Goal: Task Accomplishment & Management: Use online tool/utility

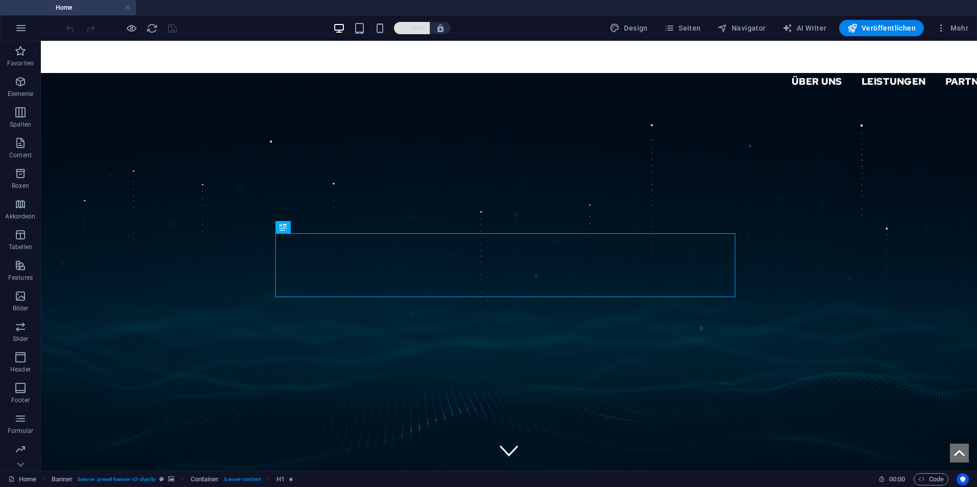
click at [412, 32] on h6 "100%" at bounding box center [417, 28] width 16 height 12
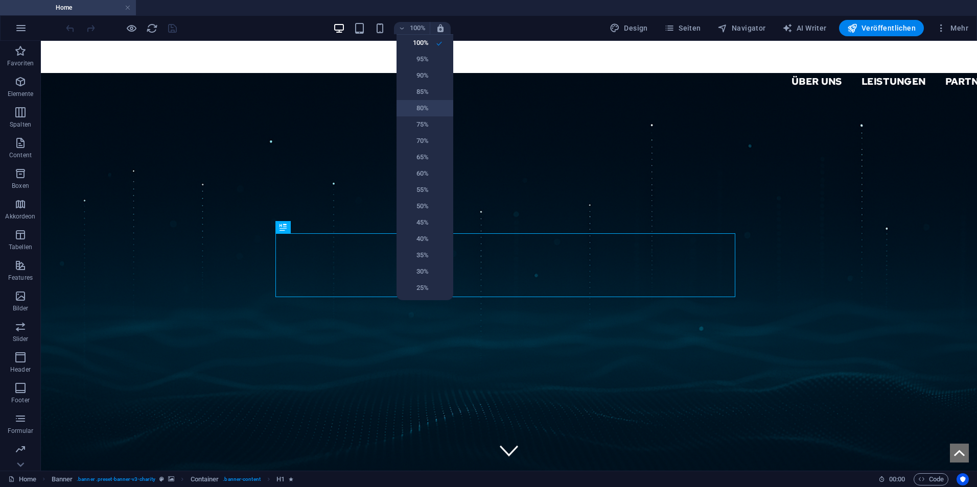
click at [424, 109] on h6 "80%" at bounding box center [415, 108] width 26 height 12
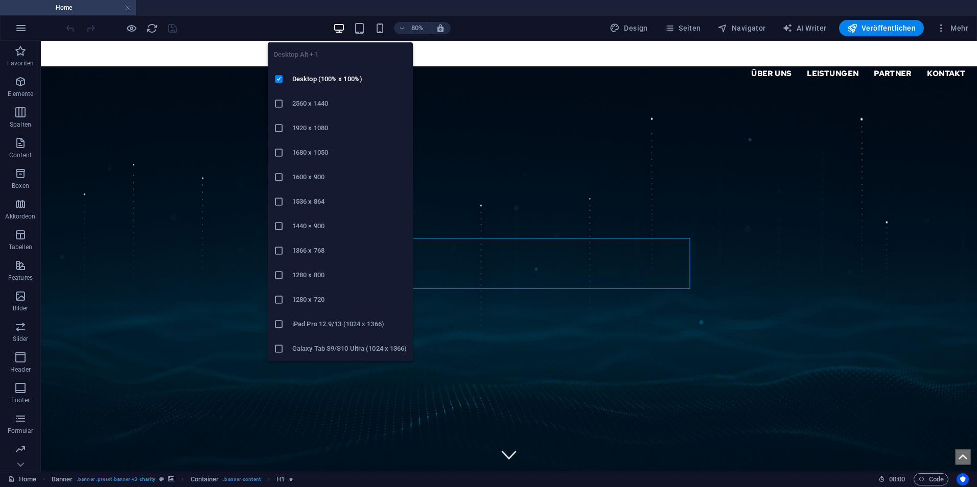
click at [284, 128] on div at bounding box center [283, 128] width 18 height 10
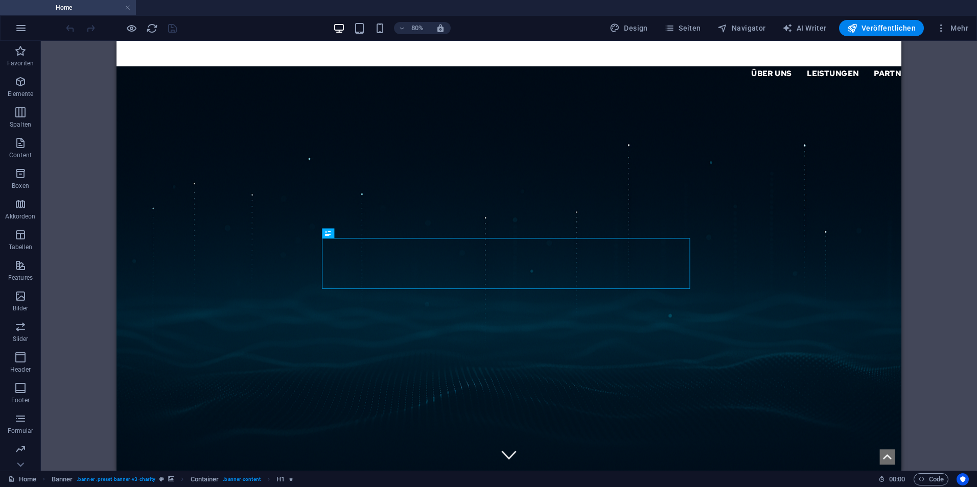
click at [255, 28] on div "80% Design Seiten Navigator AI Writer Veröffentlichen Mehr" at bounding box center [518, 28] width 908 height 16
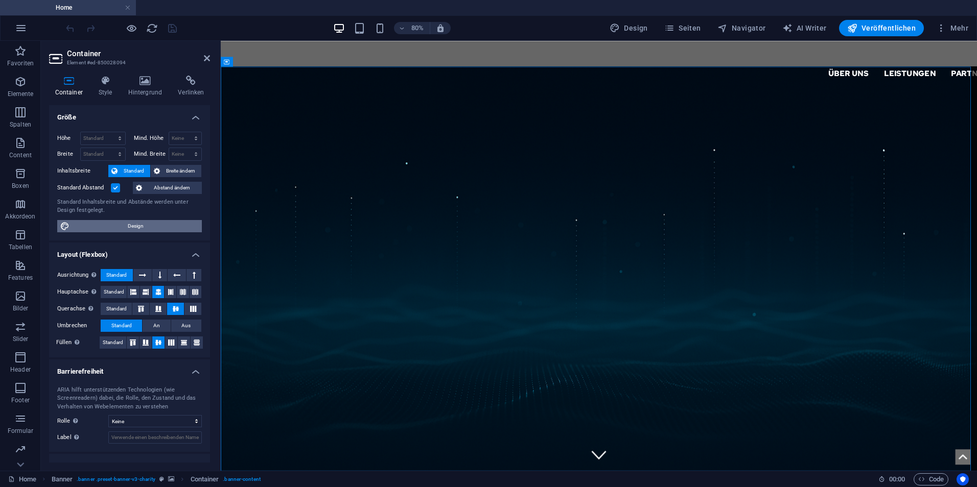
click at [144, 229] on span "Design" at bounding box center [136, 226] width 126 height 12
select select "px"
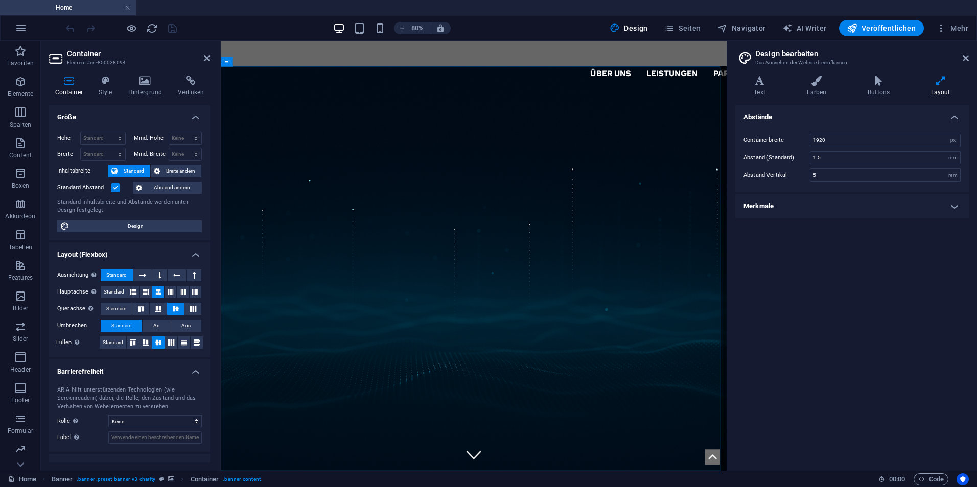
click at [972, 55] on aside "Design bearbeiten Das Aussehen der Website beeinflussen Varianten Text Farben B…" at bounding box center [851, 256] width 250 height 430
drag, startPoint x: 966, startPoint y: 59, endPoint x: 818, endPoint y: 36, distance: 150.3
click at [966, 59] on icon at bounding box center [965, 58] width 6 height 8
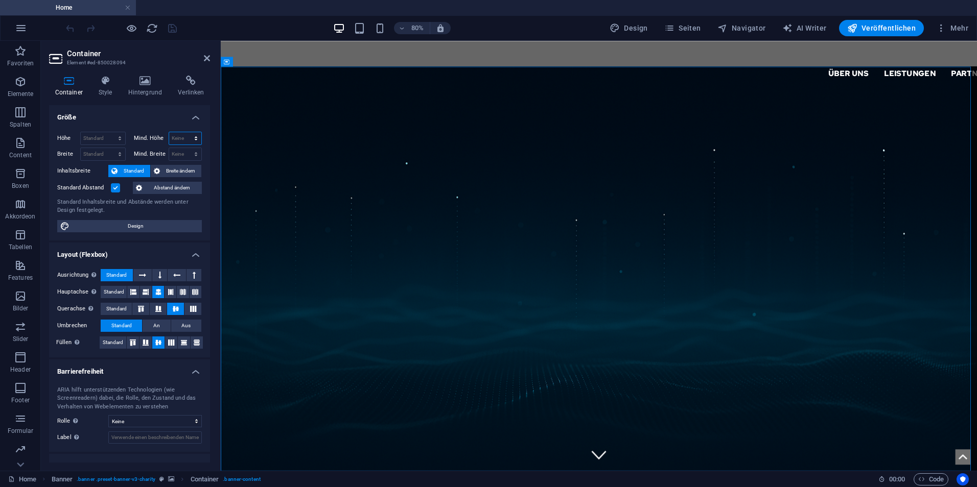
click at [183, 141] on select "Keine px rem % vh vw" at bounding box center [185, 138] width 33 height 12
click at [185, 139] on select "Keine px rem % vh vw" at bounding box center [185, 138] width 33 height 12
click at [105, 226] on span "Design" at bounding box center [136, 226] width 126 height 12
select select "px"
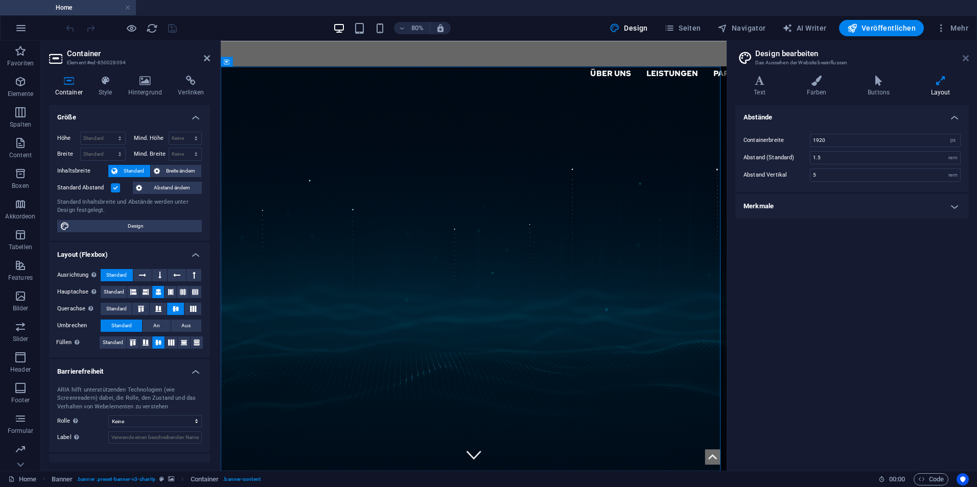
drag, startPoint x: 966, startPoint y: 56, endPoint x: 678, endPoint y: 77, distance: 288.4
click at [966, 56] on icon at bounding box center [965, 58] width 6 height 8
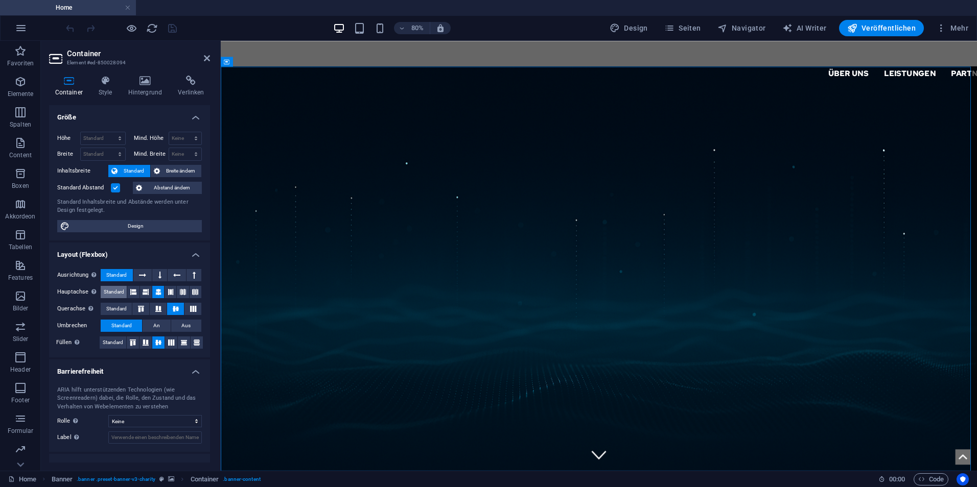
click at [118, 291] on span "Standard" at bounding box center [114, 292] width 20 height 12
click at [116, 308] on span "Standard" at bounding box center [116, 309] width 20 height 12
click at [112, 343] on span "Standard" at bounding box center [113, 343] width 20 height 12
click at [156, 343] on icon at bounding box center [158, 343] width 12 height 6
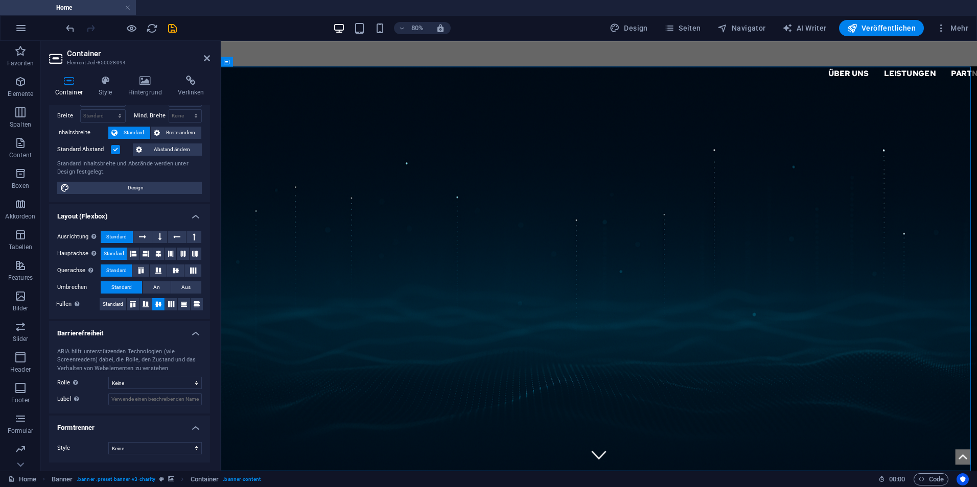
click at [141, 333] on h4 "Barrierefreiheit" at bounding box center [129, 330] width 161 height 18
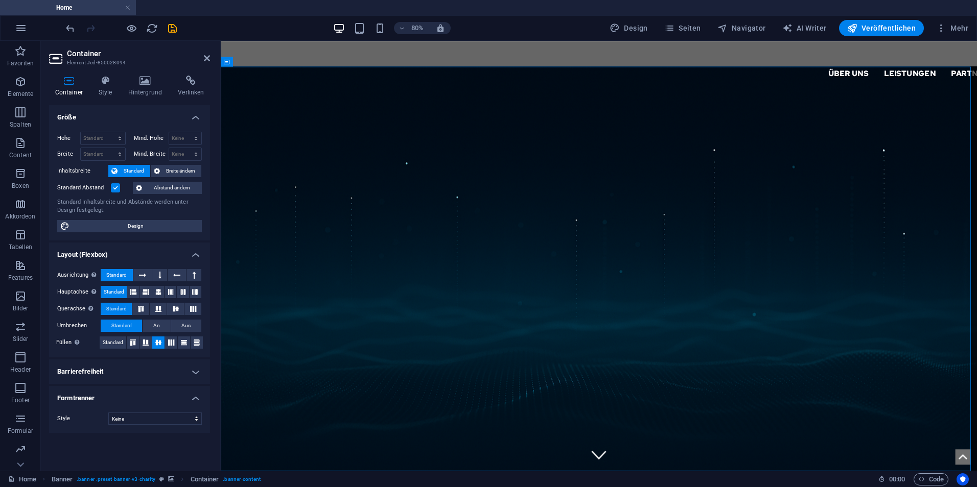
click at [165, 399] on h4 "Formtrenner" at bounding box center [129, 395] width 161 height 18
click at [110, 92] on h4 "Style" at bounding box center [107, 86] width 30 height 21
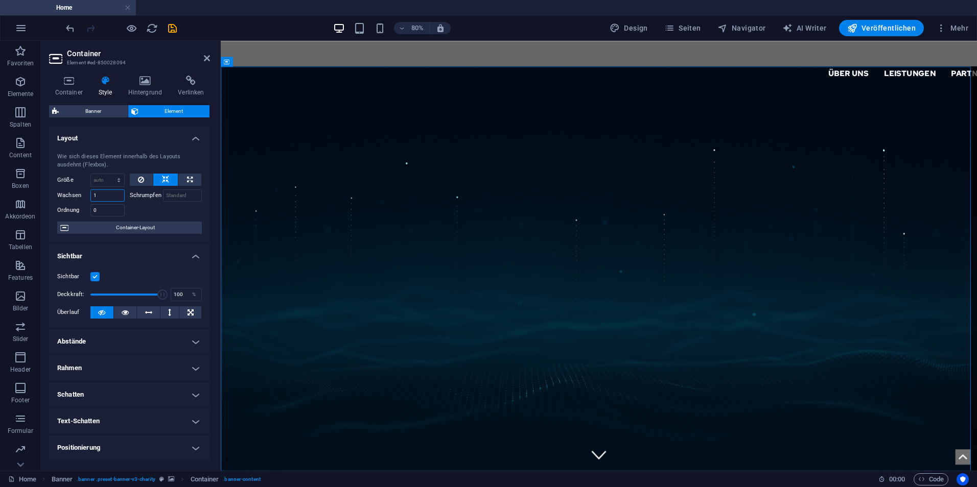
drag, startPoint x: 104, startPoint y: 195, endPoint x: 85, endPoint y: 196, distance: 18.9
click at [86, 195] on div "Wachsen 1" at bounding box center [90, 195] width 67 height 12
type input "0"
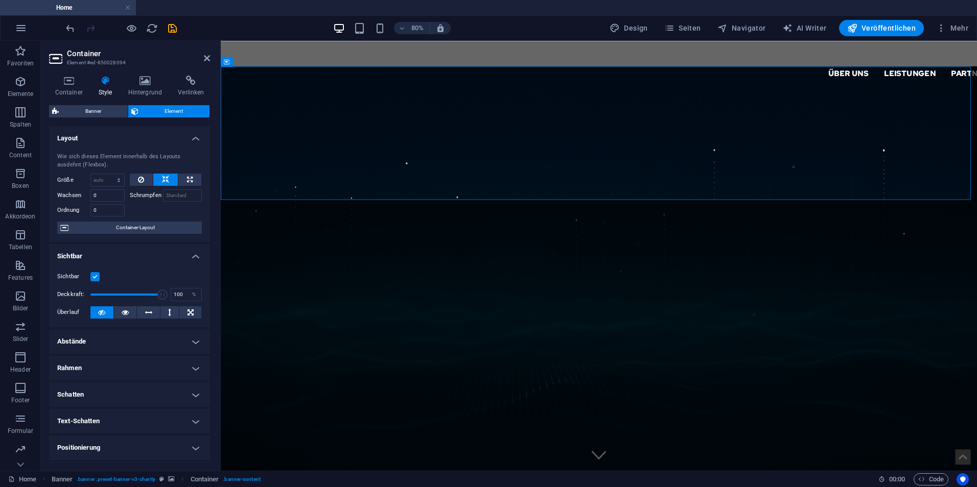
click at [155, 212] on div at bounding box center [166, 209] width 73 height 15
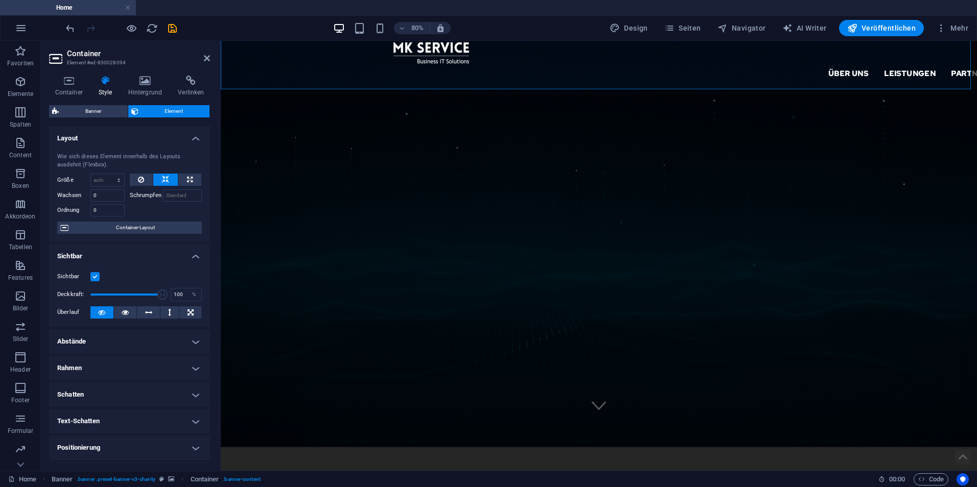
scroll to position [153, 0]
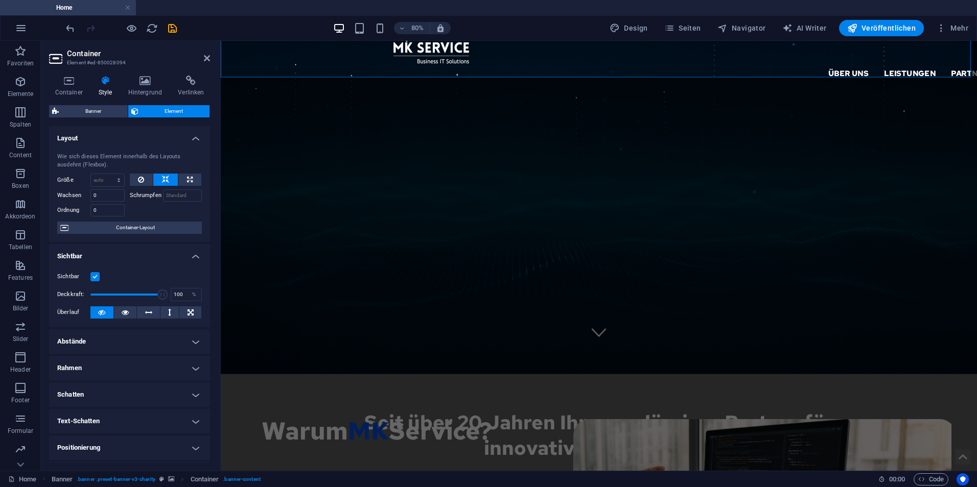
click at [515, 353] on figure at bounding box center [693, 189] width 945 height 538
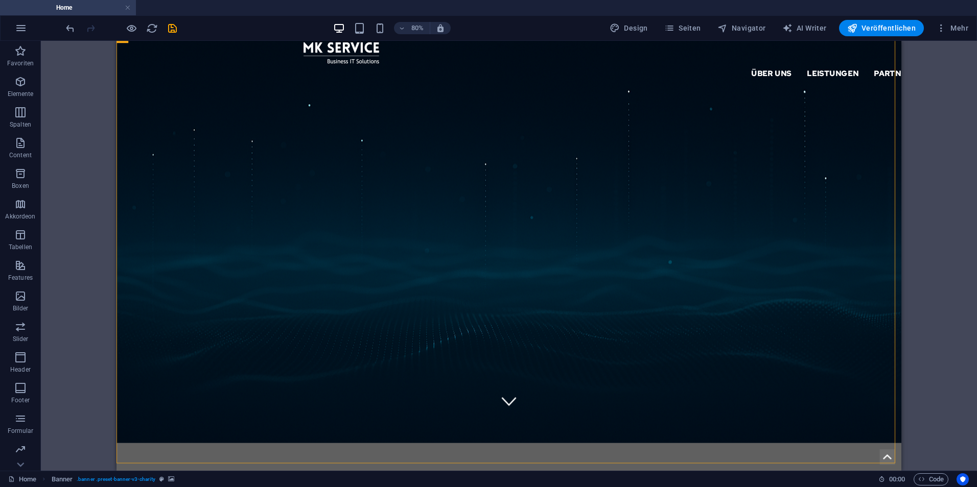
scroll to position [0, 0]
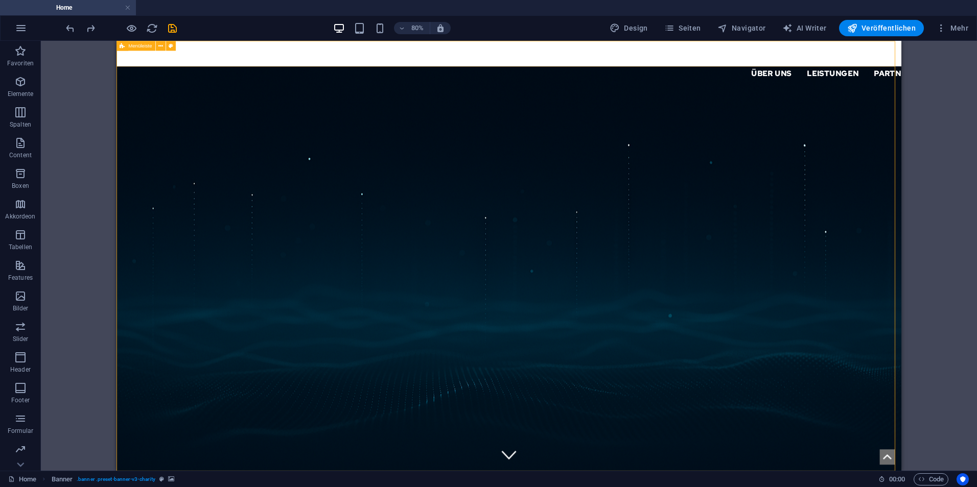
click at [391, 57] on div "Über uns Leistungen Partner Kontakt Support IT" at bounding box center [606, 69] width 981 height 57
select select "header"
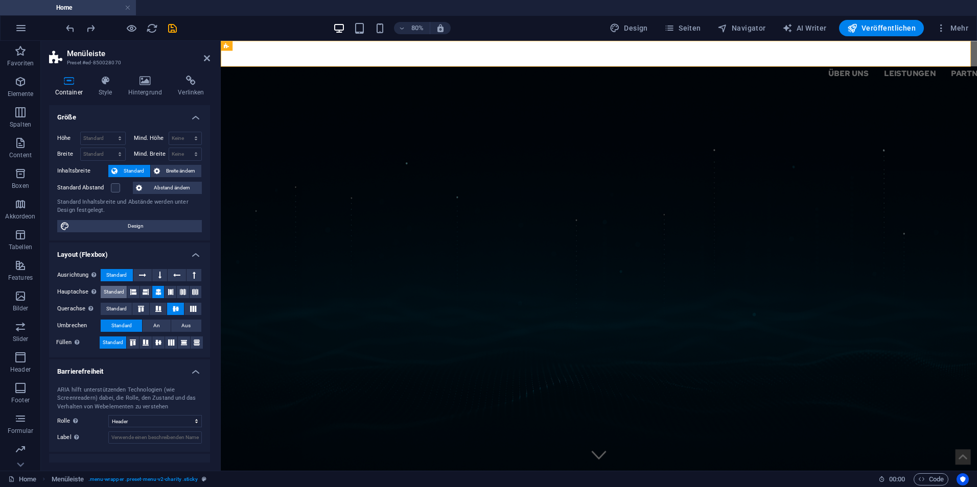
click at [120, 292] on span "Standard" at bounding box center [114, 292] width 20 height 12
click at [122, 310] on span "Standard" at bounding box center [116, 309] width 20 height 12
click at [117, 296] on span "Standard" at bounding box center [114, 292] width 20 height 12
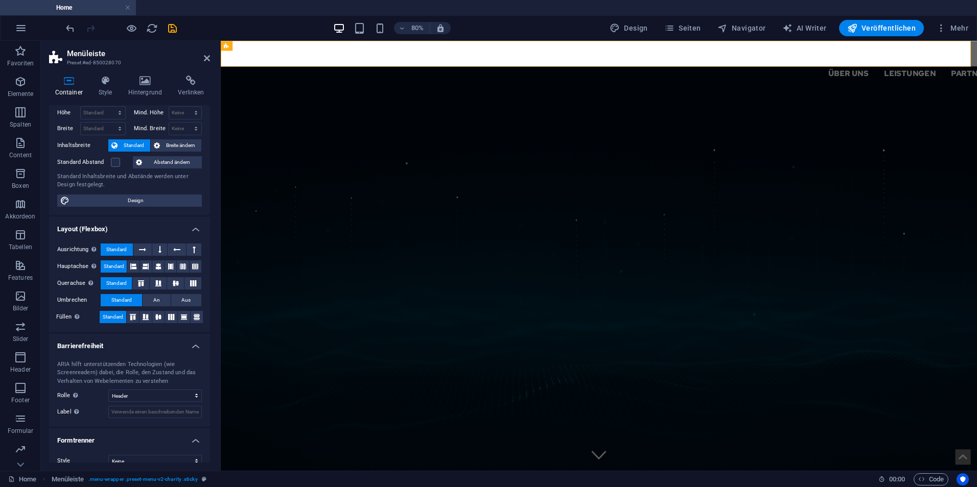
scroll to position [38, 0]
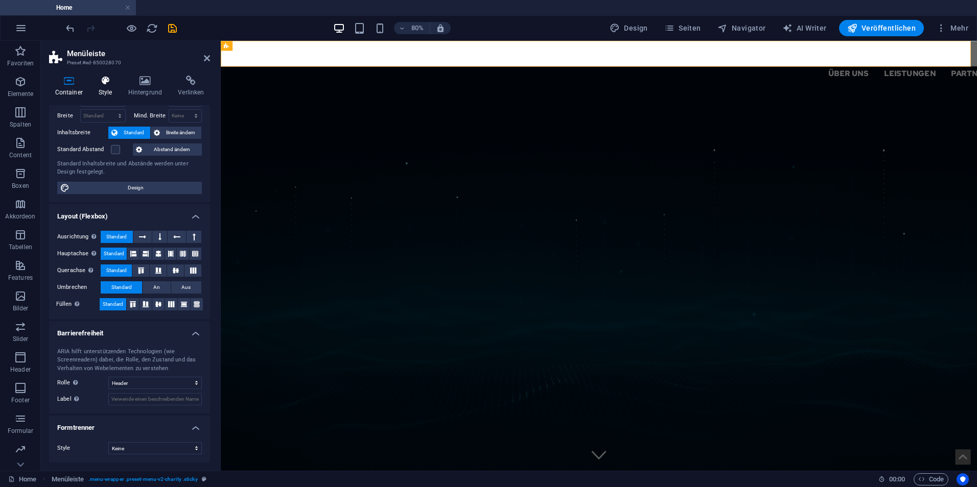
click at [112, 96] on h4 "Style" at bounding box center [107, 86] width 30 height 21
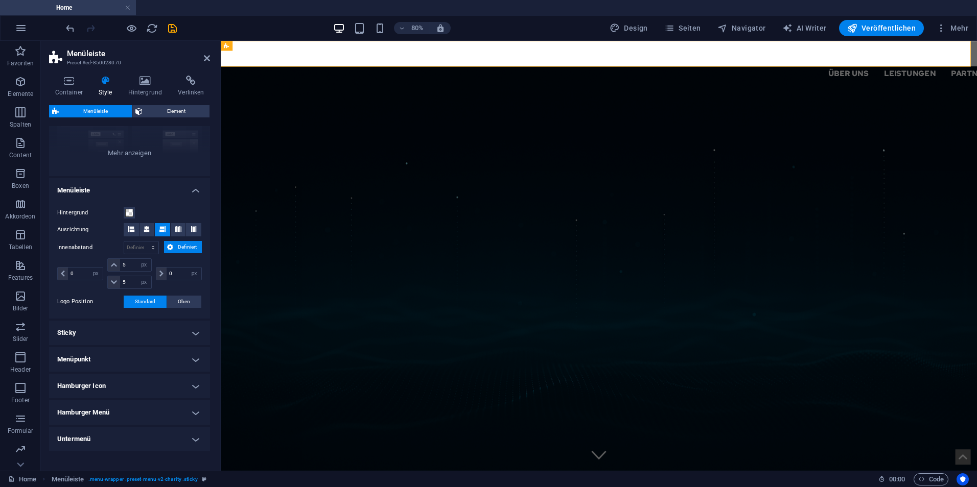
scroll to position [151, 0]
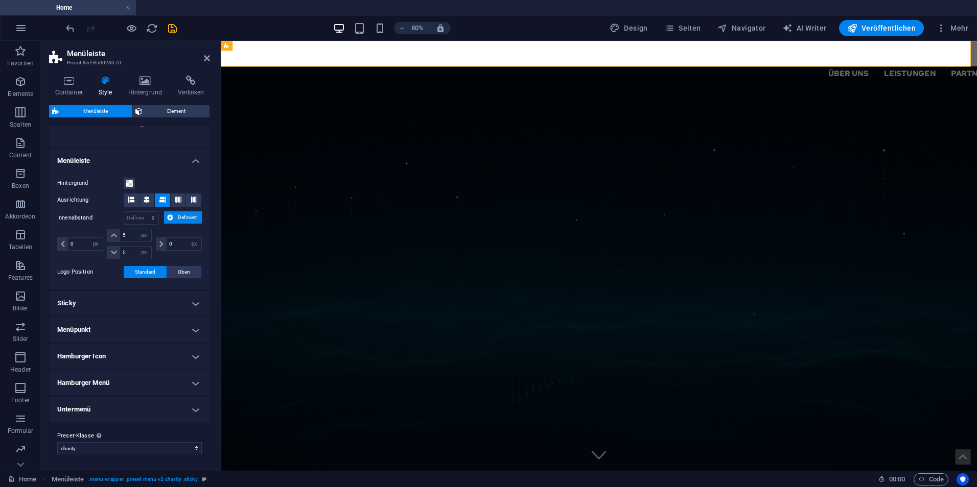
click at [136, 381] on h4 "Hamburger Menü" at bounding box center [129, 383] width 161 height 25
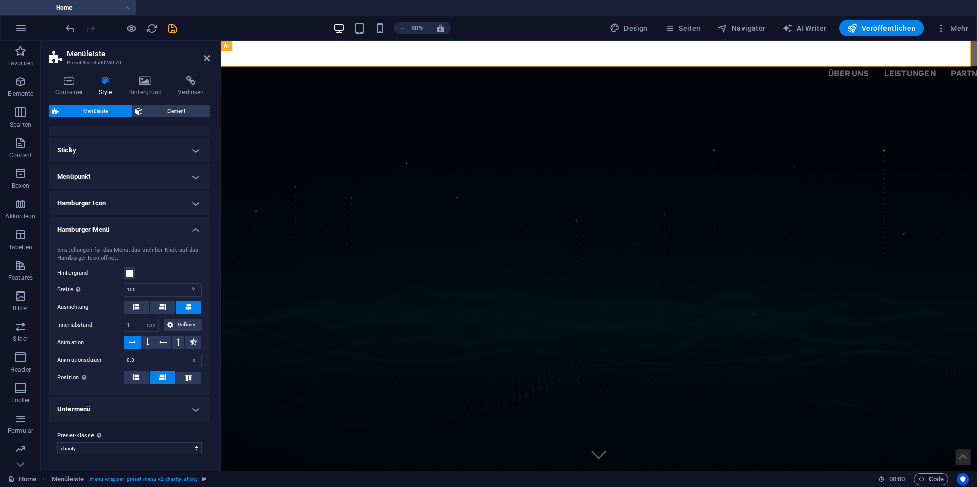
click at [144, 406] on h4 "Untermenü" at bounding box center [129, 409] width 161 height 25
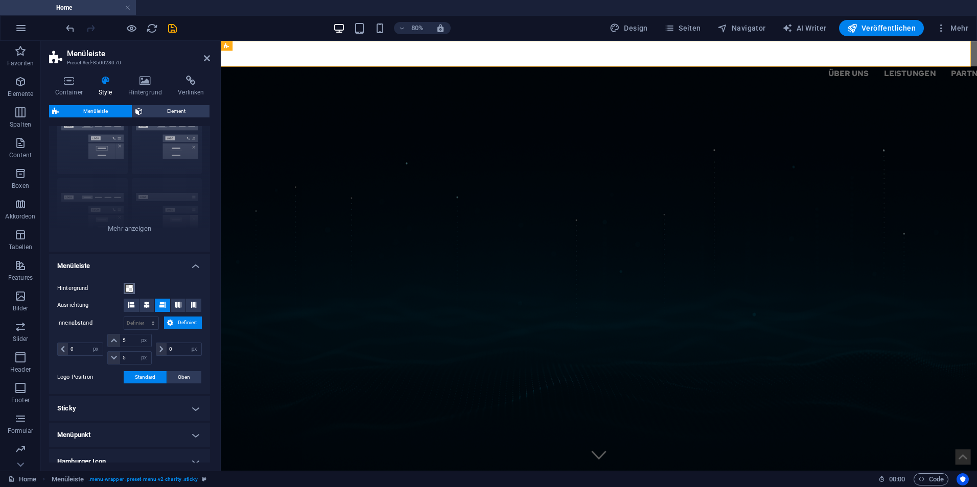
scroll to position [0, 0]
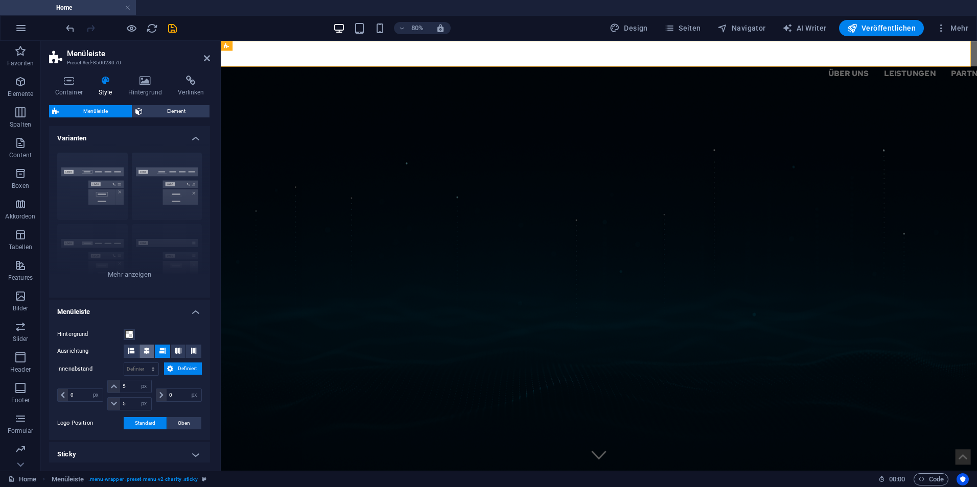
click at [144, 350] on icon at bounding box center [147, 351] width 6 height 6
click at [208, 58] on icon at bounding box center [207, 58] width 6 height 8
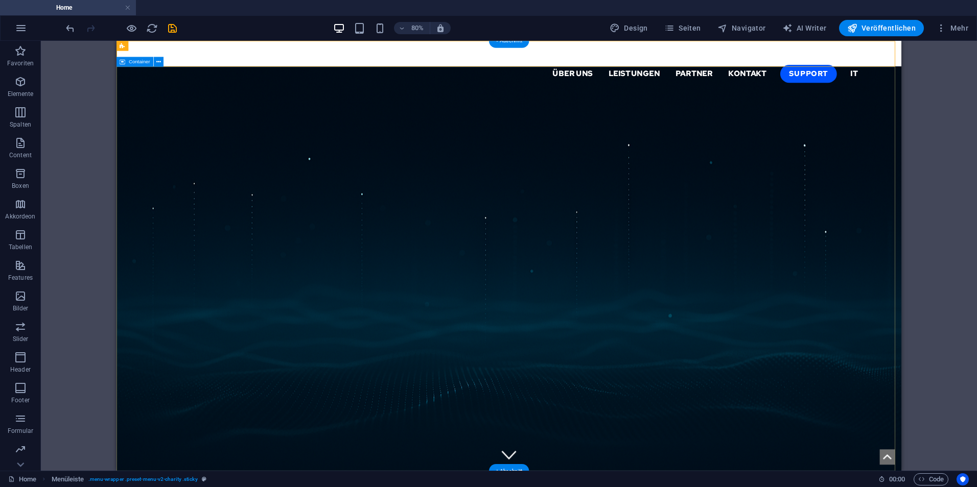
click at [388, 62] on div "Über uns Leistungen Partner Kontakt Support IT" at bounding box center [606, 69] width 981 height 57
click at [428, 60] on div "Über uns Leistungen Partner Kontakt Support IT" at bounding box center [606, 69] width 981 height 57
select select "header"
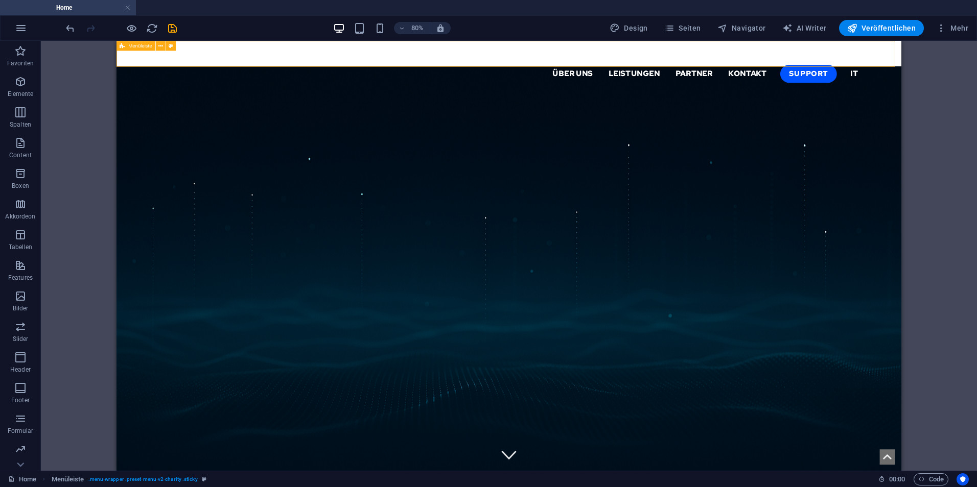
select select "px"
select select "%"
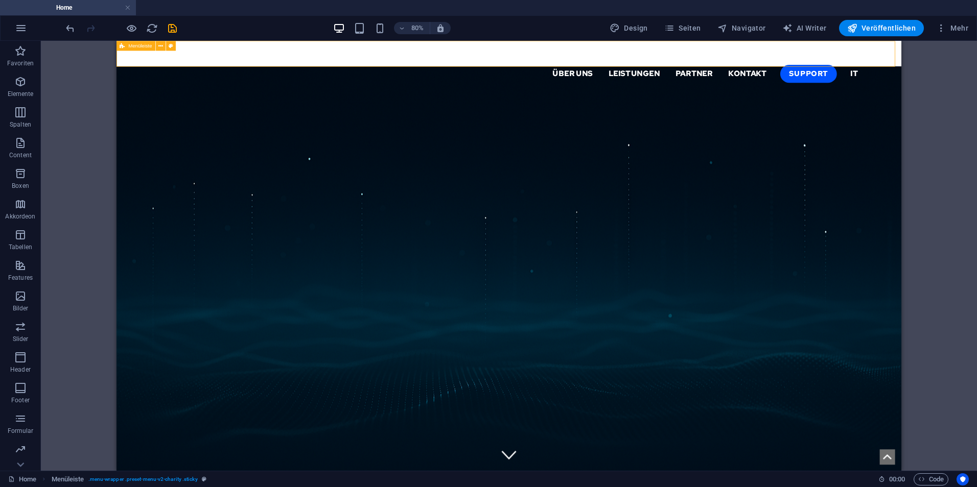
select select "rem"
select select "px"
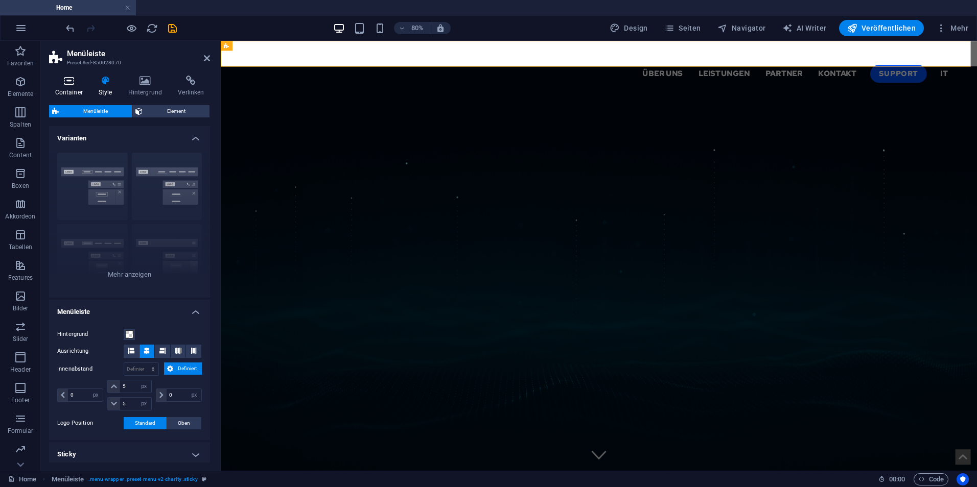
click at [85, 84] on icon at bounding box center [68, 81] width 39 height 10
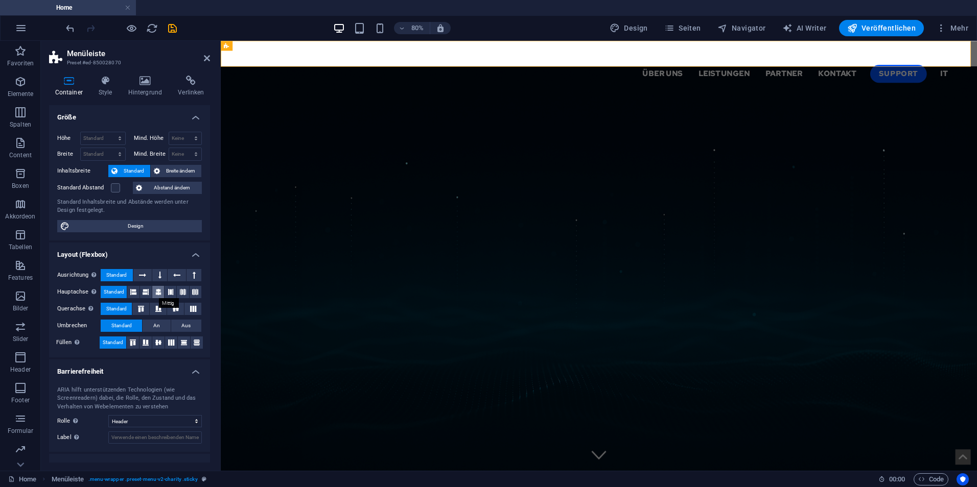
click at [158, 293] on icon at bounding box center [158, 292] width 6 height 12
drag, startPoint x: 206, startPoint y: 57, endPoint x: 112, endPoint y: 19, distance: 101.3
click at [206, 57] on icon at bounding box center [207, 58] width 6 height 8
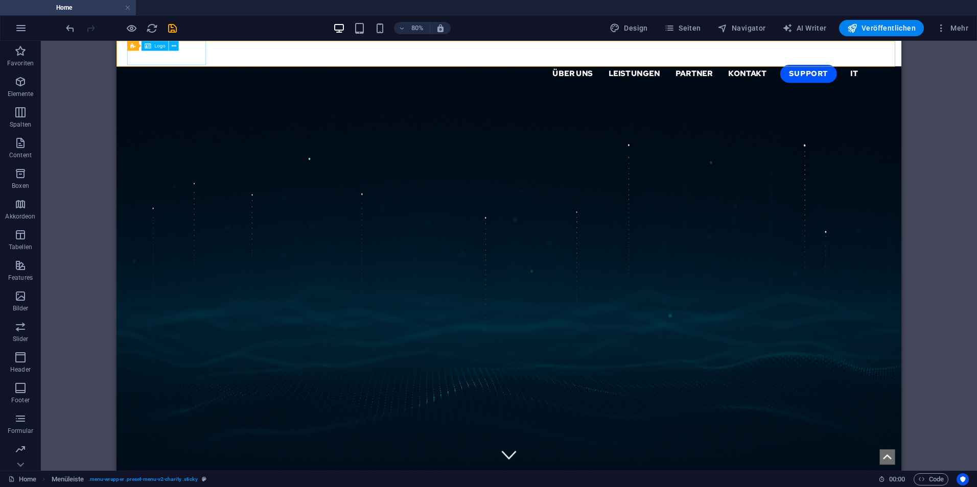
click at [215, 55] on div at bounding box center [397, 55] width 1226 height 31
select select "px"
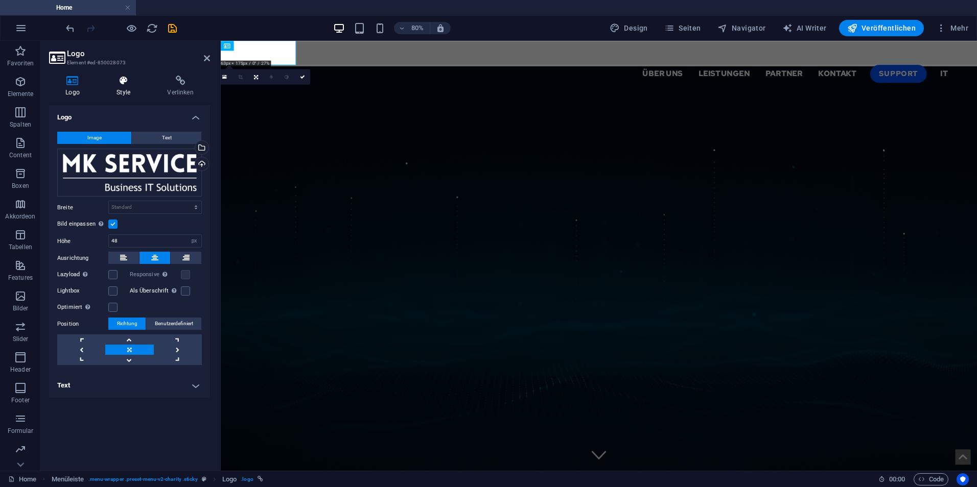
click at [139, 87] on h4 "Style" at bounding box center [125, 86] width 51 height 21
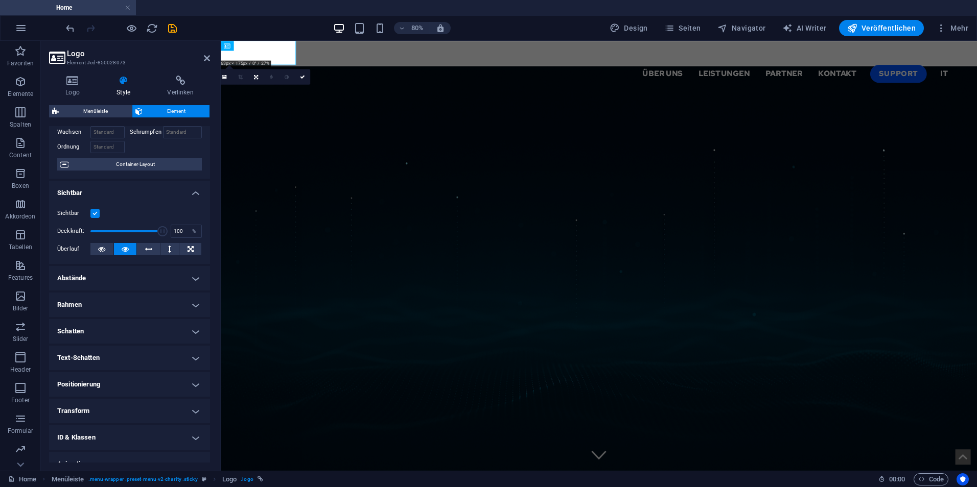
scroll to position [104, 0]
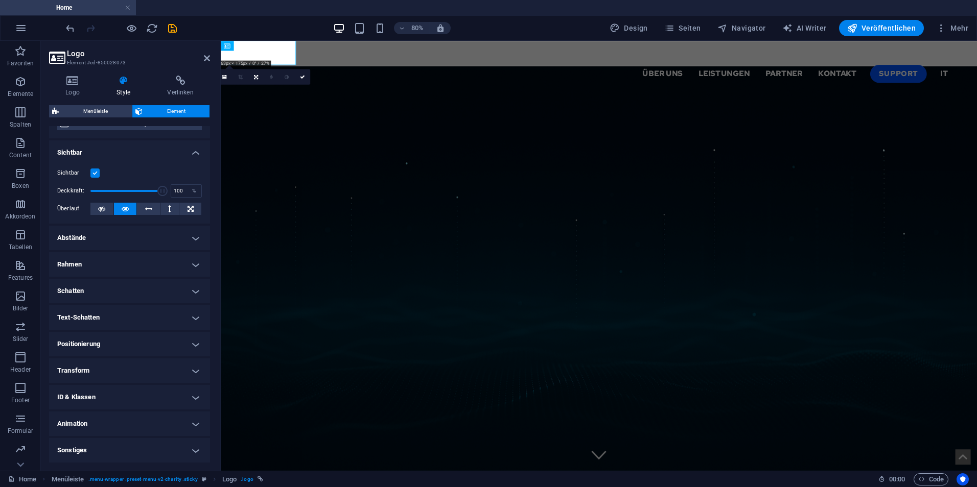
click at [122, 367] on h4 "Transform" at bounding box center [129, 371] width 161 height 25
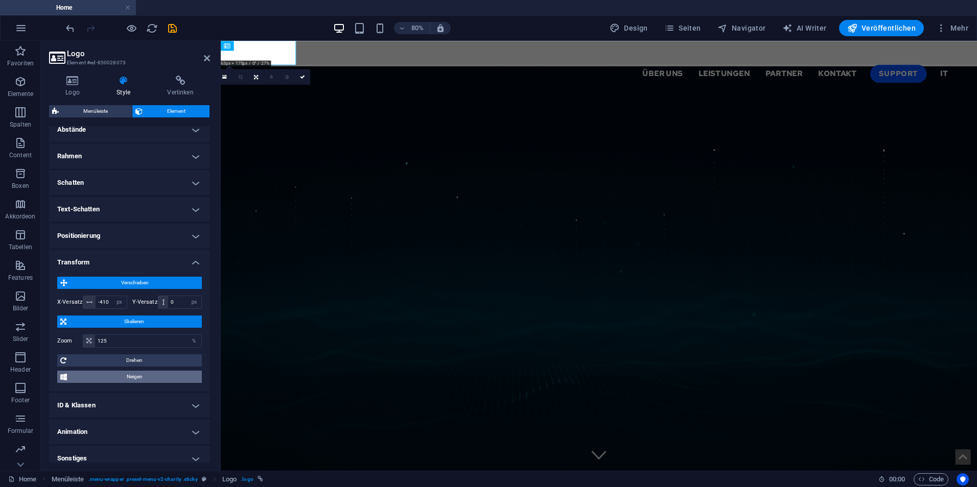
scroll to position [220, 0]
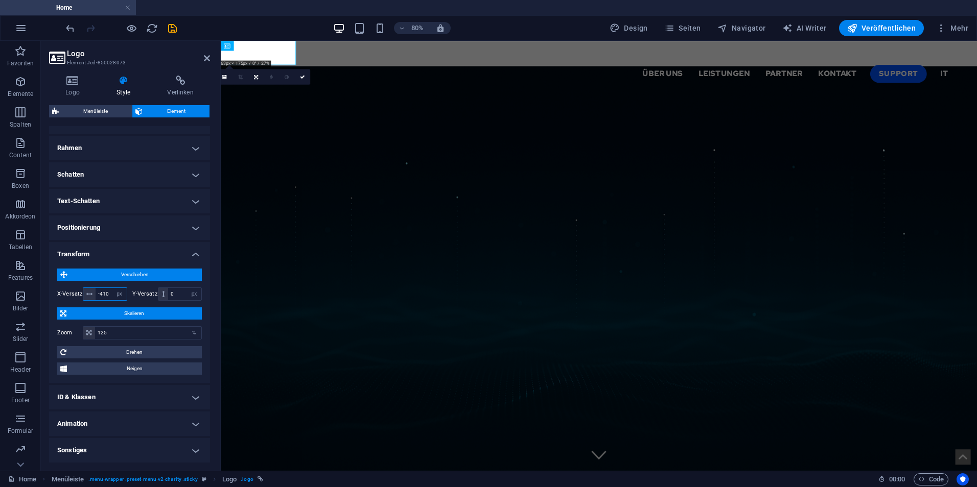
drag, startPoint x: 112, startPoint y: 289, endPoint x: 103, endPoint y: 289, distance: 9.2
click at [103, 289] on div "-410 px rem % em vh vw" at bounding box center [105, 294] width 44 height 13
drag, startPoint x: 111, startPoint y: 293, endPoint x: 101, endPoint y: 291, distance: 9.9
click at [101, 291] on div "-410 px rem % em vh vw" at bounding box center [105, 294] width 44 height 13
drag, startPoint x: 108, startPoint y: 294, endPoint x: 91, endPoint y: 292, distance: 17.4
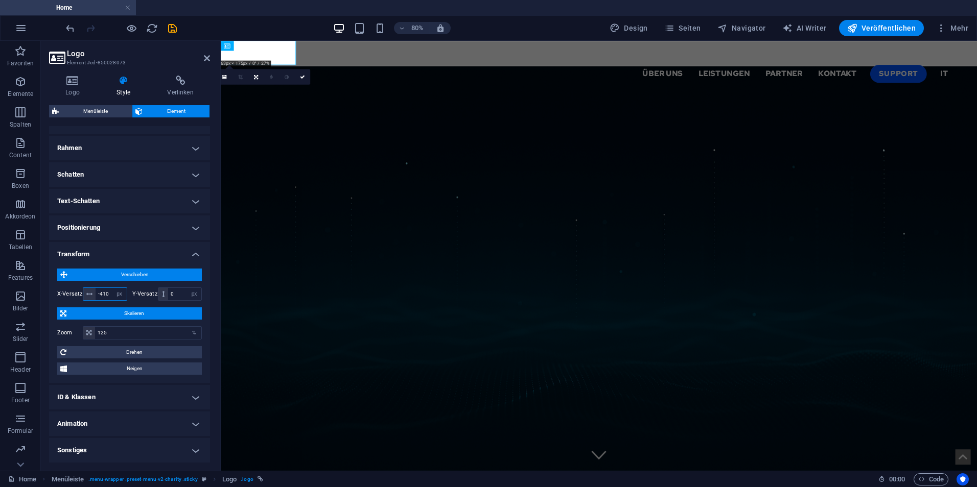
click at [91, 292] on div "-410 px rem % em vh vw" at bounding box center [105, 294] width 44 height 13
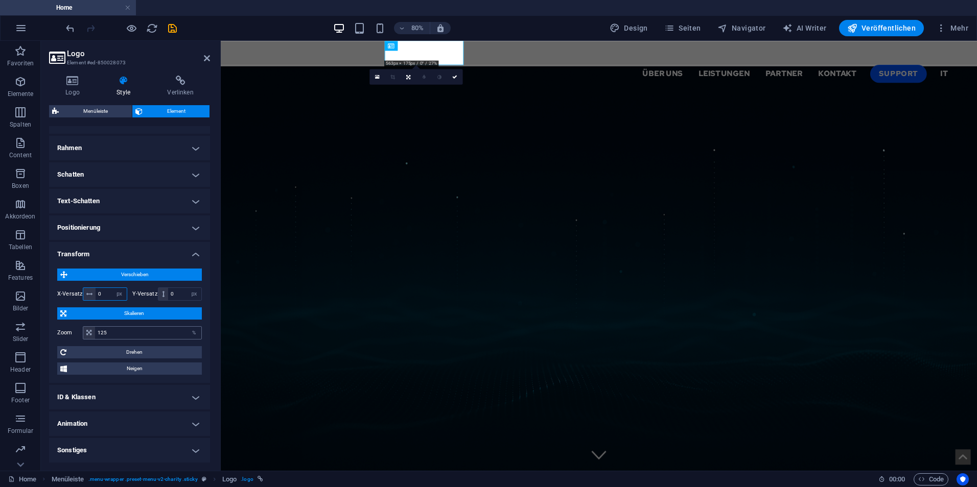
type input "0"
drag, startPoint x: 131, startPoint y: 333, endPoint x: 97, endPoint y: 328, distance: 34.0
click at [97, 328] on input "125" at bounding box center [148, 333] width 106 height 12
type input "100"
click at [463, 77] on icon at bounding box center [462, 79] width 5 height 5
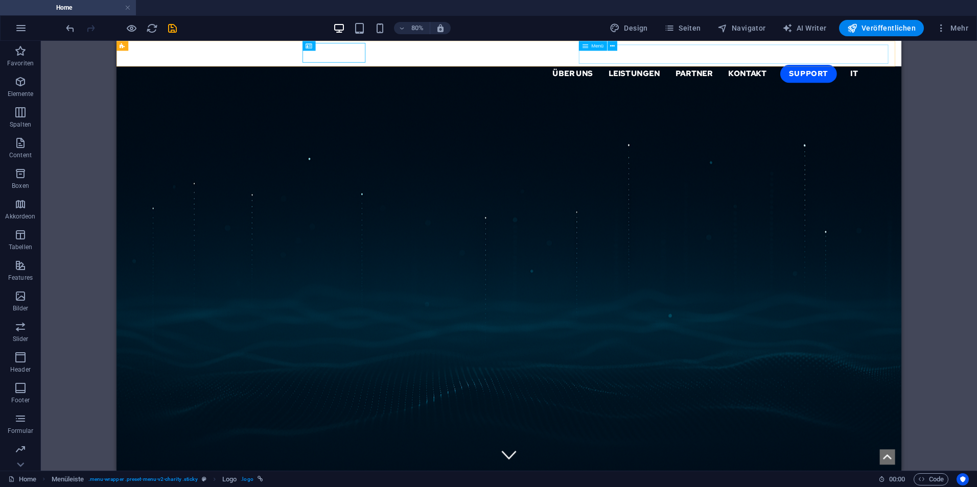
click at [702, 70] on nav "Über uns Leistungen Partner Kontakt Support IT" at bounding box center [852, 82] width 883 height 25
select select "primary"
select select "1"
select select
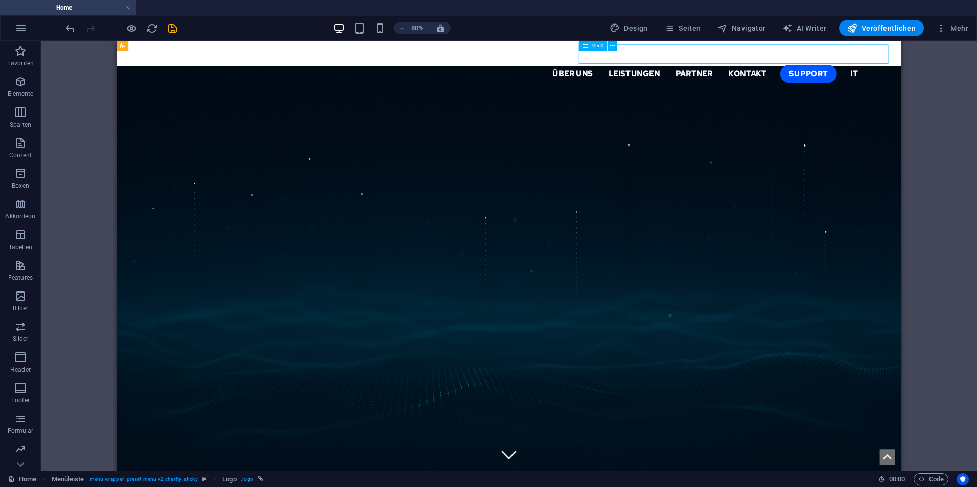
select select "px"
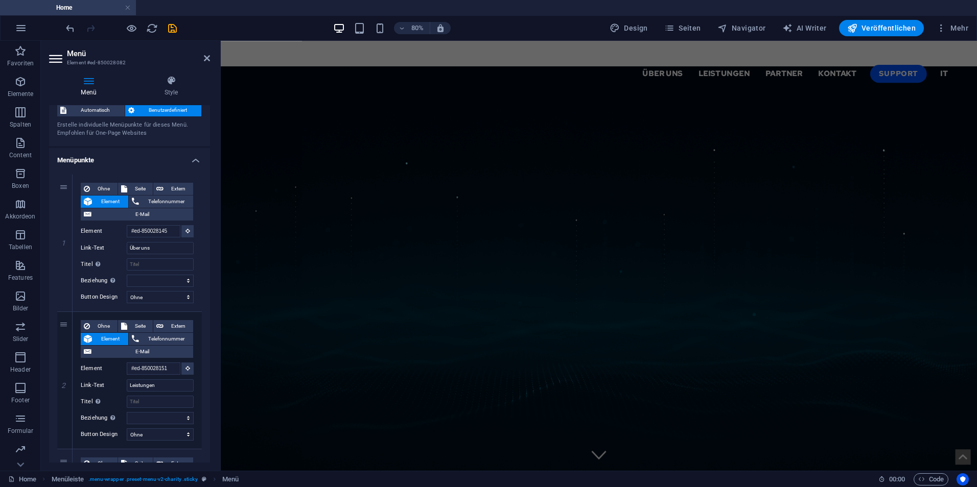
scroll to position [0, 0]
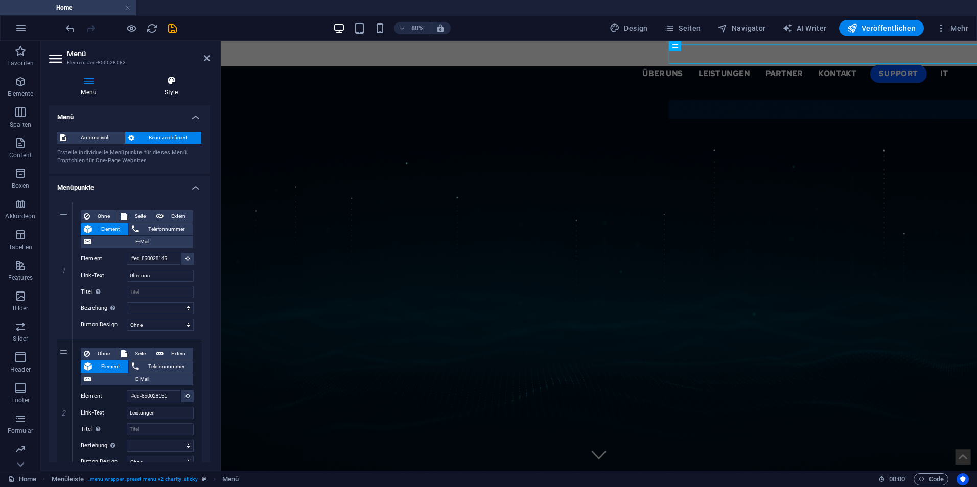
click at [167, 90] on h4 "Style" at bounding box center [171, 86] width 78 height 21
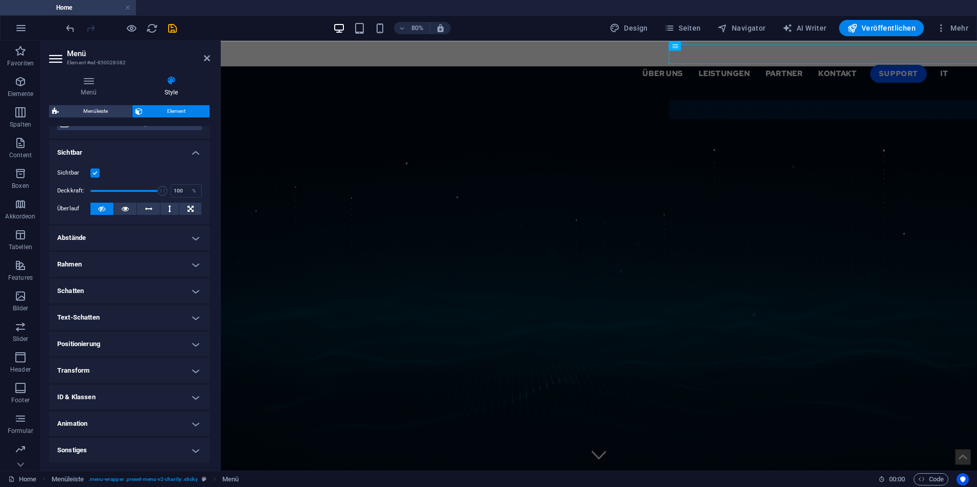
click at [121, 366] on h4 "Transform" at bounding box center [129, 371] width 161 height 25
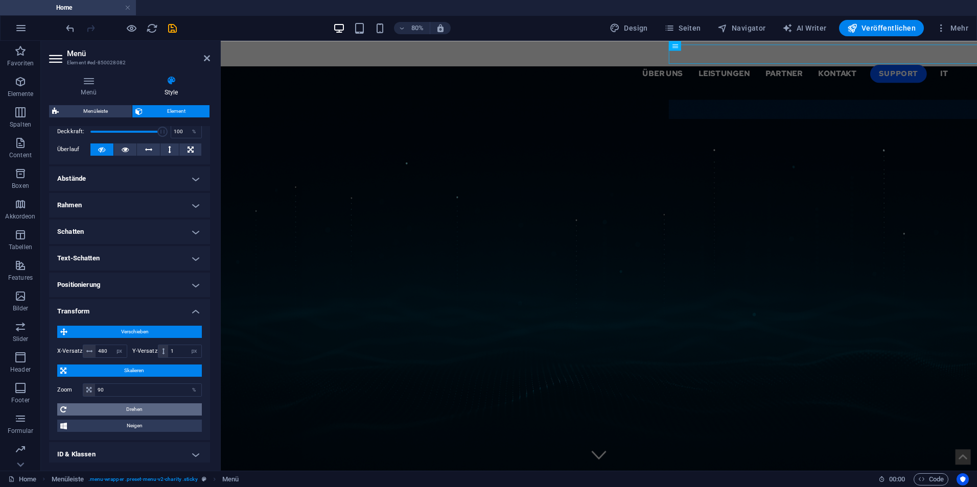
scroll to position [220, 0]
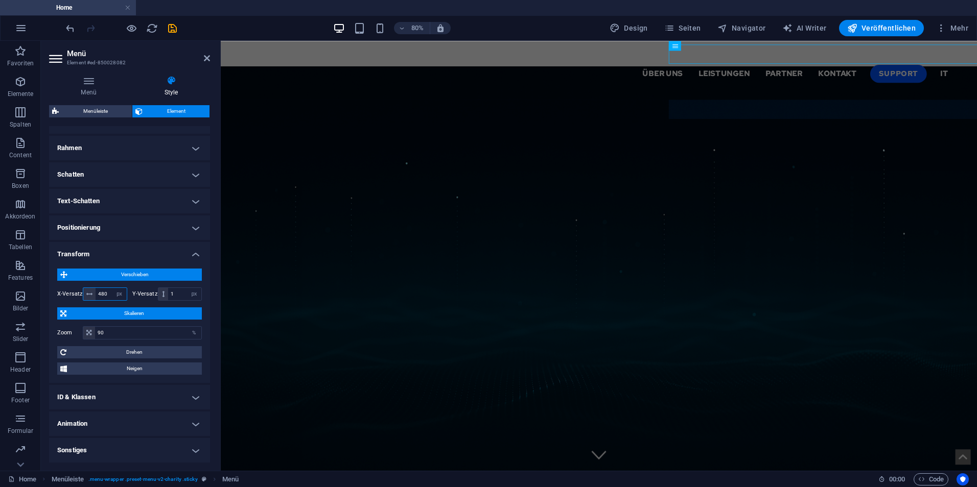
drag, startPoint x: 107, startPoint y: 291, endPoint x: 97, endPoint y: 291, distance: 10.7
click at [97, 291] on input "480" at bounding box center [111, 294] width 31 height 12
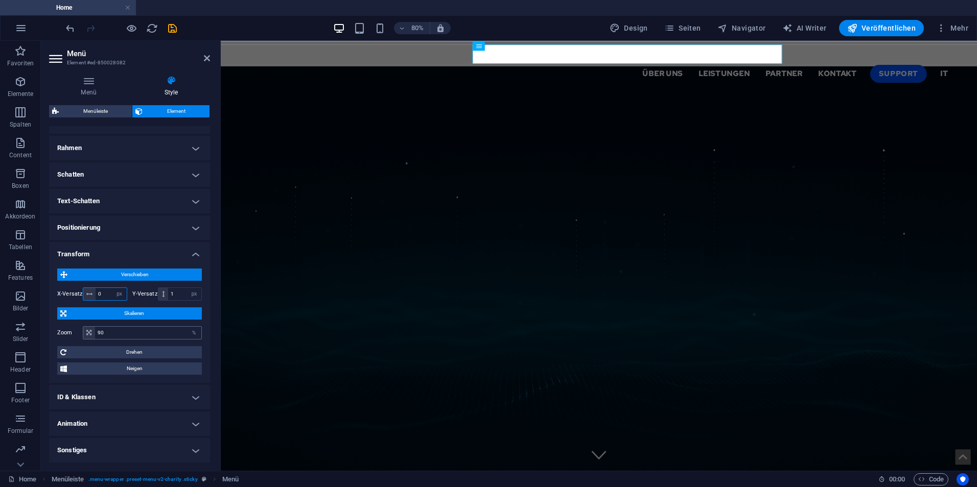
type input "0"
drag, startPoint x: 92, startPoint y: 330, endPoint x: 86, endPoint y: 327, distance: 6.9
click at [87, 330] on div "90 %" at bounding box center [142, 332] width 119 height 13
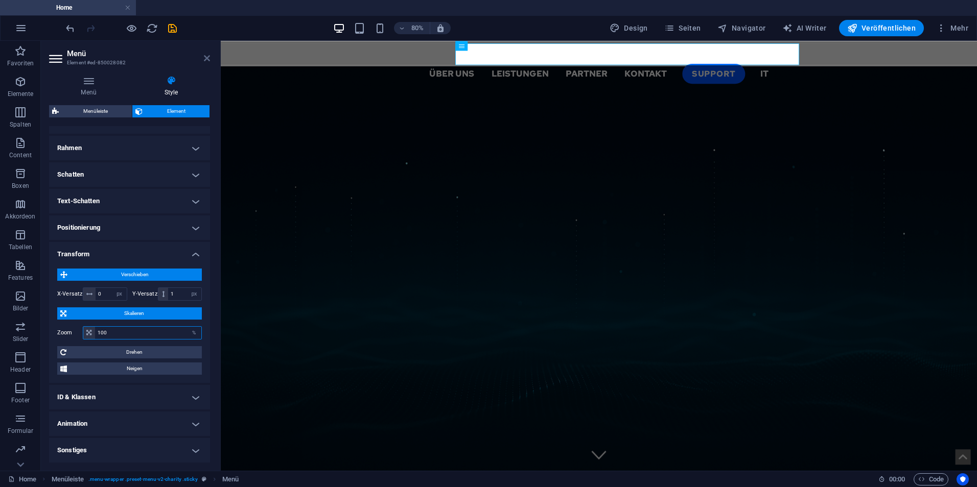
type input "100"
click at [206, 56] on icon at bounding box center [207, 58] width 6 height 8
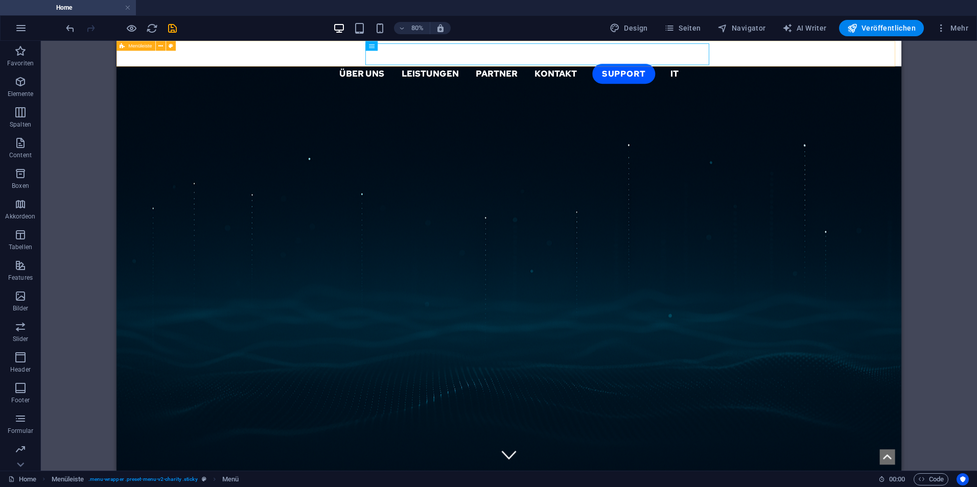
click at [294, 61] on div "Über uns Leistungen Partner Kontakt Support IT" at bounding box center [606, 69] width 981 height 57
select select "header"
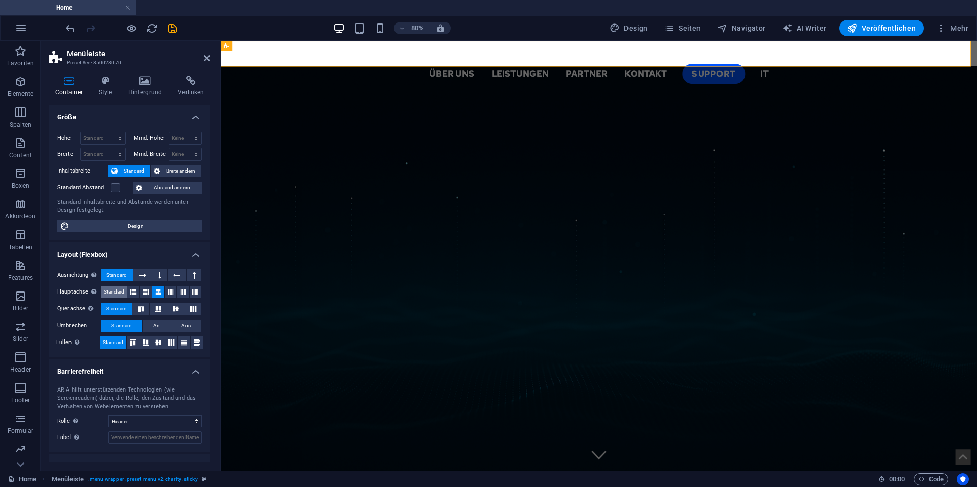
click at [109, 290] on span "Standard" at bounding box center [114, 292] width 20 height 12
click at [156, 291] on icon at bounding box center [158, 292] width 6 height 12
click at [121, 293] on span "Standard" at bounding box center [114, 292] width 20 height 12
click at [162, 229] on span "Design" at bounding box center [136, 226] width 126 height 12
select select "px"
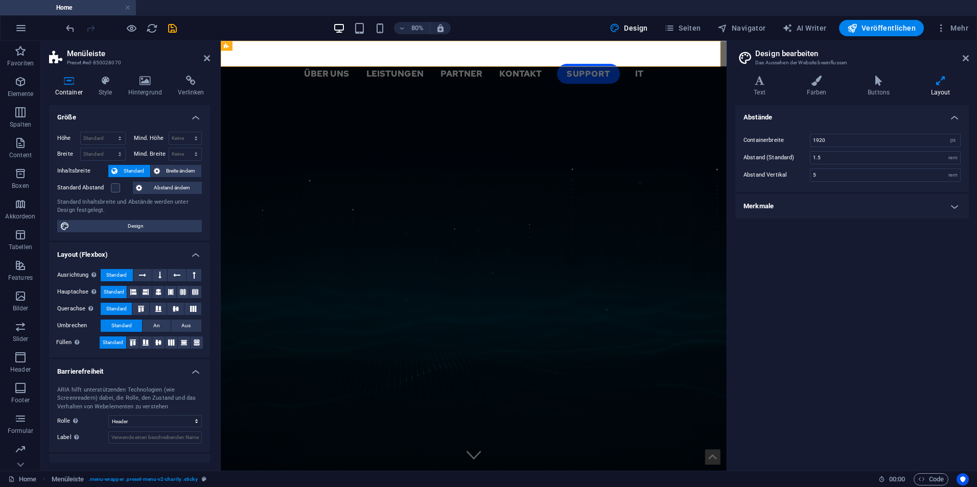
click at [961, 58] on h2 "Design bearbeiten" at bounding box center [861, 53] width 213 height 9
click at [174, 170] on span "Breite ändern" at bounding box center [180, 171] width 35 height 12
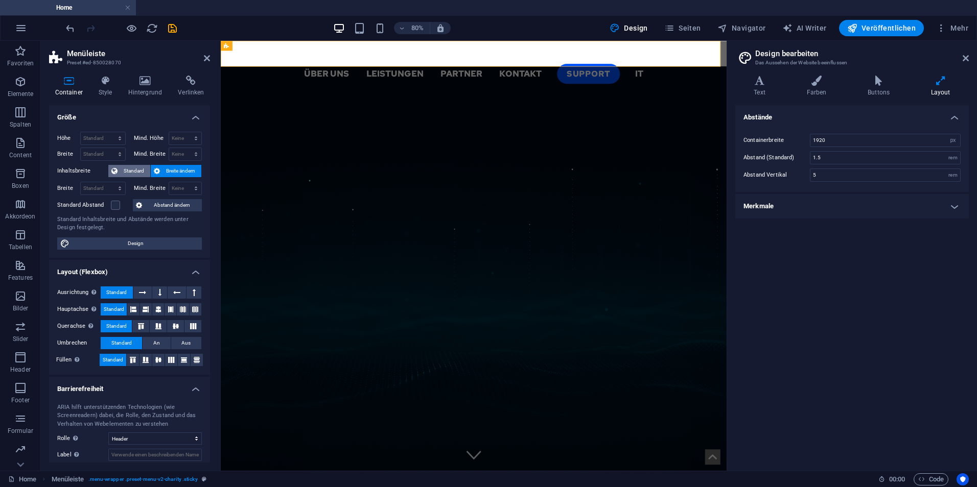
click at [131, 168] on span "Standard" at bounding box center [134, 171] width 27 height 12
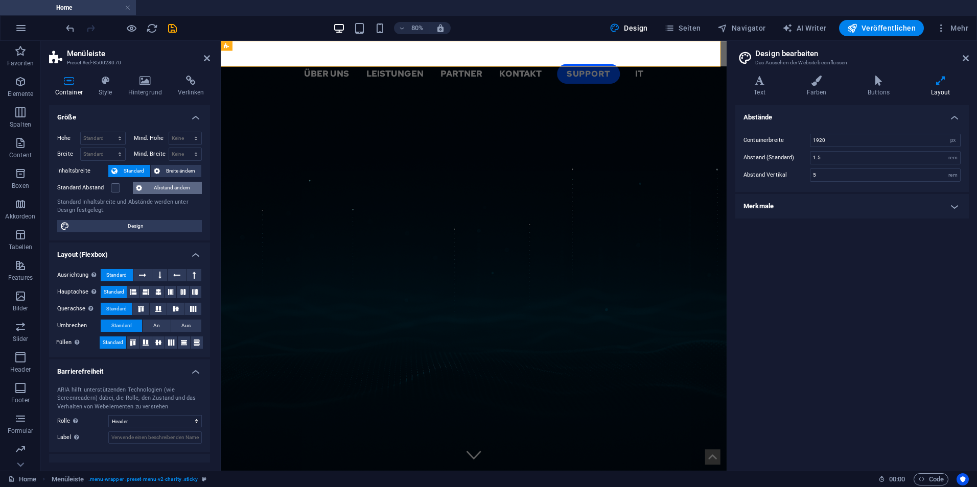
click at [157, 189] on span "Abstand ändern" at bounding box center [172, 188] width 54 height 12
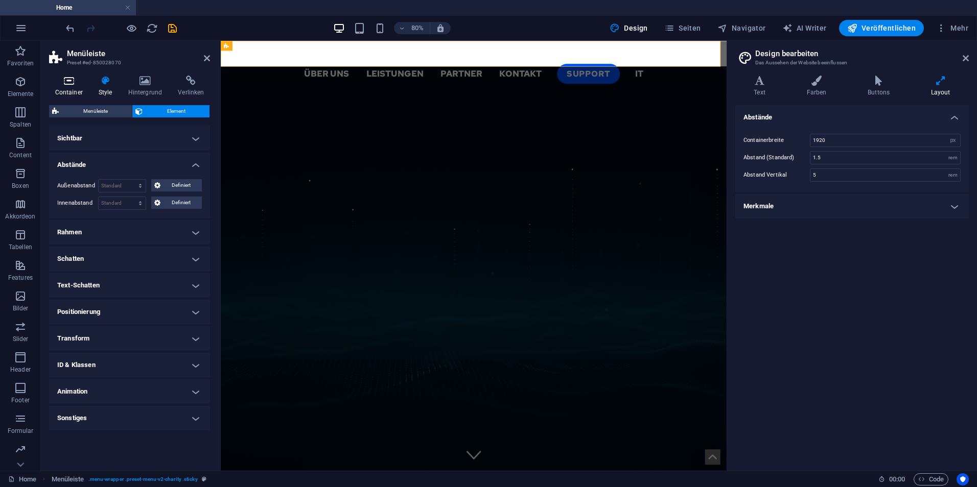
click at [79, 90] on h4 "Container" at bounding box center [70, 86] width 43 height 21
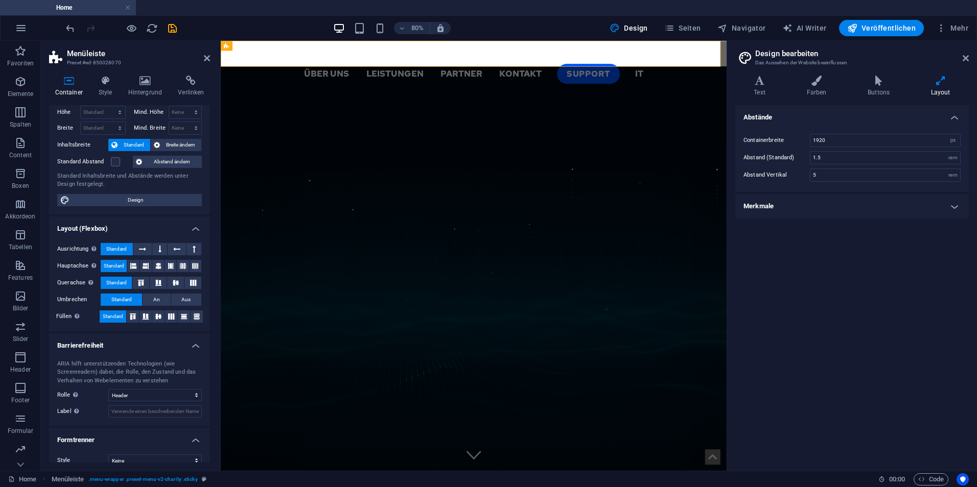
scroll to position [38, 0]
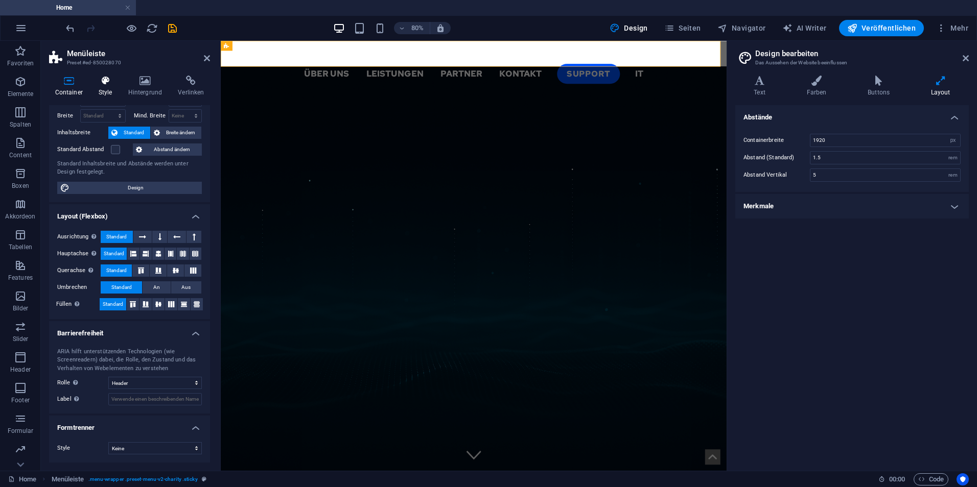
click at [107, 89] on h4 "Style" at bounding box center [107, 86] width 30 height 21
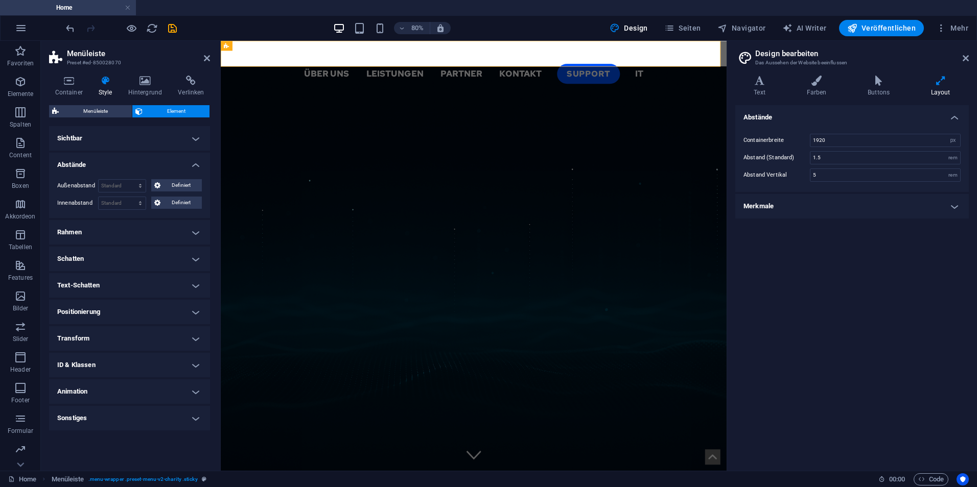
click at [114, 134] on h4 "Sichtbar" at bounding box center [129, 138] width 161 height 25
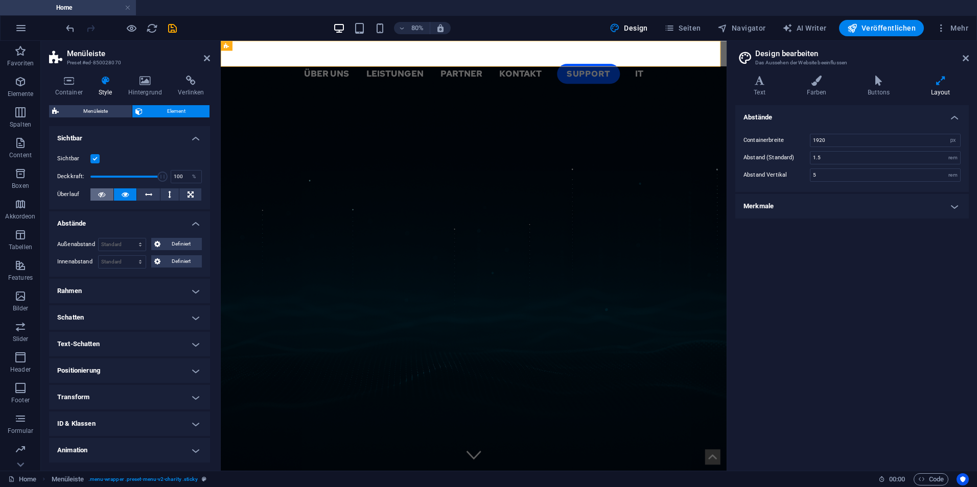
click at [96, 195] on button at bounding box center [101, 194] width 23 height 12
click at [116, 280] on h4 "Rahmen" at bounding box center [129, 291] width 161 height 25
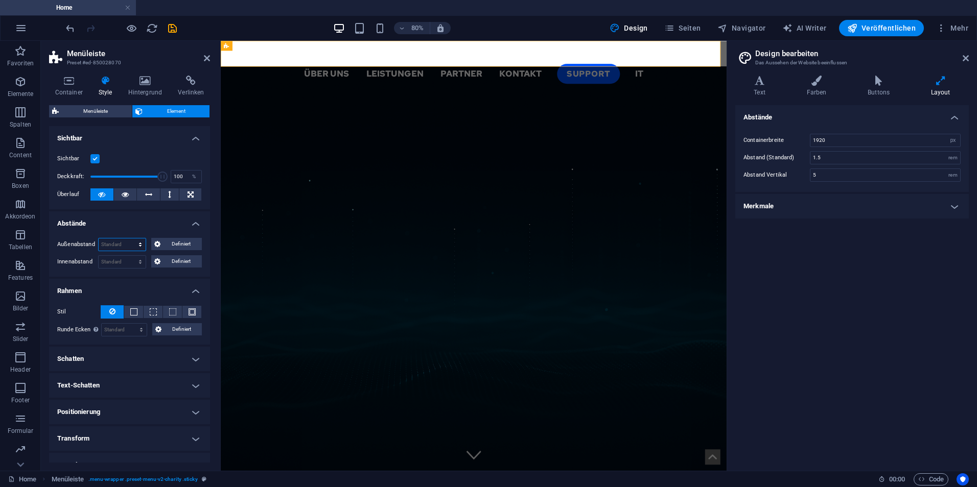
click at [136, 246] on select "Standard auto px % rem vw vh Definiert" at bounding box center [122, 245] width 47 height 12
click at [99, 239] on select "Standard auto px % rem vw vh Definiert" at bounding box center [122, 245] width 47 height 12
select select "DISABLED_OPTION_VALUE"
click at [128, 260] on select "Standard px rem % vh vw Definiert" at bounding box center [122, 262] width 47 height 12
click at [99, 256] on select "Standard px rem % vh vw Definiert" at bounding box center [122, 262] width 47 height 12
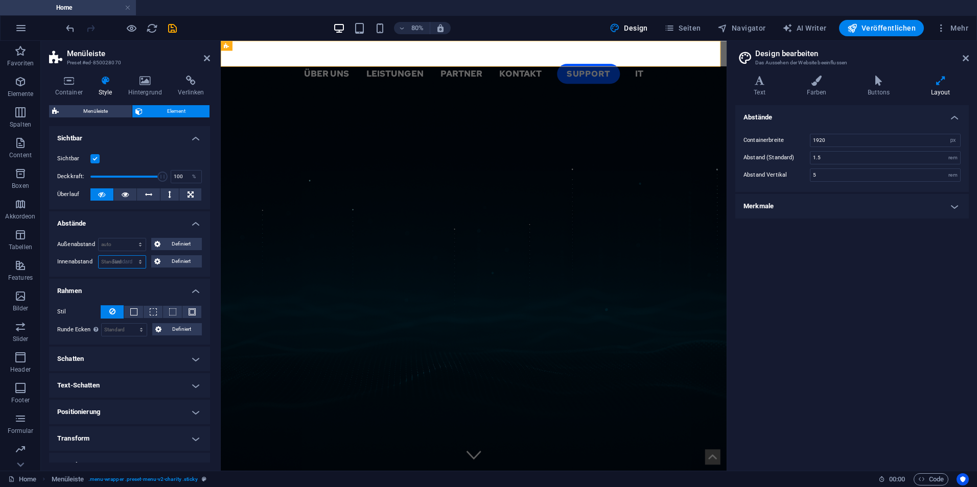
select select "DISABLED_OPTION_VALUE"
click at [160, 270] on div "Außenabstand Standard auto px % rem vw vh Definiert Definiert auto px % rem vw …" at bounding box center [129, 253] width 161 height 47
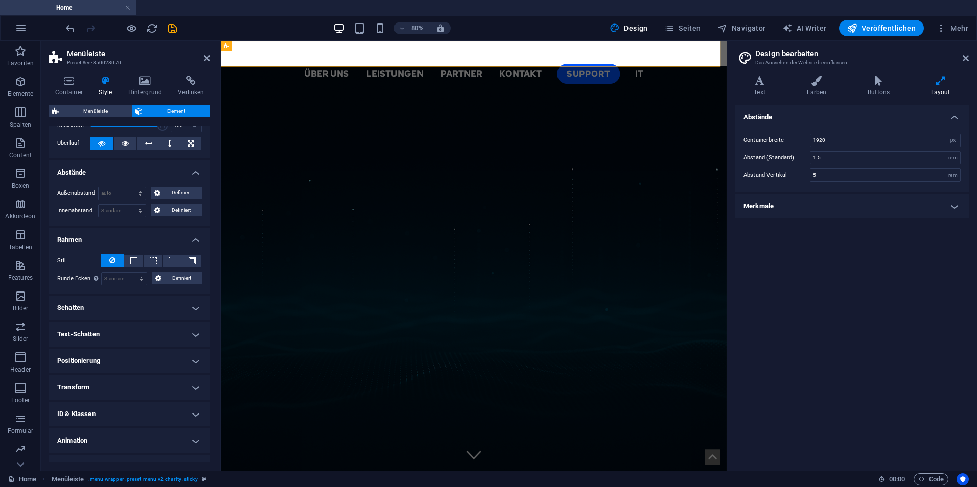
click at [128, 307] on h4 "Schatten" at bounding box center [129, 308] width 161 height 25
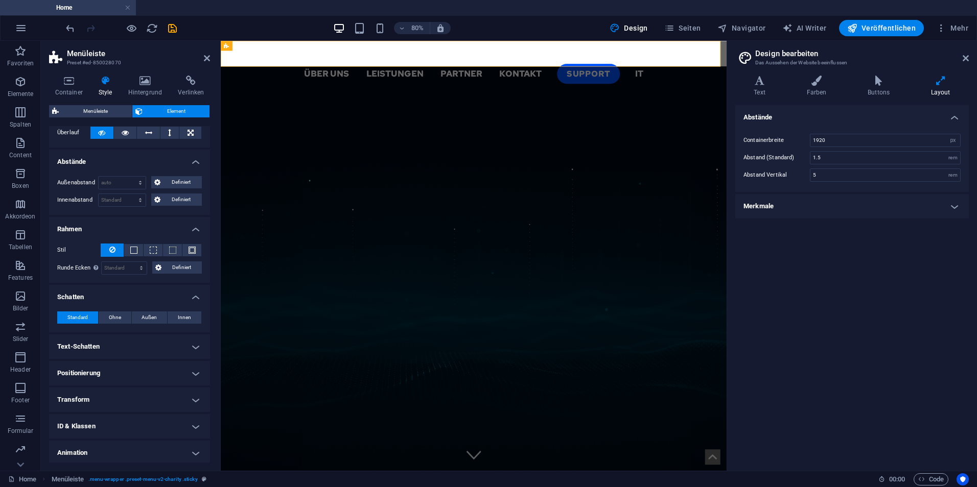
scroll to position [91, 0]
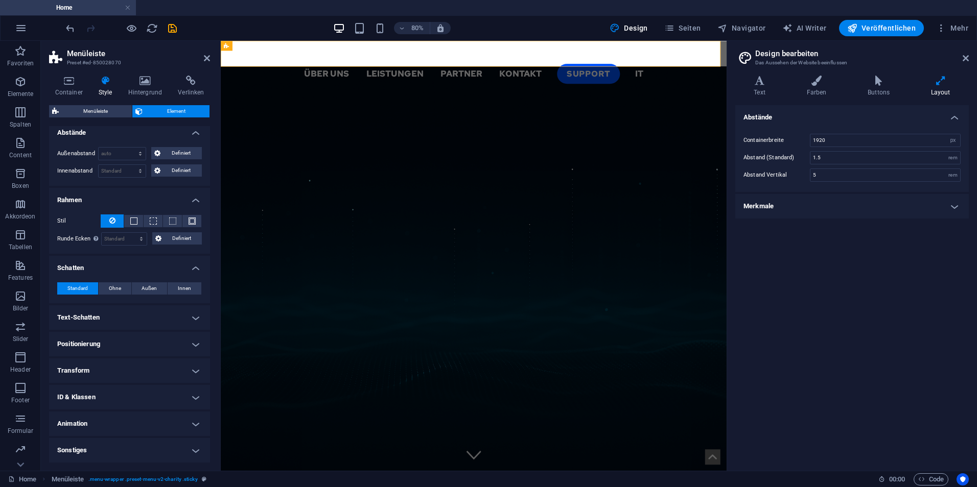
click at [125, 316] on h4 "Text-Schatten" at bounding box center [129, 317] width 161 height 25
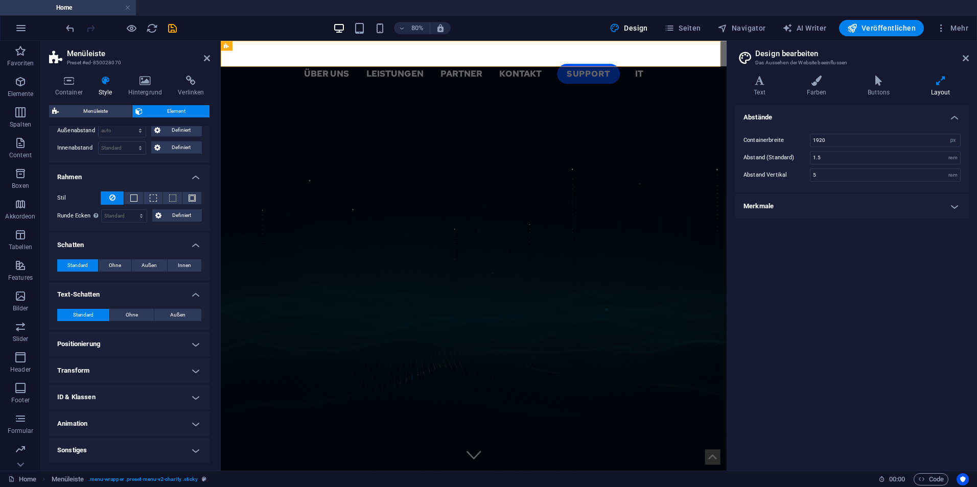
click at [137, 344] on h4 "Positionierung" at bounding box center [129, 344] width 161 height 25
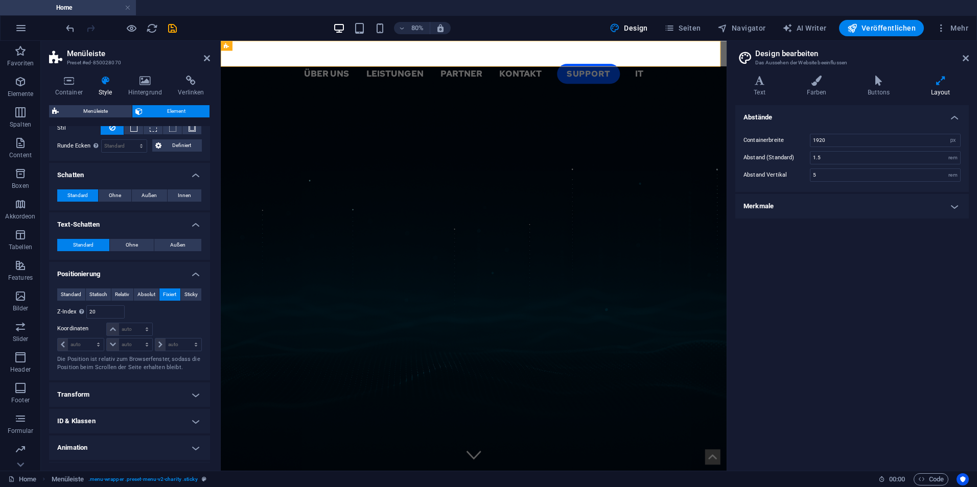
scroll to position [208, 0]
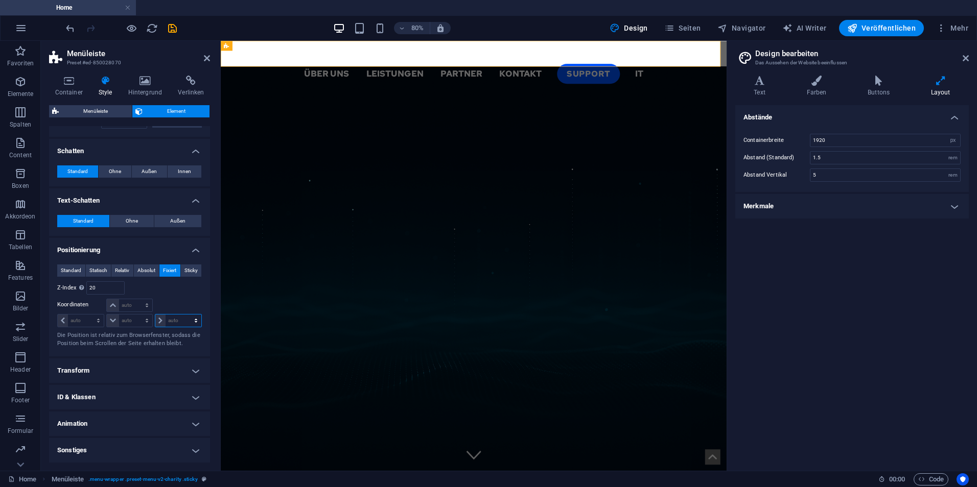
click at [159, 320] on select "auto px rem % em" at bounding box center [178, 321] width 46 height 12
click at [155, 315] on select "auto px rem % em" at bounding box center [178, 321] width 46 height 12
select select "DISABLED_OPTION_VALUE"
click at [193, 270] on span "Sticky" at bounding box center [190, 271] width 13 height 12
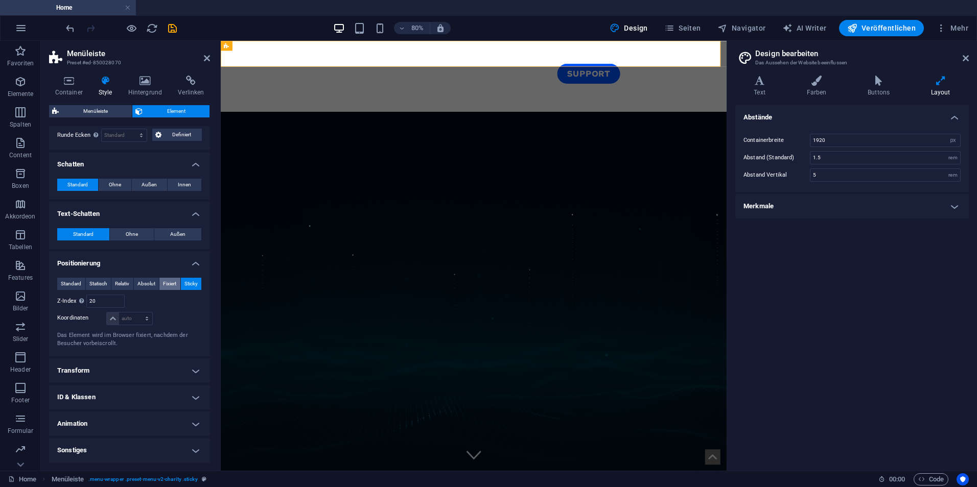
click at [167, 280] on span "Fixiert" at bounding box center [169, 284] width 13 height 12
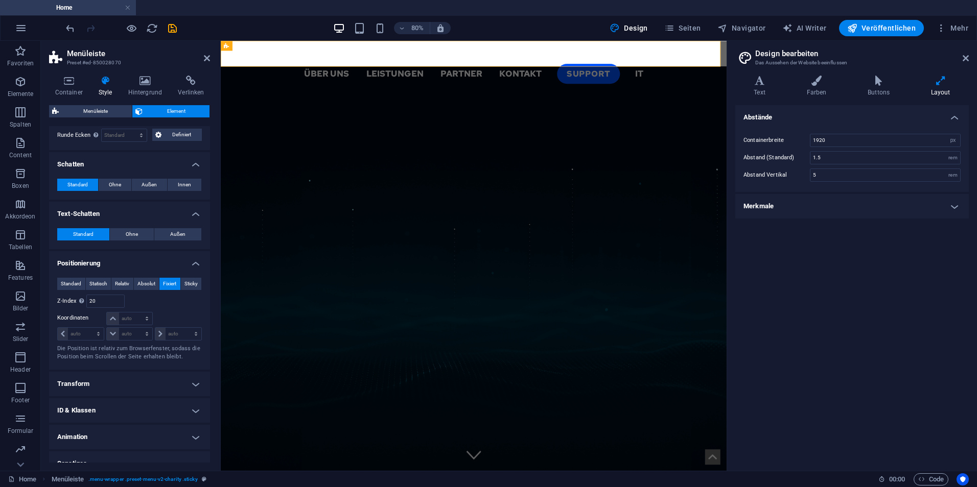
scroll to position [208, 0]
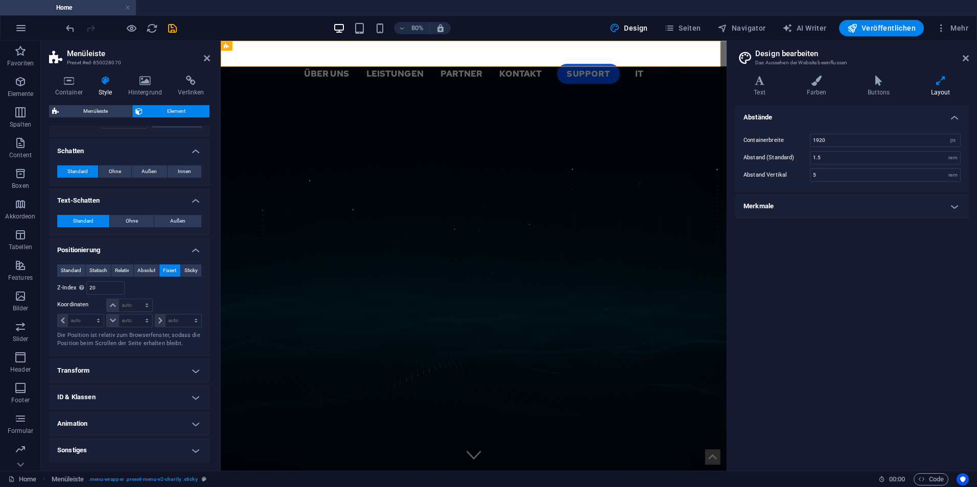
click at [143, 433] on h4 "Animation" at bounding box center [129, 424] width 161 height 25
click at [147, 394] on h4 "ID & Klassen" at bounding box center [129, 397] width 161 height 25
click at [152, 364] on h4 "Transform" at bounding box center [129, 371] width 161 height 25
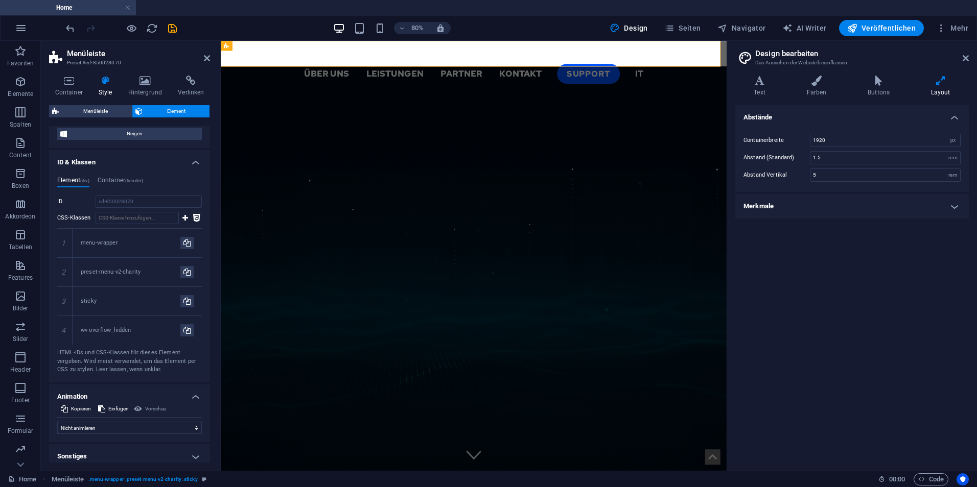
scroll to position [520, 0]
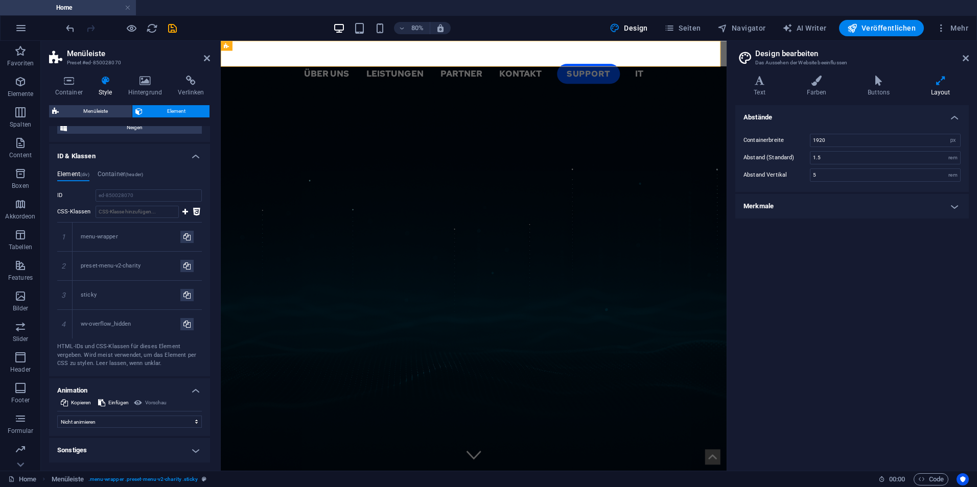
click at [150, 442] on h4 "Sonstiges" at bounding box center [129, 450] width 161 height 25
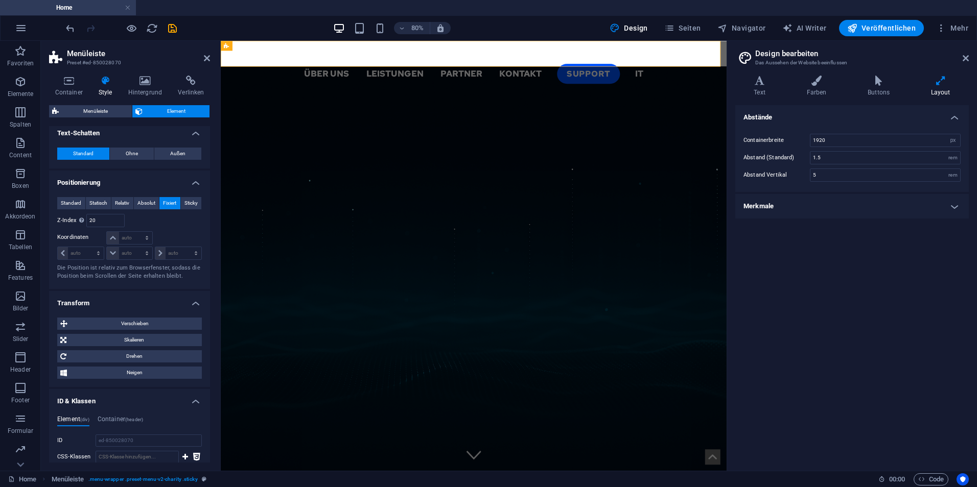
scroll to position [265, 0]
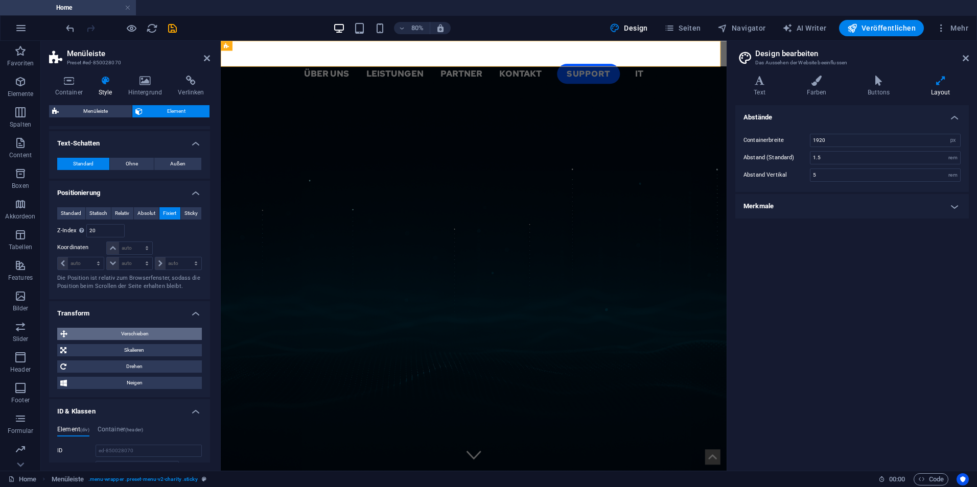
click at [157, 340] on span "Verschieben" at bounding box center [134, 334] width 128 height 12
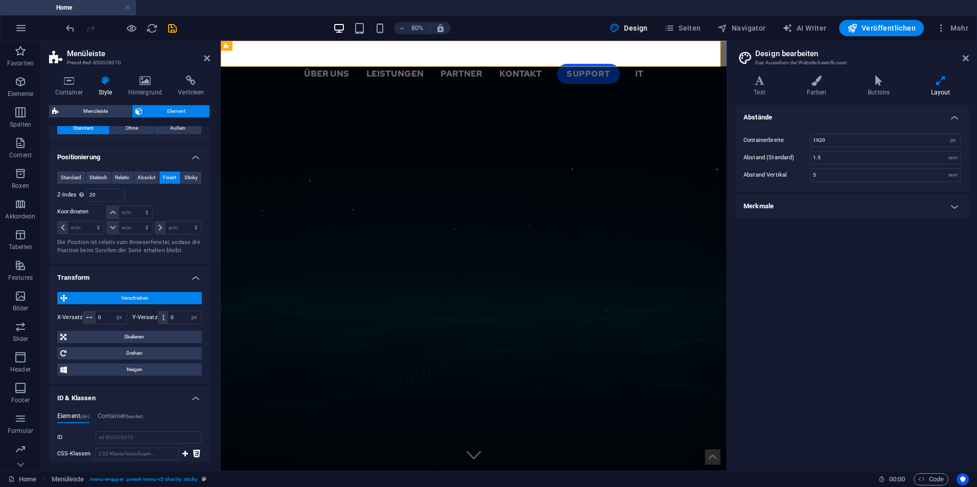
scroll to position [316, 0]
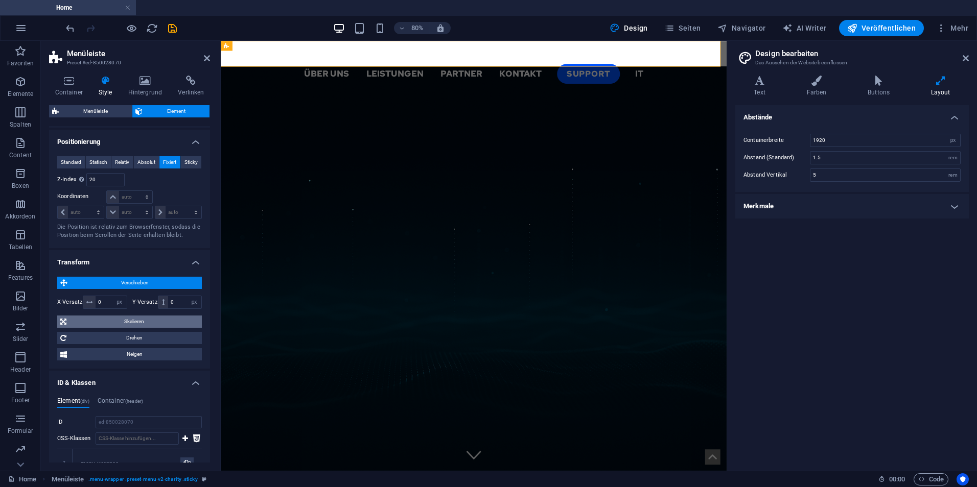
click at [157, 323] on span "Skalieren" at bounding box center [133, 322] width 129 height 12
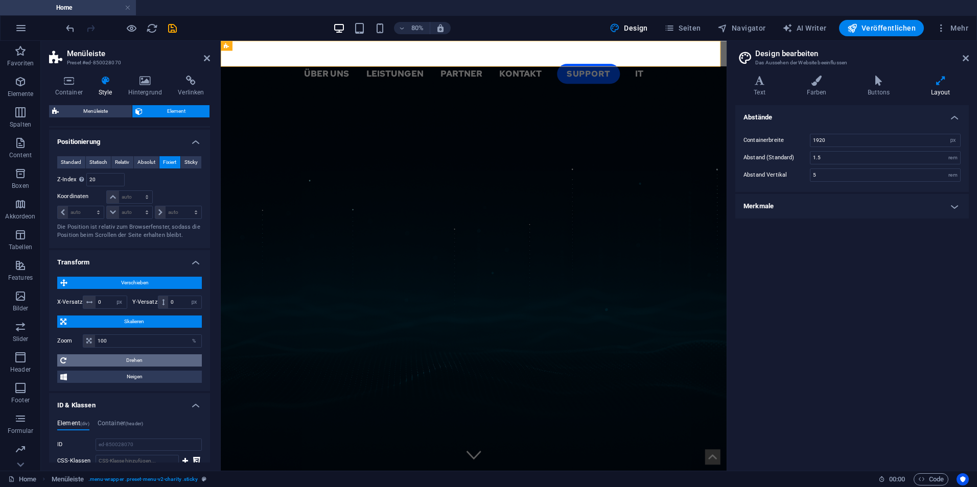
click at [167, 359] on span "Drehen" at bounding box center [133, 360] width 129 height 12
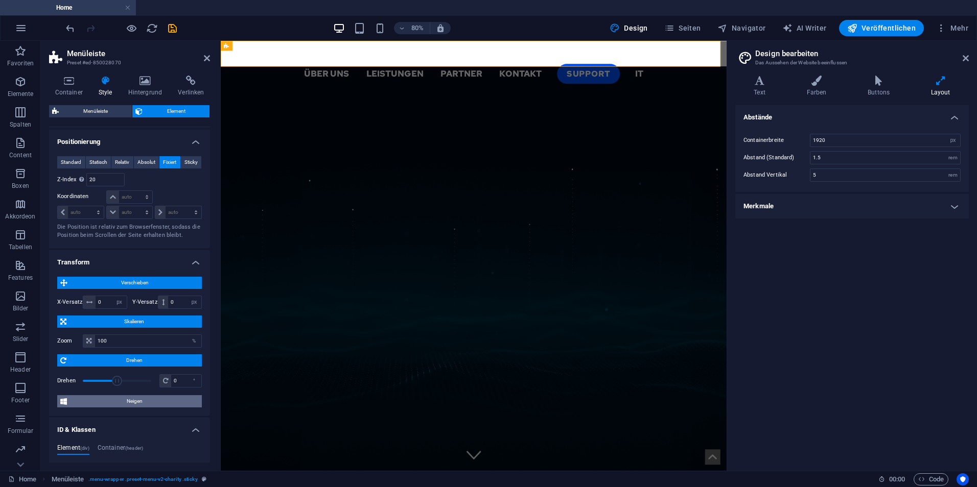
click at [162, 395] on span "Neigen" at bounding box center [134, 401] width 129 height 12
click at [208, 57] on icon at bounding box center [207, 58] width 6 height 8
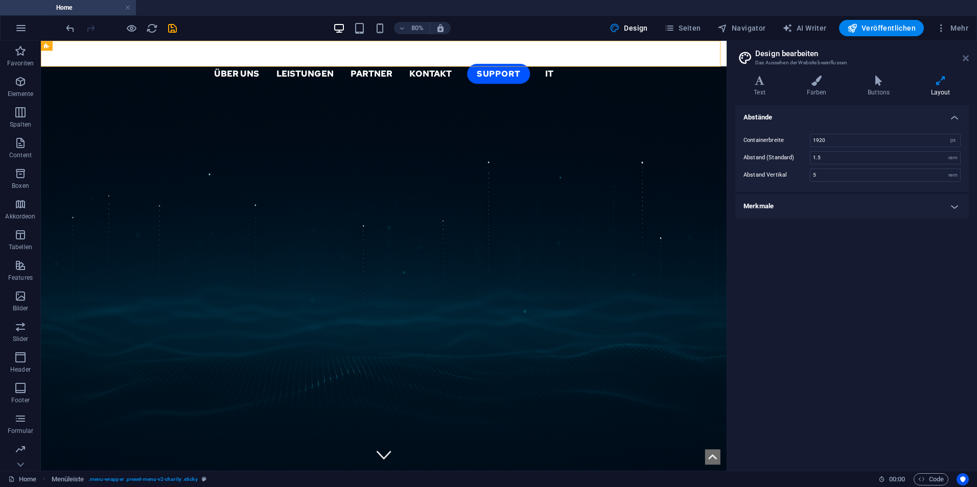
click at [967, 60] on icon at bounding box center [965, 58] width 6 height 8
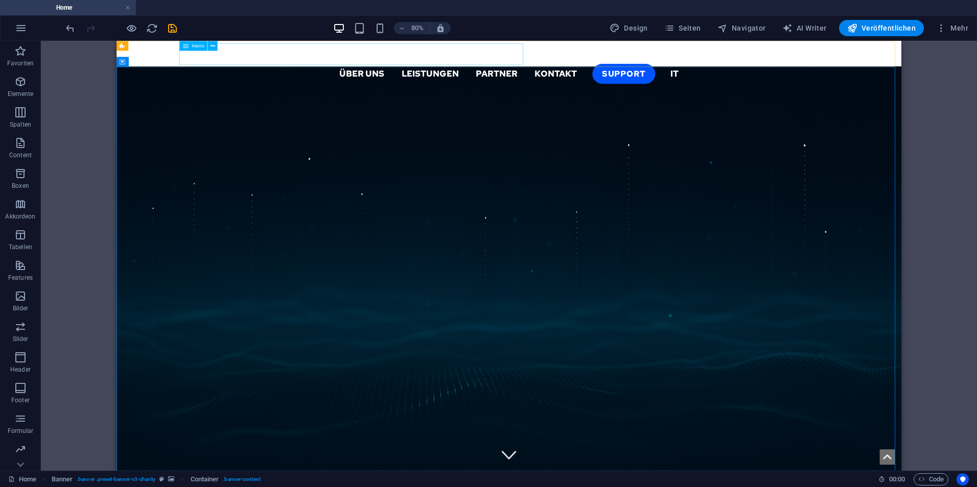
click at [366, 68] on nav "Über uns Leistungen Partner Kontakt Support IT" at bounding box center [606, 81] width 981 height 27
select select "px"
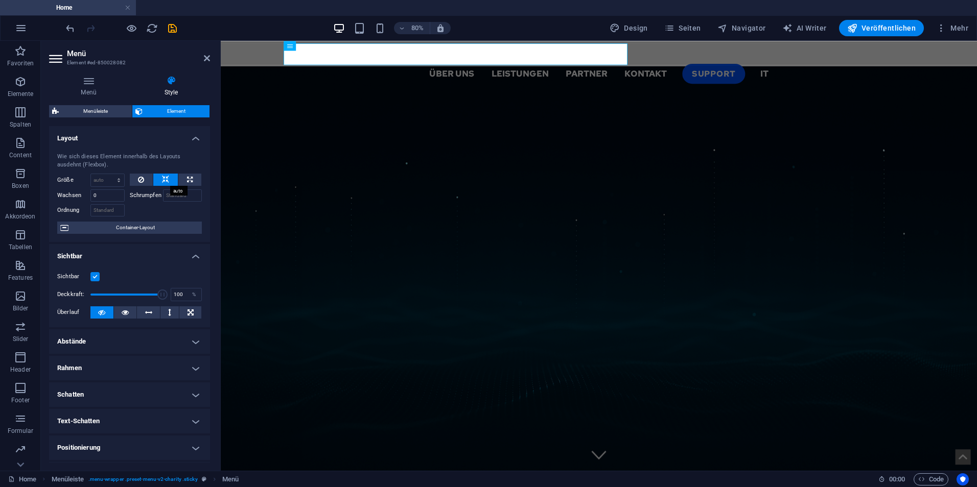
click at [168, 178] on button at bounding box center [165, 180] width 25 height 12
click at [125, 226] on span "Container-Layout" at bounding box center [135, 228] width 127 height 12
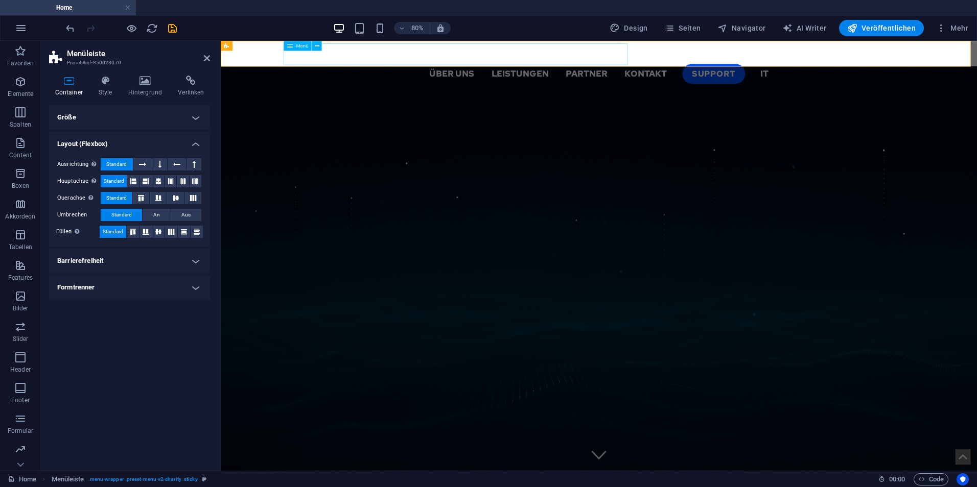
click at [491, 68] on nav "Über uns Leistungen Partner Kontakt Support IT" at bounding box center [693, 81] width 945 height 27
select select "px"
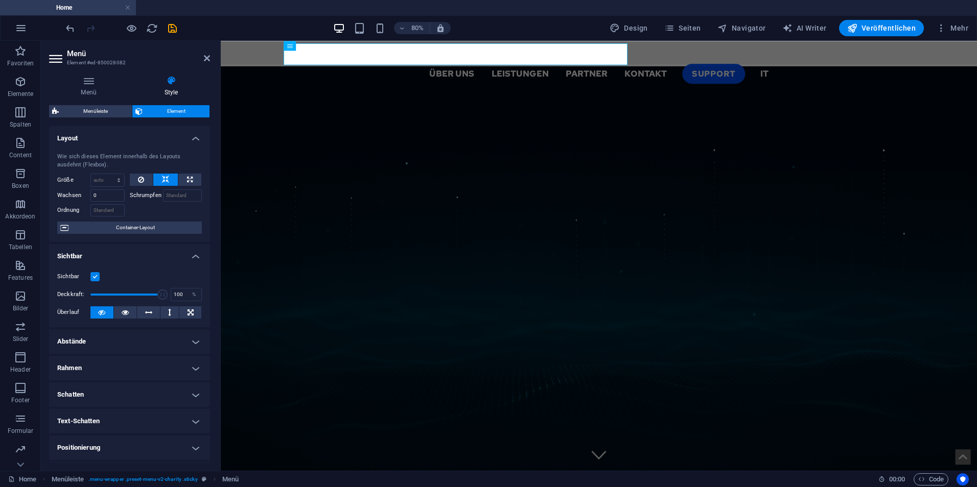
click at [99, 279] on label at bounding box center [94, 276] width 9 height 9
click at [0, 0] on input "Sichtbar" at bounding box center [0, 0] width 0 height 0
click at [97, 278] on label at bounding box center [94, 276] width 9 height 9
click at [0, 0] on input "Sichtbar" at bounding box center [0, 0] width 0 height 0
click at [97, 278] on label at bounding box center [94, 276] width 9 height 9
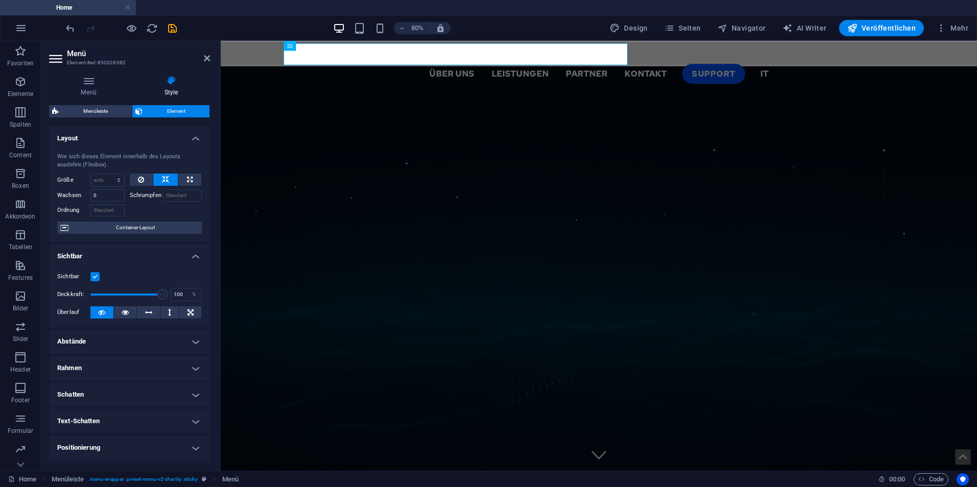
click at [0, 0] on input "Sichtbar" at bounding box center [0, 0] width 0 height 0
click at [97, 278] on label at bounding box center [94, 276] width 9 height 9
click at [0, 0] on input "Sichtbar" at bounding box center [0, 0] width 0 height 0
click at [125, 313] on icon at bounding box center [125, 312] width 7 height 12
click at [108, 313] on button at bounding box center [101, 312] width 23 height 12
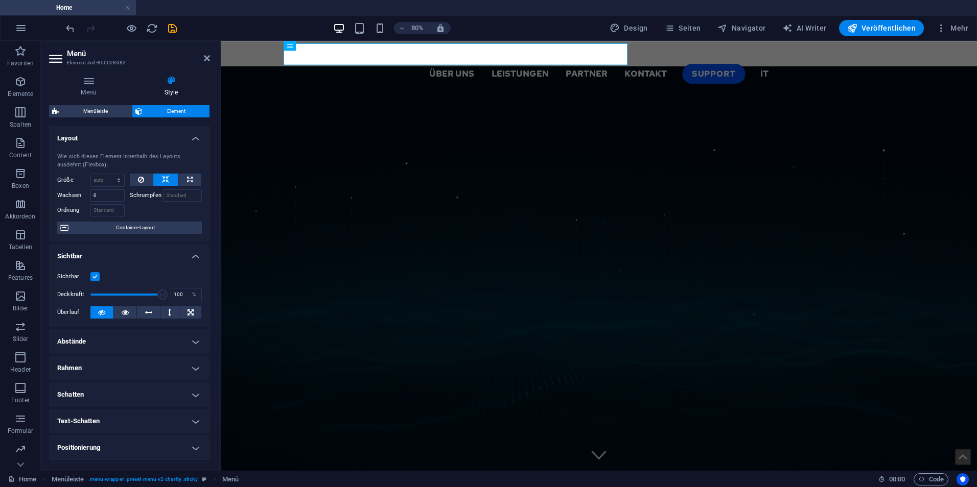
click at [112, 348] on h4 "Abstände" at bounding box center [129, 341] width 161 height 25
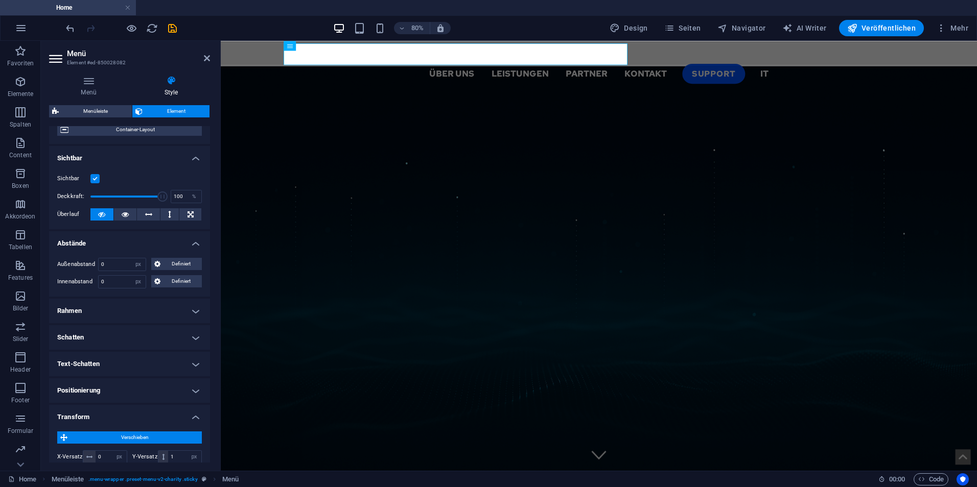
scroll to position [102, 0]
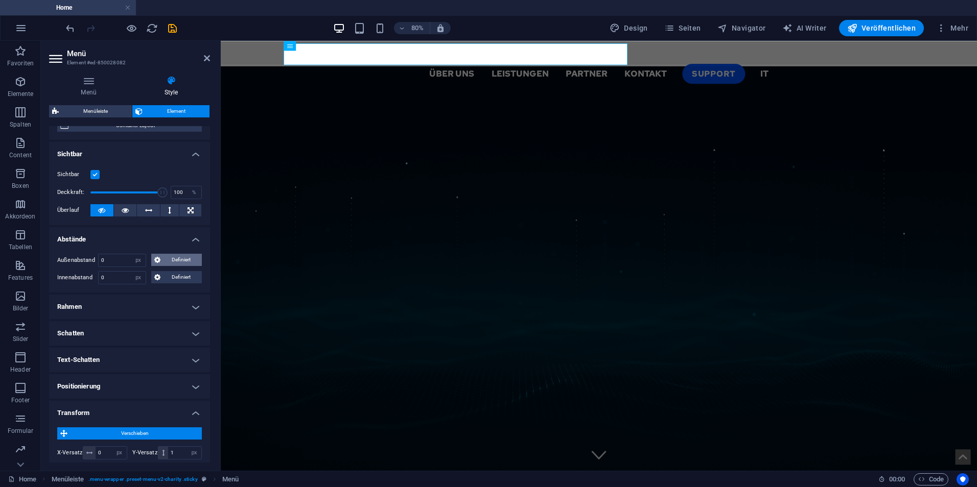
click at [177, 265] on span "Definiert" at bounding box center [181, 260] width 36 height 12
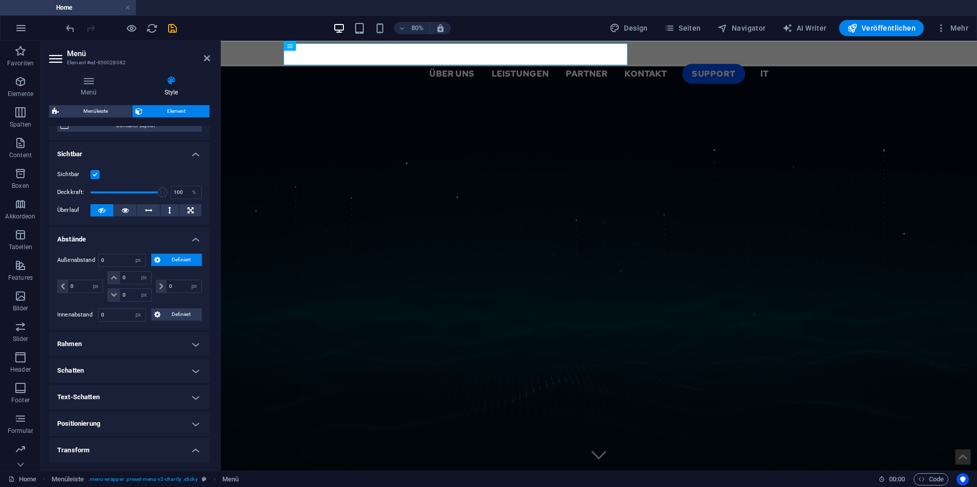
click at [170, 259] on span "Definiert" at bounding box center [181, 260] width 36 height 12
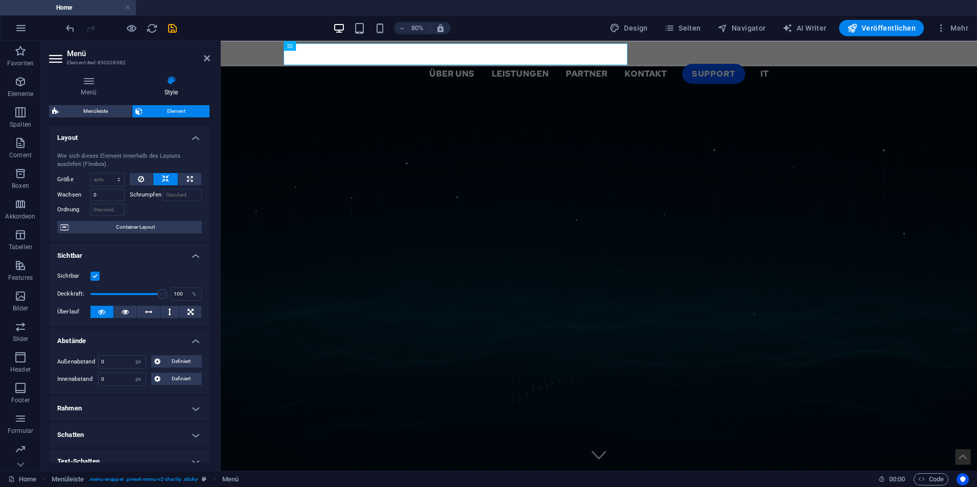
scroll to position [0, 0]
click at [134, 363] on select "Standard auto px % rem vw vh Definiert" at bounding box center [138, 363] width 14 height 12
select select "auto"
click at [131, 357] on select "Standard auto px % rem vw vh Definiert" at bounding box center [138, 363] width 14 height 12
select select "DISABLED_OPTION_VALUE"
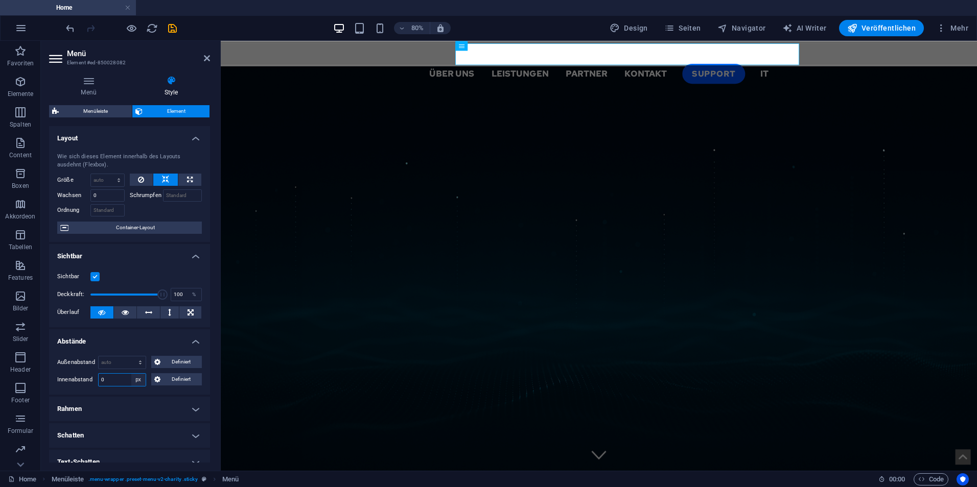
click at [141, 381] on select "Standard px rem % vh vw Definiert" at bounding box center [138, 380] width 14 height 12
select select "default"
click at [131, 374] on select "Standard px rem % vh vw Definiert" at bounding box center [138, 380] width 14 height 12
select select "DISABLED_OPTION_VALUE"
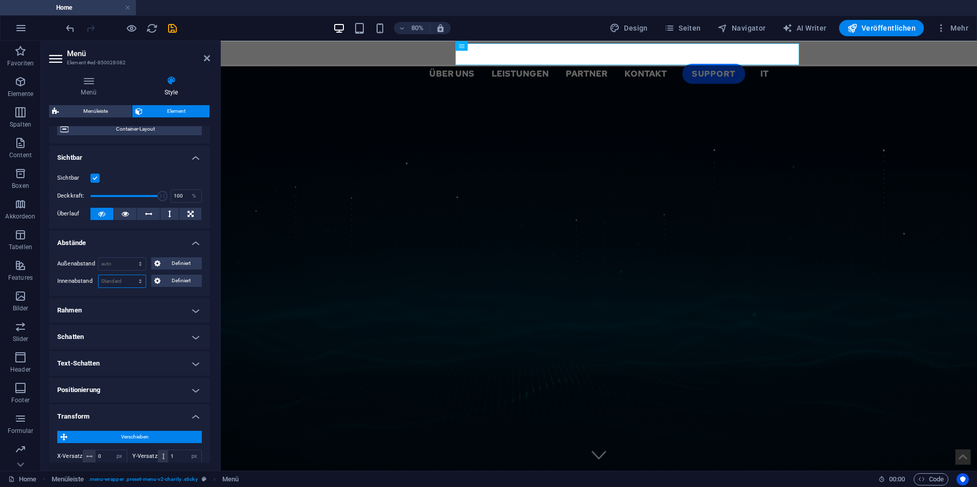
scroll to position [102, 0]
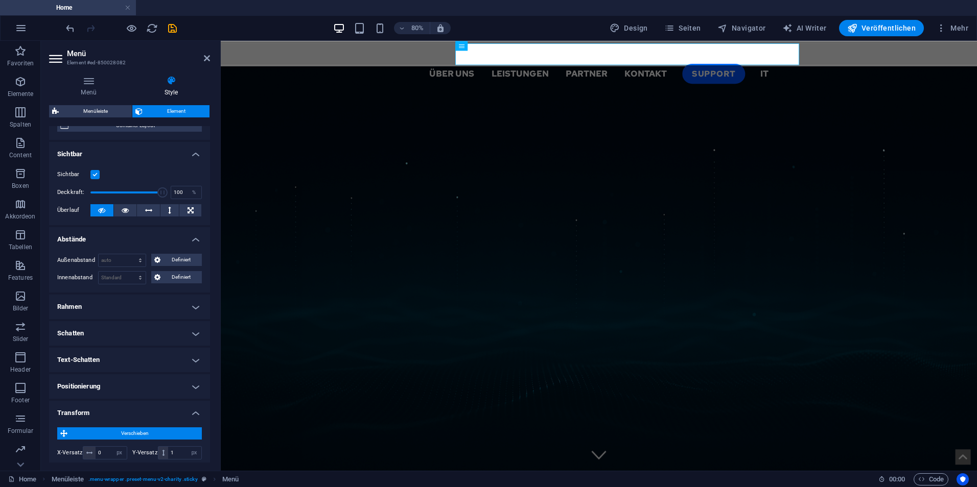
click at [134, 306] on h4 "Rahmen" at bounding box center [129, 307] width 161 height 25
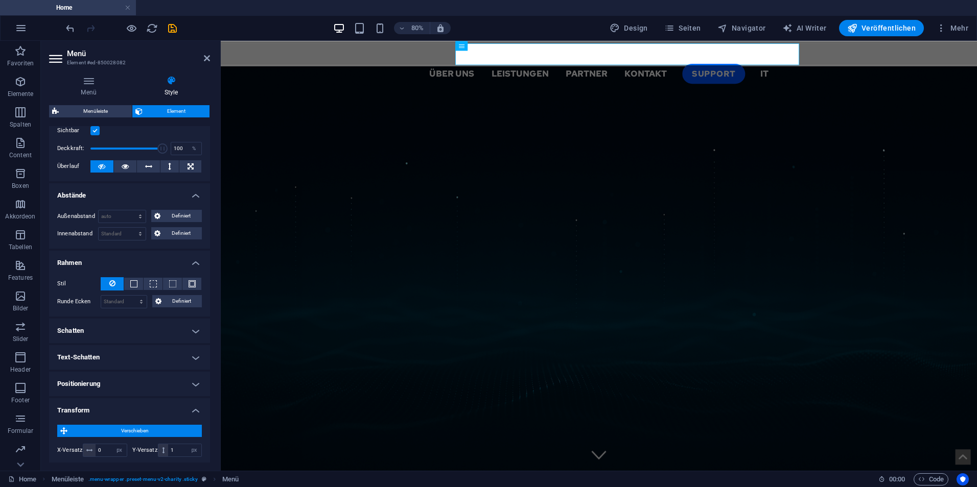
scroll to position [204, 0]
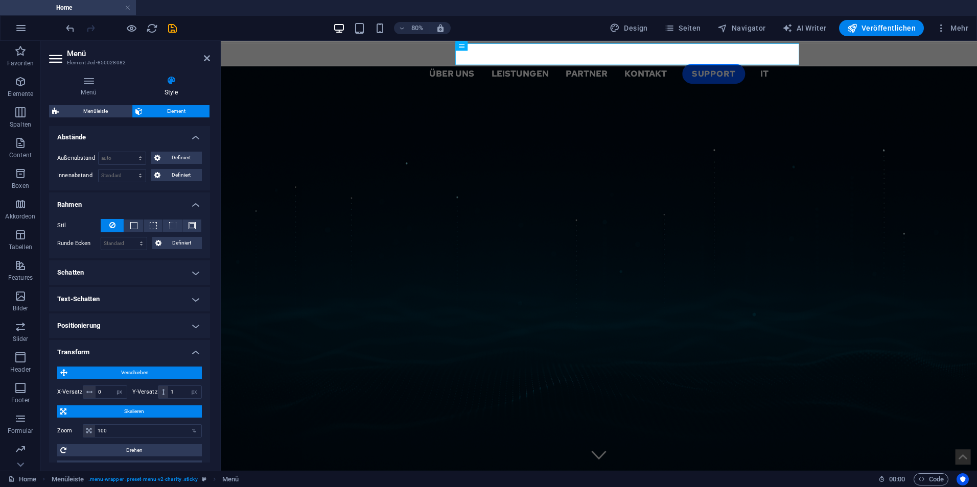
click at [144, 277] on h4 "Schatten" at bounding box center [129, 272] width 161 height 25
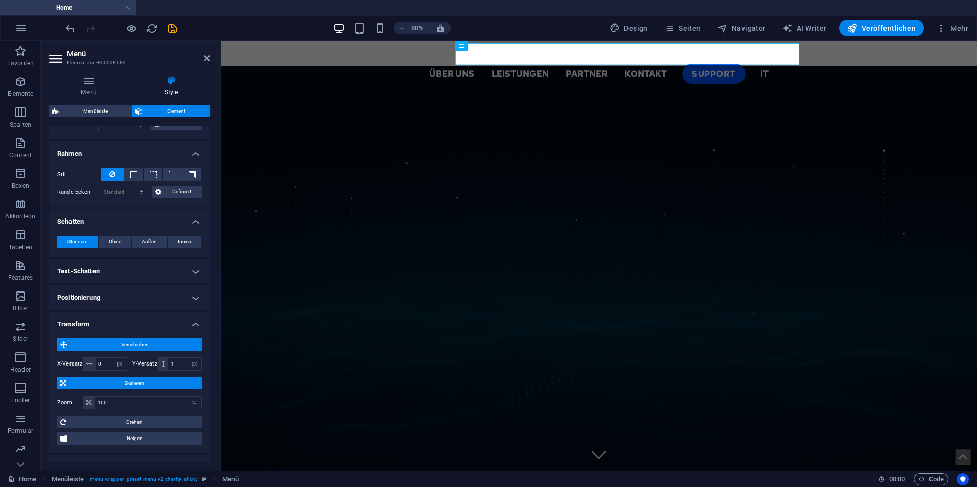
click at [154, 277] on h4 "Text-Schatten" at bounding box center [129, 271] width 161 height 25
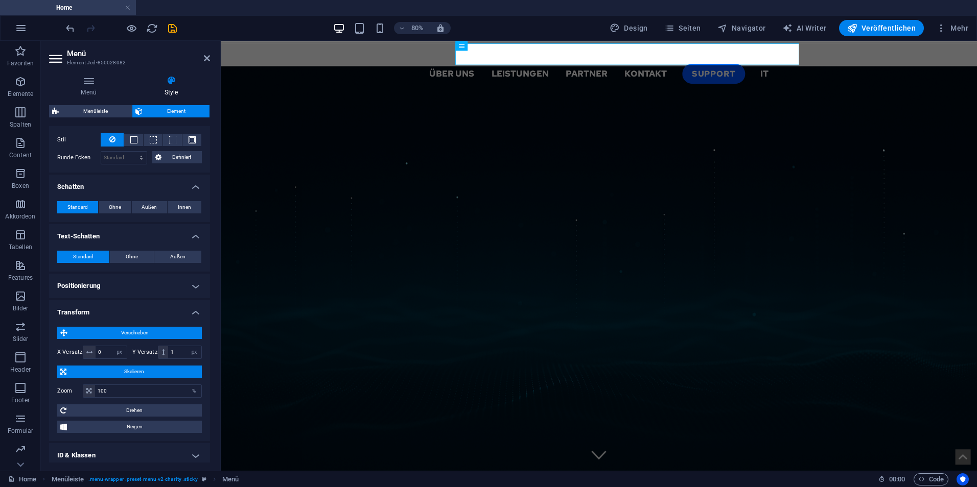
scroll to position [306, 0]
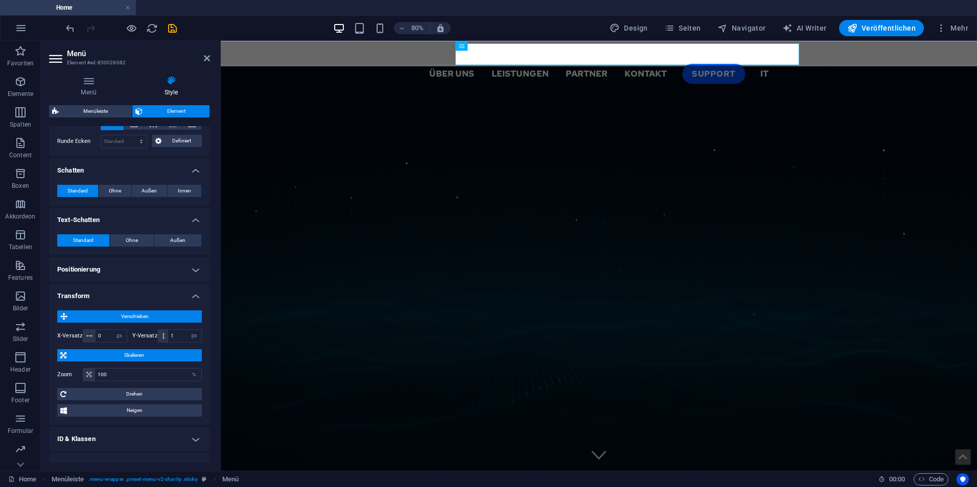
click at [154, 276] on h4 "Positionierung" at bounding box center [129, 269] width 161 height 25
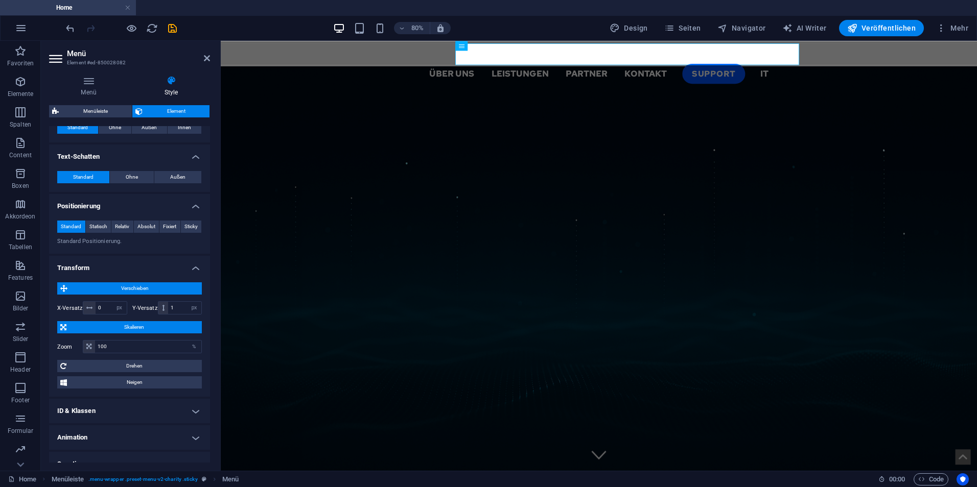
scroll to position [384, 0]
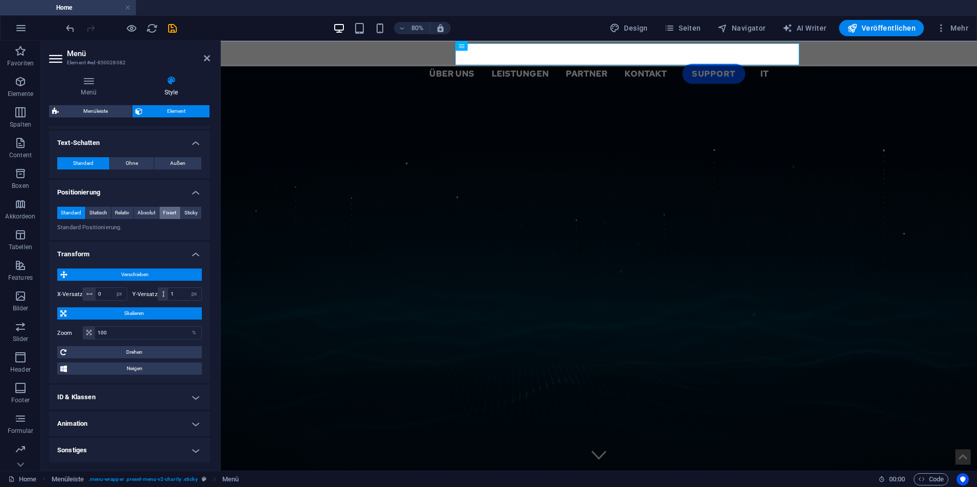
click at [168, 215] on span "Fixiert" at bounding box center [169, 213] width 13 height 12
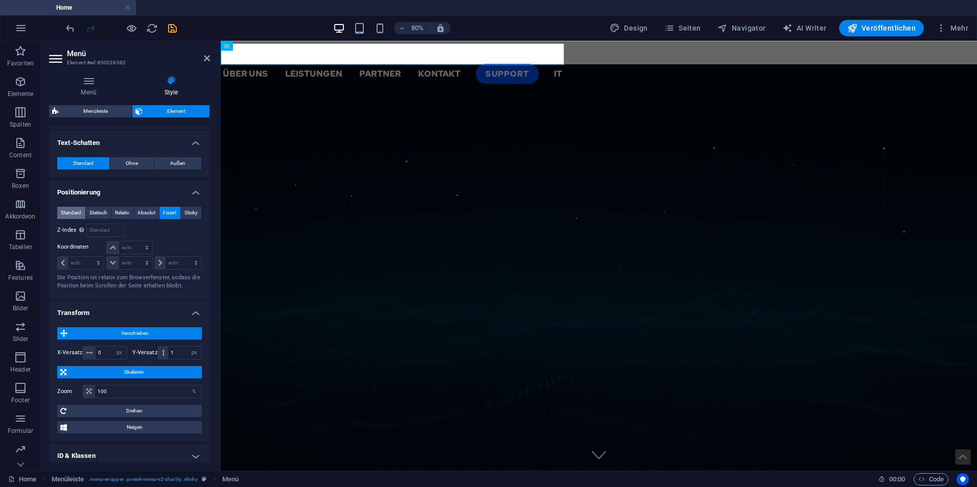
click at [63, 207] on span "Standard" at bounding box center [71, 213] width 20 height 12
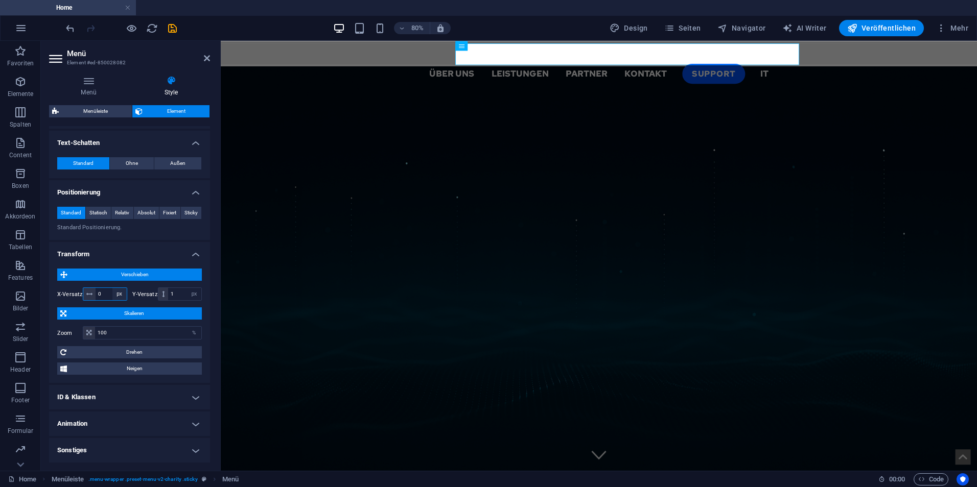
click at [114, 295] on select "px rem % em vh vw" at bounding box center [119, 294] width 14 height 12
select select "%"
click at [112, 288] on select "px rem % em vh vw" at bounding box center [119, 294] width 14 height 12
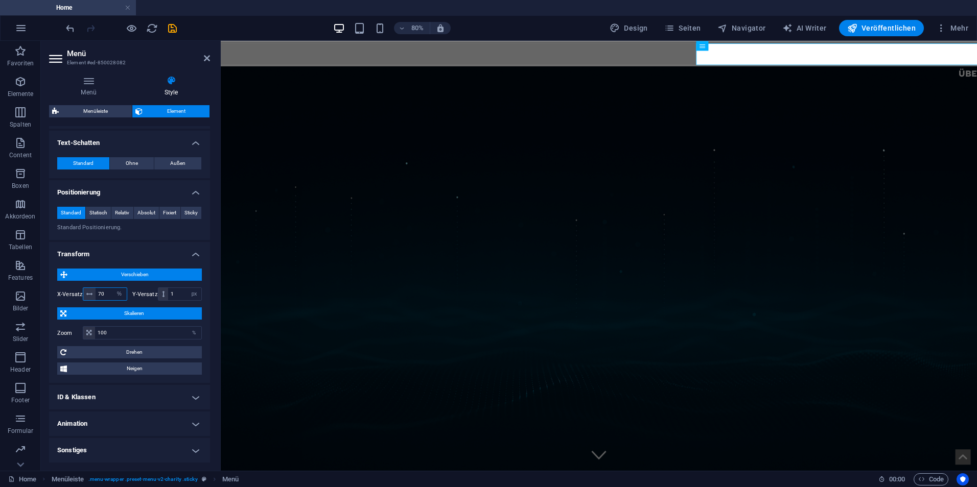
type input "7"
type input "60"
click at [204, 58] on icon at bounding box center [207, 58] width 6 height 8
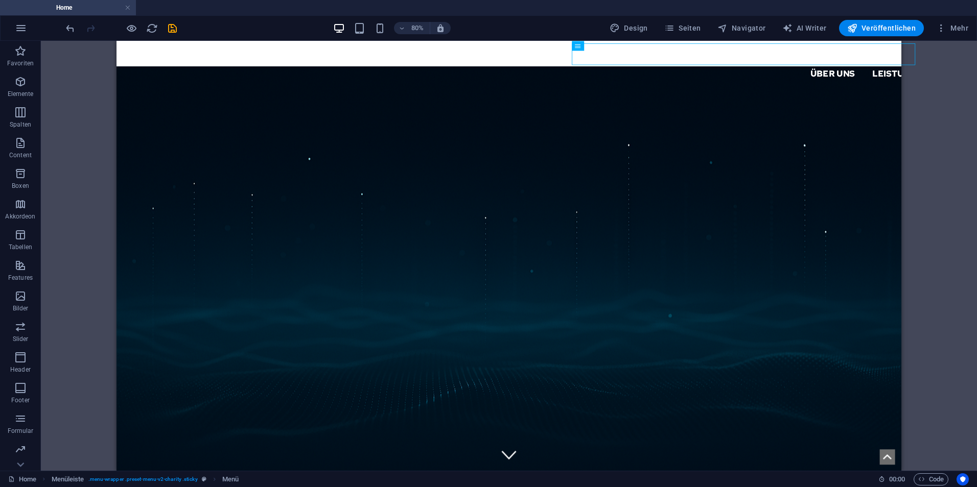
click at [951, 180] on div "H1 Banner Container Menü Menüleiste Logo" at bounding box center [509, 256] width 936 height 430
click at [919, 300] on div "H1 Banner Container Menü Menüleiste Logo" at bounding box center [509, 256] width 936 height 430
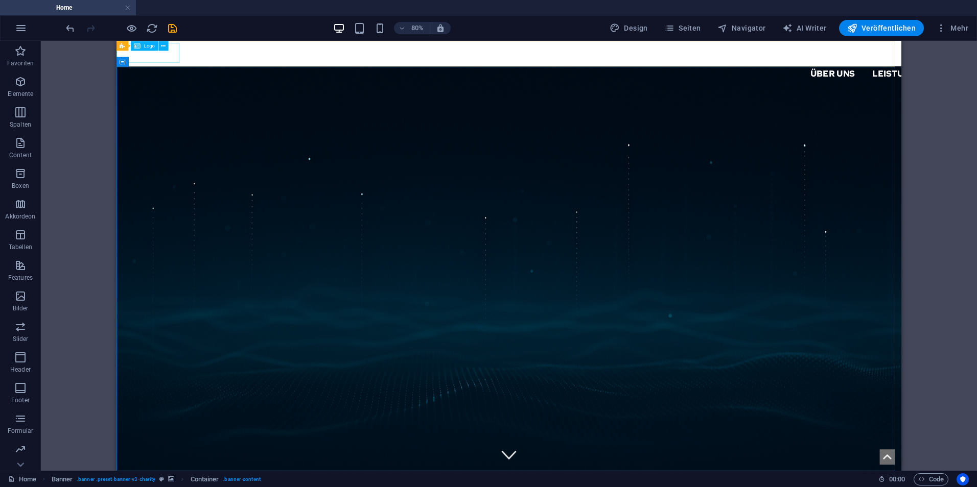
click at [188, 58] on div at bounding box center [606, 55] width 981 height 25
select select "px"
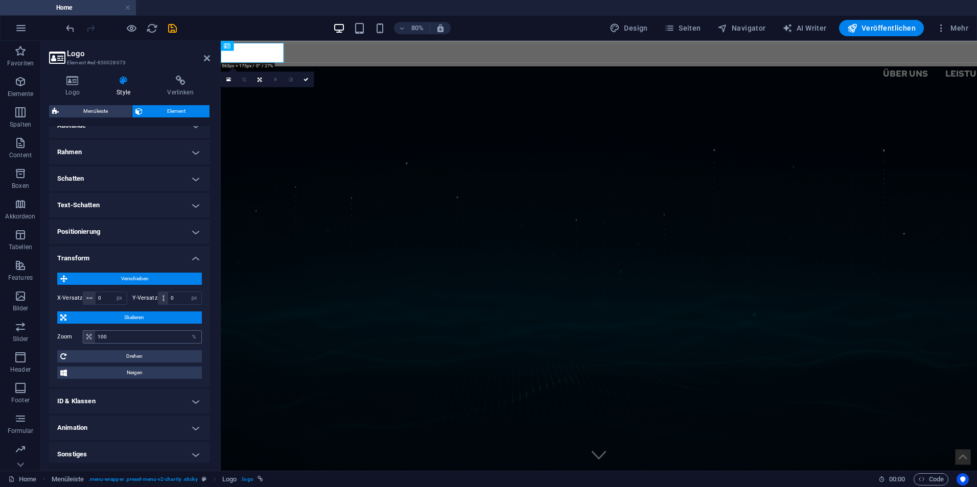
scroll to position [220, 0]
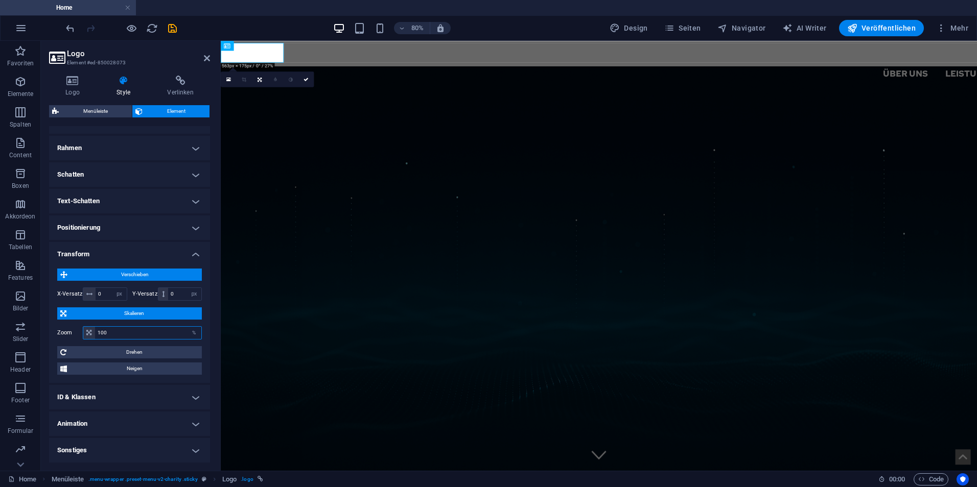
click at [132, 330] on input "100" at bounding box center [148, 333] width 106 height 12
drag, startPoint x: 114, startPoint y: 333, endPoint x: 82, endPoint y: 329, distance: 32.4
click at [81, 330] on div "Zoom 100 %" at bounding box center [129, 332] width 145 height 13
type input "125"
click at [299, 75] on icon at bounding box center [298, 77] width 5 height 5
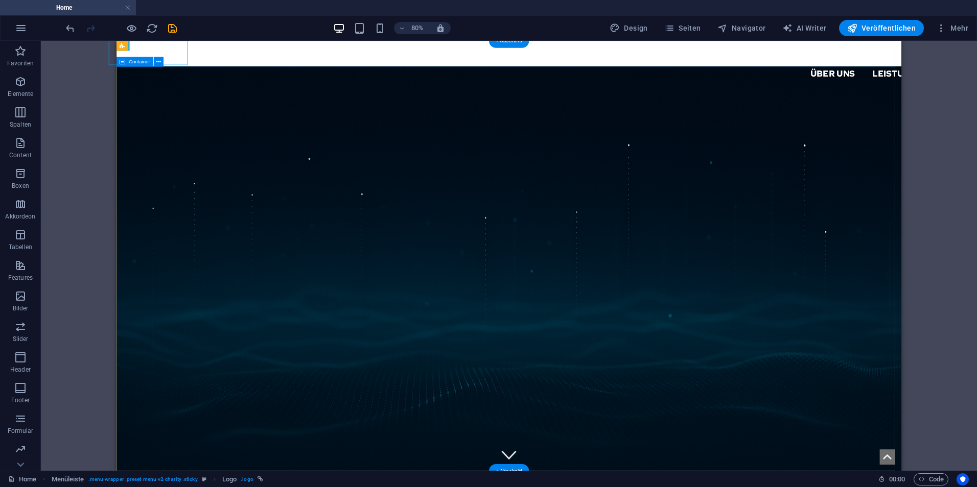
drag, startPoint x: 82, startPoint y: 208, endPoint x: 111, endPoint y: 121, distance: 92.1
click at [83, 199] on div "H1 Banner Container Menü Menüleiste Menüleiste Logo" at bounding box center [509, 256] width 936 height 430
click at [160, 55] on div at bounding box center [607, 55] width 1226 height 31
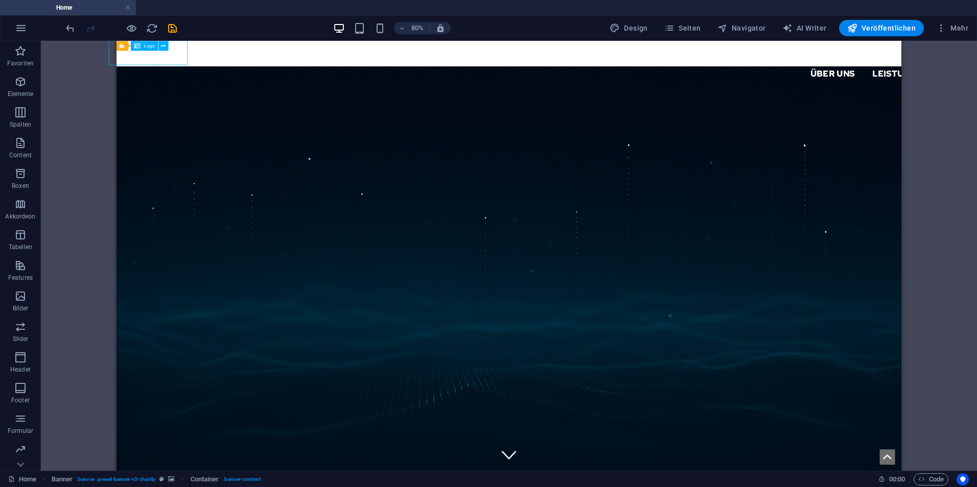
select select "px"
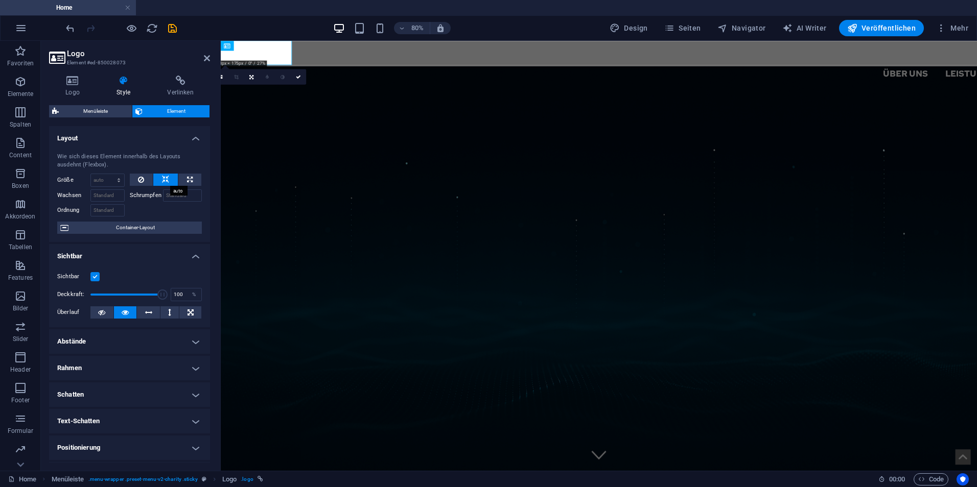
click at [163, 176] on icon at bounding box center [165, 180] width 7 height 12
click at [139, 232] on span "Container-Layout" at bounding box center [135, 228] width 127 height 12
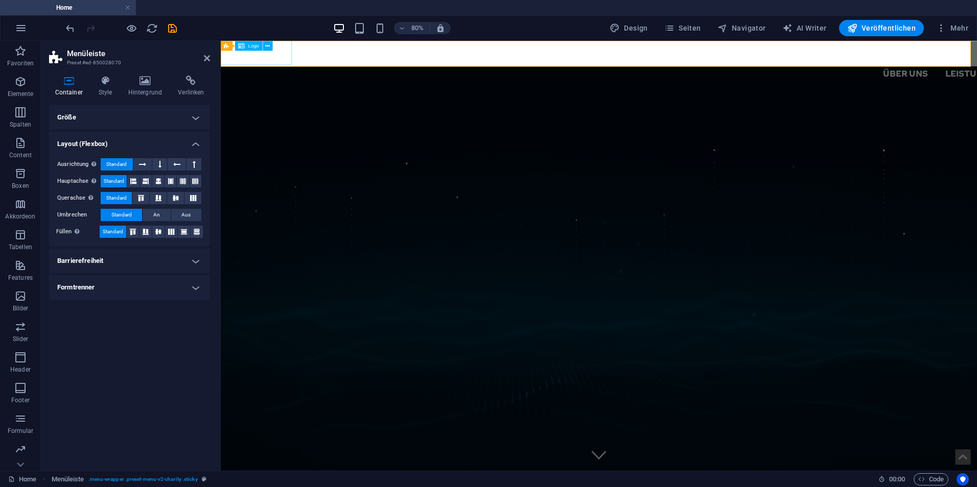
click at [273, 55] on div at bounding box center [693, 55] width 1181 height 31
select select "px"
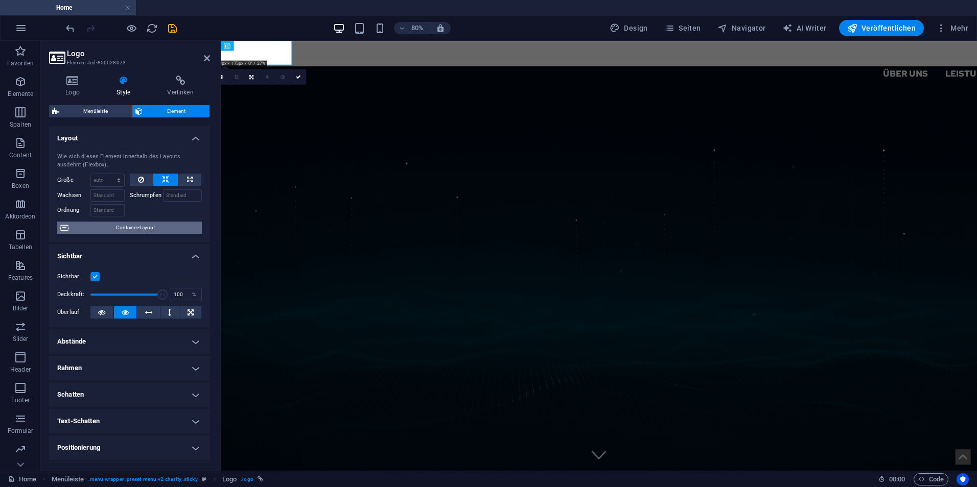
click at [126, 223] on span "Container-Layout" at bounding box center [135, 228] width 127 height 12
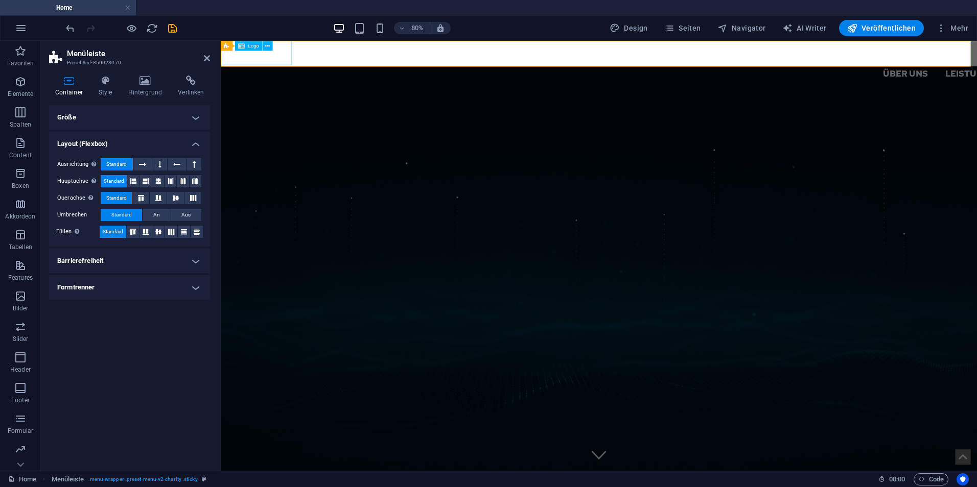
click at [260, 67] on div at bounding box center [693, 55] width 1181 height 31
select select "px"
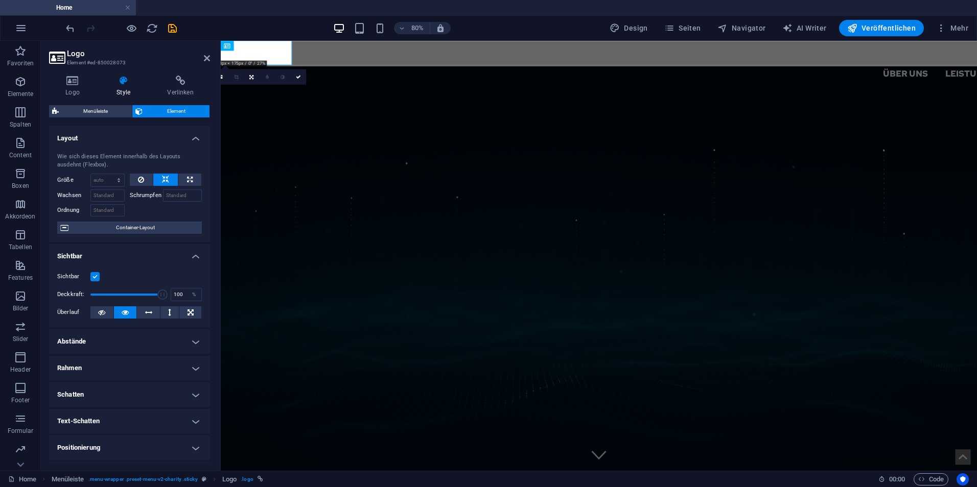
scroll to position [51, 0]
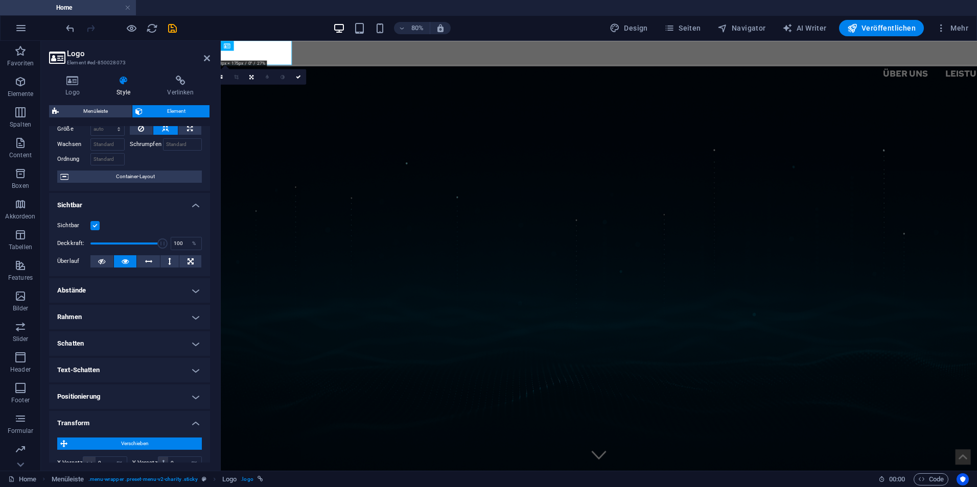
click at [117, 290] on h4 "Abstände" at bounding box center [129, 290] width 161 height 25
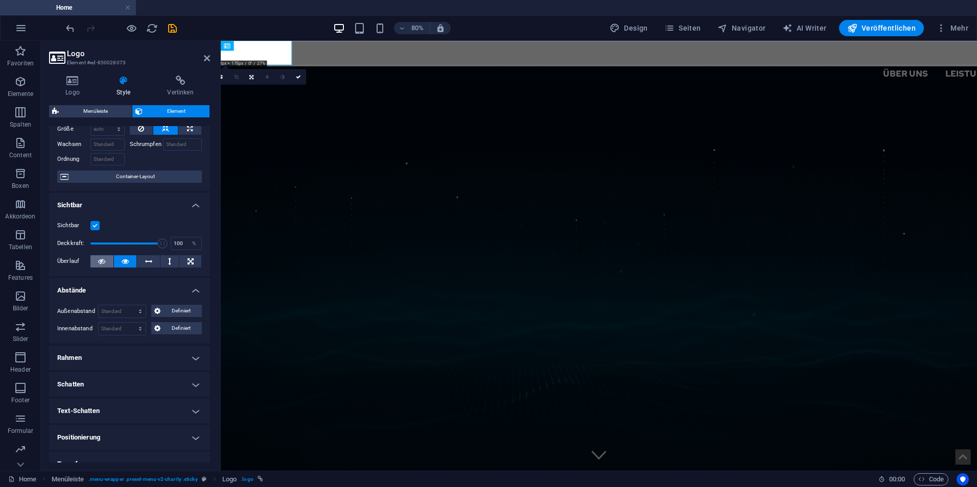
click at [105, 264] on button at bounding box center [101, 261] width 23 height 12
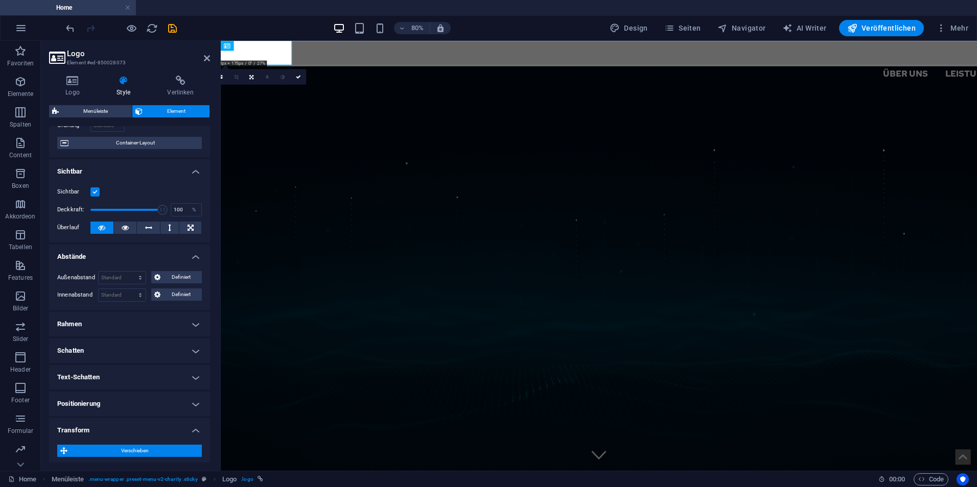
scroll to position [102, 0]
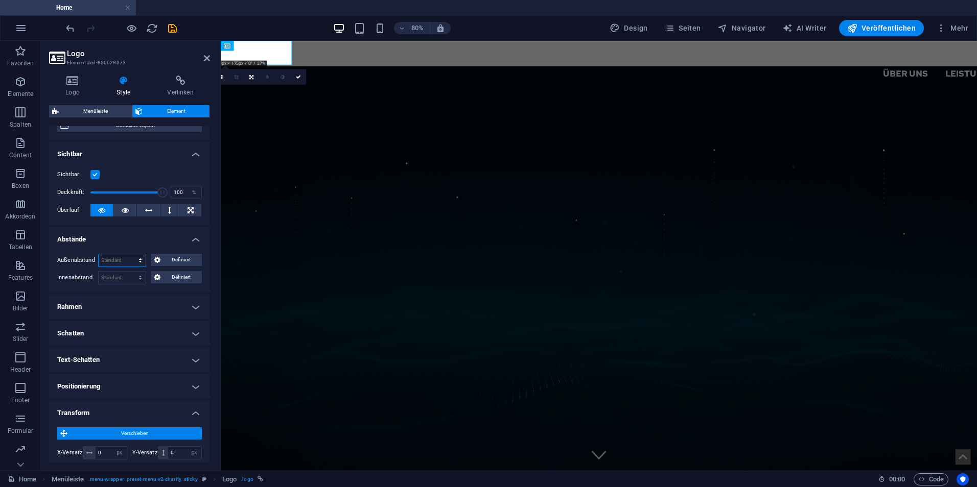
click at [144, 259] on select "Standard auto px % rem vw vh Definiert" at bounding box center [122, 260] width 47 height 12
click at [99, 254] on select "Standard auto px % rem vw vh Definiert" at bounding box center [122, 260] width 47 height 12
select select "DISABLED_OPTION_VALUE"
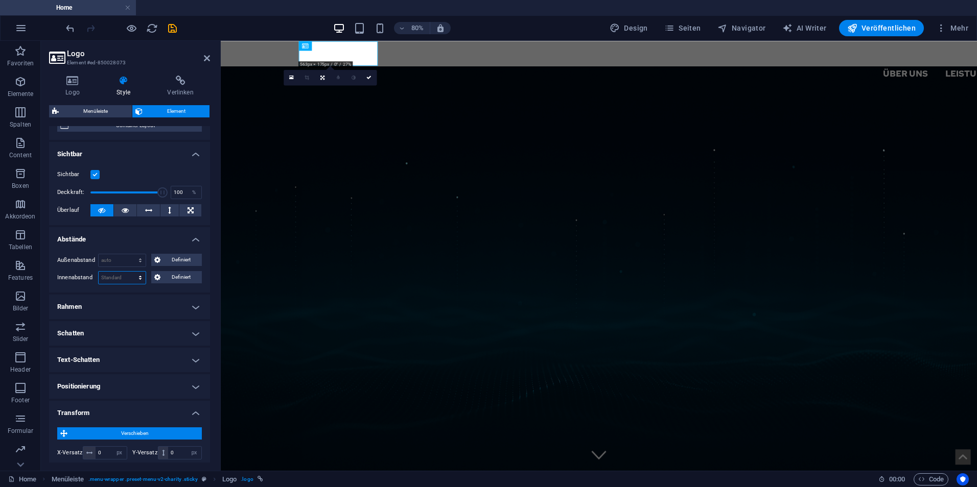
click at [131, 275] on select "Standard px rem % vh vw Definiert" at bounding box center [122, 278] width 47 height 12
click at [138, 299] on h4 "Rahmen" at bounding box center [129, 307] width 161 height 25
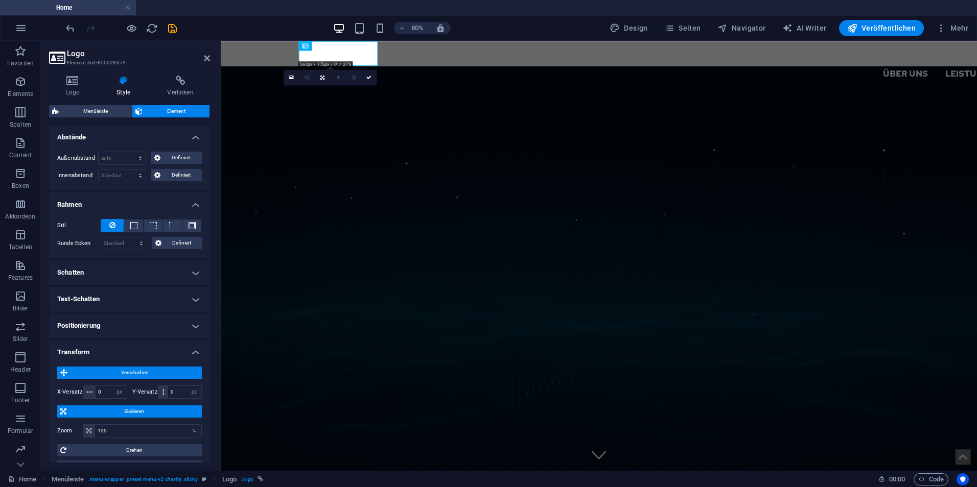
click at [145, 274] on h4 "Schatten" at bounding box center [129, 272] width 161 height 25
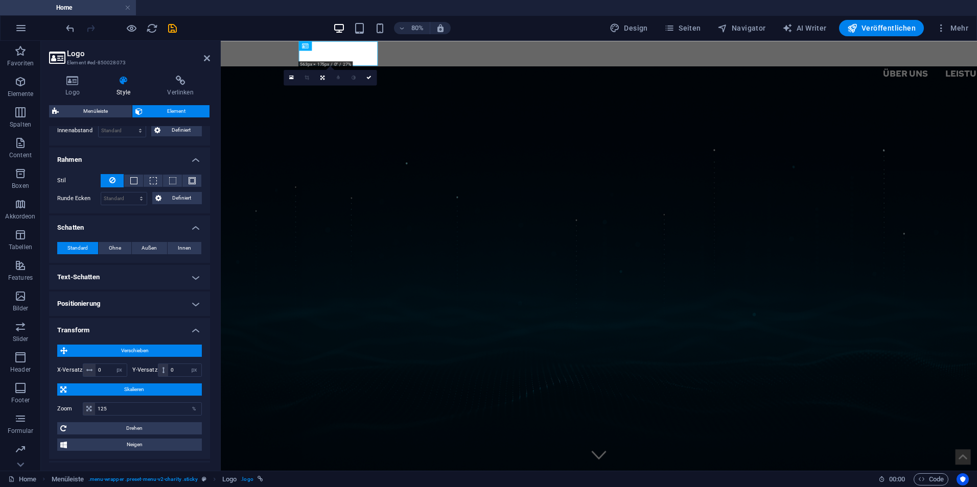
scroll to position [306, 0]
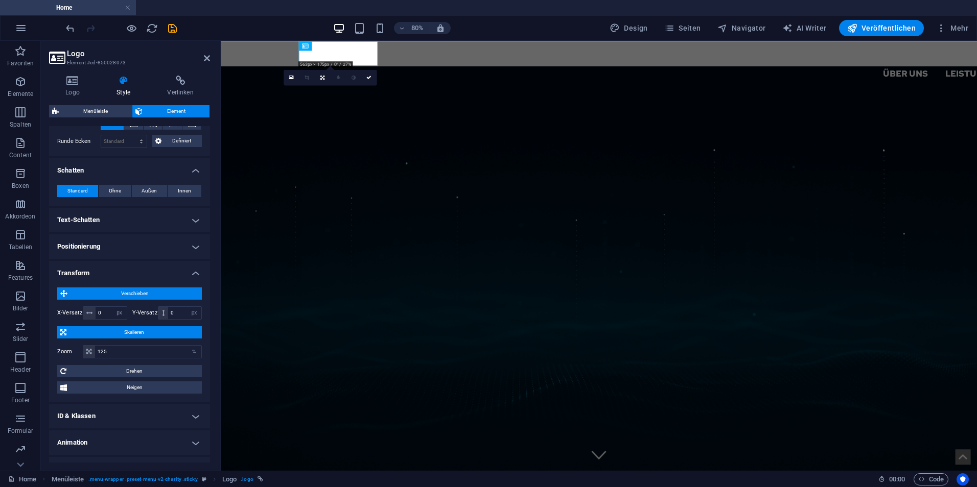
click at [133, 230] on h4 "Text-Schatten" at bounding box center [129, 220] width 161 height 25
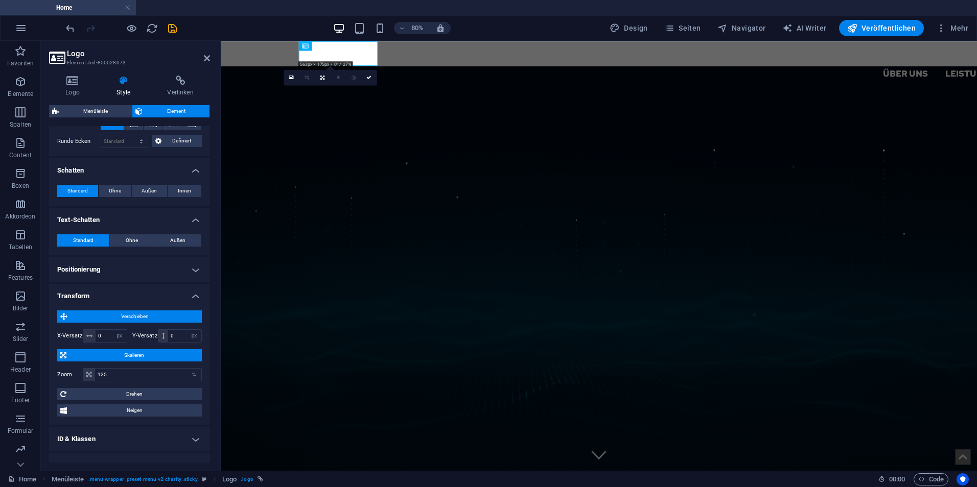
click at [134, 268] on h4 "Positionierung" at bounding box center [129, 269] width 161 height 25
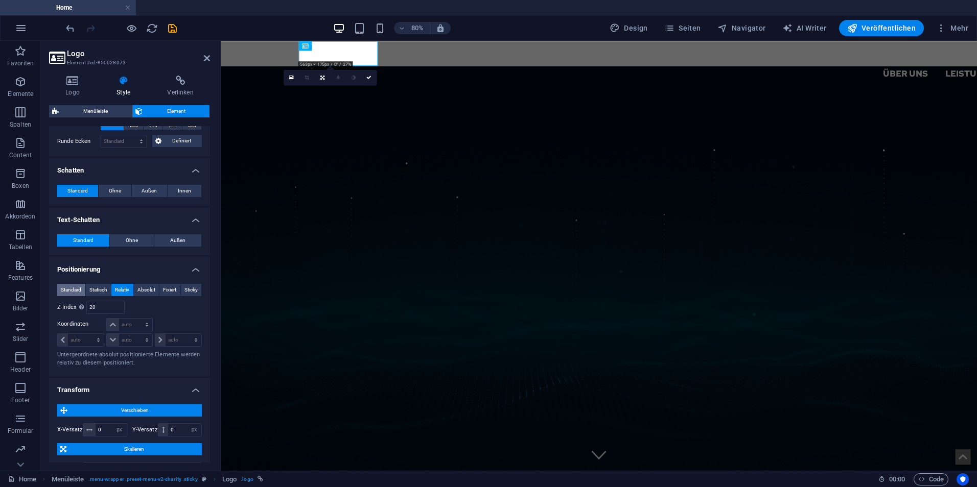
click at [74, 292] on span "Standard" at bounding box center [71, 290] width 20 height 12
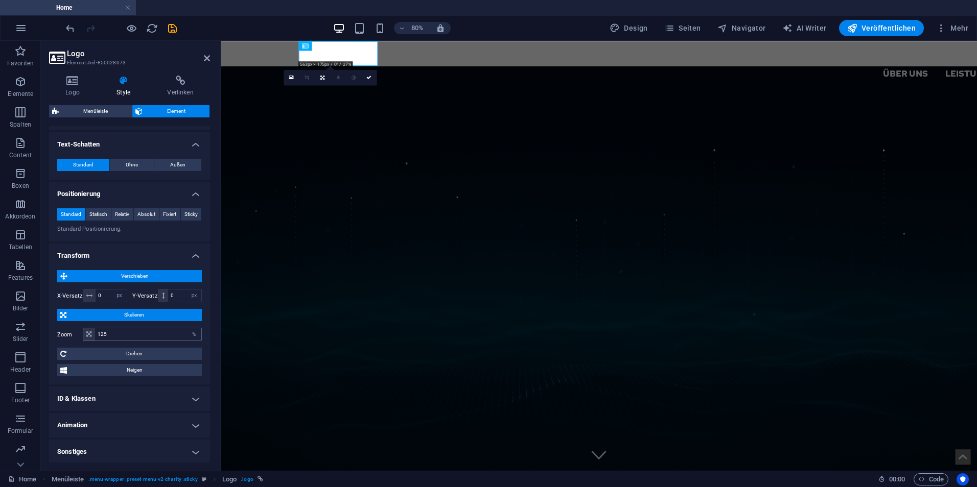
scroll to position [384, 0]
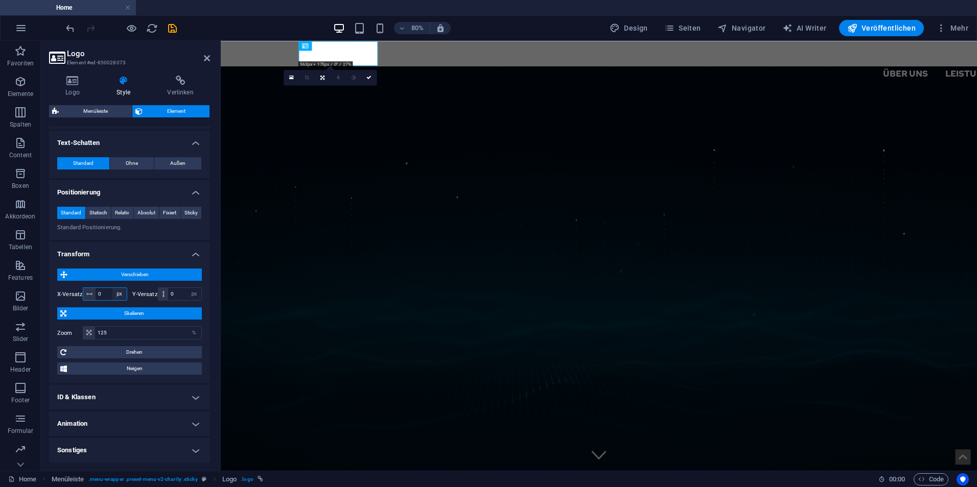
click at [117, 295] on select "px rem % em vh vw" at bounding box center [119, 294] width 14 height 12
select select "%"
click at [112, 288] on select "px rem % em vh vw" at bounding box center [119, 294] width 14 height 12
type input "1"
type input "-1"
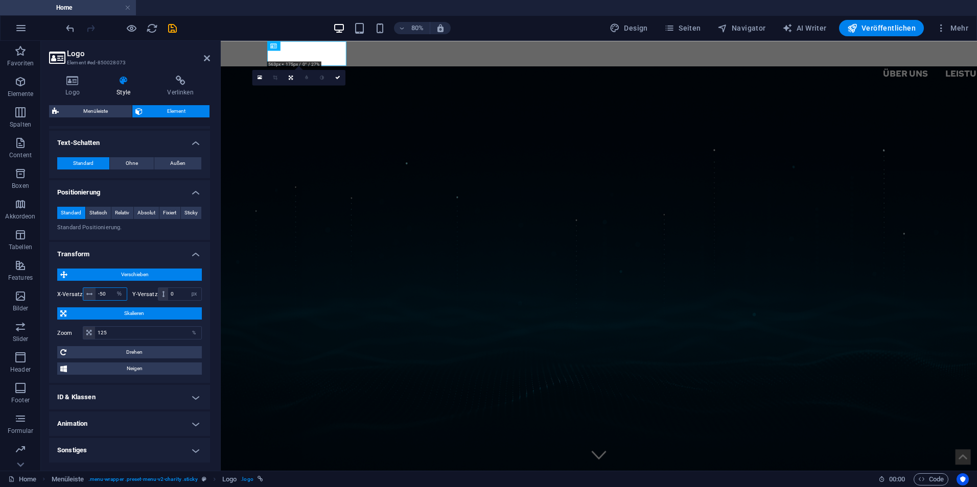
type input "-5"
type input "-9"
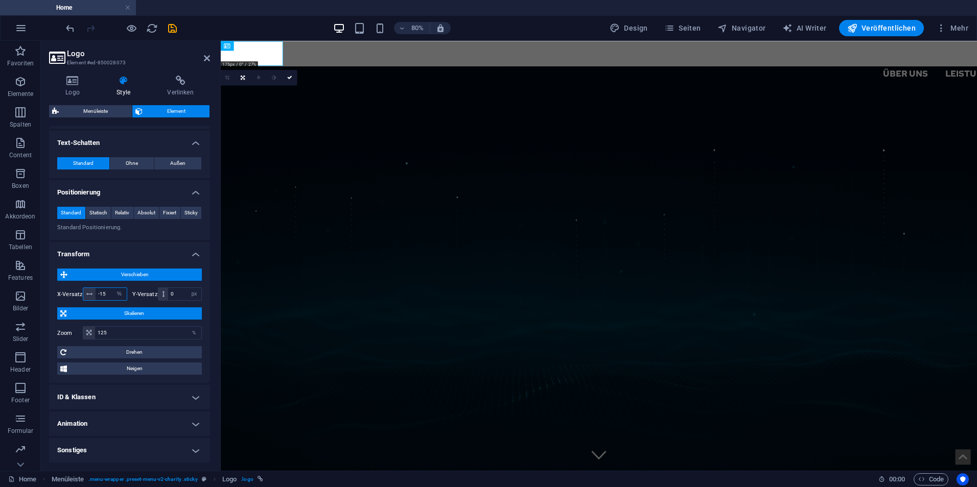
type input "-1"
type input "-250"
click at [208, 55] on icon at bounding box center [207, 58] width 6 height 8
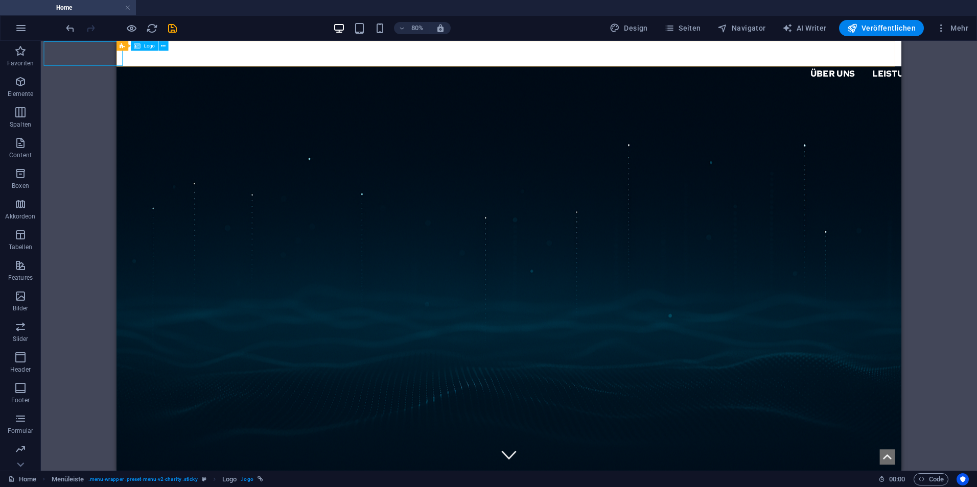
select select "%"
select select "px"
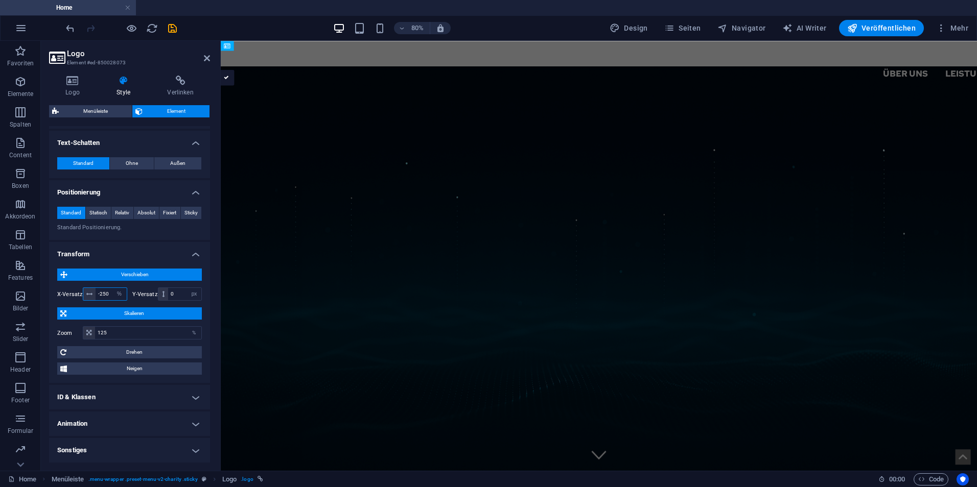
click at [110, 294] on input "-250" at bounding box center [111, 294] width 31 height 12
type input "-220"
click at [206, 55] on icon at bounding box center [207, 58] width 6 height 8
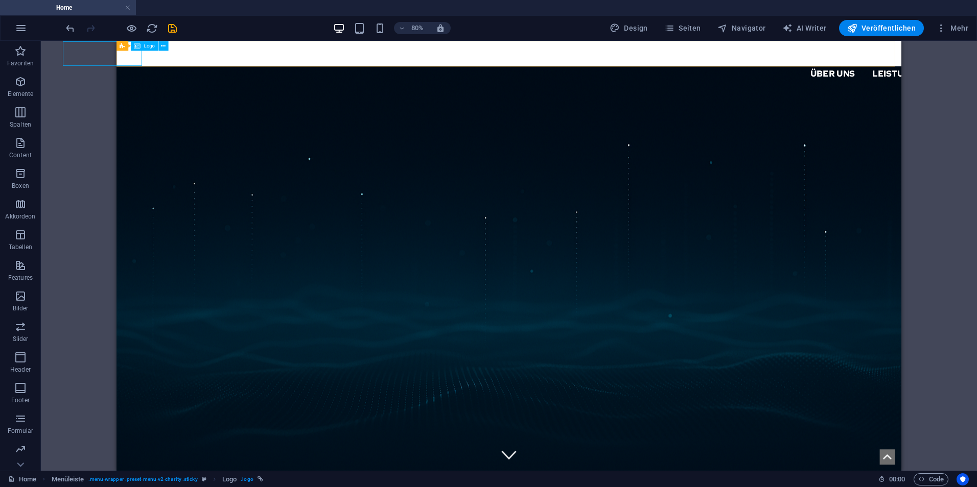
select select "%"
select select "px"
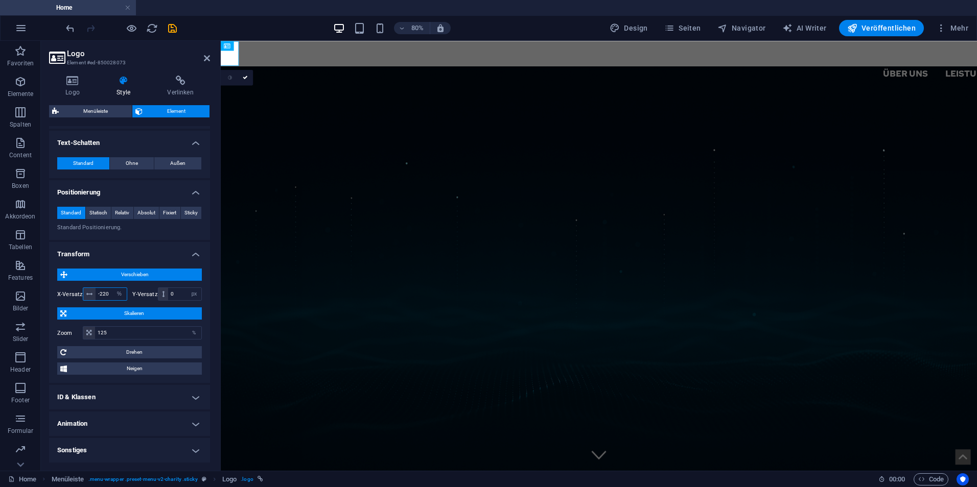
click at [110, 291] on div "-220 px rem % em vh vw" at bounding box center [105, 294] width 44 height 13
click at [107, 293] on input "-220" at bounding box center [111, 294] width 31 height 12
type input "-200"
drag, startPoint x: 206, startPoint y: 58, endPoint x: 108, endPoint y: 25, distance: 103.2
click at [206, 58] on icon at bounding box center [207, 58] width 6 height 8
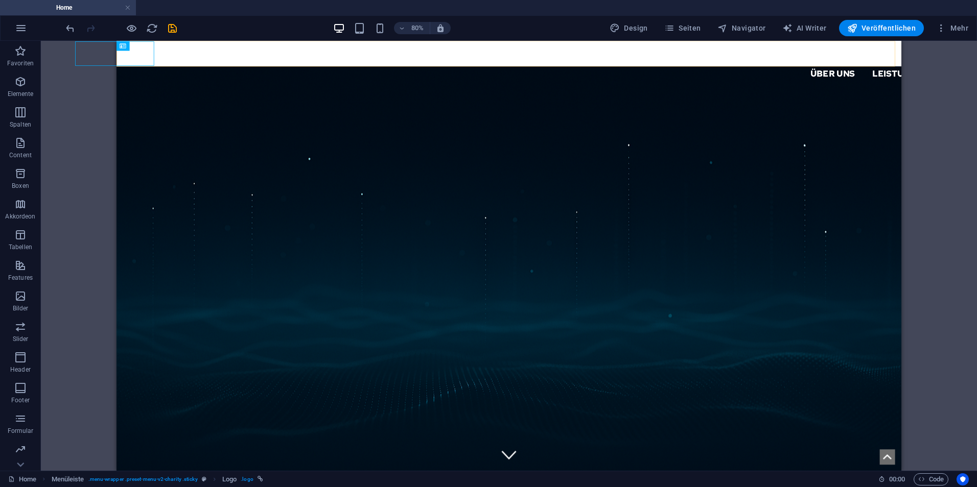
select select "%"
select select "px"
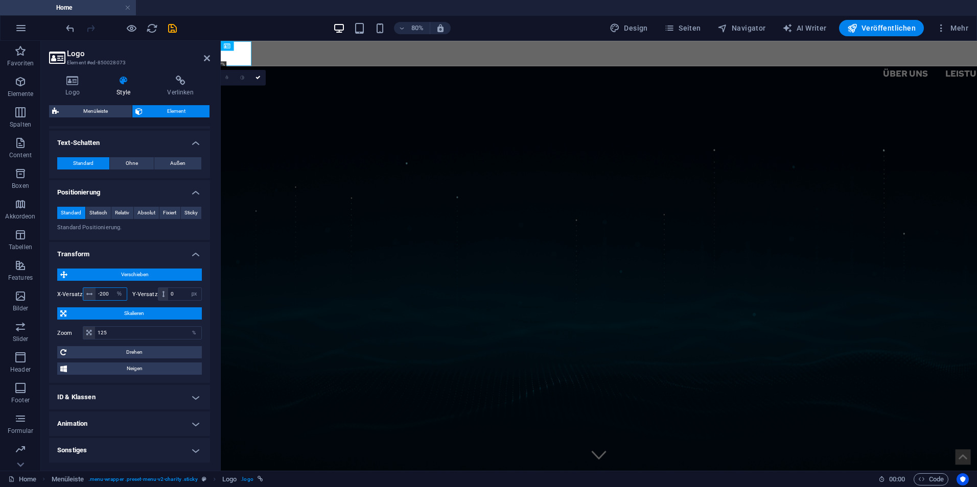
click at [108, 291] on input "-200" at bounding box center [111, 294] width 31 height 12
type input "-2"
type input "-150"
click at [208, 60] on icon at bounding box center [207, 58] width 6 height 8
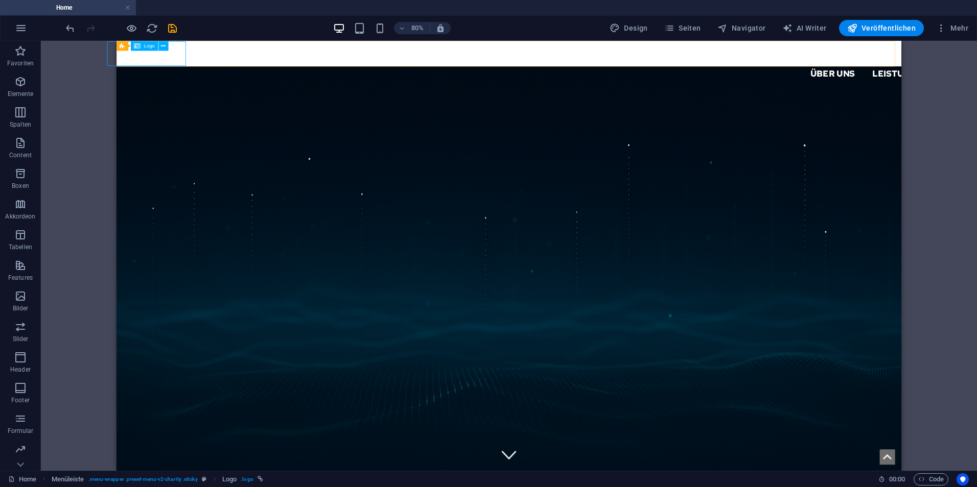
click at [158, 51] on div "Menüleiste Logo" at bounding box center [144, 46] width 57 height 10
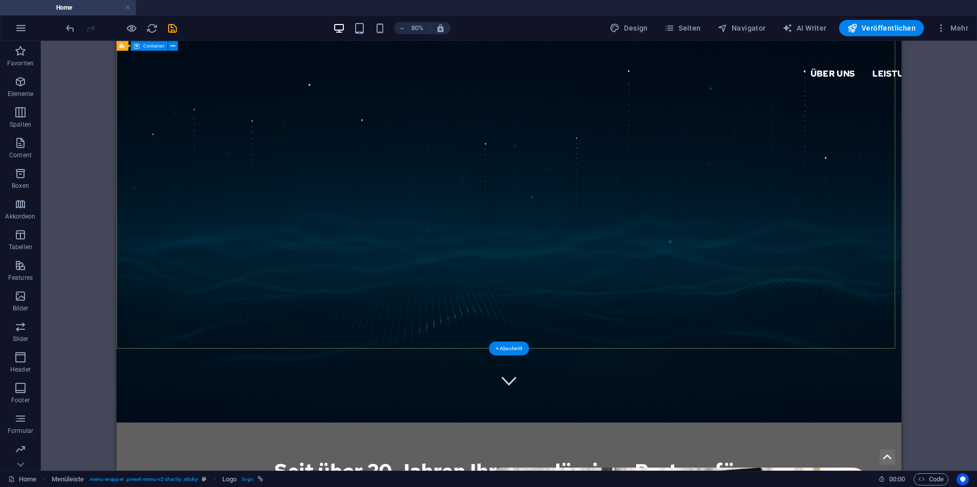
scroll to position [0, 0]
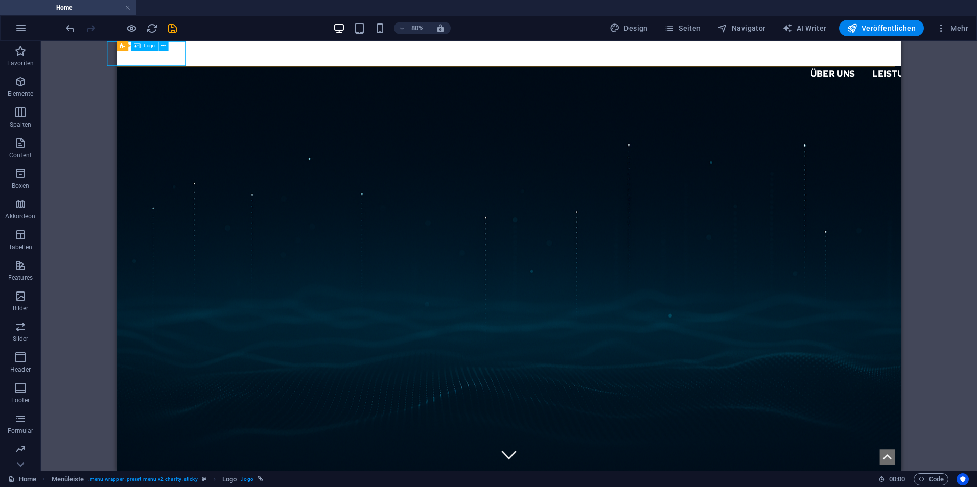
select select "%"
select select "px"
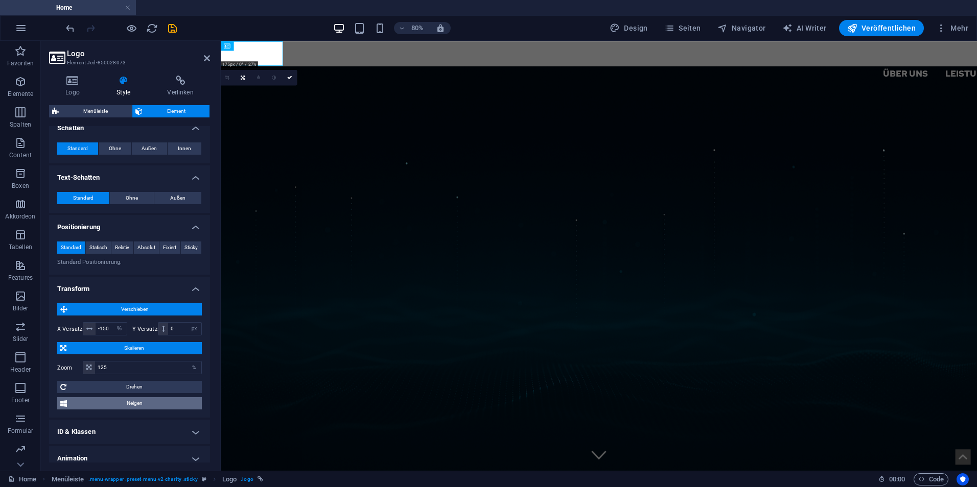
scroll to position [384, 0]
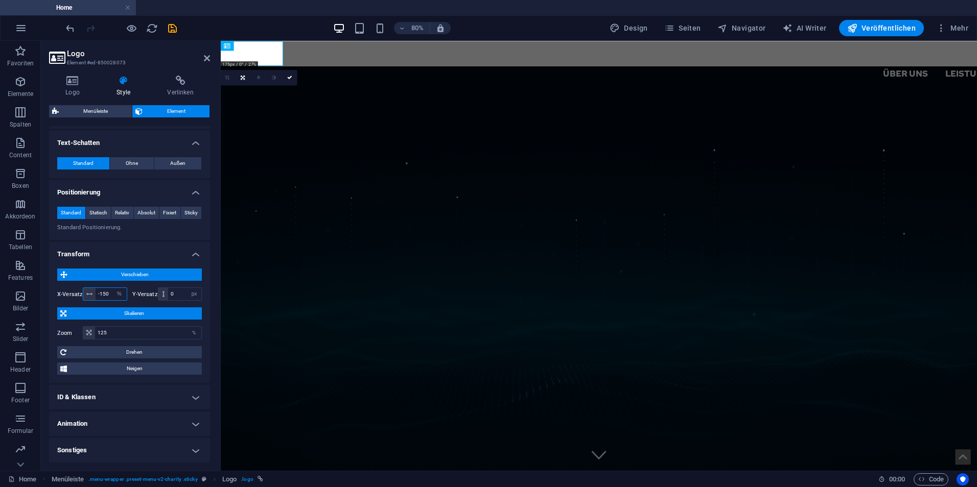
click at [108, 290] on input "-150" at bounding box center [111, 294] width 31 height 12
type input "-125"
click at [211, 56] on aside "Logo Element #ed-850028073 Logo Style Verlinken Logo Image Text Ziehe Dateien z…" at bounding box center [131, 256] width 180 height 430
click at [207, 56] on icon at bounding box center [207, 58] width 6 height 8
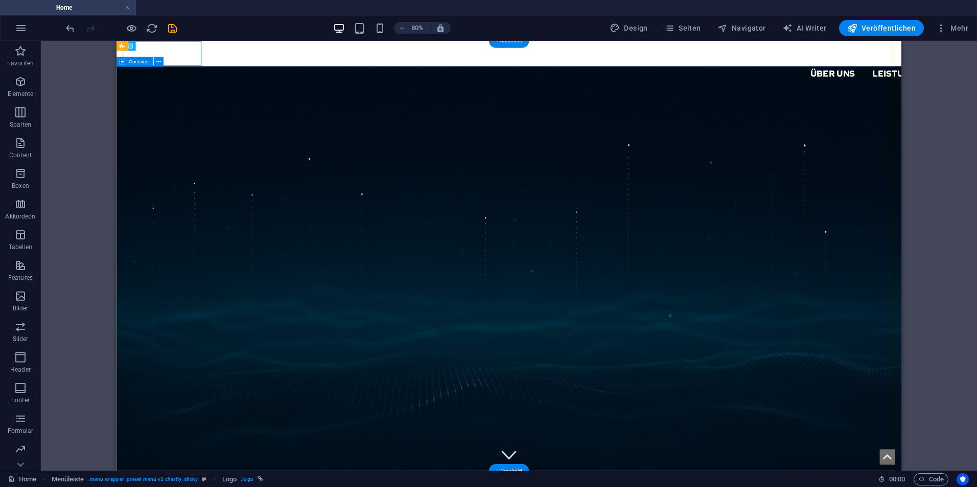
click at [64, 219] on div "H1 Banner Container Menü Menüleiste Menüleiste Logo" at bounding box center [509, 256] width 936 height 430
click at [962, 272] on div "H1 Banner Container Menü Menüleiste Menüleiste Logo" at bounding box center [509, 256] width 936 height 430
click at [179, 60] on div at bounding box center [607, 55] width 1226 height 31
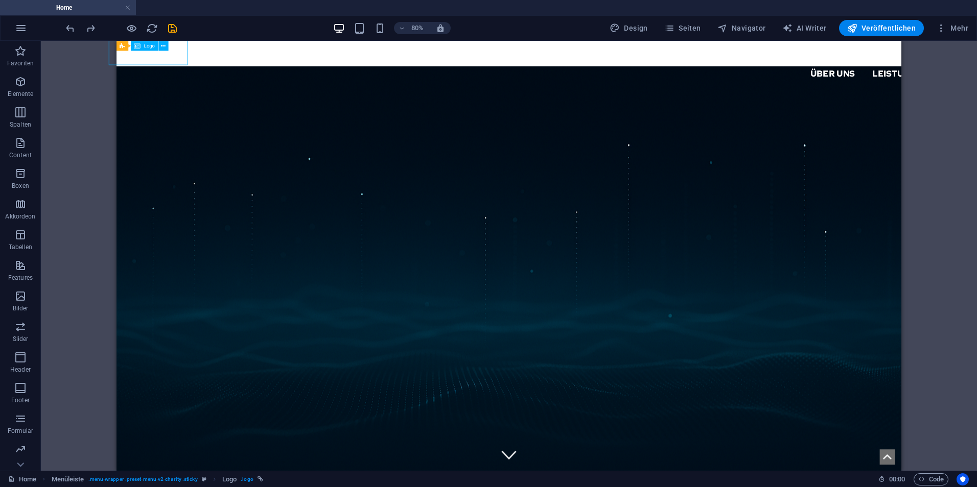
click at [179, 60] on div at bounding box center [607, 55] width 1226 height 31
select select "px"
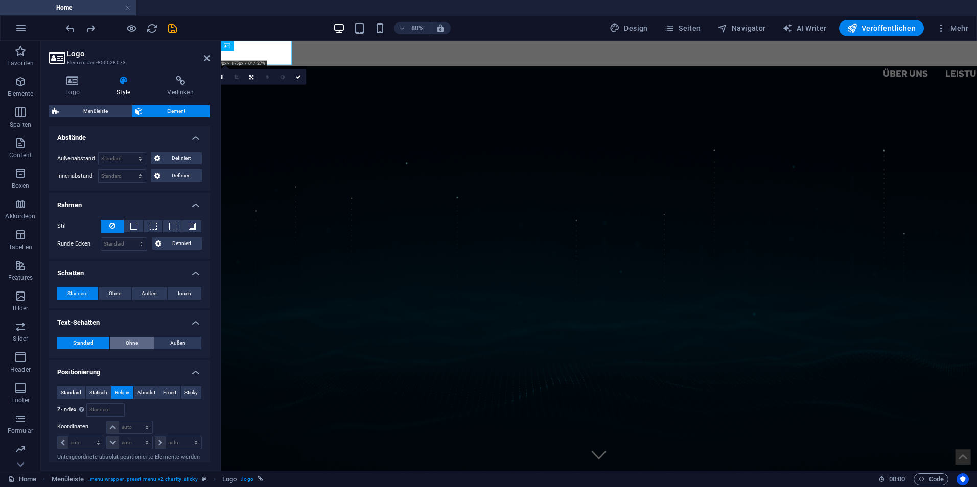
scroll to position [204, 0]
click at [72, 394] on span "Standard" at bounding box center [71, 392] width 20 height 12
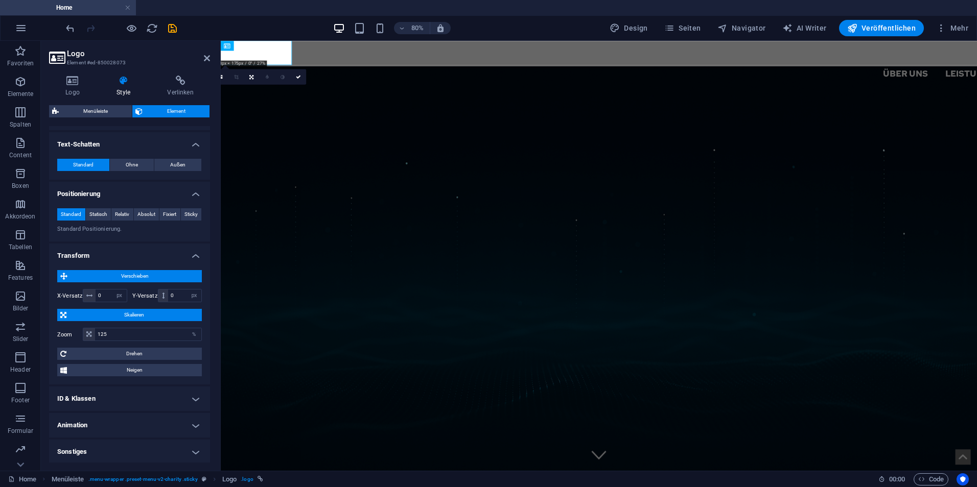
scroll to position [384, 0]
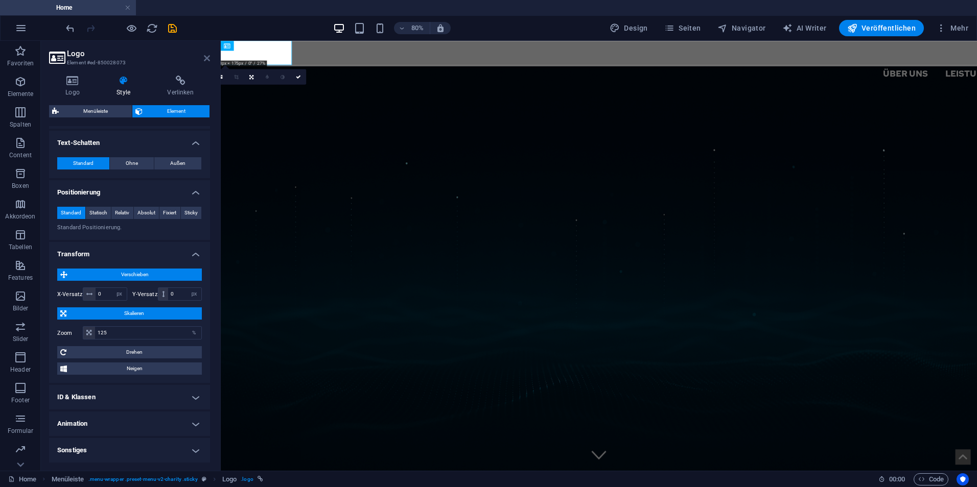
click at [207, 60] on icon at bounding box center [207, 58] width 6 height 8
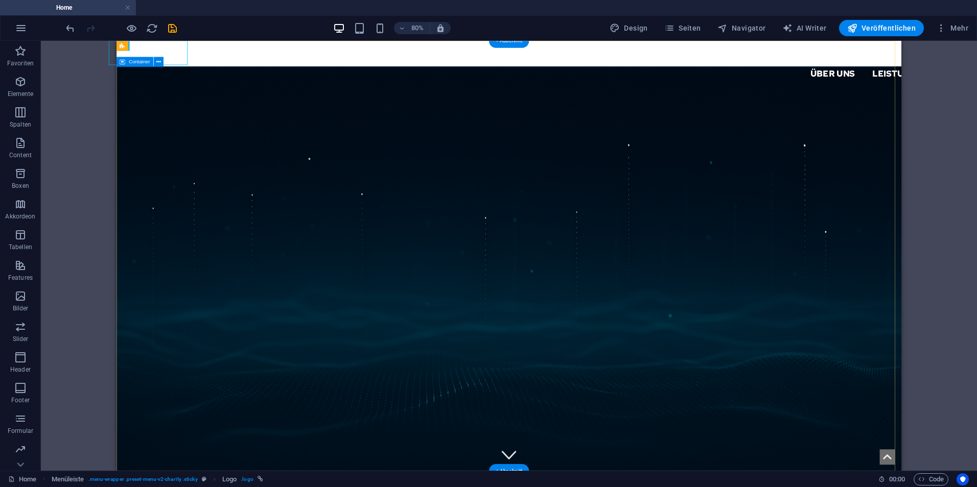
click at [165, 51] on button at bounding box center [163, 46] width 10 height 10
click at [446, 64] on div "Über uns Leistungen Partner Kontakt Support IT" at bounding box center [606, 69] width 981 height 57
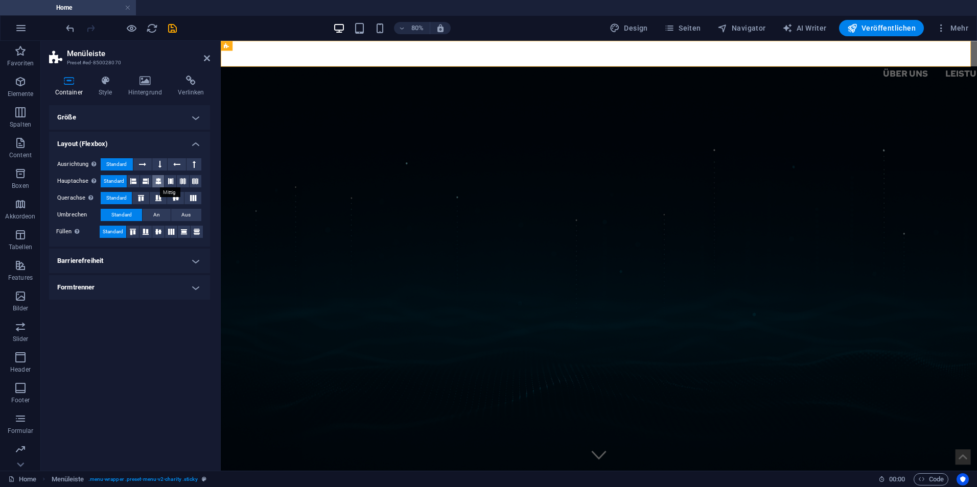
click at [158, 179] on icon at bounding box center [158, 181] width 6 height 12
click at [168, 183] on icon at bounding box center [171, 181] width 6 height 12
click at [149, 181] on icon at bounding box center [146, 181] width 6 height 12
click at [133, 181] on icon at bounding box center [133, 181] width 6 height 12
click at [180, 180] on icon at bounding box center [183, 181] width 6 height 12
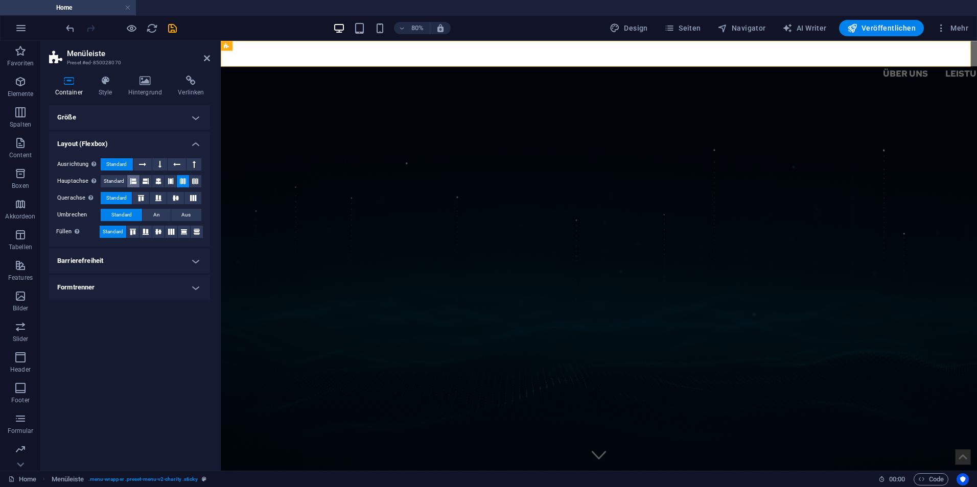
click at [133, 181] on icon at bounding box center [133, 181] width 6 height 12
click at [171, 167] on button at bounding box center [177, 164] width 19 height 12
click at [164, 163] on button at bounding box center [159, 164] width 15 height 12
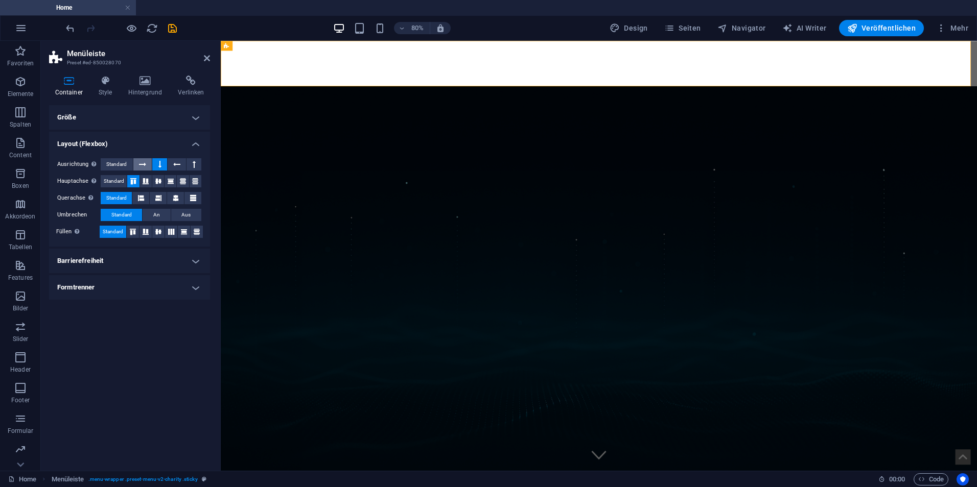
click at [144, 164] on icon at bounding box center [142, 164] width 7 height 12
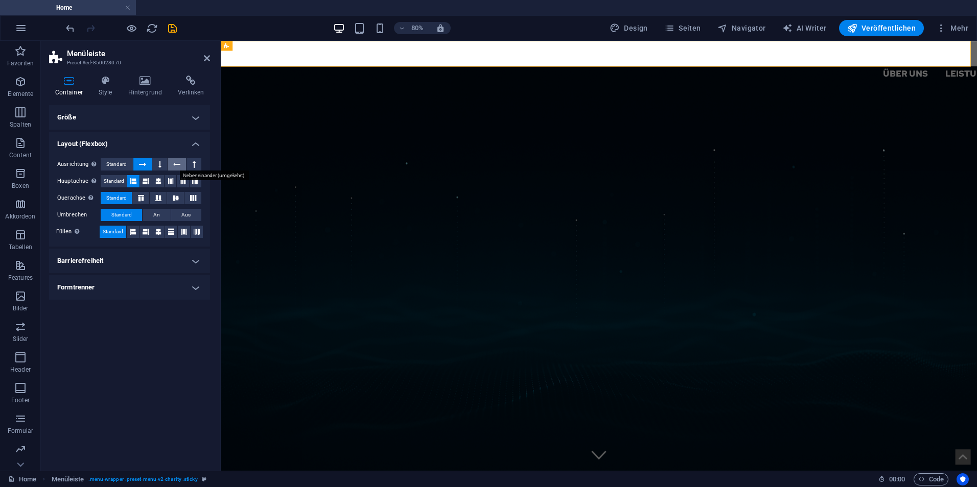
click at [171, 168] on button at bounding box center [177, 164] width 19 height 12
click at [120, 169] on span "Standard" at bounding box center [116, 164] width 20 height 12
click at [121, 180] on span "Standard" at bounding box center [114, 181] width 20 height 12
click at [155, 217] on span "An" at bounding box center [156, 215] width 7 height 12
click at [124, 217] on span "Standard" at bounding box center [121, 215] width 20 height 12
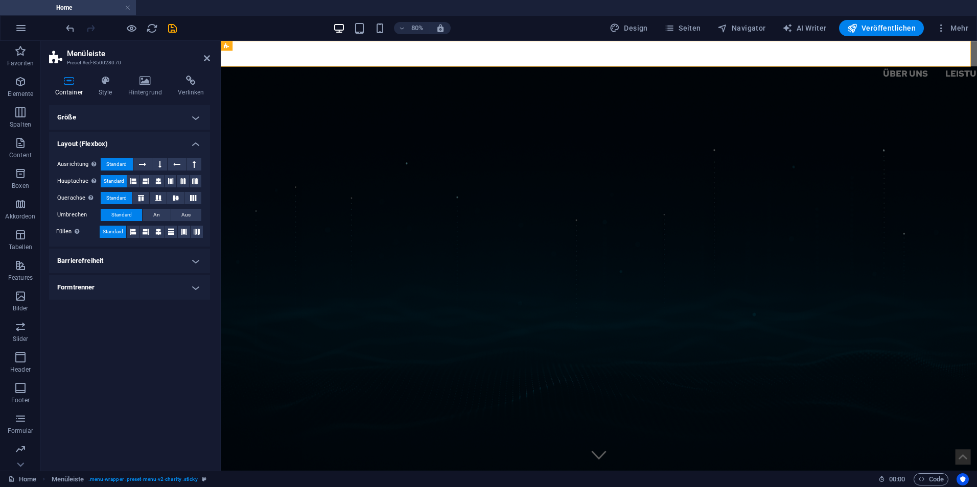
click at [117, 260] on h4 "Barrierefreiheit" at bounding box center [129, 261] width 161 height 25
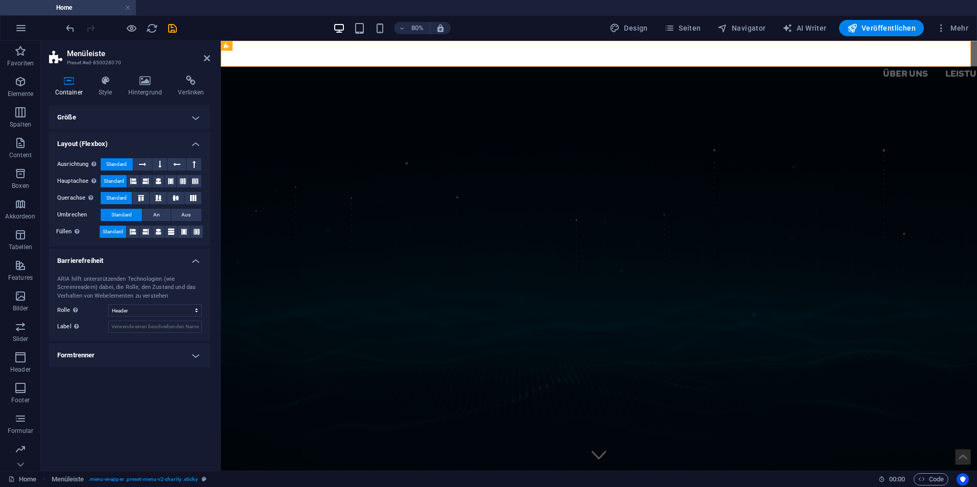
click at [117, 260] on h4 "Barrierefreiheit" at bounding box center [129, 258] width 161 height 18
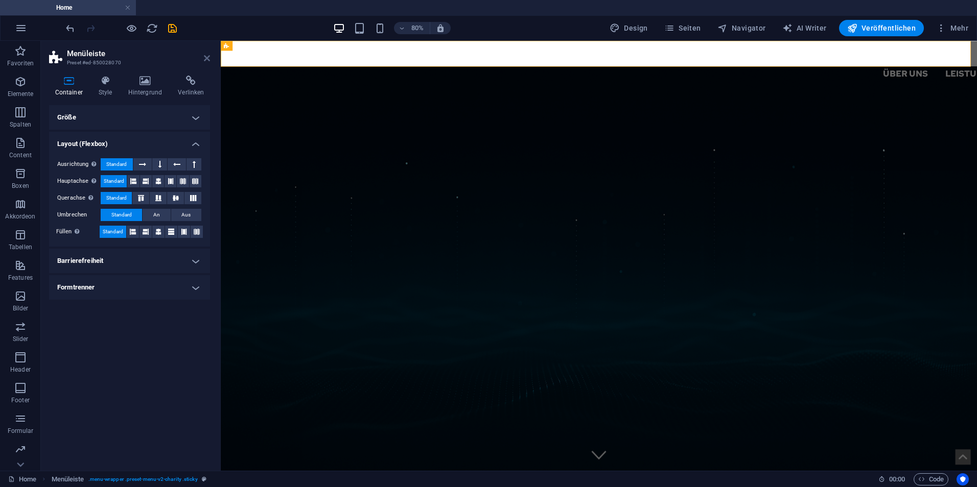
click at [208, 60] on icon at bounding box center [207, 58] width 6 height 8
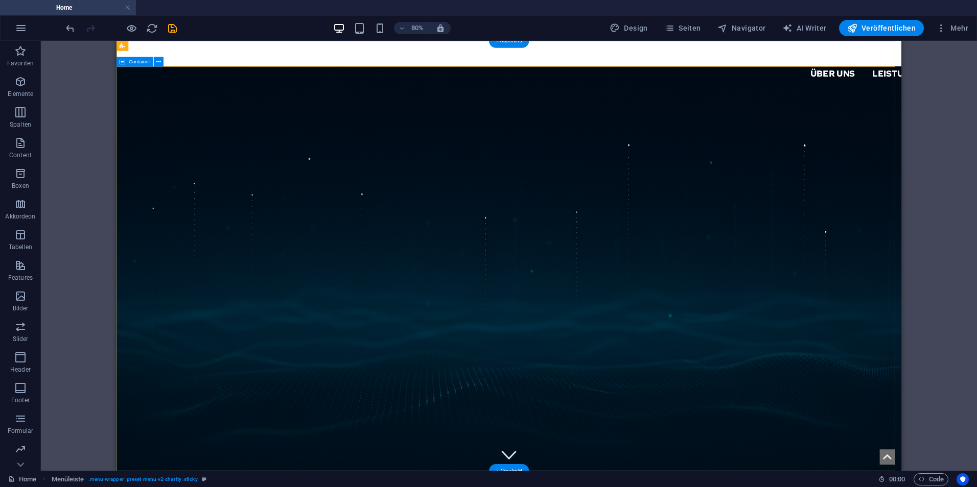
click at [938, 193] on div "H1 Banner Container Menü Menüleiste Logo" at bounding box center [509, 256] width 936 height 430
click at [66, 189] on div "H1 Banner Container Menü Menüleiste Menüleiste Logo" at bounding box center [509, 256] width 936 height 430
click at [187, 60] on div at bounding box center [607, 55] width 1226 height 31
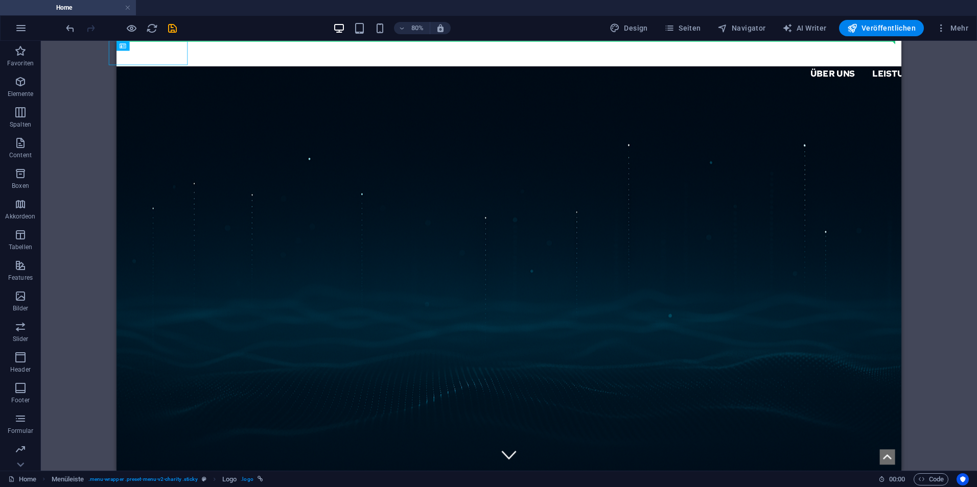
drag, startPoint x: 259, startPoint y: 86, endPoint x: 207, endPoint y: 55, distance: 60.5
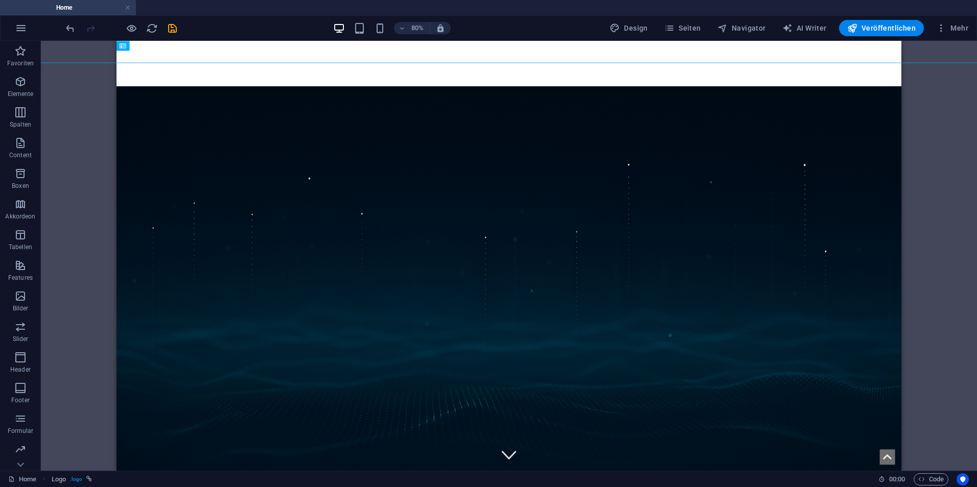
drag, startPoint x: 456, startPoint y: 37, endPoint x: 438, endPoint y: 38, distance: 17.4
click at [438, 38] on div "80% Design Seiten Navigator AI Writer Veröffentlichen Mehr" at bounding box center [489, 28] width 976 height 25
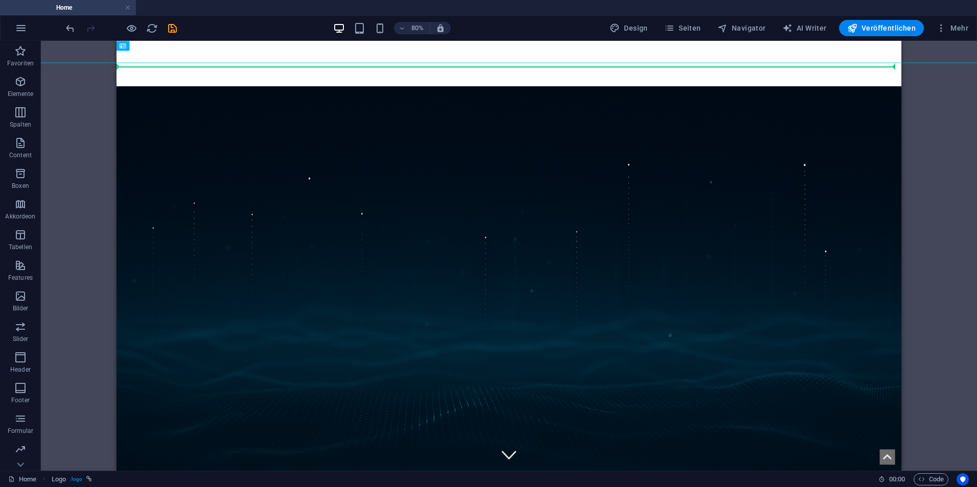
drag, startPoint x: 243, startPoint y: 84, endPoint x: 125, endPoint y: 67, distance: 119.2
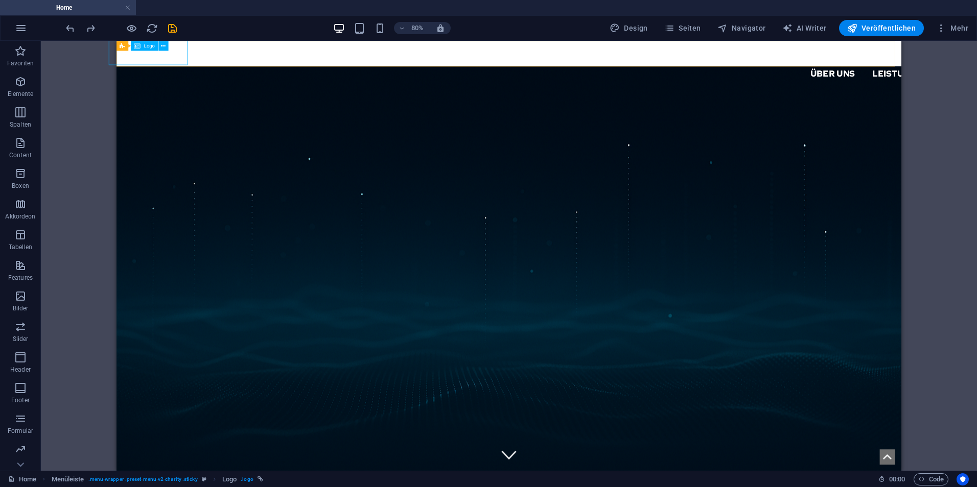
click at [172, 51] on div "Menüleiste Logo" at bounding box center [144, 46] width 57 height 10
click at [184, 61] on div at bounding box center [607, 55] width 1226 height 31
select select "px"
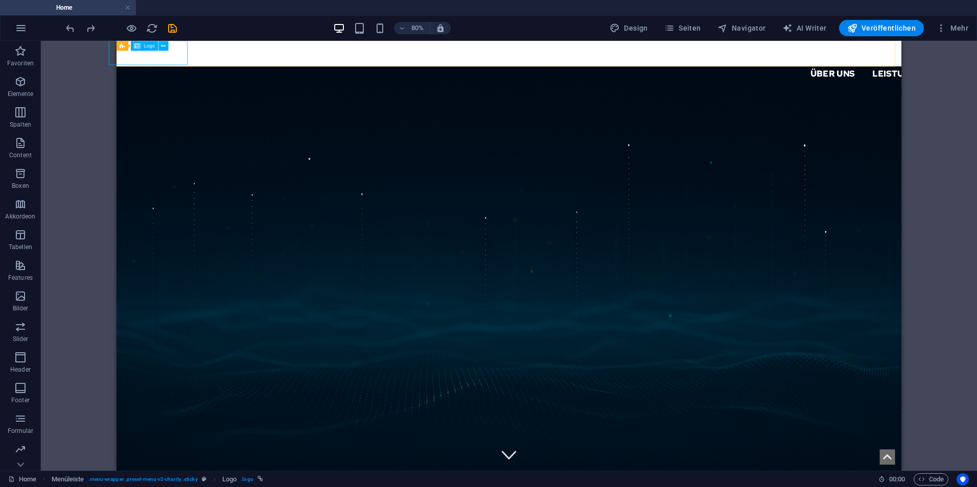
select select "px"
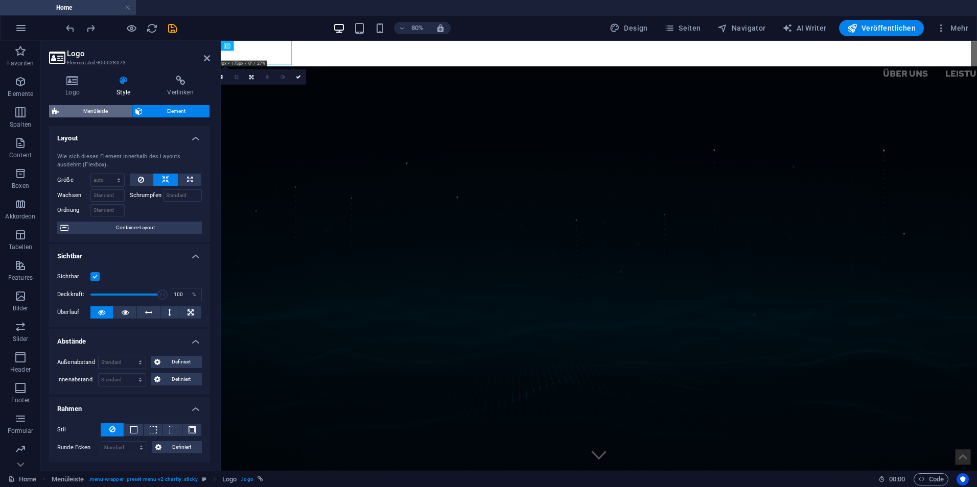
click at [101, 107] on span "Menüleiste" at bounding box center [95, 111] width 67 height 12
select select "px"
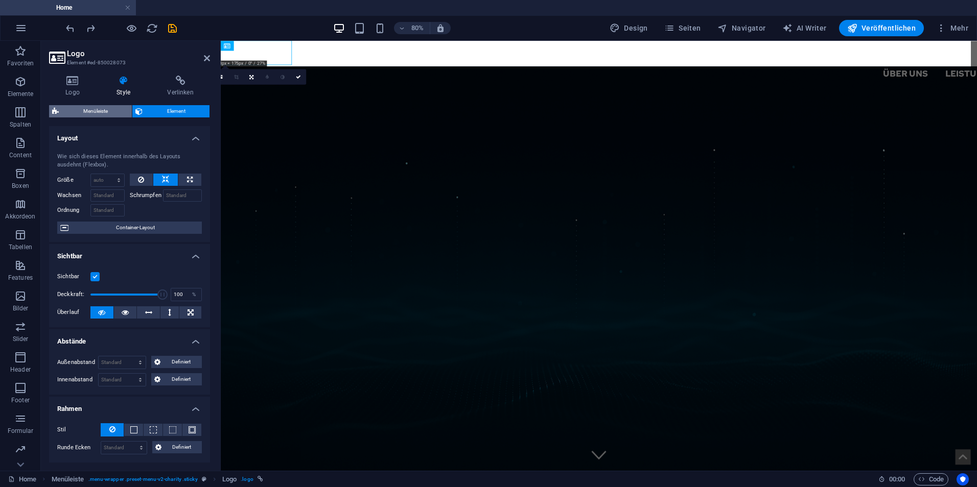
select select "%"
select select "rem"
select select "px"
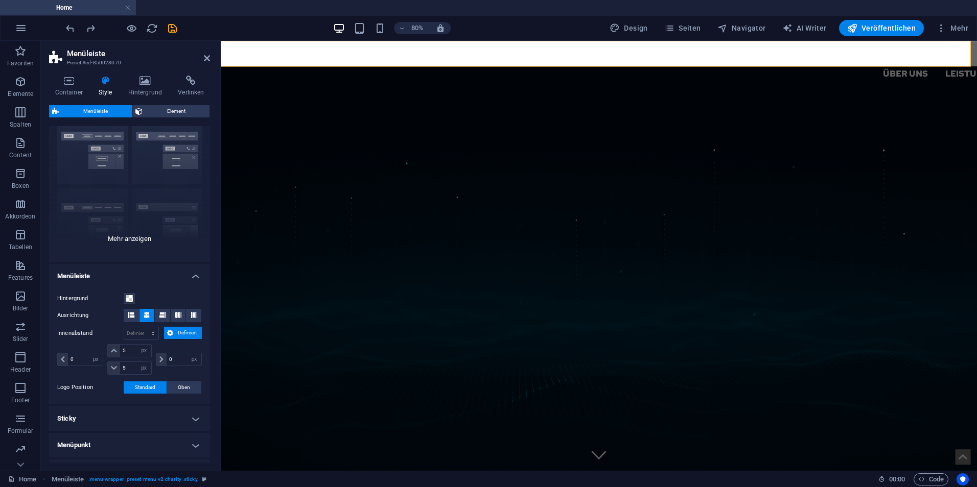
scroll to position [51, 0]
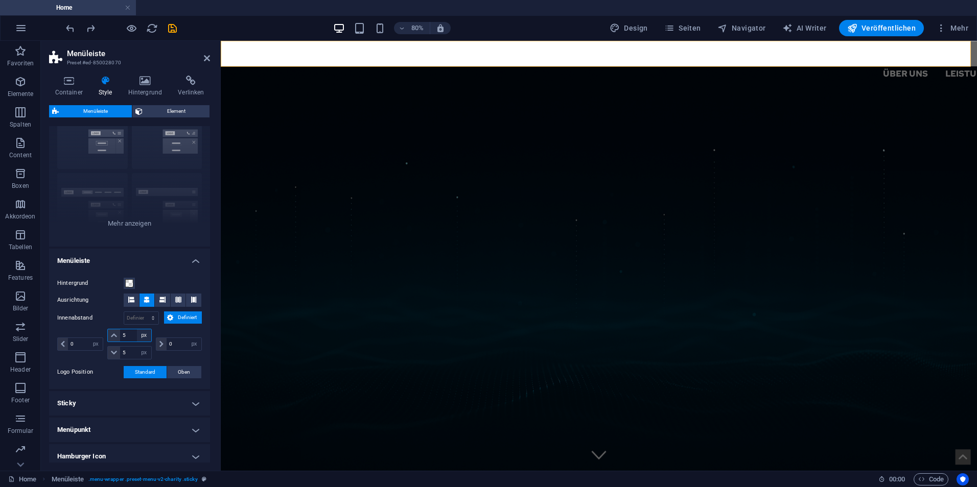
click at [146, 339] on select "px rem % vh vw" at bounding box center [144, 335] width 14 height 12
click at [129, 334] on input "5" at bounding box center [135, 335] width 31 height 12
type input "0"
click at [132, 351] on input "5" at bounding box center [135, 353] width 31 height 12
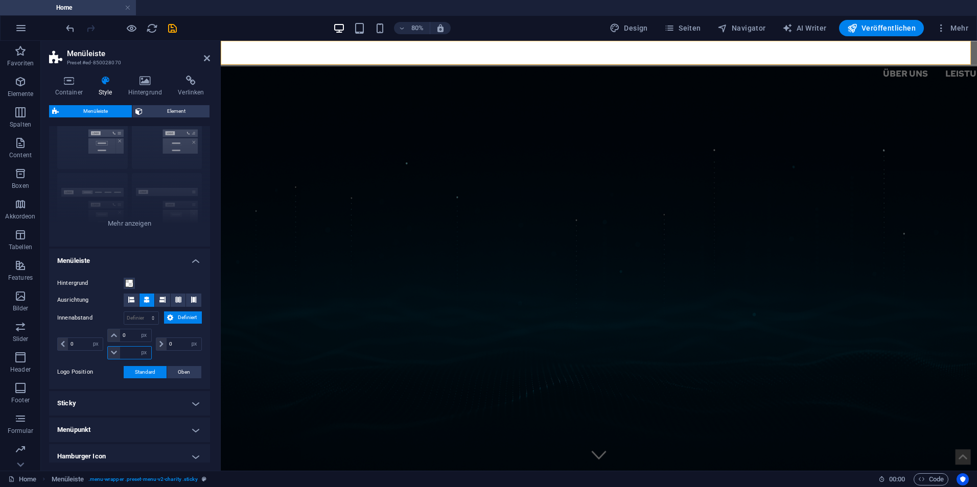
type input "0"
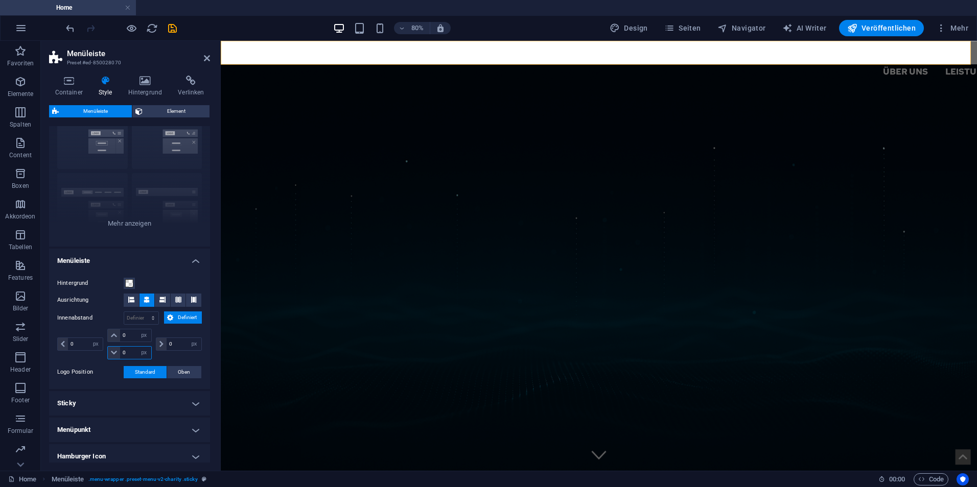
type input "0"
select select "px"
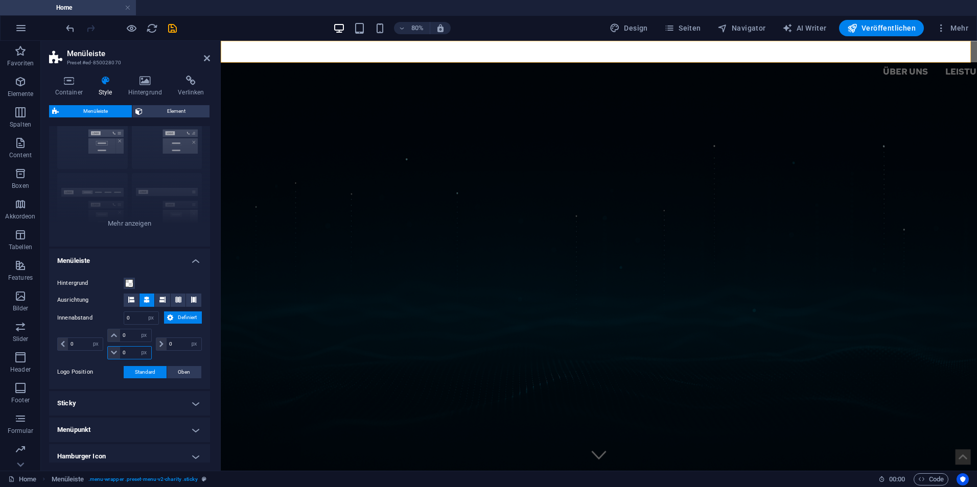
type input "0"
click at [183, 317] on span "Definiert" at bounding box center [187, 318] width 23 height 12
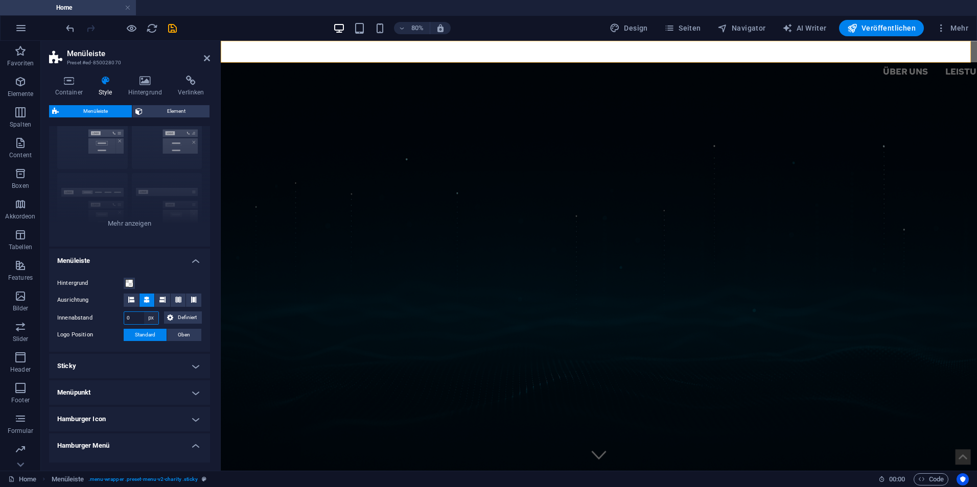
click at [152, 317] on select "px rem % vh vw Definiert" at bounding box center [151, 318] width 14 height 12
select select "rem"
click at [144, 312] on select "px rem % vh vw Definiert" at bounding box center [151, 318] width 14 height 12
click at [164, 349] on div "Hintergrund Ausrichtung Innenabstand 0 px rem % vh vw Definiert Definiert 0 px …" at bounding box center [129, 309] width 165 height 85
click at [129, 300] on icon at bounding box center [131, 300] width 6 height 6
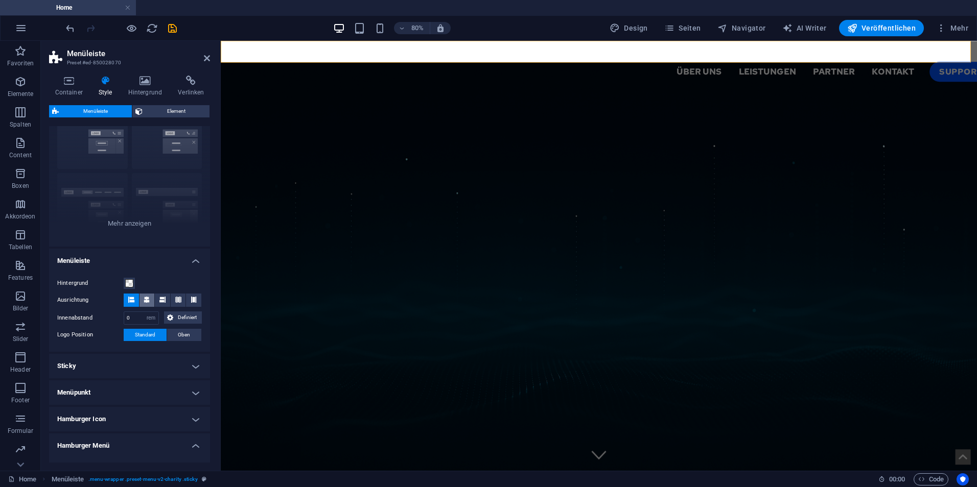
click at [149, 300] on icon at bounding box center [147, 300] width 6 height 6
click at [185, 338] on span "Oben" at bounding box center [184, 335] width 12 height 12
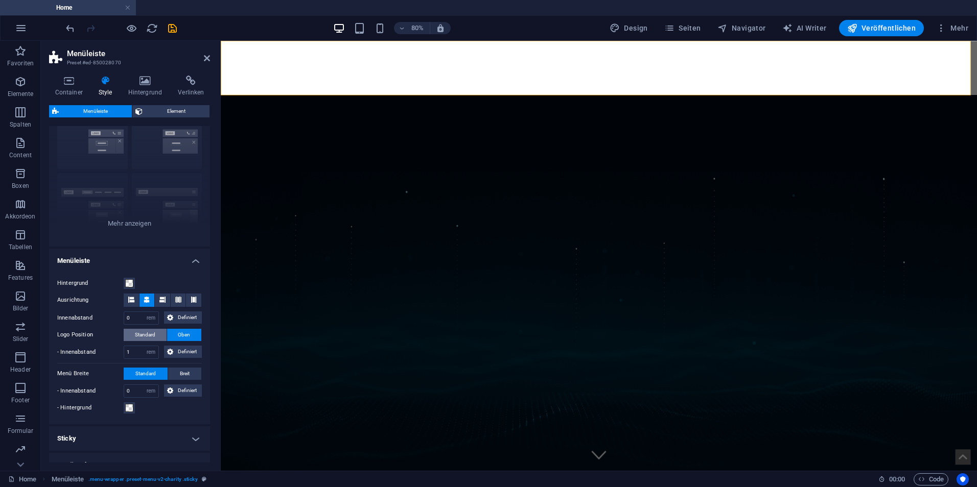
click at [146, 333] on span "Standard" at bounding box center [145, 335] width 20 height 12
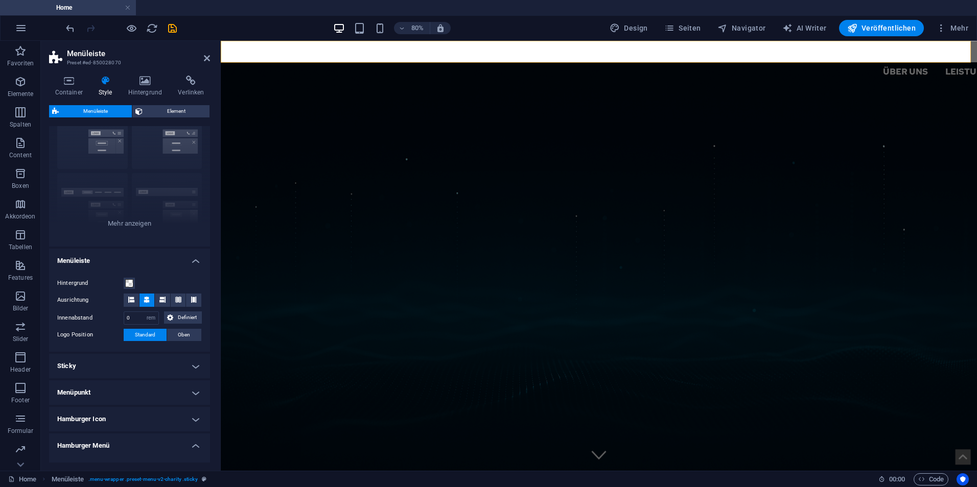
click at [151, 362] on h4 "Sticky" at bounding box center [129, 366] width 161 height 25
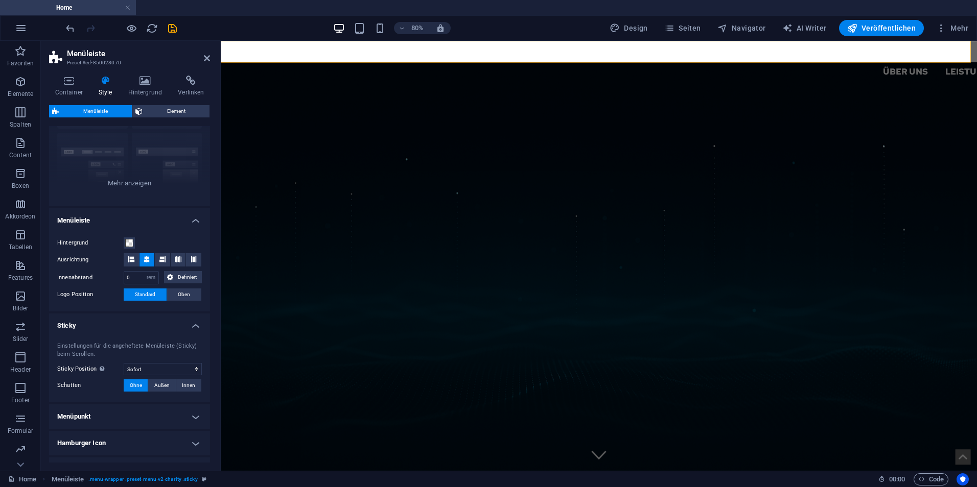
scroll to position [153, 0]
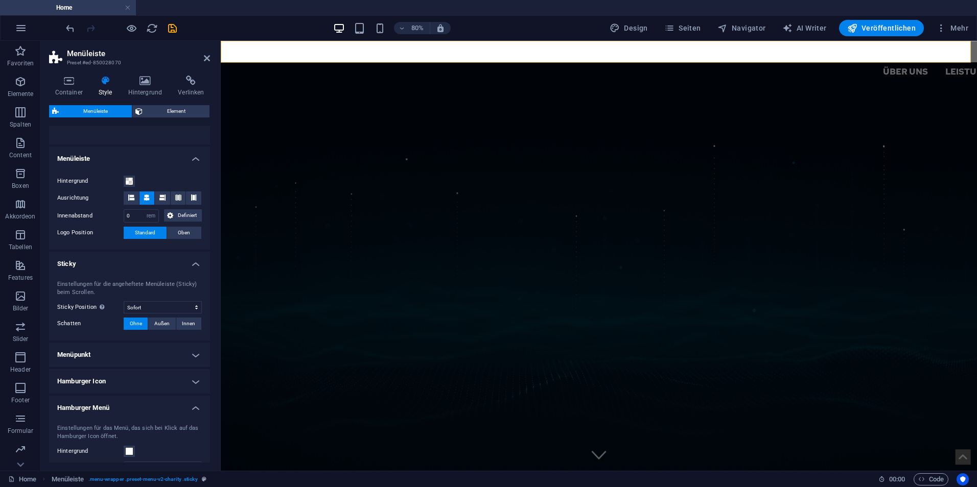
click at [155, 359] on h4 "Menüpunkt" at bounding box center [129, 355] width 161 height 25
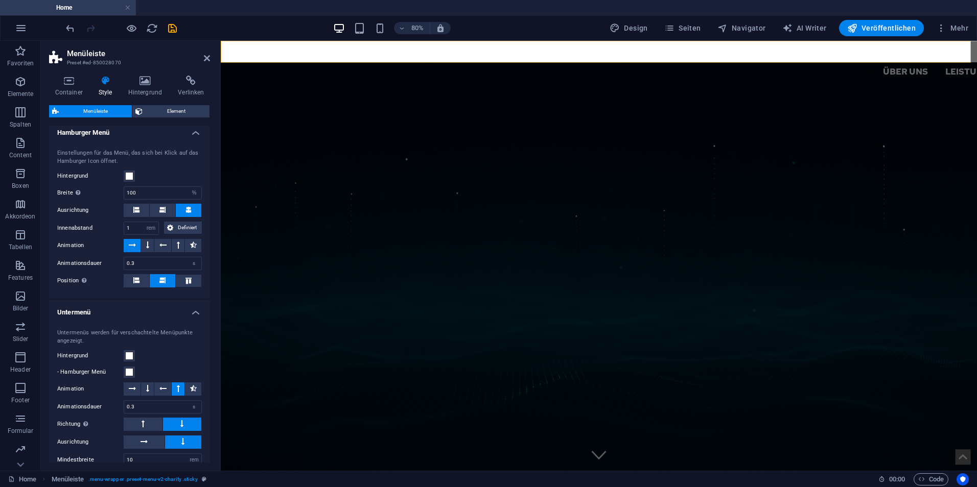
scroll to position [788, 0]
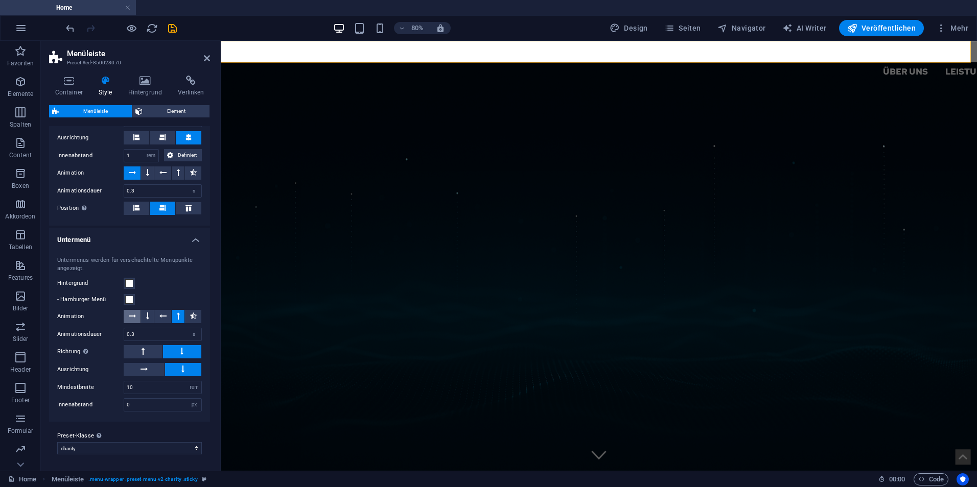
click at [133, 314] on icon at bounding box center [132, 316] width 7 height 12
click at [185, 315] on button at bounding box center [193, 316] width 16 height 13
click at [138, 373] on button at bounding box center [144, 369] width 41 height 13
click at [130, 389] on icon at bounding box center [131, 387] width 6 height 6
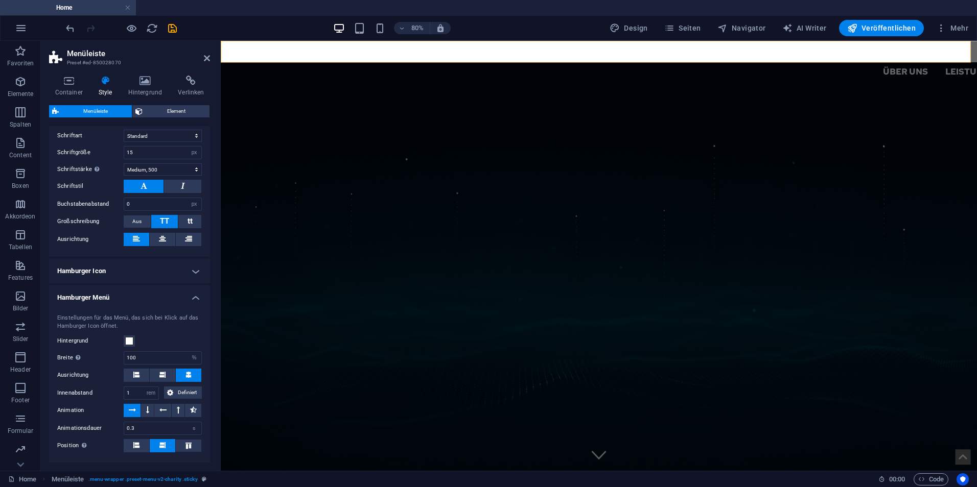
scroll to position [346, 0]
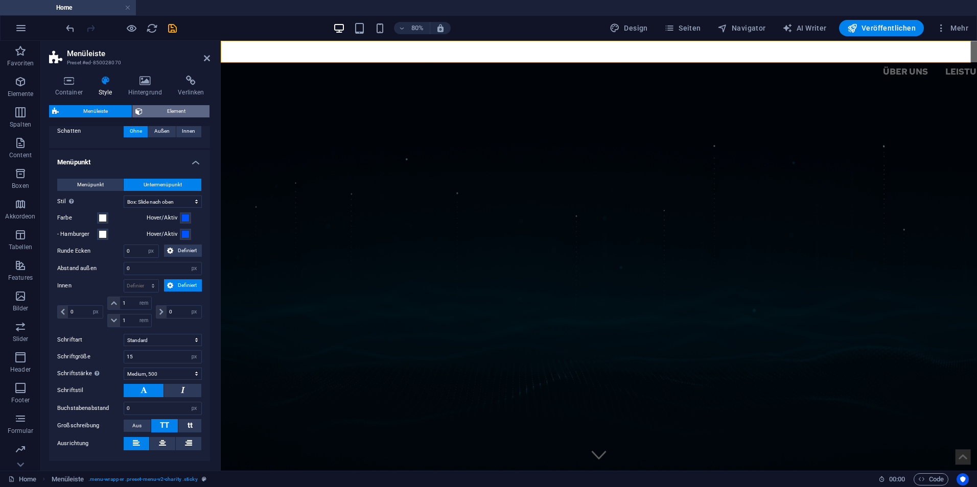
click at [162, 112] on span "Element" at bounding box center [176, 111] width 61 height 12
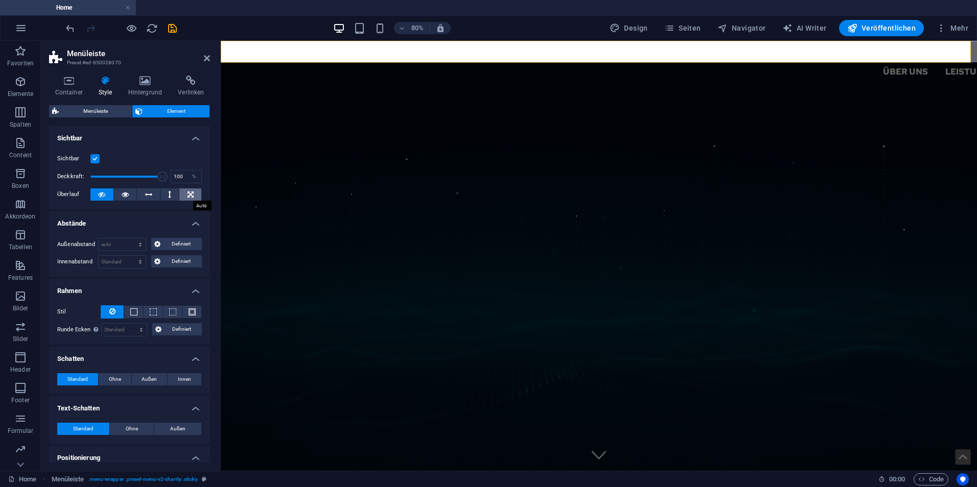
click at [182, 191] on button at bounding box center [190, 194] width 22 height 12
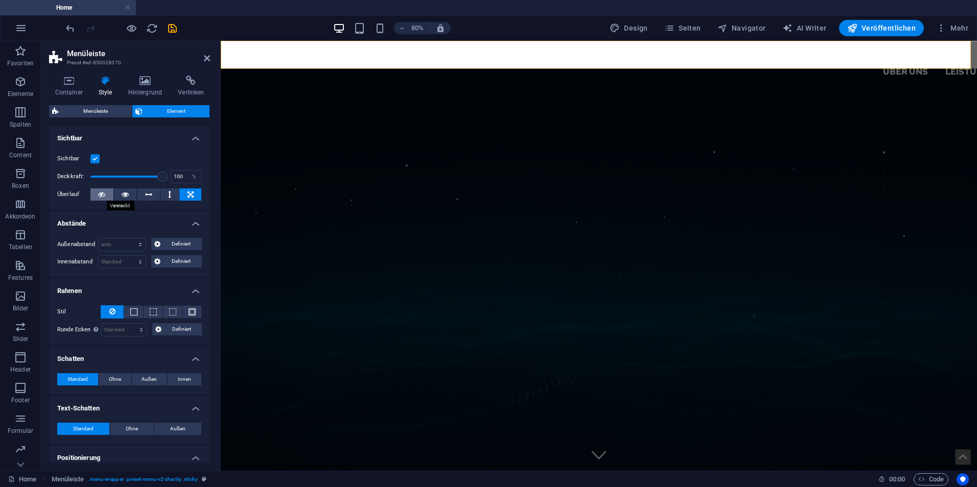
click at [103, 196] on icon at bounding box center [101, 194] width 7 height 12
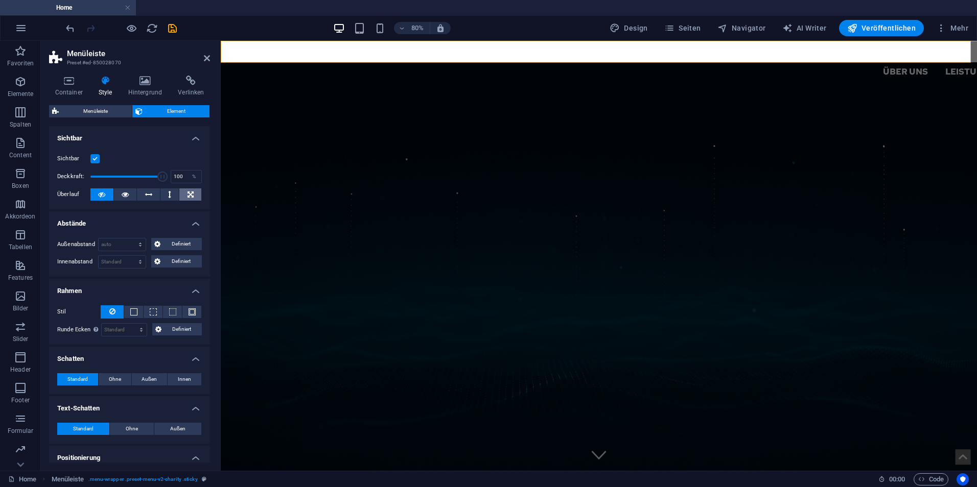
drag, startPoint x: 184, startPoint y: 195, endPoint x: 209, endPoint y: 184, distance: 27.4
click at [184, 195] on button at bounding box center [190, 194] width 22 height 12
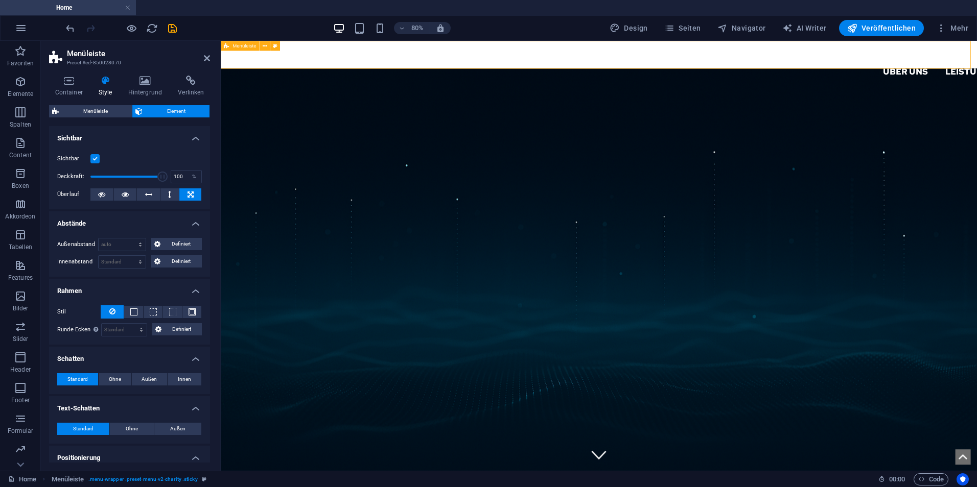
drag, startPoint x: 420, startPoint y: 72, endPoint x: 466, endPoint y: 72, distance: 46.0
click at [466, 72] on div "Über uns Leistungen Partner Kontakt Support IT" at bounding box center [693, 67] width 945 height 52
drag, startPoint x: 466, startPoint y: 70, endPoint x: 483, endPoint y: 69, distance: 16.4
click at [498, 69] on div "Über uns Leistungen Partner Kontakt Support IT" at bounding box center [693, 67] width 945 height 52
click at [210, 58] on aside "Menüleiste Preset #ed-850028070 Container Style Hintergrund Verlinken Größe Höh…" at bounding box center [131, 256] width 180 height 430
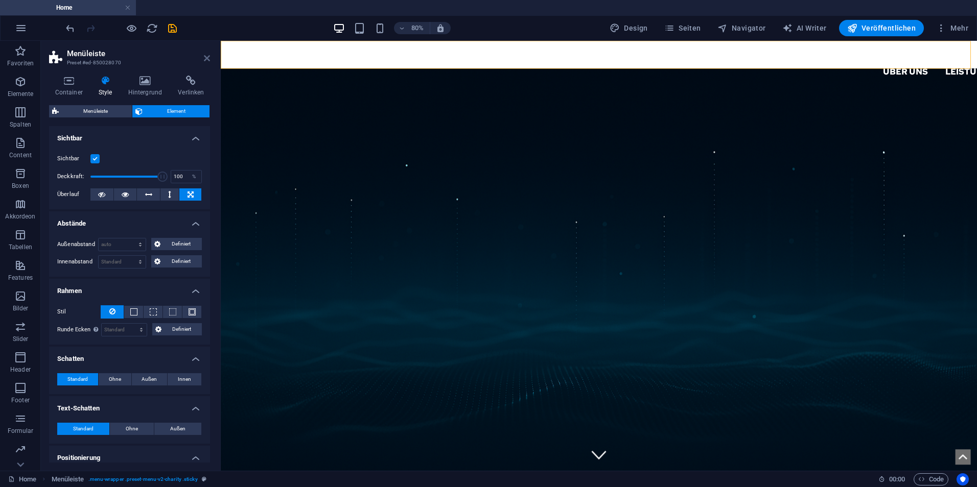
click at [208, 58] on icon at bounding box center [207, 58] width 6 height 8
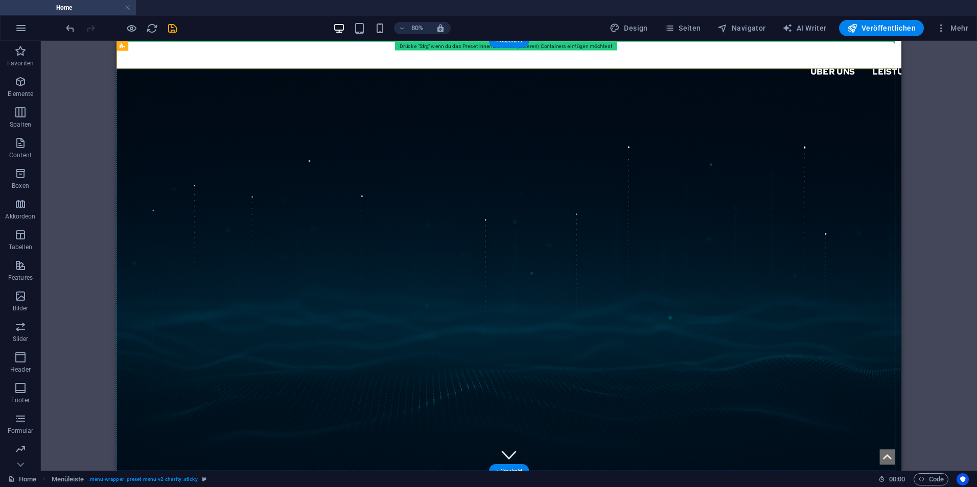
drag, startPoint x: 595, startPoint y: 70, endPoint x: 1085, endPoint y: 75, distance: 490.9
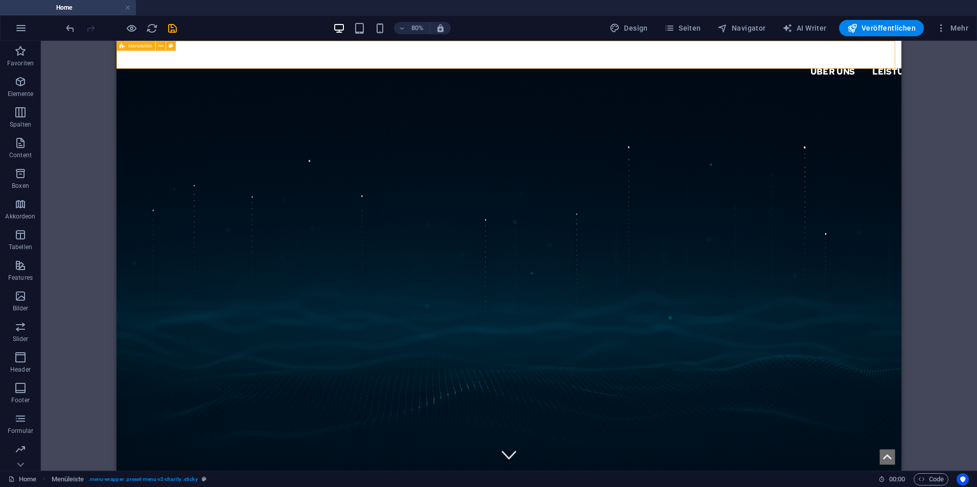
click at [976, 72] on div "Über uns Leistungen Partner Kontakt Support IT" at bounding box center [606, 67] width 981 height 52
select select "px"
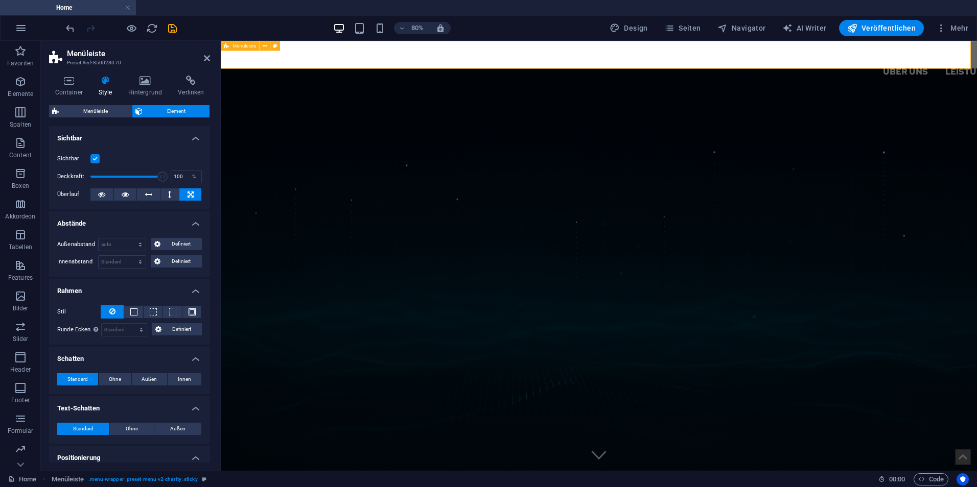
click at [976, 72] on div "Über uns Leistungen Partner Kontakt Support IT" at bounding box center [693, 67] width 945 height 52
click at [439, 57] on div "Über uns Leistungen Partner Kontakt Support IT" at bounding box center [693, 67] width 945 height 52
click at [61, 83] on icon at bounding box center [68, 81] width 39 height 10
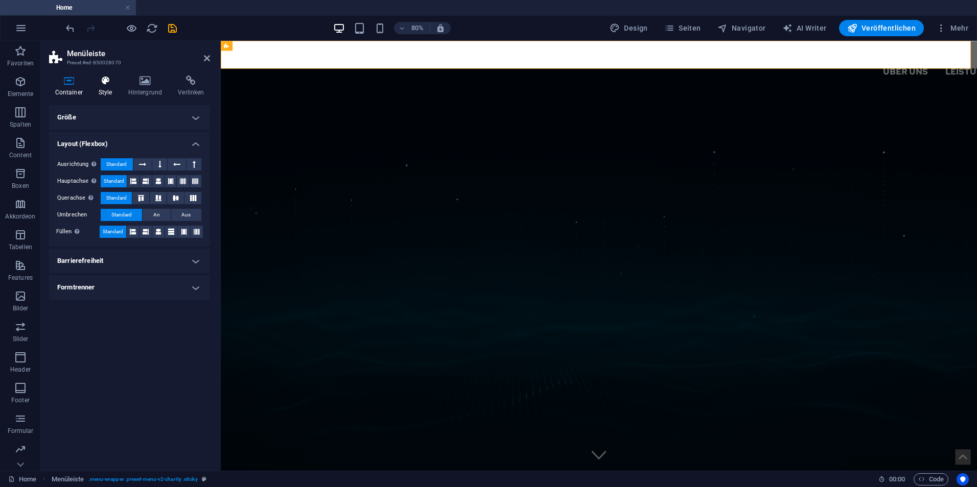
click at [105, 84] on icon at bounding box center [105, 81] width 26 height 10
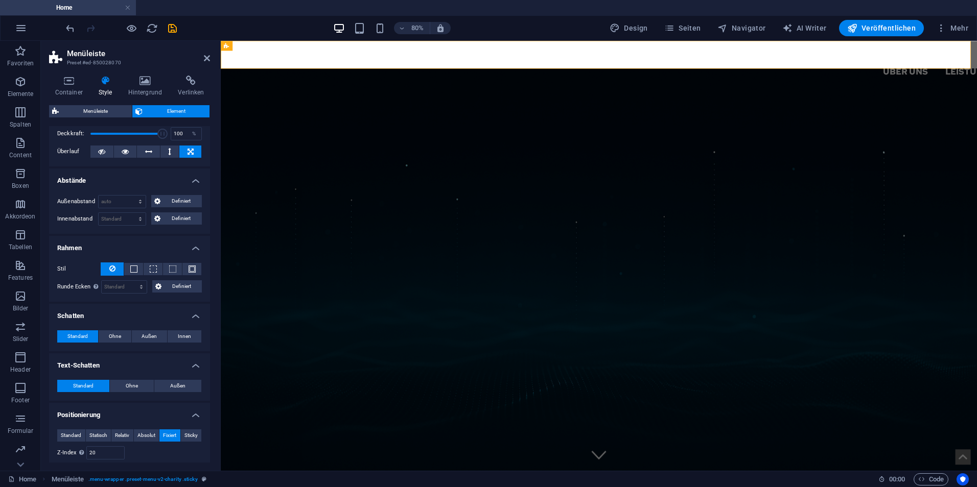
scroll to position [0, 0]
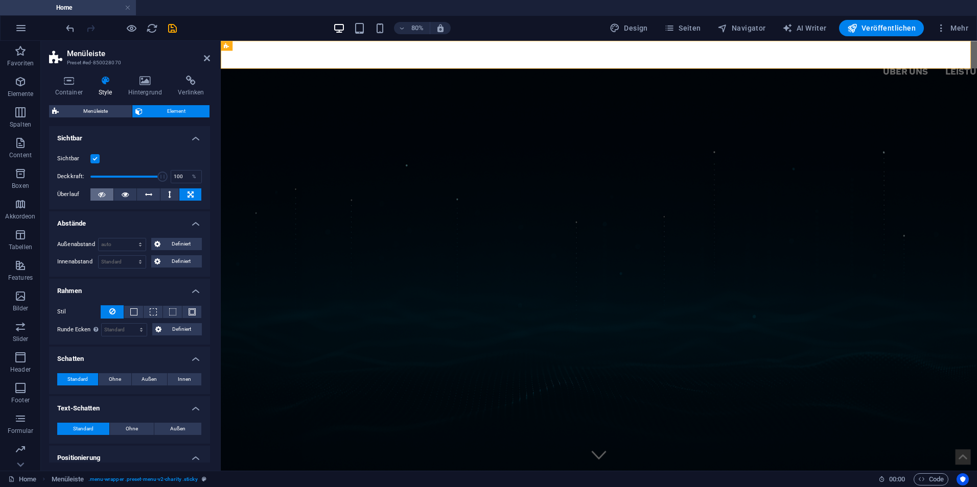
click at [104, 196] on icon at bounding box center [101, 194] width 7 height 12
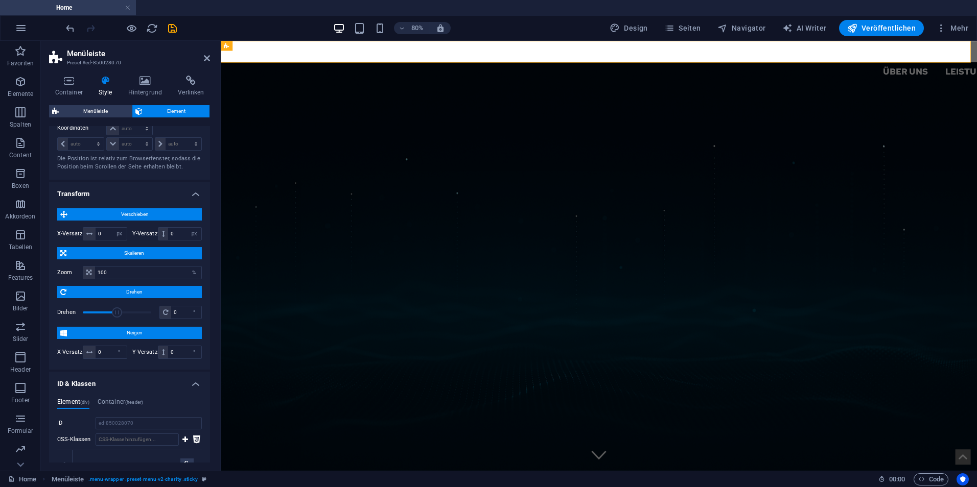
scroll to position [369, 0]
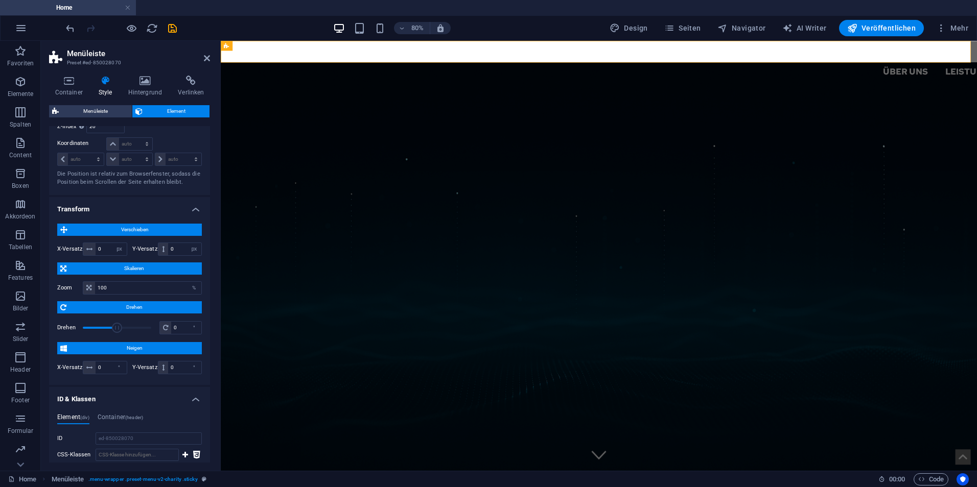
click at [113, 308] on span "Drehen" at bounding box center [133, 307] width 129 height 12
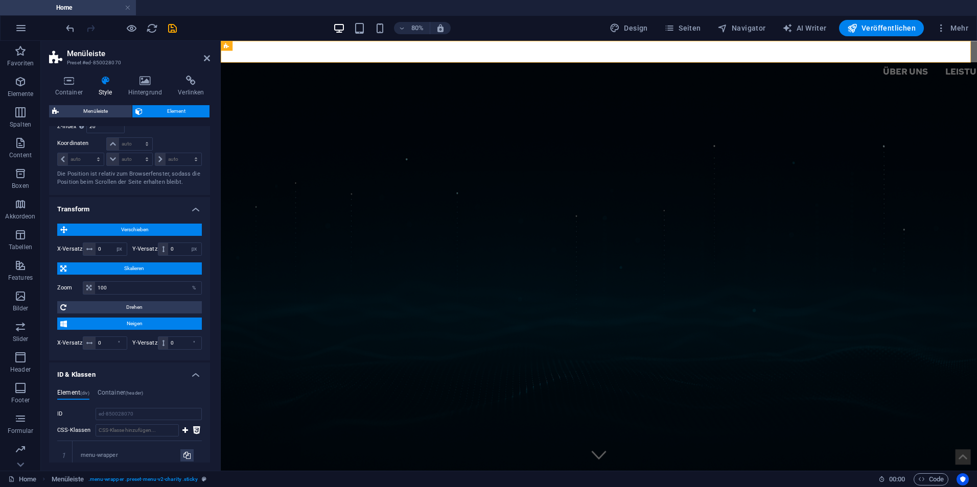
click at [112, 320] on span "Neigen" at bounding box center [134, 324] width 129 height 12
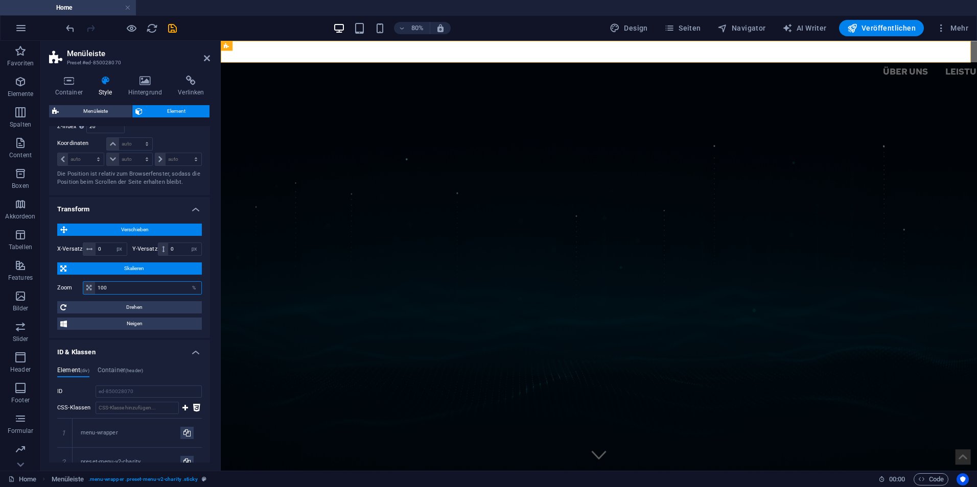
drag, startPoint x: 118, startPoint y: 291, endPoint x: 91, endPoint y: 287, distance: 27.3
click at [91, 287] on div "100 %" at bounding box center [142, 287] width 119 height 13
type input "100"
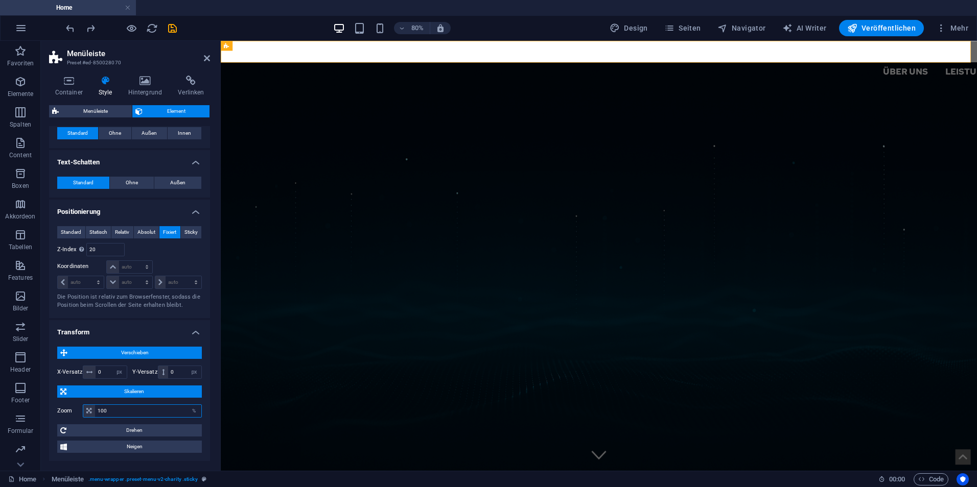
scroll to position [165, 0]
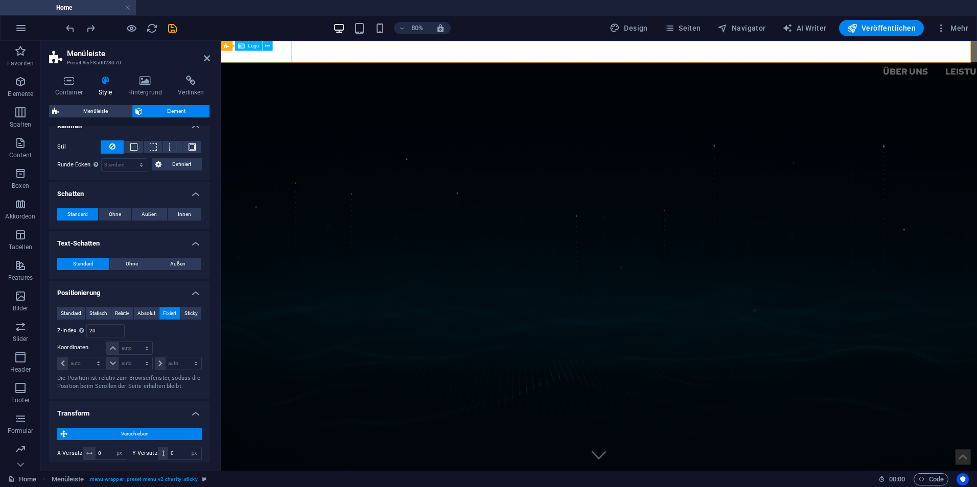
click at [282, 56] on div at bounding box center [693, 53] width 1181 height 31
select select "px"
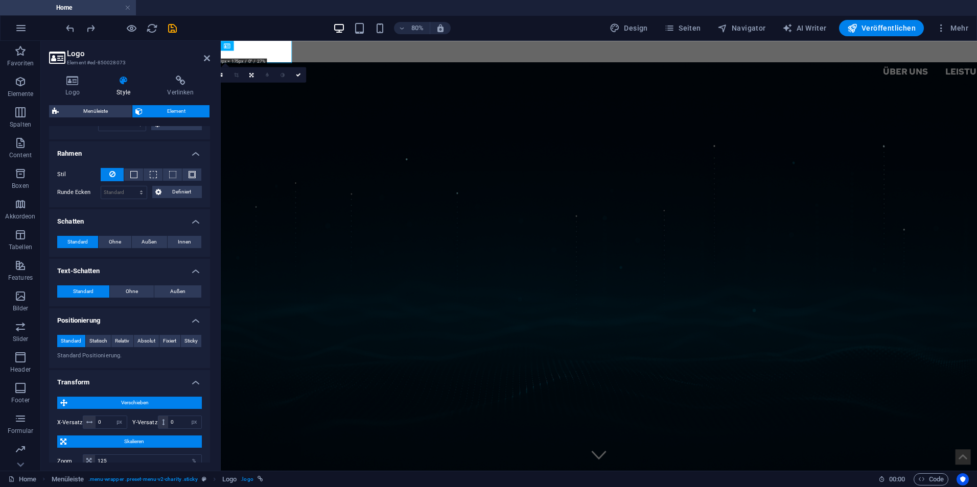
scroll to position [384, 0]
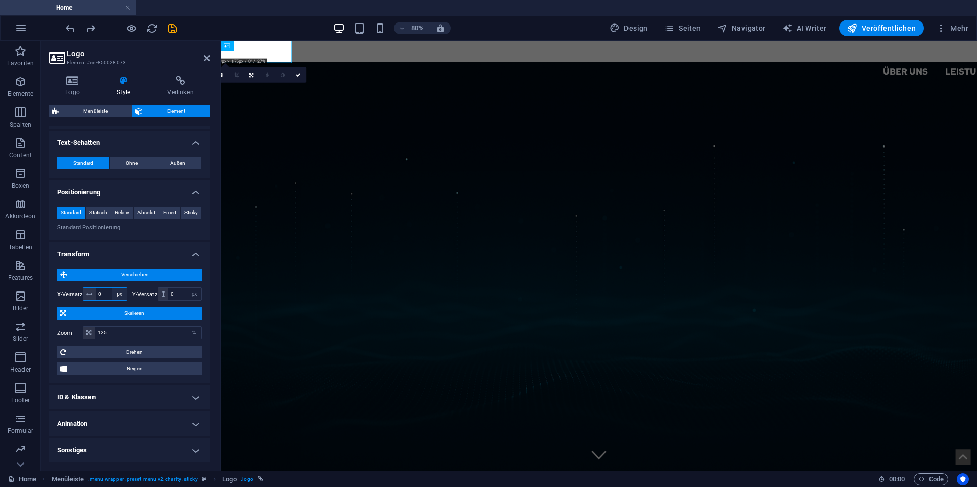
click at [116, 296] on select "px rem % em vh vw" at bounding box center [119, 294] width 14 height 12
select select "%"
click at [112, 288] on select "px rem % em vh vw" at bounding box center [119, 294] width 14 height 12
type input "0"
click at [296, 74] on icon at bounding box center [298, 75] width 5 height 5
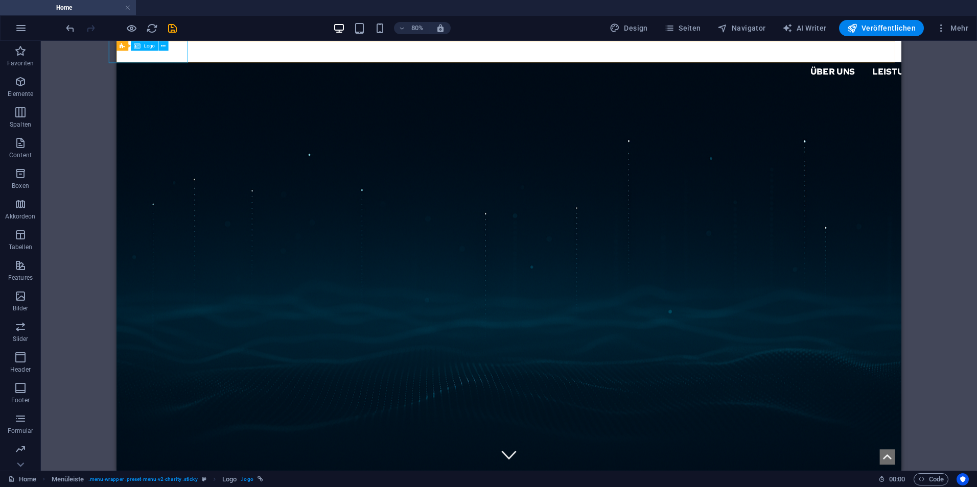
click at [186, 55] on div at bounding box center [607, 53] width 1226 height 31
select select "%"
select select "px"
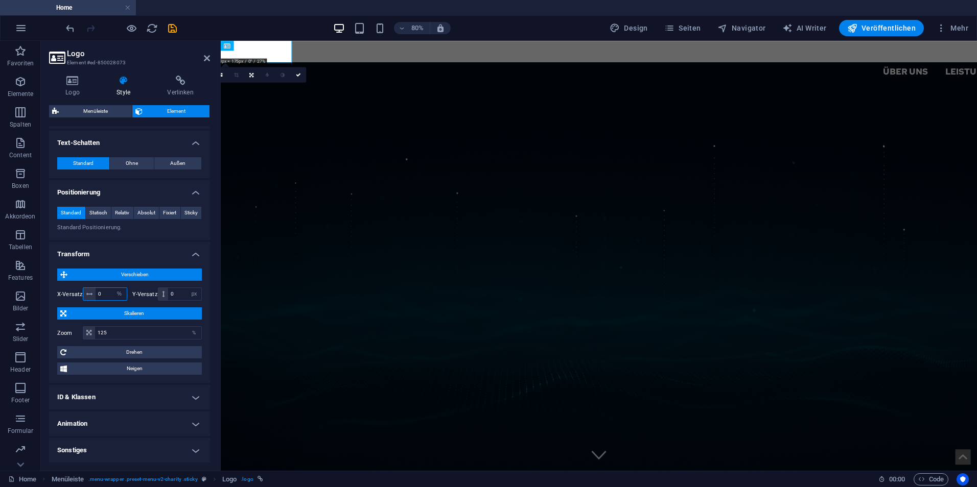
drag, startPoint x: 107, startPoint y: 290, endPoint x: 96, endPoint y: 291, distance: 10.8
click at [96, 291] on input "0" at bounding box center [111, 294] width 31 height 12
type input "5"
click at [200, 58] on h2 "Logo" at bounding box center [138, 53] width 143 height 9
click at [202, 57] on h2 "Logo" at bounding box center [138, 53] width 143 height 9
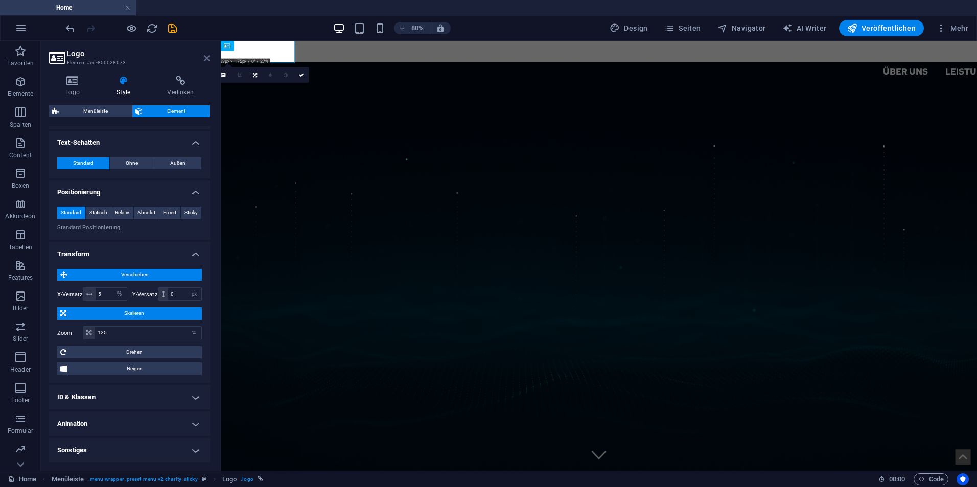
click at [204, 57] on icon at bounding box center [207, 58] width 6 height 8
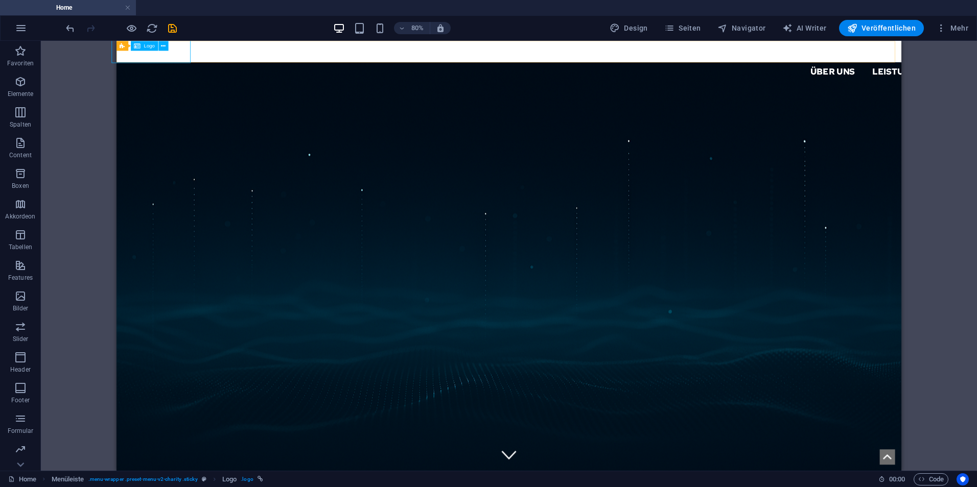
click at [198, 54] on div at bounding box center [656, 53] width 1226 height 31
select select "%"
select select "px"
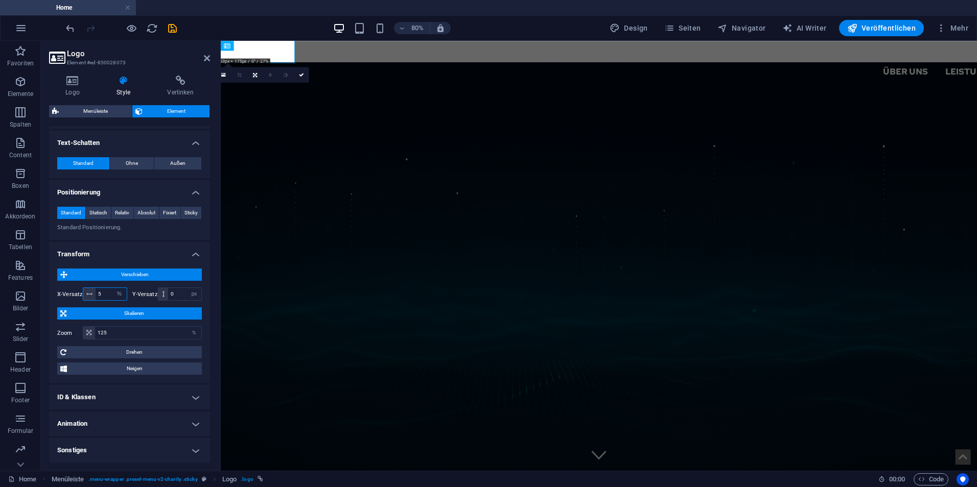
click at [108, 292] on input "5" at bounding box center [111, 294] width 31 height 12
type input "15"
drag, startPoint x: 208, startPoint y: 56, endPoint x: 119, endPoint y: 39, distance: 90.5
click at [208, 56] on icon at bounding box center [207, 58] width 6 height 8
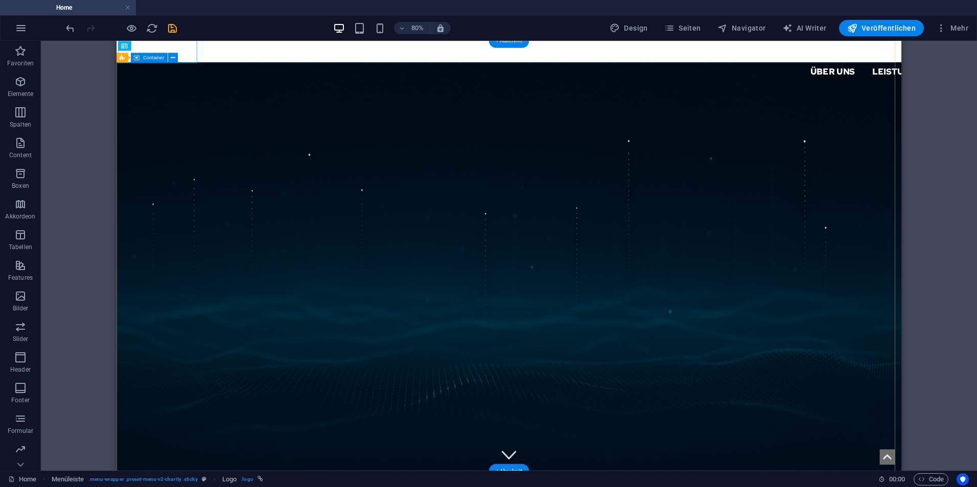
click at [201, 58] on div at bounding box center [754, 53] width 1226 height 31
select select "%"
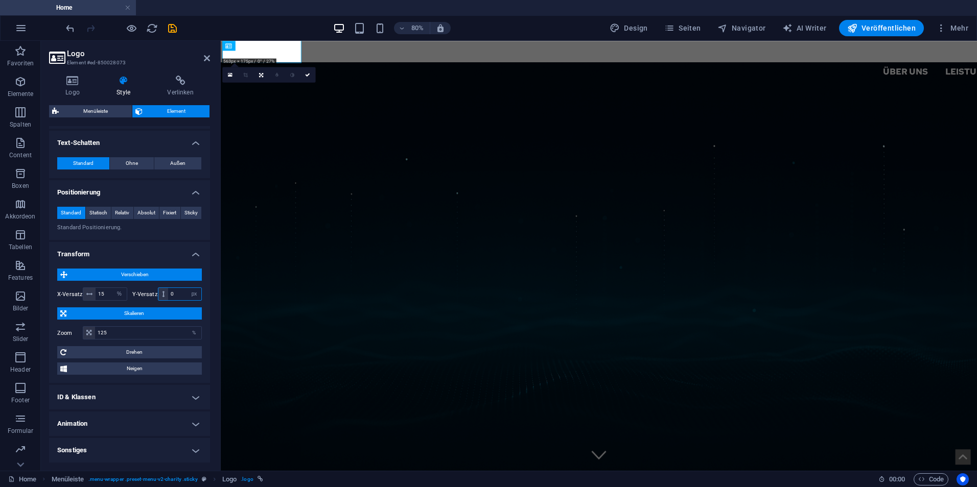
drag, startPoint x: 175, startPoint y: 295, endPoint x: 168, endPoint y: 295, distance: 6.7
click at [168, 295] on input "0" at bounding box center [184, 294] width 33 height 12
click at [194, 295] on select "px rem % em vh vw" at bounding box center [194, 294] width 14 height 12
select select "%"
click at [187, 288] on select "px rem % em vh vw" at bounding box center [194, 294] width 14 height 12
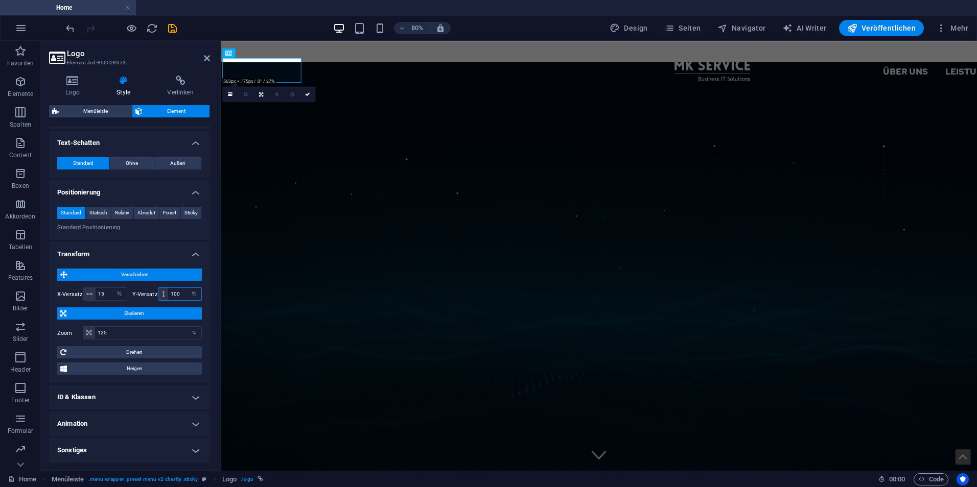
drag, startPoint x: 186, startPoint y: 294, endPoint x: 177, endPoint y: 293, distance: 9.3
click at [177, 293] on div "100 px rem % em vh vw" at bounding box center [180, 294] width 44 height 13
type input "5"
type input "15"
click at [308, 79] on icon at bounding box center [307, 77] width 5 height 5
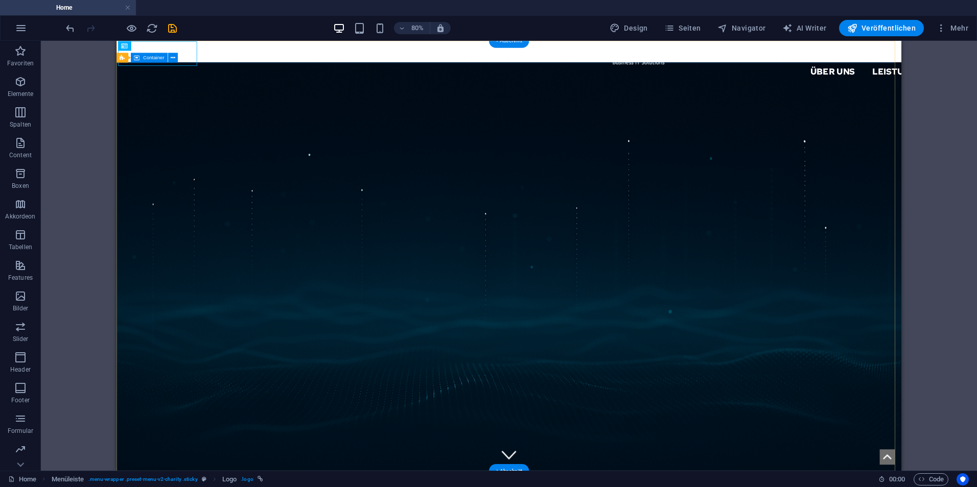
click at [76, 269] on div "H1 Banner Banner Container Menü Menüleiste Menüleiste Logo" at bounding box center [509, 256] width 936 height 430
click at [294, 58] on div "Über uns Leistungen Partner Kontakt Support IT" at bounding box center [606, 67] width 981 height 52
click at [239, 54] on div "Über uns Leistungen Partner Kontakt Support IT" at bounding box center [606, 67] width 981 height 52
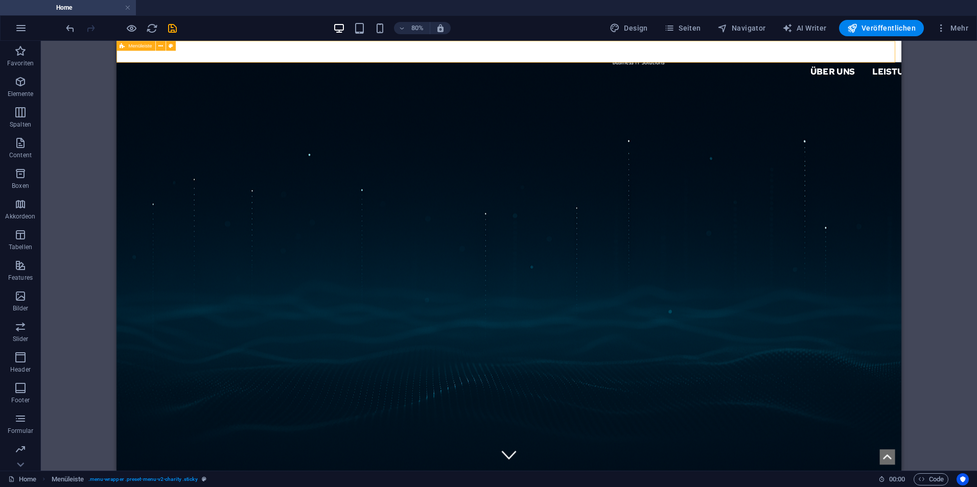
select select "px"
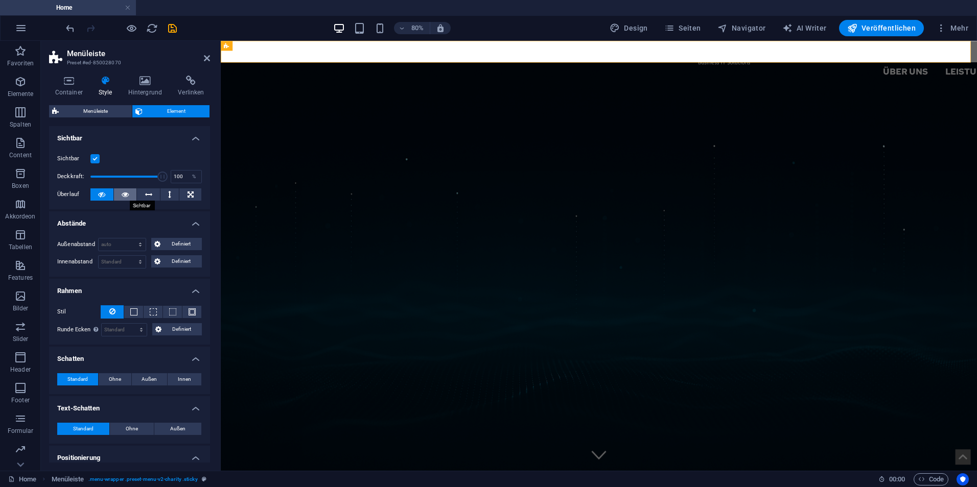
click at [123, 196] on icon at bounding box center [125, 194] width 7 height 12
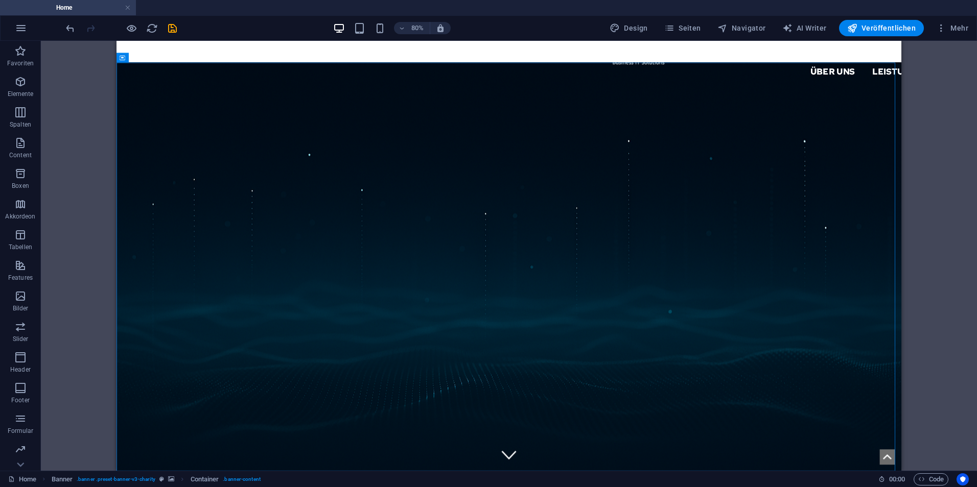
click at [93, 158] on div "H1 Banner Banner Container Menü Menüleiste Logo" at bounding box center [509, 256] width 936 height 430
click at [936, 210] on div "H1 Banner Banner Container Menü Menüleiste Logo" at bounding box center [509, 256] width 936 height 430
click at [922, 314] on div "H1 Banner Banner Container Menü Menüleiste Logo" at bounding box center [509, 256] width 936 height 430
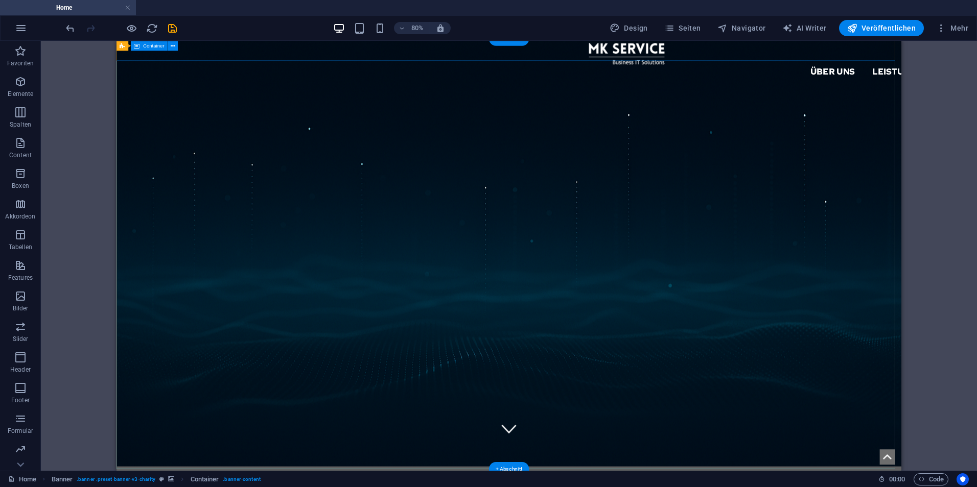
scroll to position [0, 0]
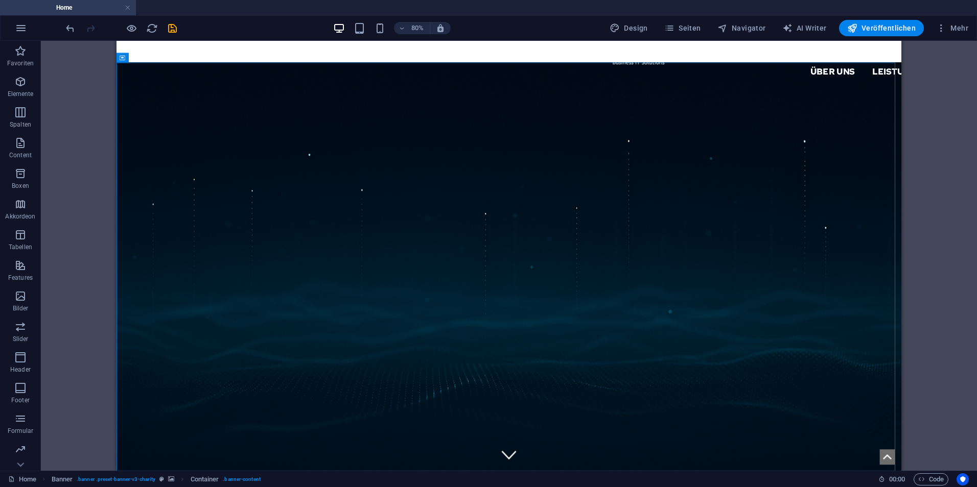
click at [89, 352] on div "H1 Banner Banner Container Menü Menüleiste Logo" at bounding box center [509, 256] width 936 height 430
click at [176, 25] on icon "save" at bounding box center [173, 28] width 12 height 12
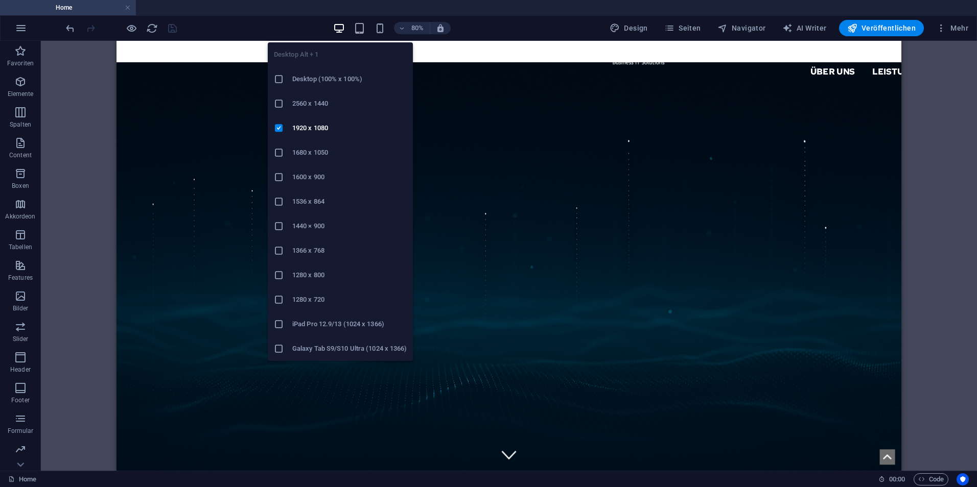
drag, startPoint x: 283, startPoint y: 101, endPoint x: 301, endPoint y: 78, distance: 29.4
click at [283, 101] on icon at bounding box center [279, 104] width 10 height 10
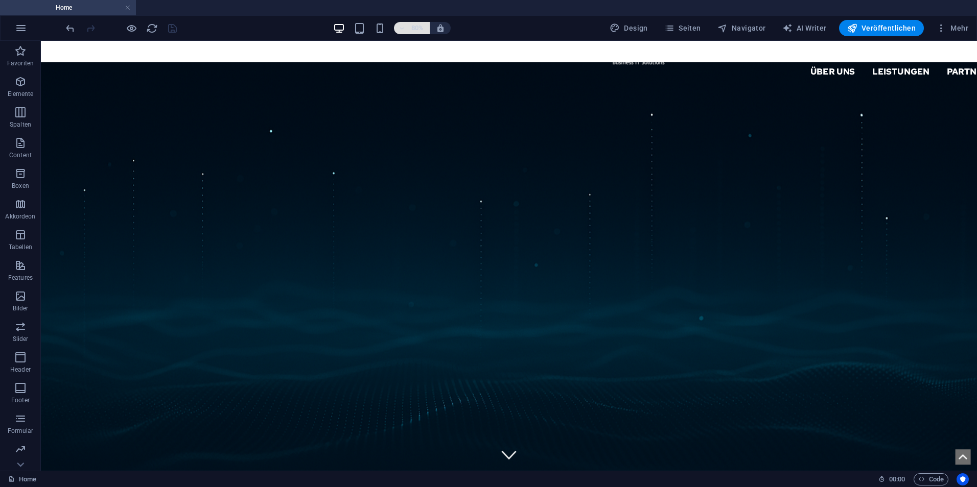
click at [418, 27] on h6 "80%" at bounding box center [417, 28] width 16 height 12
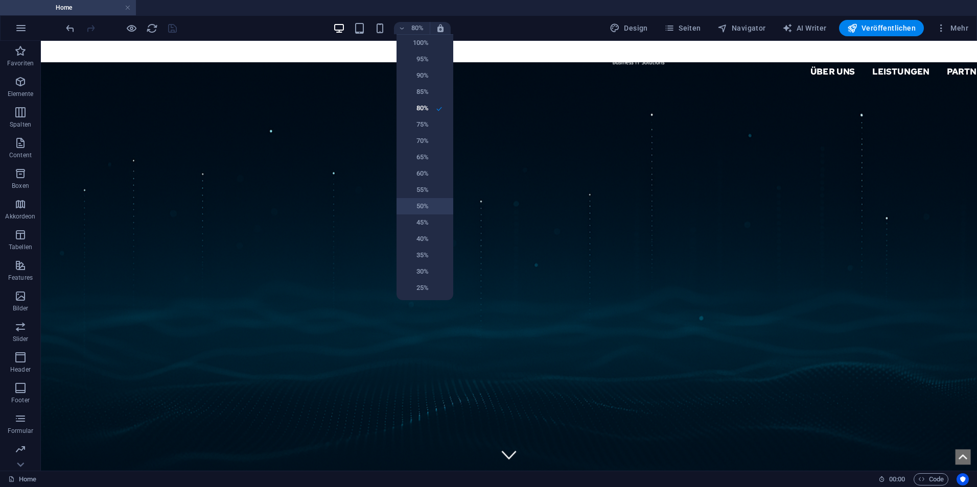
drag, startPoint x: 431, startPoint y: 206, endPoint x: 498, endPoint y: 250, distance: 80.5
click at [431, 206] on li "50%" at bounding box center [424, 206] width 57 height 16
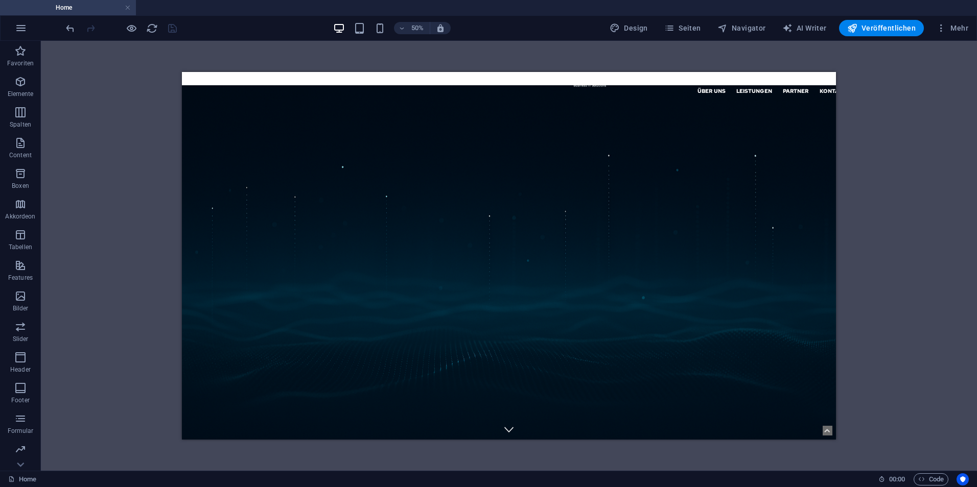
click at [73, 239] on div "H1 Banner Banner Container Menü Menüleiste Logo" at bounding box center [509, 256] width 936 height 430
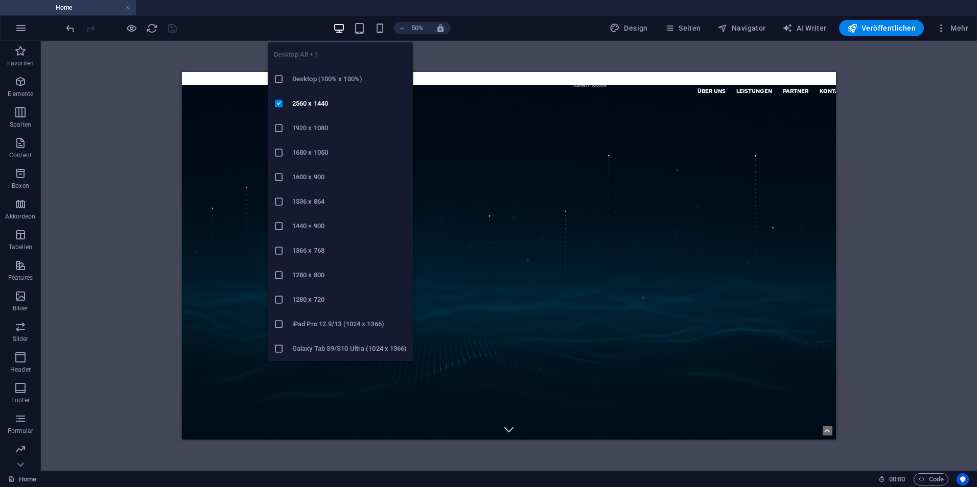
click at [281, 226] on icon at bounding box center [279, 226] width 10 height 10
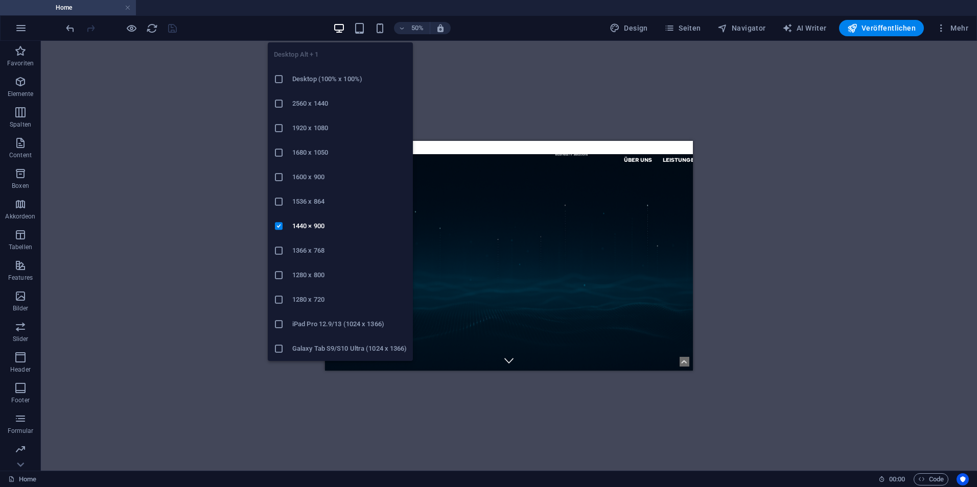
click at [278, 197] on icon at bounding box center [279, 202] width 10 height 10
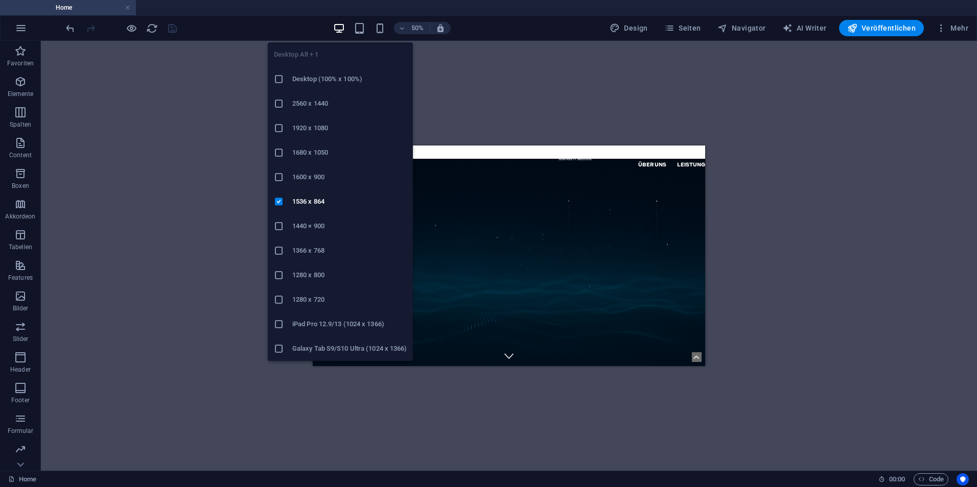
click at [277, 222] on icon at bounding box center [279, 226] width 10 height 10
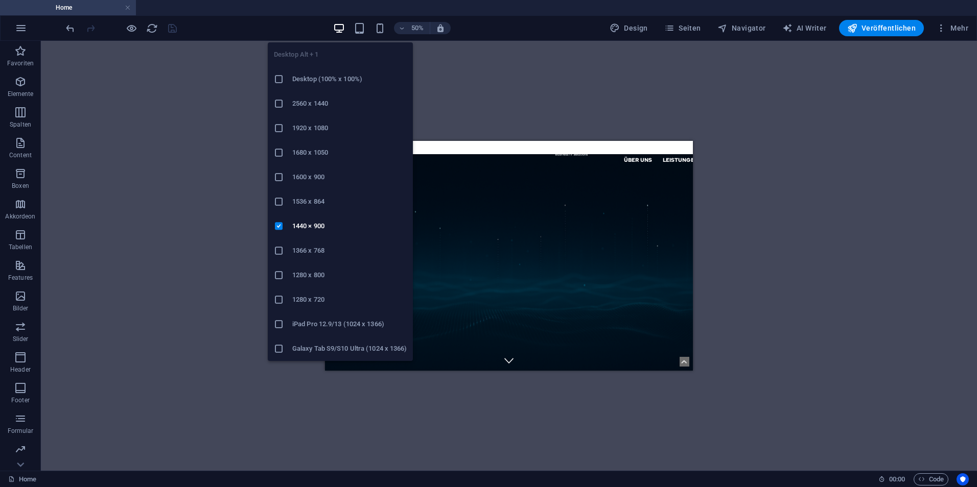
click at [281, 175] on icon at bounding box center [279, 177] width 10 height 10
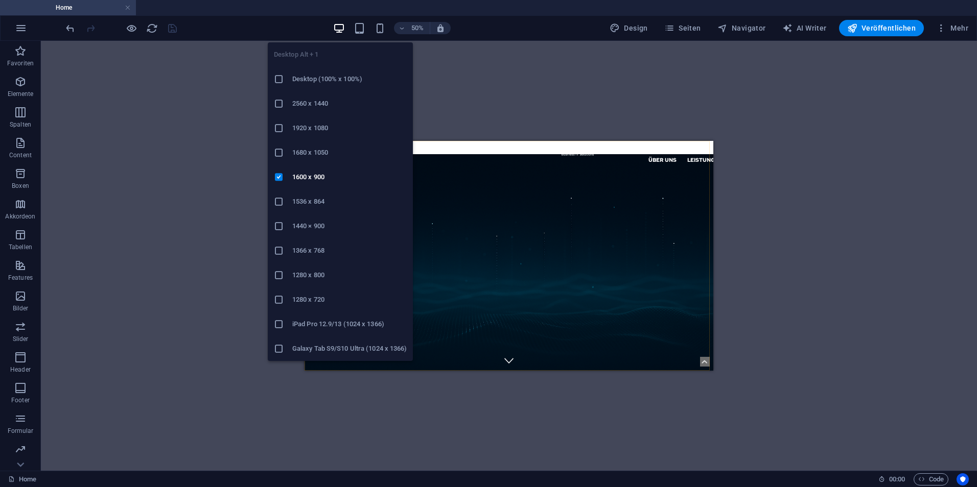
click at [280, 131] on icon at bounding box center [279, 128] width 10 height 10
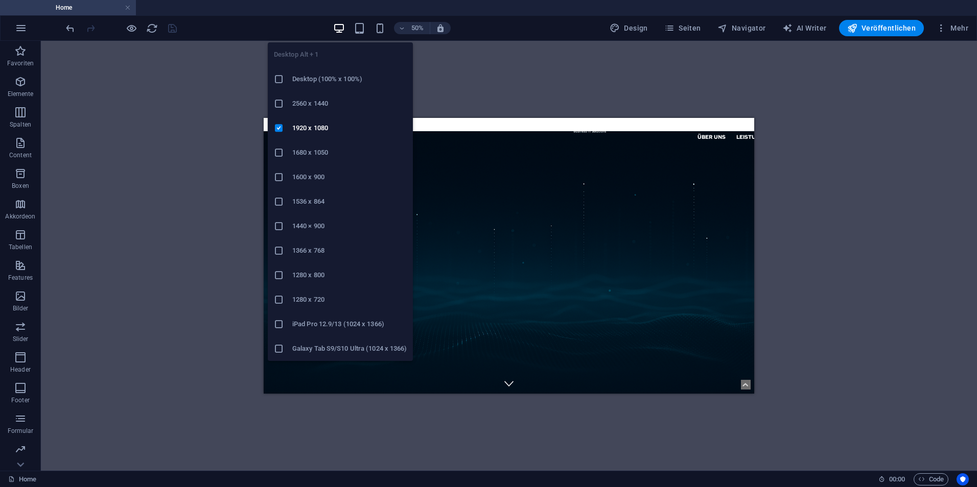
click at [277, 145] on li "1680 x 1050" at bounding box center [340, 152] width 145 height 25
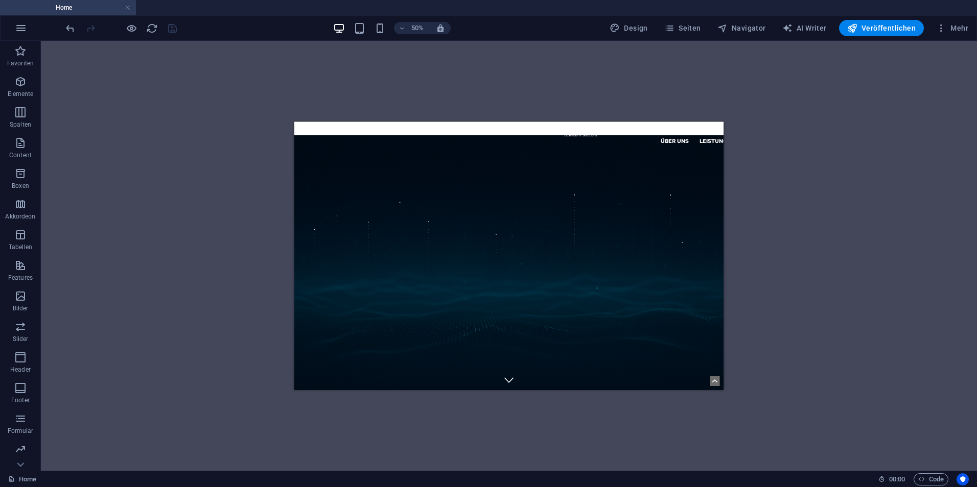
click at [333, 26] on div "50% Design Seiten Navigator AI Writer Veröffentlichen Mehr" at bounding box center [518, 28] width 908 height 16
click at [335, 26] on icon "button" at bounding box center [339, 28] width 12 height 12
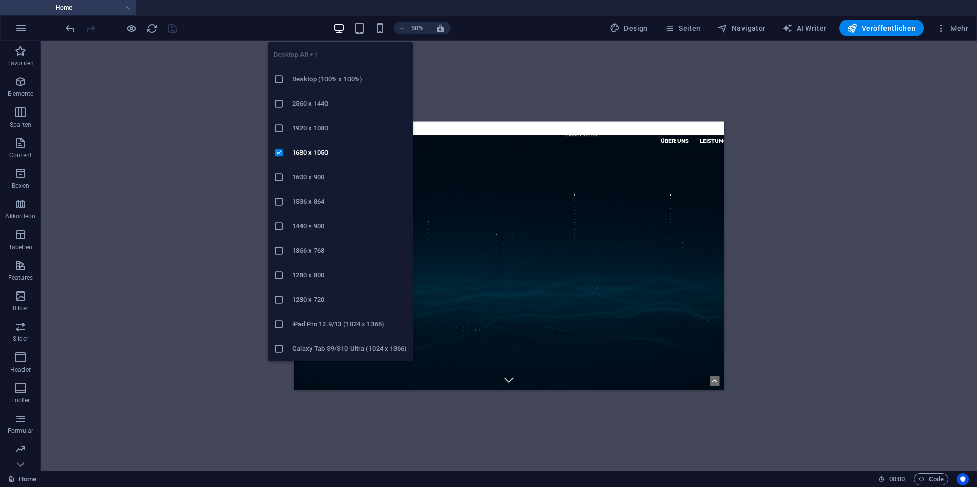
click at [283, 126] on icon at bounding box center [279, 128] width 10 height 10
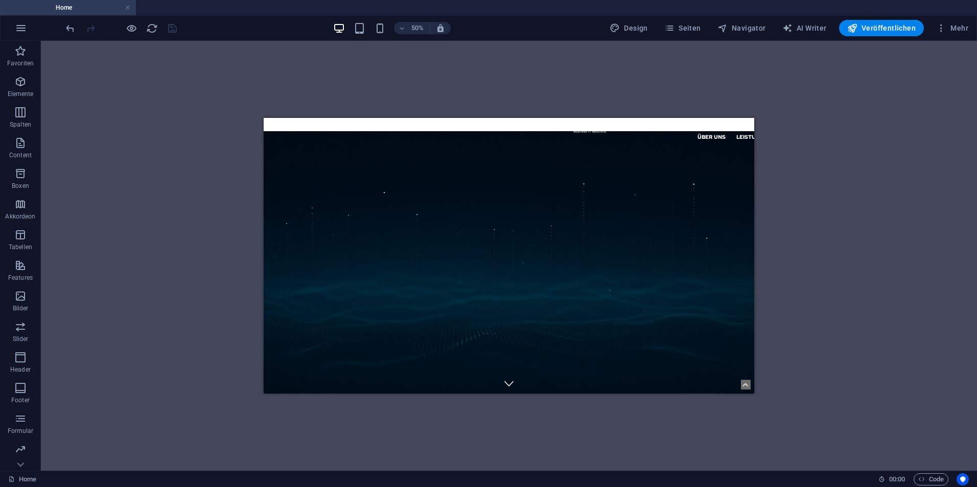
click at [216, 162] on div "H1 Banner Banner Container Menü Menüleiste Menüleiste Logo" at bounding box center [509, 256] width 936 height 430
click at [443, 132] on div "Über uns Leistungen Partner Kontakt Support IT" at bounding box center [754, 144] width 981 height 52
select select "px"
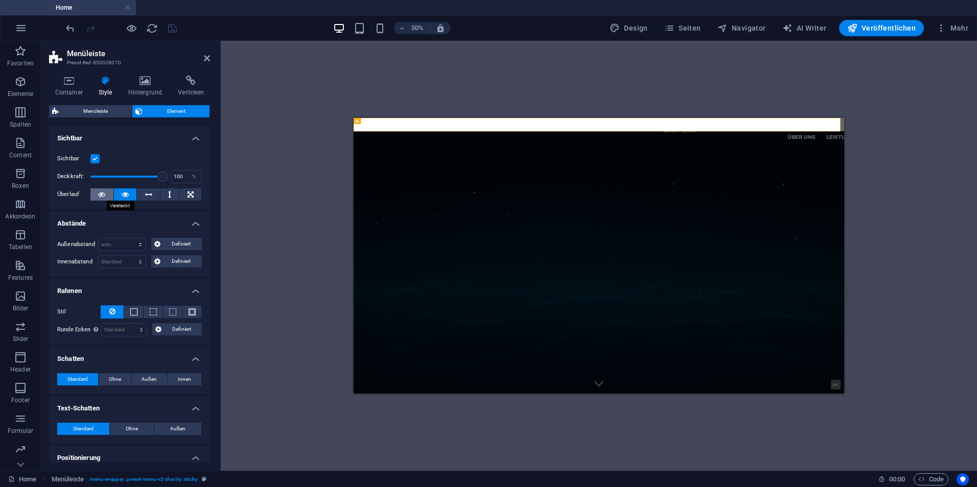
click at [106, 195] on button at bounding box center [101, 194] width 23 height 12
click at [122, 193] on icon at bounding box center [125, 194] width 7 height 12
click at [111, 110] on span "Menüleiste" at bounding box center [95, 111] width 67 height 12
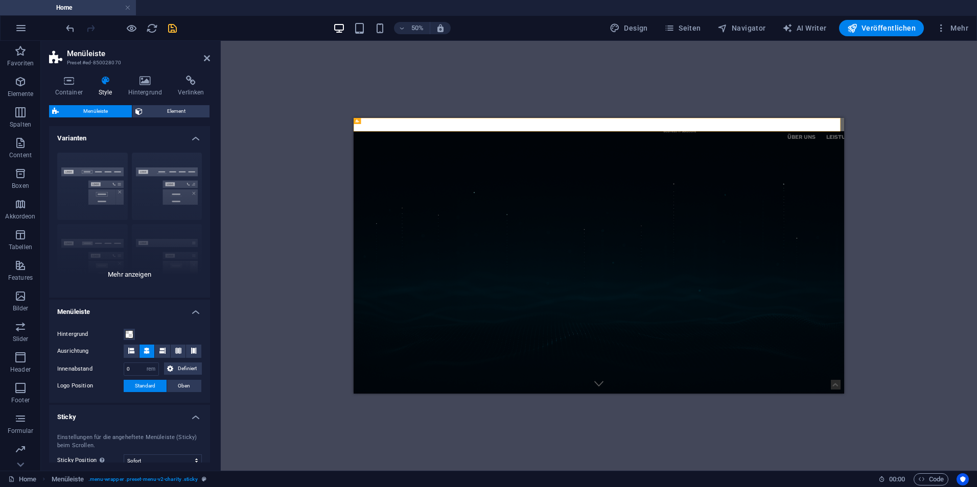
click at [135, 275] on div "Rahmen Mittig Standard Fixiert Loki Trigger Breit XXL" at bounding box center [129, 221] width 161 height 153
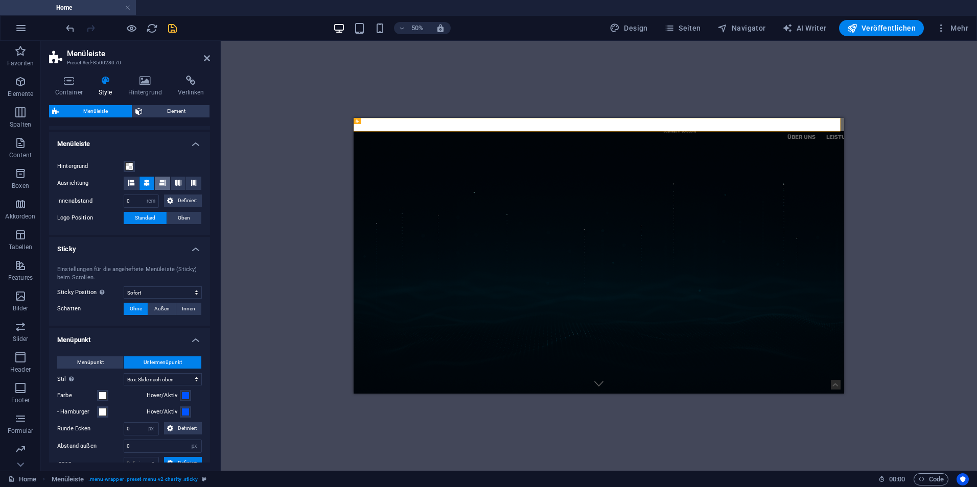
scroll to position [255, 0]
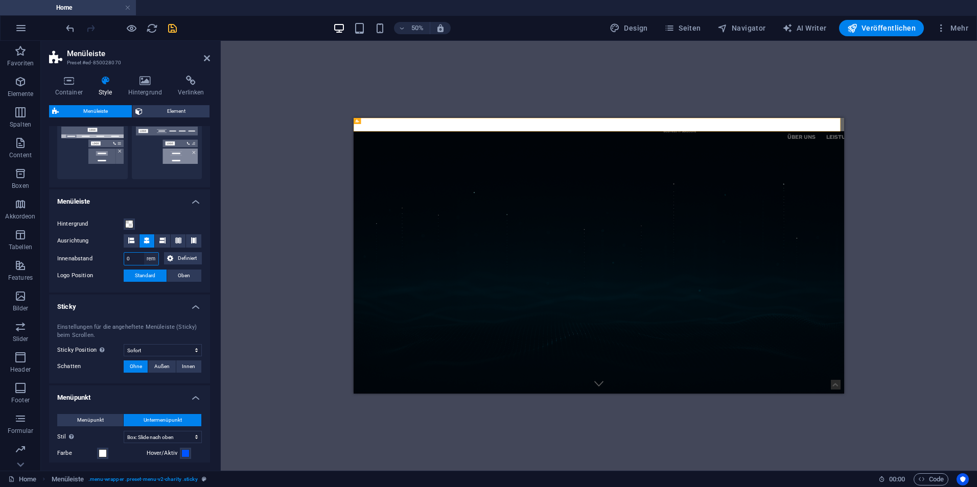
click at [151, 257] on select "px rem % vh vw Definiert" at bounding box center [151, 259] width 14 height 12
click at [148, 295] on h4 "Sticky" at bounding box center [129, 304] width 161 height 18
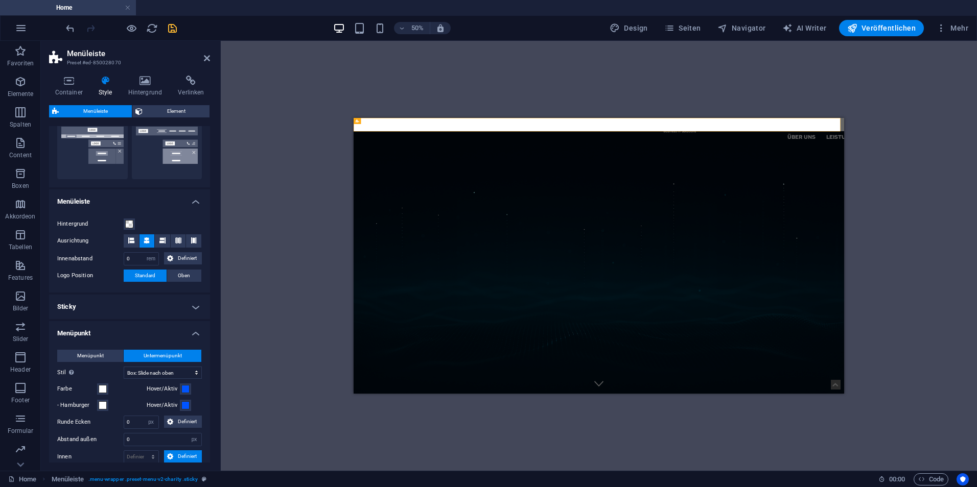
click at [148, 295] on h4 "Sticky" at bounding box center [129, 307] width 161 height 25
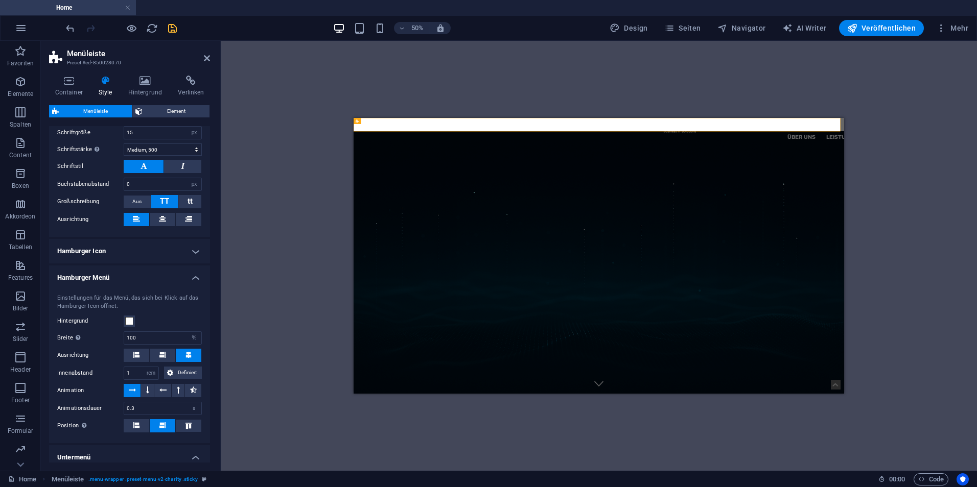
scroll to position [951, 0]
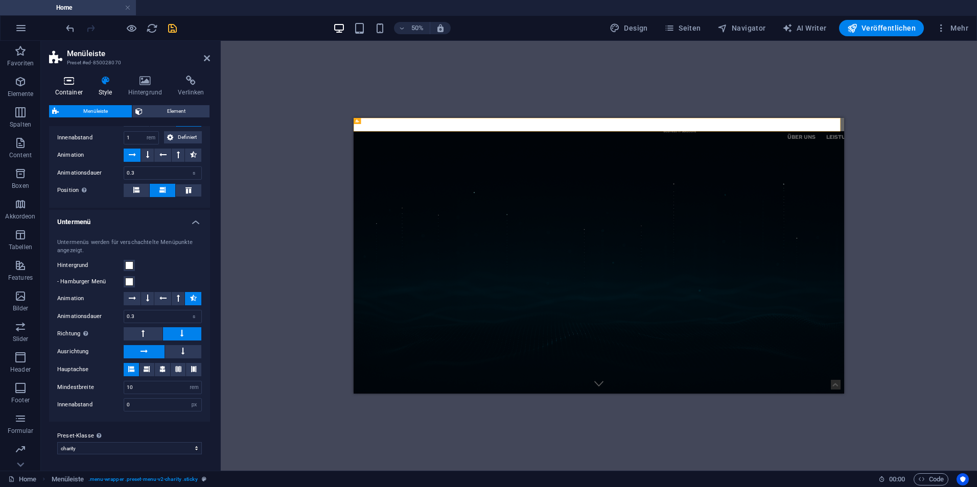
click at [67, 93] on h4 "Container" at bounding box center [70, 86] width 43 height 21
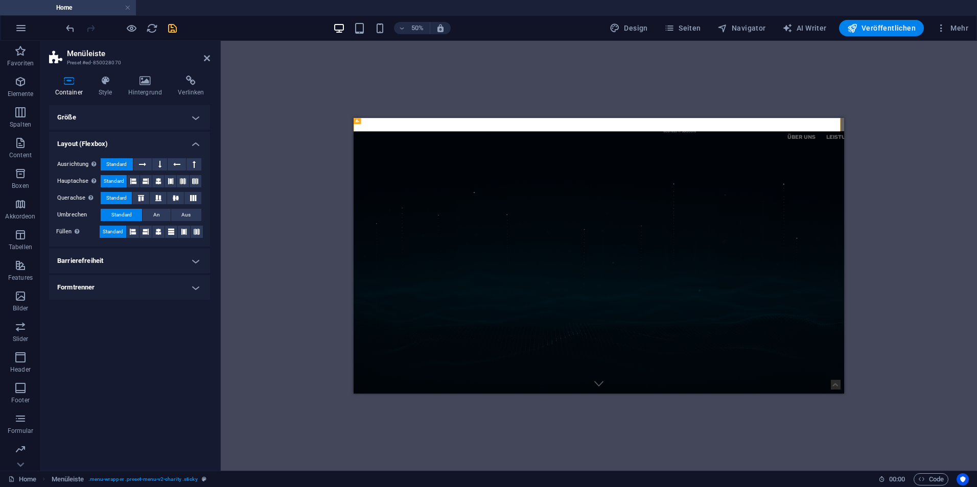
click at [114, 268] on h4 "Barrierefreiheit" at bounding box center [129, 261] width 161 height 25
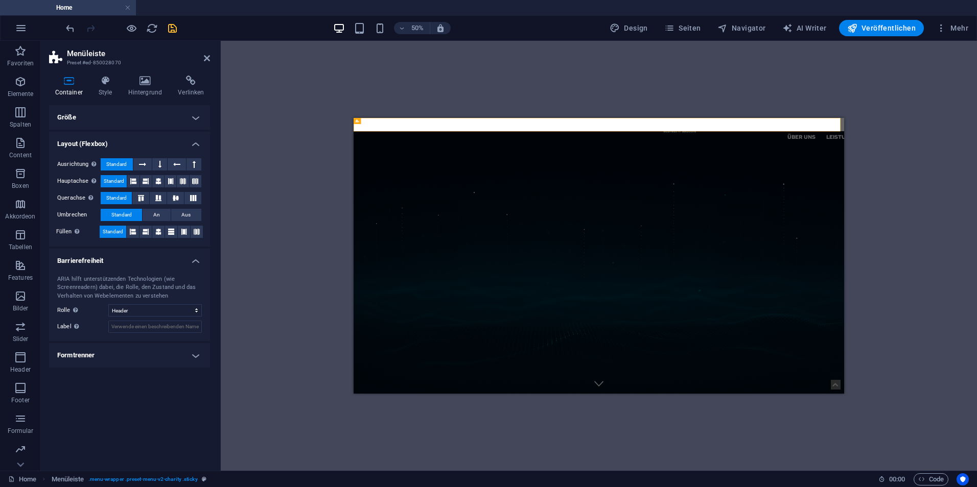
click at [139, 347] on h4 "Formtrenner" at bounding box center [129, 355] width 161 height 25
click at [195, 82] on icon at bounding box center [191, 81] width 38 height 10
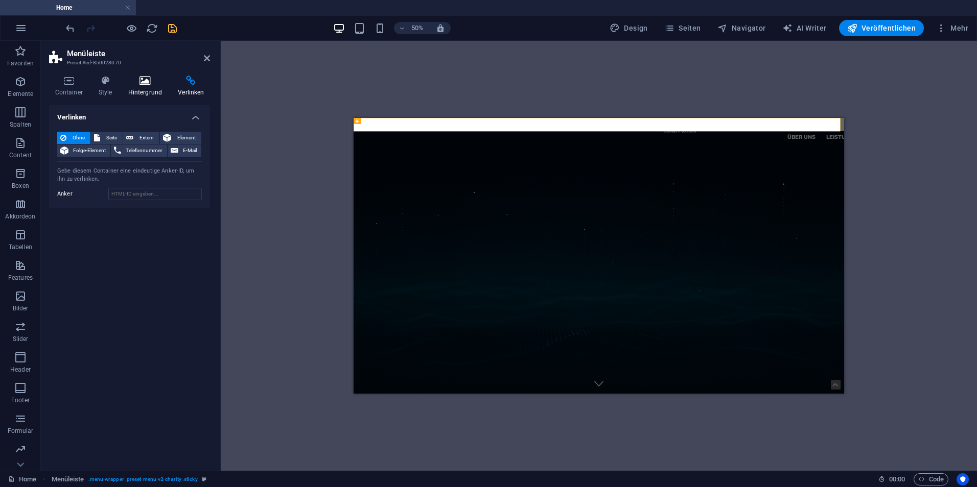
click at [150, 82] on icon at bounding box center [145, 81] width 46 height 10
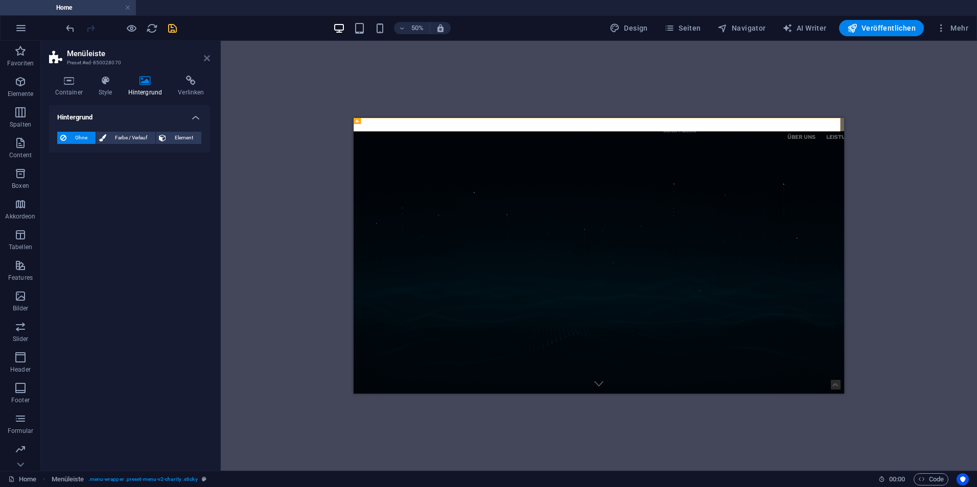
click at [209, 57] on icon at bounding box center [207, 58] width 6 height 8
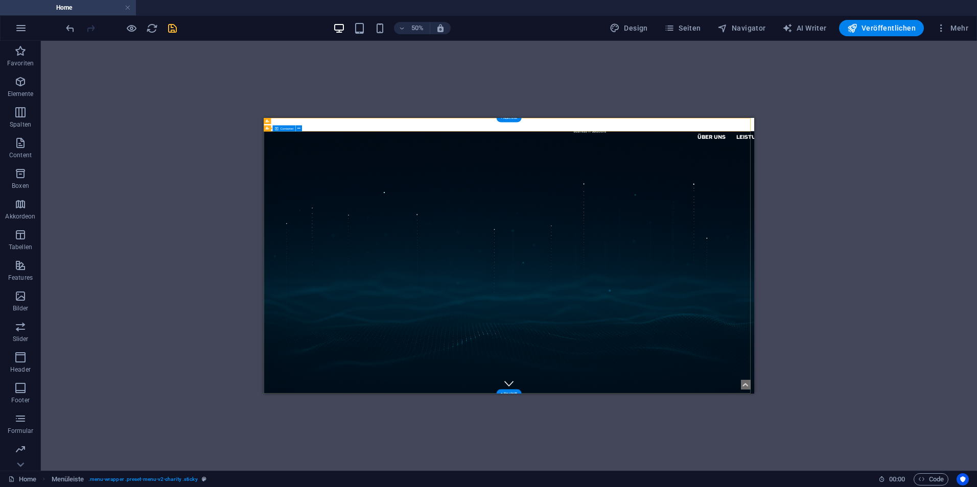
click at [413, 22] on h6 "50%" at bounding box center [417, 28] width 16 height 12
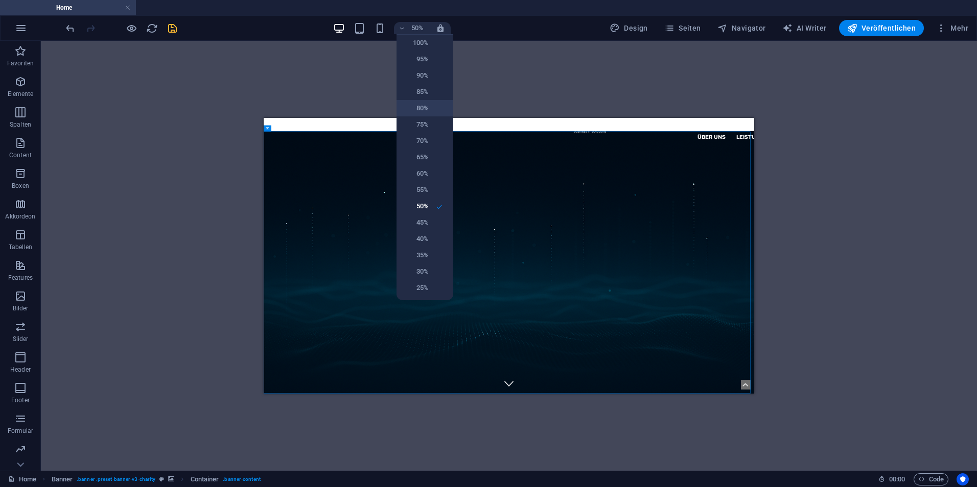
click at [421, 106] on h6 "80%" at bounding box center [415, 108] width 26 height 12
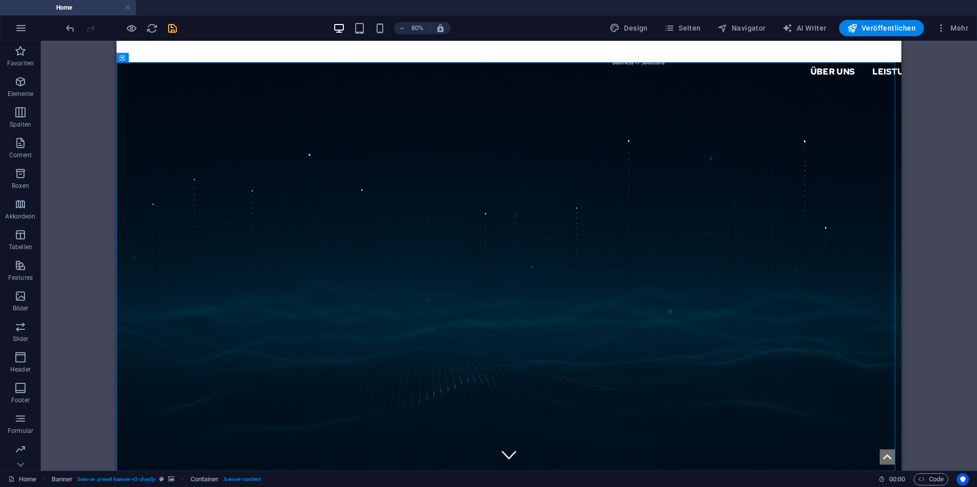
click at [49, 233] on div "H1 Banner Banner Container Menü Menüleiste Logo" at bounding box center [509, 256] width 936 height 430
click at [946, 197] on div "H1 Banner Banner Container Menü Menüleiste Logo" at bounding box center [509, 256] width 936 height 430
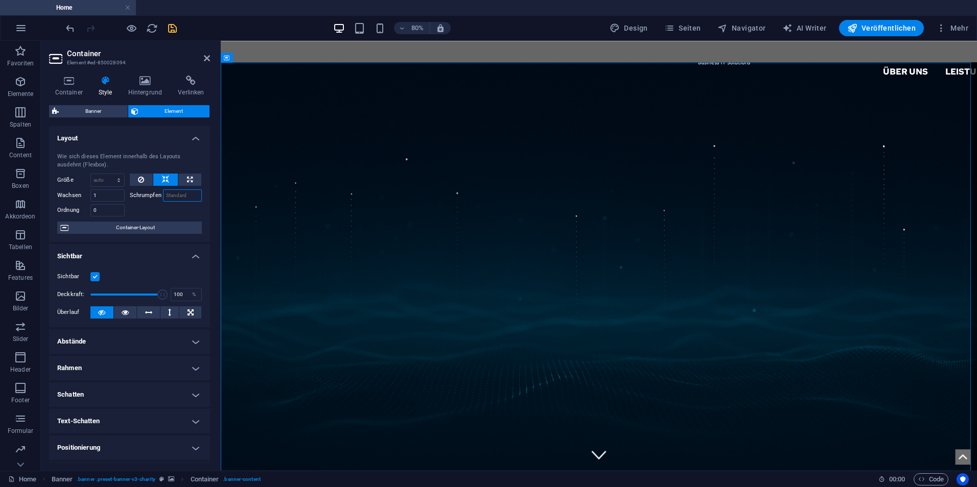
click at [172, 199] on input "Schrumpfen" at bounding box center [182, 195] width 39 height 12
click at [162, 172] on div "Wie sich dieses Element innerhalb des Layouts ausdehnt (Flexbox). Größe Standar…" at bounding box center [129, 194] width 161 height 98
click at [164, 177] on icon at bounding box center [165, 180] width 7 height 12
drag, startPoint x: 144, startPoint y: 208, endPoint x: 128, endPoint y: 230, distance: 27.4
click at [128, 230] on span "Container-Layout" at bounding box center [135, 228] width 127 height 12
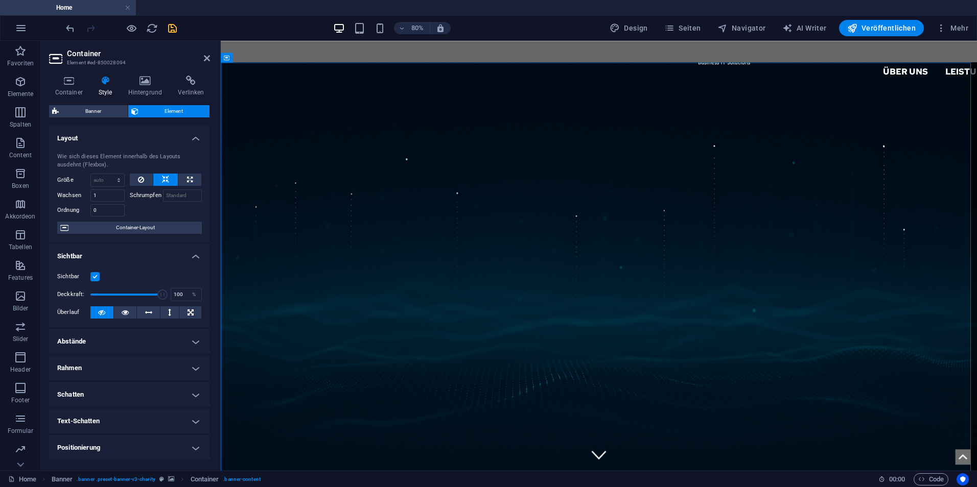
select select "vh"
select select "banner"
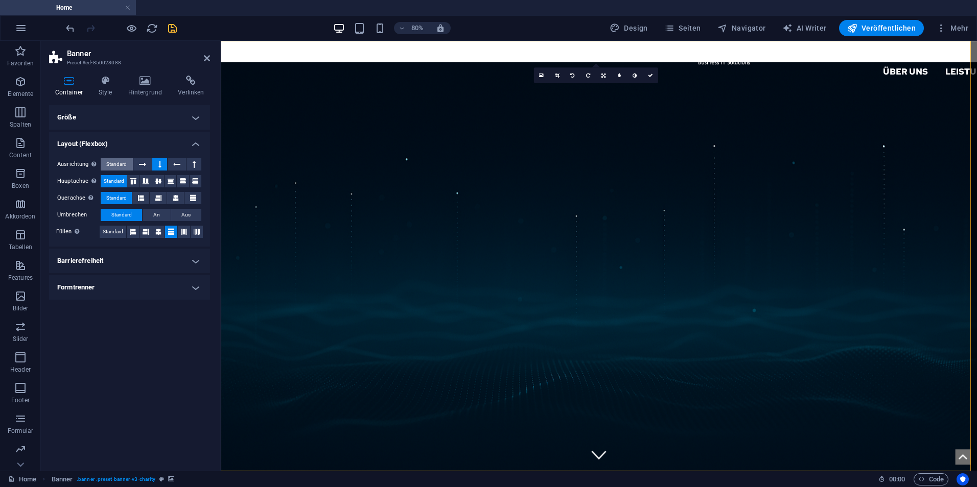
click at [123, 161] on span "Standard" at bounding box center [116, 164] width 20 height 12
click at [154, 162] on button at bounding box center [159, 164] width 15 height 12
click at [124, 120] on h4 "Größe" at bounding box center [129, 117] width 161 height 25
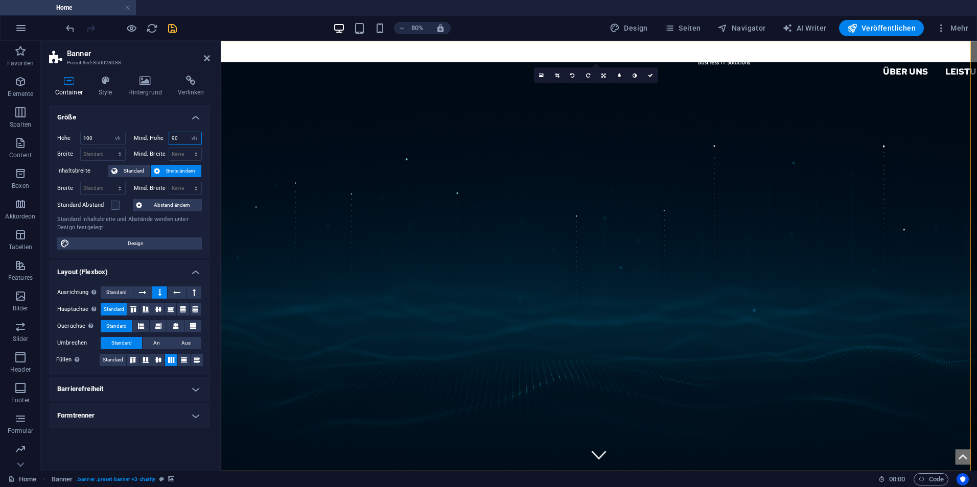
drag, startPoint x: 182, startPoint y: 139, endPoint x: 163, endPoint y: 139, distance: 18.9
click at [163, 139] on div "Mind. Höhe 90 Keine px rem % vh vw" at bounding box center [168, 138] width 68 height 13
click at [193, 137] on select "Keine px rem % vh vw" at bounding box center [194, 138] width 14 height 12
select select "m67u5oj3llg"
click at [187, 132] on select "Keine px rem % vh vw" at bounding box center [194, 138] width 14 height 12
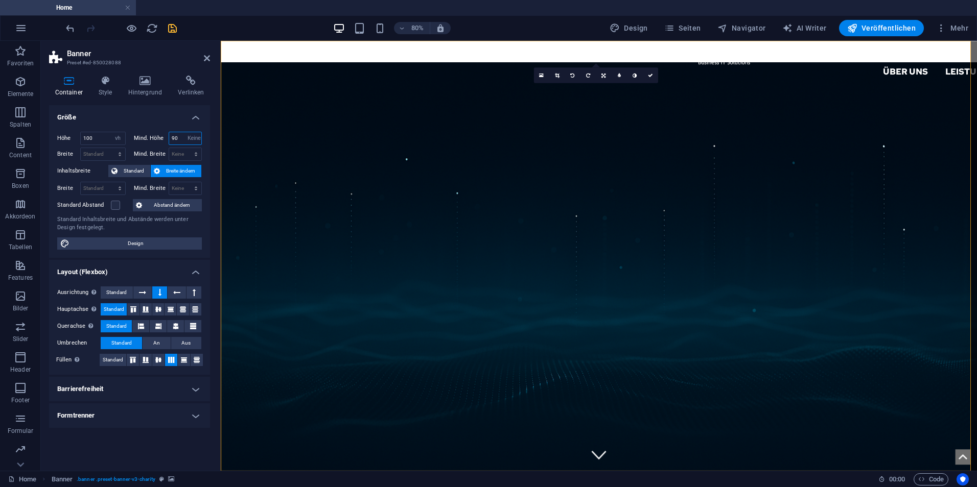
select select "DISABLED_OPTION_VALUE"
click at [192, 154] on select "Keine px rem % vh vw" at bounding box center [185, 154] width 33 height 12
click at [193, 152] on select "Keine px rem % vh vw" at bounding box center [185, 154] width 33 height 12
click at [145, 171] on span "Standard" at bounding box center [134, 171] width 27 height 12
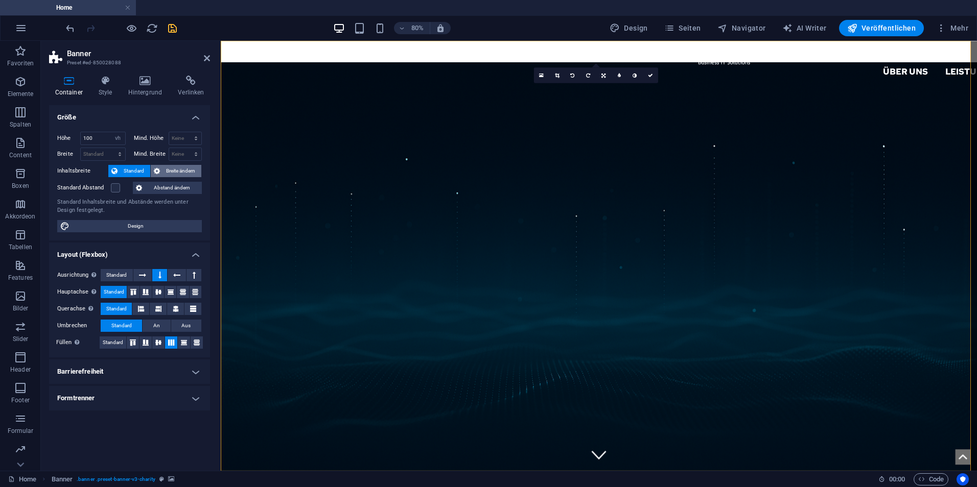
click at [177, 171] on span "Breite ändern" at bounding box center [180, 171] width 35 height 12
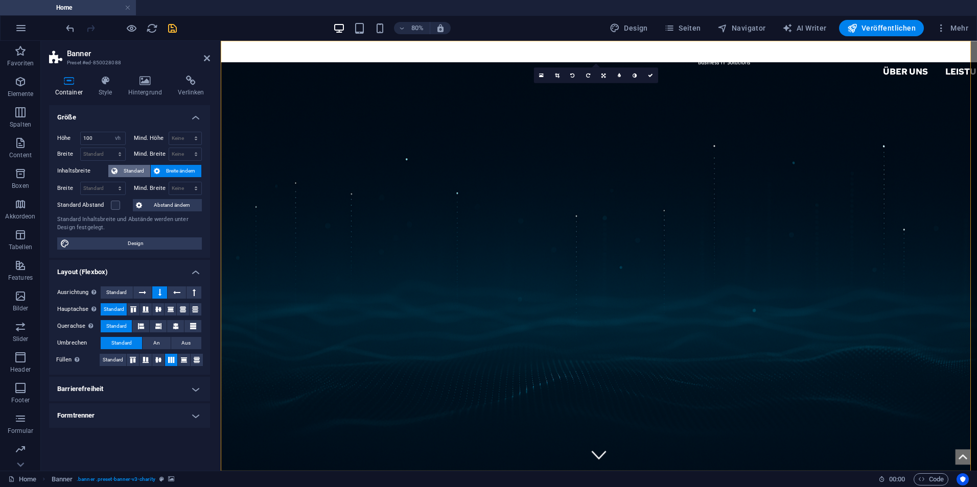
click at [140, 171] on span "Standard" at bounding box center [134, 171] width 27 height 12
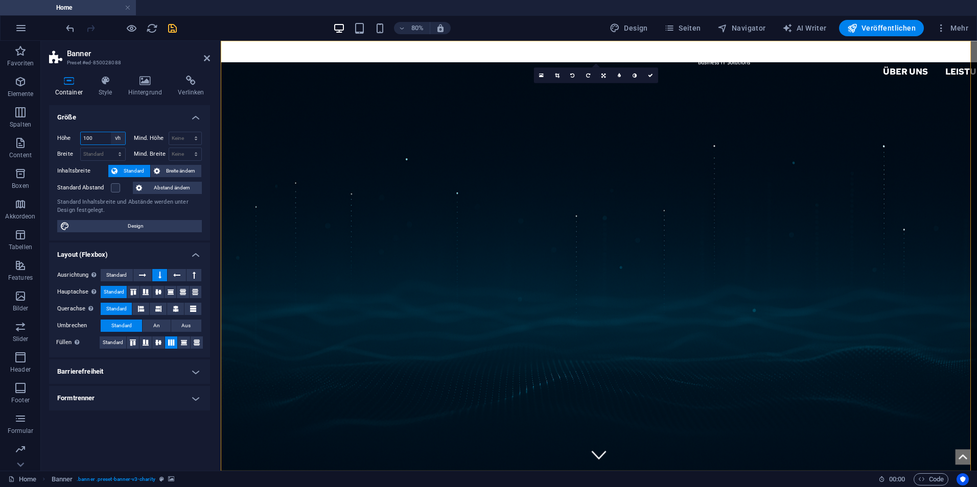
click at [117, 140] on select "Standard px rem % vh vw" at bounding box center [118, 138] width 14 height 12
select select "default"
click at [111, 132] on select "Standard px rem % vh vw" at bounding box center [118, 138] width 14 height 12
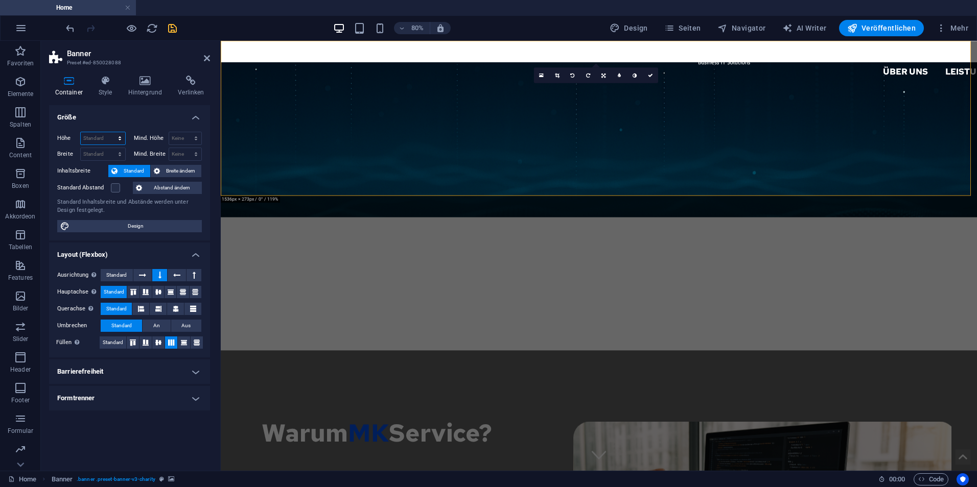
click at [120, 141] on select "Standard px rem % vh vw" at bounding box center [103, 138] width 44 height 12
select select "vh"
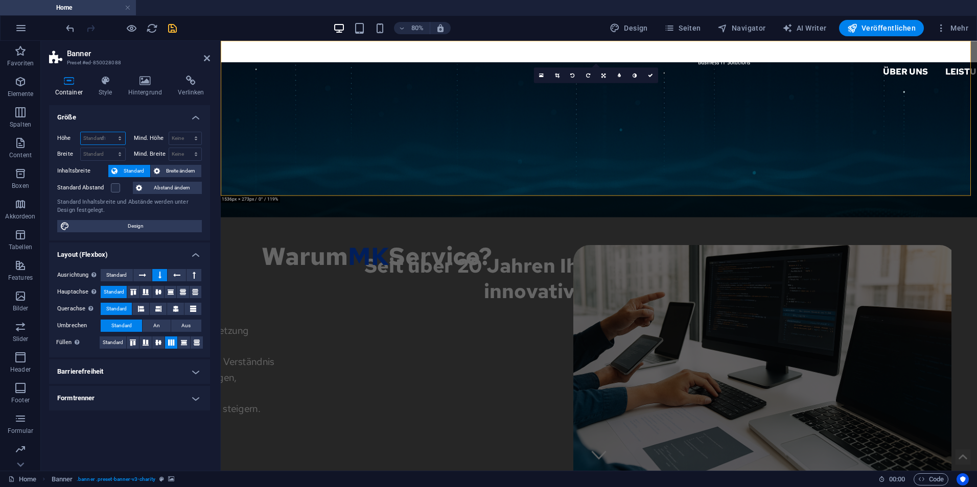
click at [110, 132] on select "Standard px rem % vh vw" at bounding box center [103, 138] width 44 height 12
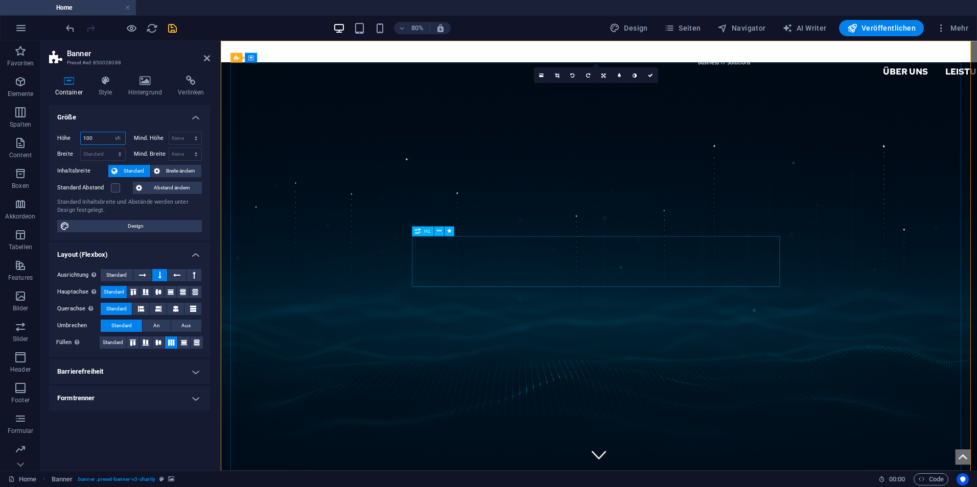
type input "100"
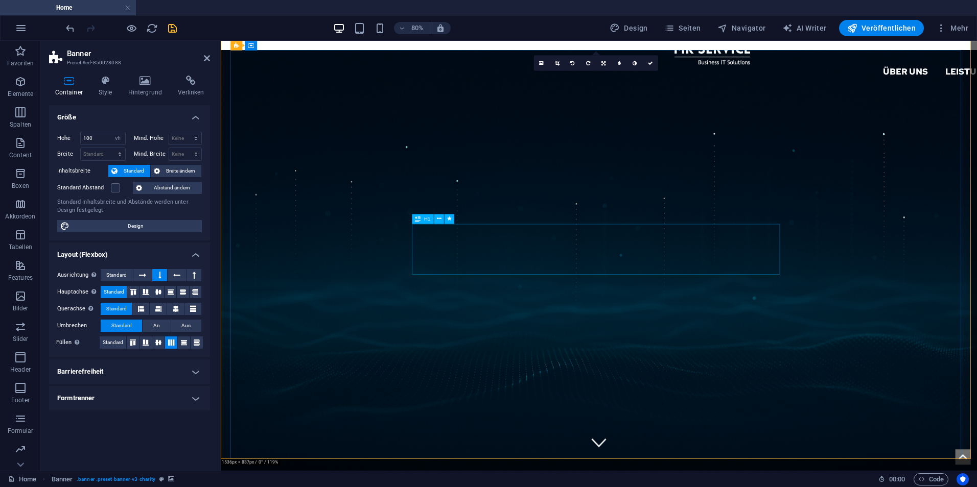
scroll to position [0, 0]
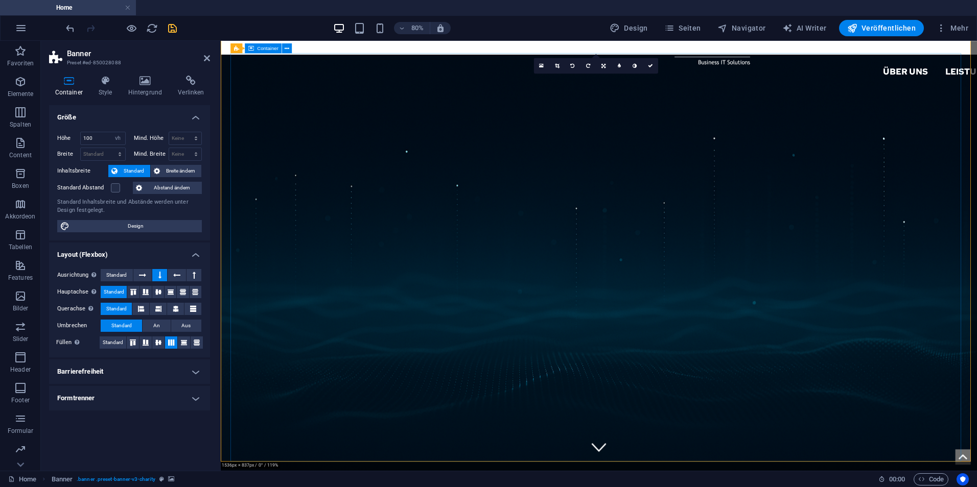
drag, startPoint x: 542, startPoint y: 321, endPoint x: 529, endPoint y: 338, distance: 22.2
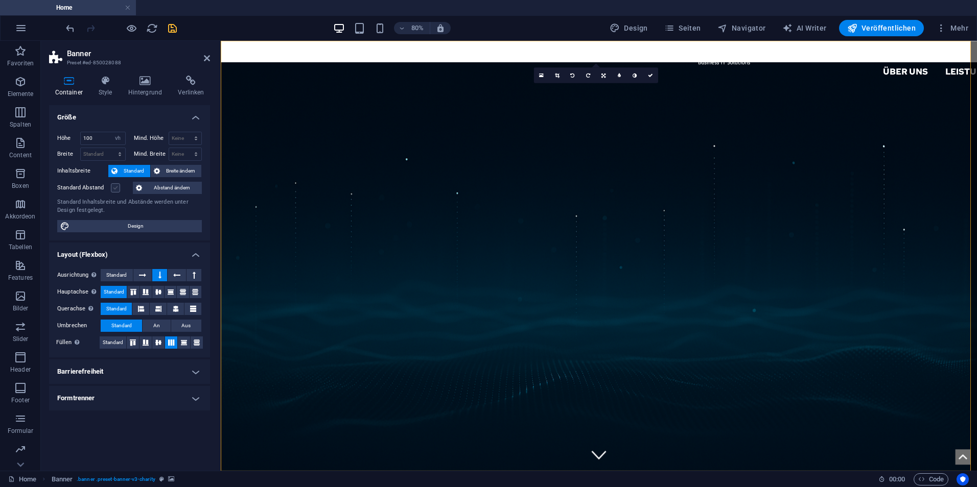
click at [118, 190] on label at bounding box center [115, 187] width 9 height 9
click at [0, 0] on input "Standard Abstand" at bounding box center [0, 0] width 0 height 0
click at [112, 342] on span "Standard" at bounding box center [113, 343] width 20 height 12
click at [123, 366] on h4 "Barrierefreiheit" at bounding box center [129, 372] width 161 height 25
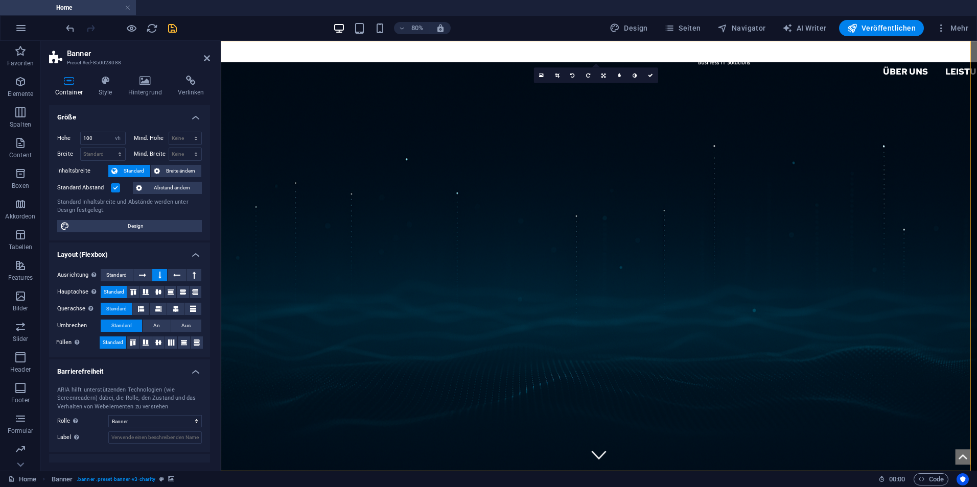
scroll to position [16, 0]
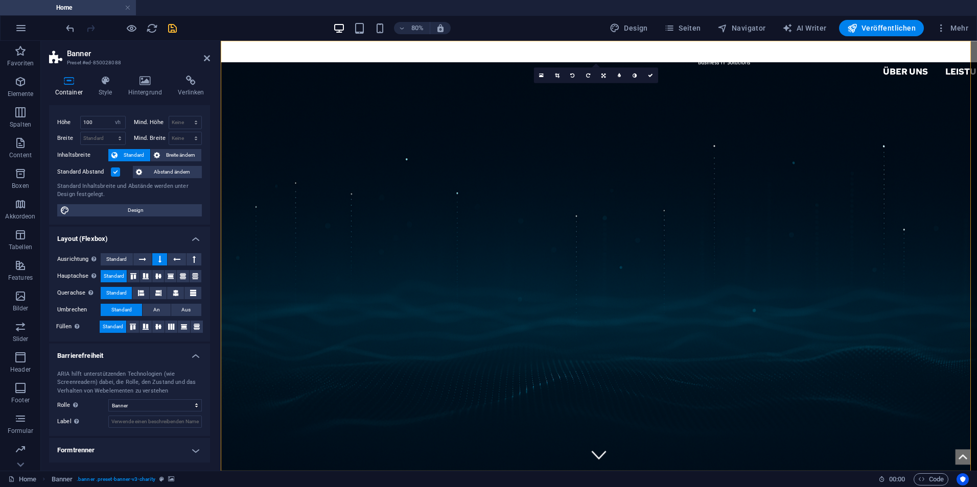
drag, startPoint x: 123, startPoint y: 450, endPoint x: 123, endPoint y: 443, distance: 7.2
click at [123, 449] on h4 "Formtrenner" at bounding box center [129, 450] width 161 height 25
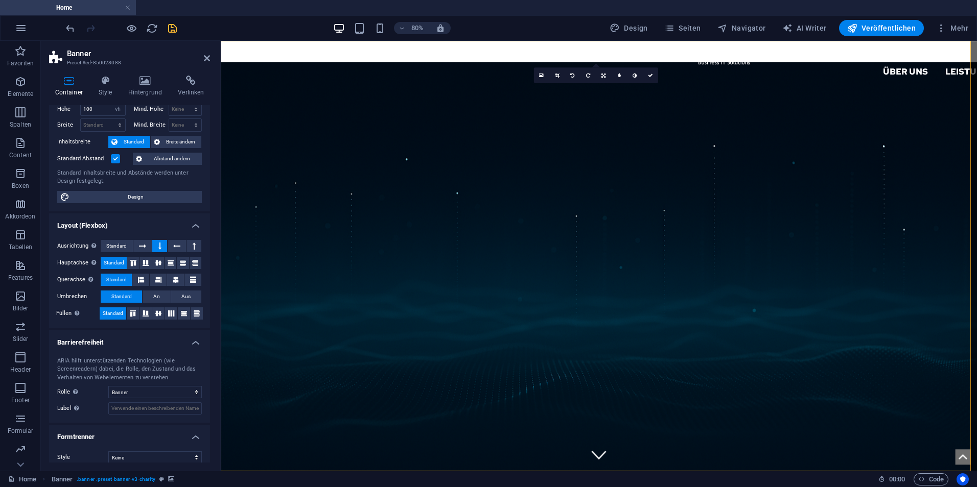
scroll to position [38, 0]
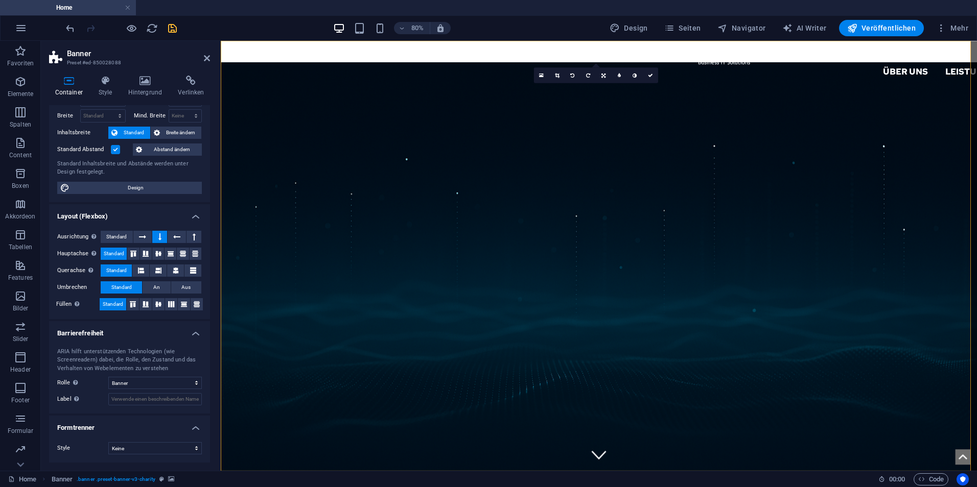
click at [178, 29] on div "80% Design Seiten Navigator AI Writer Veröffentlichen Mehr" at bounding box center [518, 28] width 908 height 16
click at [174, 28] on icon "save" at bounding box center [173, 28] width 12 height 12
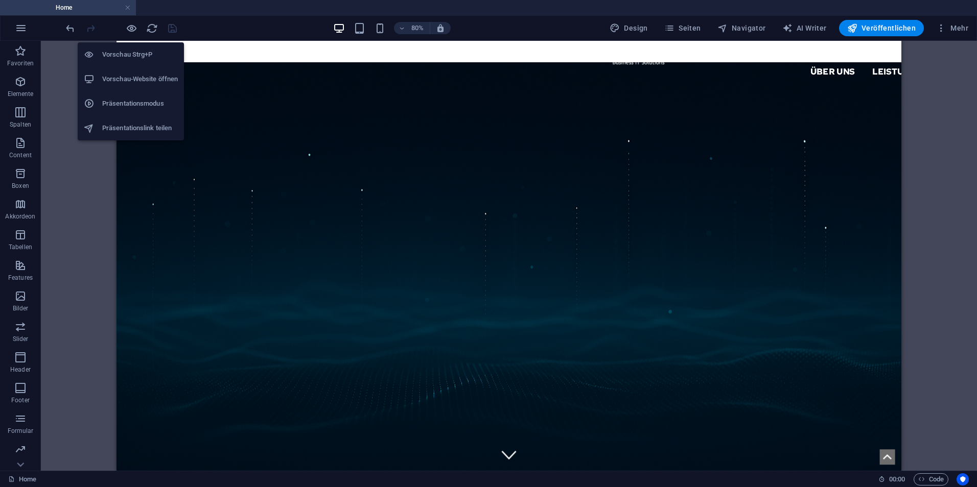
click at [135, 77] on h6 "Vorschau-Website öffnen" at bounding box center [140, 79] width 76 height 12
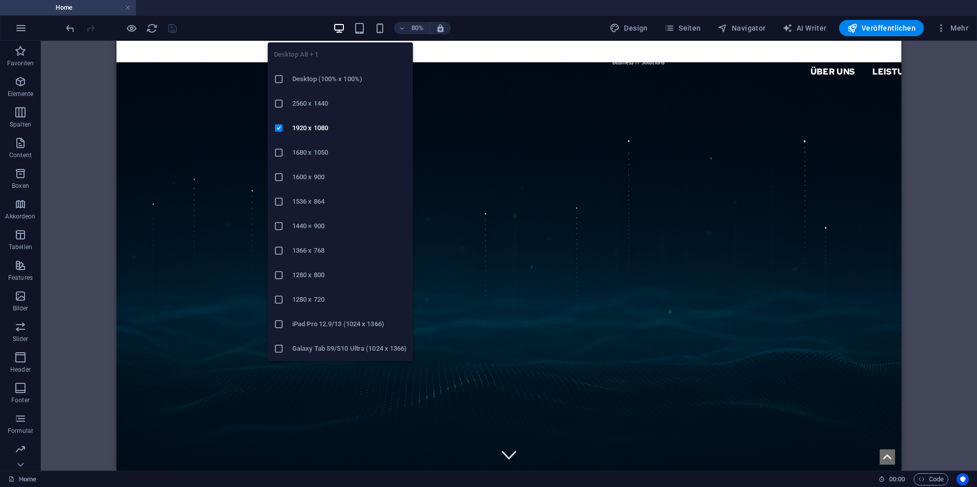
click at [326, 79] on h6 "Desktop (100% x 100%)" at bounding box center [349, 79] width 114 height 12
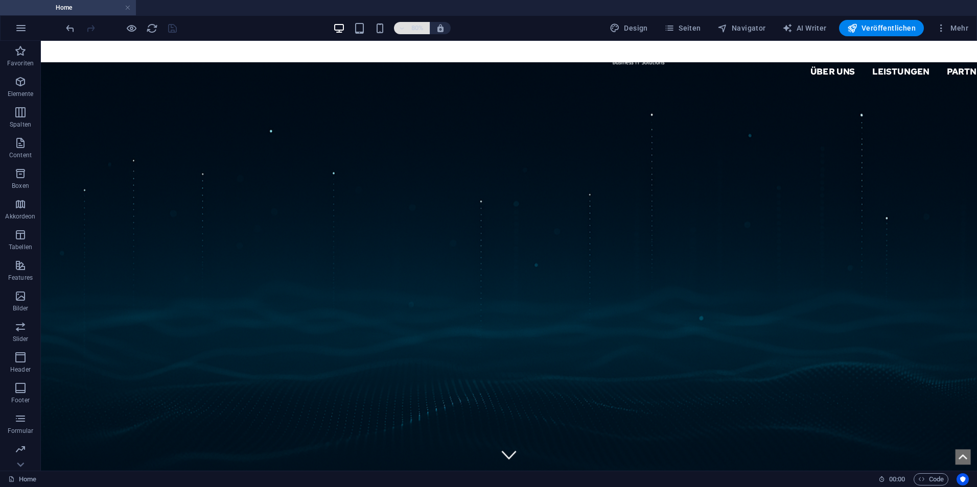
click at [403, 27] on icon "button" at bounding box center [401, 28] width 7 height 7
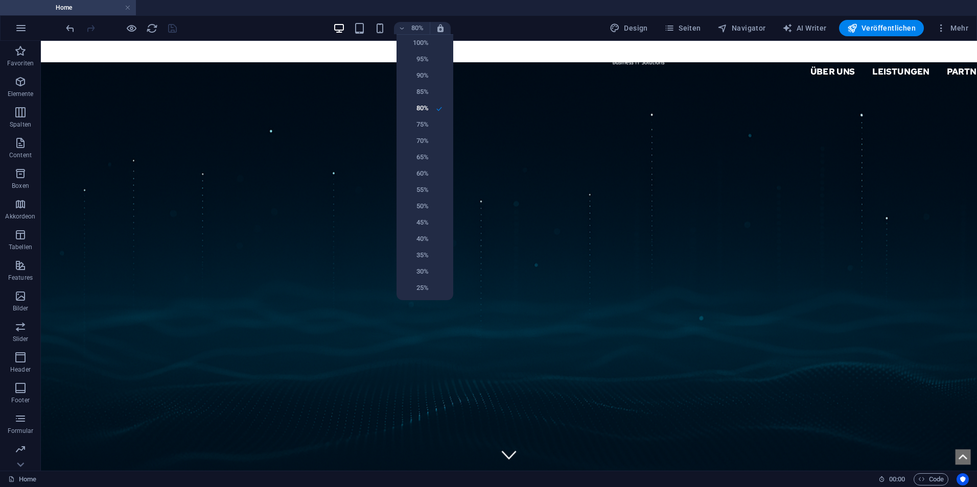
click at [340, 23] on div at bounding box center [488, 243] width 977 height 487
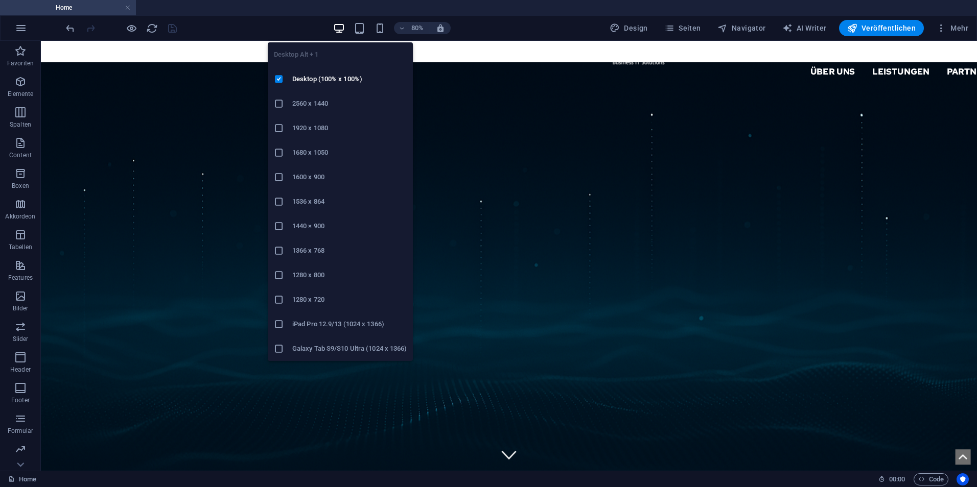
click at [282, 125] on icon at bounding box center [279, 128] width 10 height 10
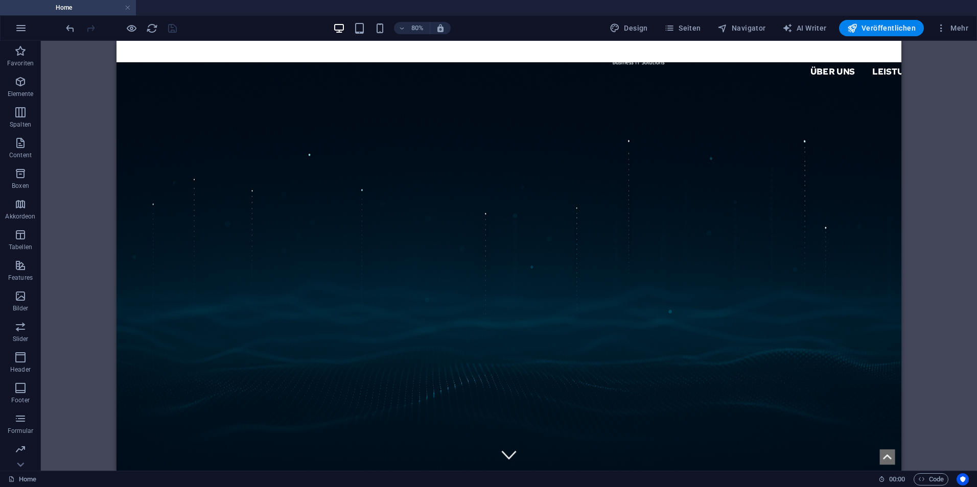
click at [250, 27] on div "80% Design Seiten Navigator AI Writer Veröffentlichen Mehr" at bounding box center [518, 28] width 908 height 16
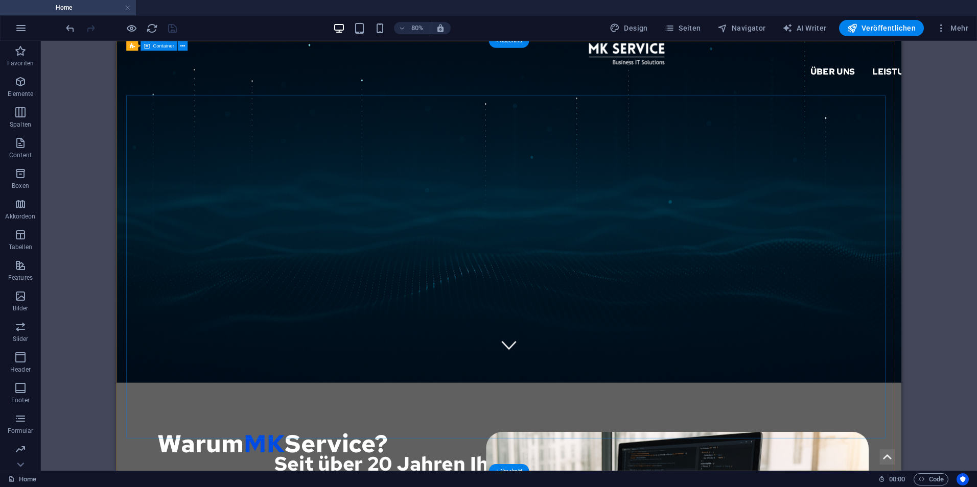
scroll to position [0, 0]
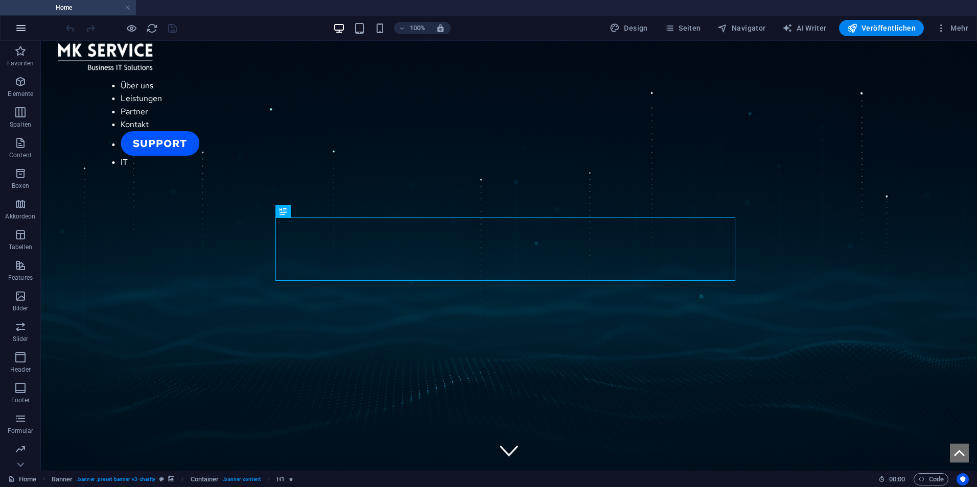
click at [24, 31] on icon "button" at bounding box center [21, 28] width 12 height 12
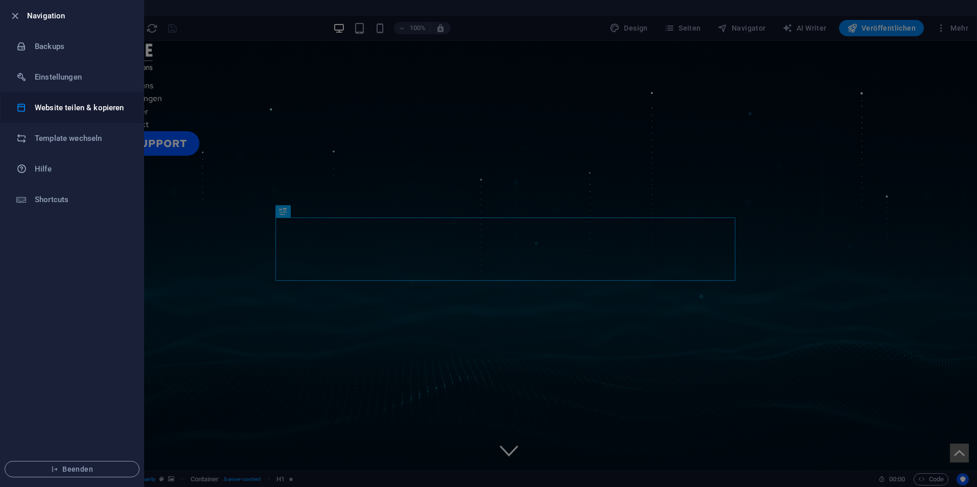
click at [81, 113] on h6 "Website teilen & kopieren" at bounding box center [82, 108] width 94 height 12
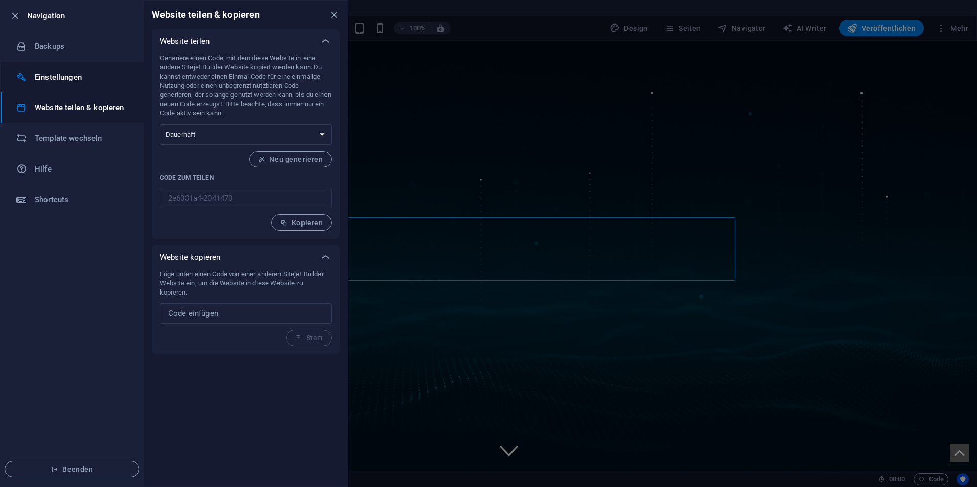
click at [69, 79] on h6 "Einstellungen" at bounding box center [82, 77] width 94 height 12
select select "all"
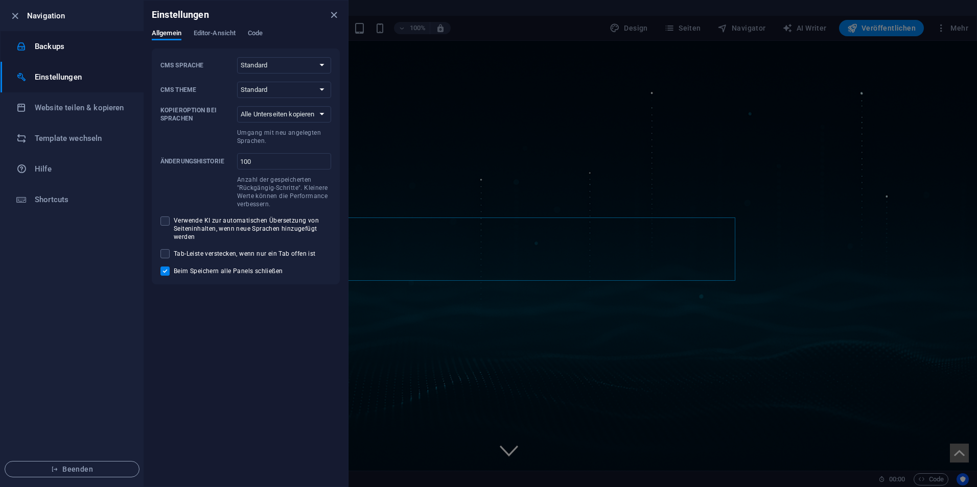
click at [70, 51] on h6 "Backups" at bounding box center [82, 46] width 94 height 12
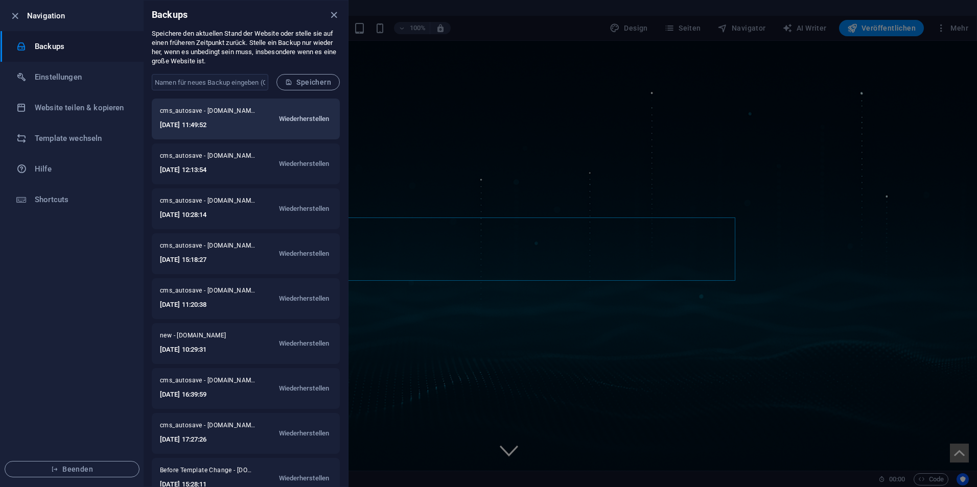
click at [298, 118] on span "Wiederherstellen" at bounding box center [304, 119] width 51 height 12
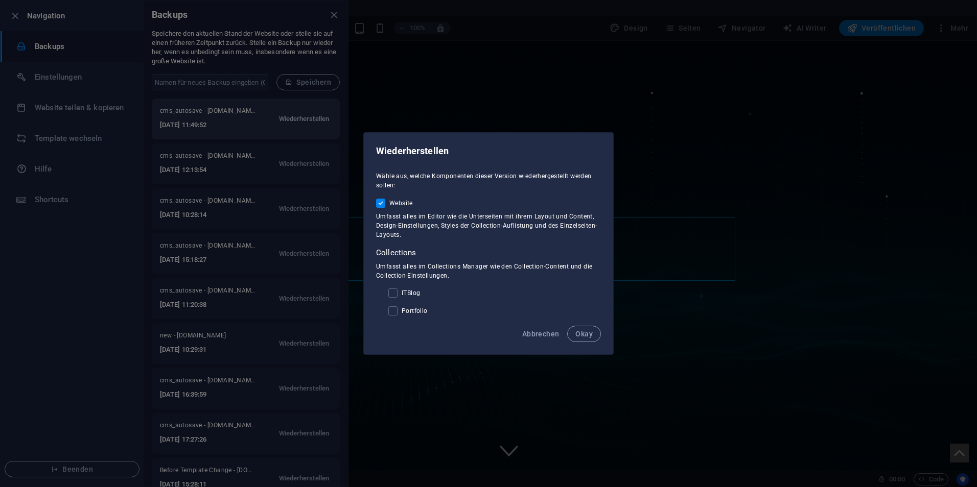
checkbox input "true"
click at [582, 328] on button "Okay" at bounding box center [584, 334] width 34 height 16
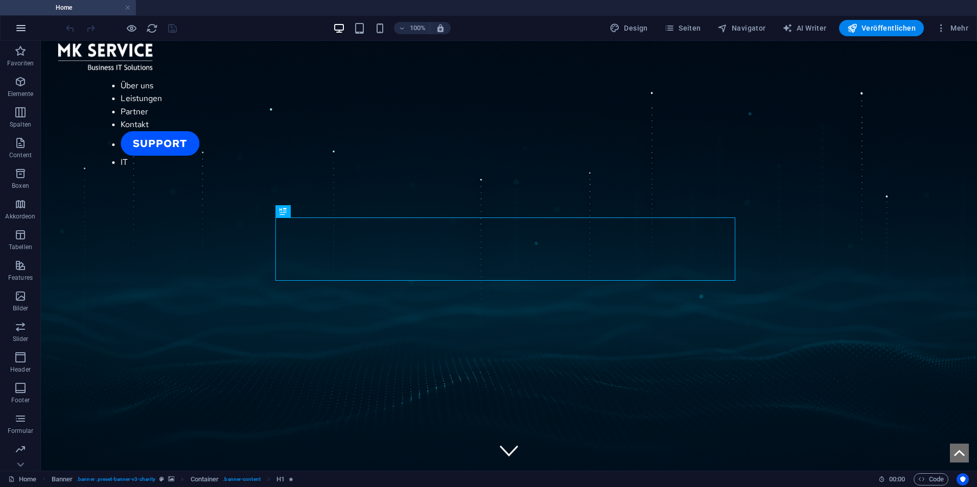
click at [28, 37] on button "button" at bounding box center [21, 28] width 25 height 25
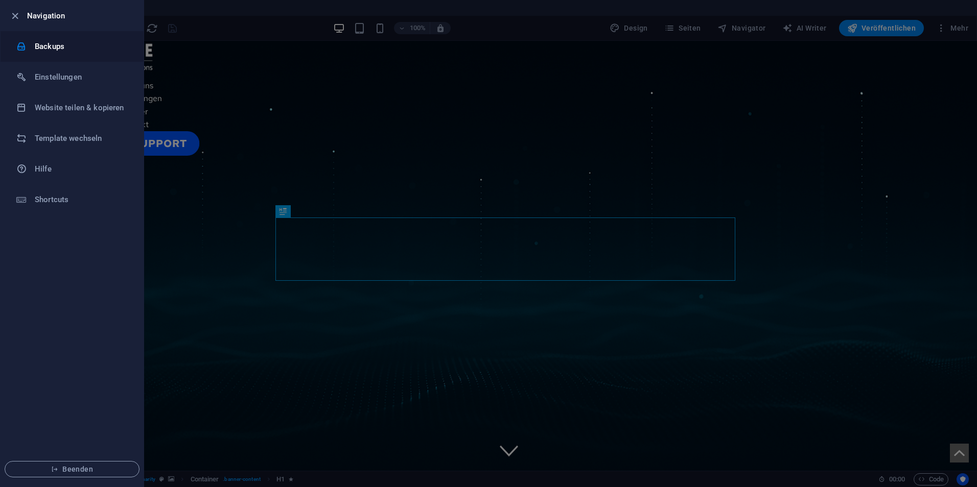
click at [65, 44] on h6 "Backups" at bounding box center [82, 46] width 94 height 12
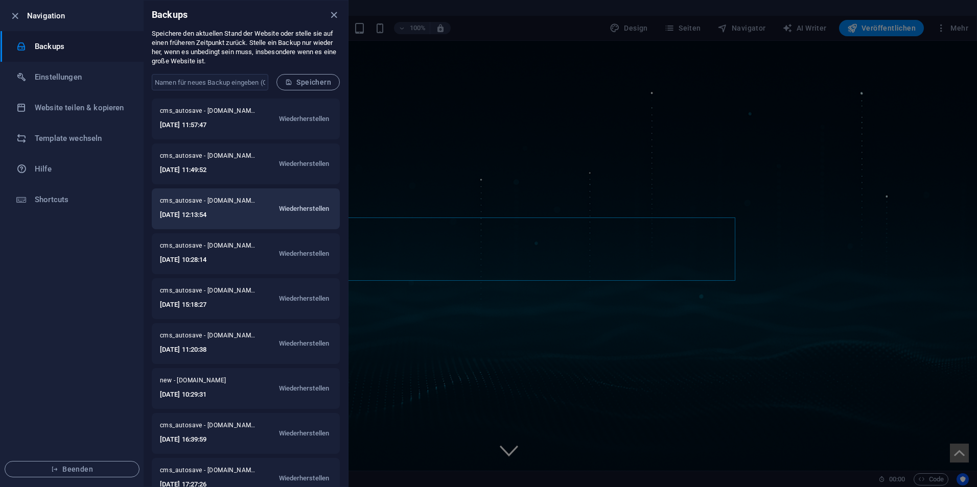
click at [311, 209] on span "Wiederherstellen" at bounding box center [304, 209] width 51 height 12
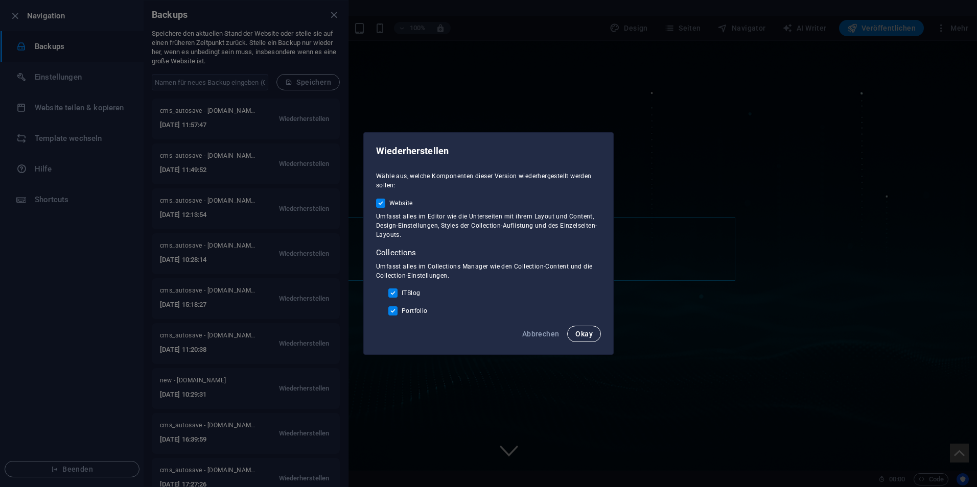
click at [590, 335] on span "Okay" at bounding box center [583, 334] width 17 height 8
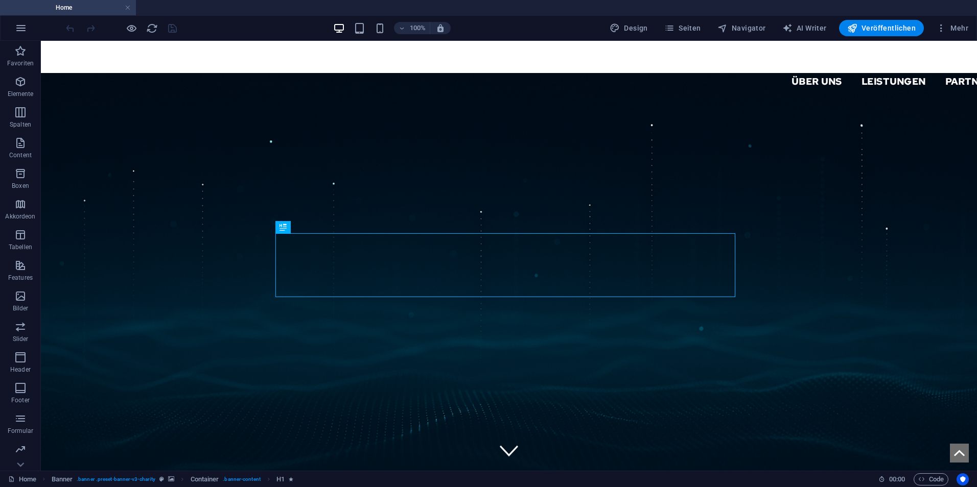
click at [34, 33] on div "100% Design Seiten Navigator AI Writer Veröffentlichen Mehr" at bounding box center [489, 28] width 976 height 25
click at [26, 31] on icon "button" at bounding box center [21, 28] width 12 height 12
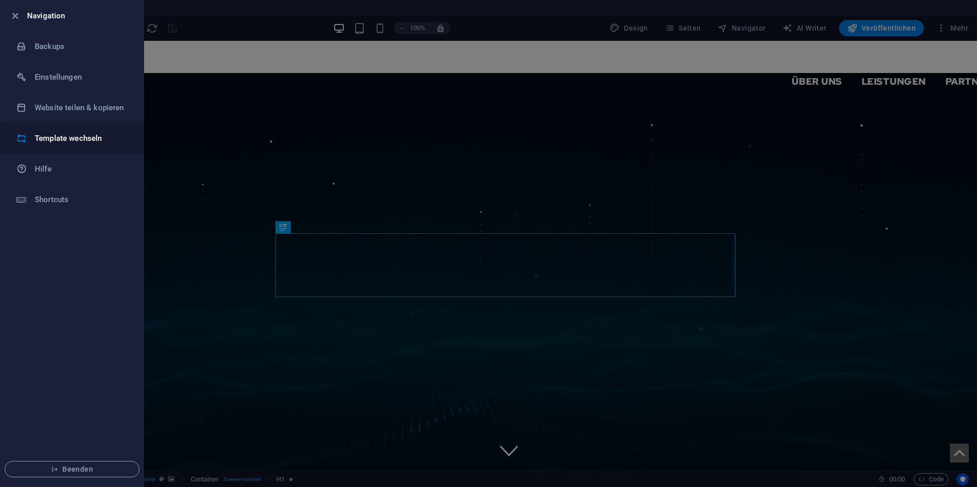
click at [66, 131] on li "Template wechseln" at bounding box center [72, 138] width 143 height 31
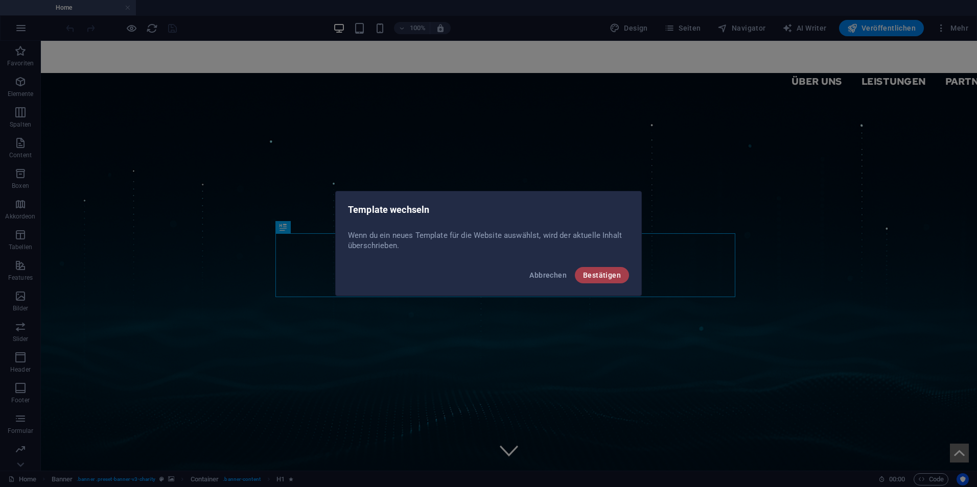
click at [595, 273] on span "Bestätigen" at bounding box center [602, 275] width 38 height 8
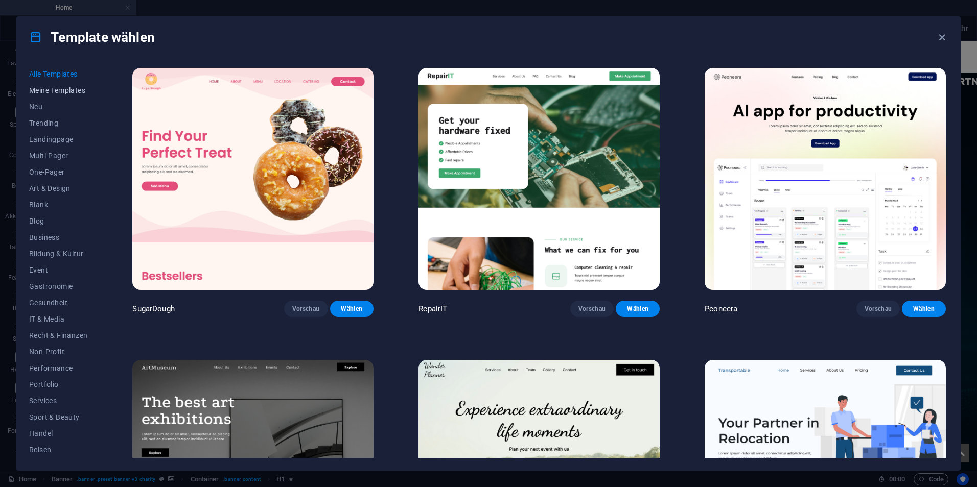
click at [59, 93] on span "Meine Templates" at bounding box center [58, 90] width 58 height 8
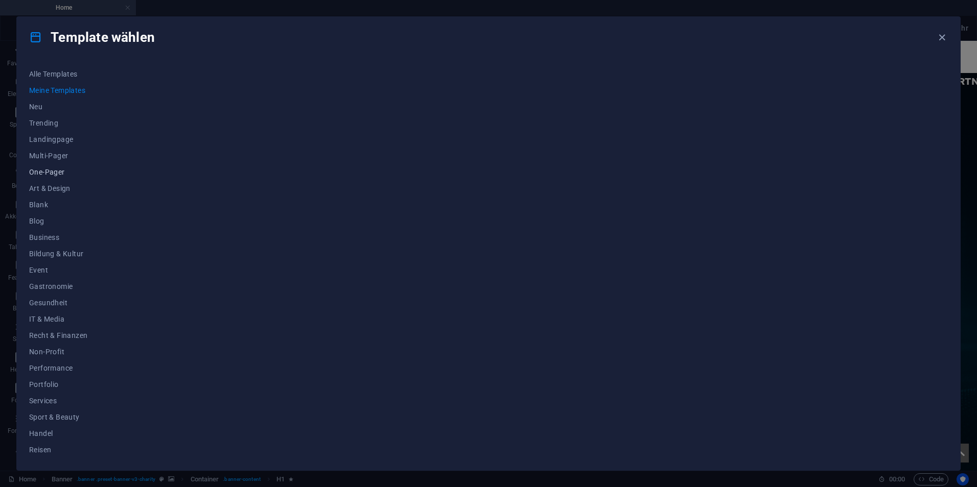
click at [57, 165] on button "One-Pager" at bounding box center [58, 172] width 58 height 16
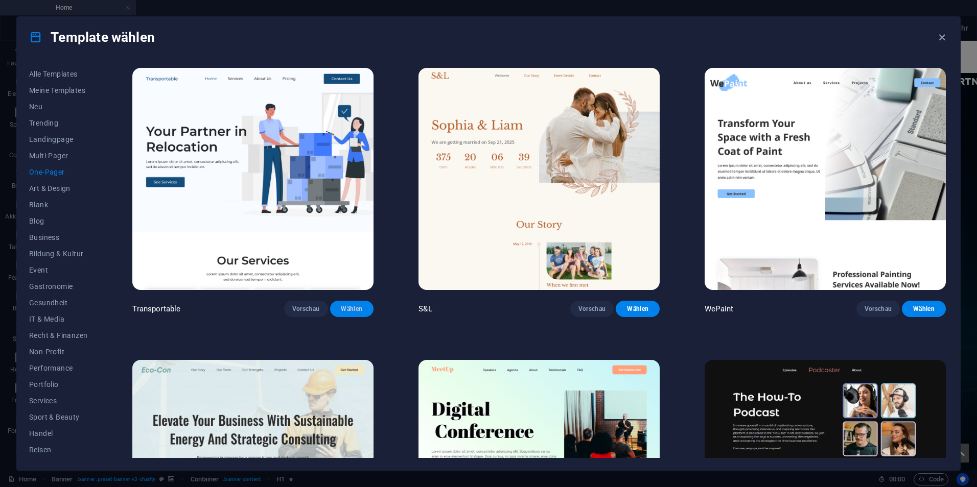
click at [351, 307] on span "Wählen" at bounding box center [352, 309] width 28 height 8
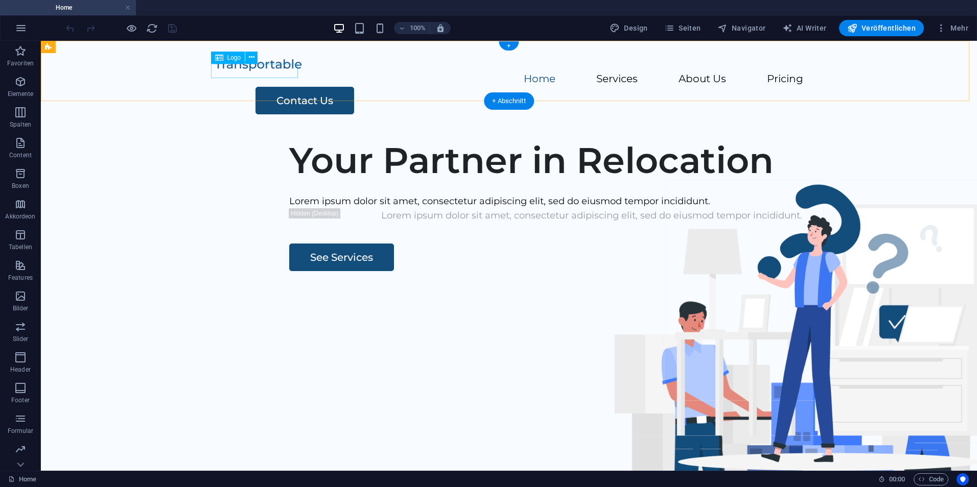
click at [267, 72] on div at bounding box center [509, 64] width 588 height 15
select select "px"
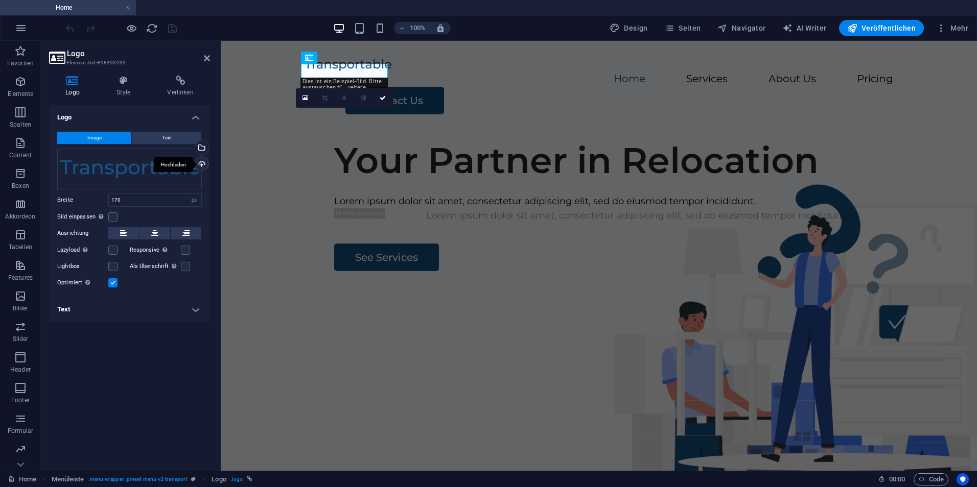
click at [199, 164] on div "Hochladen" at bounding box center [200, 164] width 15 height 15
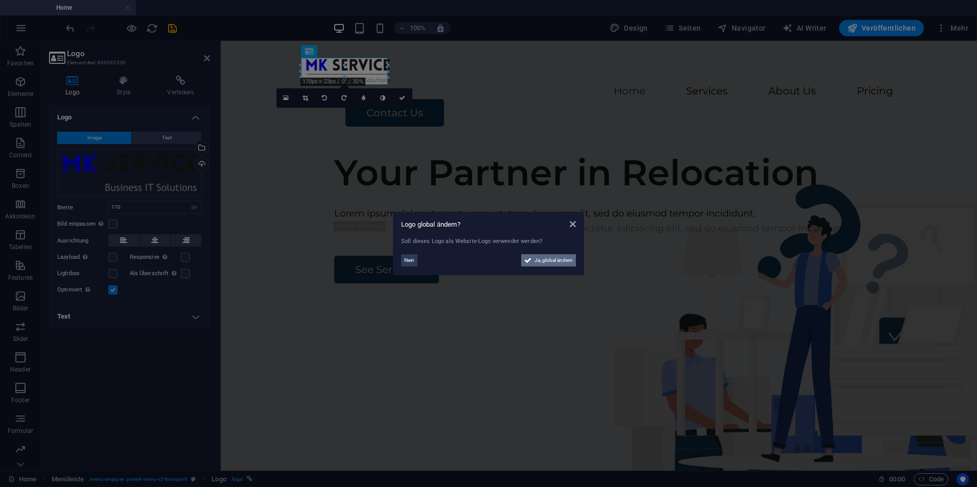
drag, startPoint x: 540, startPoint y: 263, endPoint x: 317, endPoint y: 225, distance: 226.5
click at [540, 263] on span "Ja, global ändern" at bounding box center [553, 260] width 38 height 12
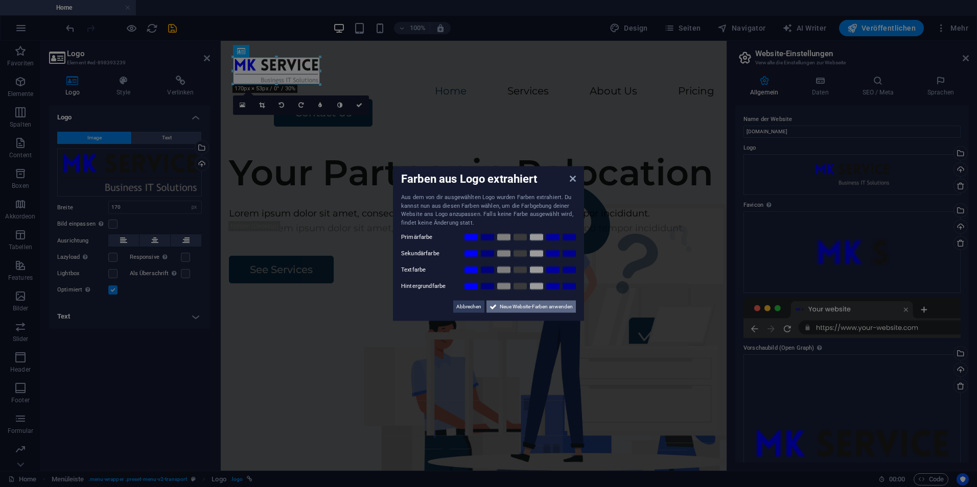
click at [527, 307] on span "Neue Website-Farben anwenden" at bounding box center [536, 307] width 73 height 12
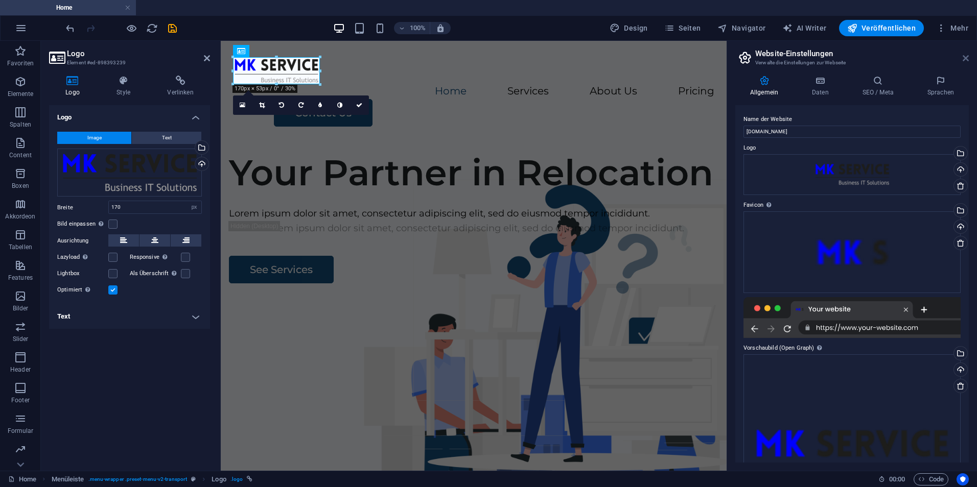
click at [967, 57] on icon at bounding box center [965, 58] width 6 height 8
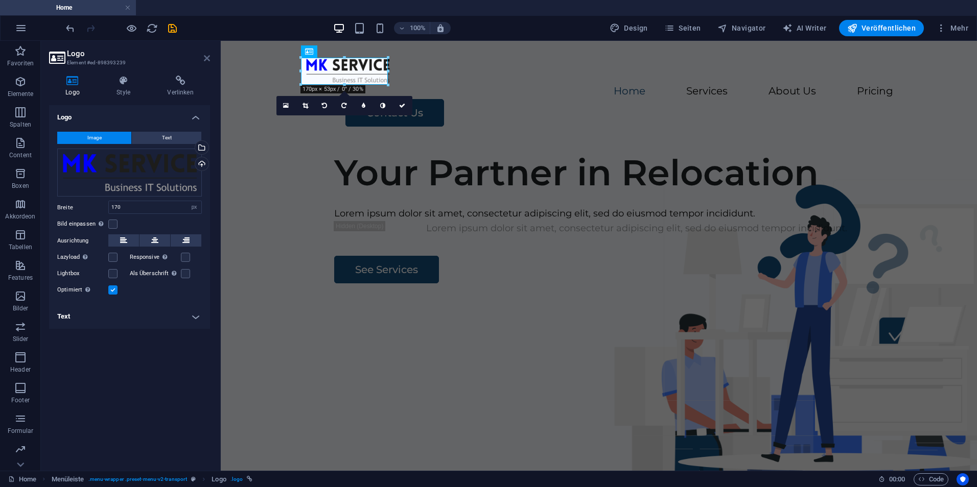
click at [204, 59] on icon at bounding box center [207, 58] width 6 height 8
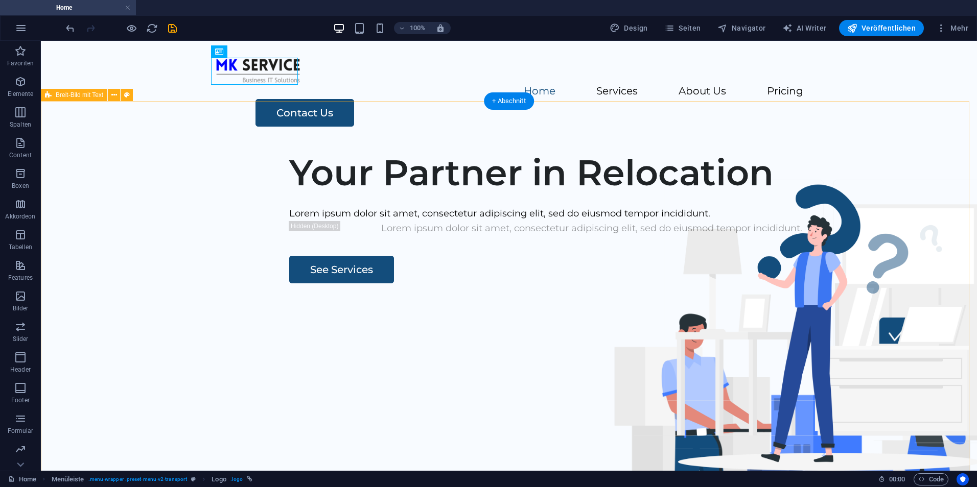
click at [200, 184] on div "Your Partner in Relocation Lorem ipsum dolor sit amet, consectetur adipiscing e…" at bounding box center [509, 338] width 936 height 391
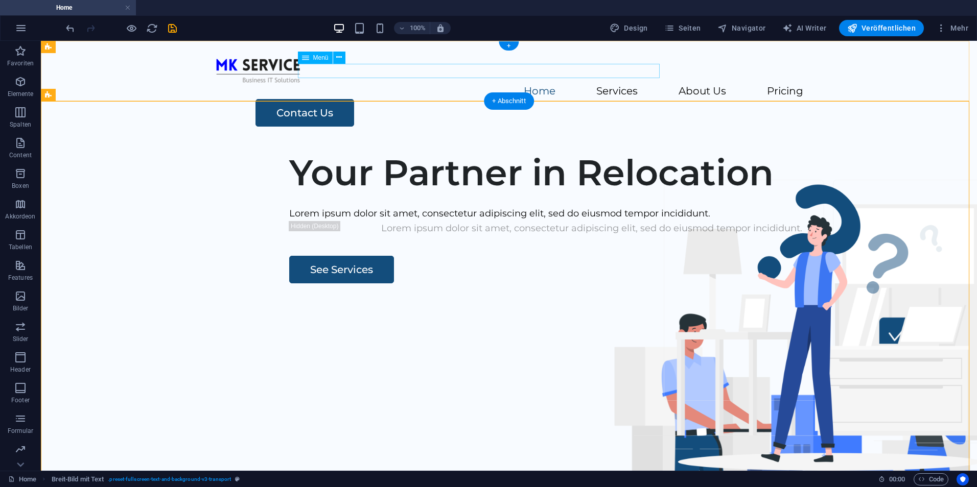
click at [399, 84] on nav "Home Services About Us Pricing" at bounding box center [509, 91] width 588 height 15
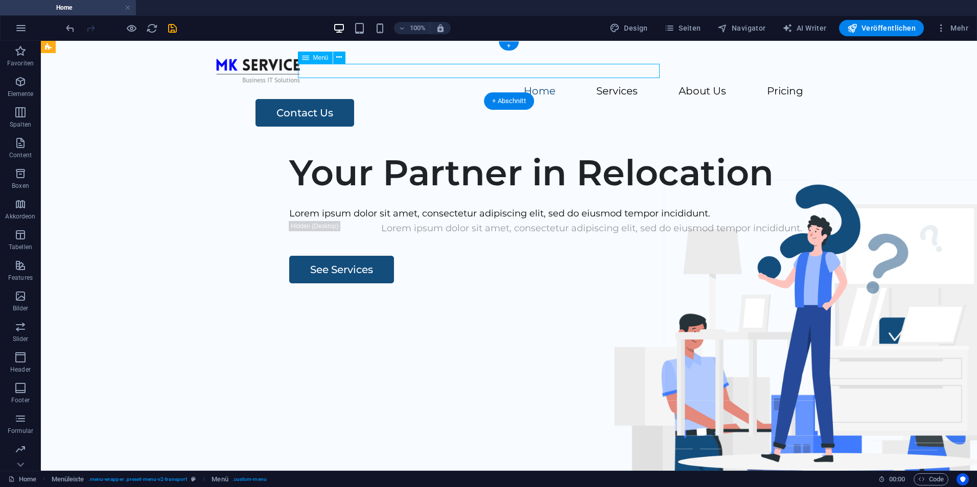
click at [399, 84] on nav "Home Services About Us Pricing" at bounding box center [509, 91] width 588 height 15
select select
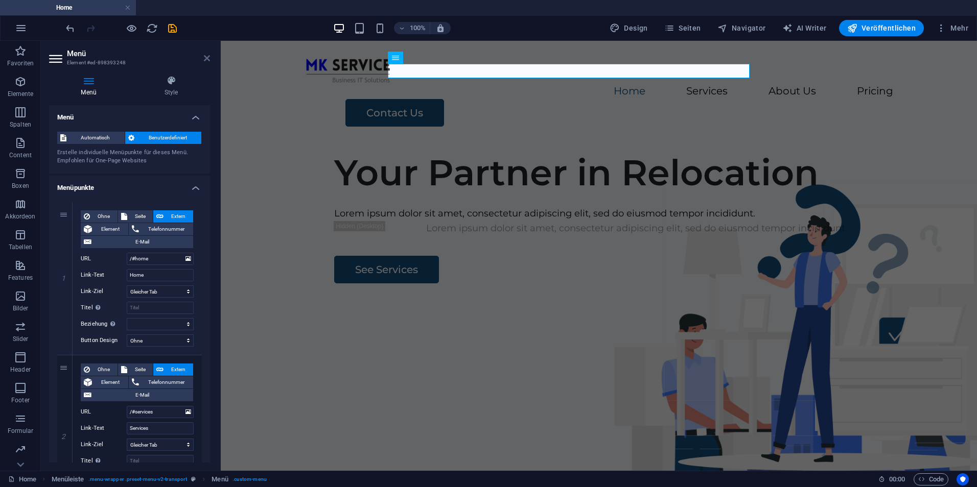
click at [207, 55] on icon at bounding box center [207, 58] width 6 height 8
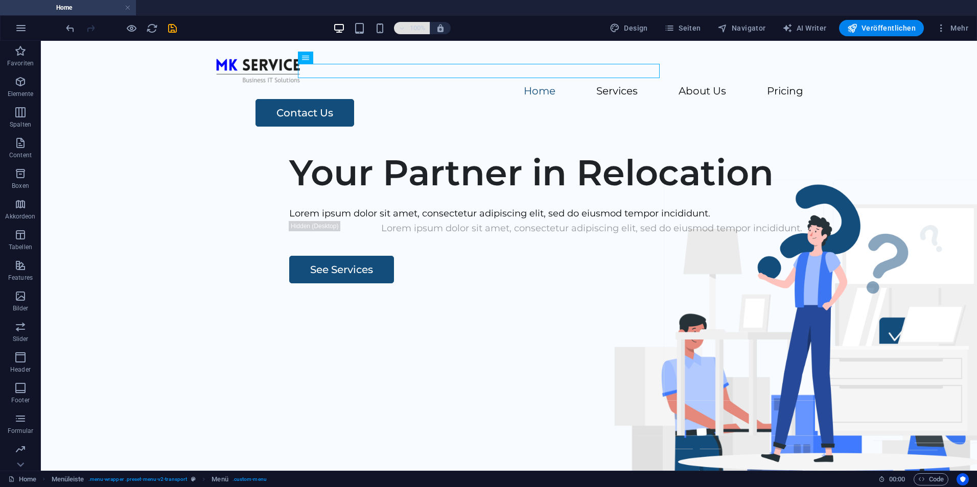
click at [408, 29] on span "100%" at bounding box center [412, 28] width 28 height 12
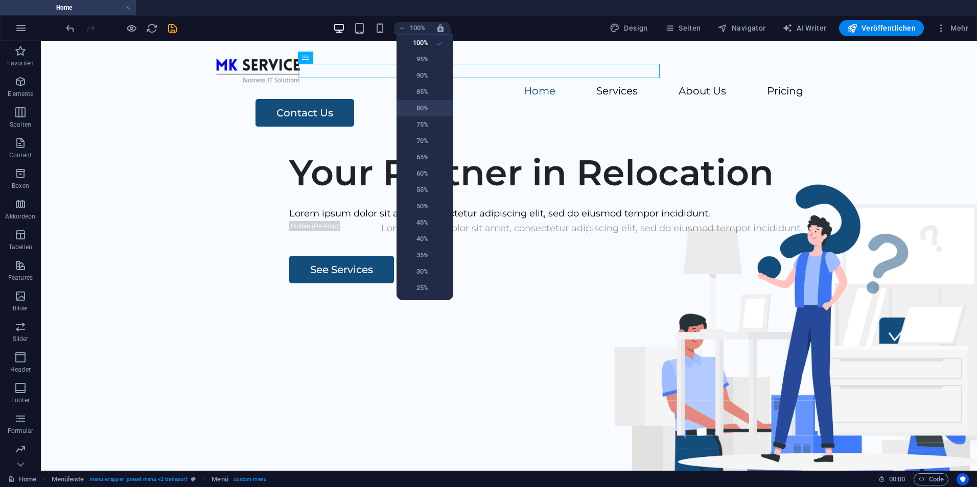
click at [425, 110] on h6 "80%" at bounding box center [415, 108] width 26 height 12
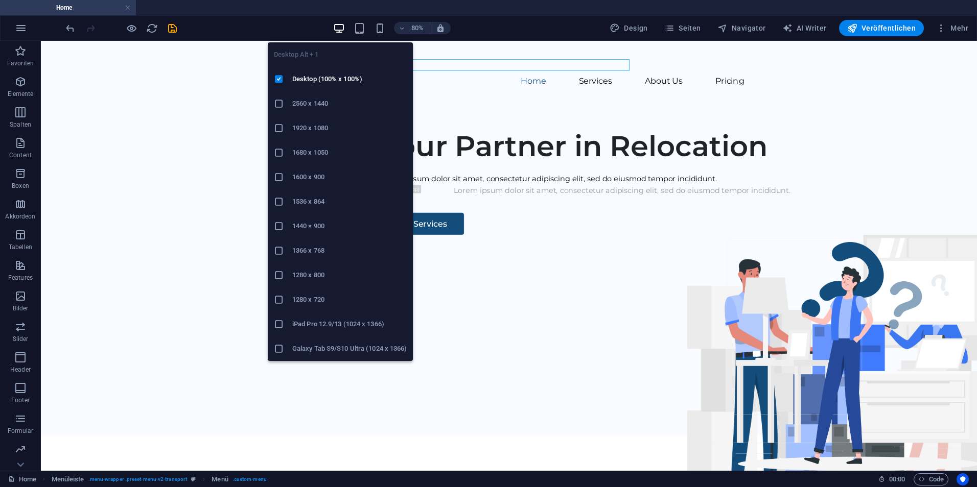
click at [275, 130] on icon at bounding box center [279, 128] width 10 height 10
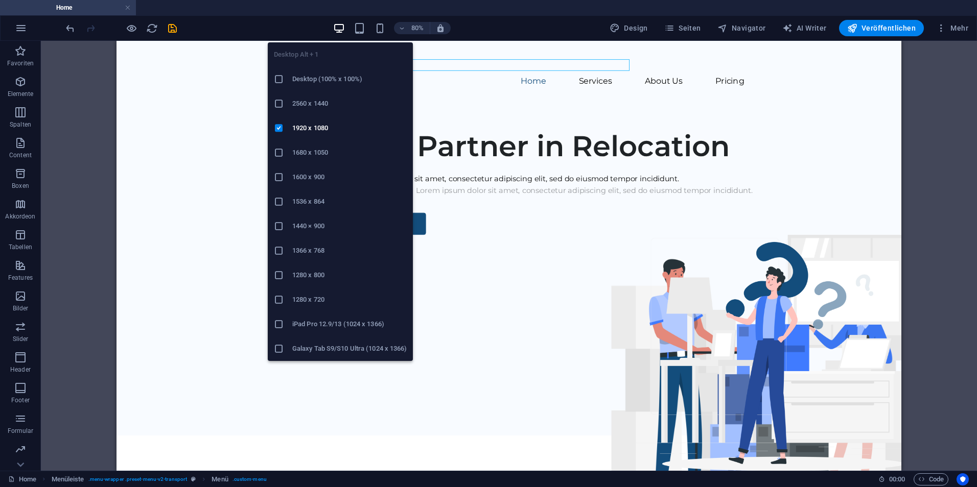
click at [278, 220] on li "1440 × 900" at bounding box center [340, 226] width 145 height 25
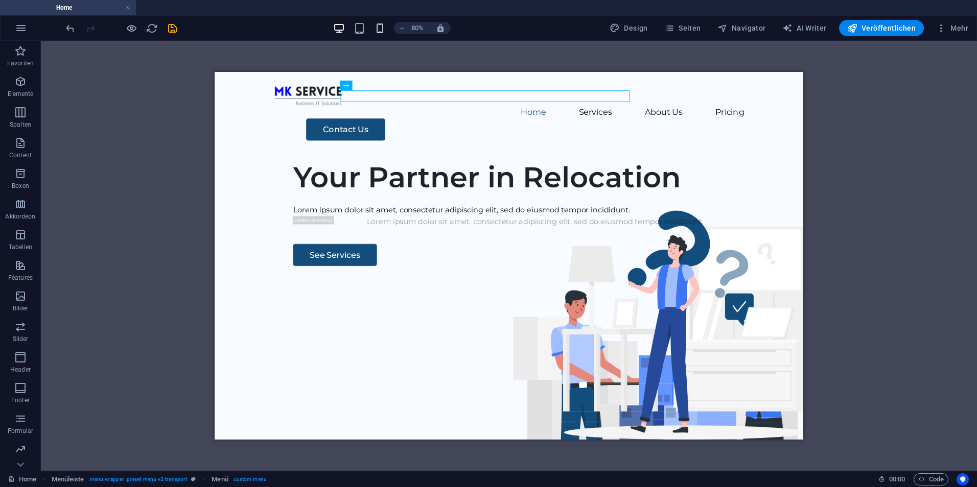
click at [376, 28] on icon "button" at bounding box center [380, 28] width 12 height 12
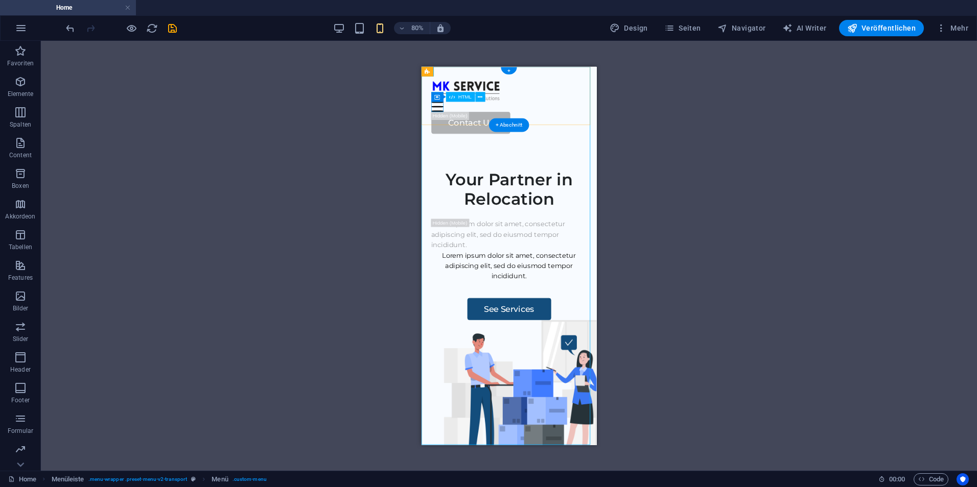
click at [438, 118] on div at bounding box center [530, 116] width 194 height 13
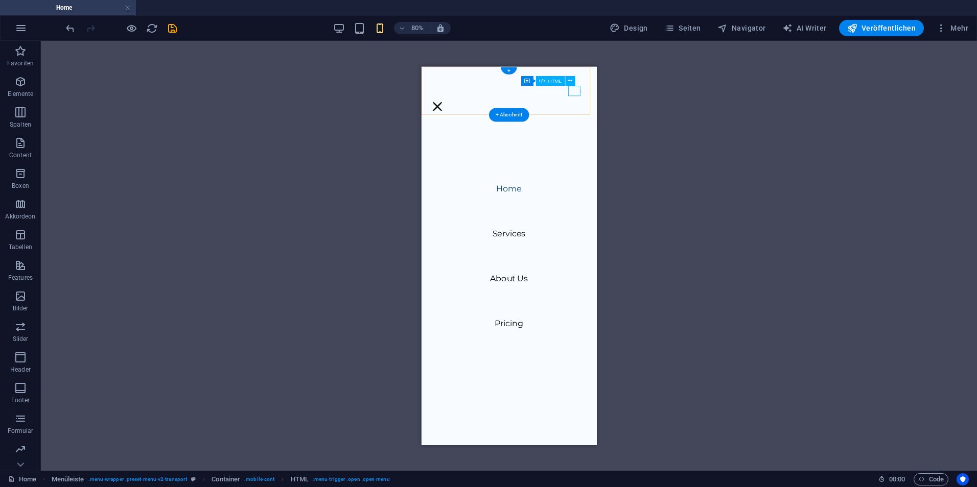
click at [448, 110] on div at bounding box center [440, 116] width 15 height 13
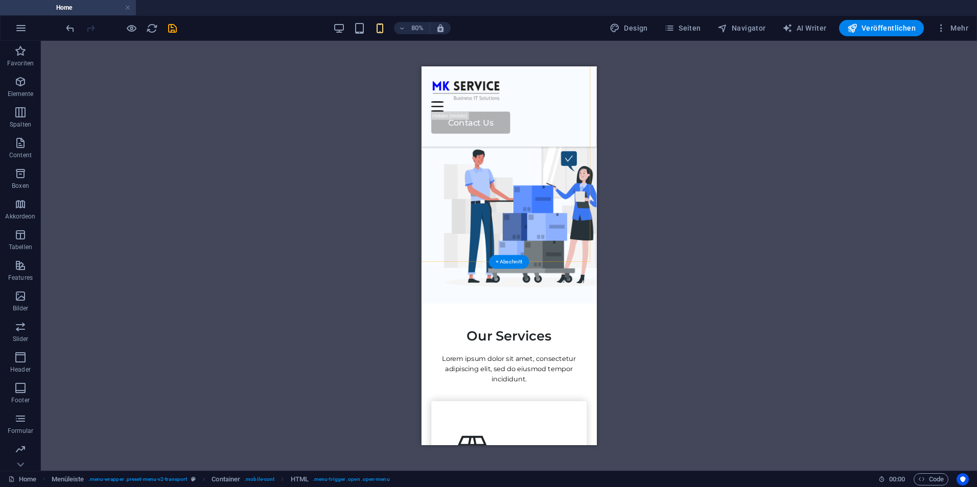
scroll to position [255, 0]
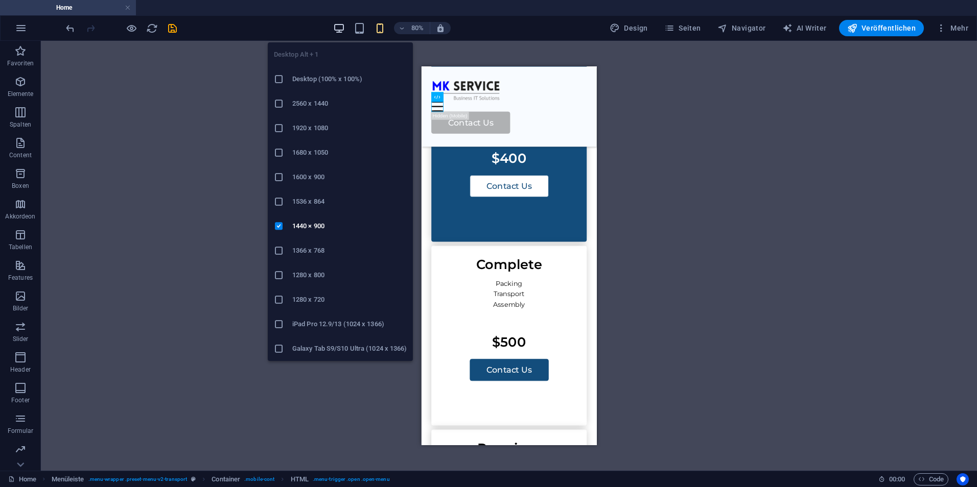
click at [343, 28] on icon "button" at bounding box center [339, 28] width 12 height 12
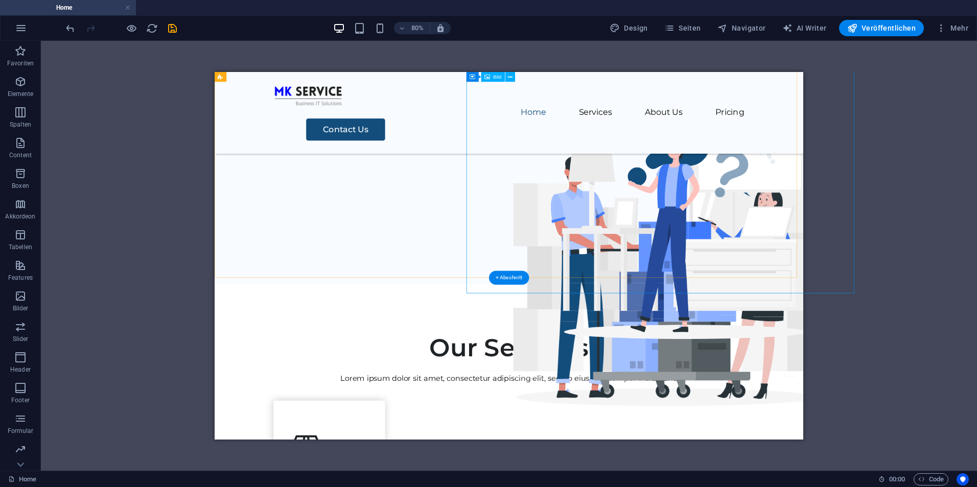
scroll to position [0, 0]
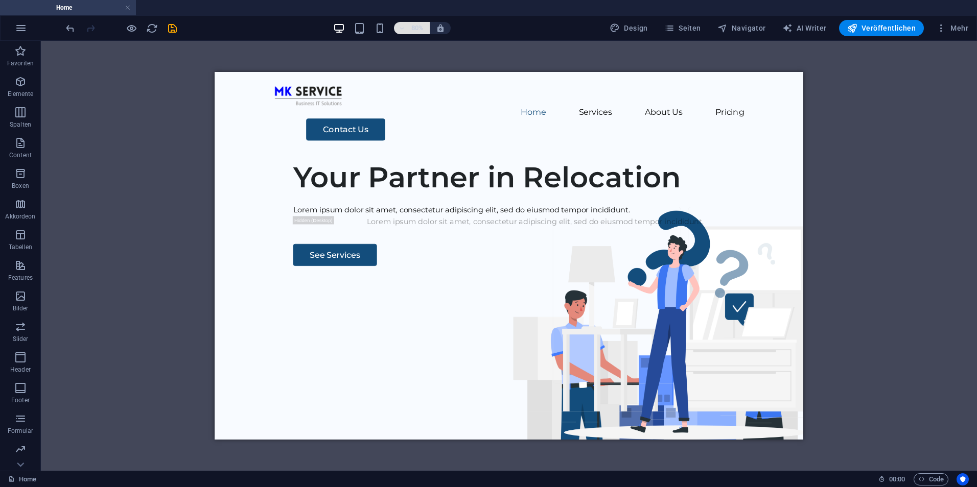
click at [421, 26] on h6 "80%" at bounding box center [417, 28] width 16 height 12
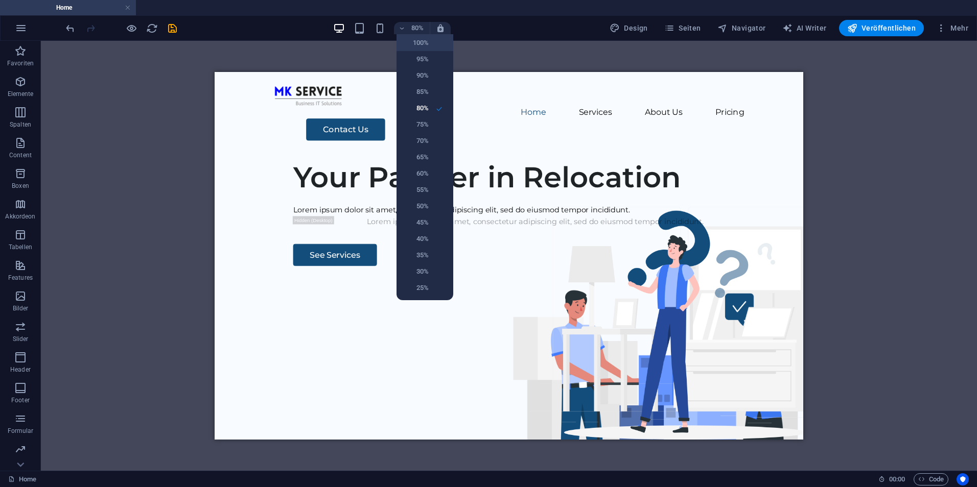
click at [429, 44] on li "100%" at bounding box center [424, 43] width 57 height 16
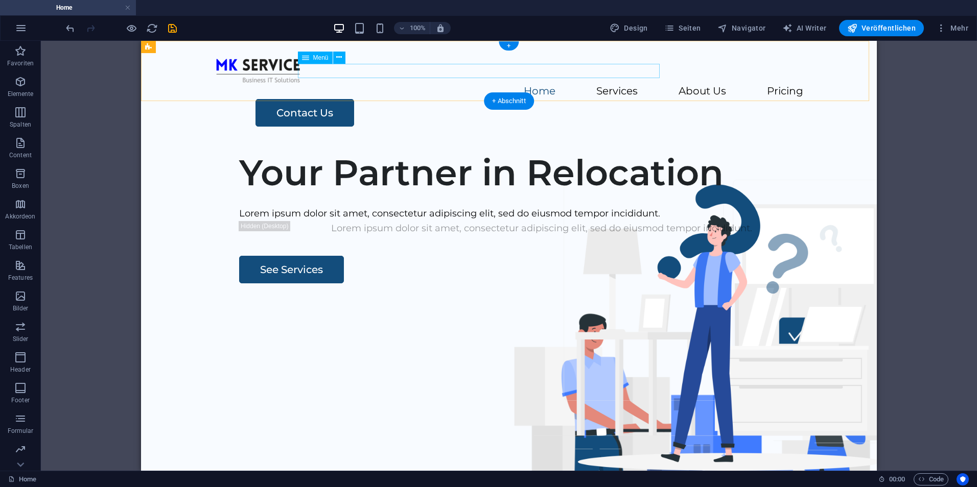
click at [413, 84] on nav "Home Services About Us Pricing" at bounding box center [509, 91] width 588 height 15
select select
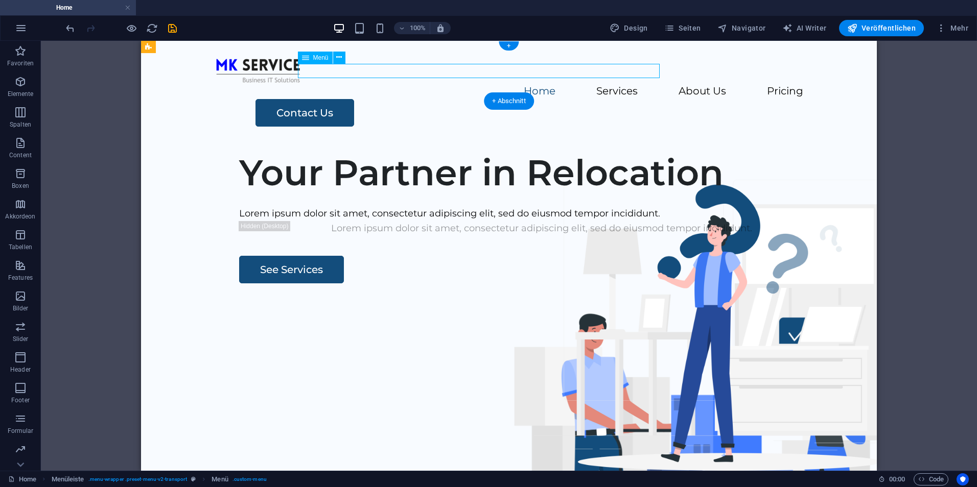
select select
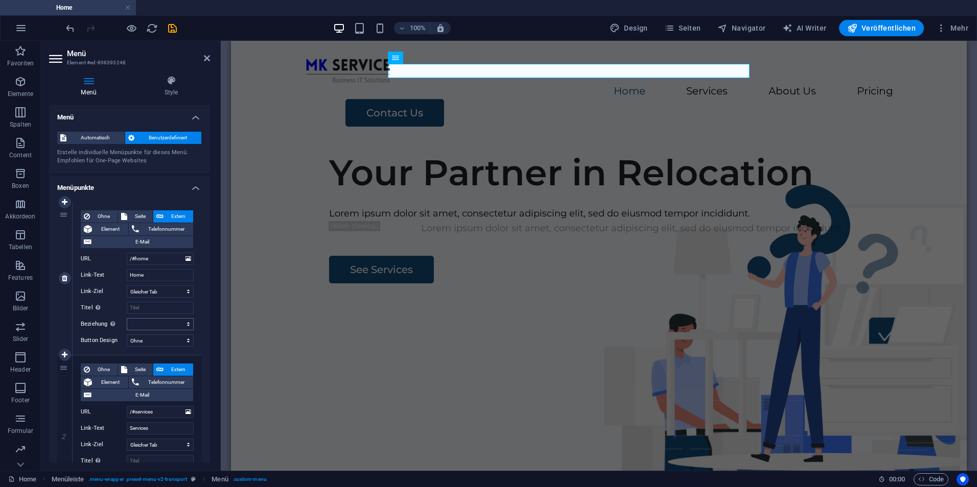
scroll to position [51, 0]
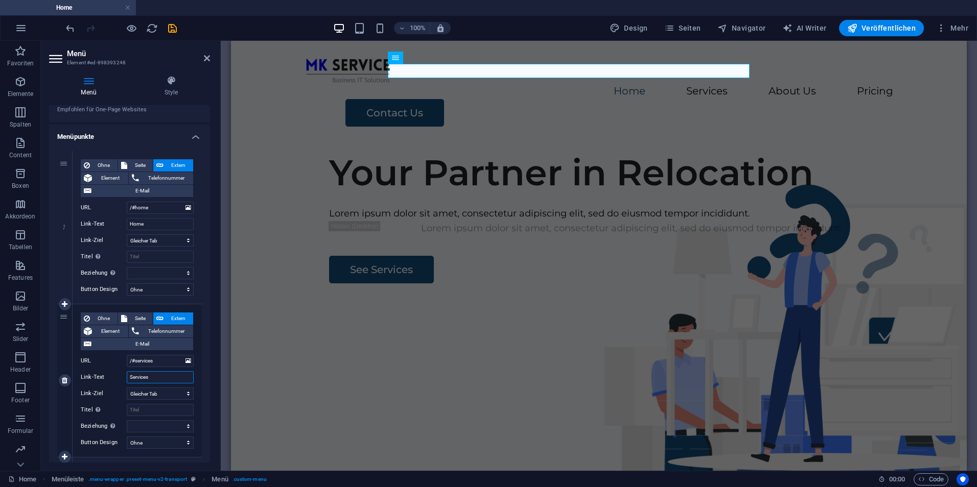
drag, startPoint x: 168, startPoint y: 379, endPoint x: 121, endPoint y: 374, distance: 47.2
click at [121, 374] on div "Link-Text Services" at bounding box center [137, 377] width 113 height 12
type input "Leistungen"
select select
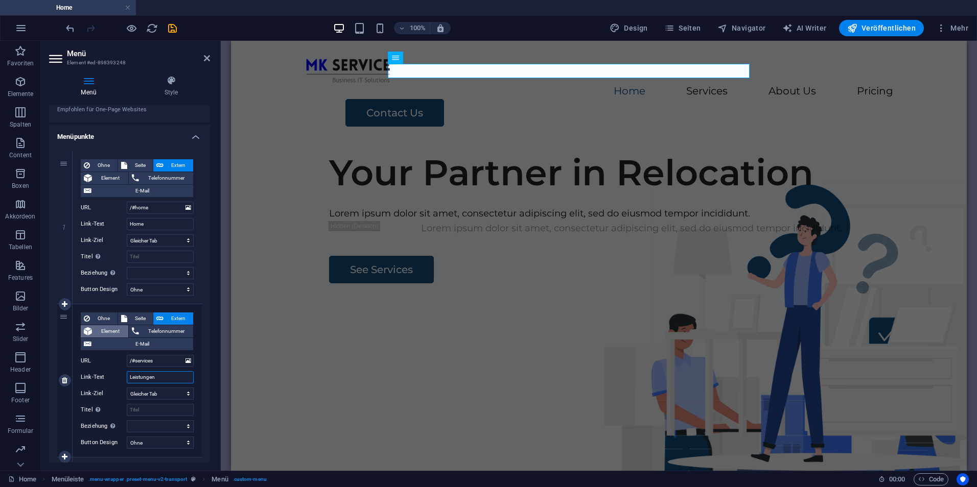
select select
type input "Leistungen"
click at [168, 391] on select "Neuer Tab Gleicher Tab Overlay" at bounding box center [160, 394] width 67 height 12
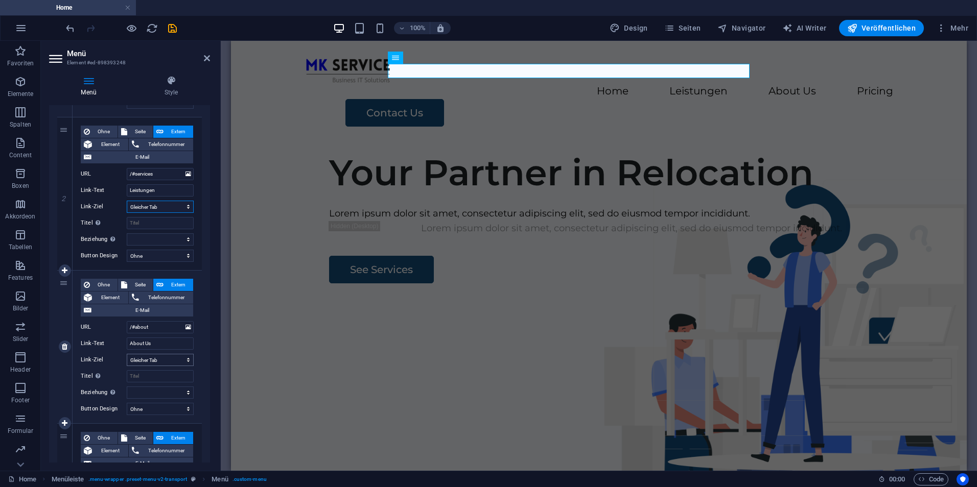
scroll to position [255, 0]
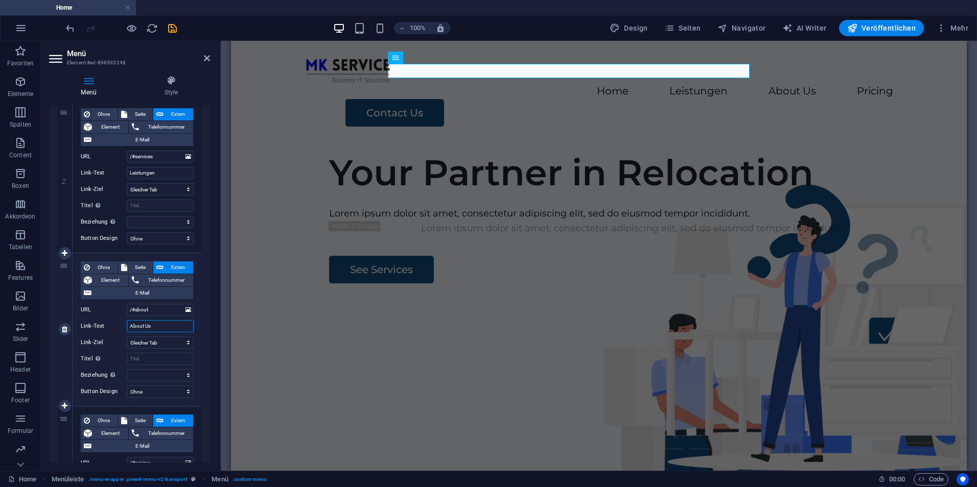
drag, startPoint x: 168, startPoint y: 327, endPoint x: 106, endPoint y: 325, distance: 61.8
click at [106, 325] on div "Link-Text About Us" at bounding box center [137, 326] width 113 height 12
type input "Über uns"
select select
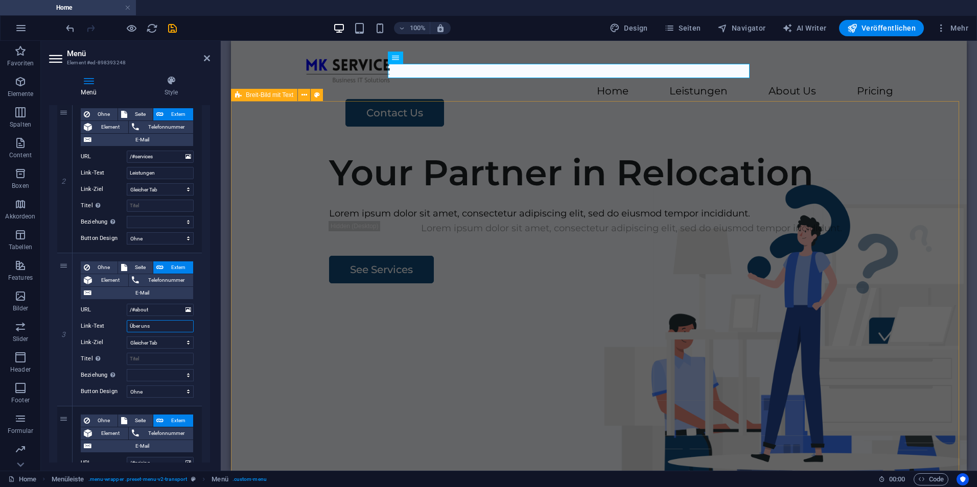
select select
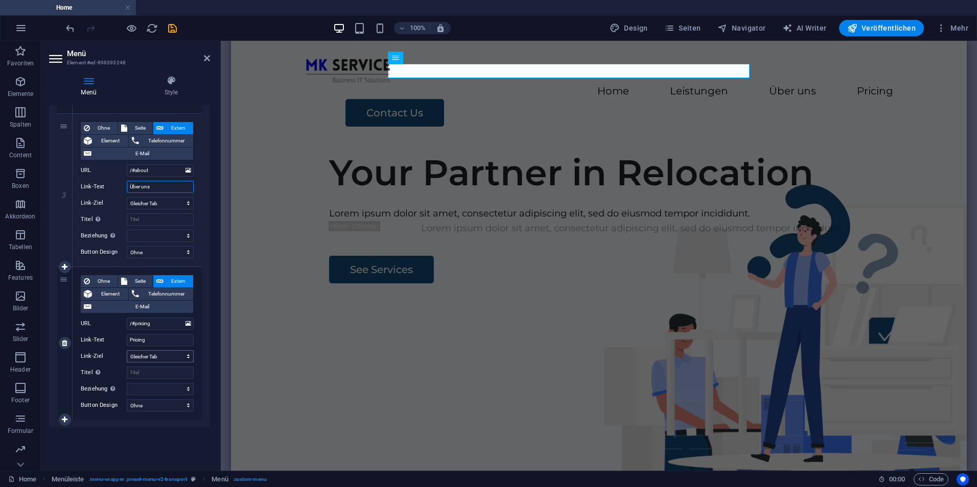
scroll to position [396, 0]
type input "Über uns"
drag, startPoint x: 162, startPoint y: 335, endPoint x: 123, endPoint y: 336, distance: 39.3
click at [123, 336] on div "Link-Text Pricing" at bounding box center [137, 339] width 113 height 12
type input "KOntakt"
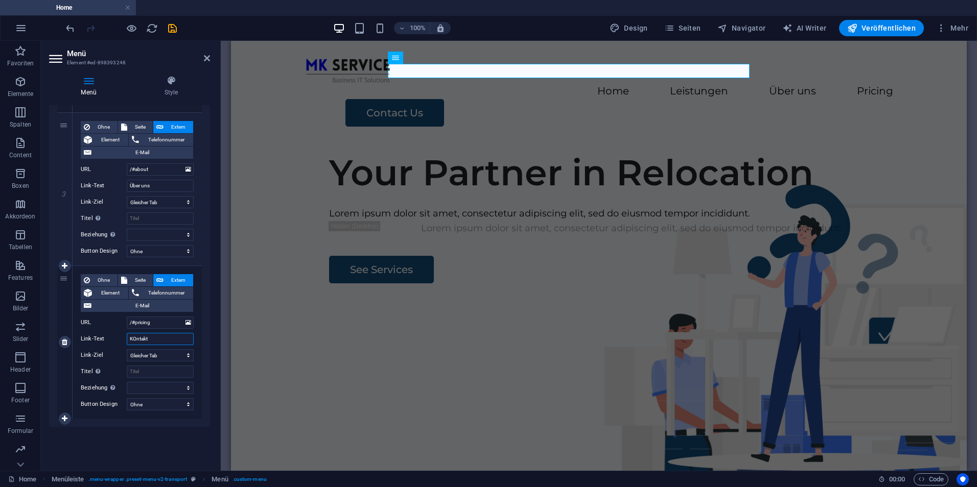
select select
type input "Ko"
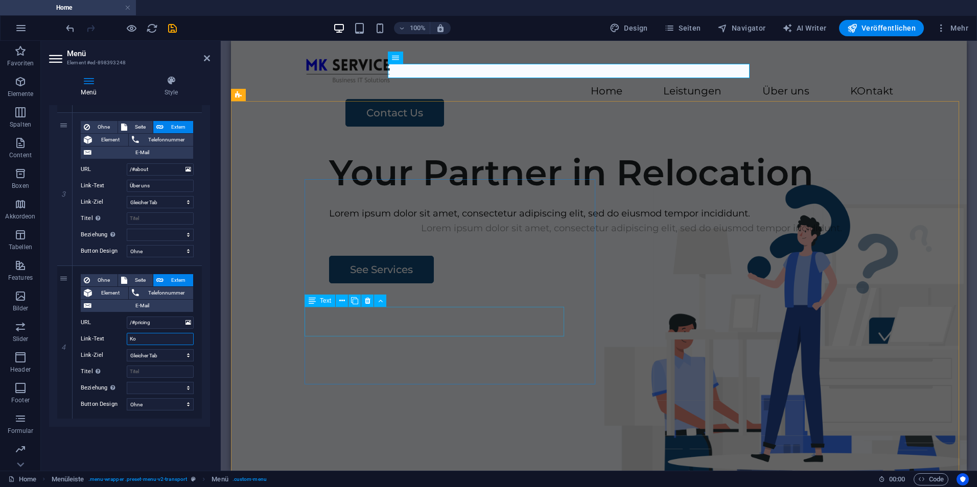
select select
type input "Kontakt"
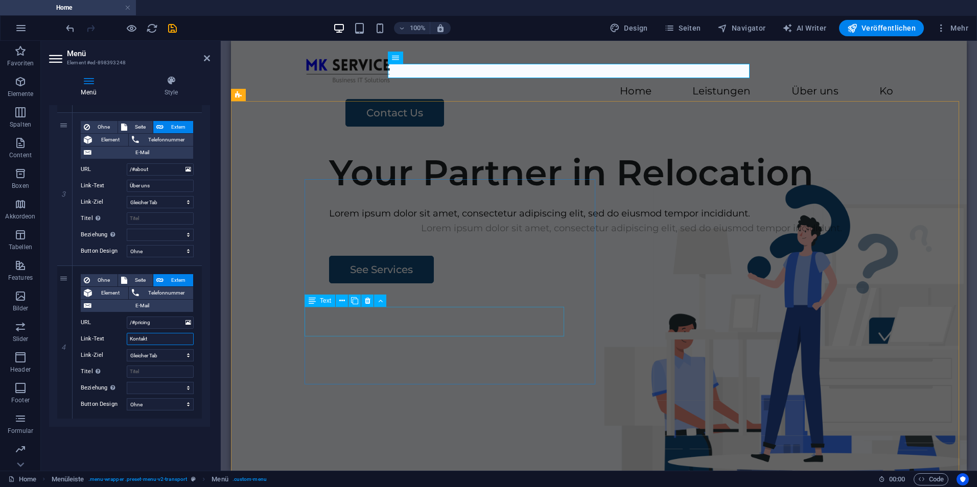
select select
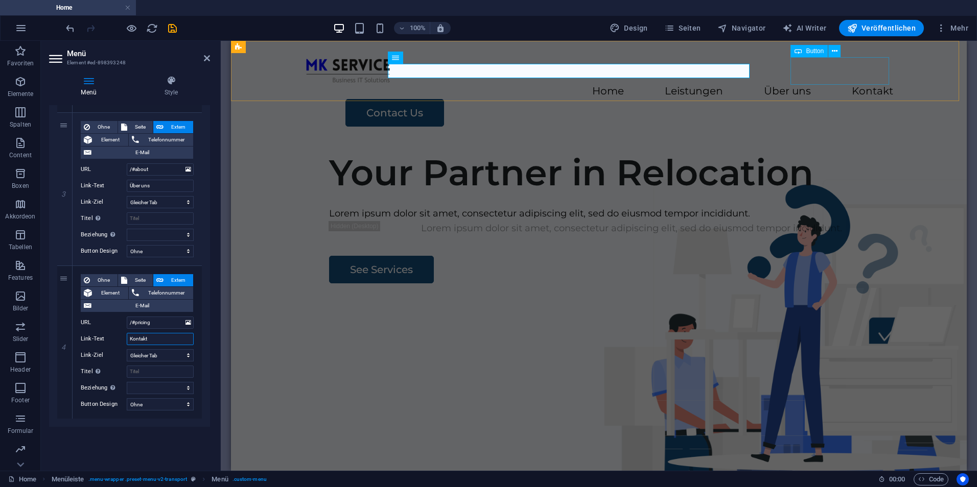
type input "Kontakt"
click at [818, 99] on div "Contact Us" at bounding box center [619, 113] width 548 height 28
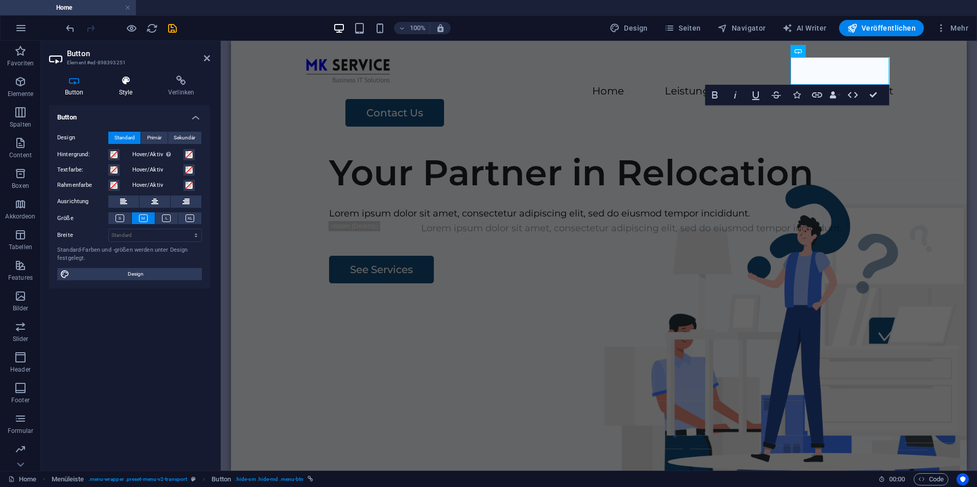
click at [134, 88] on h4 "Style" at bounding box center [127, 86] width 49 height 21
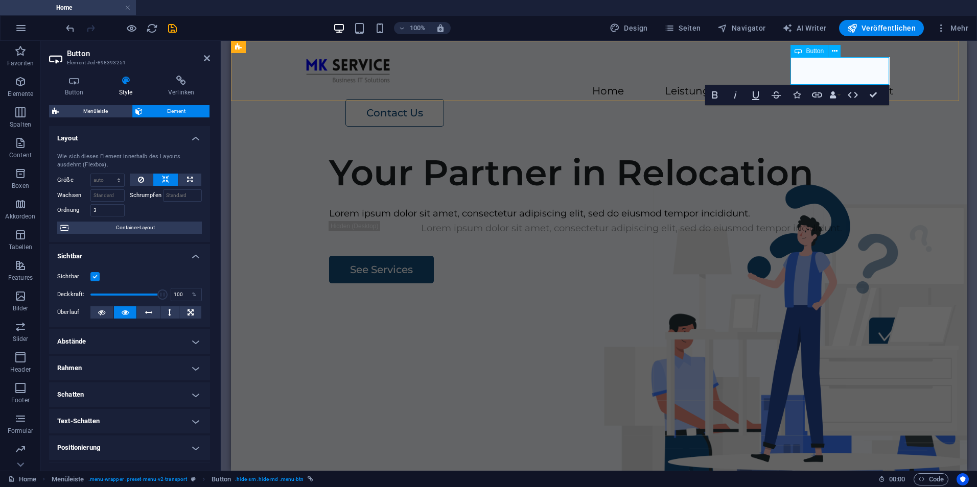
click at [444, 99] on link "Contact Us" at bounding box center [394, 113] width 99 height 28
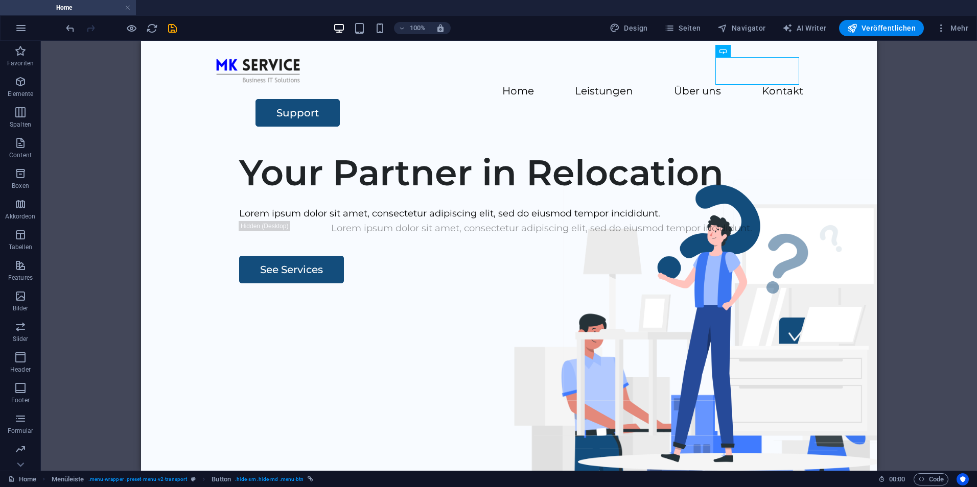
click at [76, 293] on div "Container H1 Breit-Bild mit Text Container Menü Menüleiste Container Bild Conta…" at bounding box center [509, 256] width 936 height 430
click at [960, 221] on div "H1 Breit-Bild mit Text Container Menü Menüleiste Container Bild Container Conta…" at bounding box center [509, 256] width 936 height 430
click at [791, 99] on div "Support" at bounding box center [529, 113] width 548 height 28
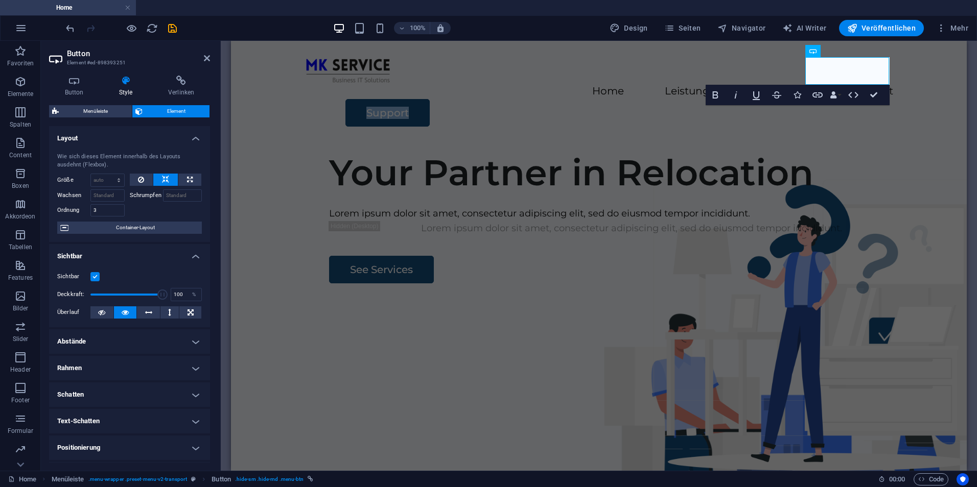
scroll to position [102, 0]
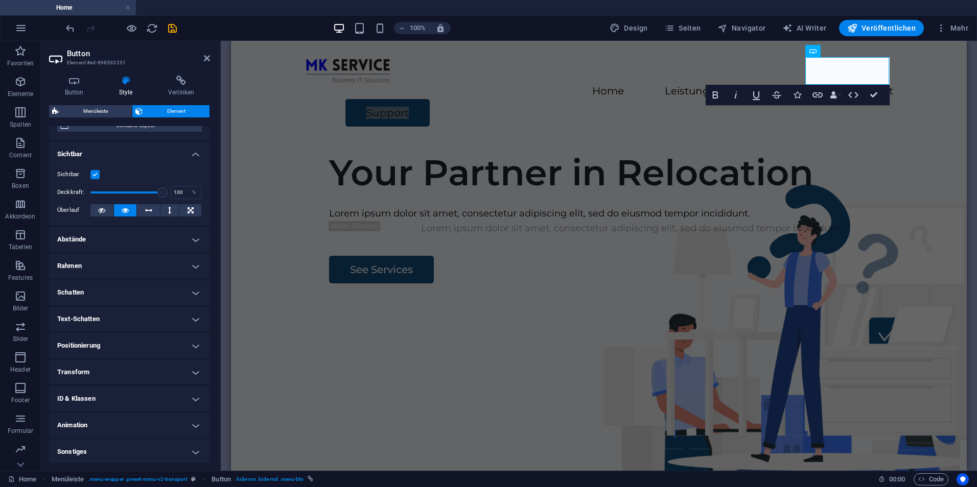
click at [116, 267] on h4 "Rahmen" at bounding box center [129, 266] width 161 height 25
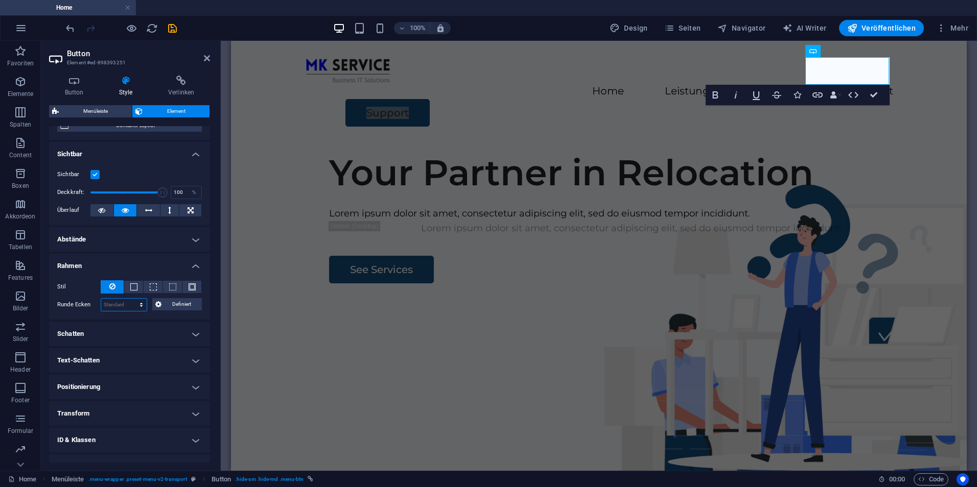
click at [117, 303] on select "Standard px rem % vh vw Definiert" at bounding box center [123, 305] width 45 height 12
select select "px"
click at [131, 299] on select "Standard px rem % vh vw Definiert" at bounding box center [123, 305] width 45 height 12
type input "25"
type input "3"
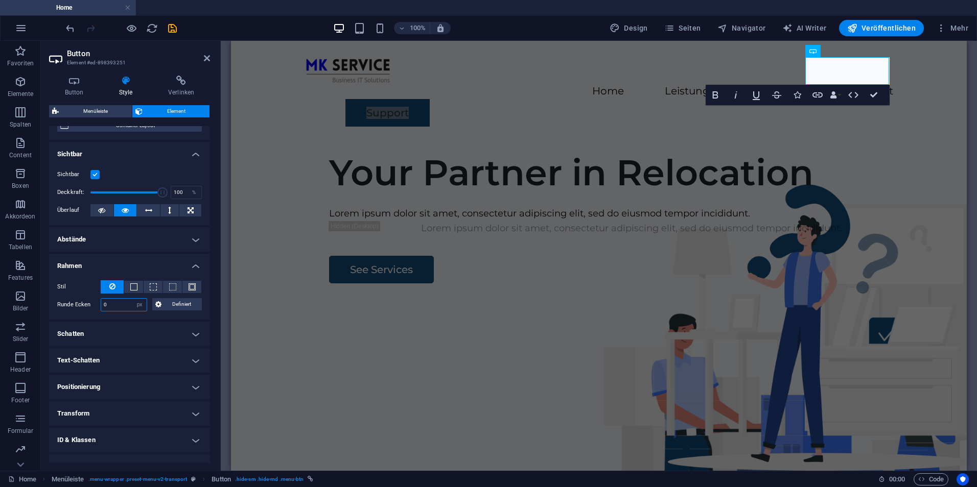
drag, startPoint x: 110, startPoint y: 302, endPoint x: 91, endPoint y: 303, distance: 18.5
click at [91, 303] on div "Runde Ecken 0 Standard px rem % vh vw Definiert Definiert" at bounding box center [129, 304] width 145 height 13
type input "25"
click at [137, 289] on button at bounding box center [133, 287] width 19 height 12
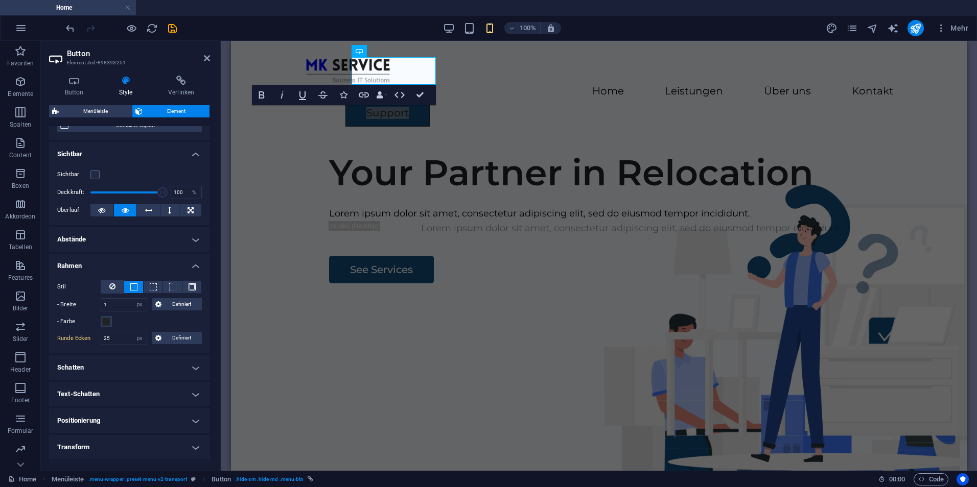
type input "3"
type input "0"
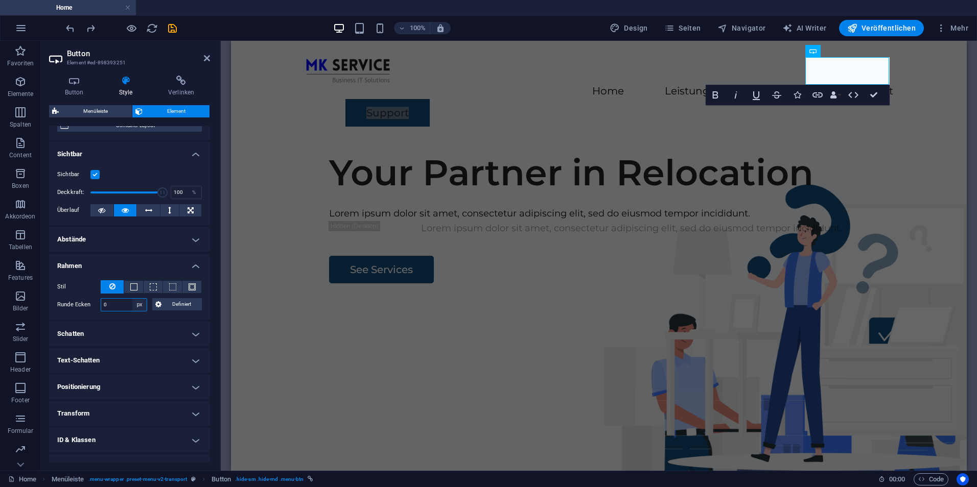
click at [138, 304] on select "Standard px rem % vh vw Definiert" at bounding box center [139, 305] width 14 height 12
select select "%"
click at [132, 299] on select "Standard px rem % vh vw Definiert" at bounding box center [139, 305] width 14 height 12
type input "5"
type input "1"
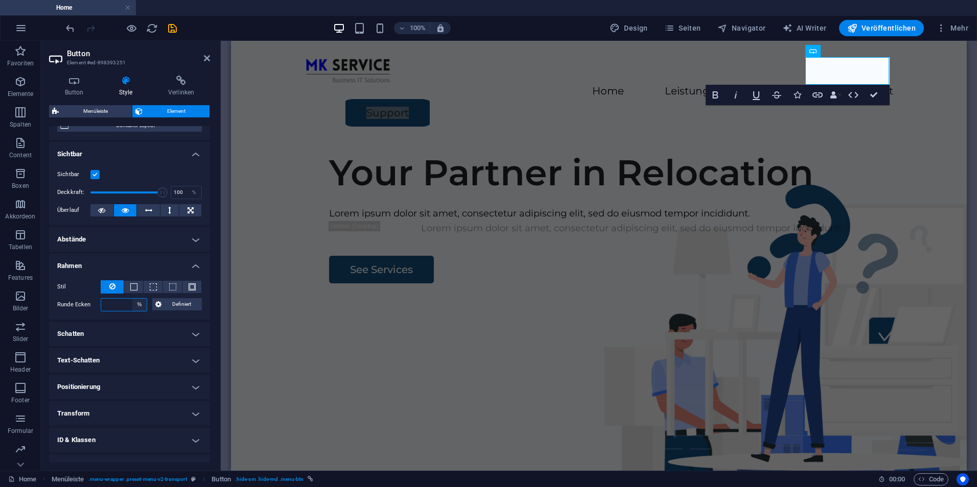
click at [134, 302] on select "Standard px rem % vh vw Definiert" at bounding box center [139, 305] width 14 height 12
select select "px"
click at [132, 299] on select "Standard px rem % vh vw Definiert" at bounding box center [139, 305] width 14 height 12
type input "5"
click at [138, 307] on select "Standard px rem % vh vw Definiert" at bounding box center [139, 305] width 14 height 12
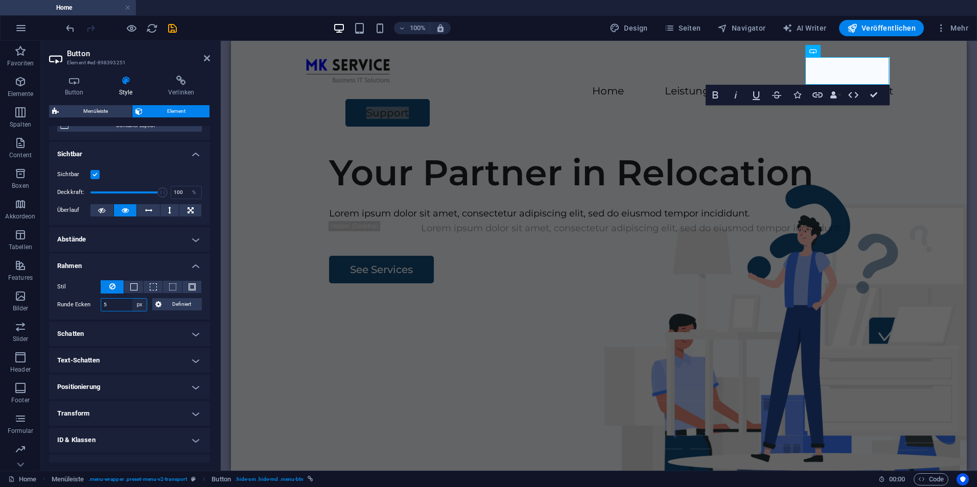
select select "rem"
click at [132, 299] on select "Standard px rem % vh vw Definiert" at bounding box center [139, 305] width 14 height 12
type input "5"
type input "3"
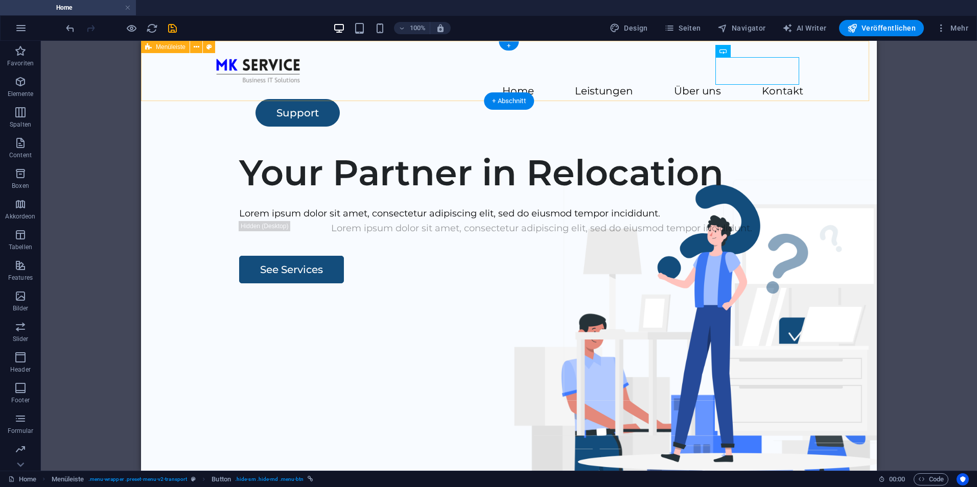
click at [837, 69] on div "Home Leistungen Über uns Kontakt Support" at bounding box center [508, 92] width 735 height 102
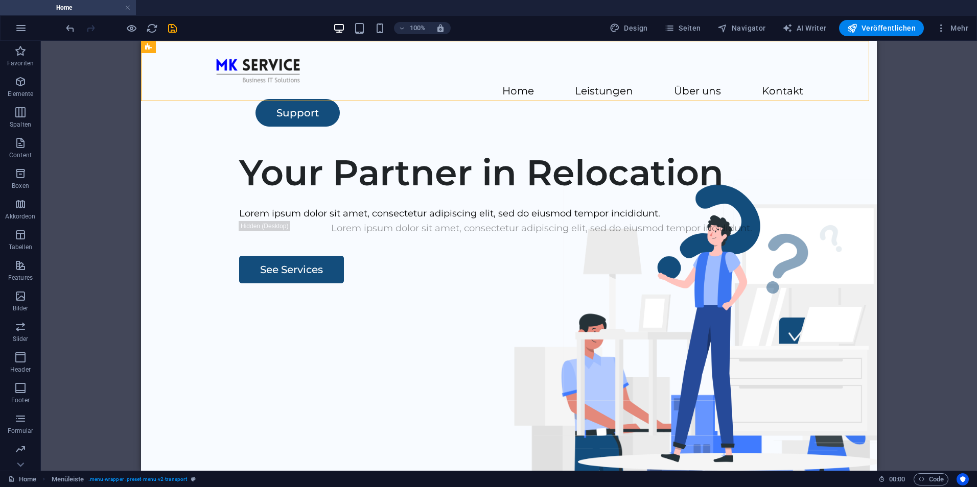
click at [903, 137] on div "Container H1 Breit-Bild mit Text Container Menü Menüleiste Container Bild Conta…" at bounding box center [509, 256] width 936 height 430
click at [339, 194] on div "Your Partner in Relocation" at bounding box center [541, 172] width 605 height 43
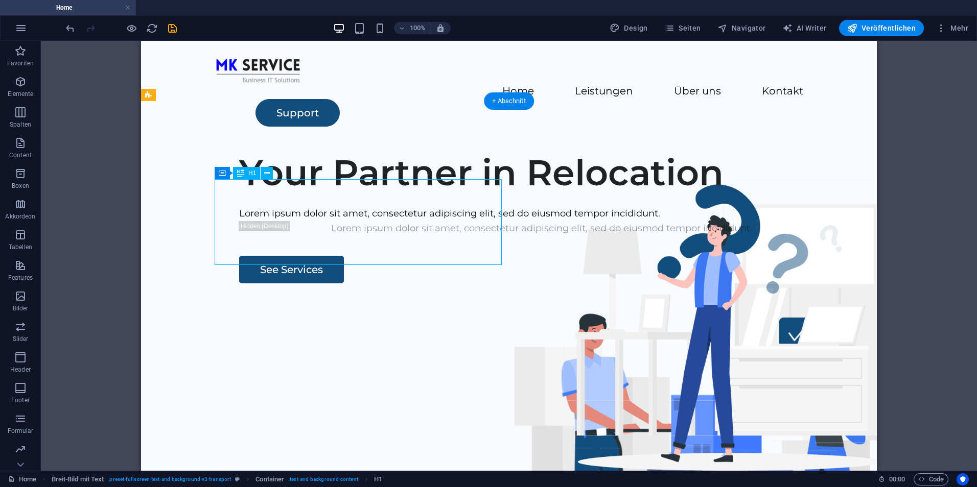
click at [339, 194] on div "Your Partner in Relocation" at bounding box center [541, 172] width 605 height 43
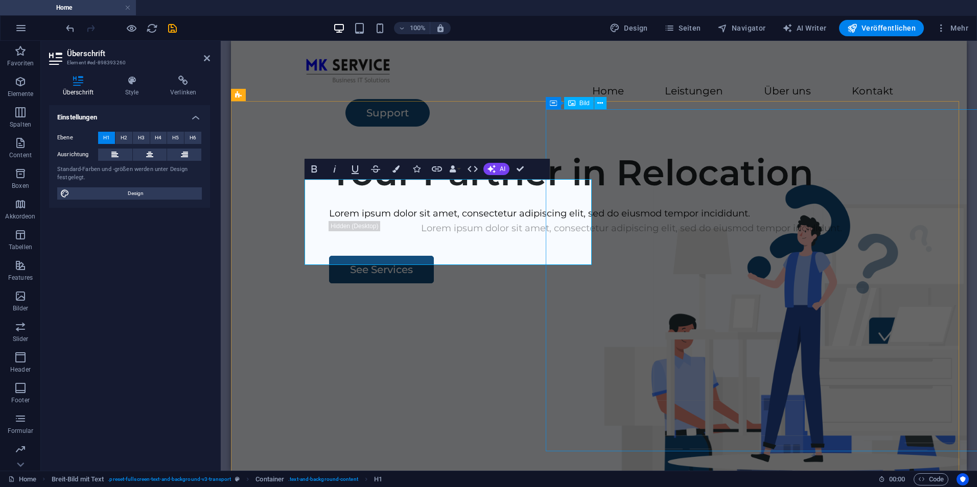
click at [577, 420] on figure at bounding box center [795, 454] width 485 height 342
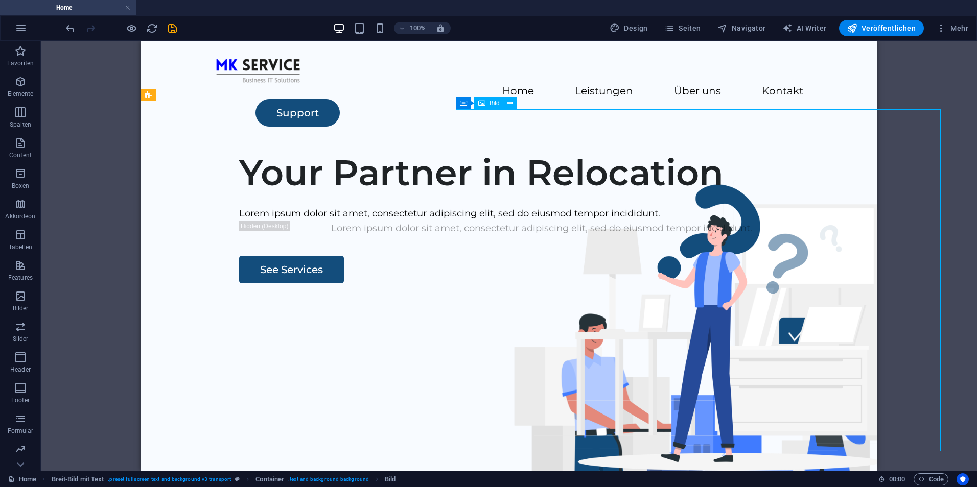
click at [386, 418] on div "Your Partner in Relocation Lorem ipsum dolor sit amet, consectetur adipiscing e…" at bounding box center [508, 338] width 735 height 391
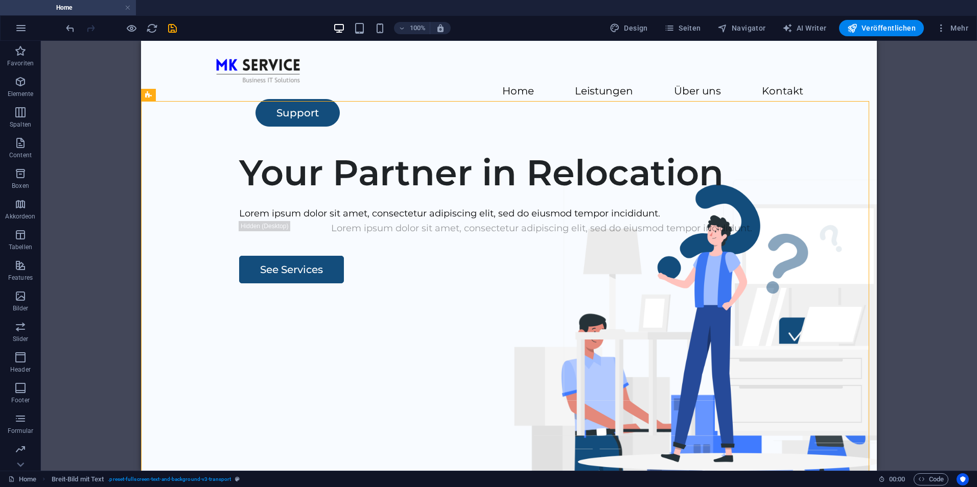
click at [48, 348] on div "Ziehe hier rein, um den vorhandenen Inhalt zu ersetzen. Drücke "Strg", wenn du …" at bounding box center [509, 256] width 936 height 430
click at [75, 28] on icon "undo" at bounding box center [70, 28] width 12 height 12
click at [91, 28] on icon "redo" at bounding box center [91, 28] width 12 height 12
click at [322, 194] on div "Your Partner in Relocation" at bounding box center [541, 172] width 605 height 43
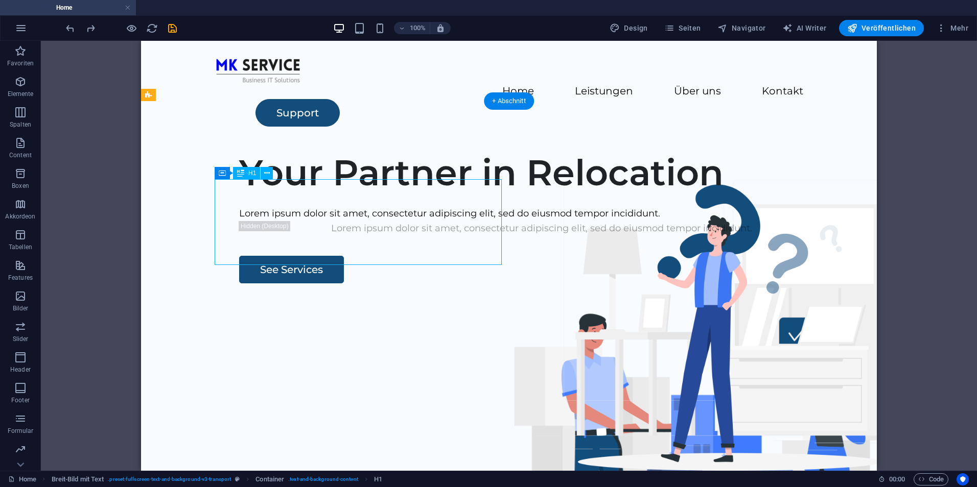
click at [322, 194] on div "Your Partner in Relocation" at bounding box center [541, 172] width 605 height 43
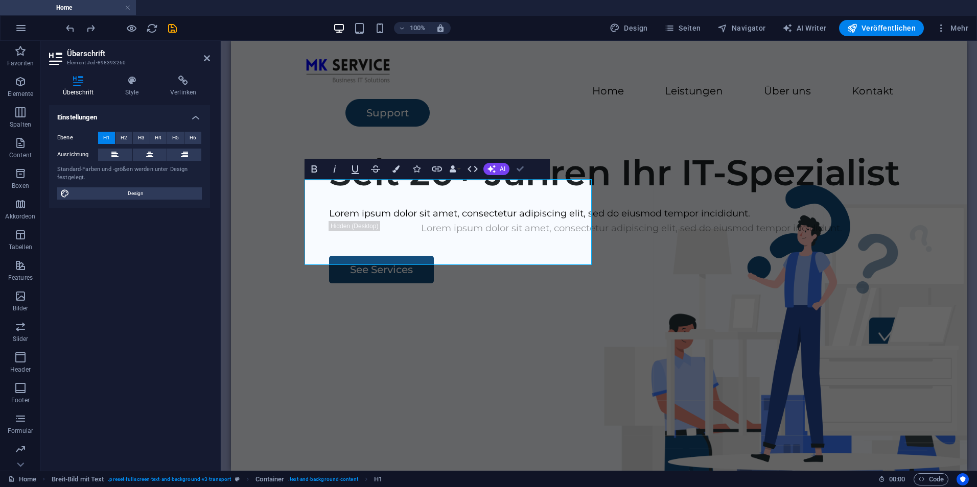
drag, startPoint x: 518, startPoint y: 167, endPoint x: 368, endPoint y: 226, distance: 161.4
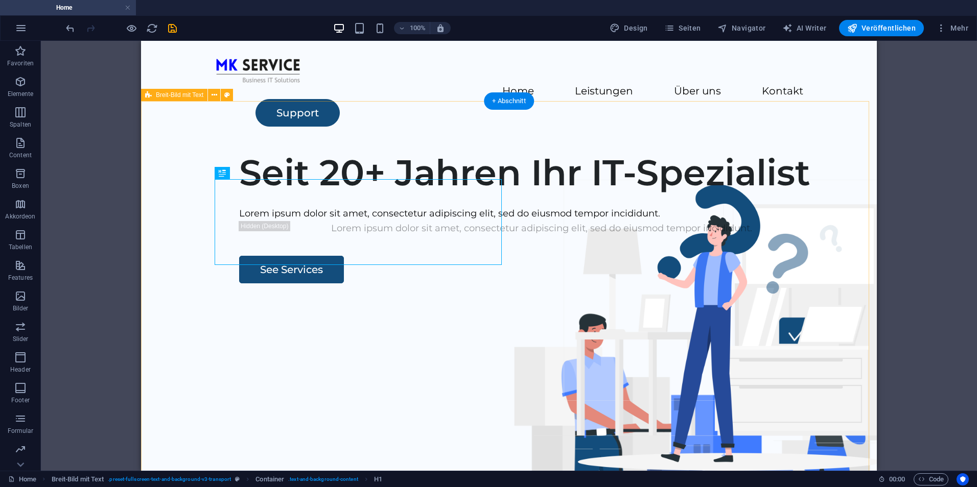
click at [395, 400] on div "Seit 20+ Jahren Ihr IT-Spezialist Lorem ipsum dolor sit amet, consectetur adipi…" at bounding box center [508, 338] width 735 height 391
click at [369, 194] on div "Seit 20+ Jahren Ihr IT-Spezialist" at bounding box center [541, 172] width 605 height 43
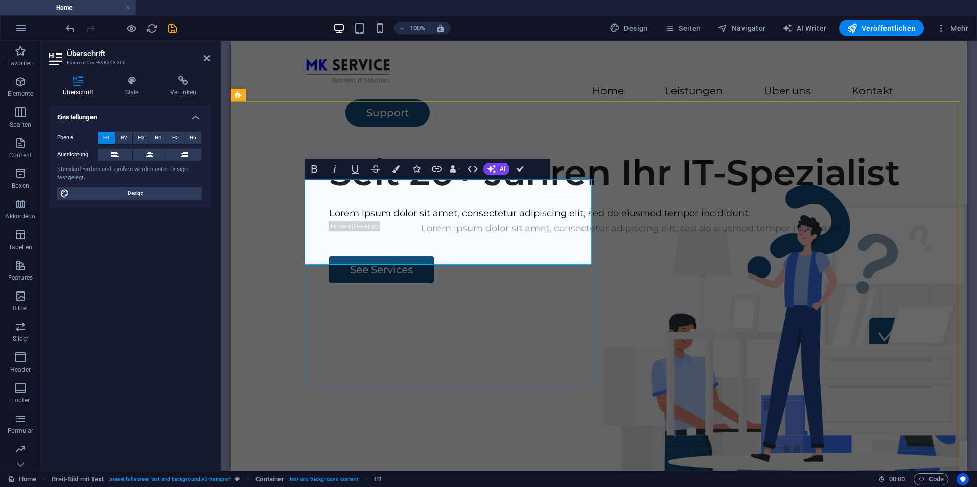
drag, startPoint x: 382, startPoint y: 255, endPoint x: 408, endPoint y: 255, distance: 26.0
click at [383, 194] on h1 "Seit 20+ Jahren Ihr IT-Spezialist" at bounding box center [631, 172] width 605 height 43
click at [536, 194] on h1 "Seit 20+ Jahren Ihr IT-Spezialist" at bounding box center [631, 172] width 605 height 43
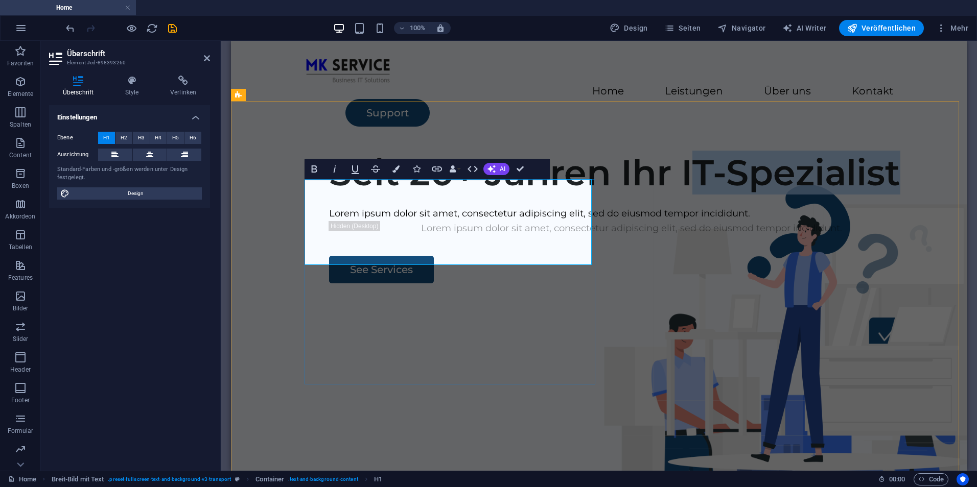
drag, startPoint x: 581, startPoint y: 240, endPoint x: 371, endPoint y: 239, distance: 209.9
click at [371, 194] on h1 "Seit 20+ Jahren Ihr IT-Spezialist" at bounding box center [631, 172] width 605 height 43
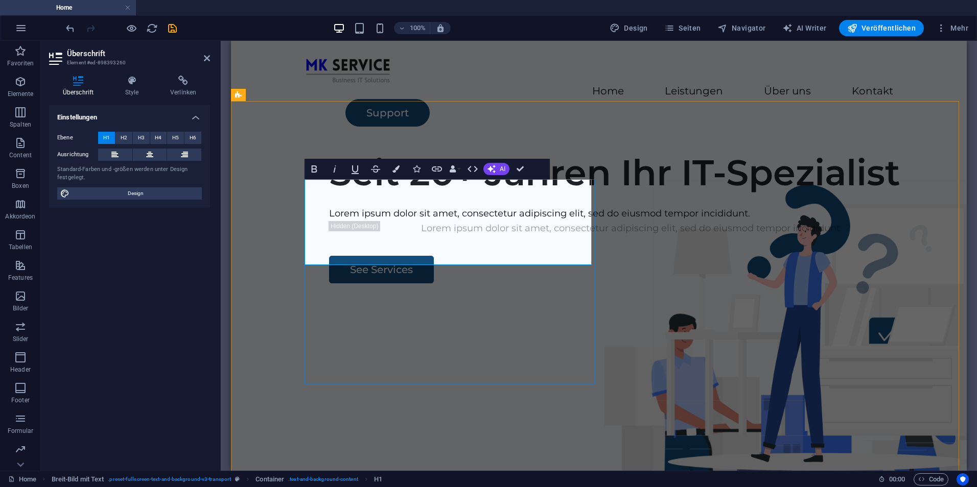
click at [370, 194] on h1 "Seit 20+ Jahren Ihr IT-Spezialist" at bounding box center [631, 172] width 605 height 43
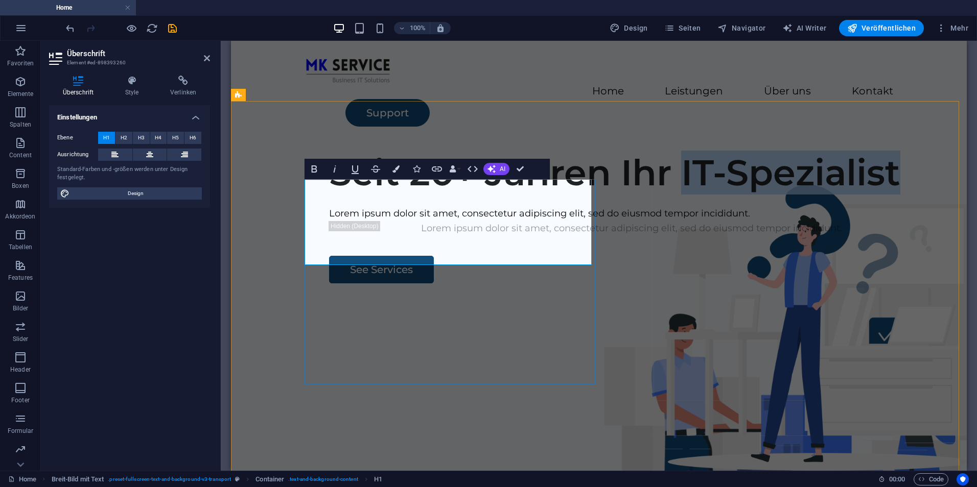
drag, startPoint x: 370, startPoint y: 239, endPoint x: 525, endPoint y: 237, distance: 154.8
click at [525, 194] on h1 "Seit 20+ Jahren Ihr IT-Spezialist" at bounding box center [631, 172] width 605 height 43
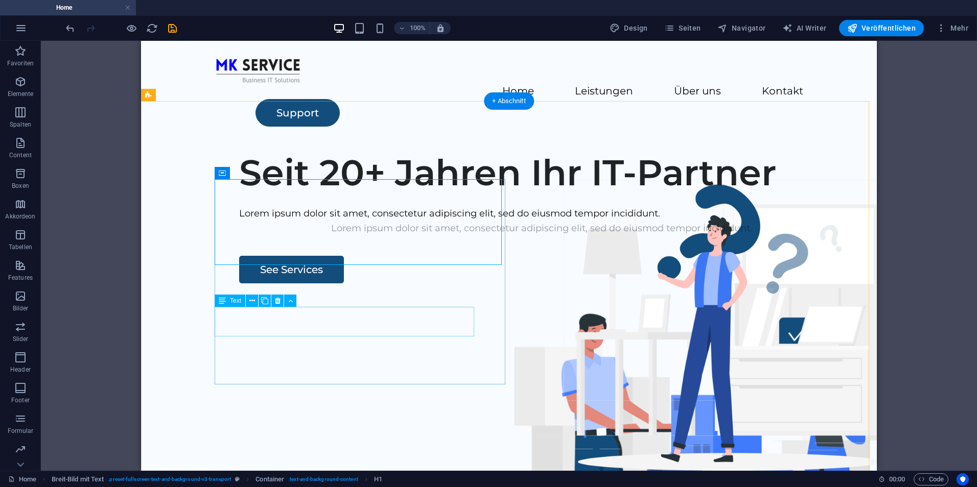
click at [419, 236] on div "Lorem ipsum dolor sit amet, consectetur adipiscing elit, sed do eiusmod tempor …" at bounding box center [541, 228] width 605 height 15
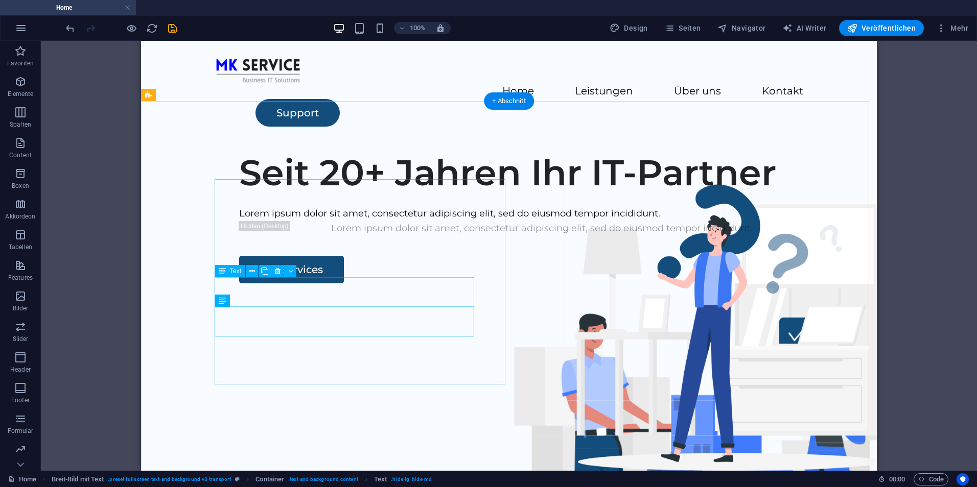
click at [344, 221] on div "Lorem ipsum dolor sit amet, consectetur adipiscing elit, sed do eiusmod tempor …" at bounding box center [541, 213] width 605 height 15
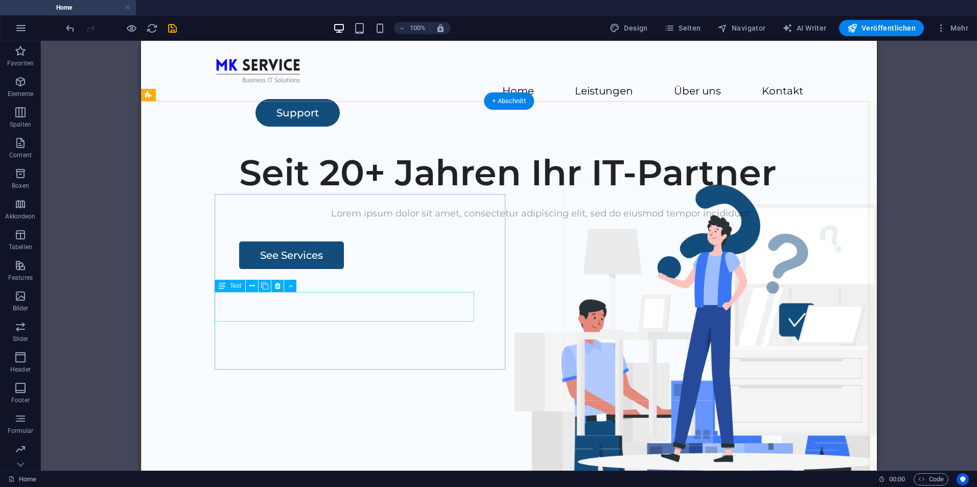
click at [286, 221] on div "Lorem ipsum dolor sit amet, consectetur adipiscing elit, sed do eiusmod tempor …" at bounding box center [541, 213] width 605 height 15
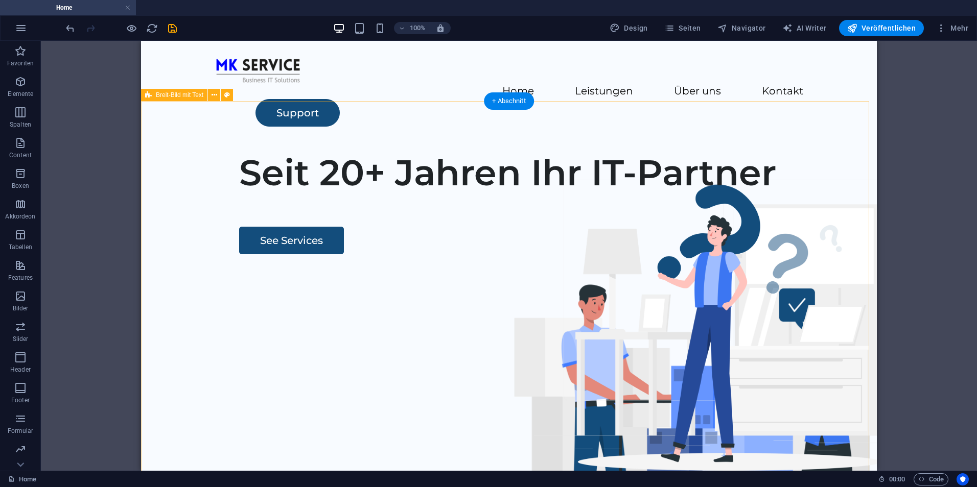
click at [206, 409] on div "Seit 20+ Jahren Ihr IT-Partner See Services" at bounding box center [508, 338] width 735 height 391
click at [629, 284] on figure at bounding box center [705, 425] width 485 height 342
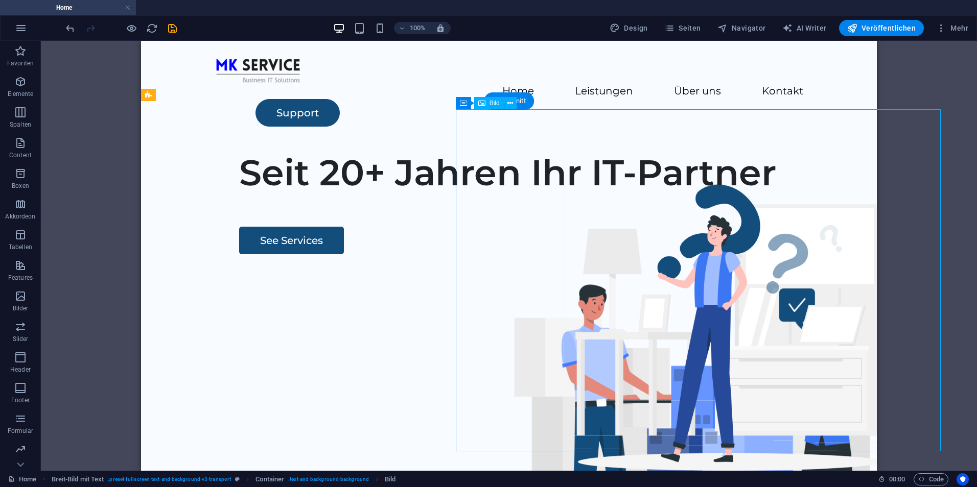
click at [629, 284] on figure at bounding box center [705, 425] width 485 height 342
select select "px"
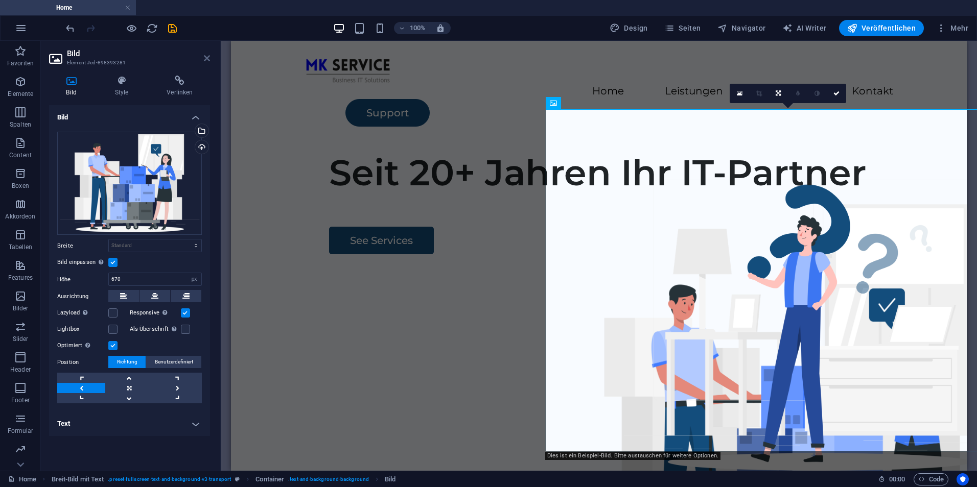
click at [204, 59] on icon at bounding box center [207, 58] width 6 height 8
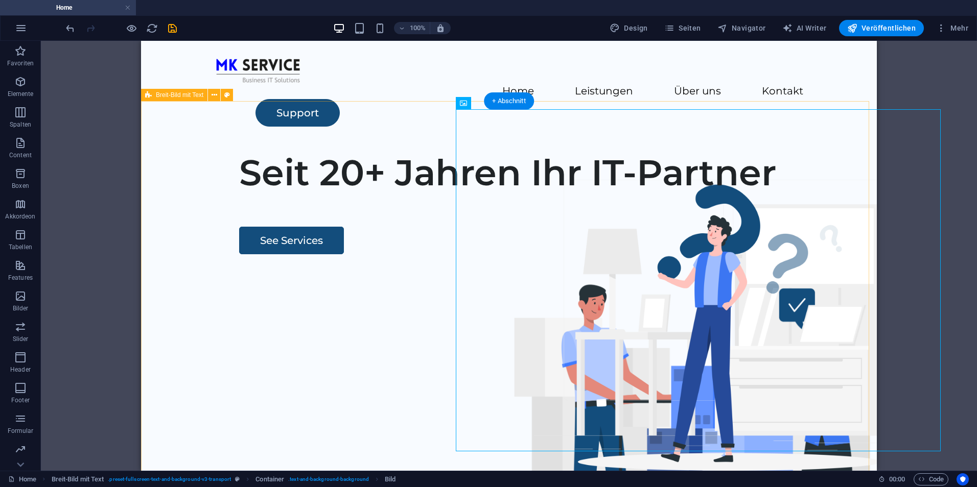
click at [327, 435] on div "Seit 20+ Jahren Ihr IT-Partner See Services" at bounding box center [508, 338] width 735 height 391
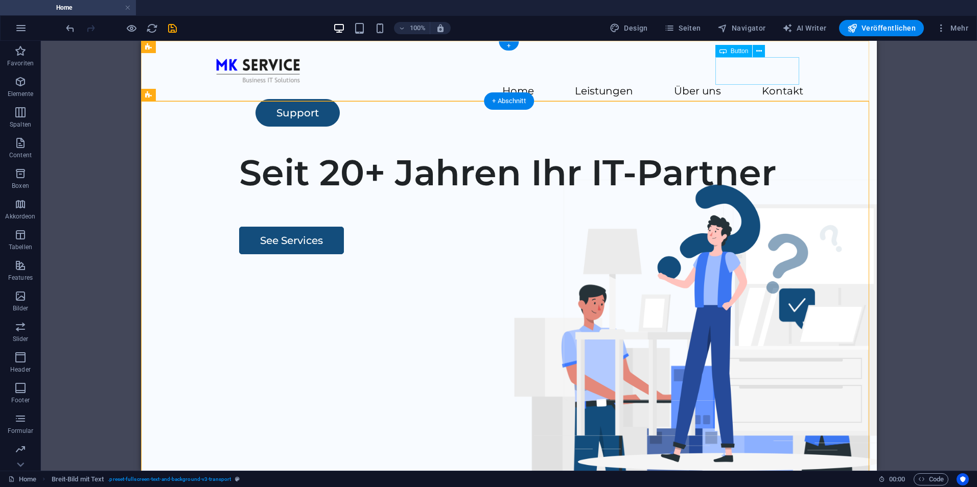
click at [735, 99] on div "Support" at bounding box center [529, 113] width 548 height 28
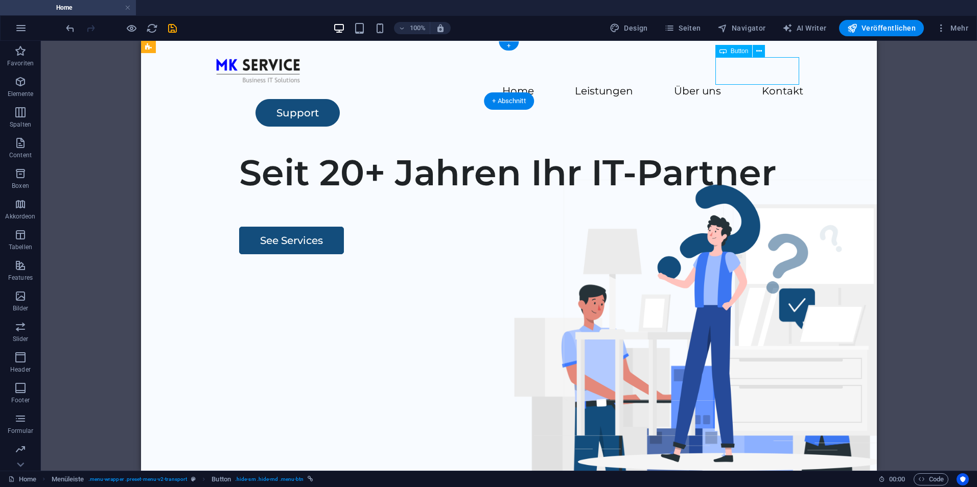
click at [735, 99] on div "Support" at bounding box center [529, 113] width 548 height 28
select select "rem"
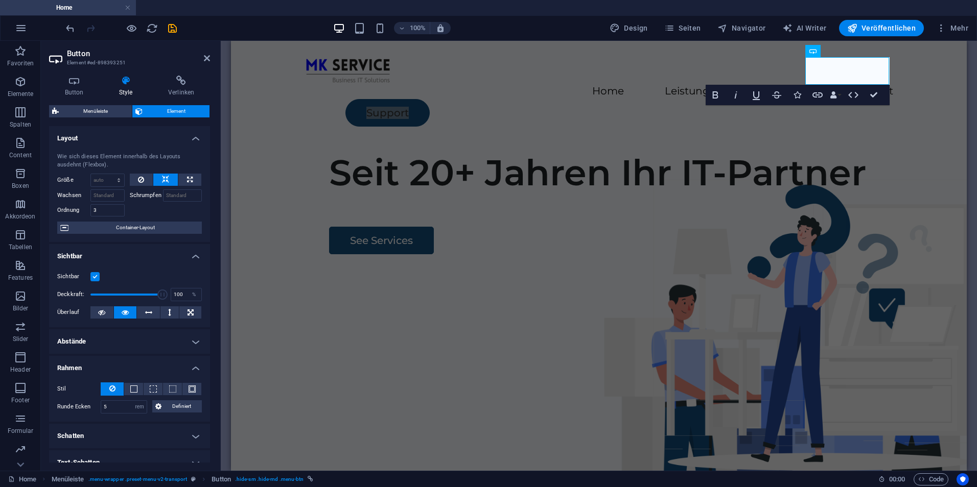
click at [117, 87] on h4 "Style" at bounding box center [127, 86] width 49 height 21
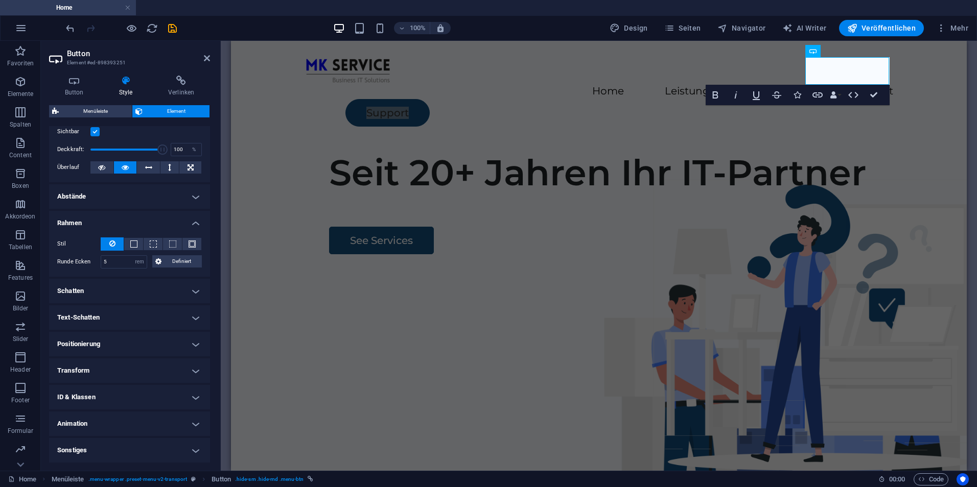
click at [130, 293] on h4 "Schatten" at bounding box center [129, 291] width 161 height 25
click at [128, 334] on h4 "Text-Schatten" at bounding box center [129, 340] width 161 height 25
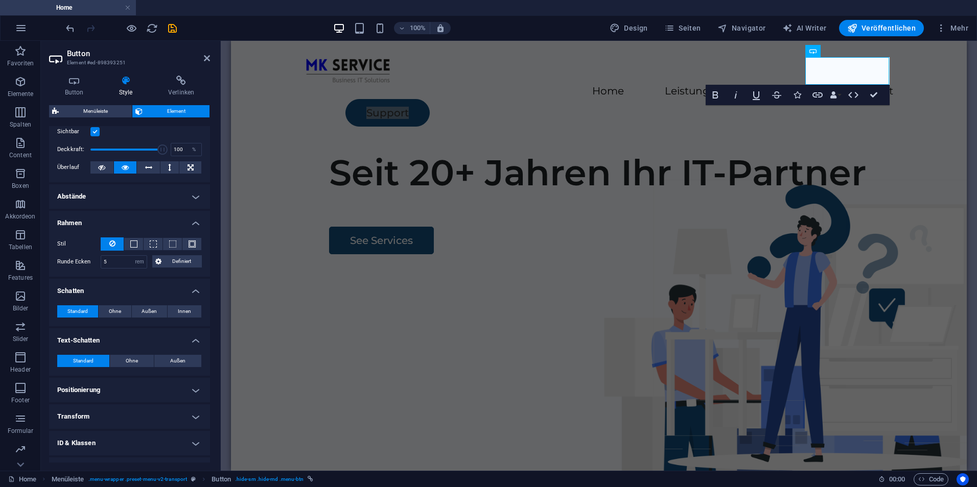
click at [126, 392] on h4 "Positionierung" at bounding box center [129, 390] width 161 height 25
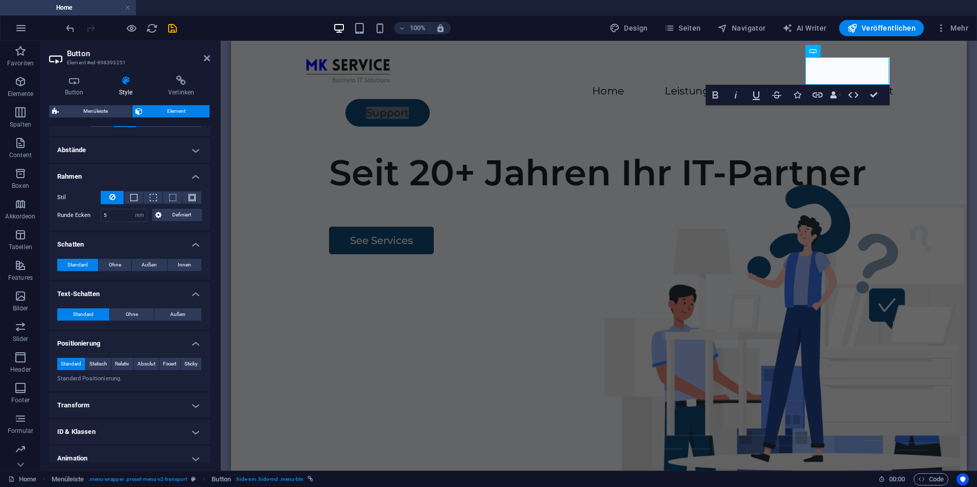
scroll to position [226, 0]
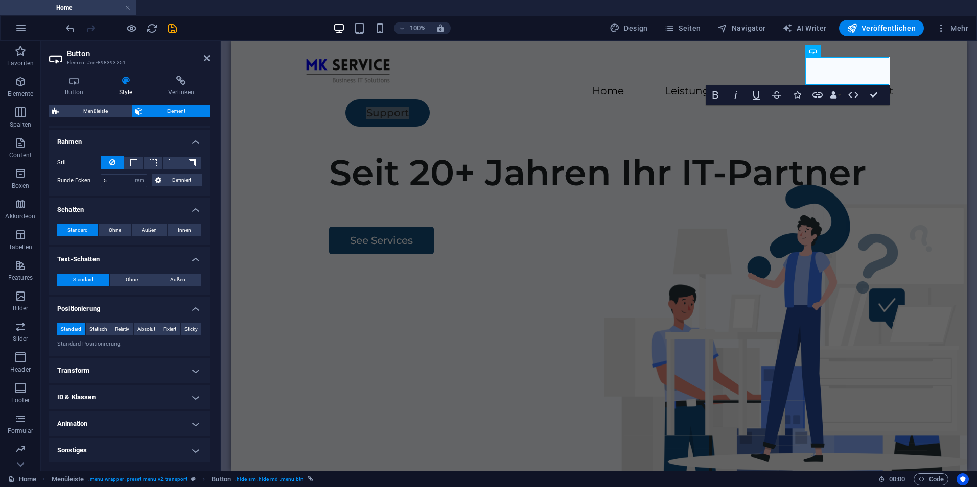
click at [121, 447] on h4 "Sonstiges" at bounding box center [129, 450] width 161 height 25
drag, startPoint x: 133, startPoint y: 420, endPoint x: 137, endPoint y: 405, distance: 15.5
click at [133, 419] on h4 "Animation" at bounding box center [129, 424] width 161 height 25
click at [139, 386] on h4 "ID & Klassen" at bounding box center [129, 397] width 161 height 25
click at [141, 369] on h4 "Transform" at bounding box center [129, 371] width 161 height 25
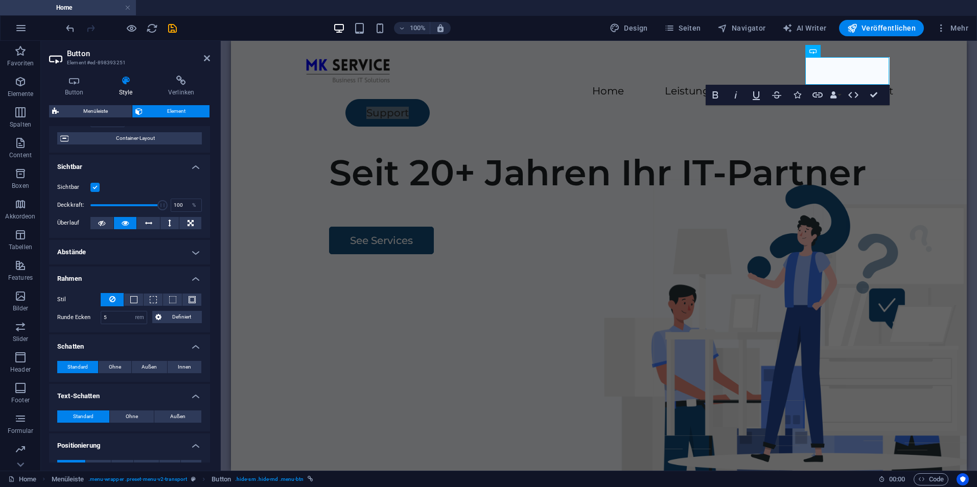
scroll to position [0, 0]
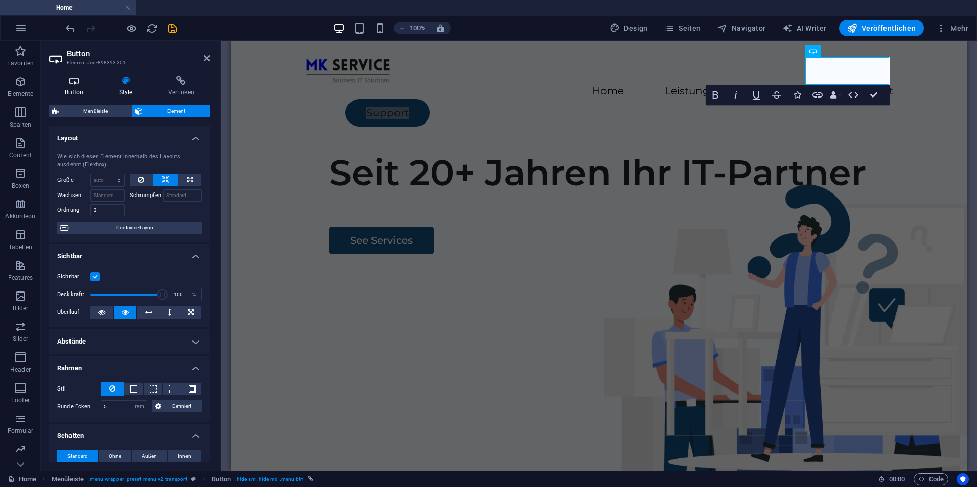
click at [84, 91] on h4 "Button" at bounding box center [76, 86] width 54 height 21
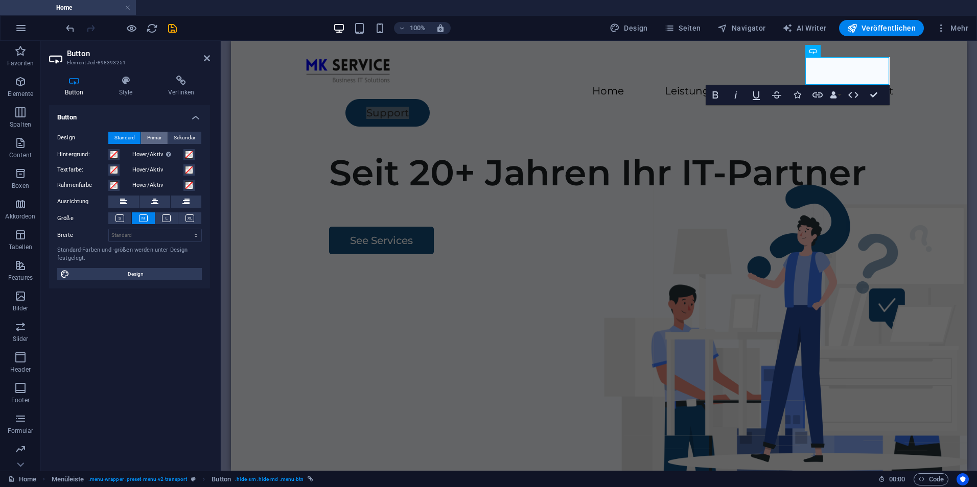
click at [157, 136] on span "Primär" at bounding box center [154, 138] width 14 height 12
click at [189, 137] on span "Sekundär" at bounding box center [184, 138] width 21 height 12
click at [127, 140] on span "Standard" at bounding box center [124, 138] width 20 height 12
click at [152, 271] on span "Design" at bounding box center [136, 274] width 126 height 12
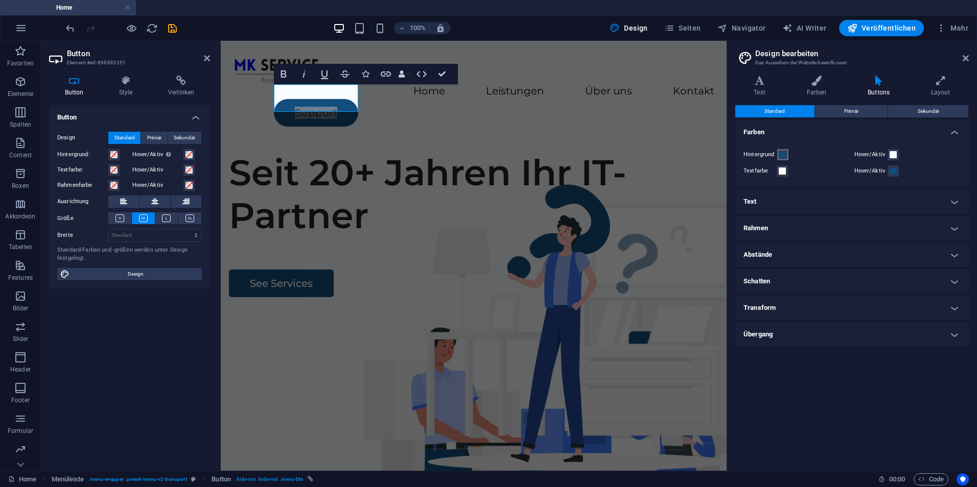
click at [785, 153] on span at bounding box center [782, 155] width 8 height 8
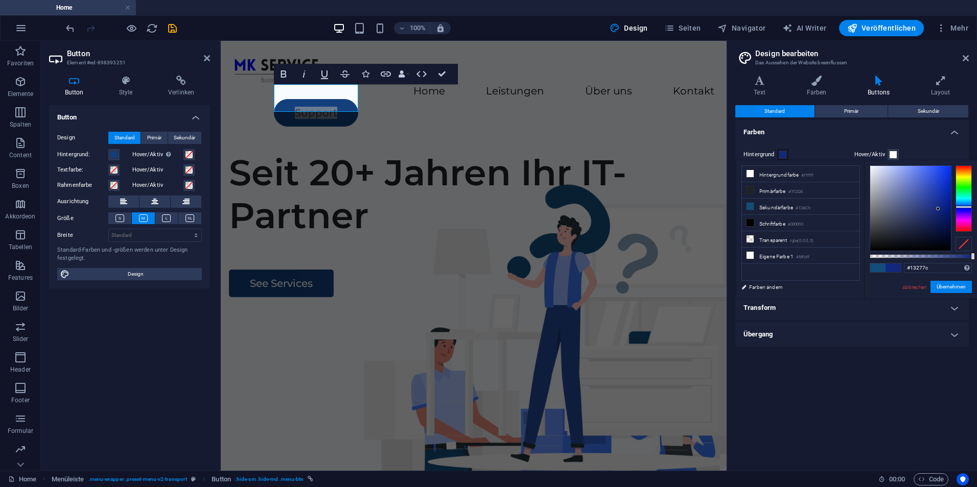
drag, startPoint x: 964, startPoint y: 201, endPoint x: 966, endPoint y: 207, distance: 6.6
click at [966, 207] on div at bounding box center [963, 198] width 16 height 66
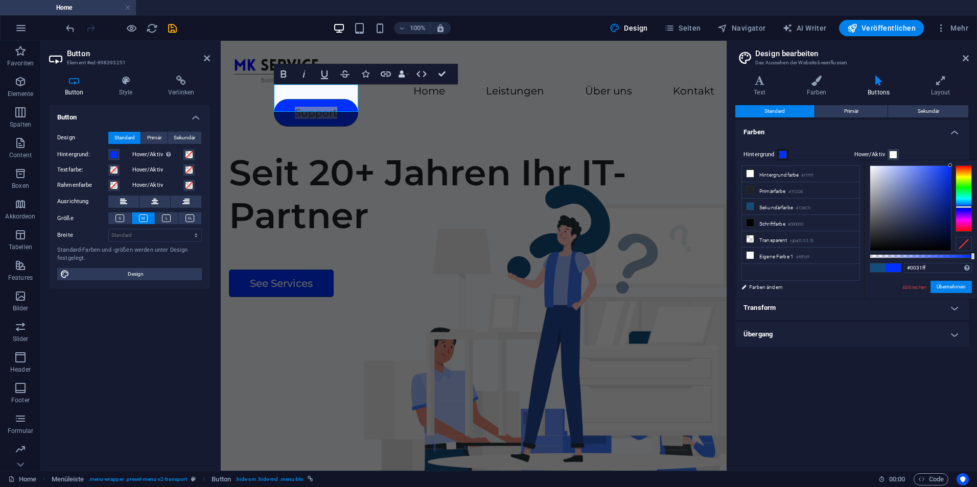
drag, startPoint x: 963, startPoint y: 173, endPoint x: 964, endPoint y: 158, distance: 14.4
click at [964, 158] on body "mk-service.it Home Favoriten Elemente Spalten Content Boxen Akkordeon Tabellen …" at bounding box center [488, 243] width 977 height 487
drag, startPoint x: 943, startPoint y: 265, endPoint x: 910, endPoint y: 266, distance: 33.2
click at [910, 266] on input "#0031ff" at bounding box center [938, 268] width 68 height 10
type input "#f1f1f1f"
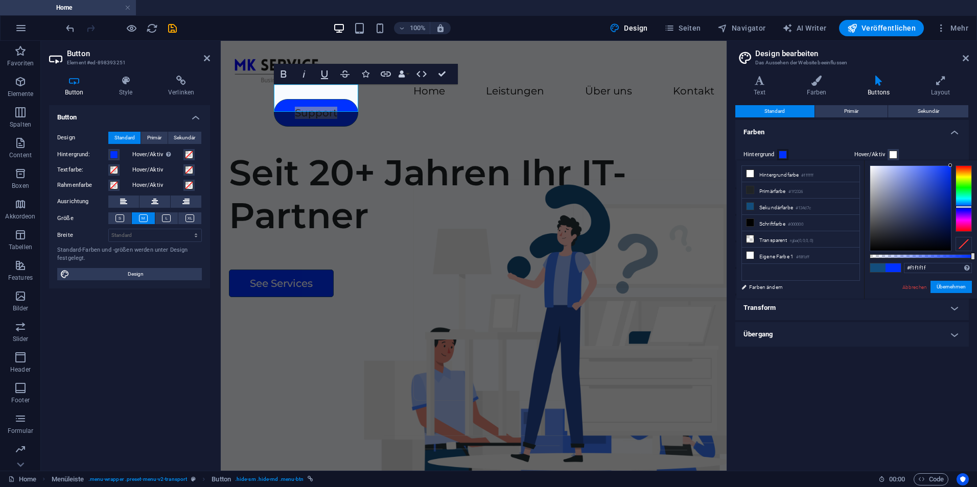
click at [873, 382] on div "Standard Primär Sekundär Farben Hintergrund Hover/Aktiv Textfarbe Hover/Aktiv T…" at bounding box center [851, 284] width 233 height 358
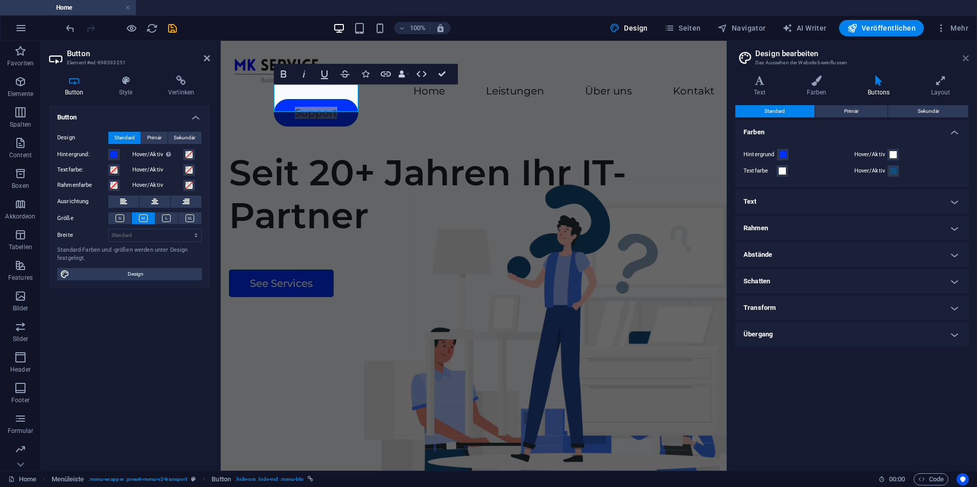
click at [964, 55] on icon at bounding box center [965, 58] width 6 height 8
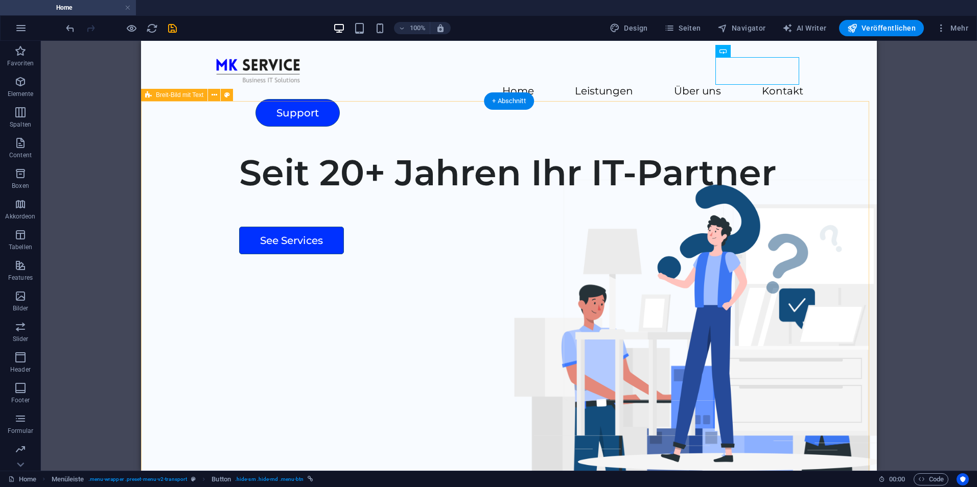
click at [194, 165] on div "Seit 20+ Jahren Ihr IT-Partner See Services" at bounding box center [508, 338] width 735 height 391
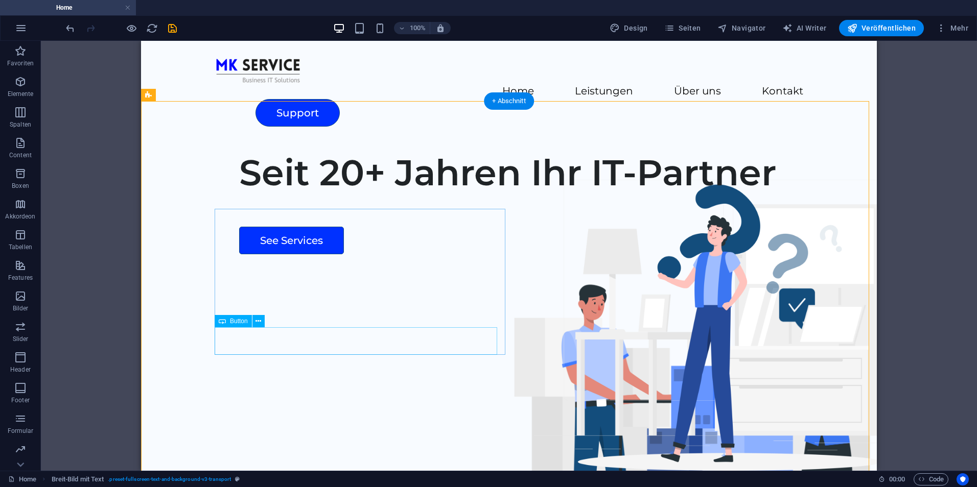
click at [282, 254] on div "See Services" at bounding box center [541, 241] width 605 height 28
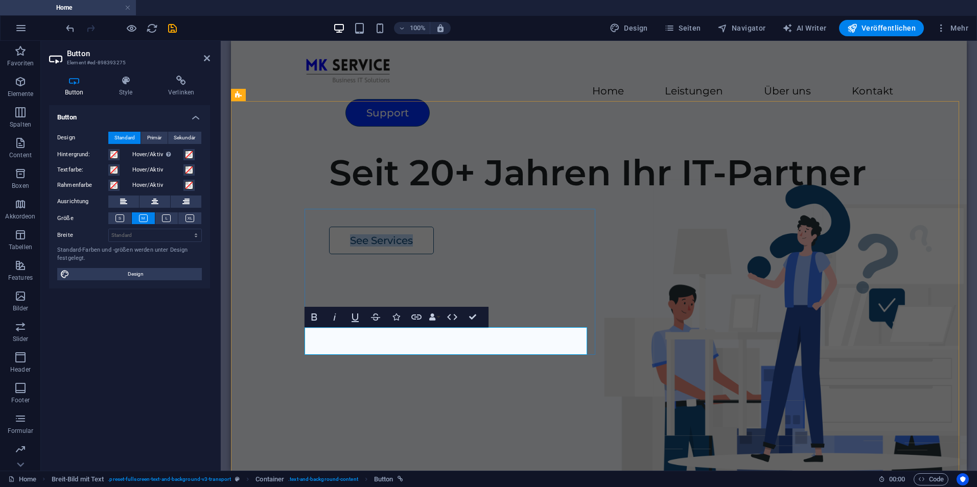
click at [344, 254] on link "See Services" at bounding box center [381, 241] width 105 height 28
drag, startPoint x: 472, startPoint y: 314, endPoint x: 311, endPoint y: 335, distance: 162.8
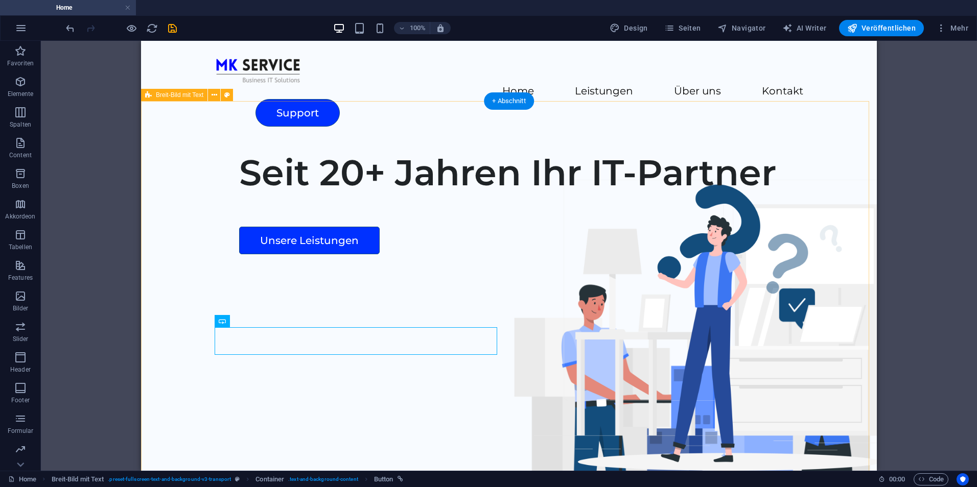
click at [439, 405] on div "Seit 20+ Jahren Ihr IT-Partner Unsere Leistungen" at bounding box center [508, 338] width 735 height 391
click at [299, 254] on div "Unsere Leistungen" at bounding box center [541, 241] width 605 height 28
click at [397, 385] on div "Seit 20+ Jahren Ihr IT-Partner Entdecken" at bounding box center [508, 338] width 735 height 391
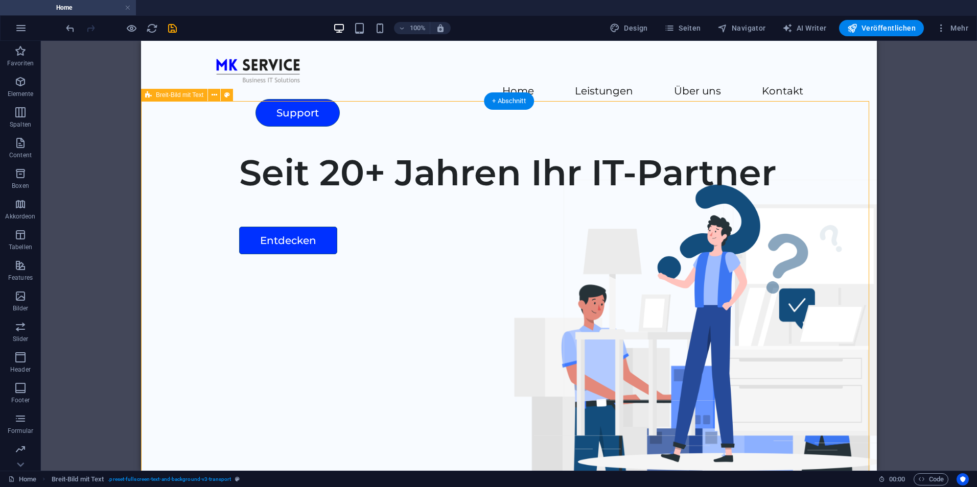
click at [228, 143] on div "Seit 20+ Jahren Ihr IT-Partner Entdecken" at bounding box center [508, 338] width 735 height 391
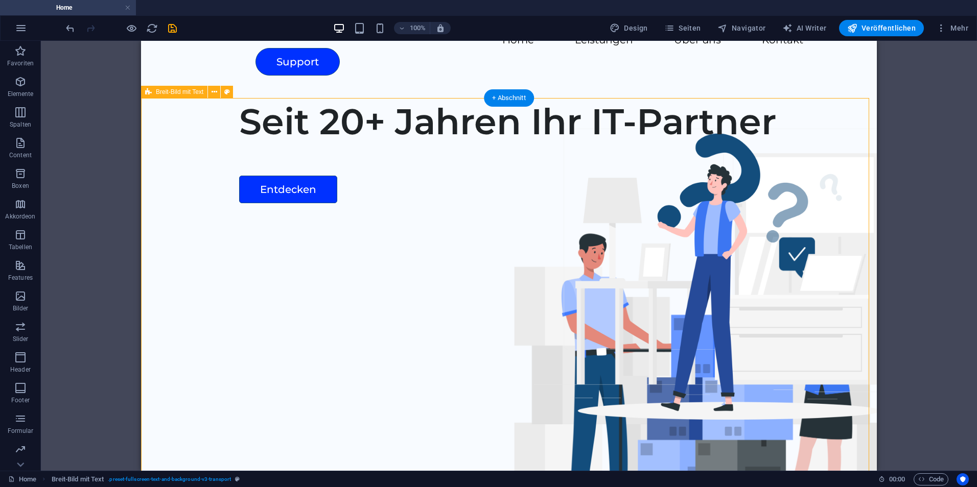
scroll to position [102, 0]
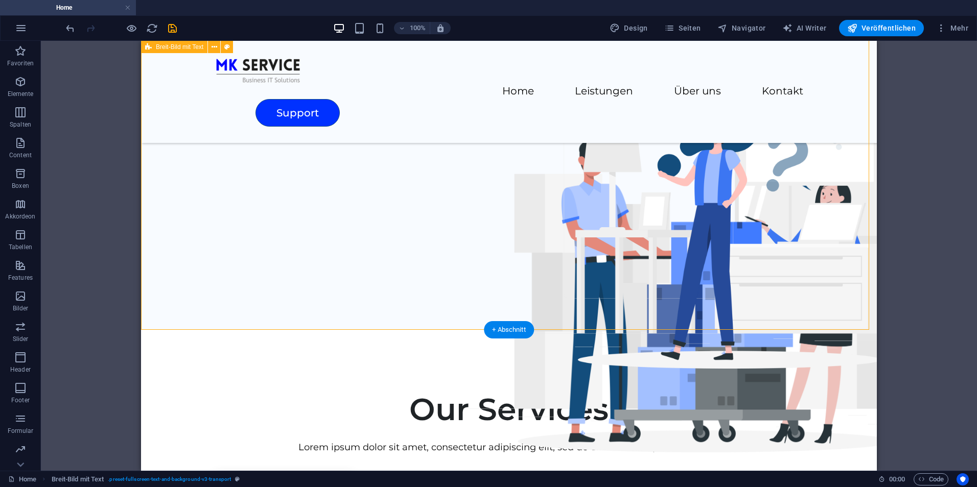
click at [330, 316] on div "Seit 20+ Jahren Ihr IT-Partner Entdecken" at bounding box center [508, 134] width 735 height 391
select select "px"
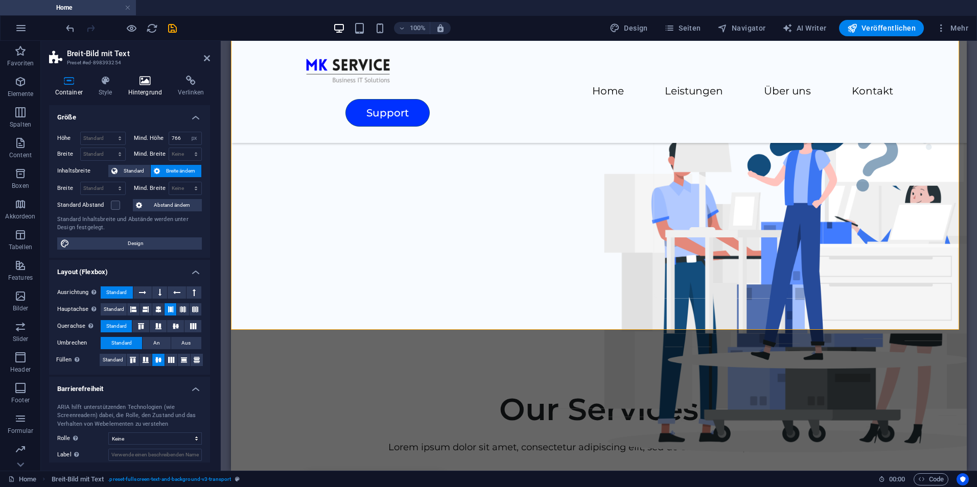
click at [140, 79] on icon at bounding box center [145, 81] width 46 height 10
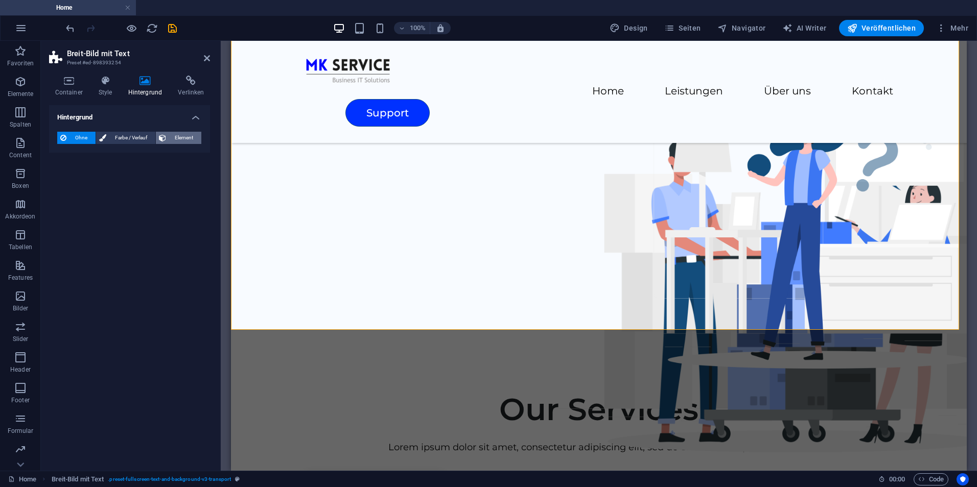
click at [179, 139] on span "Element" at bounding box center [183, 138] width 29 height 12
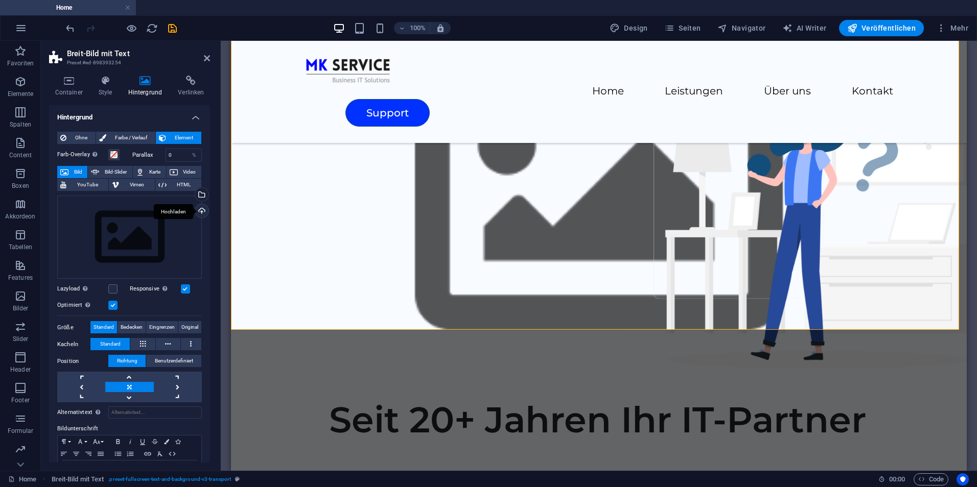
click at [201, 212] on div "Hochladen" at bounding box center [200, 211] width 15 height 15
click at [196, 215] on div "Hochladen" at bounding box center [200, 211] width 15 height 15
click at [201, 193] on div "Wähle aus deinen Dateien, Stockfotos oder lade Dateien hoch" at bounding box center [200, 195] width 15 height 15
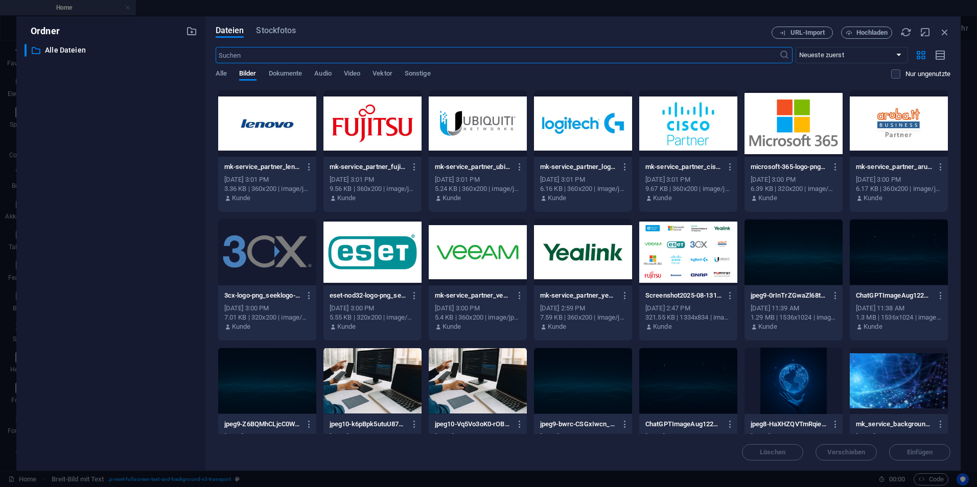
scroll to position [445, 0]
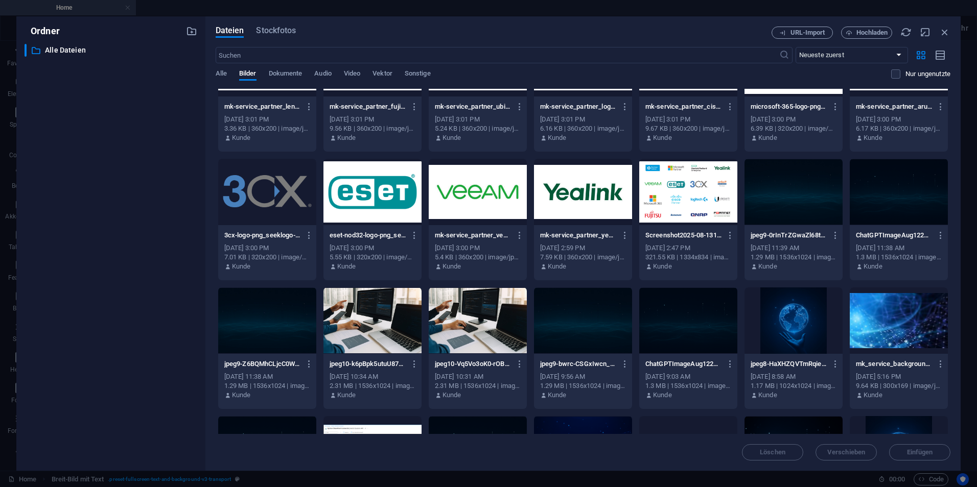
click at [794, 205] on div at bounding box center [793, 192] width 98 height 66
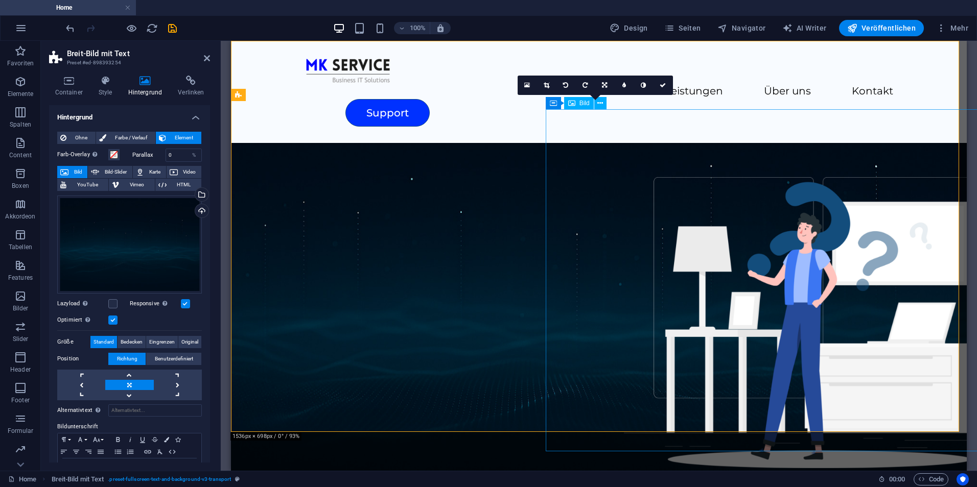
scroll to position [0, 0]
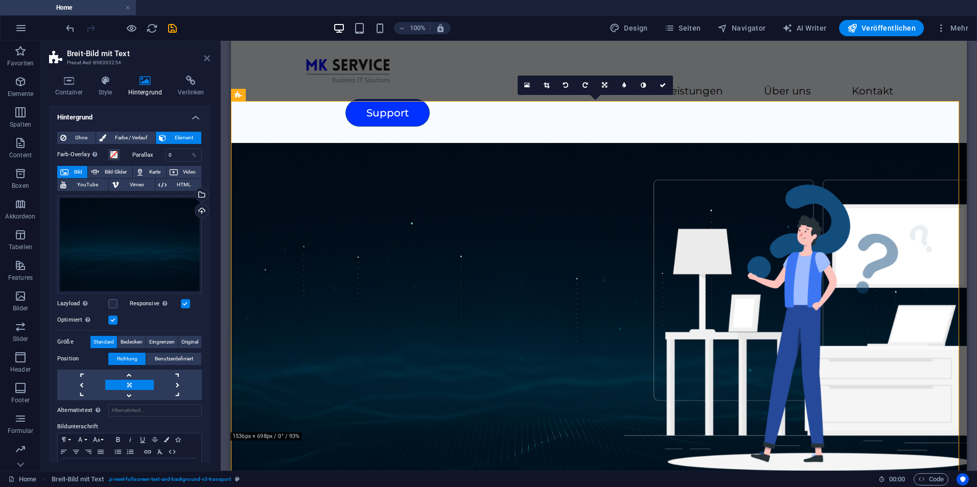
click at [205, 58] on icon at bounding box center [207, 58] width 6 height 8
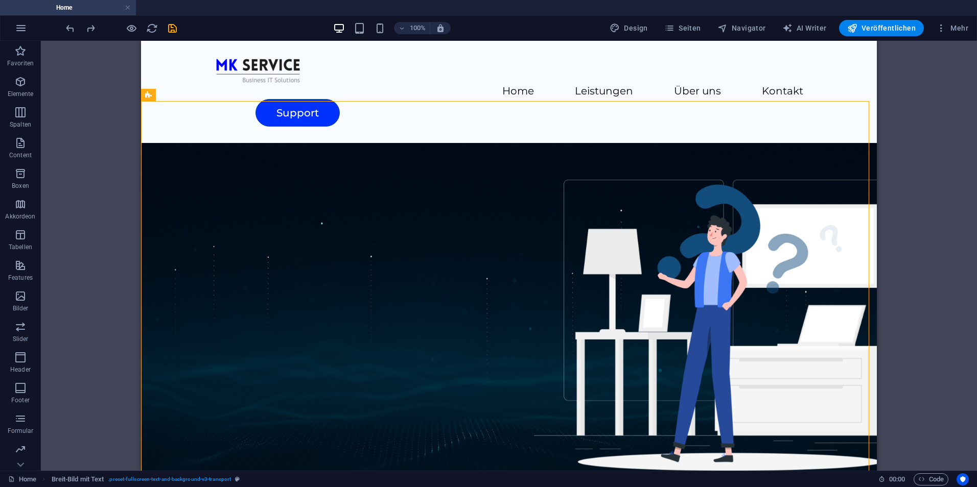
click at [63, 23] on div "100% Design Seiten Navigator AI Writer Veröffentlichen Mehr" at bounding box center [489, 28] width 976 height 25
click at [65, 26] on icon "undo" at bounding box center [70, 28] width 12 height 12
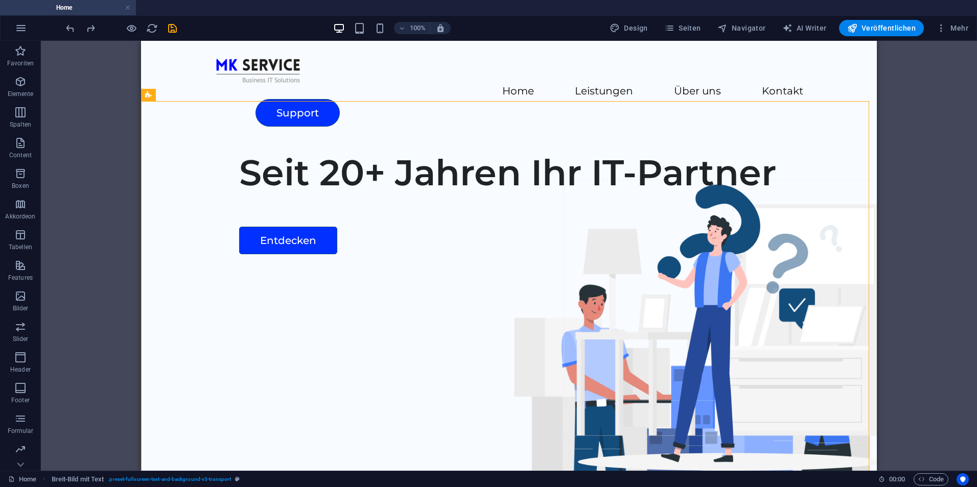
click at [921, 278] on div "Ziehe hier rein, um den vorhandenen Inhalt zu ersetzen. Drücke "Strg", wenn du …" at bounding box center [509, 256] width 936 height 430
click at [312, 447] on div "Seit 20+ Jahren Ihr IT-Partner Entdecken" at bounding box center [508, 338] width 735 height 391
click at [72, 345] on div "Ziehe hier rein, um den vorhandenen Inhalt zu ersetzen. Drücke "Strg", wenn du …" at bounding box center [509, 256] width 936 height 430
click at [266, 194] on div "Seit 20+ Jahren Ihr IT-Partner" at bounding box center [541, 172] width 605 height 43
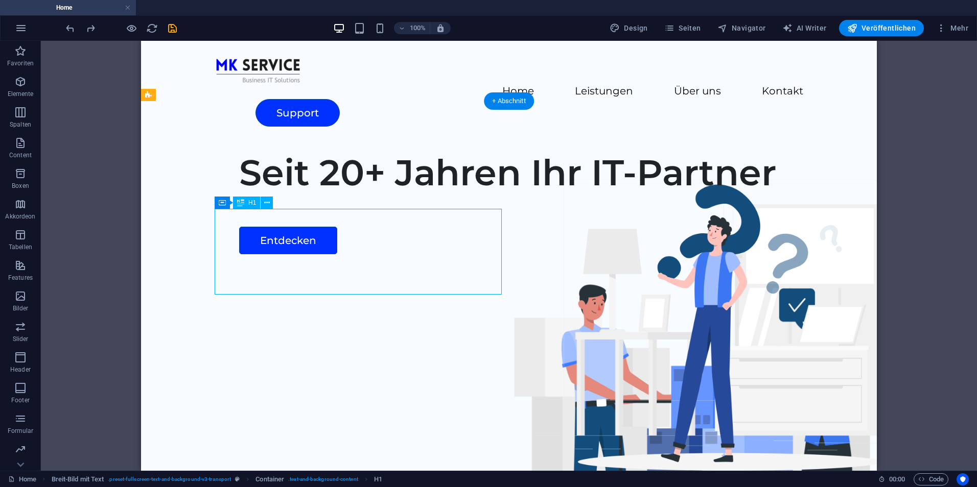
click at [266, 194] on div "Seit 20+ Jahren Ihr IT-Partner" at bounding box center [541, 172] width 605 height 43
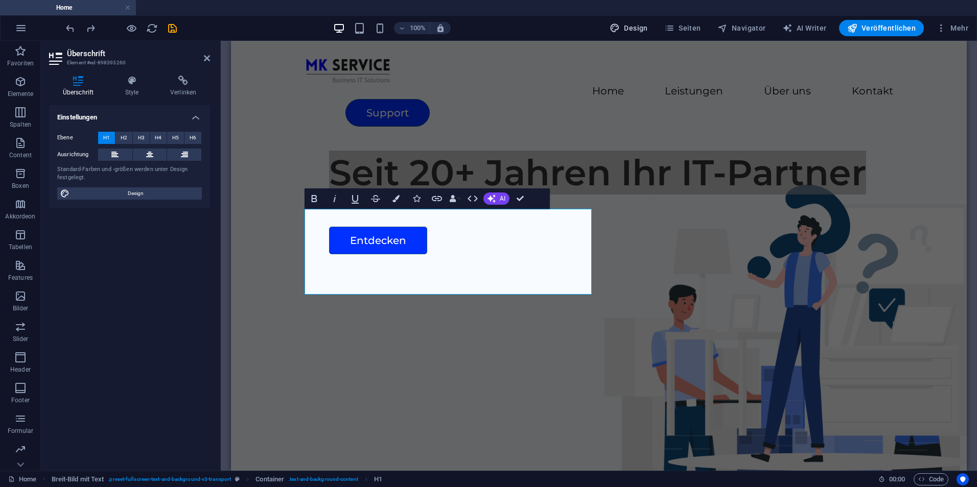
click at [644, 24] on span "Design" at bounding box center [628, 28] width 38 height 10
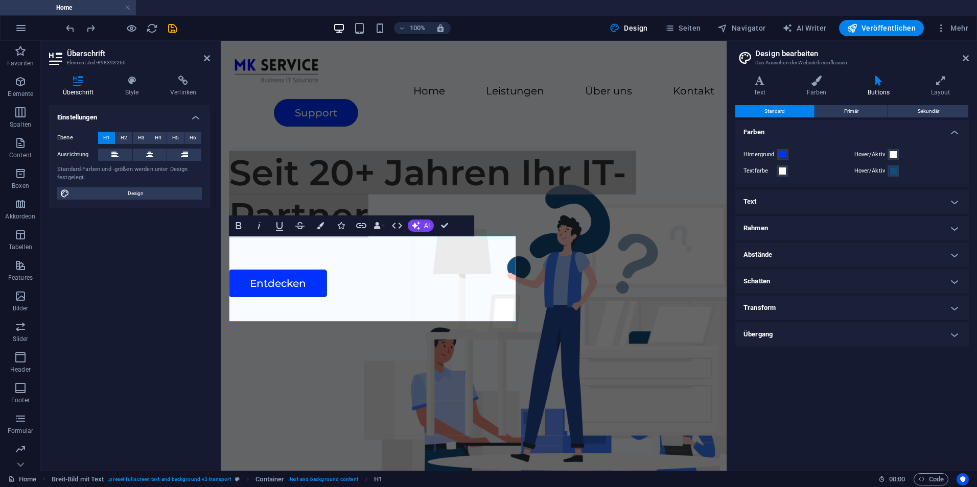
click at [210, 59] on aside "Überschrift Element #ed-898393260 Überschrift Style Verlinken Einstellungen Ebe…" at bounding box center [131, 256] width 180 height 430
click at [208, 56] on icon at bounding box center [207, 58] width 6 height 8
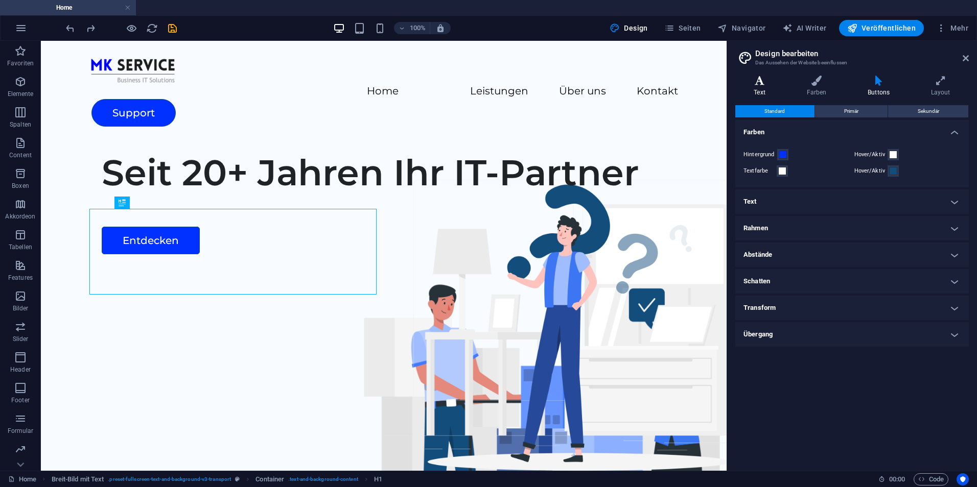
click at [772, 87] on h4 "Text" at bounding box center [761, 86] width 53 height 21
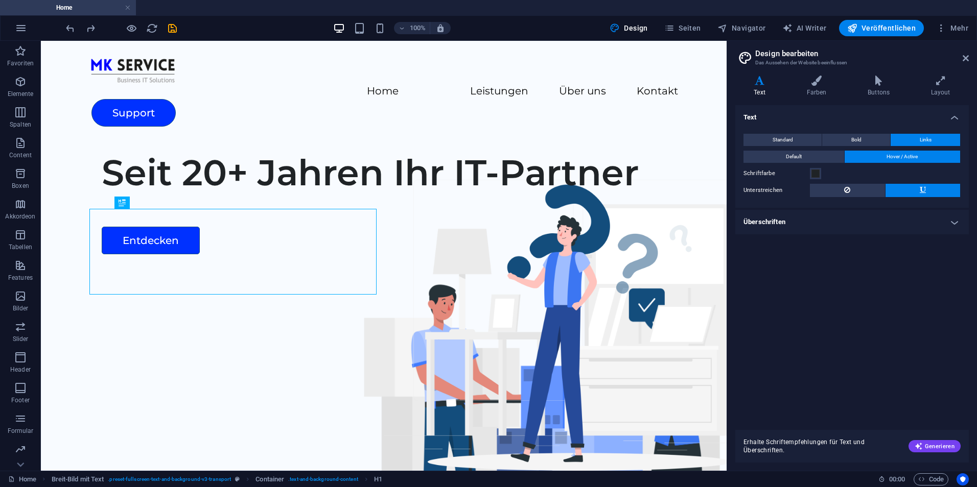
click at [841, 221] on h4 "Überschriften" at bounding box center [851, 222] width 233 height 25
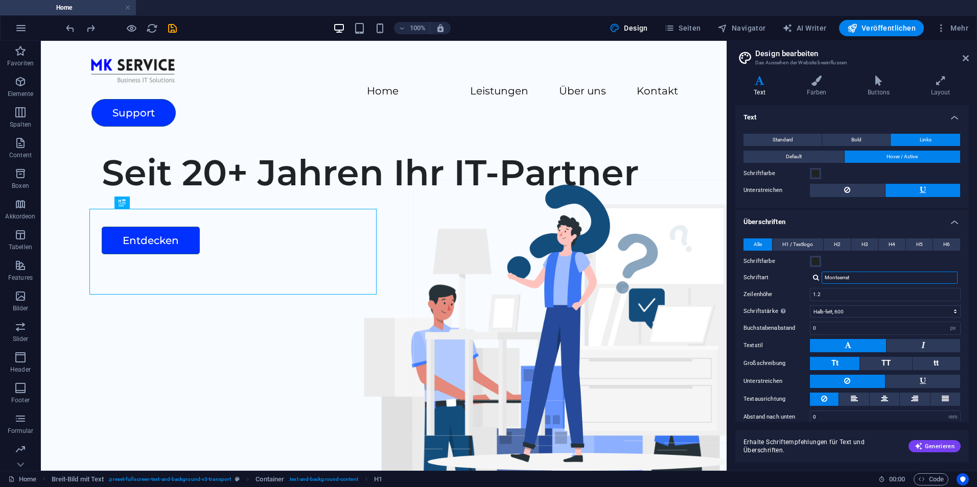
click at [856, 279] on input "Montserrat" at bounding box center [889, 278] width 136 height 12
click at [815, 281] on div at bounding box center [816, 277] width 6 height 7
click at [846, 303] on div "Schriften verwalten →" at bounding box center [891, 305] width 135 height 13
select select "popularity"
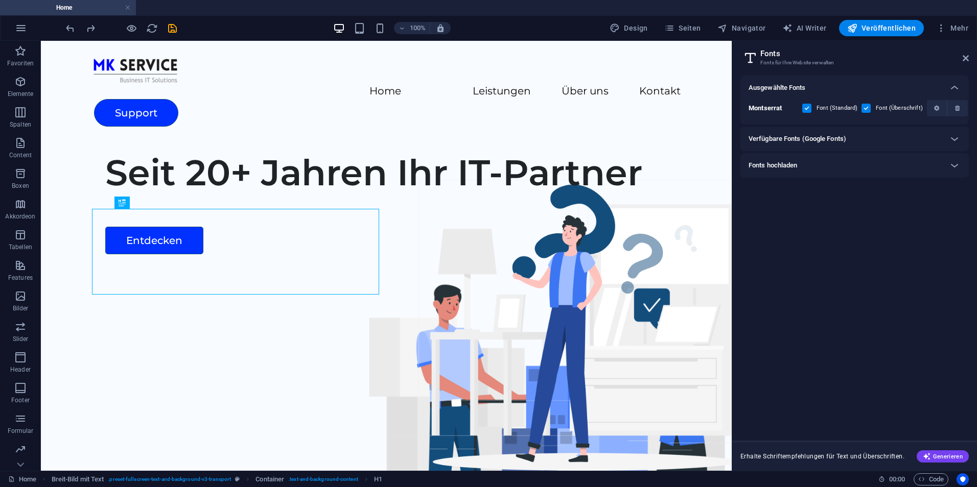
drag, startPoint x: 861, startPoint y: 144, endPoint x: 860, endPoint y: 157, distance: 13.3
click at [862, 144] on div "Verfügbare Fonts (Google Fonts)" at bounding box center [845, 139] width 194 height 12
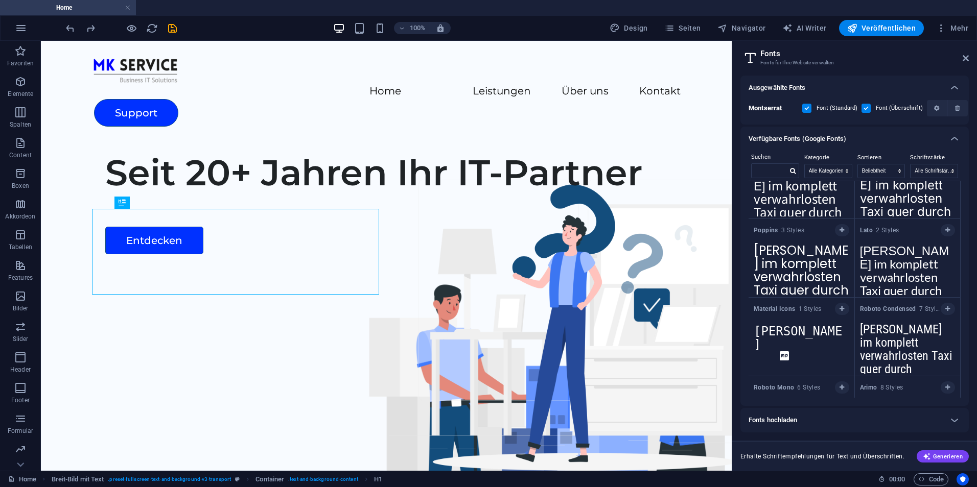
scroll to position [255, 0]
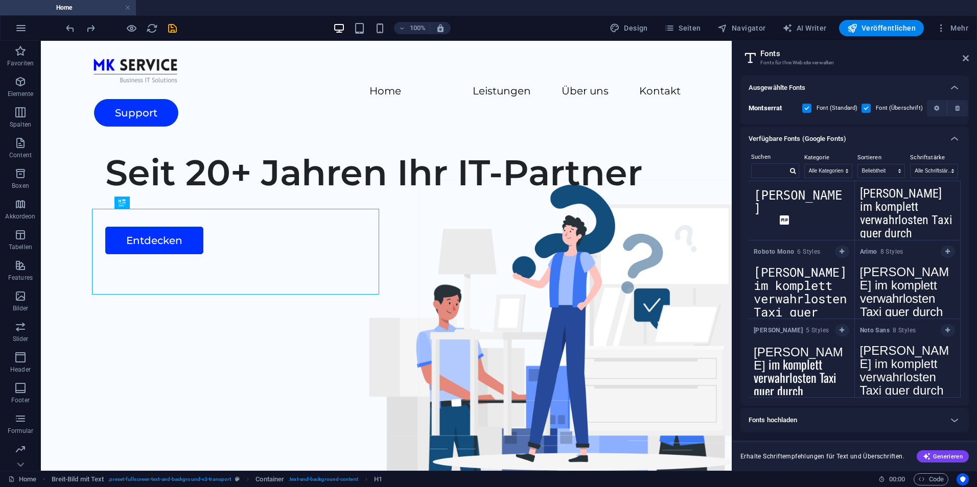
click at [830, 414] on div "Fonts hochladen" at bounding box center [854, 420] width 228 height 25
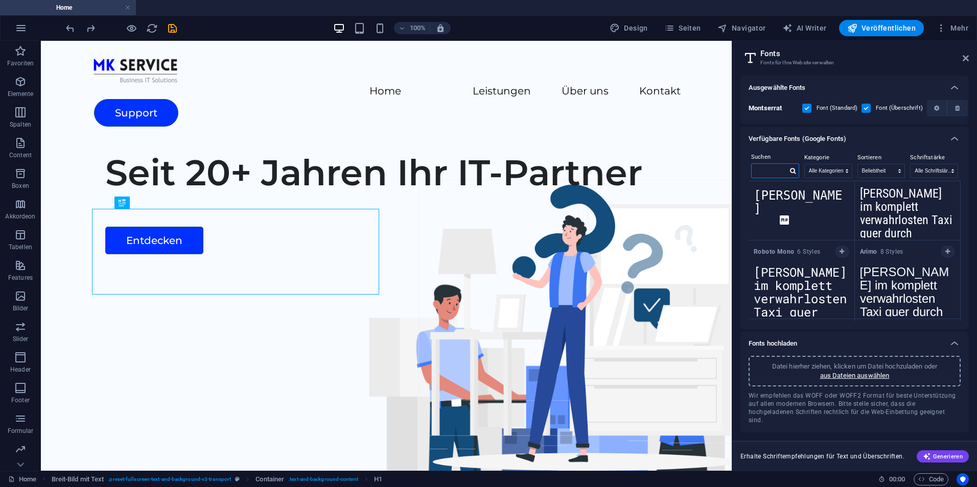
click at [776, 171] on input "text" at bounding box center [769, 170] width 36 height 13
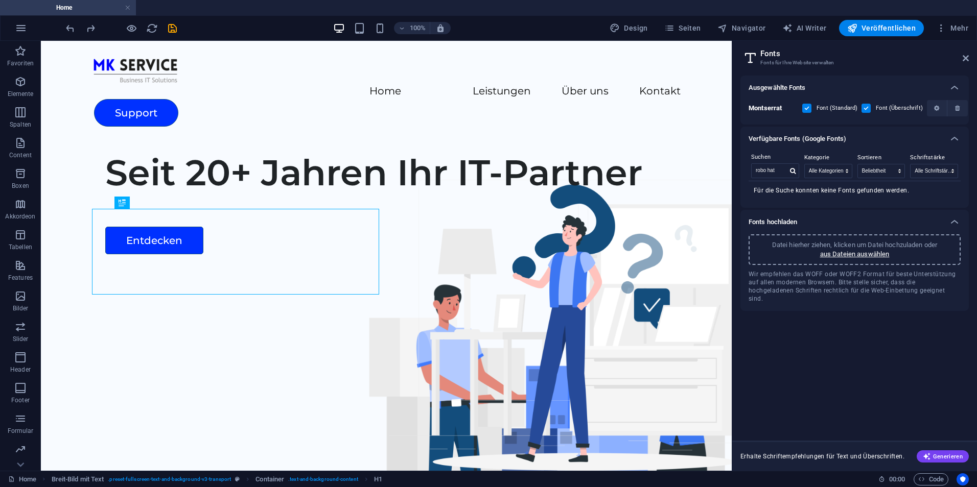
click at [823, 199] on div "Suchen robo hat Kategorie Alle Kategorien serif display monospace sans-serif ha…" at bounding box center [854, 179] width 228 height 57
click at [953, 132] on div at bounding box center [954, 139] width 25 height 25
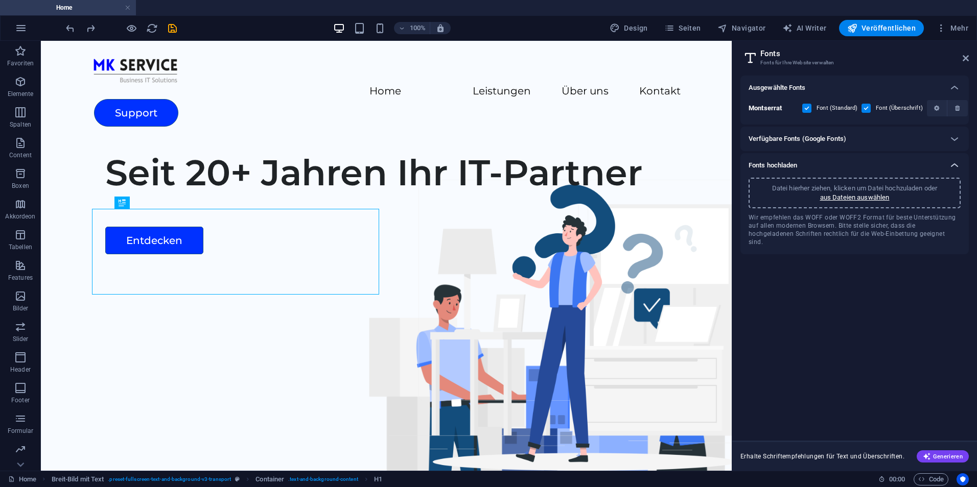
click at [953, 169] on icon at bounding box center [954, 165] width 12 height 12
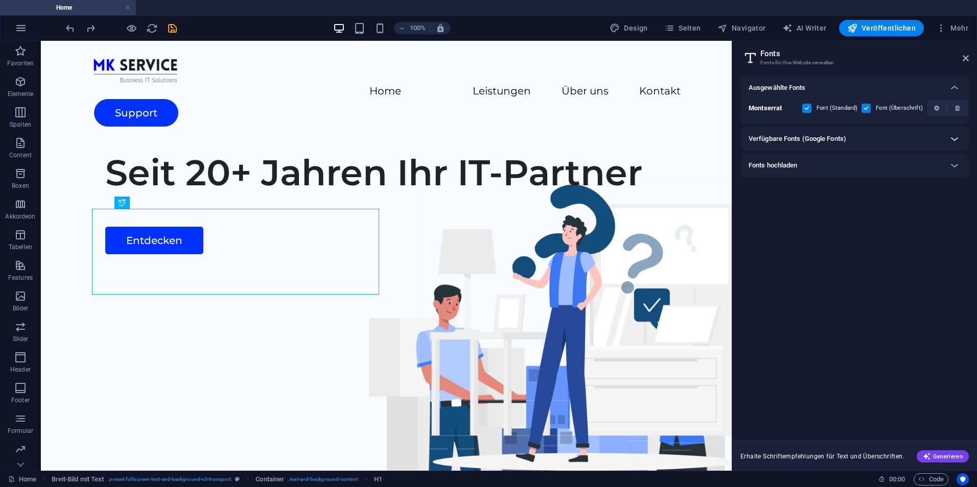
click at [954, 137] on icon at bounding box center [954, 139] width 12 height 12
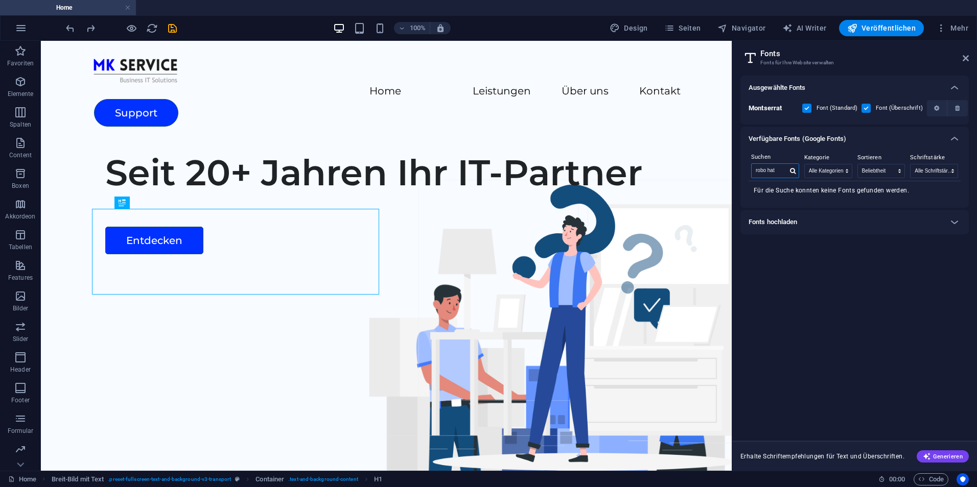
click at [770, 172] on input "robo hat" at bounding box center [769, 170] width 36 height 13
click at [775, 172] on input "robo hat" at bounding box center [769, 170] width 36 height 13
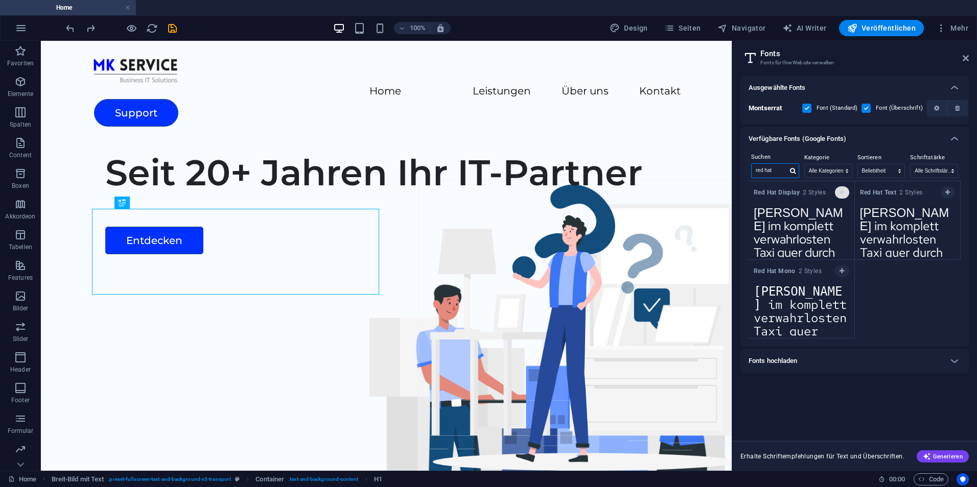
type input "red hat"
drag, startPoint x: 841, startPoint y: 192, endPoint x: 910, endPoint y: 229, distance: 78.4
click at [907, 232] on div "Red Hat Display 2 Styles Franz jagt im komplett verwahrlosten Taxi quer durch B…" at bounding box center [854, 259] width 212 height 157
click at [939, 195] on div "Red Hat Text 2 Styles" at bounding box center [907, 191] width 106 height 20
click at [946, 191] on icon "button" at bounding box center [947, 192] width 5 height 6
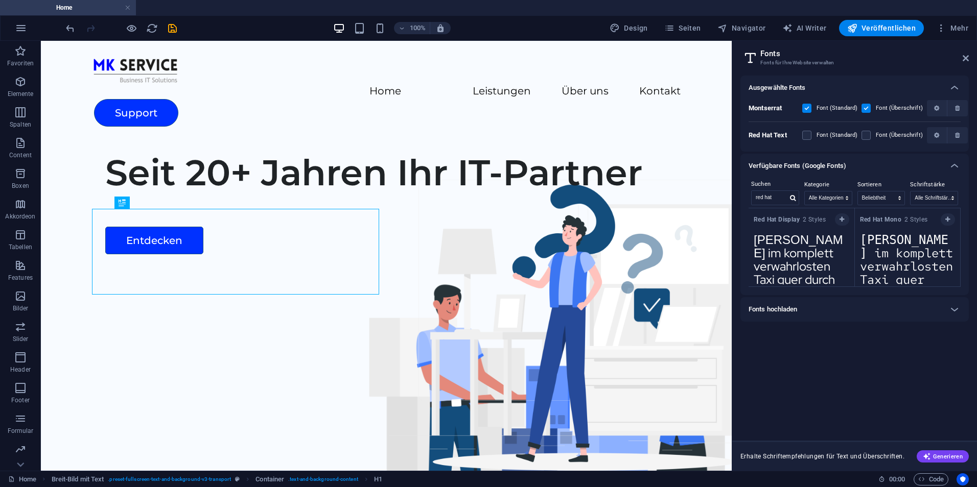
click at [964, 61] on icon at bounding box center [965, 58] width 6 height 8
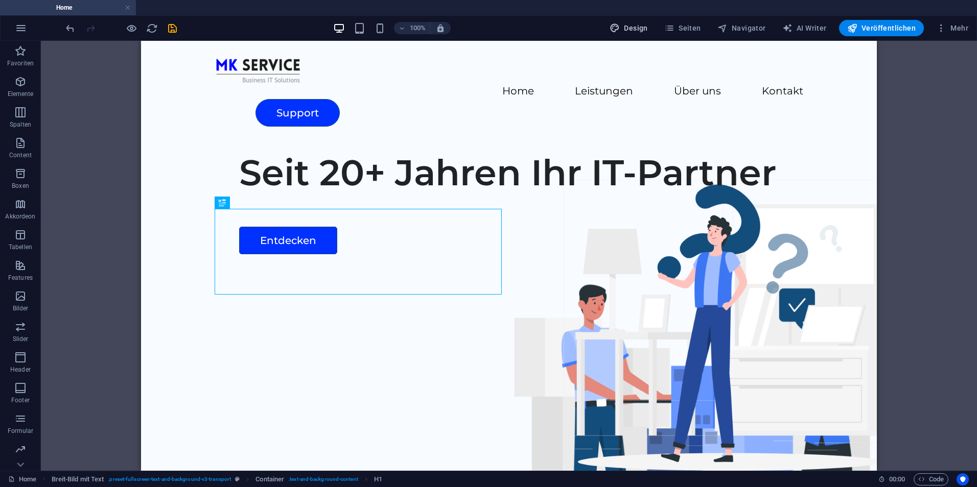
click at [633, 25] on span "Design" at bounding box center [628, 28] width 38 height 10
select select "600"
select select "px"
select select "rem"
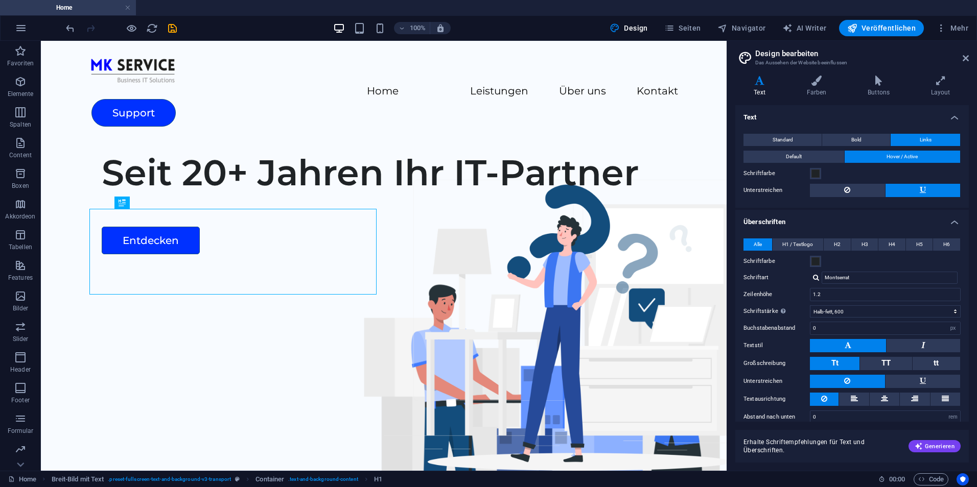
click at [813, 279] on div at bounding box center [816, 277] width 6 height 7
click at [854, 301] on div "Red Hat Text" at bounding box center [891, 304] width 135 height 11
type input "Red Hat Text"
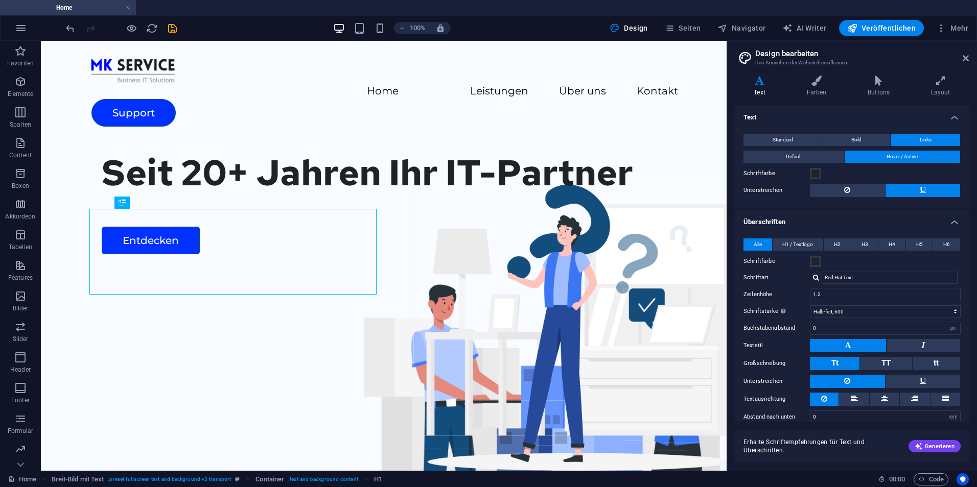
click at [806, 236] on div "Alle H1 / Textlogo H2 H3 H4 H5 H6 Schriftfarbe Schriftart Red Hat Text Schrifte…" at bounding box center [852, 331] width 238 height 206
click at [811, 242] on span "H1 / Textlogo" at bounding box center [797, 245] width 31 height 12
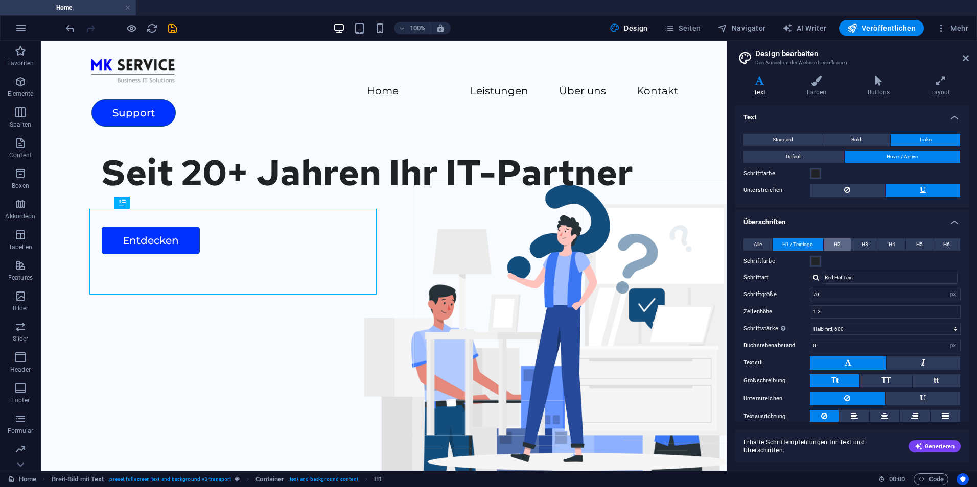
click at [825, 244] on button "H2" at bounding box center [836, 245] width 27 height 12
click at [866, 246] on span "H3" at bounding box center [864, 245] width 7 height 12
click at [888, 246] on span "H4" at bounding box center [891, 245] width 7 height 12
click at [910, 246] on button "H5" at bounding box center [919, 245] width 27 height 12
click at [930, 245] on button "H5" at bounding box center [919, 245] width 27 height 12
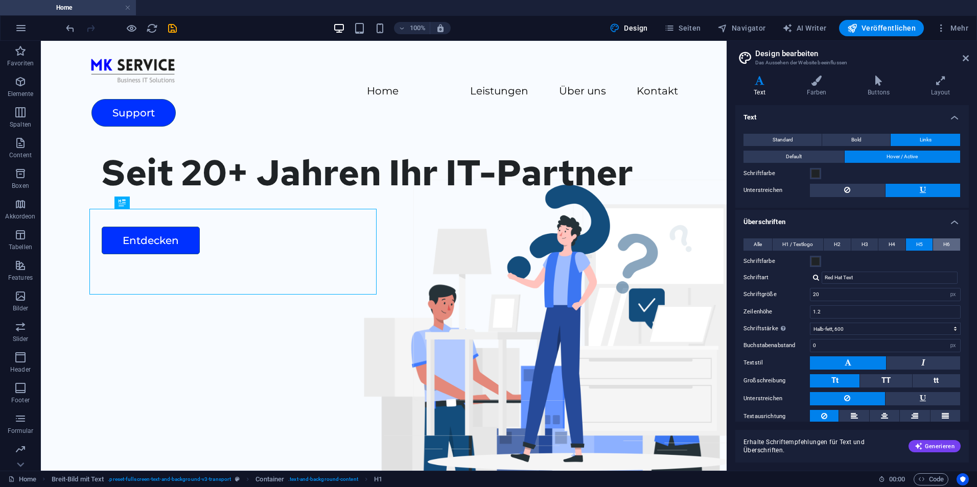
click at [933, 244] on button "H6" at bounding box center [946, 245] width 27 height 12
click at [743, 246] on div "Alle H1 / Textlogo H2 H3 H4 H5 H6 Schriftfarbe Schriftart Red Hat Text Schrifte…" at bounding box center [852, 339] width 238 height 223
click at [966, 57] on icon at bounding box center [965, 58] width 6 height 8
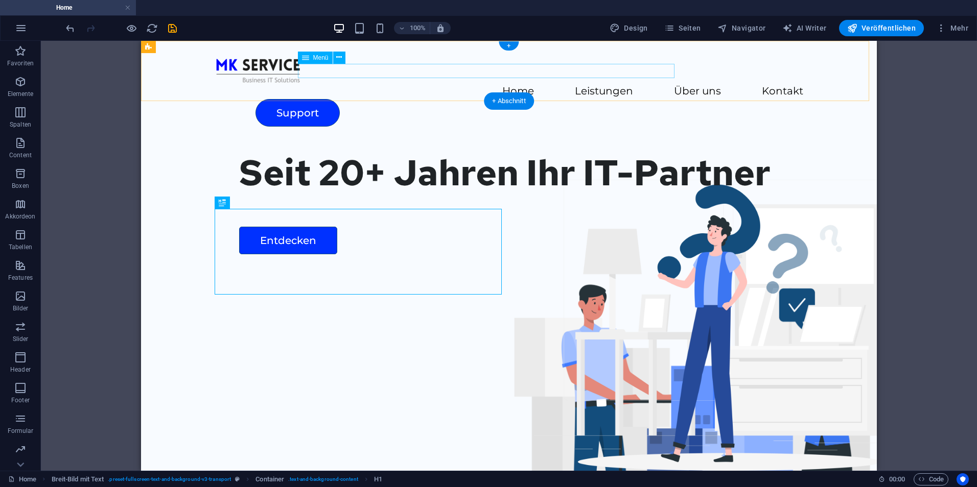
click at [497, 84] on nav "Home Leistungen Über uns Kontakt" at bounding box center [509, 91] width 588 height 15
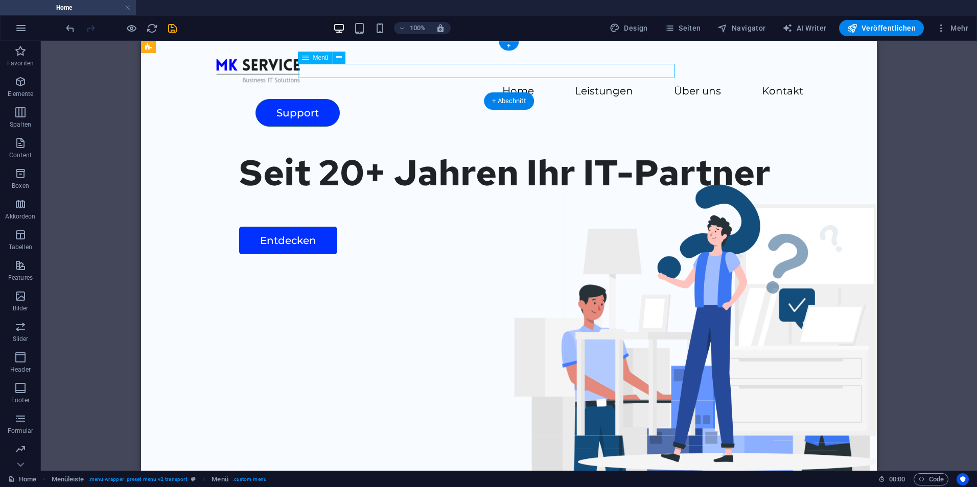
click at [497, 84] on nav "Home Leistungen Über uns Kontakt" at bounding box center [509, 91] width 588 height 15
select select
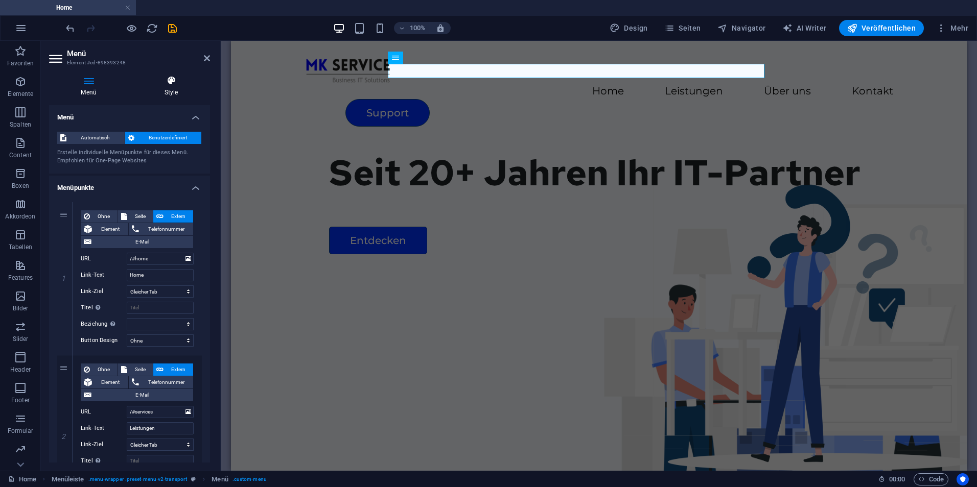
click at [192, 95] on h4 "Style" at bounding box center [171, 86] width 78 height 21
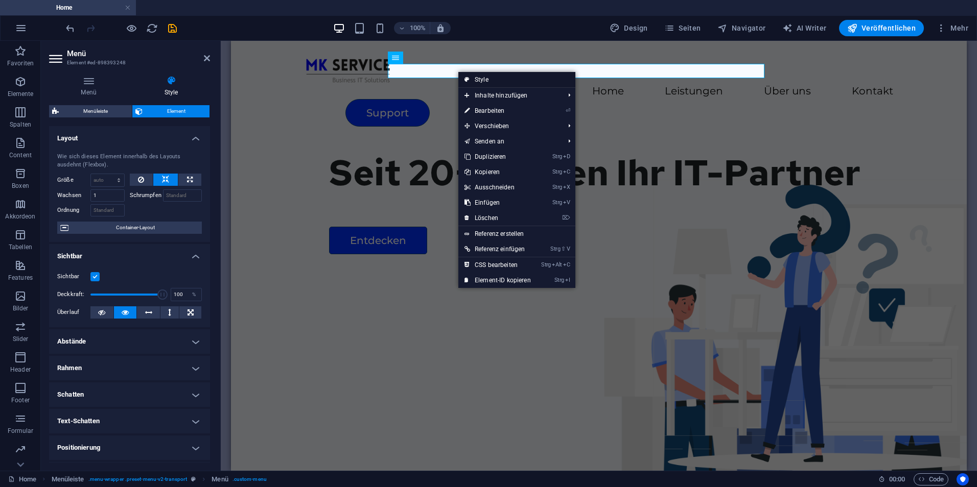
drag, startPoint x: 485, startPoint y: 75, endPoint x: 257, endPoint y: 29, distance: 232.5
click at [485, 75] on link "Style" at bounding box center [516, 79] width 117 height 15
select select "header"
select select "rem"
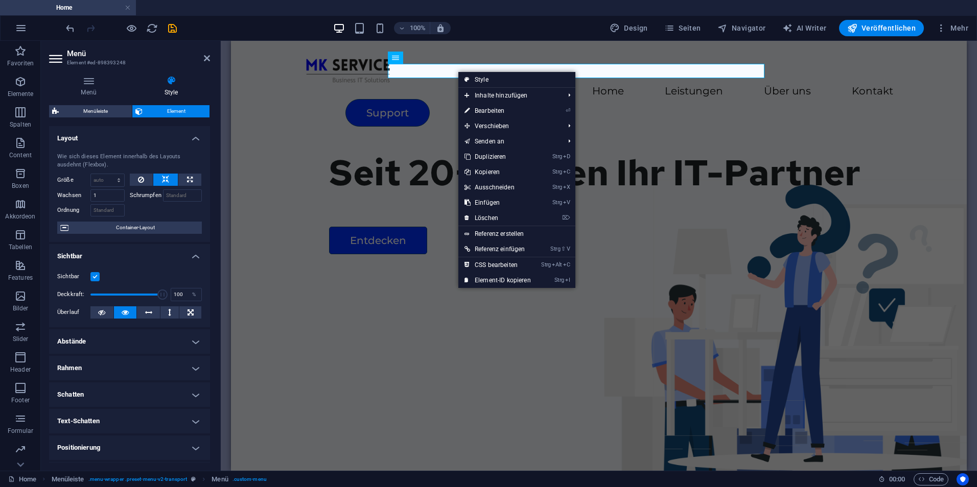
select select "rem"
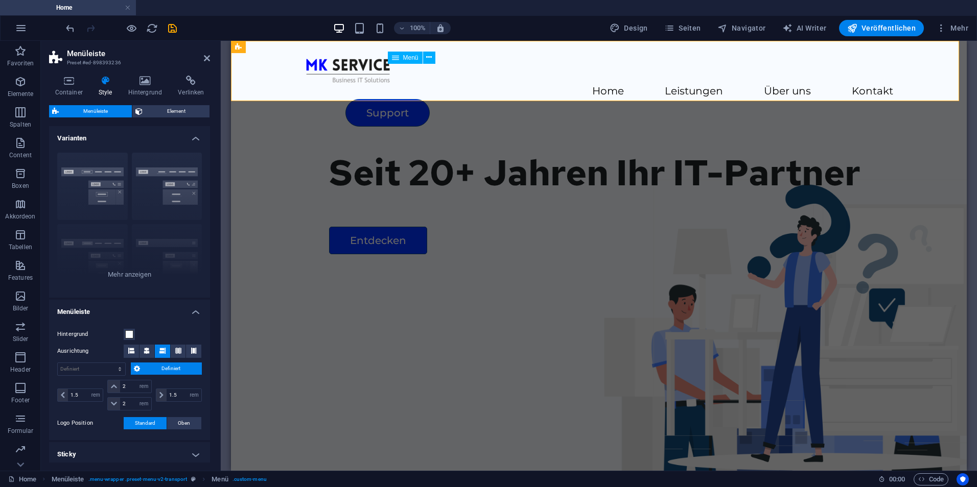
click at [488, 84] on nav "Home Leistungen Über uns Kontakt" at bounding box center [598, 91] width 588 height 15
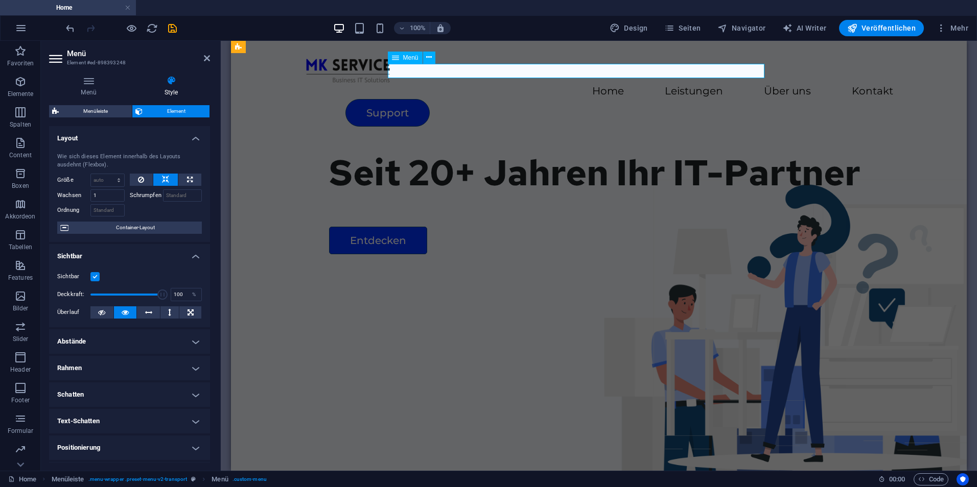
click at [488, 84] on nav "Home Leistungen Über uns Kontakt" at bounding box center [598, 91] width 588 height 15
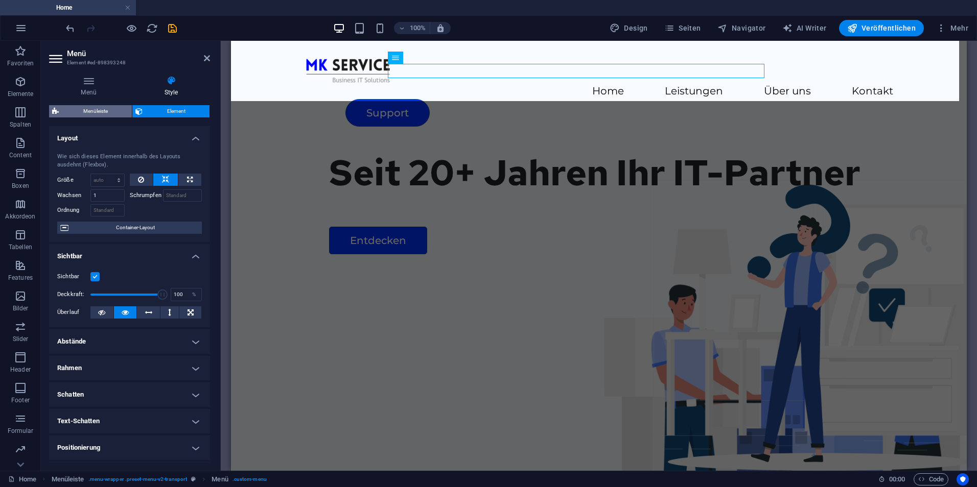
click at [93, 115] on span "Menüleiste" at bounding box center [95, 111] width 67 height 12
select select "rem"
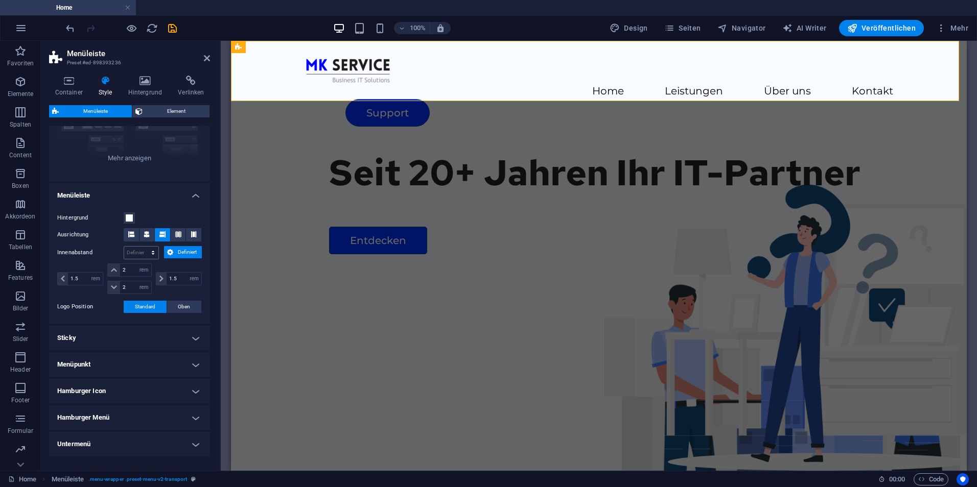
scroll to position [151, 0]
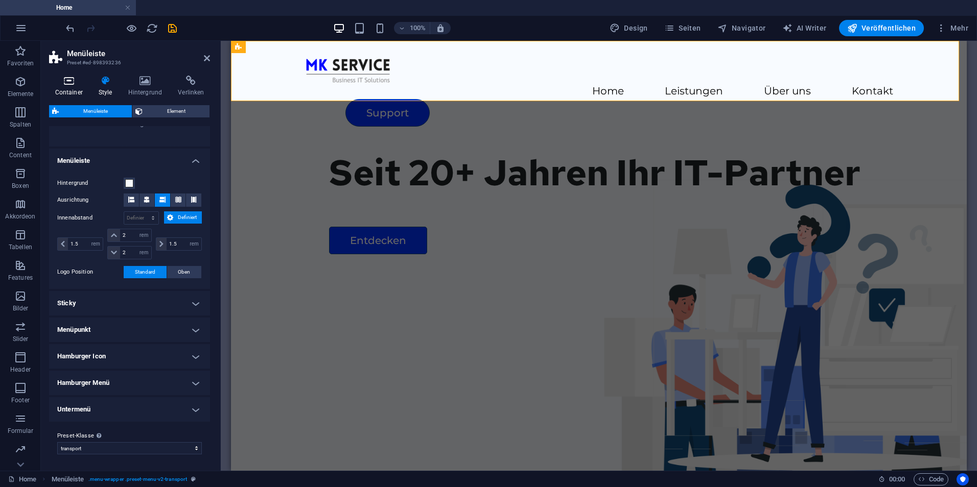
click at [80, 87] on h4 "Container" at bounding box center [70, 86] width 43 height 21
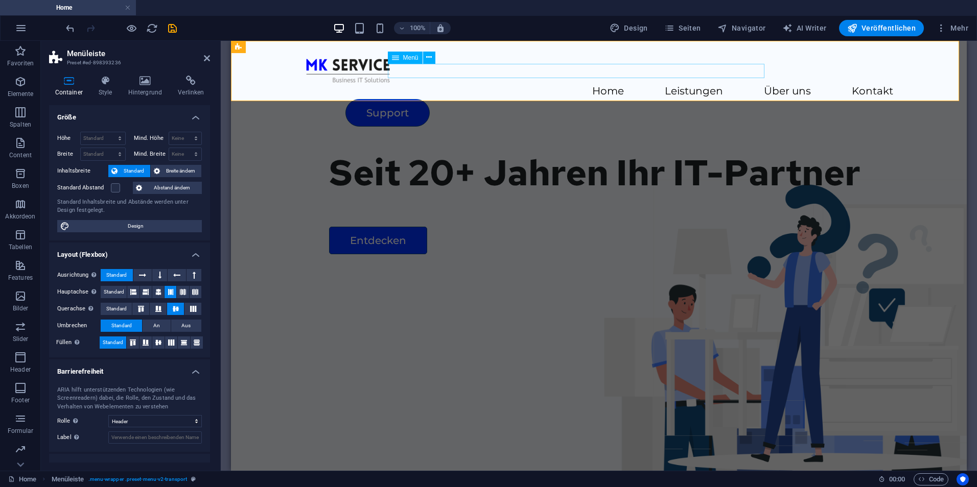
click at [502, 84] on nav "Home Leistungen Über uns Kontakt" at bounding box center [598, 91] width 588 height 15
select select
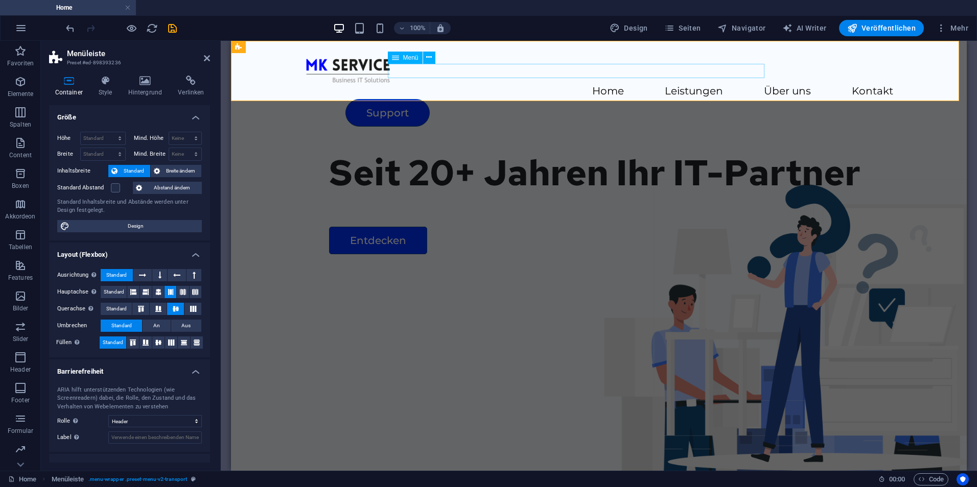
select select
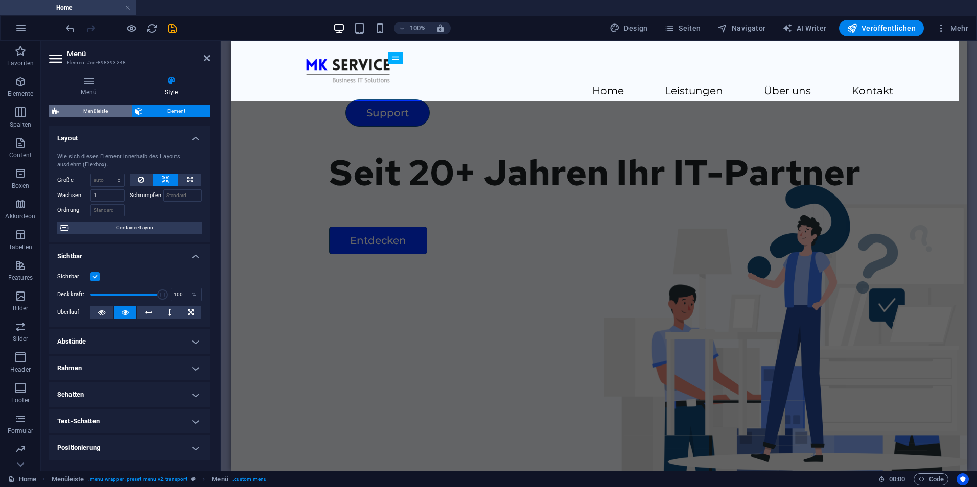
click at [113, 110] on span "Menüleiste" at bounding box center [95, 111] width 67 height 12
select select "rem"
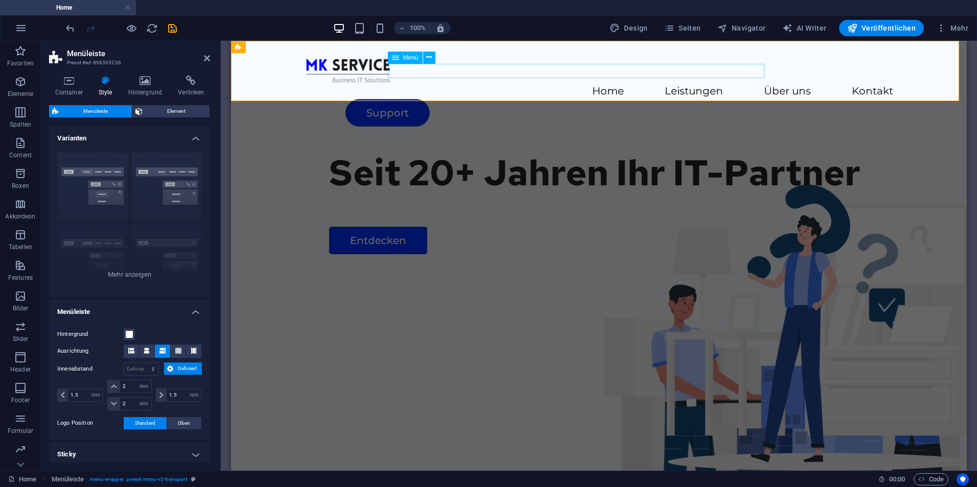
click at [500, 84] on nav "Home Leistungen Über uns Kontakt" at bounding box center [598, 91] width 588 height 15
select select
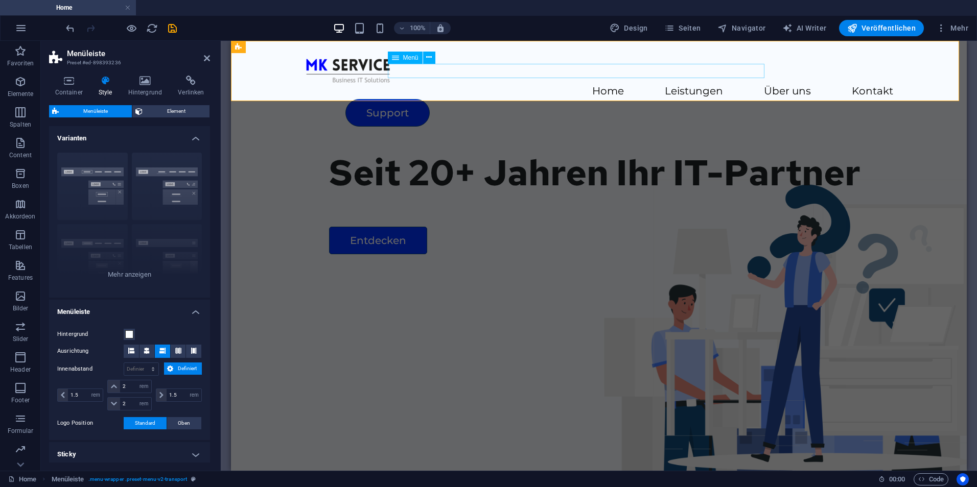
select select
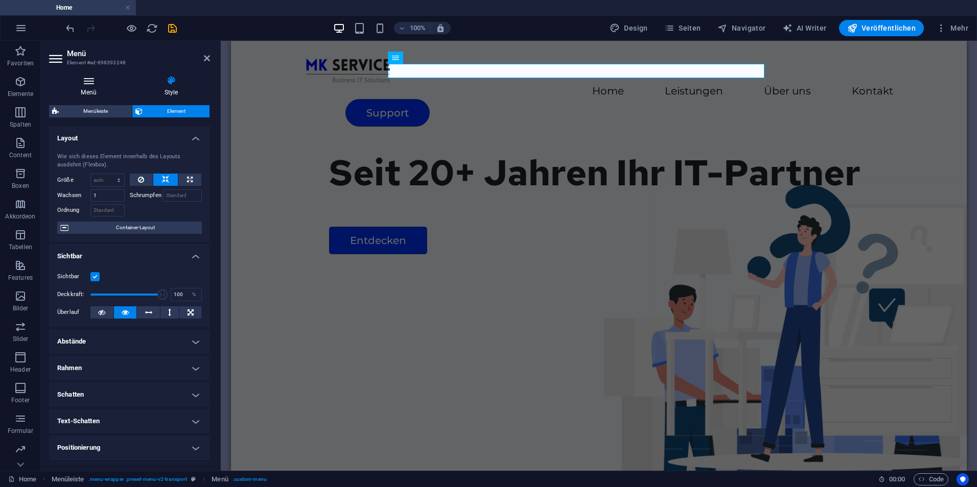
click at [103, 83] on icon at bounding box center [88, 81] width 79 height 10
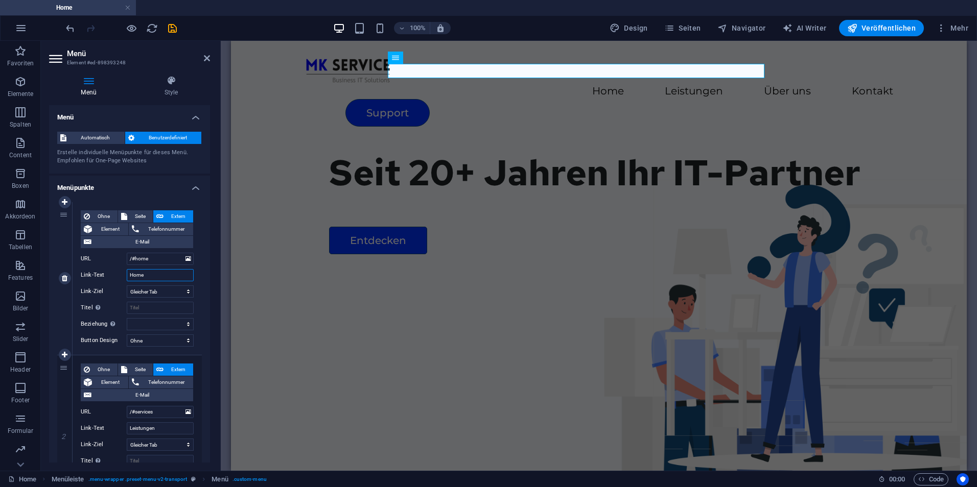
click at [173, 280] on input "Home" at bounding box center [160, 275] width 67 height 12
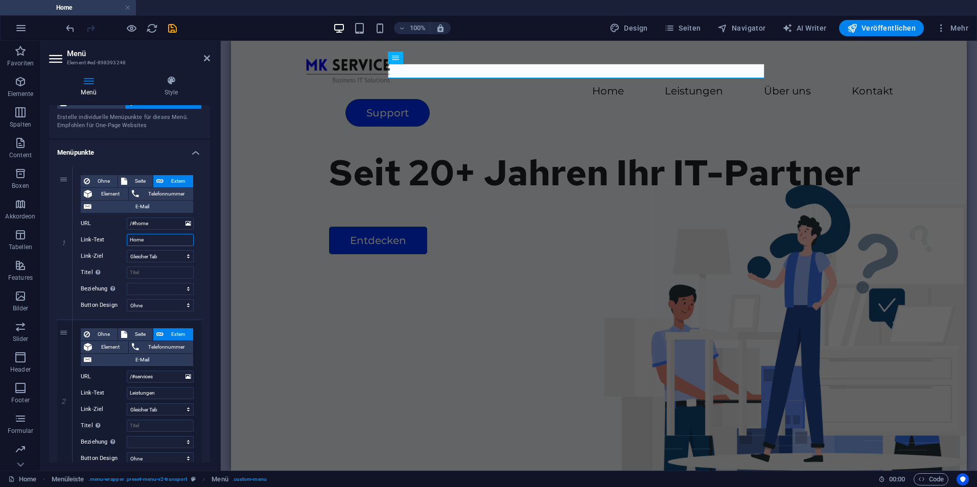
scroll to position [0, 0]
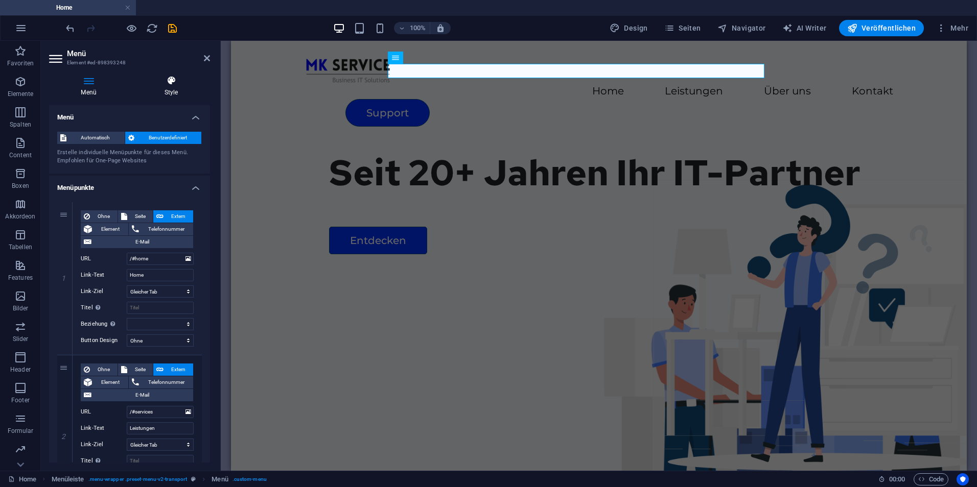
click at [169, 80] on icon at bounding box center [171, 81] width 78 height 10
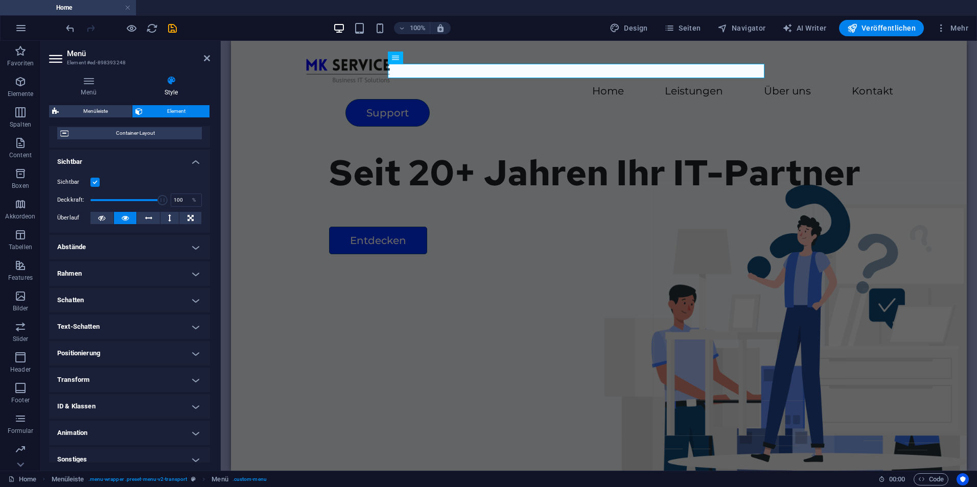
scroll to position [104, 0]
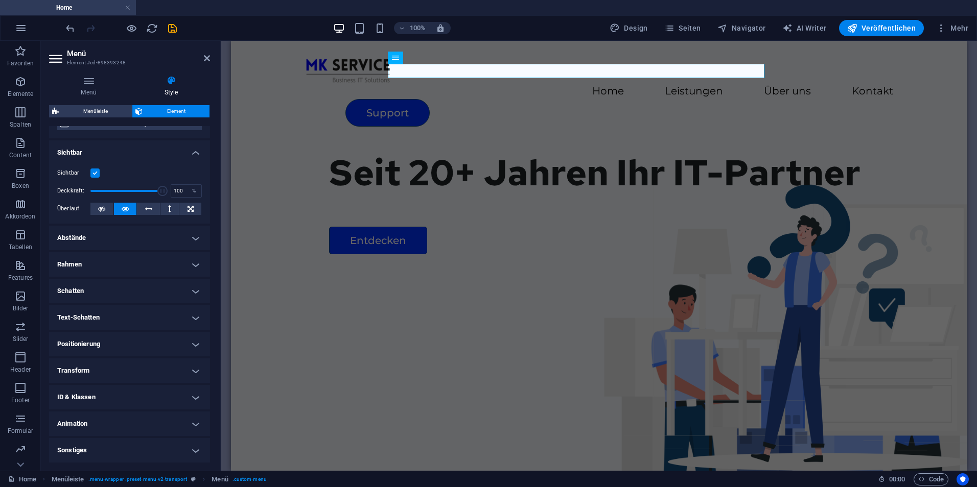
click at [159, 301] on h4 "Schatten" at bounding box center [129, 291] width 161 height 25
click at [208, 60] on icon at bounding box center [207, 58] width 6 height 8
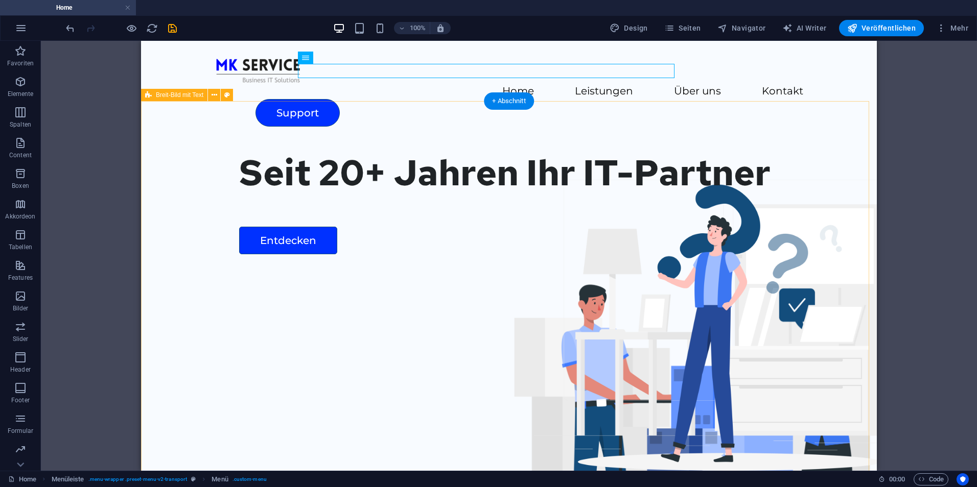
click at [201, 148] on div "Seit 20+ Jahren Ihr IT-Partner Entdecken" at bounding box center [508, 338] width 735 height 391
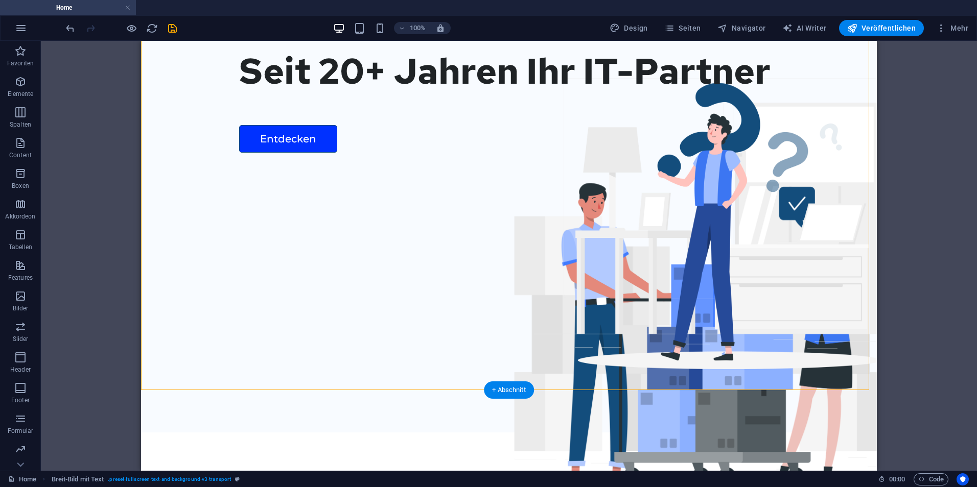
scroll to position [102, 0]
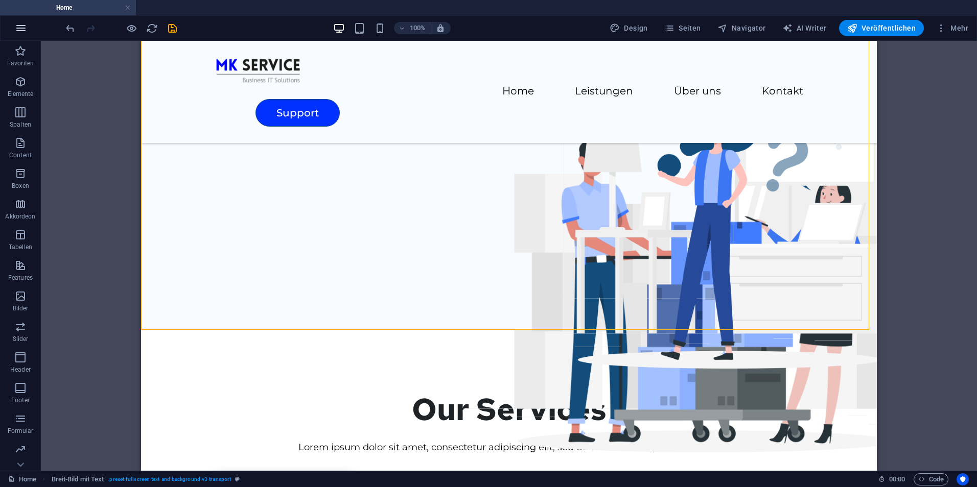
click at [30, 33] on button "button" at bounding box center [21, 28] width 25 height 25
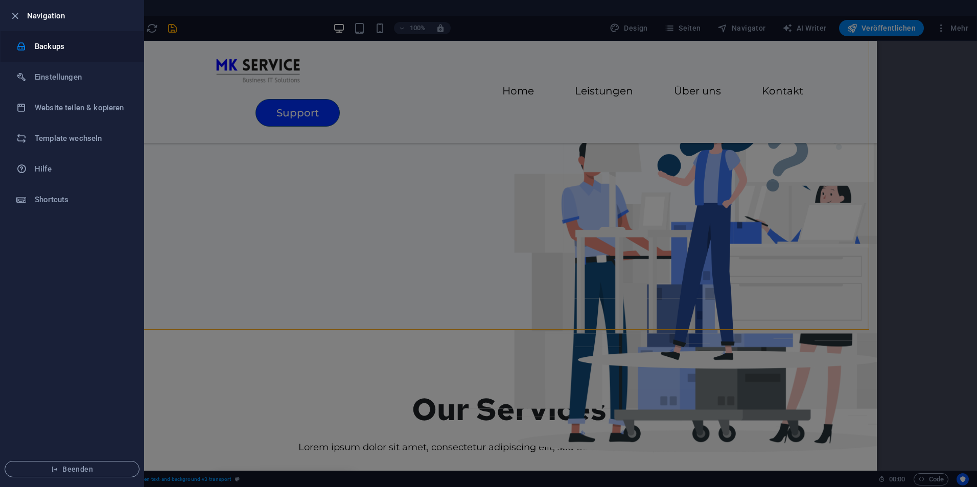
click at [73, 46] on h6 "Backups" at bounding box center [82, 46] width 94 height 12
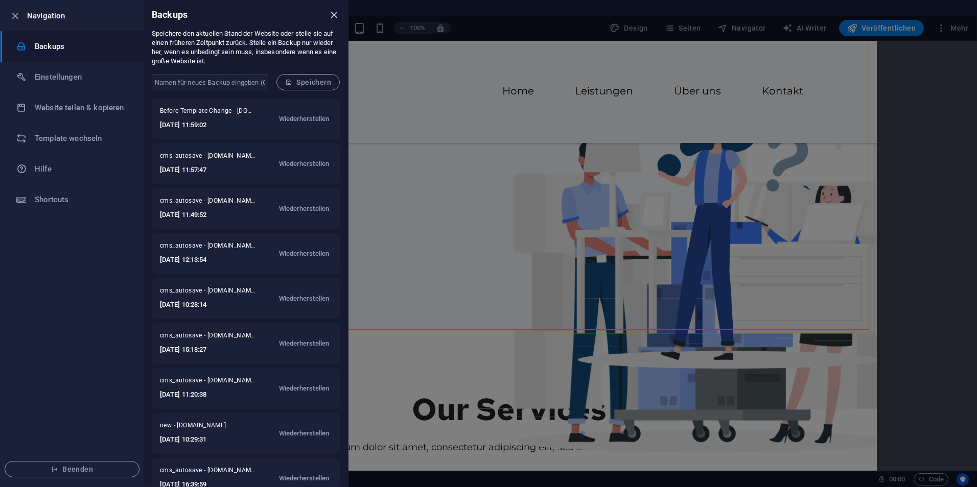
click at [331, 11] on icon "close" at bounding box center [334, 15] width 12 height 12
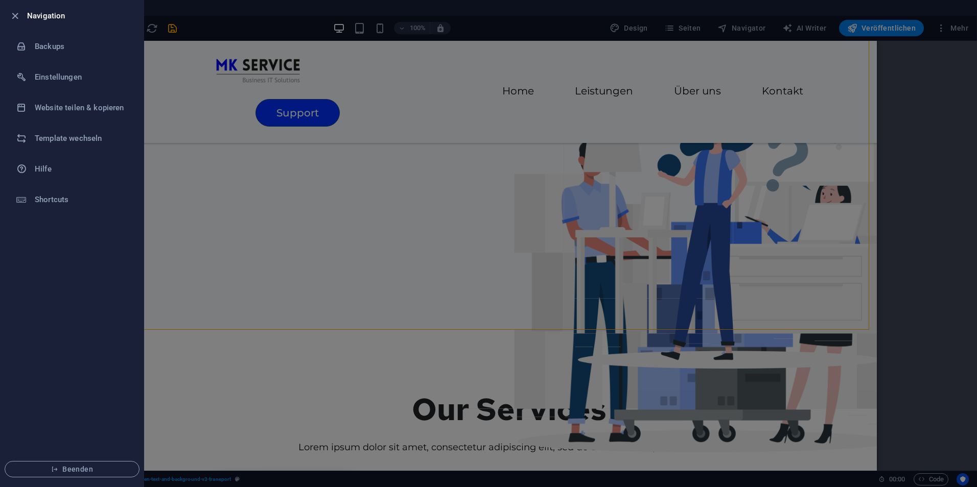
click at [543, 323] on div at bounding box center [488, 243] width 977 height 487
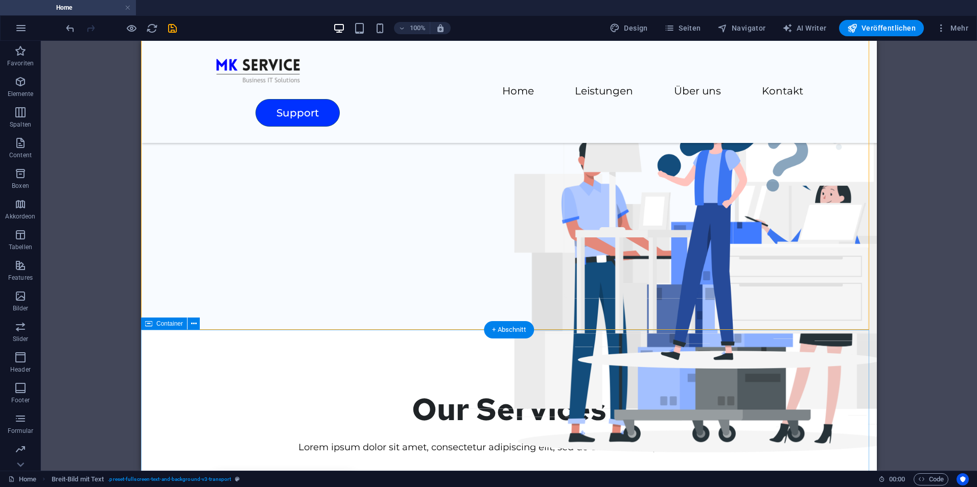
scroll to position [0, 0]
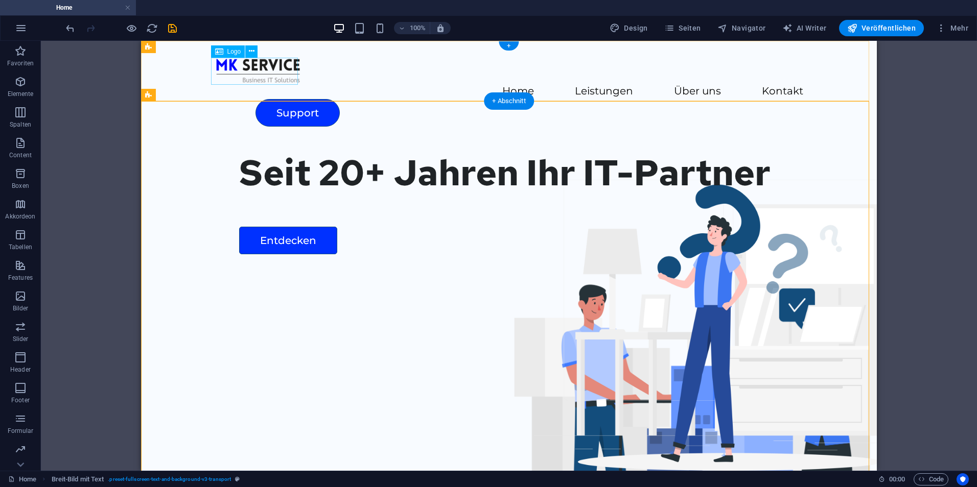
click at [282, 75] on div at bounding box center [509, 70] width 588 height 27
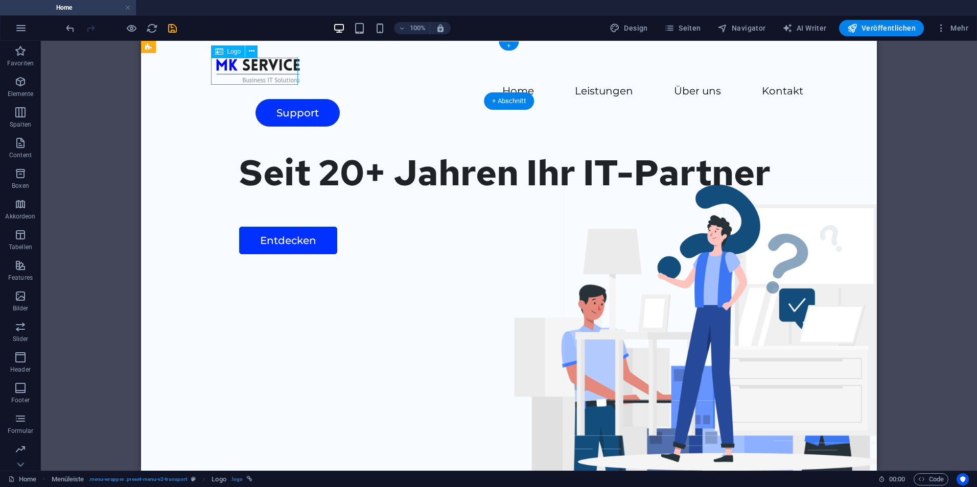
click at [282, 75] on div at bounding box center [509, 70] width 588 height 27
select select "px"
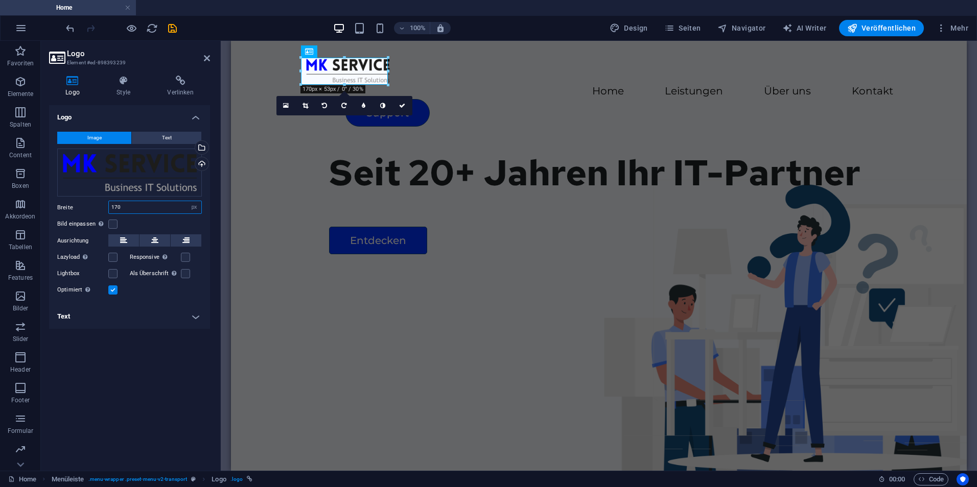
click at [157, 207] on input "170" at bounding box center [155, 207] width 92 height 12
click at [210, 59] on aside "Logo Element #ed-898393239 Logo Style Verlinken Logo Image Text Ziehe Dateien z…" at bounding box center [131, 256] width 180 height 430
click at [206, 55] on icon at bounding box center [207, 58] width 6 height 8
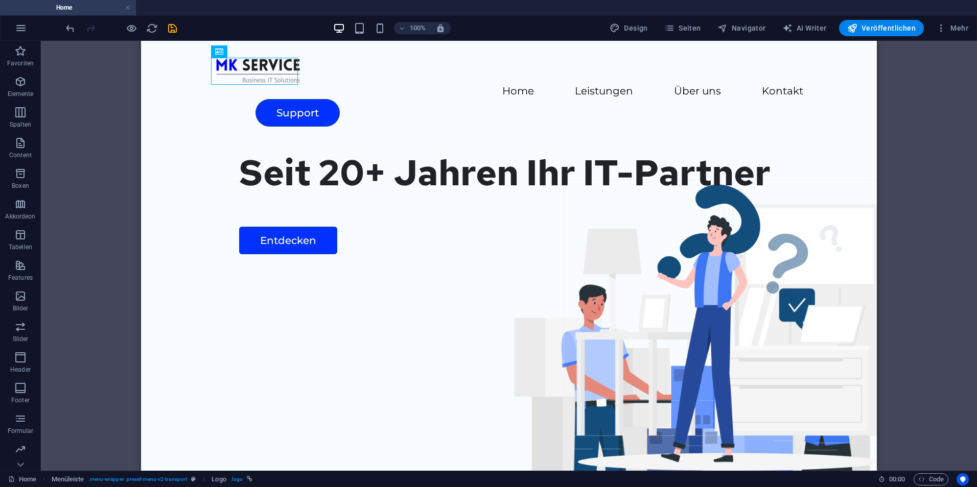
click at [42, 192] on div "Container H1 Breit-Bild mit Text Container Menü Menüleiste Container Bild Conta…" at bounding box center [509, 256] width 936 height 430
click at [385, 32] on icon "button" at bounding box center [380, 28] width 12 height 12
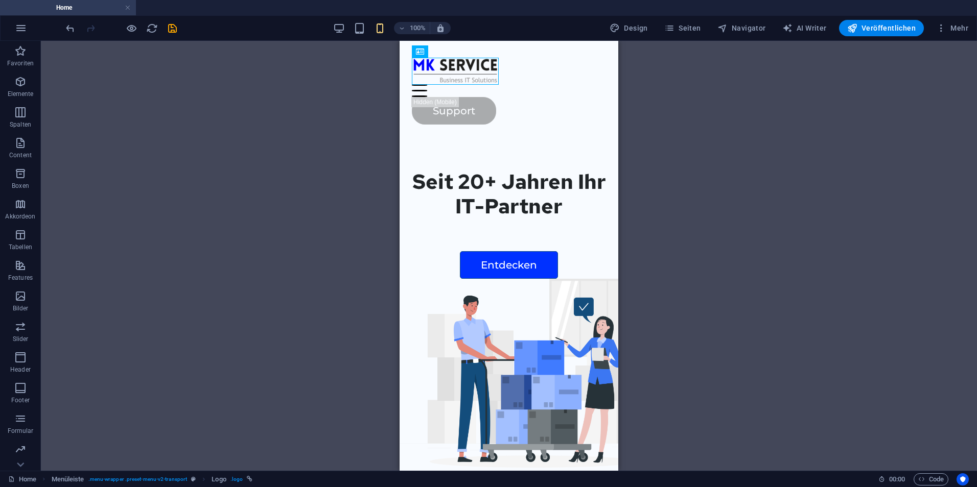
click at [176, 276] on div "Container H1 Breit-Bild mit Text Container Menü Menüleiste Container Bild Conta…" at bounding box center [509, 256] width 936 height 430
click at [674, 322] on div "H1 Breit-Bild mit Text Container Menü Menüleiste Container Breit-Bild mit Text …" at bounding box center [509, 256] width 936 height 430
click at [350, 26] on div "100%" at bounding box center [392, 28] width 118 height 16
click at [345, 28] on icon "button" at bounding box center [339, 28] width 12 height 12
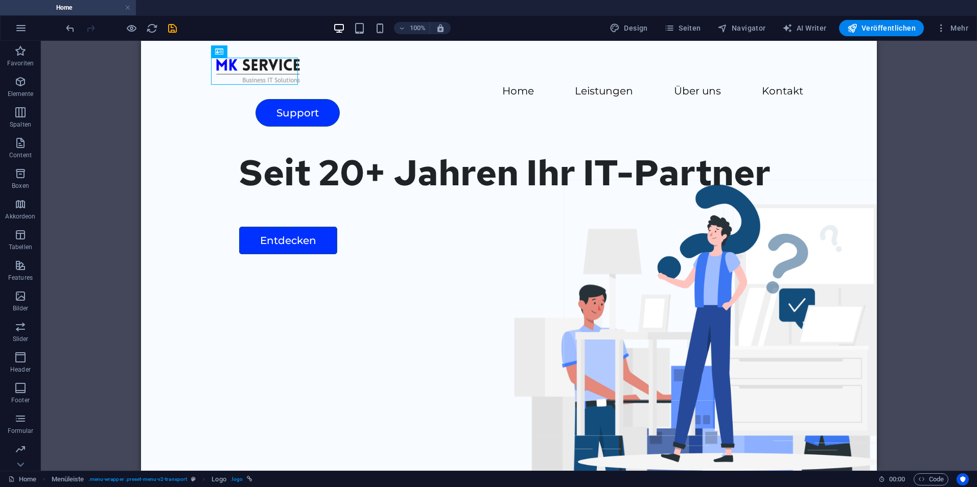
drag, startPoint x: 114, startPoint y: 295, endPoint x: 135, endPoint y: 283, distance: 24.5
click at [116, 293] on div "Container H1 Breit-Bild mit Text Container Menü Menüleiste Container Breit-Bild…" at bounding box center [509, 256] width 936 height 430
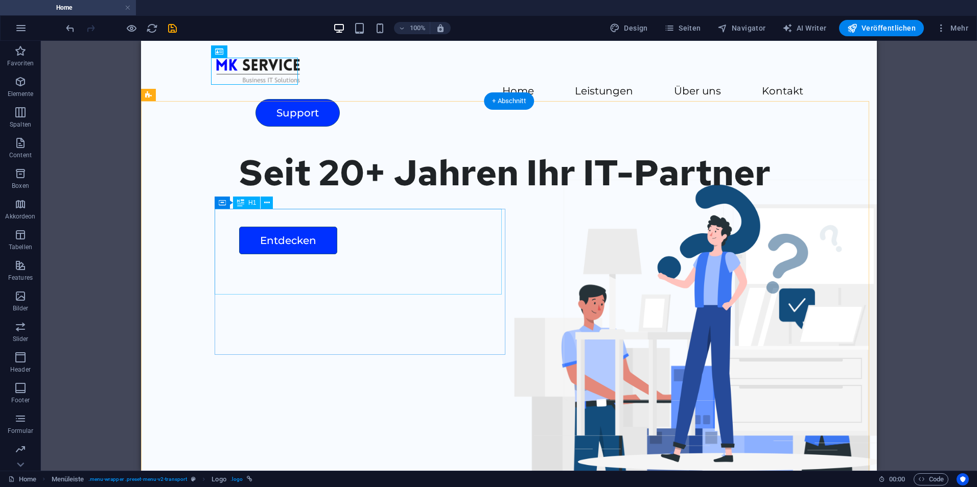
click at [246, 194] on div "Seit 20+ Jahren Ihr IT-Partner" at bounding box center [541, 172] width 605 height 43
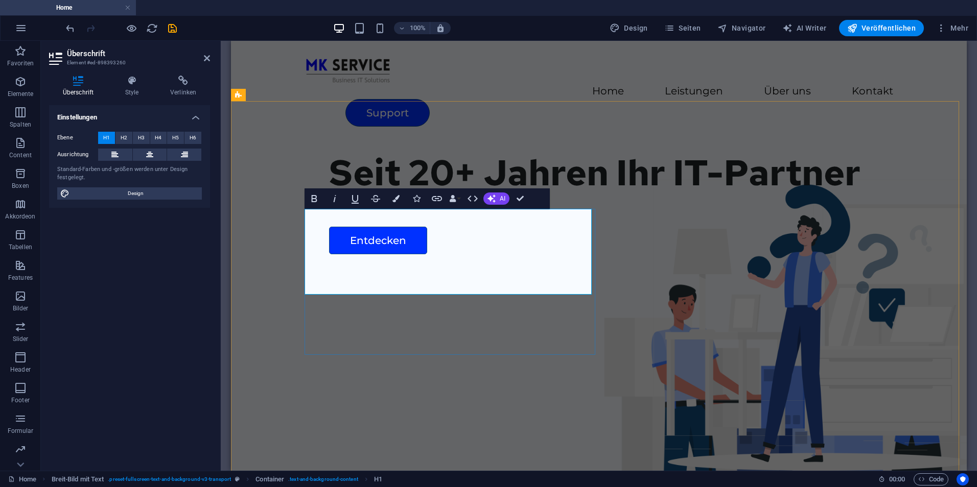
click at [410, 194] on h1 "Seit 20+ Jahren Ihr IT-Partner" at bounding box center [631, 172] width 605 height 43
click at [445, 194] on h1 "Seit 20+ Jahren Ihr IT-Partner" at bounding box center [631, 172] width 605 height 43
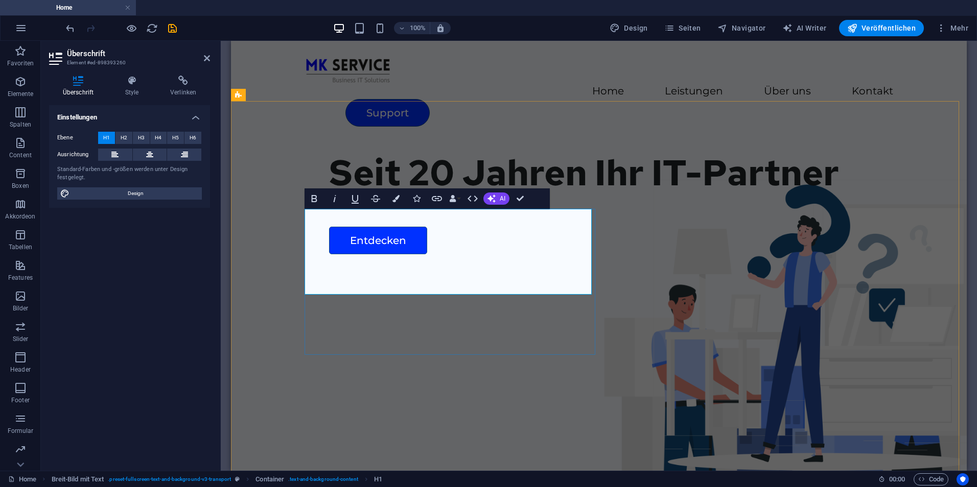
click at [523, 194] on h1 "Seit 20 Jahren Ihr IT-Partner" at bounding box center [631, 172] width 605 height 43
click at [555, 194] on h1 "Seit 20 Jahren Ihr IT-Partner" at bounding box center [631, 172] width 605 height 43
click at [363, 194] on h1 "Seit 20 Jahren Ihr IT-Partner" at bounding box center [631, 172] width 605 height 43
click at [560, 194] on h1 "Seit 20 Jahren Ihr IT-Partner" at bounding box center [631, 172] width 605 height 43
click at [365, 194] on h1 "Seit 20 Jahren Ihr IT-Partner" at bounding box center [631, 172] width 605 height 43
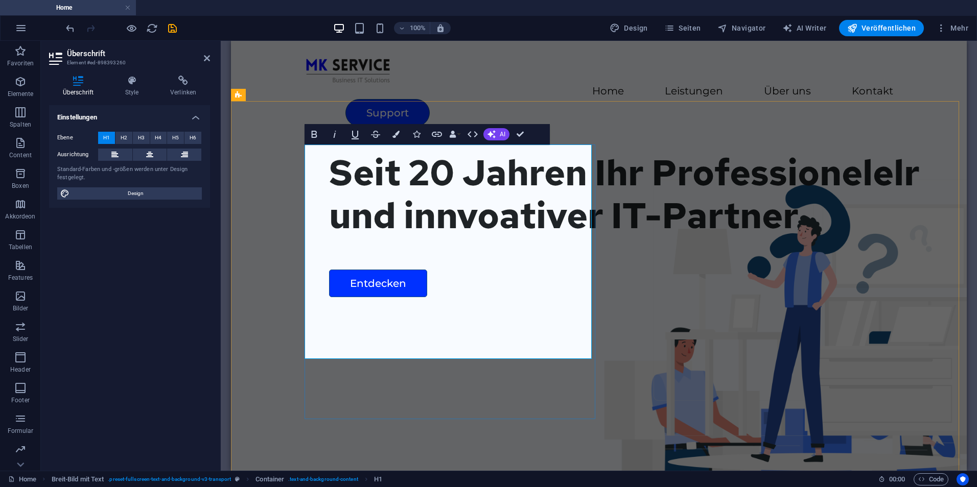
click at [531, 237] on h1 "Seit 20 Jahren Ihr Professionelelr und innvoativer IT-Partner" at bounding box center [631, 194] width 605 height 86
click at [548, 237] on h1 "Seit 20 Jahren Ihr Professionelelr und innvoativer IT-Partner" at bounding box center [631, 194] width 605 height 86
click at [539, 237] on h1 "Seit 20 Jahren Ihr Professionellr und innvoativer IT-Partner" at bounding box center [631, 194] width 605 height 86
drag, startPoint x: 472, startPoint y: 334, endPoint x: 447, endPoint y: 323, distance: 27.0
click at [447, 237] on h1 "Seit 20 Jahren Ihr Professioneller und innvoativer IT-Partner" at bounding box center [631, 194] width 605 height 86
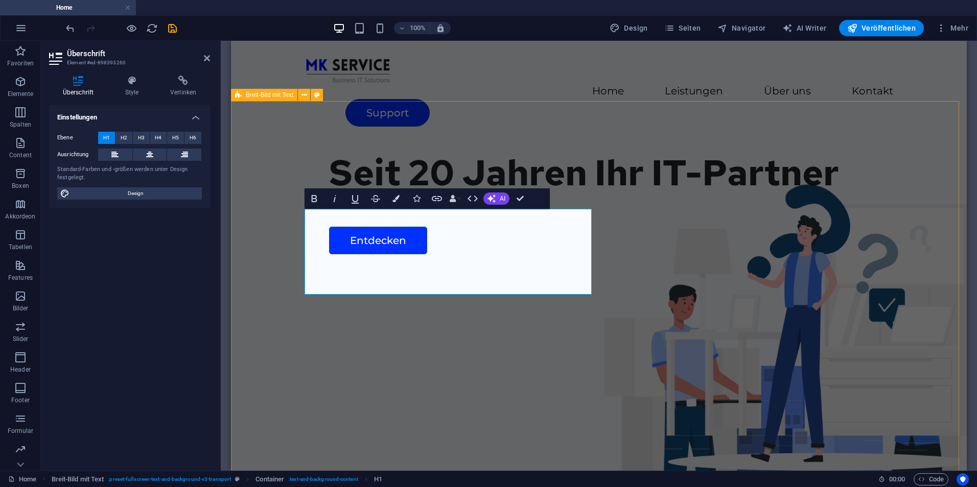
click at [293, 297] on div "Seit 20 Jahren Ihr IT-Partner Entdecken" at bounding box center [598, 338] width 735 height 391
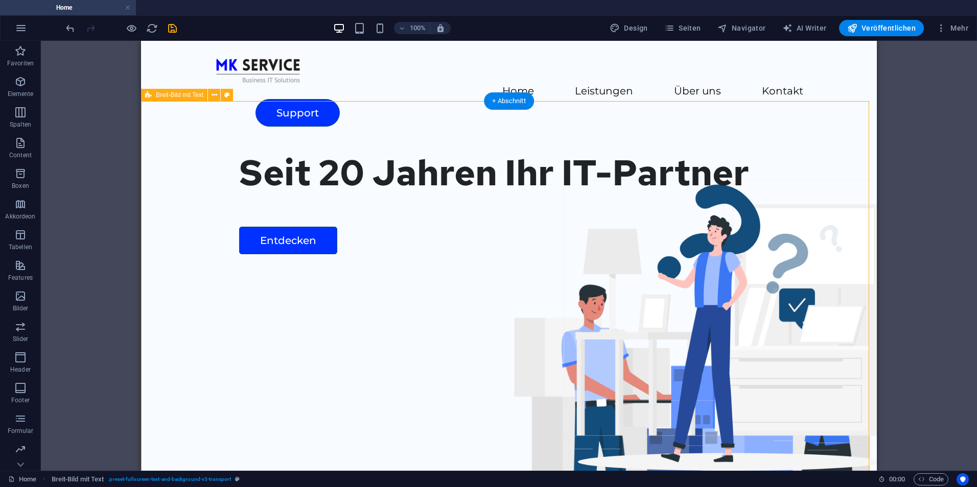
click at [345, 420] on div "Seit 20 Jahren Ihr IT-Partner Entdecken" at bounding box center [508, 338] width 735 height 391
click at [99, 277] on div "Ziehe hier rein, um den vorhandenen Inhalt zu ersetzen. Drücke "Strg", wenn du …" at bounding box center [509, 256] width 936 height 430
click at [642, 315] on figure at bounding box center [705, 425] width 485 height 342
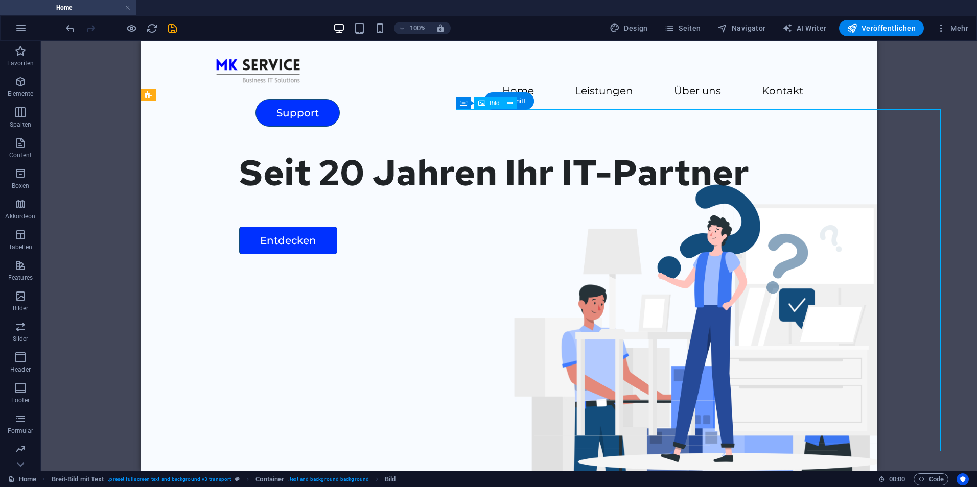
click at [642, 315] on figure at bounding box center [705, 425] width 485 height 342
select select "px"
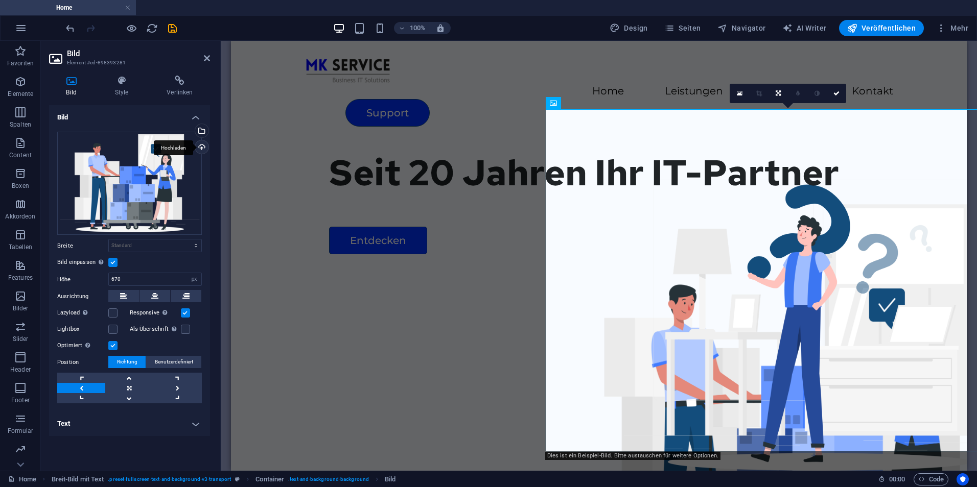
click at [203, 143] on div "Hochladen" at bounding box center [200, 147] width 15 height 15
click at [203, 128] on div "Wähle aus deinen Dateien, Stockfotos oder lade Dateien hoch" at bounding box center [200, 131] width 15 height 15
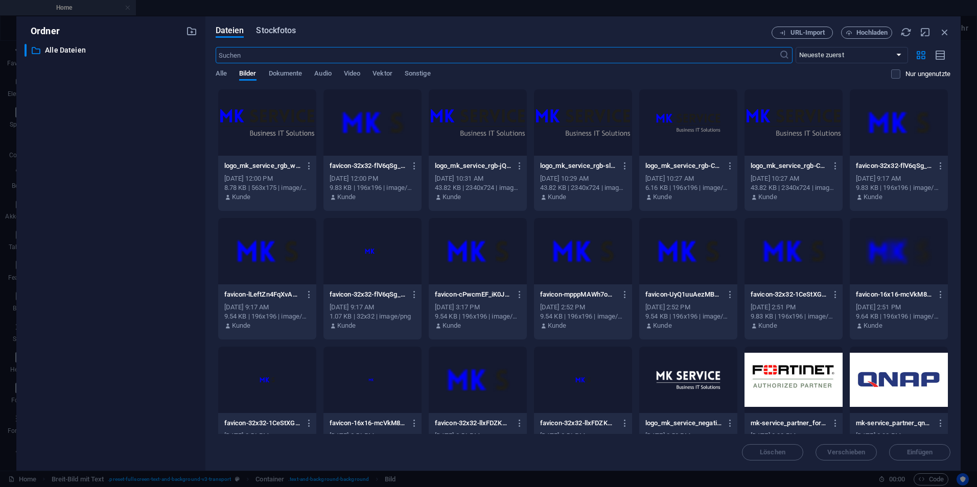
click at [271, 32] on span "Stockfotos" at bounding box center [276, 31] width 40 height 12
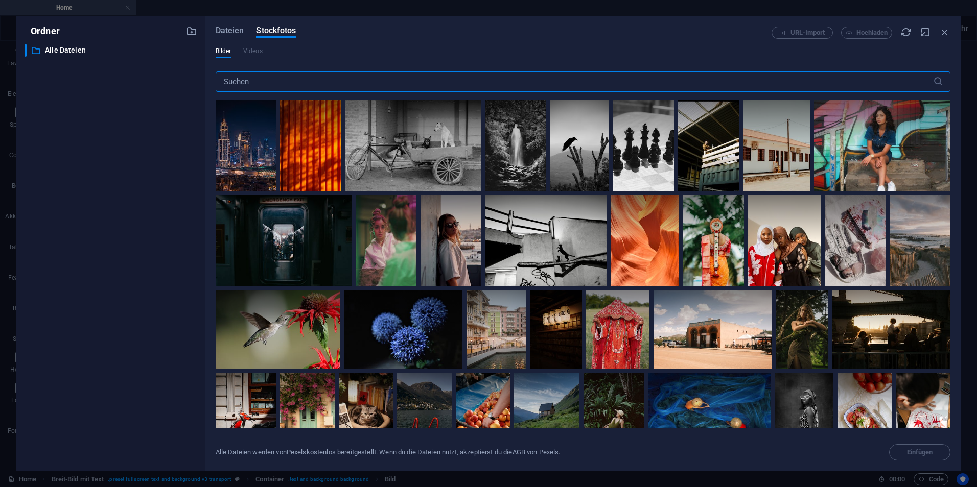
click at [307, 79] on input "text" at bounding box center [574, 82] width 717 height 20
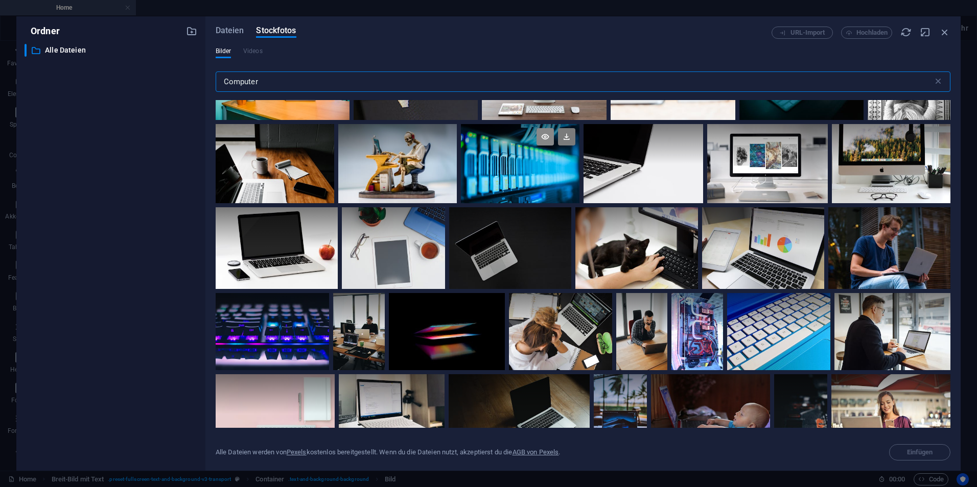
scroll to position [255, 0]
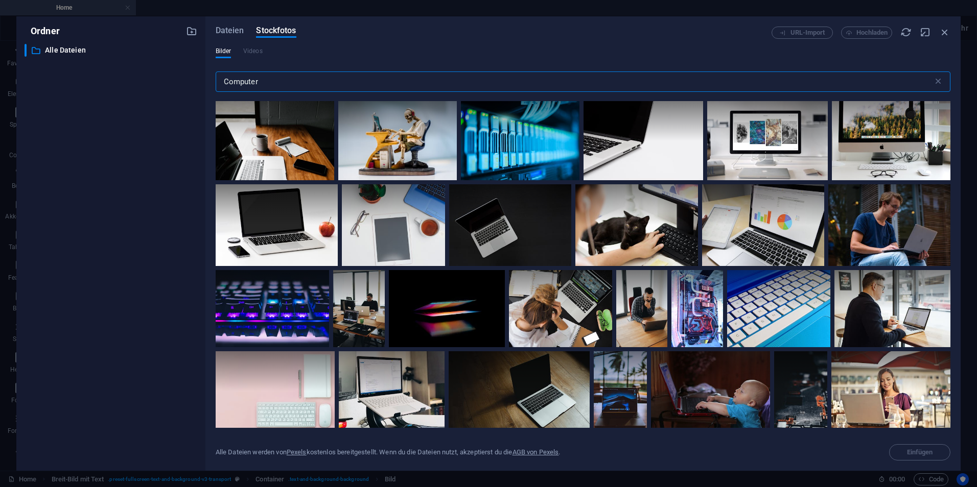
drag, startPoint x: 280, startPoint y: 80, endPoint x: 187, endPoint y: 74, distance: 93.1
click at [187, 75] on div "Ordner ​ Alle Dateien Alle Dateien Dateien Stockfotos URL-Import Hochladen Bild…" at bounding box center [488, 243] width 944 height 455
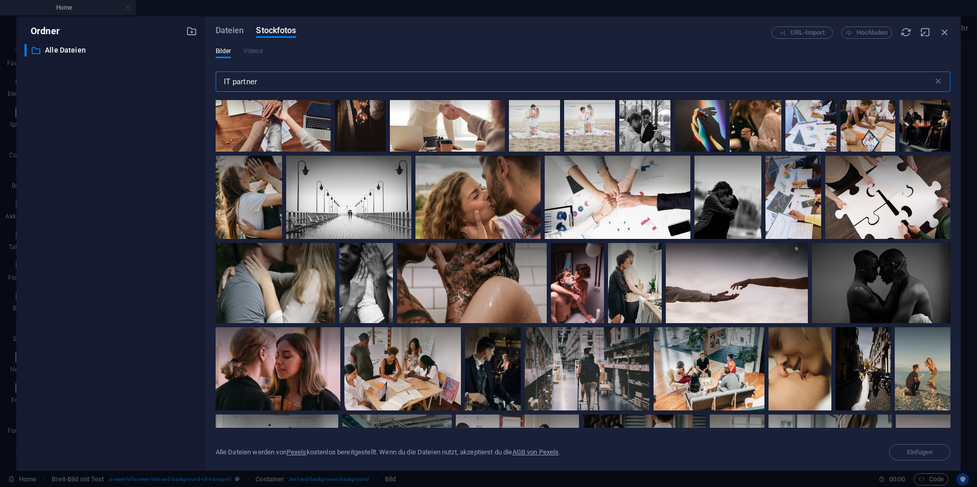
scroll to position [0, 0]
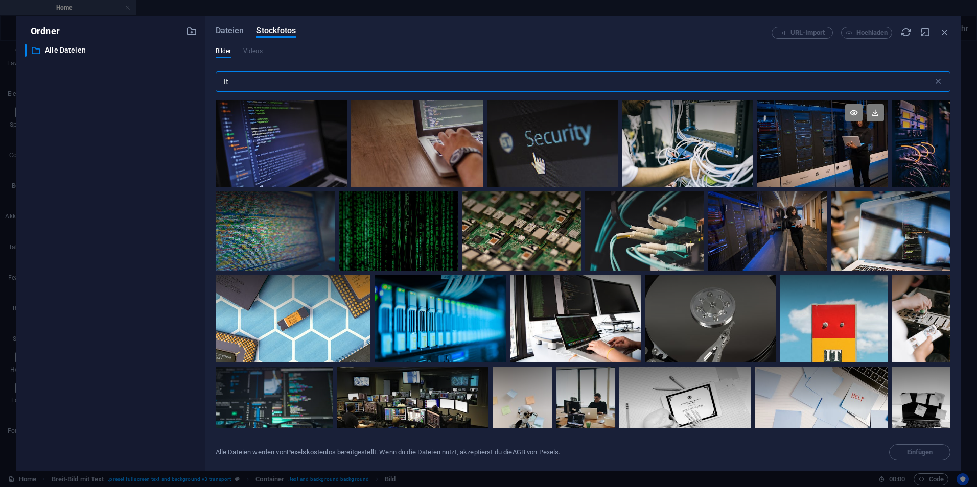
type input "it"
click at [804, 133] on div at bounding box center [822, 122] width 131 height 44
click at [916, 446] on button "Einfügen" at bounding box center [919, 452] width 61 height 16
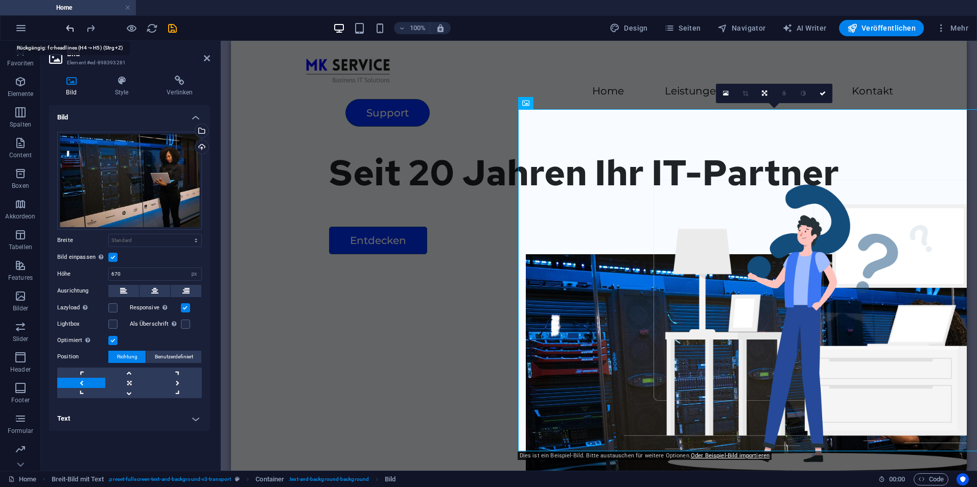
click at [68, 28] on icon "undo" at bounding box center [70, 28] width 12 height 12
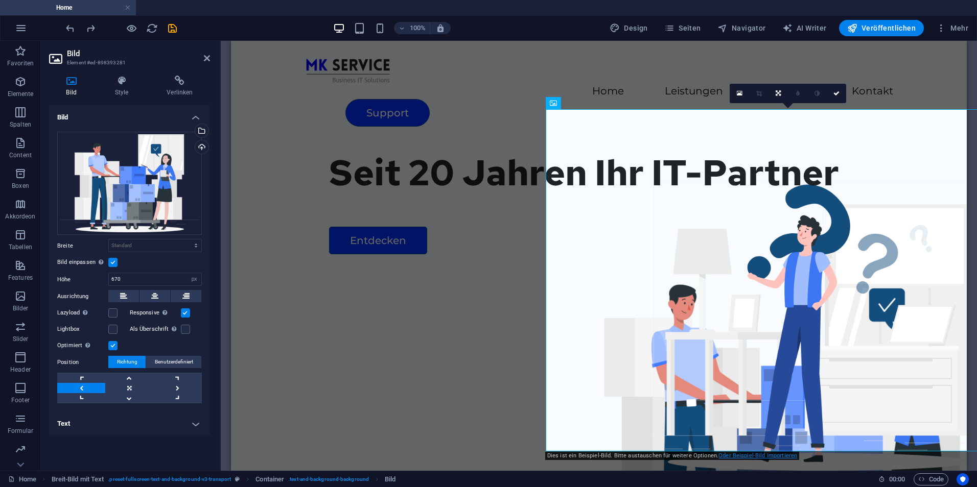
click at [744, 458] on link "Oder Beispiel-Bild importieren" at bounding box center [757, 456] width 79 height 7
click at [205, 57] on icon at bounding box center [207, 58] width 6 height 8
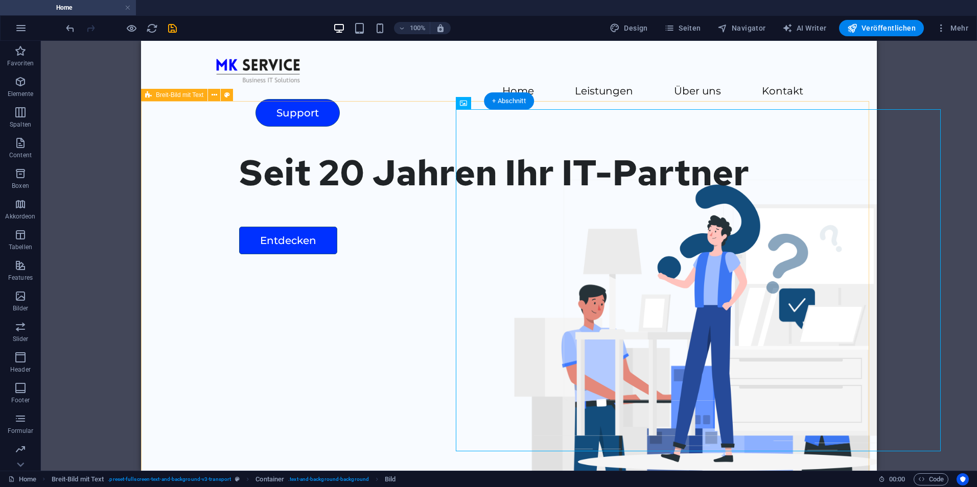
click at [168, 223] on div "Seit 20 Jahren Ihr IT-Partner Entdecken" at bounding box center [508, 338] width 735 height 391
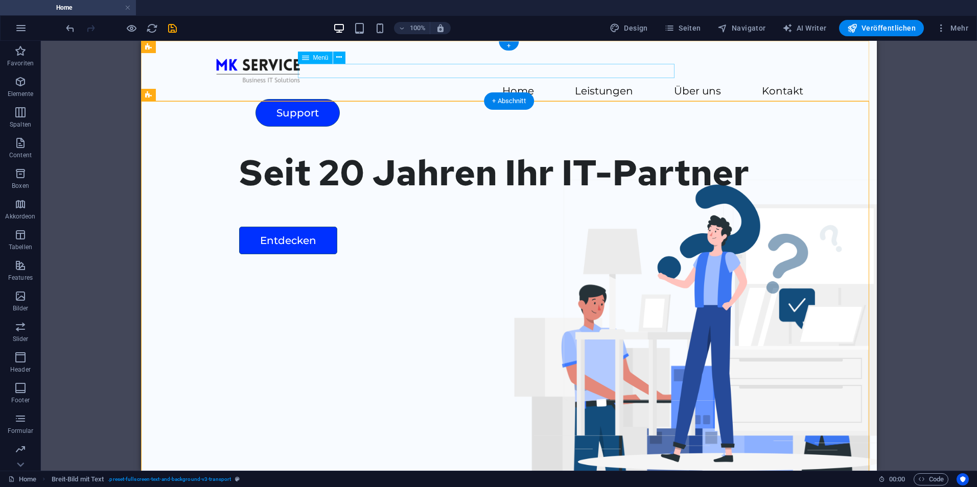
click at [623, 84] on nav "Home Leistungen Über uns Kontakt" at bounding box center [509, 91] width 588 height 15
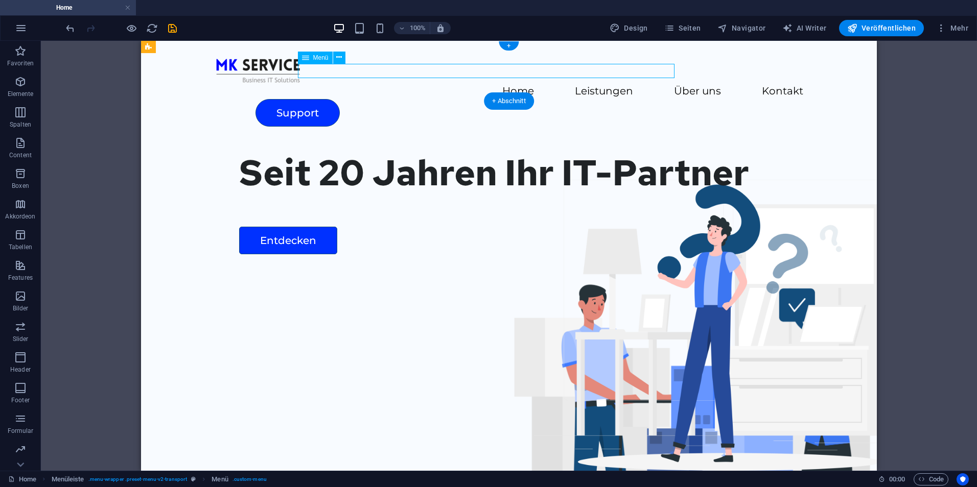
click at [623, 84] on nav "Home Leistungen Über uns Kontakt" at bounding box center [509, 91] width 588 height 15
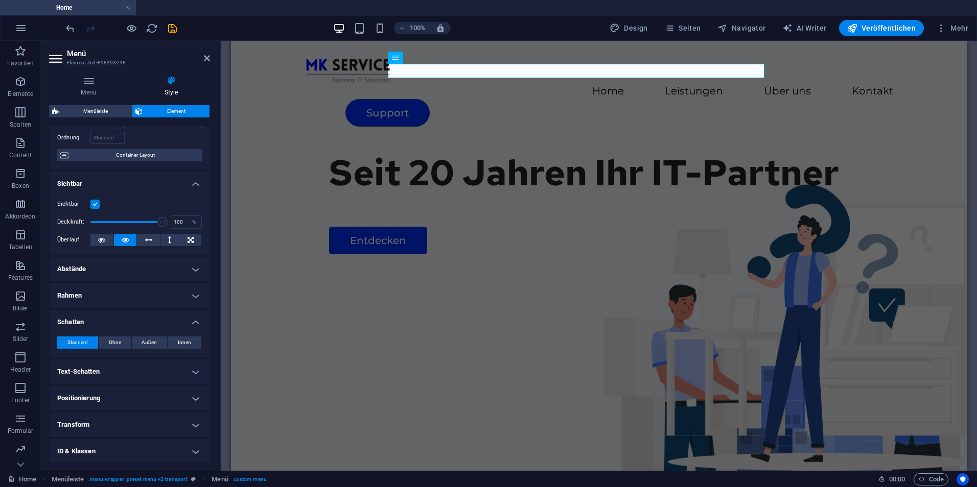
scroll to position [127, 0]
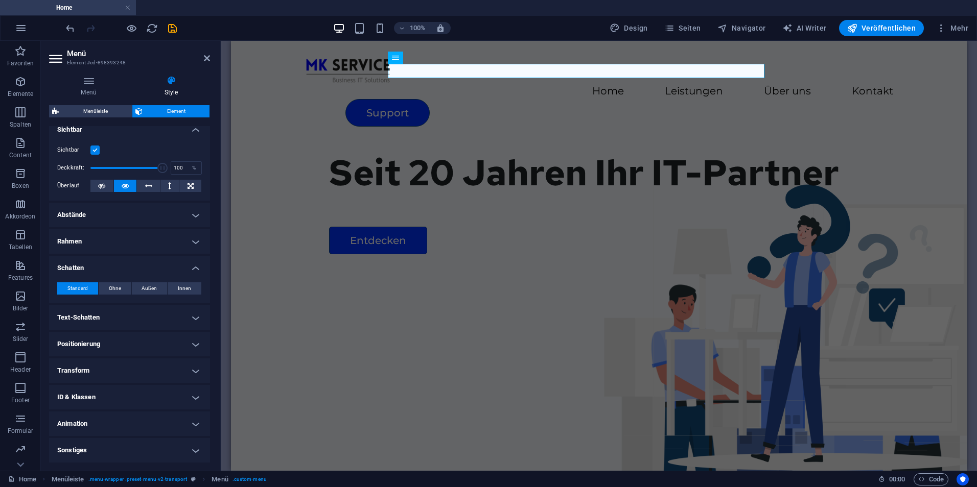
click at [155, 322] on h4 "Text-Schatten" at bounding box center [129, 317] width 161 height 25
click at [95, 85] on icon at bounding box center [88, 81] width 79 height 10
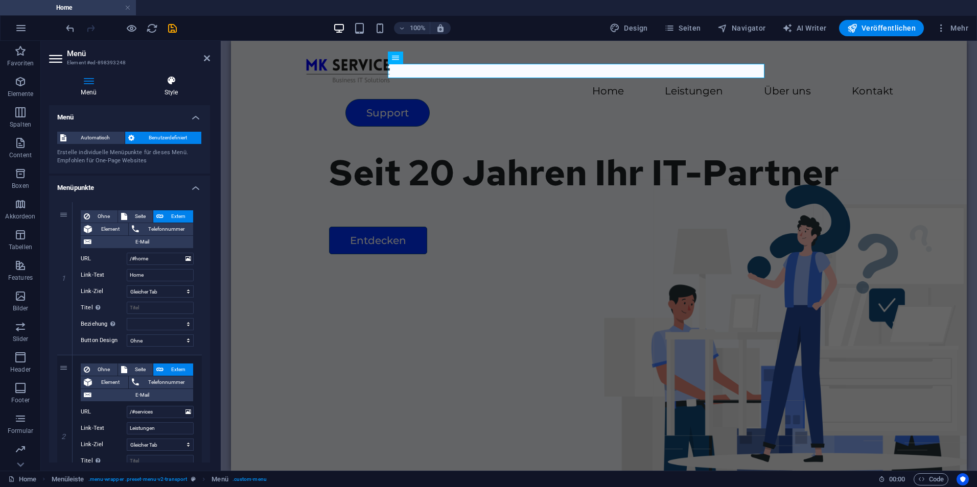
click at [169, 87] on h4 "Style" at bounding box center [171, 86] width 78 height 21
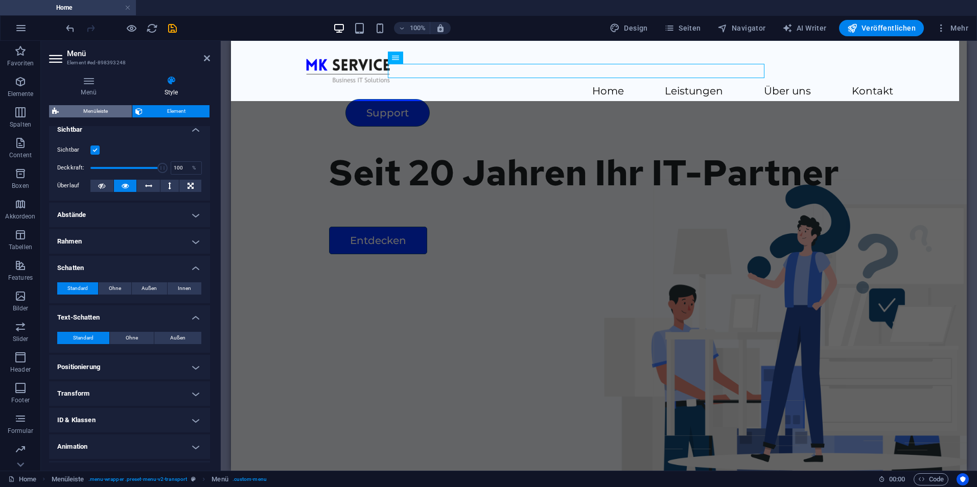
click at [90, 112] on span "Menüleiste" at bounding box center [95, 111] width 67 height 12
select select "rem"
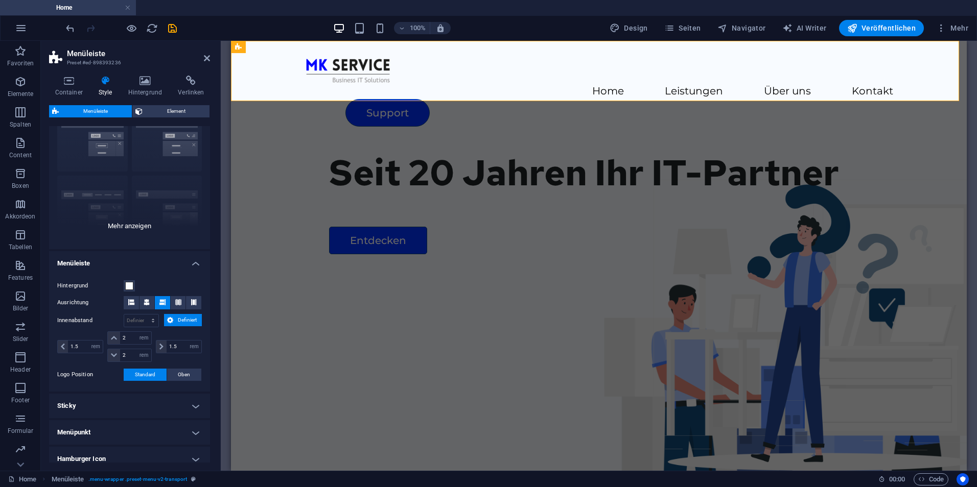
scroll to position [151, 0]
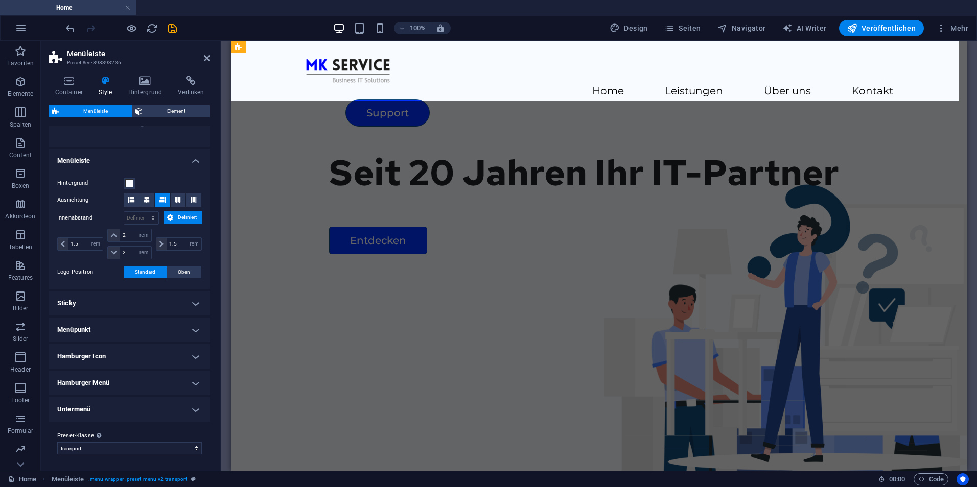
click at [211, 57] on aside "Menüleiste Preset #ed-898393236 Container Style Hintergrund Verlinken Größe Höh…" at bounding box center [131, 256] width 180 height 430
drag, startPoint x: 205, startPoint y: 58, endPoint x: 100, endPoint y: 21, distance: 111.8
click at [205, 58] on icon at bounding box center [207, 58] width 6 height 8
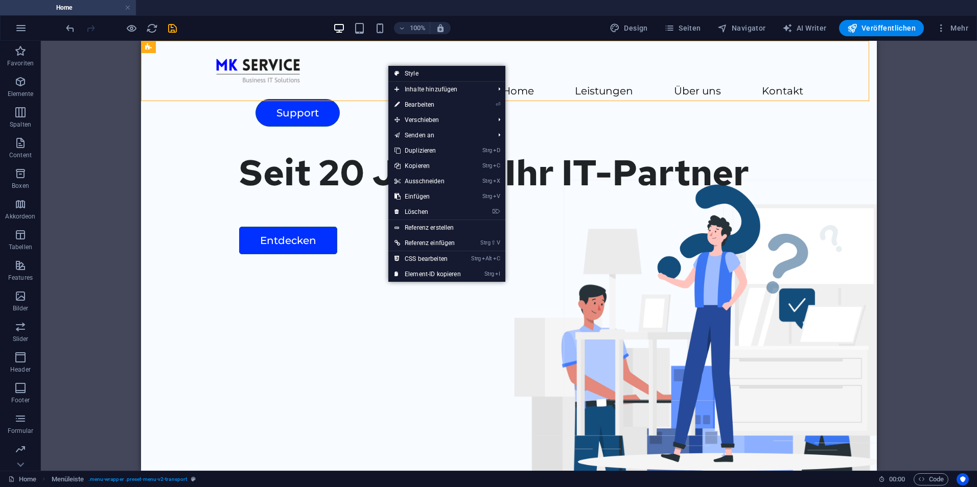
click at [417, 69] on link "Style" at bounding box center [446, 73] width 117 height 15
select select "rem"
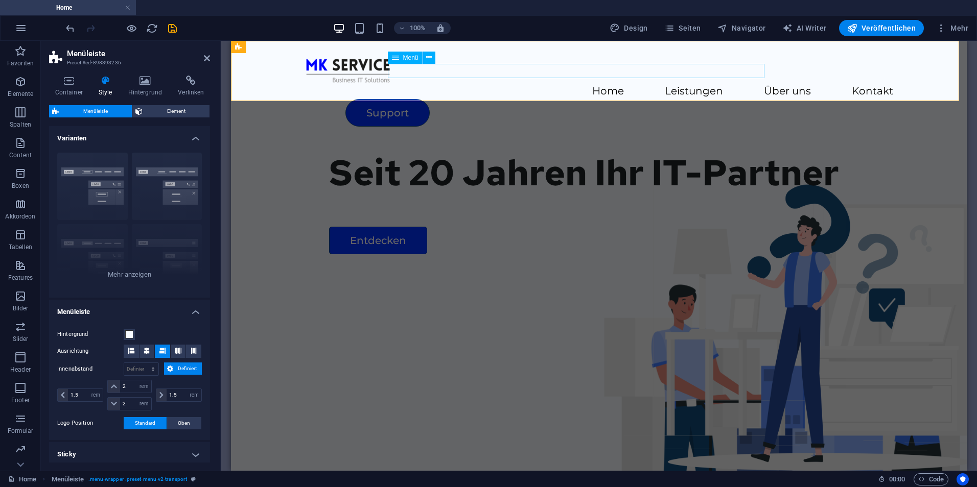
click at [467, 84] on nav "Home Leistungen Über uns Kontakt" at bounding box center [598, 91] width 588 height 15
click at [481, 84] on nav "Home Leistungen Über uns Kontakt" at bounding box center [598, 91] width 588 height 15
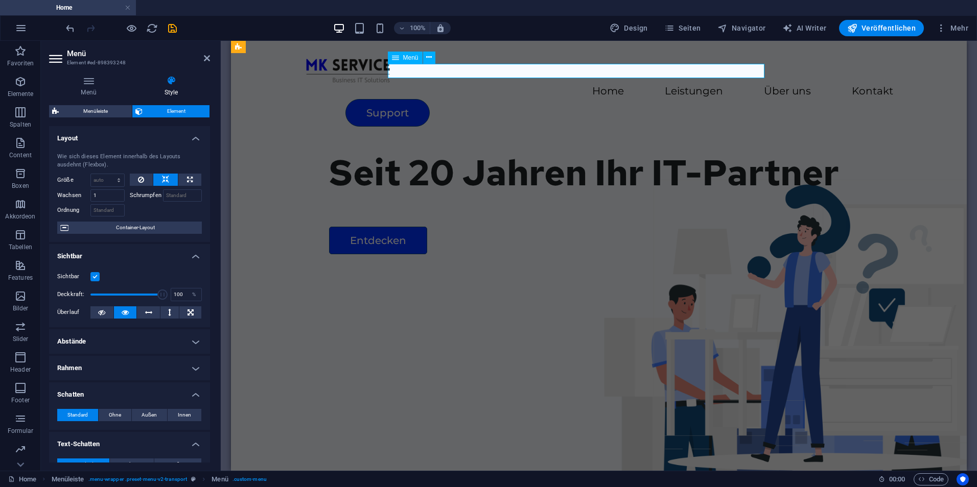
click at [481, 84] on nav "Home Leistungen Über uns Kontakt" at bounding box center [598, 91] width 588 height 15
click at [648, 31] on span "Design" at bounding box center [628, 28] width 38 height 10
select select "px"
select select "600"
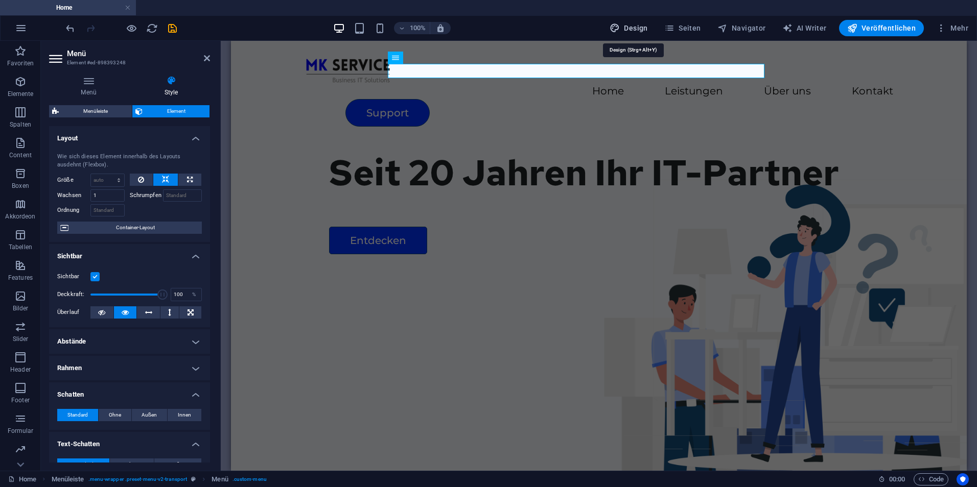
select select "px"
select select "rem"
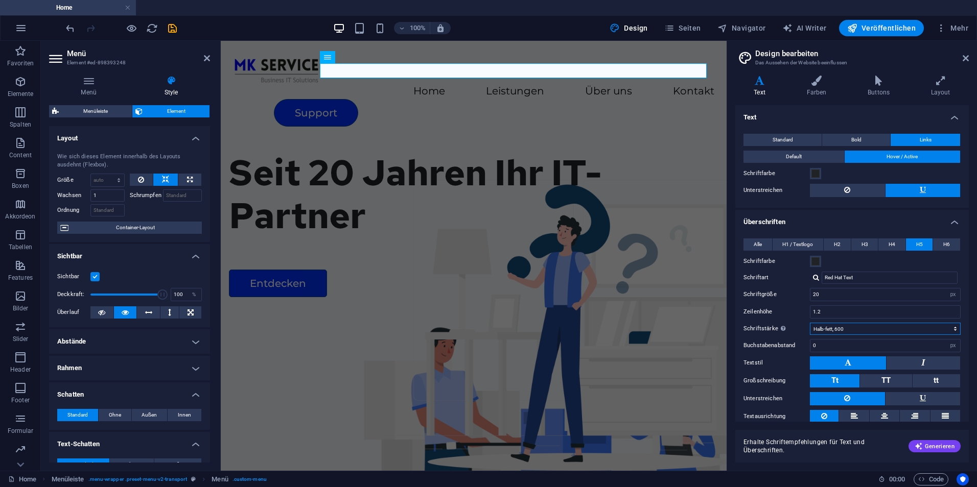
click at [852, 331] on select "Fein, 100 Extra-dünn, 200 Dünn, 300 Normal, 400 Medium, 500 Halb-fett, 600 Fett…" at bounding box center [885, 329] width 151 height 12
click at [810, 323] on select "Fein, 100 Extra-dünn, 200 Dünn, 300 Normal, 400 Medium, 500 Halb-fett, 600 Fett…" at bounding box center [885, 329] width 151 height 12
select select "600"
click at [858, 325] on select "Fein, 100 Extra-dünn, 200 Dünn, 300 Normal, 400 Medium, 500 Halb-fett, 600 Fett…" at bounding box center [885, 329] width 151 height 12
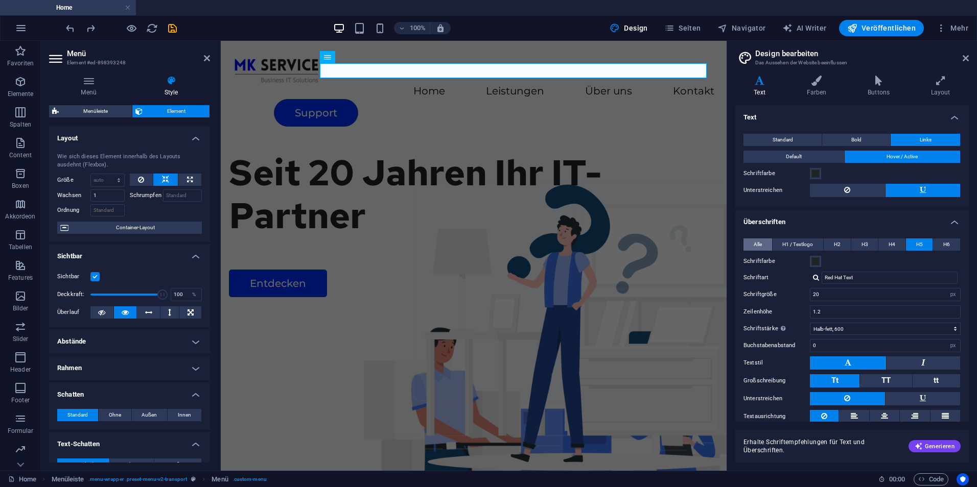
click at [762, 242] on button "Alle" at bounding box center [757, 245] width 29 height 12
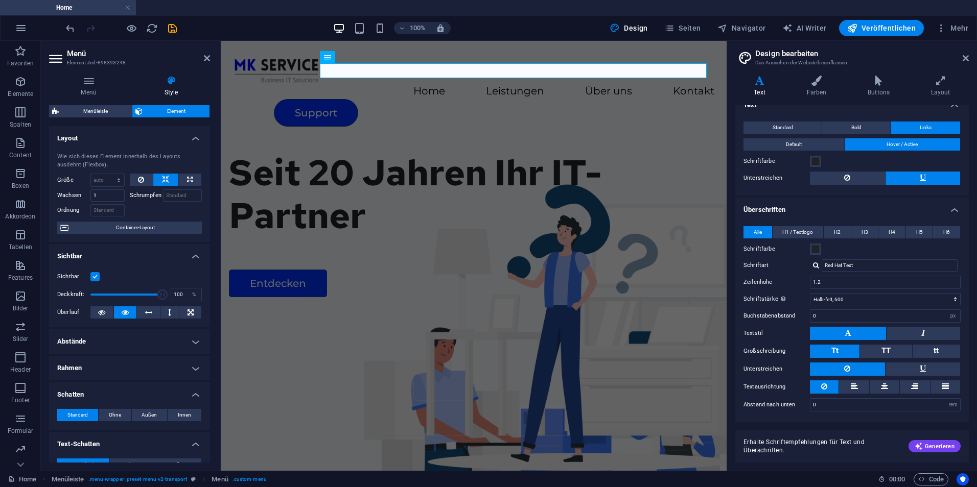
scroll to position [0, 0]
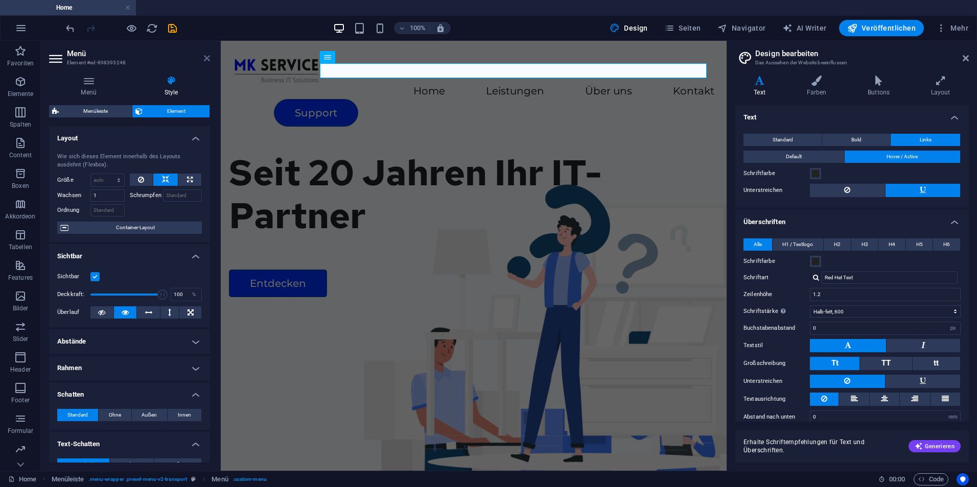
click at [204, 58] on icon at bounding box center [207, 58] width 6 height 8
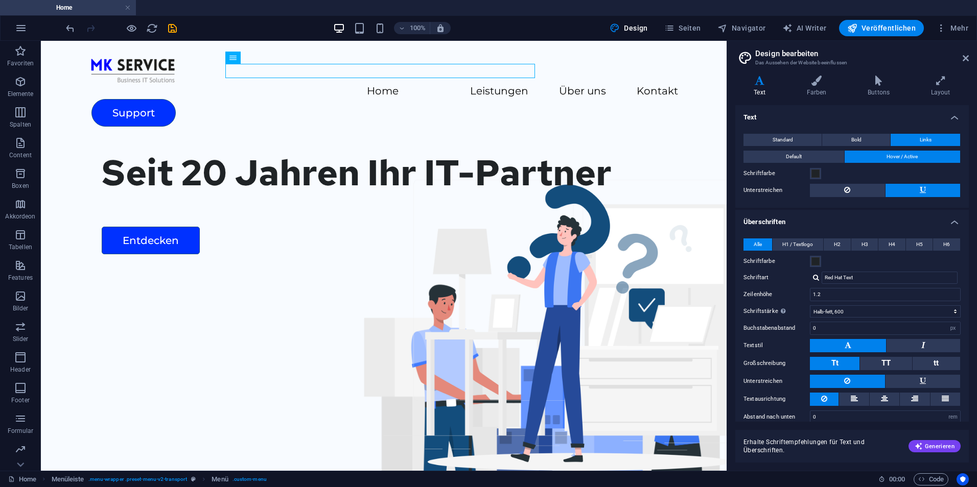
click at [961, 60] on header "Design bearbeiten Das Aussehen der Website beeinflussen" at bounding box center [852, 54] width 231 height 27
click at [964, 60] on icon at bounding box center [965, 58] width 6 height 8
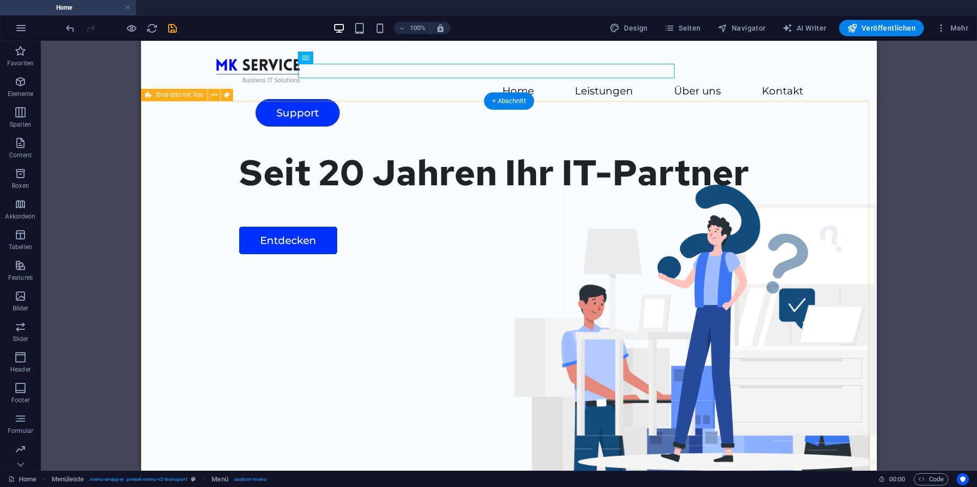
click at [167, 234] on div "Seit 20 Jahren Ihr IT-Partner Entdecken" at bounding box center [508, 338] width 735 height 391
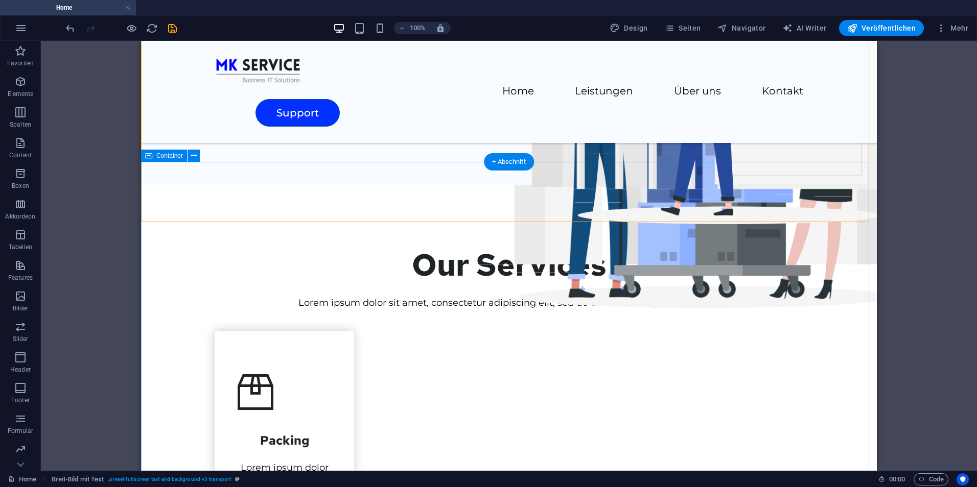
scroll to position [358, 0]
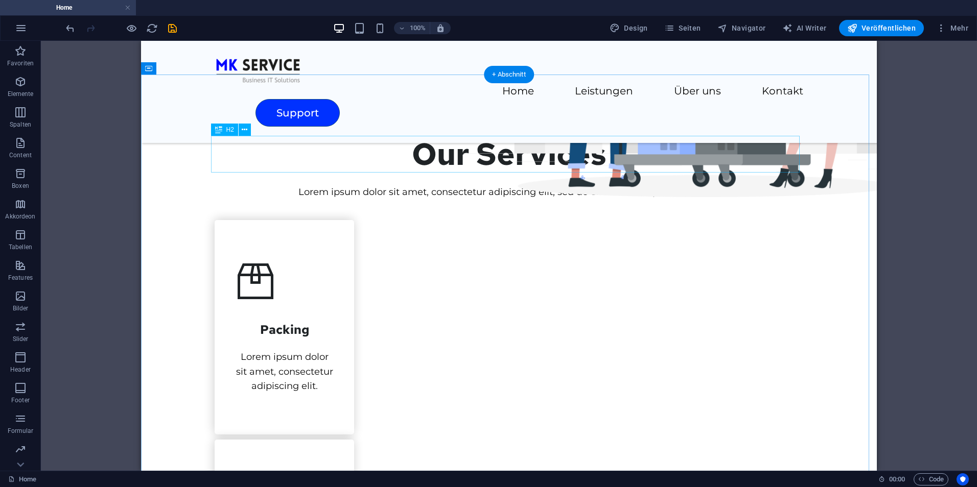
click at [488, 157] on div "Our Services" at bounding box center [509, 154] width 588 height 37
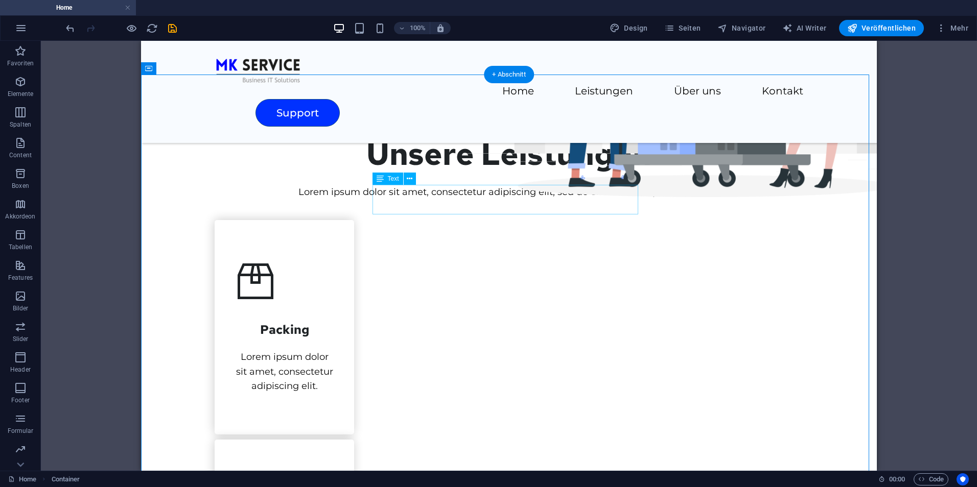
click at [470, 198] on div "Lorem ipsum dolor sit amet, consectetur adipiscing elit, sed do eiusmod tempor …" at bounding box center [509, 192] width 588 height 15
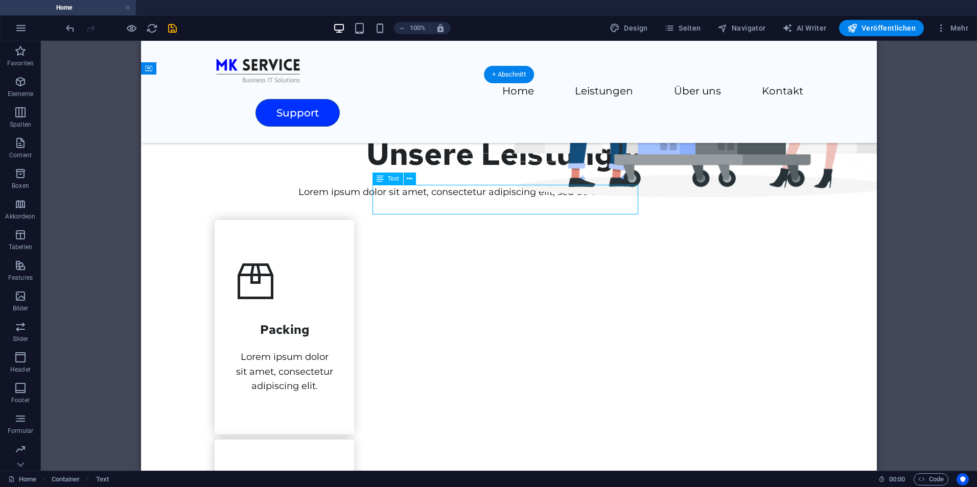
click at [470, 198] on div "Lorem ipsum dolor sit amet, consectetur adipiscing elit, sed do eiusmod tempor …" at bounding box center [509, 192] width 588 height 15
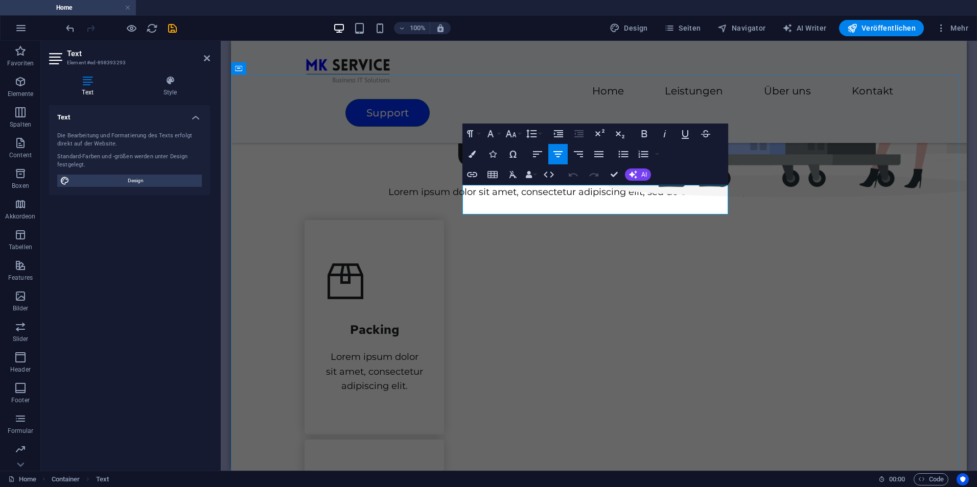
click at [547, 193] on p "Lorem ipsum dolor sit amet, consectetur adipiscing elit, sed do eiusmod tempor …" at bounding box center [598, 192] width 588 height 15
click at [561, 153] on icon "button" at bounding box center [558, 154] width 12 height 12
click at [323, 158] on div "Unsere Leistungen" at bounding box center [598, 154] width 588 height 37
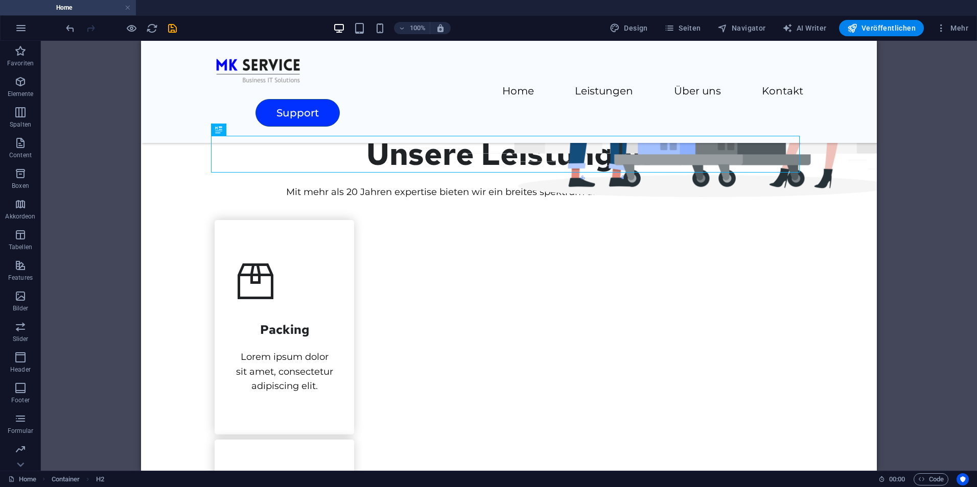
click at [886, 231] on div "Container H1 Breit-Bild mit Text Container Menü Menüleiste Container Bild Conta…" at bounding box center [509, 256] width 936 height 430
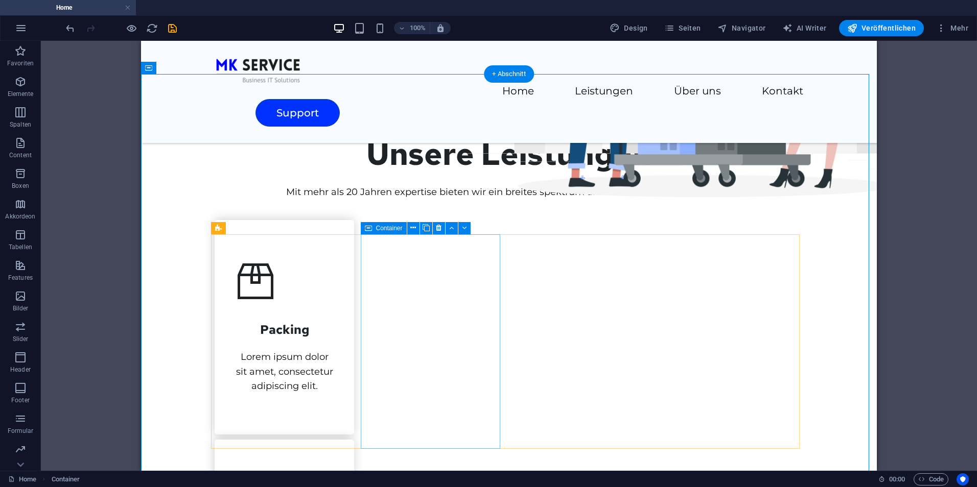
scroll to position [409, 0]
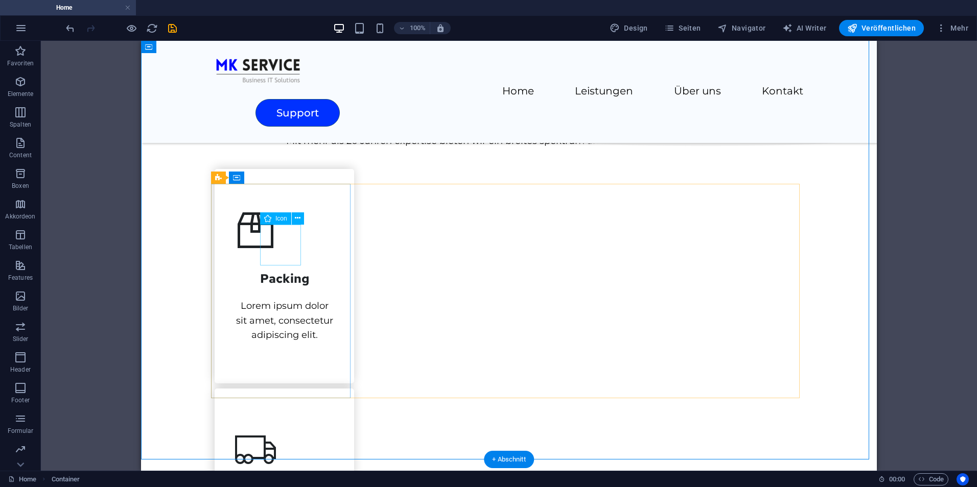
click at [283, 248] on figure at bounding box center [284, 230] width 99 height 41
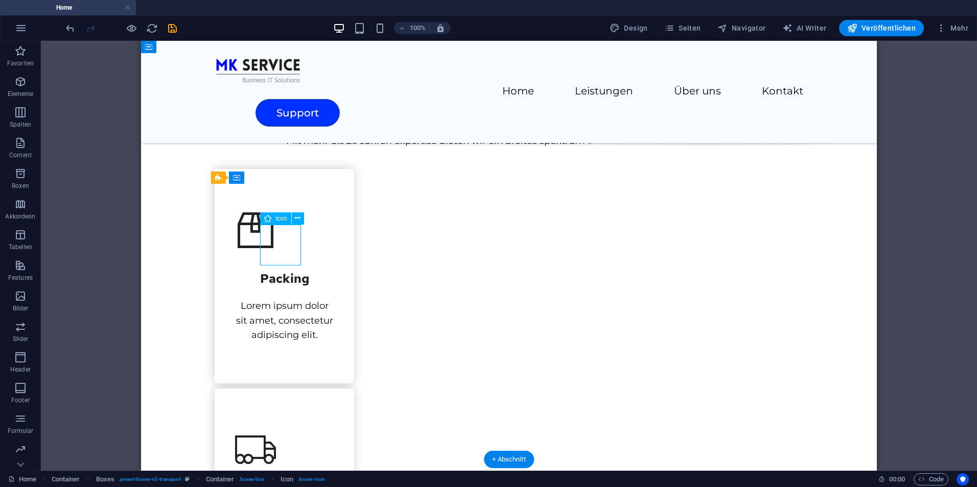
drag, startPoint x: 283, startPoint y: 248, endPoint x: 194, endPoint y: 248, distance: 89.9
click at [283, 248] on figure at bounding box center [284, 230] width 99 height 41
select select "xMidYMid"
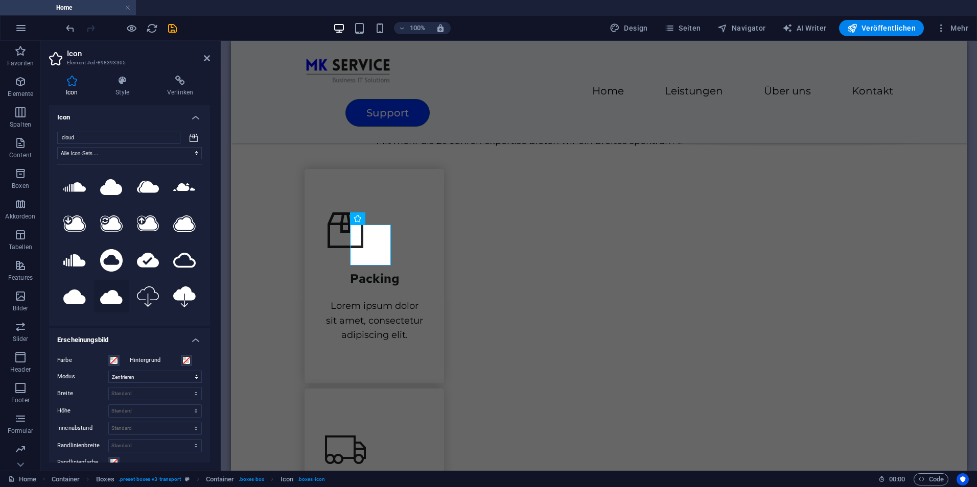
type input "cloud"
click at [106, 296] on icon at bounding box center [111, 297] width 22 height 14
click at [183, 262] on icon at bounding box center [184, 260] width 22 height 15
click at [423, 430] on figure at bounding box center [374, 450] width 99 height 41
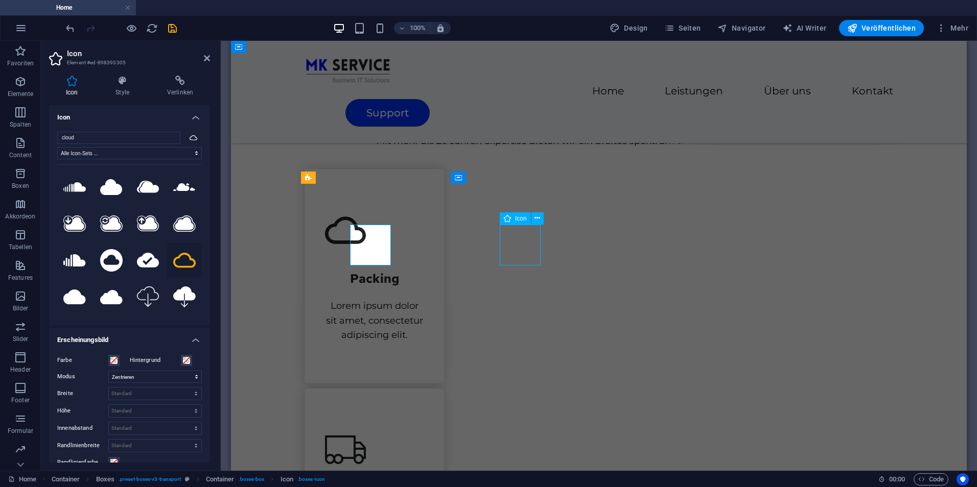
select select "xMidYMid"
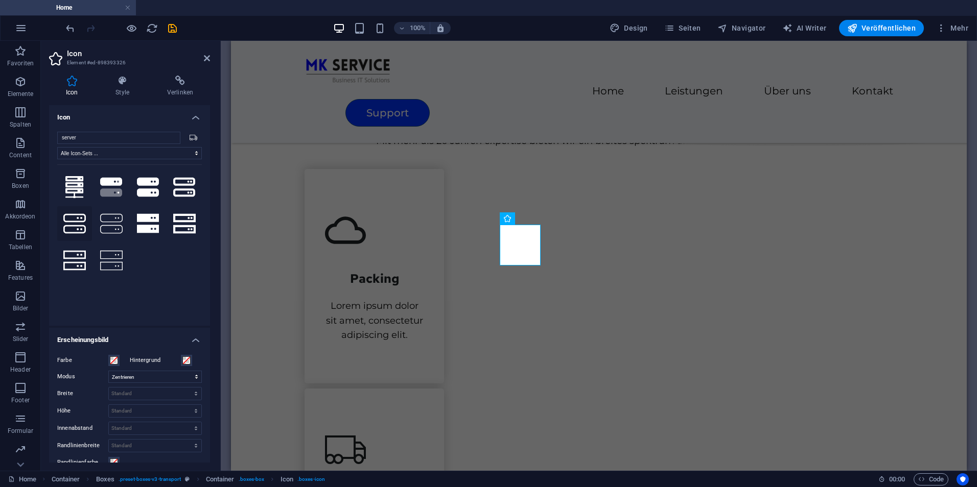
type input "server"
click at [79, 229] on icon at bounding box center [74, 223] width 22 height 22
select select "xMidYMid"
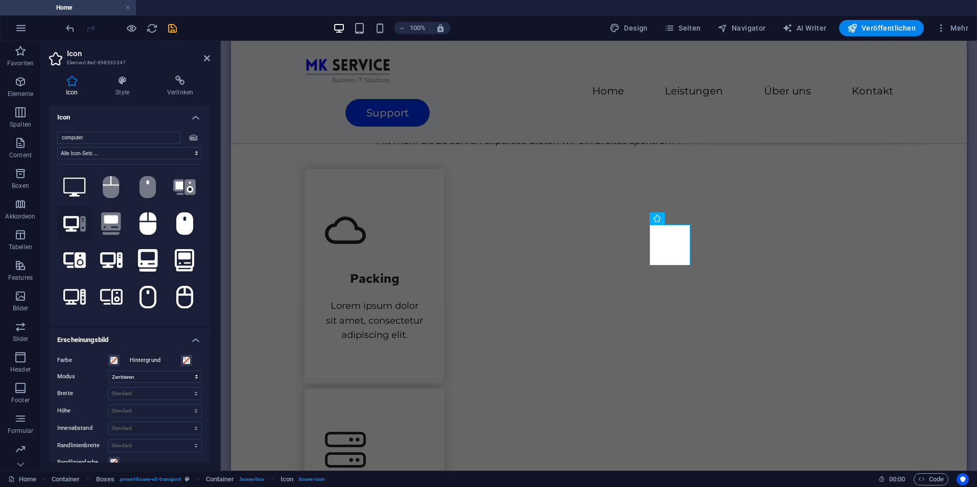
type input "computer"
click at [79, 220] on icon ".fa-secondary{opacity:.4}" at bounding box center [74, 224] width 22 height 18
click at [81, 294] on icon at bounding box center [74, 297] width 22 height 18
click at [80, 188] on icon at bounding box center [74, 187] width 22 height 19
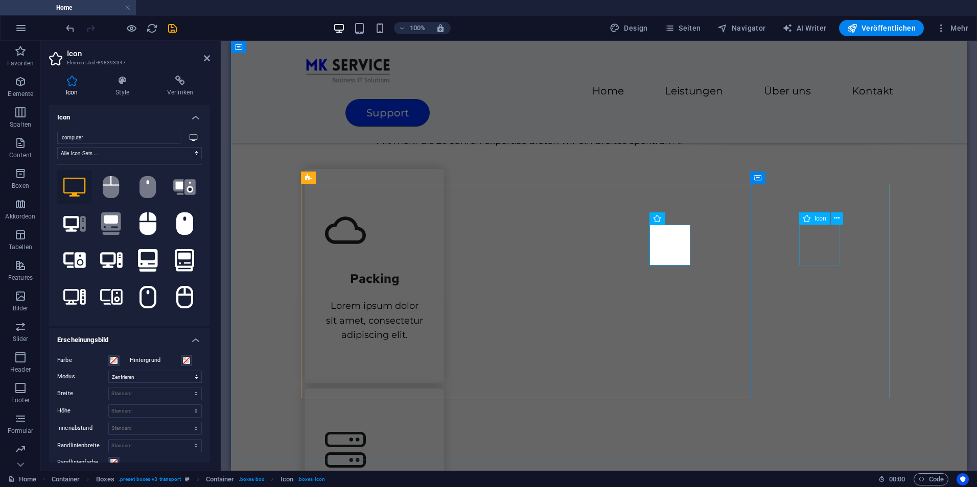
select select "xMidYMid"
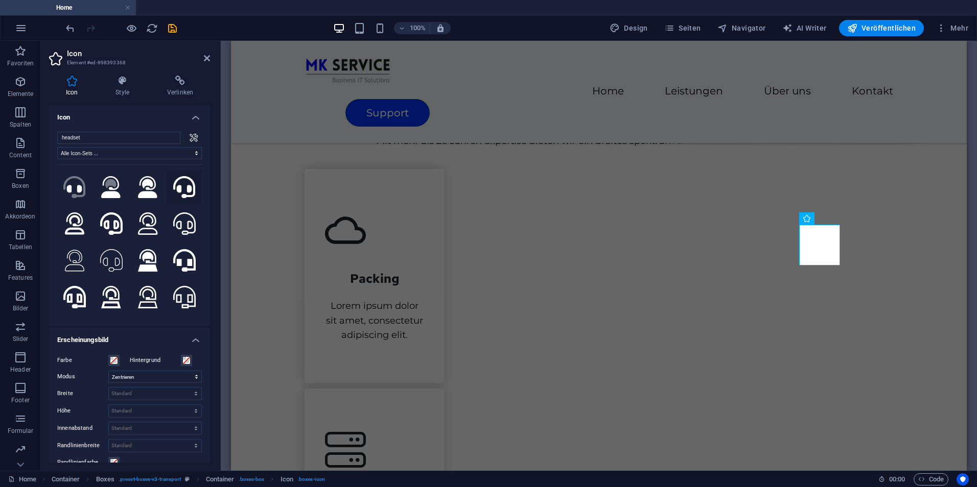
click at [185, 188] on icon at bounding box center [184, 187] width 22 height 22
click at [179, 216] on icon at bounding box center [184, 223] width 22 height 22
click at [118, 258] on icon at bounding box center [111, 260] width 22 height 22
click at [186, 298] on icon at bounding box center [184, 297] width 22 height 22
click at [72, 292] on icon at bounding box center [74, 297] width 22 height 22
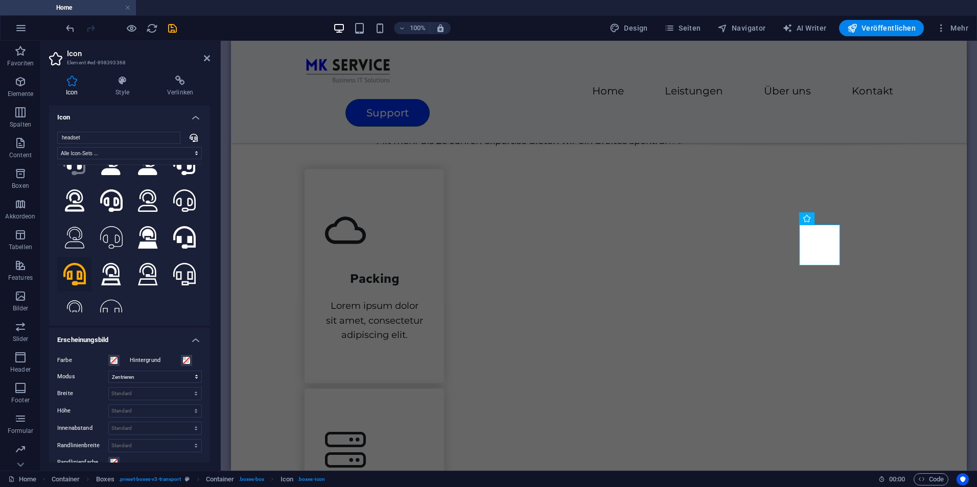
scroll to position [33, 0]
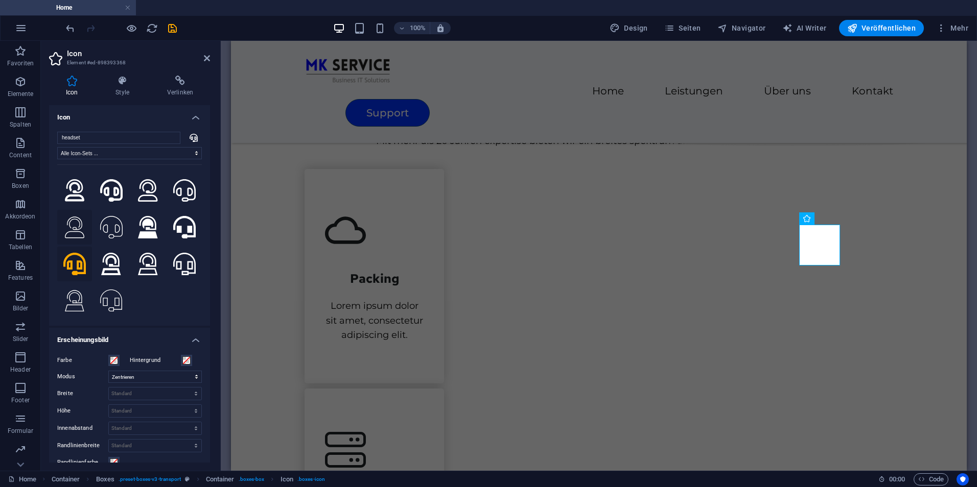
click at [75, 226] on icon at bounding box center [74, 227] width 19 height 22
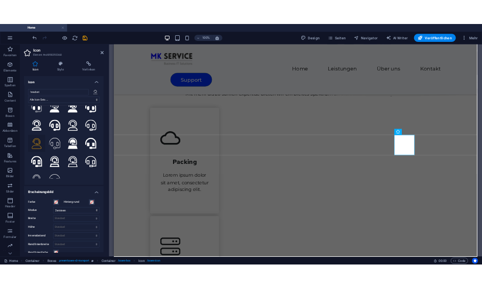
scroll to position [0, 0]
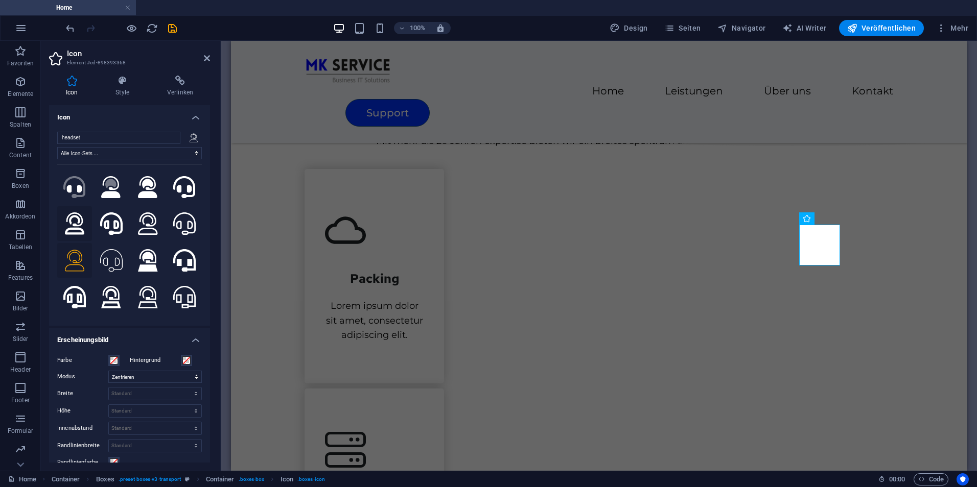
click at [63, 229] on button at bounding box center [74, 223] width 35 height 35
click at [110, 225] on icon at bounding box center [111, 223] width 22 height 22
click at [82, 191] on icon ".fa-secondary{opacity:.4}" at bounding box center [74, 187] width 22 height 22
click at [189, 188] on icon at bounding box center [184, 187] width 22 height 22
click at [180, 228] on icon at bounding box center [184, 223] width 22 height 22
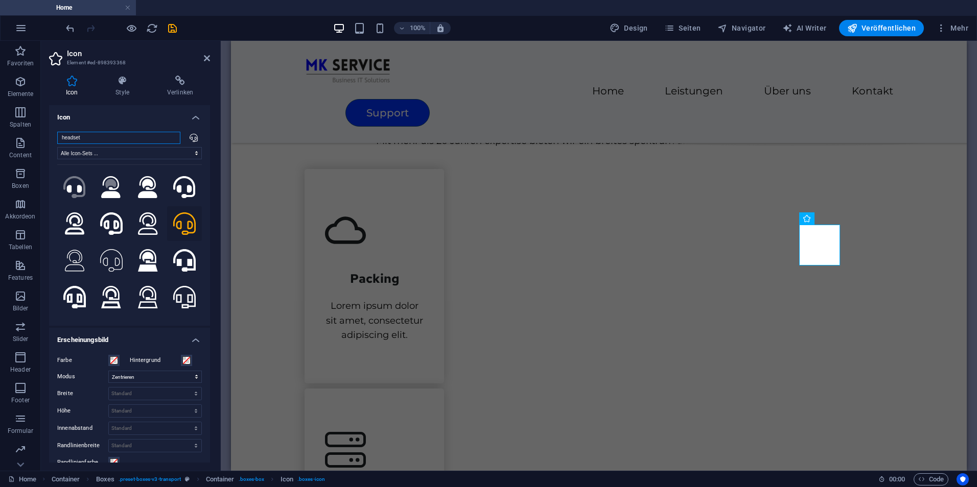
drag, startPoint x: 139, startPoint y: 135, endPoint x: 176, endPoint y: 111, distance: 43.9
click at [140, 131] on div "headset Alle Icon-Sets ... IcoFont Ionicons FontAwesome Brands FontAwesome Duot…" at bounding box center [129, 225] width 161 height 202
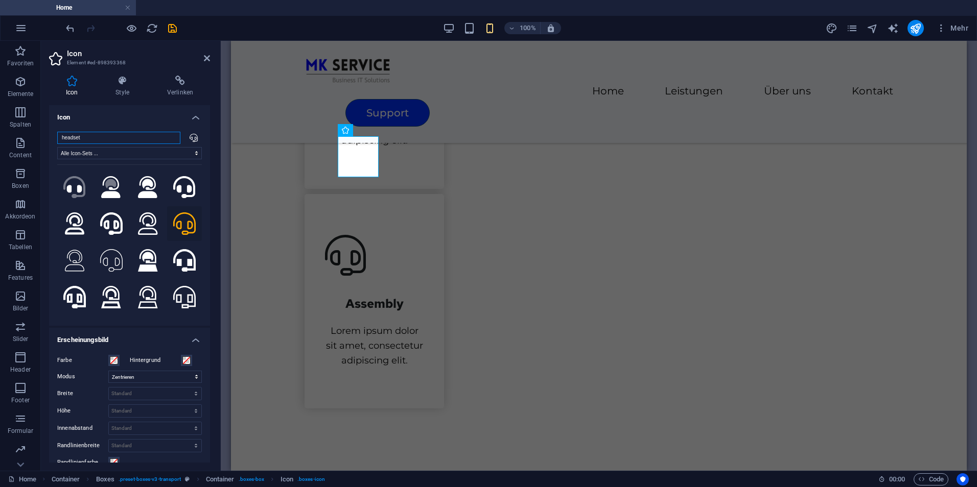
scroll to position [398, 0]
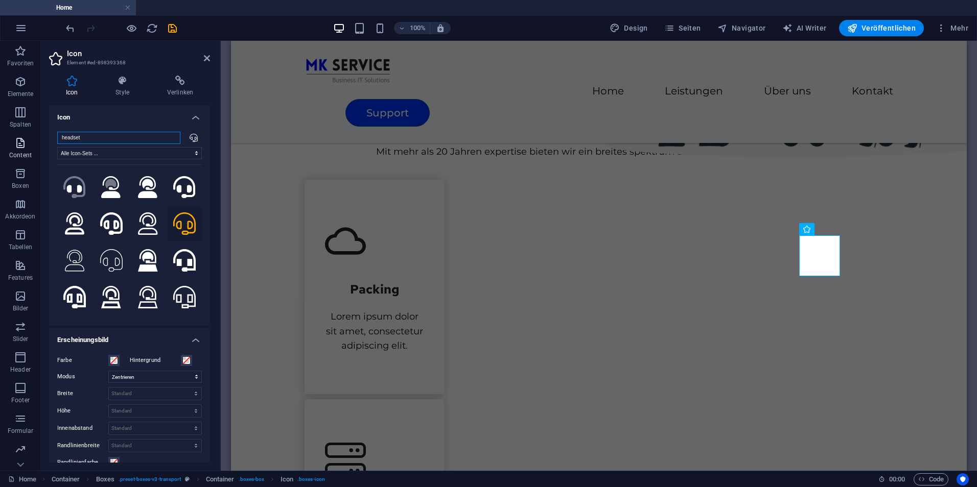
drag, startPoint x: 95, startPoint y: 143, endPoint x: 39, endPoint y: 146, distance: 56.3
click at [39, 146] on section "Favoriten Elemente Spalten Content Boxen Akkordeon Tabellen Features Bilder Sli…" at bounding box center [488, 256] width 977 height 430
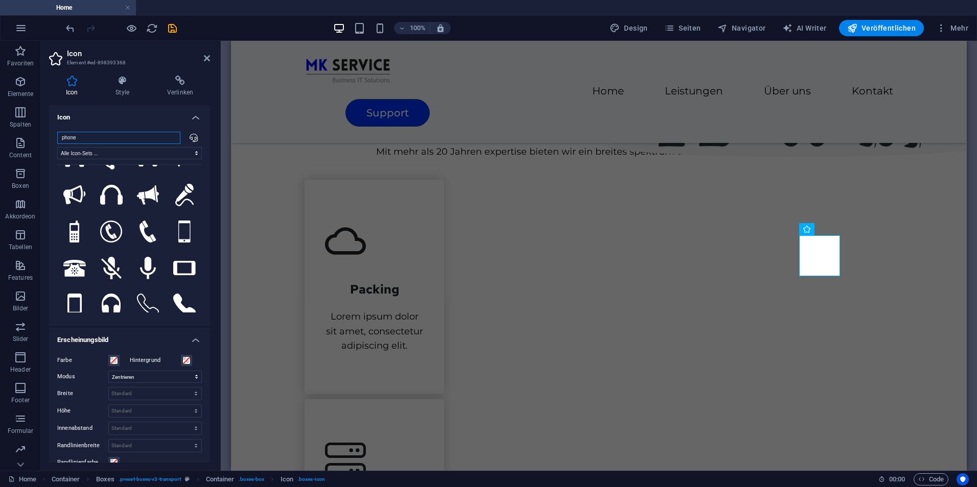
scroll to position [153, 0]
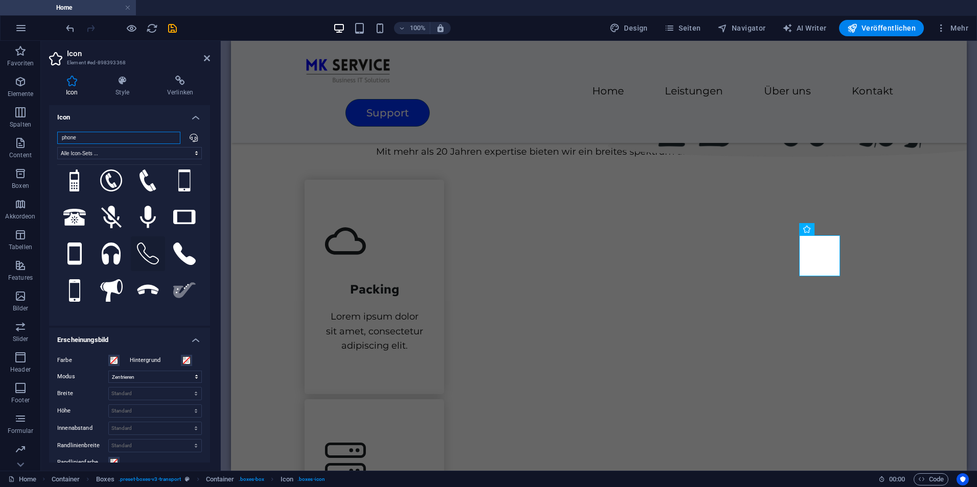
type input "phone"
click at [131, 250] on button at bounding box center [148, 253] width 35 height 35
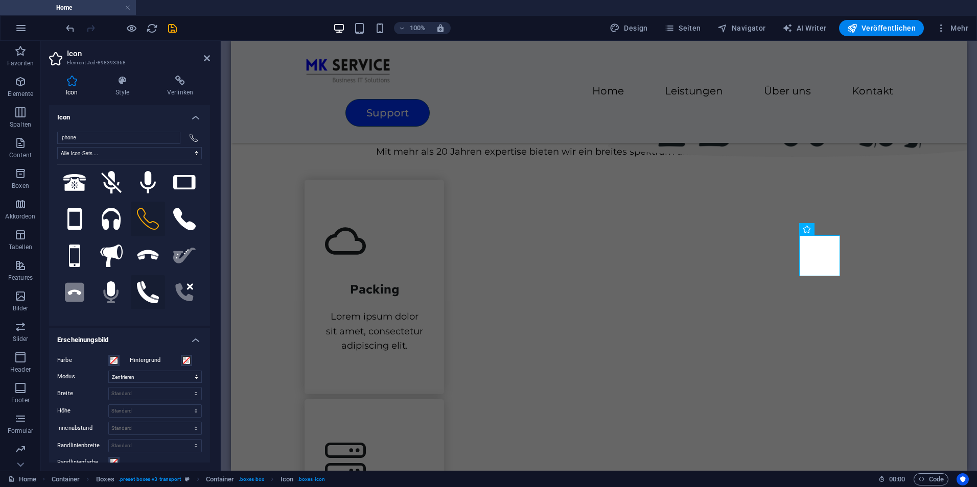
scroll to position [204, 0]
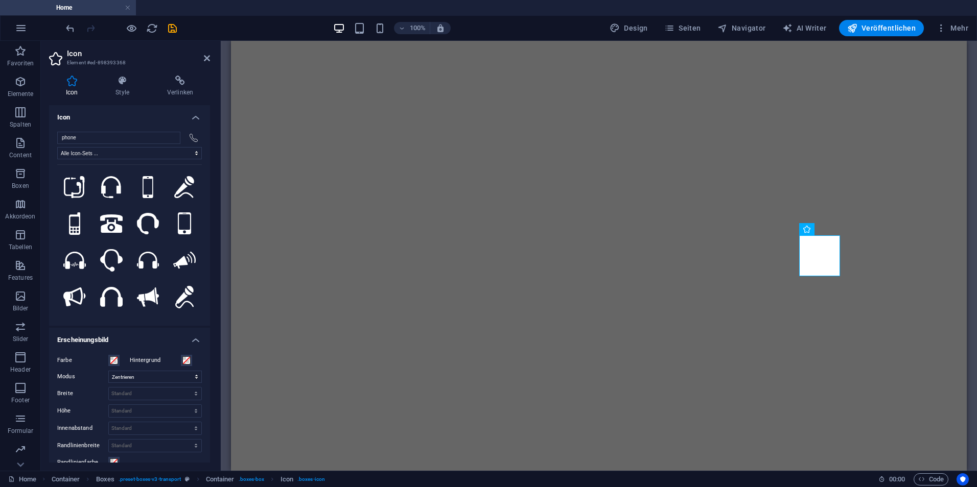
select select "xMidYMid"
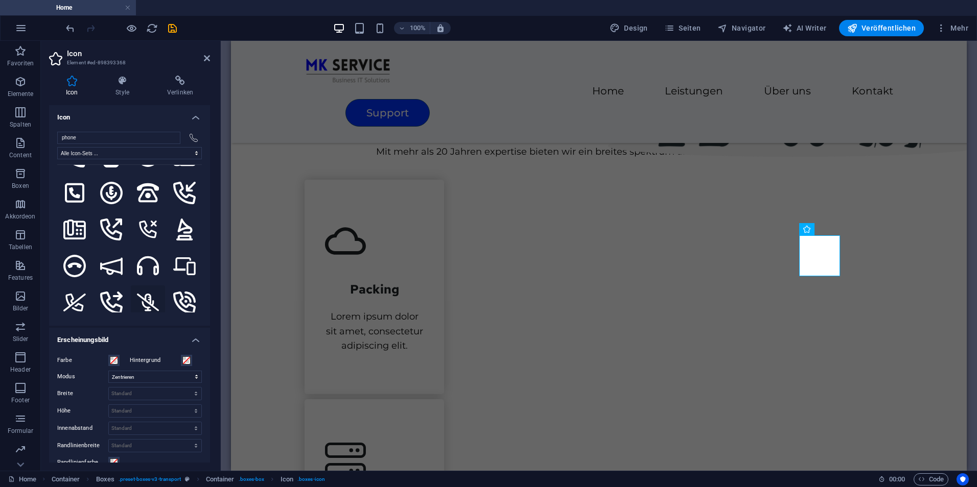
scroll to position [919, 0]
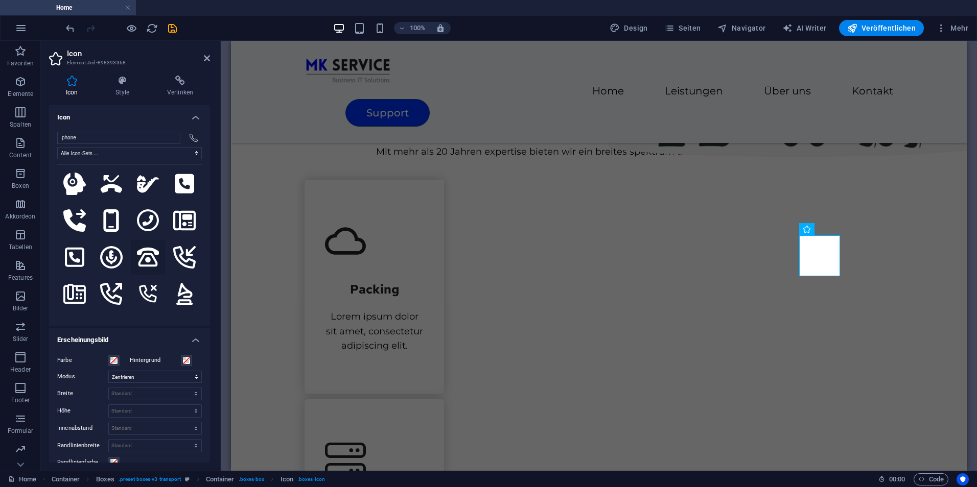
click at [147, 246] on icon at bounding box center [148, 257] width 22 height 22
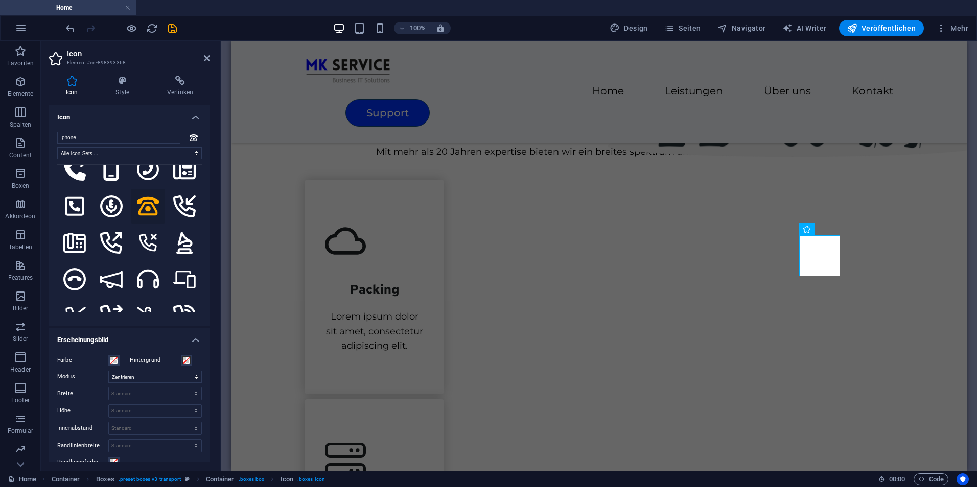
scroll to position [1022, 0]
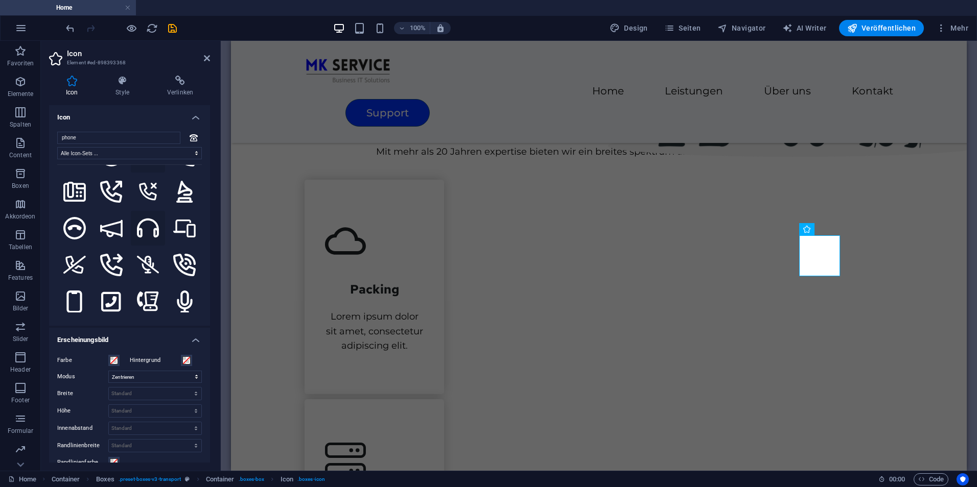
click at [147, 211] on button at bounding box center [148, 228] width 35 height 35
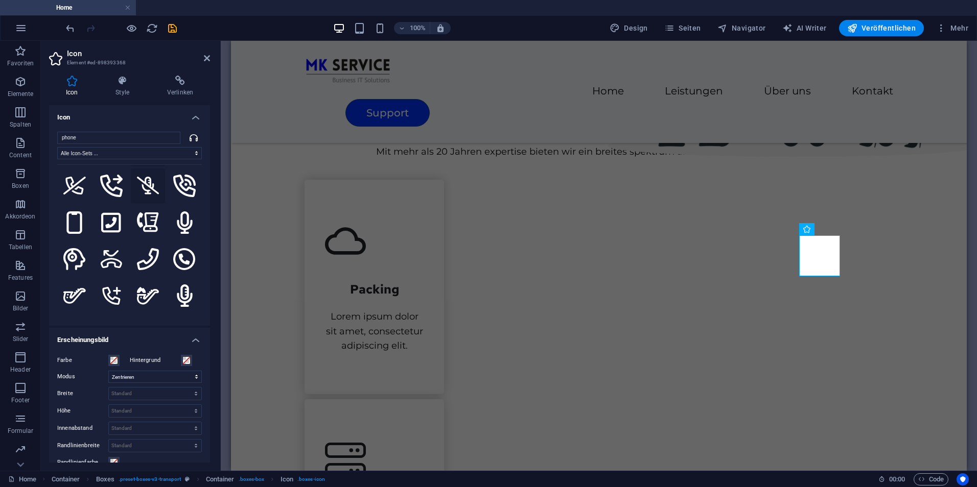
scroll to position [1124, 0]
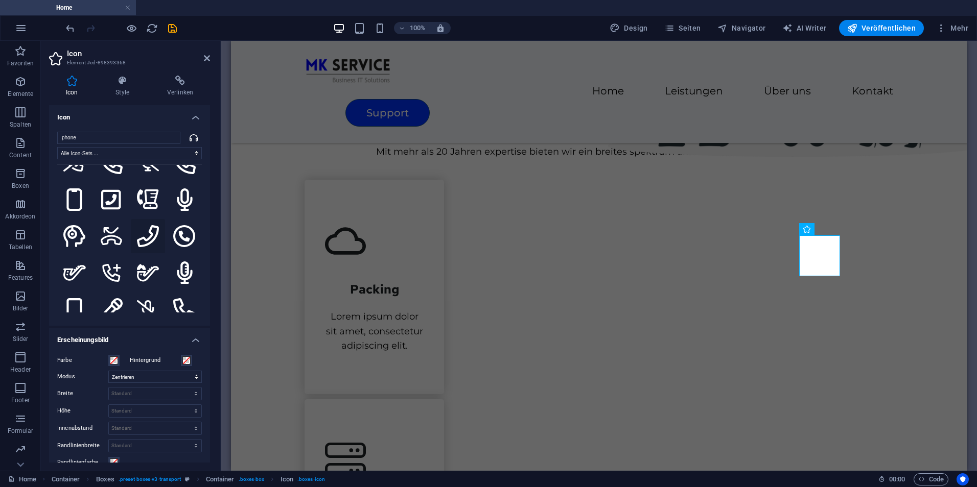
click at [144, 225] on icon at bounding box center [148, 236] width 22 height 22
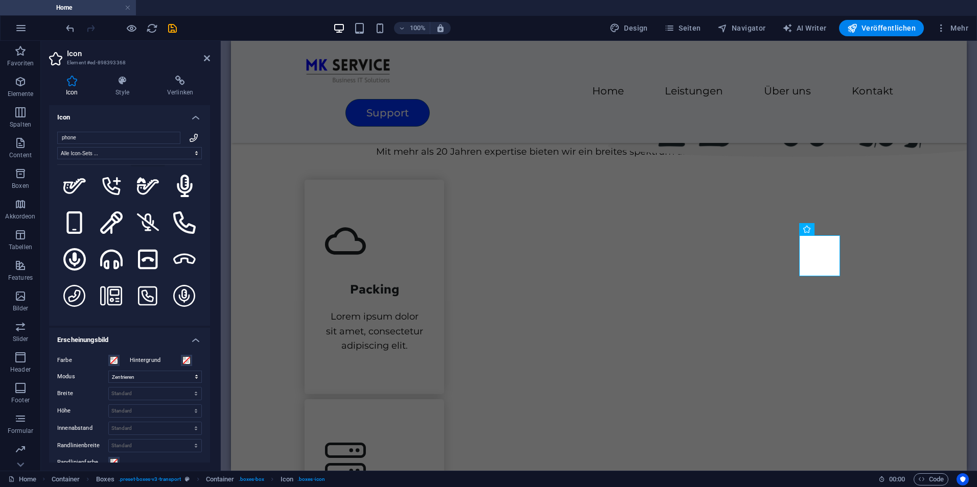
scroll to position [1226, 0]
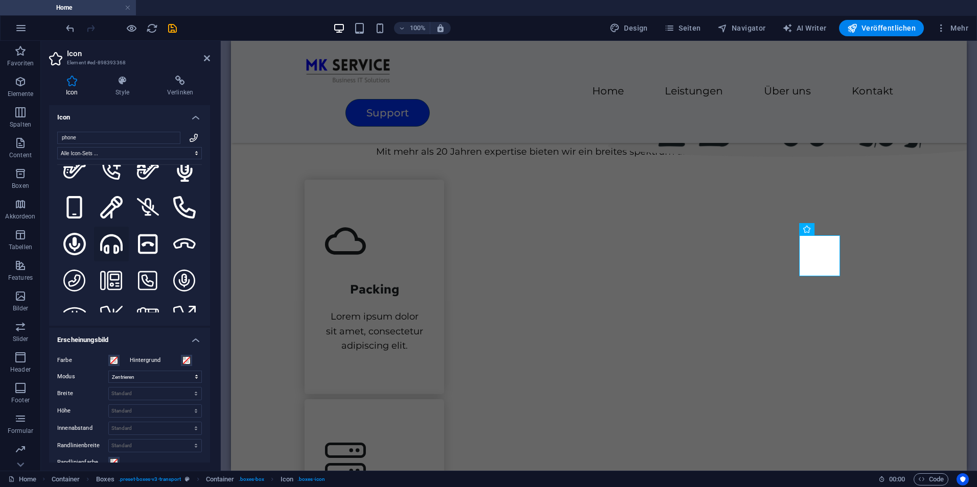
click at [109, 233] on icon at bounding box center [111, 244] width 22 height 22
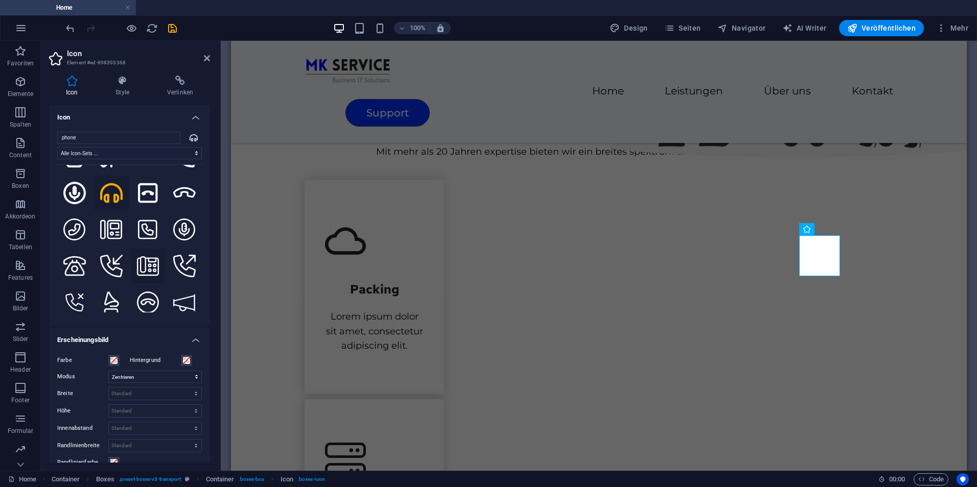
click at [150, 256] on icon at bounding box center [148, 266] width 22 height 20
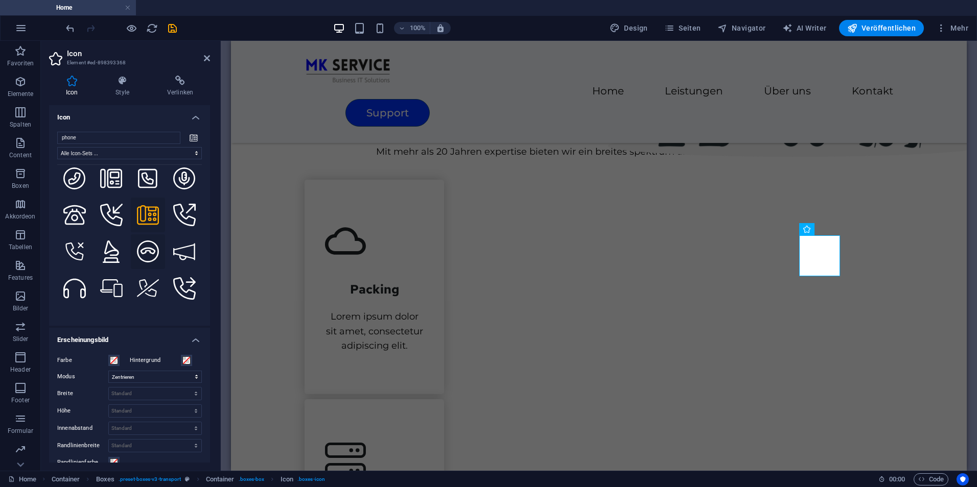
scroll to position [1379, 0]
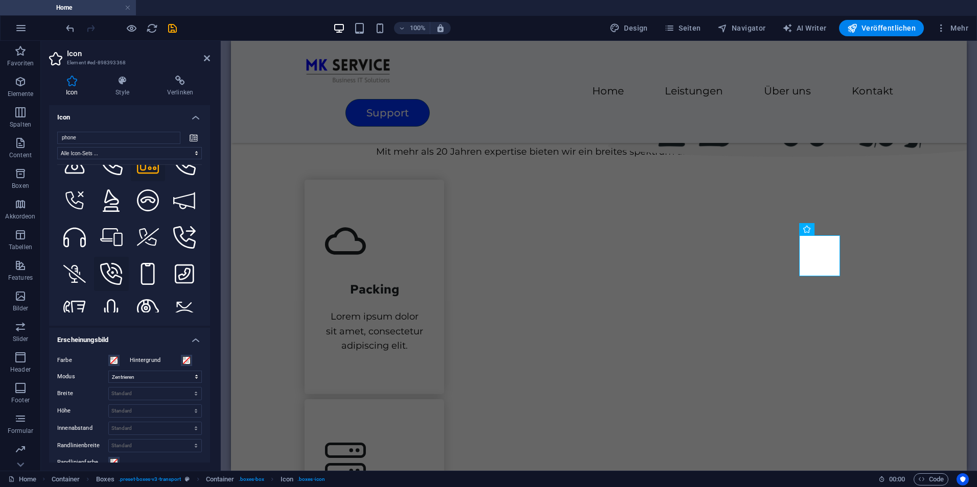
click at [122, 257] on button at bounding box center [111, 274] width 35 height 35
click at [146, 263] on icon at bounding box center [147, 274] width 17 height 22
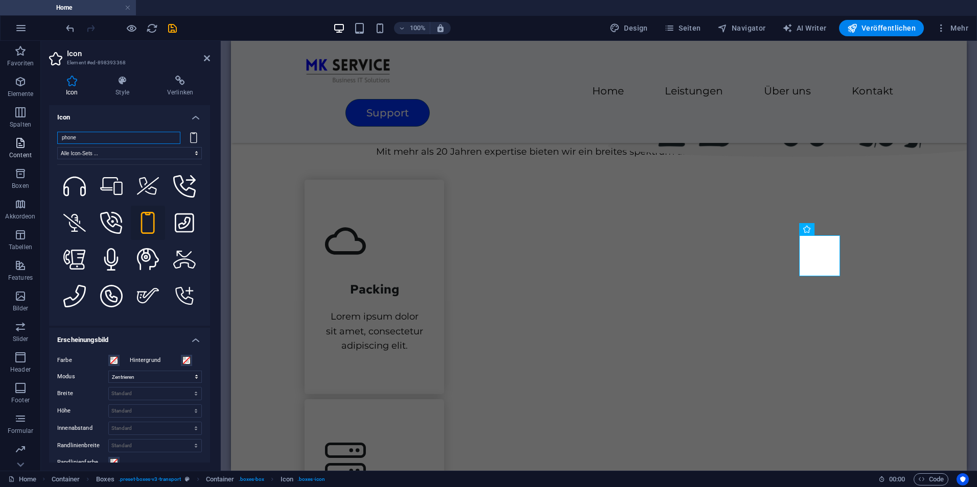
drag, startPoint x: 110, startPoint y: 139, endPoint x: 38, endPoint y: 148, distance: 72.5
click at [38, 148] on section "Favoriten Elemente Spalten Content Boxen Akkordeon Tabellen Features Bilder Sli…" at bounding box center [488, 256] width 977 height 430
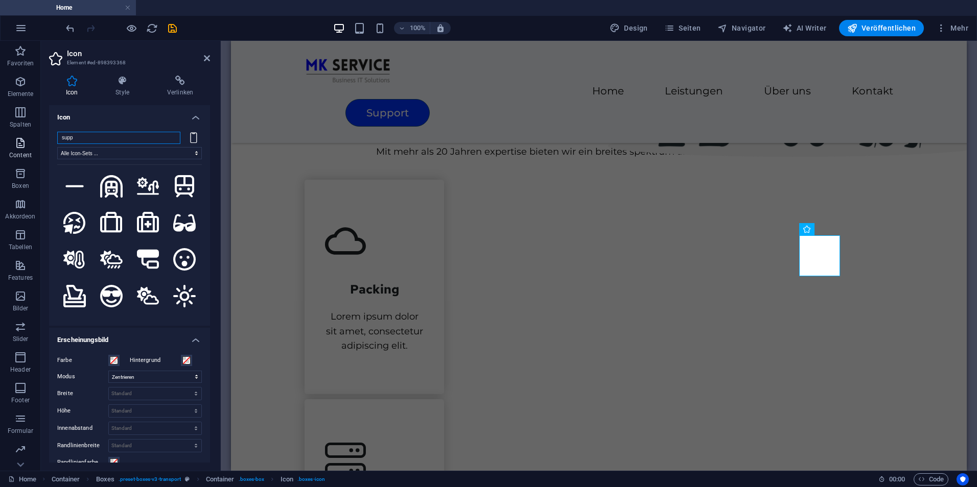
scroll to position [0, 0]
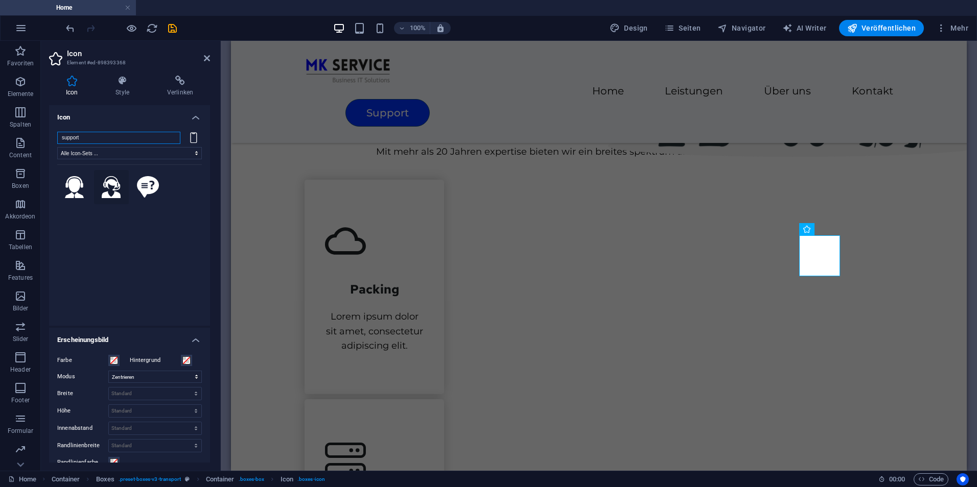
type input "support"
click at [106, 194] on icon at bounding box center [111, 187] width 19 height 22
click at [84, 192] on button at bounding box center [74, 187] width 35 height 35
click at [205, 58] on icon at bounding box center [207, 58] width 6 height 8
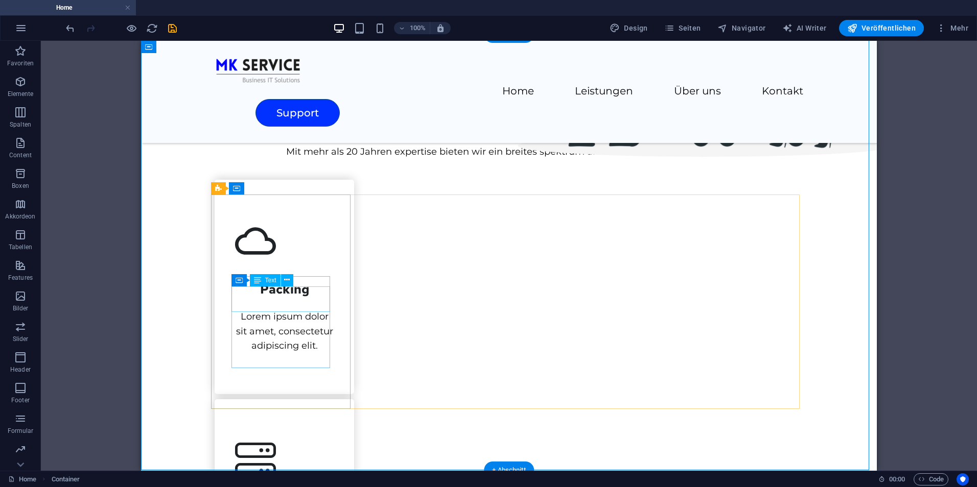
click at [283, 297] on div "Packing" at bounding box center [284, 285] width 99 height 26
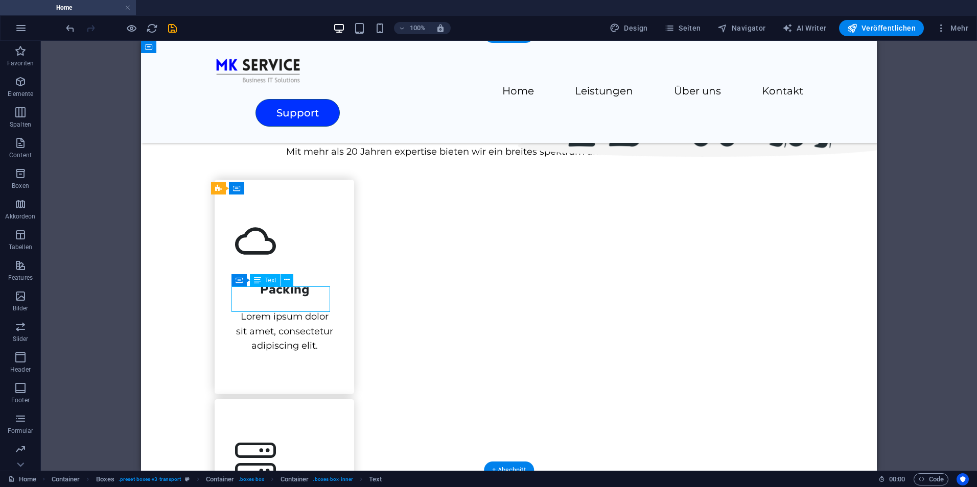
click at [283, 297] on div "Packing" at bounding box center [284, 285] width 99 height 26
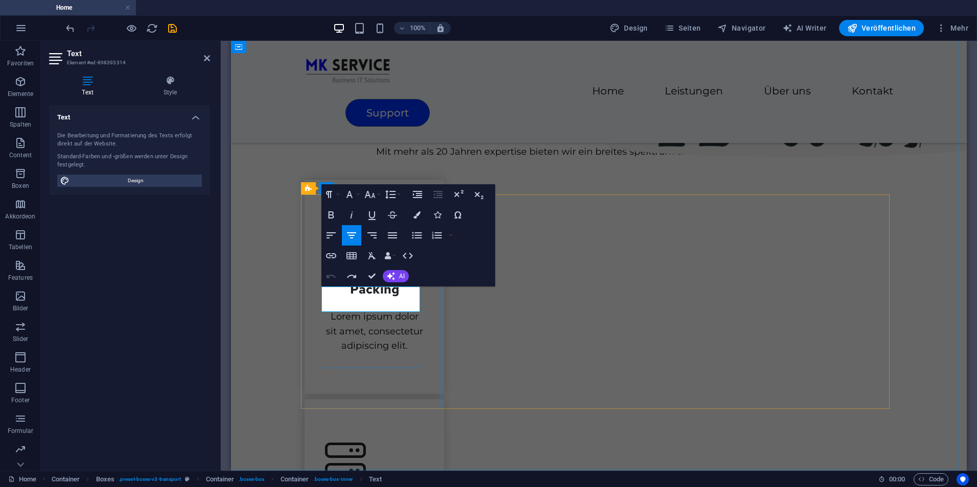
click at [361, 297] on span "Packing" at bounding box center [374, 289] width 49 height 16
click at [347, 297] on span "PaCloudcking" at bounding box center [374, 289] width 84 height 16
drag, startPoint x: 402, startPoint y: 303, endPoint x: 371, endPoint y: 301, distance: 31.7
click at [371, 297] on span "Cloudcking" at bounding box center [374, 289] width 68 height 16
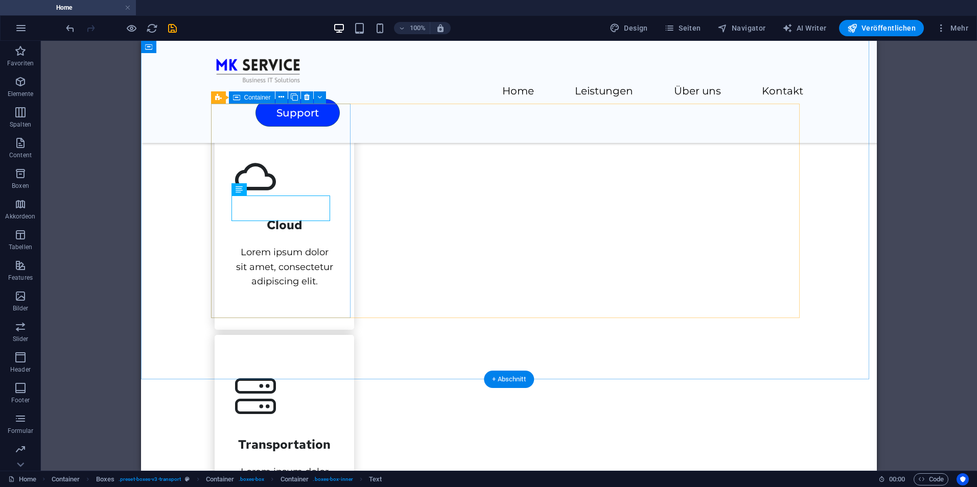
scroll to position [449, 0]
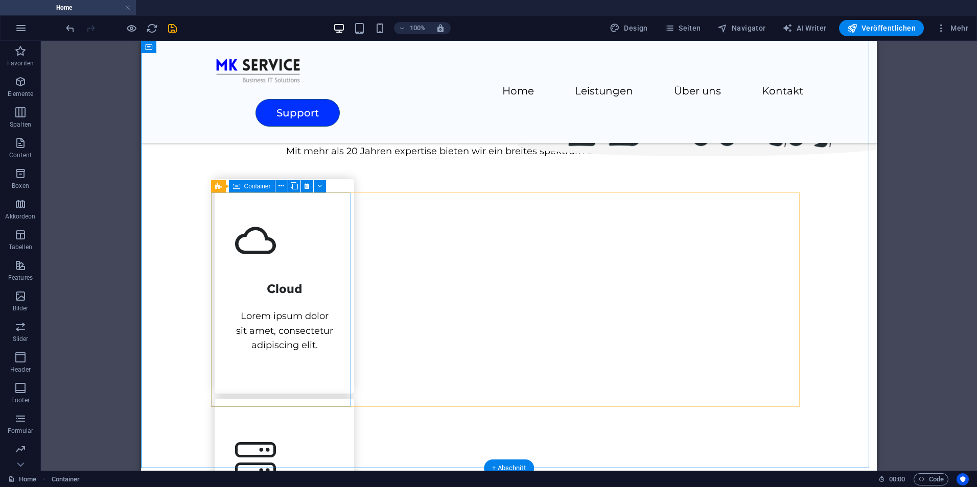
scroll to position [398, 0]
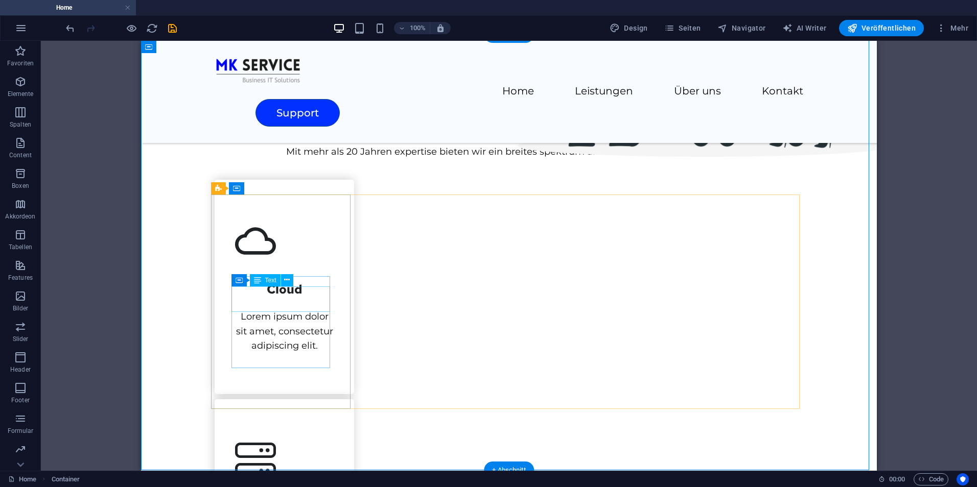
click at [302, 297] on div "Cloud" at bounding box center [284, 285] width 99 height 26
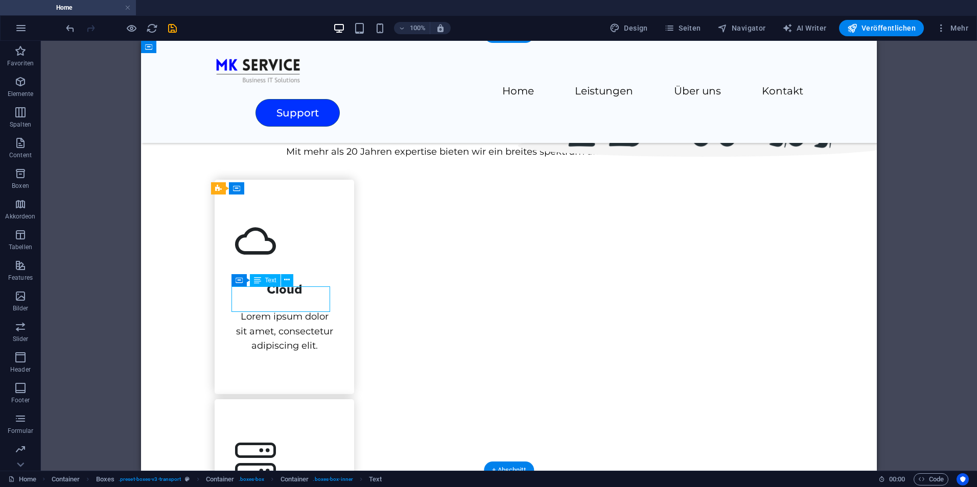
click at [302, 297] on div "Cloud" at bounding box center [284, 285] width 99 height 26
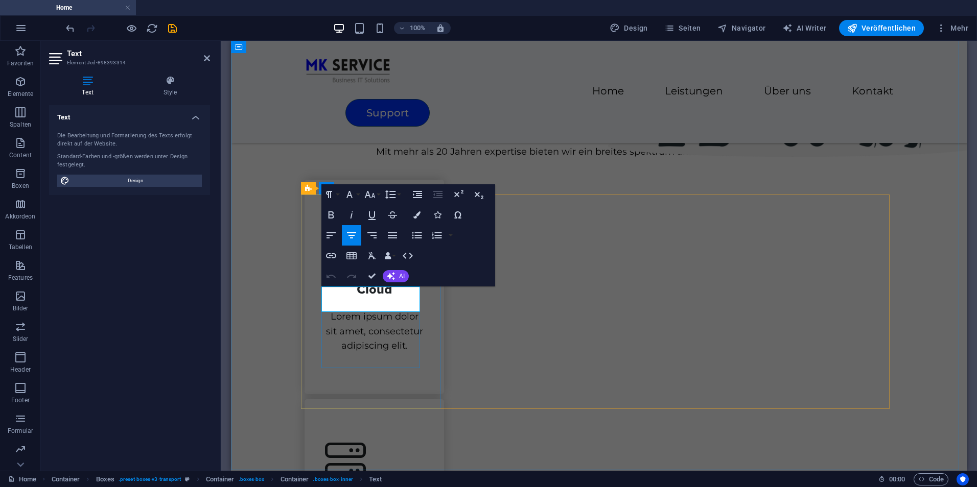
click at [405, 297] on h3 "Cloud" at bounding box center [374, 285] width 99 height 26
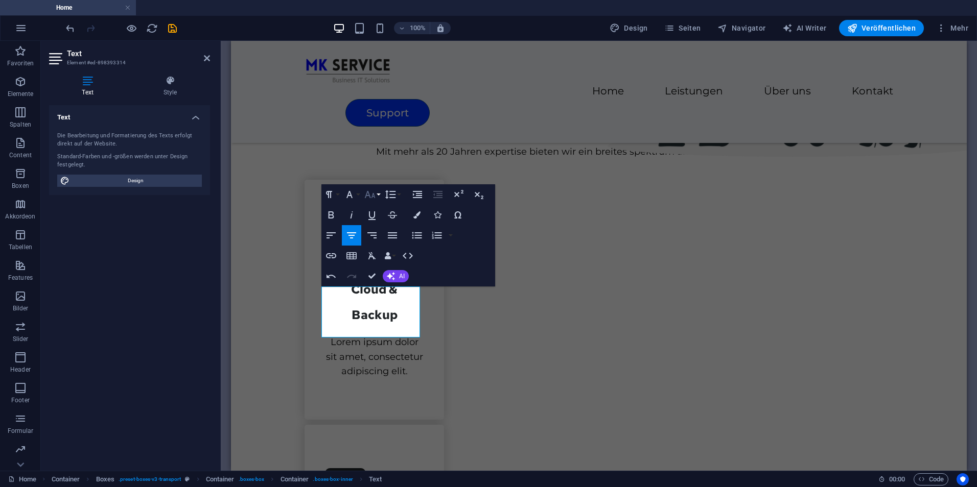
click at [365, 199] on icon "button" at bounding box center [370, 194] width 12 height 12
click at [356, 195] on button "Font Family" at bounding box center [351, 194] width 19 height 20
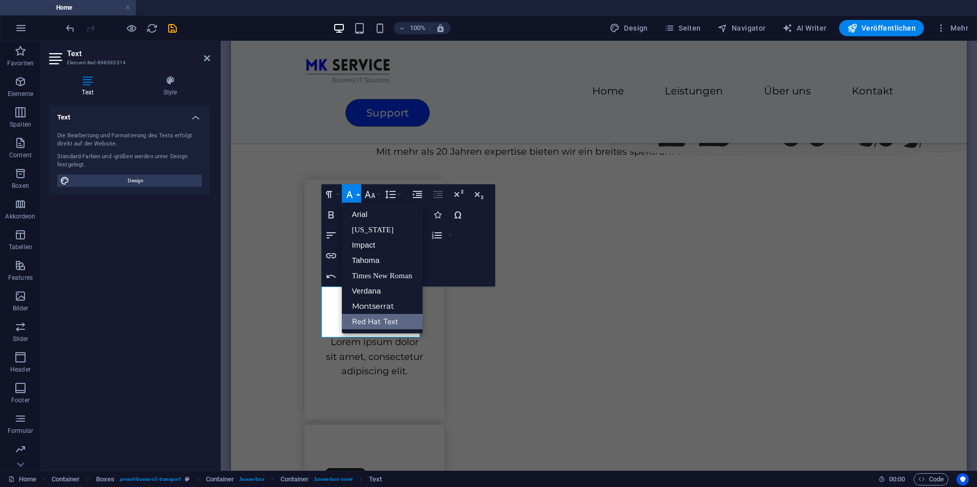
scroll to position [0, 0]
click at [355, 194] on icon "button" at bounding box center [349, 194] width 12 height 12
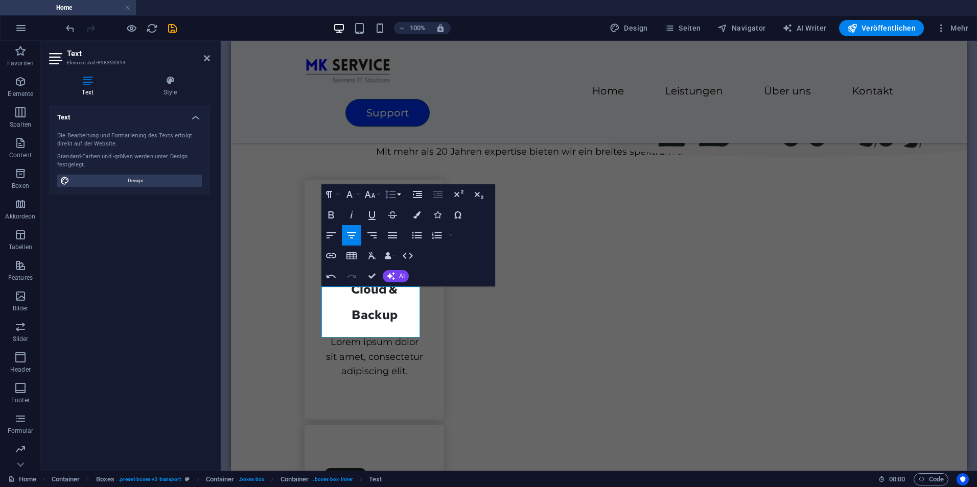
click at [394, 192] on icon "button" at bounding box center [390, 194] width 12 height 12
click at [418, 245] on link "1.15" at bounding box center [405, 245] width 45 height 15
click at [398, 197] on button "Line Height" at bounding box center [392, 194] width 19 height 20
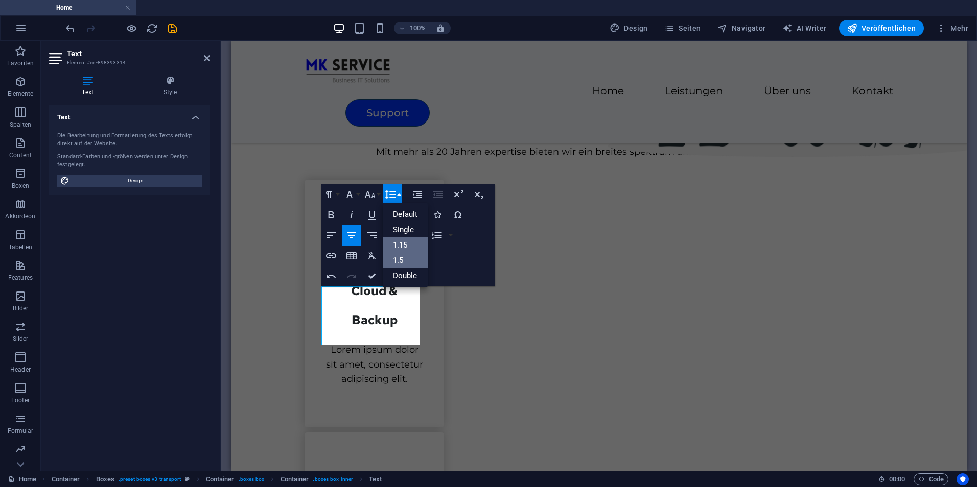
click at [411, 263] on link "1.5" at bounding box center [405, 260] width 45 height 15
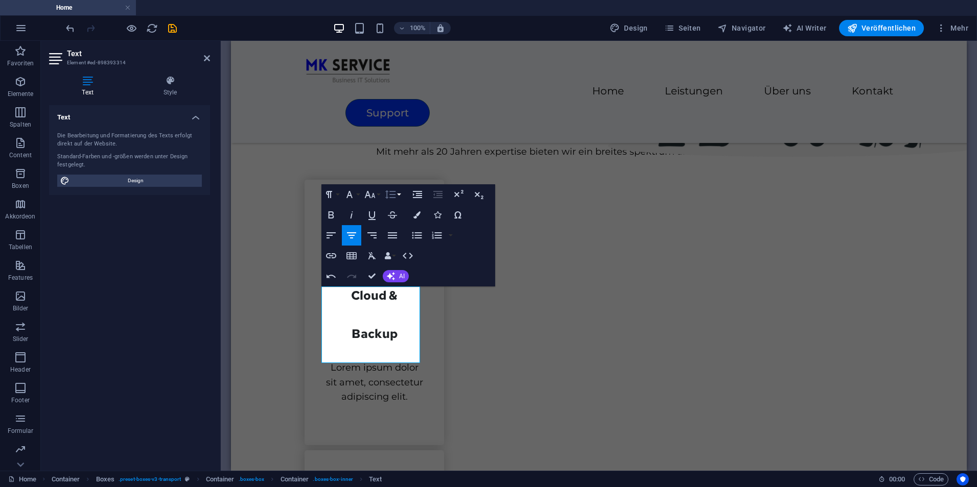
click at [390, 197] on icon "button" at bounding box center [390, 194] width 12 height 12
click at [414, 225] on link "Single" at bounding box center [405, 229] width 45 height 15
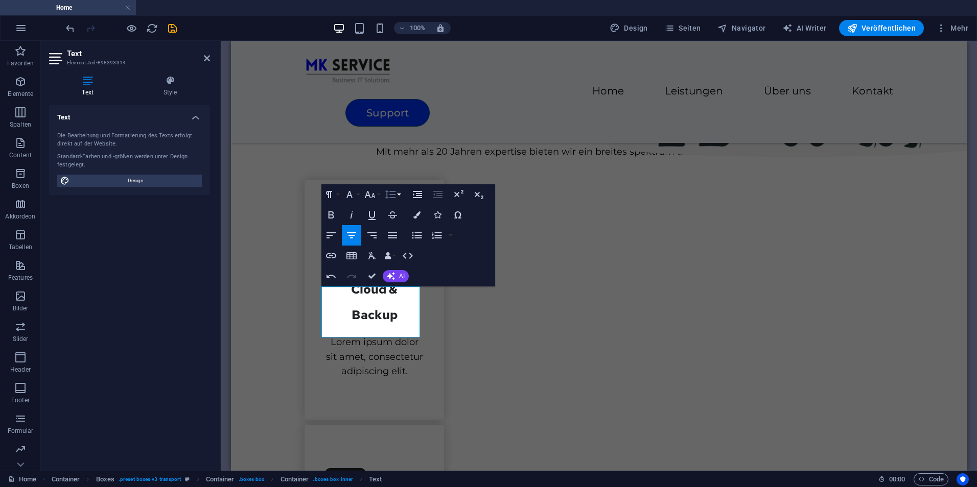
click at [390, 195] on icon "button" at bounding box center [390, 194] width 11 height 9
click at [398, 208] on link "Default" at bounding box center [405, 214] width 45 height 15
click at [390, 193] on icon "button" at bounding box center [390, 194] width 12 height 12
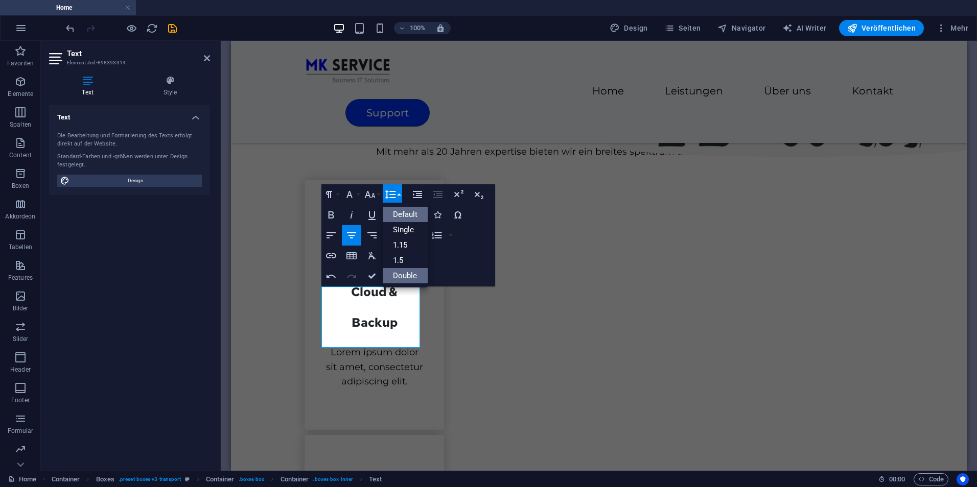
click at [407, 271] on link "Double" at bounding box center [405, 275] width 45 height 15
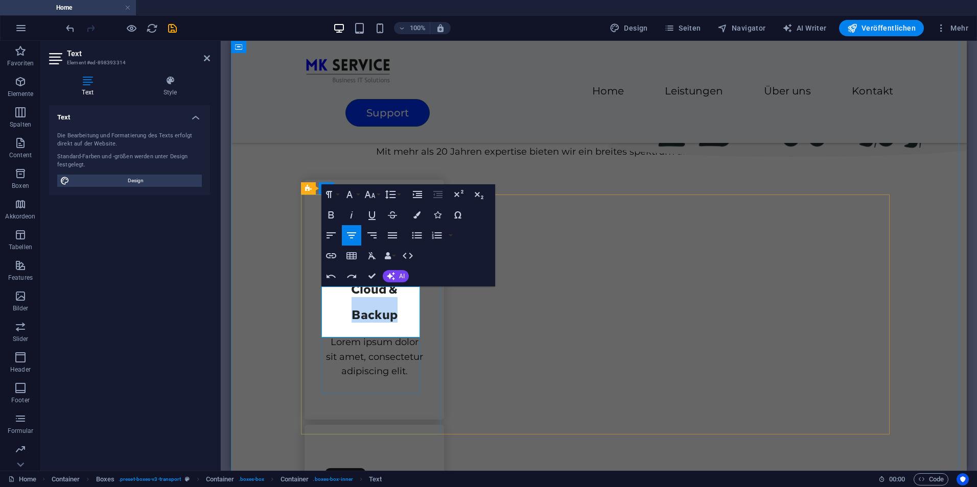
drag, startPoint x: 405, startPoint y: 327, endPoint x: 362, endPoint y: 288, distance: 58.9
click at [347, 319] on h3 "Cloud & Backup" at bounding box center [374, 297] width 99 height 51
click at [69, 25] on icon "undo" at bounding box center [70, 28] width 12 height 12
click at [334, 278] on icon "button" at bounding box center [331, 276] width 12 height 12
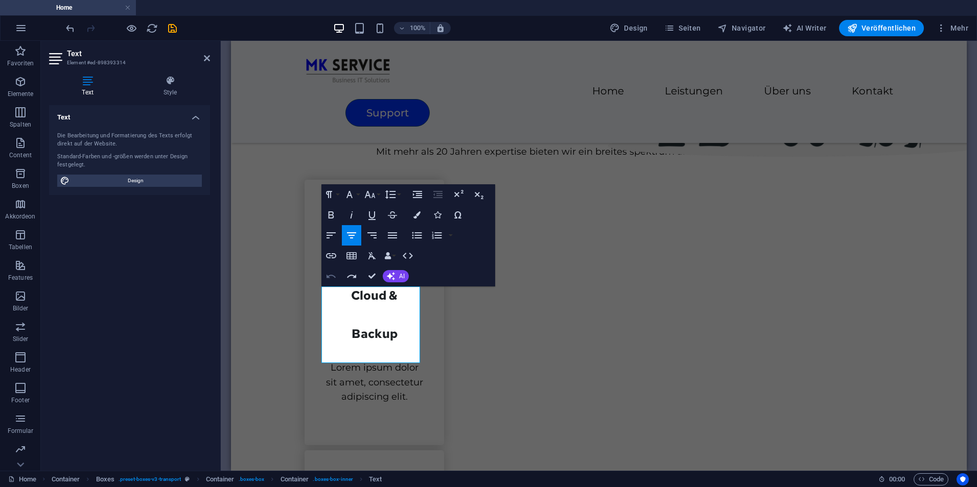
click at [334, 277] on icon "button" at bounding box center [331, 276] width 12 height 12
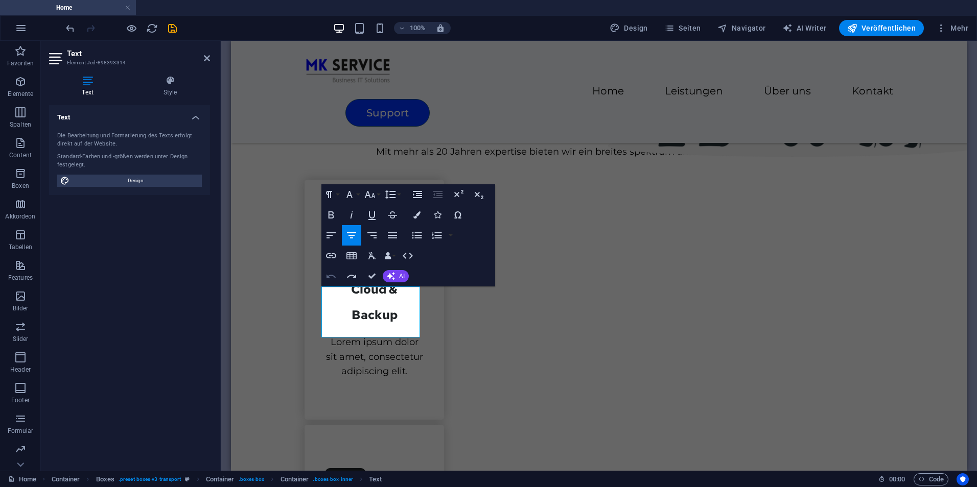
click at [334, 277] on icon "button" at bounding box center [331, 276] width 12 height 12
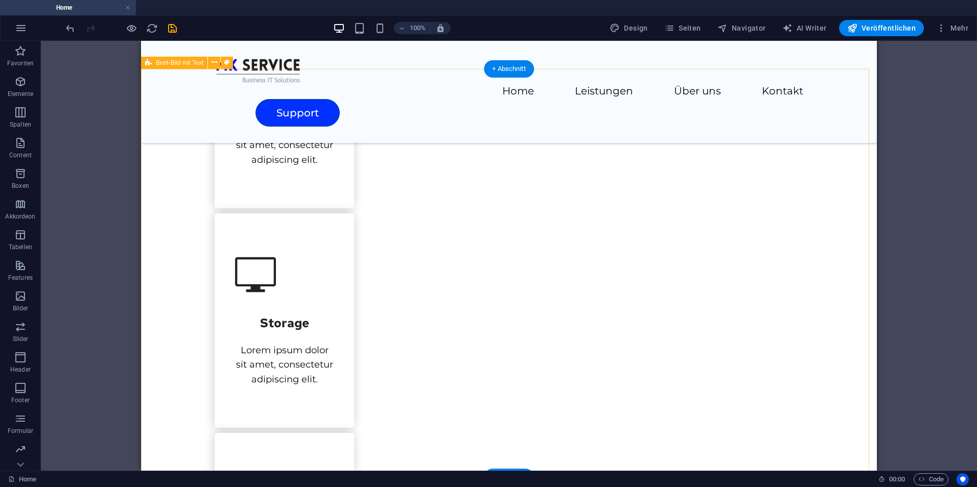
scroll to position [806, 0]
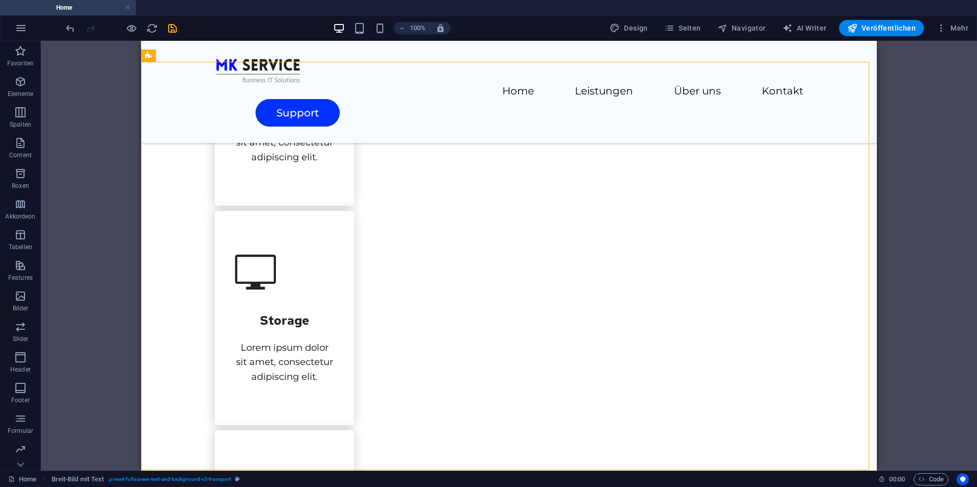
drag, startPoint x: 114, startPoint y: 319, endPoint x: 138, endPoint y: 292, distance: 36.2
click at [114, 315] on div "Container H1 Breit-Bild mit Text Container Menü Menüleiste Container Bild Conta…" at bounding box center [509, 256] width 936 height 430
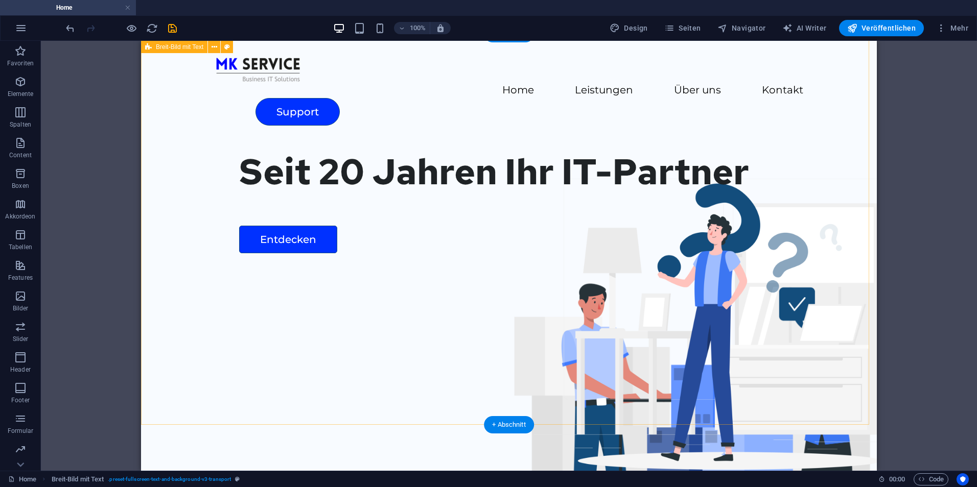
scroll to position [0, 0]
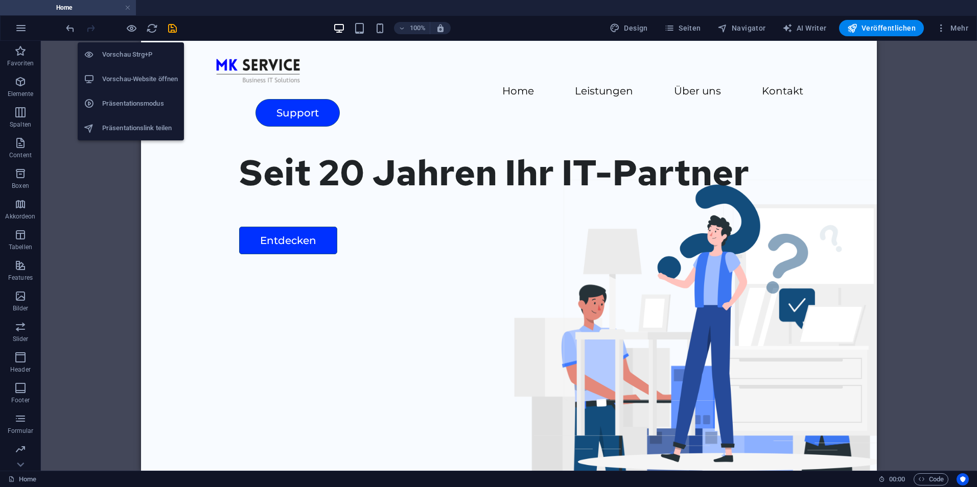
click at [131, 79] on h6 "Vorschau-Website öffnen" at bounding box center [140, 79] width 76 height 12
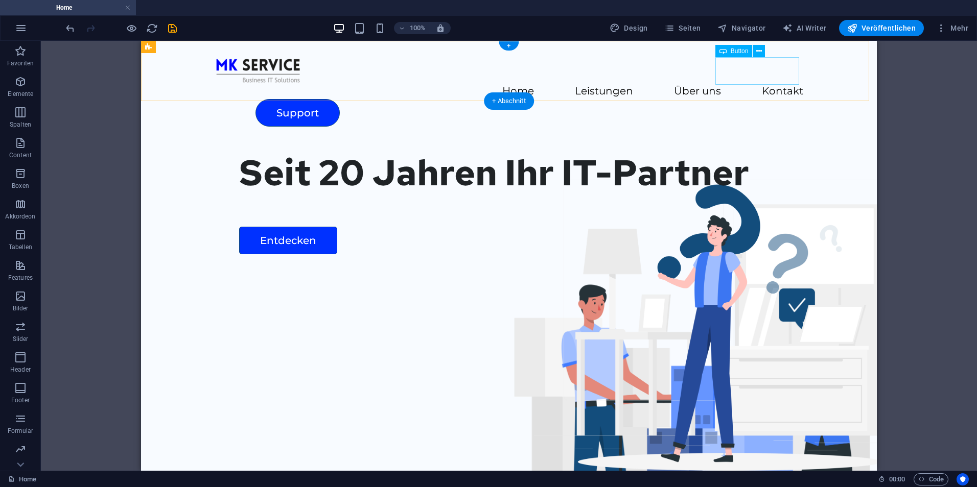
click at [745, 99] on div "Support" at bounding box center [529, 113] width 548 height 28
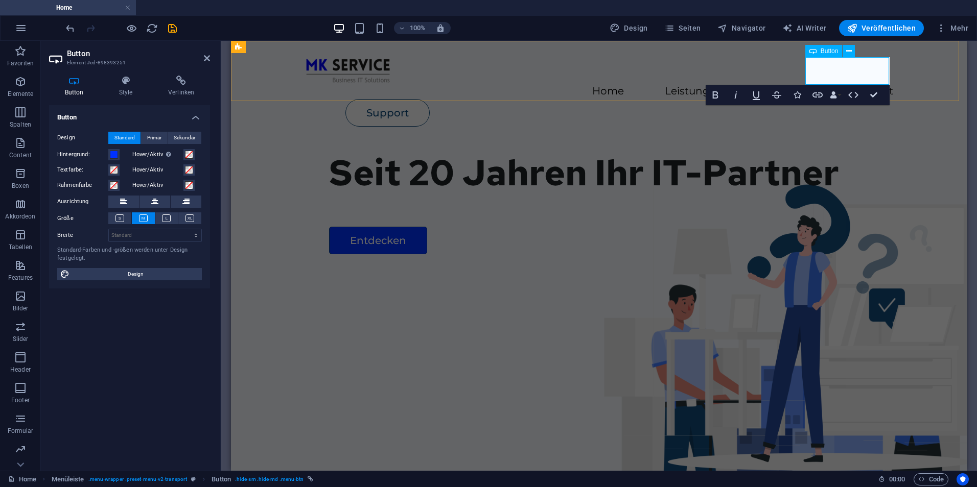
click at [430, 99] on link "Support" at bounding box center [387, 113] width 84 height 28
drag, startPoint x: 607, startPoint y: 27, endPoint x: 100, endPoint y: 367, distance: 610.7
click at [100, 367] on div "Button Design Standard Primär Sekundär Hintergrund: Hover/Aktiv Wechsle in den …" at bounding box center [129, 284] width 161 height 358
click at [125, 85] on icon at bounding box center [125, 81] width 45 height 10
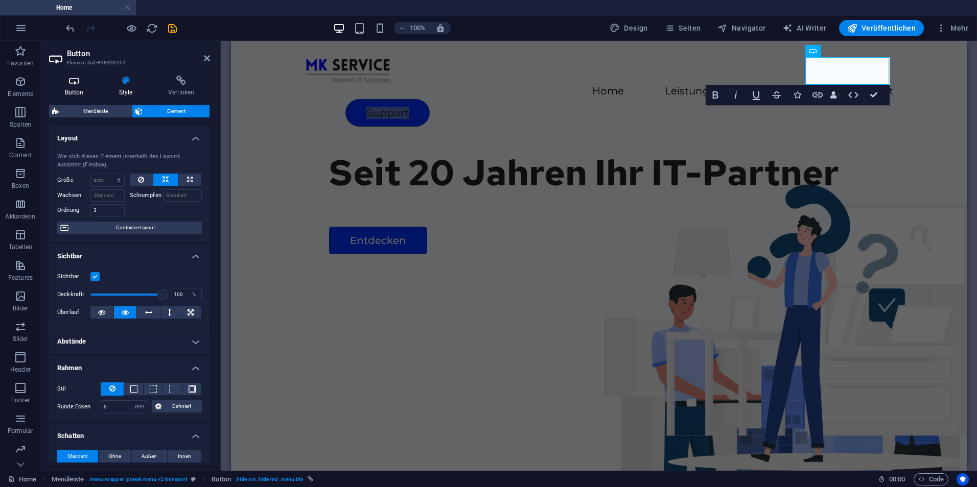
click at [79, 81] on icon at bounding box center [74, 81] width 50 height 10
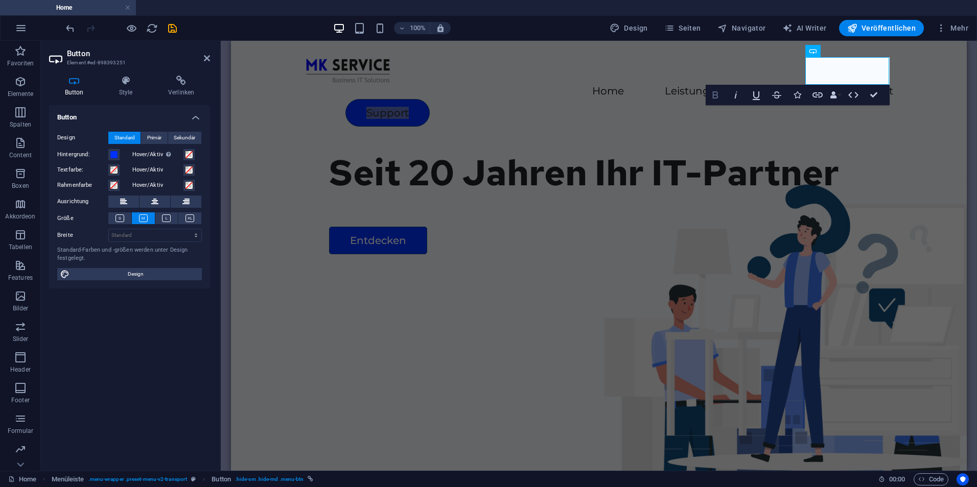
click at [713, 95] on icon "button" at bounding box center [715, 94] width 6 height 7
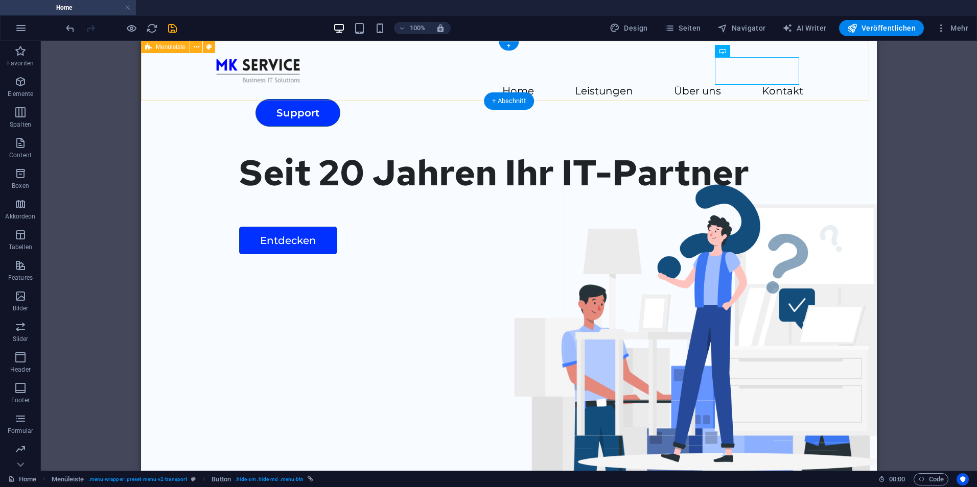
click at [851, 80] on div "Home Leistungen Über uns Kontakt Support" at bounding box center [508, 92] width 735 height 102
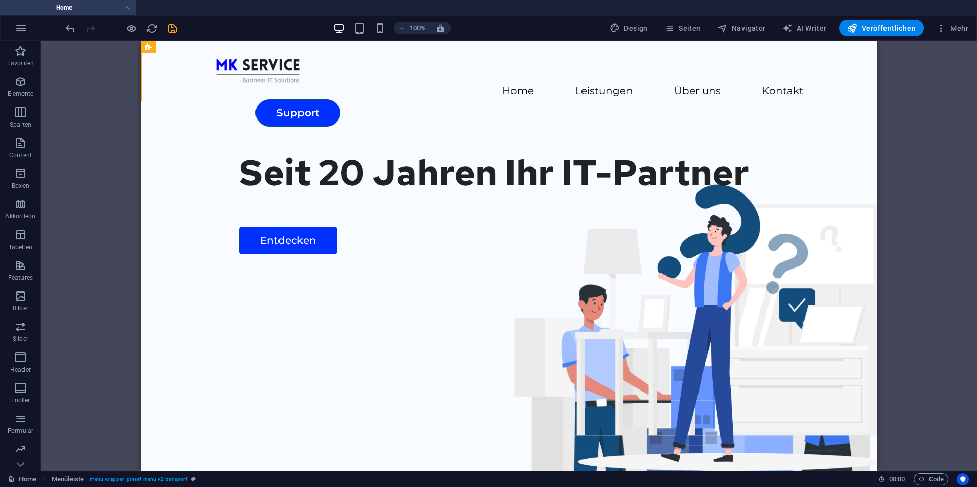
click at [51, 364] on div "H1 Breit-Bild mit Text Container Menü Menüleiste Container Bild Container Conta…" at bounding box center [509, 256] width 936 height 430
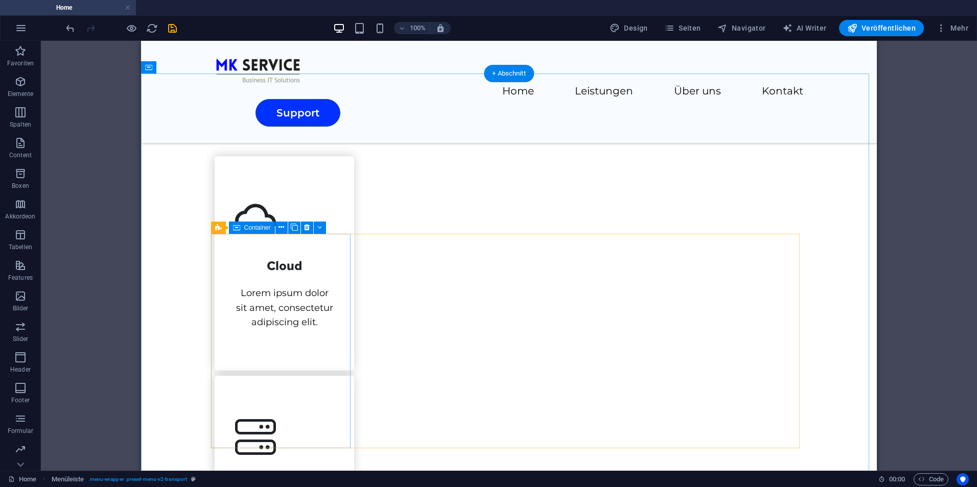
scroll to position [460, 0]
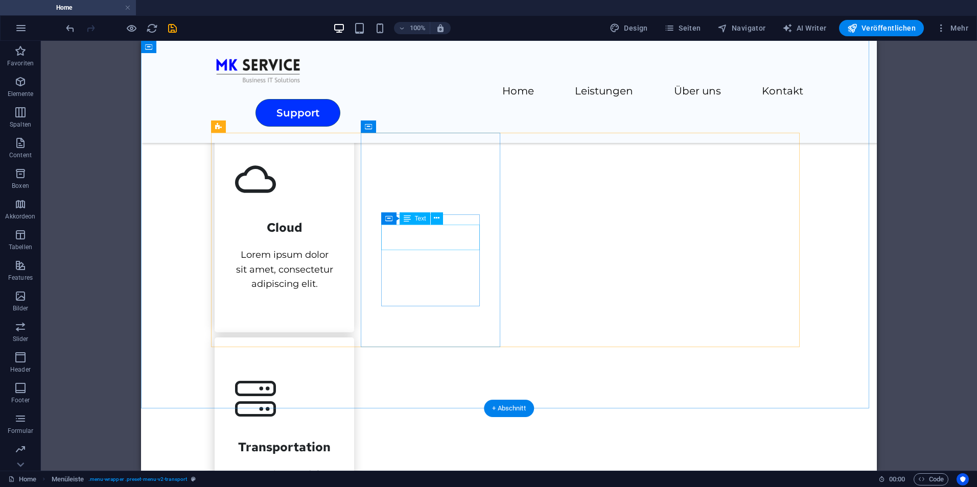
click at [334, 430] on div "Transportation" at bounding box center [284, 443] width 99 height 26
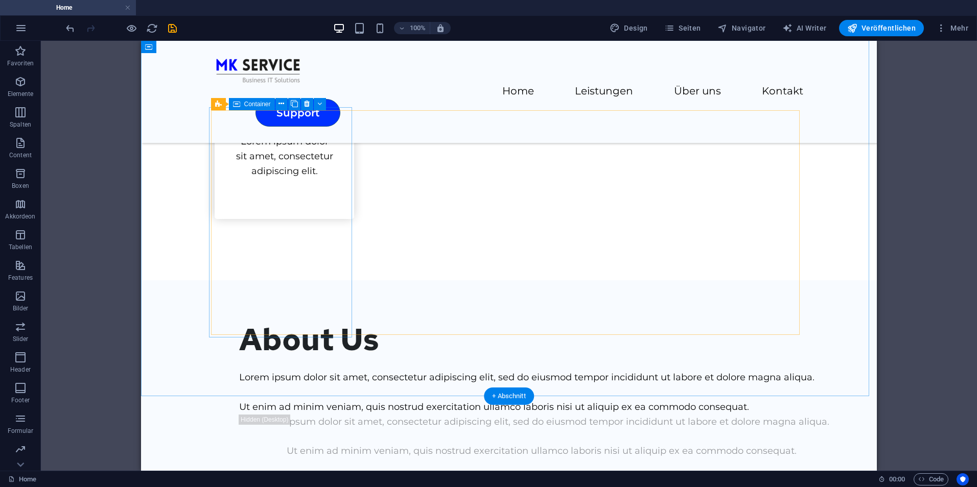
scroll to position [1226, 0]
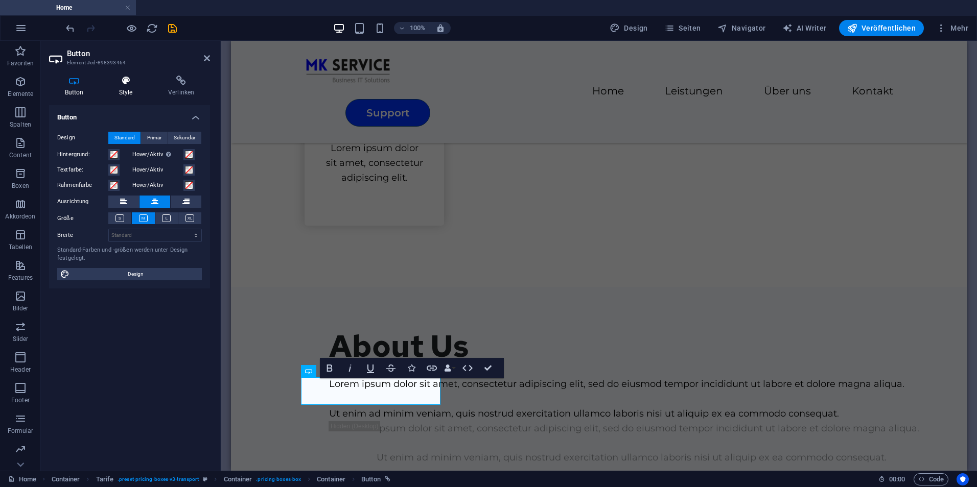
click at [148, 86] on h4 "Style" at bounding box center [127, 86] width 49 height 21
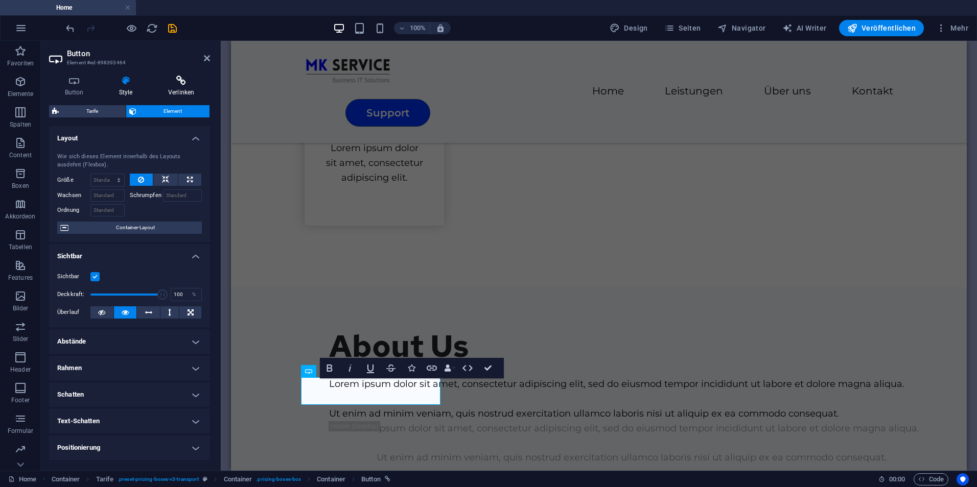
click at [160, 83] on icon at bounding box center [181, 81] width 58 height 10
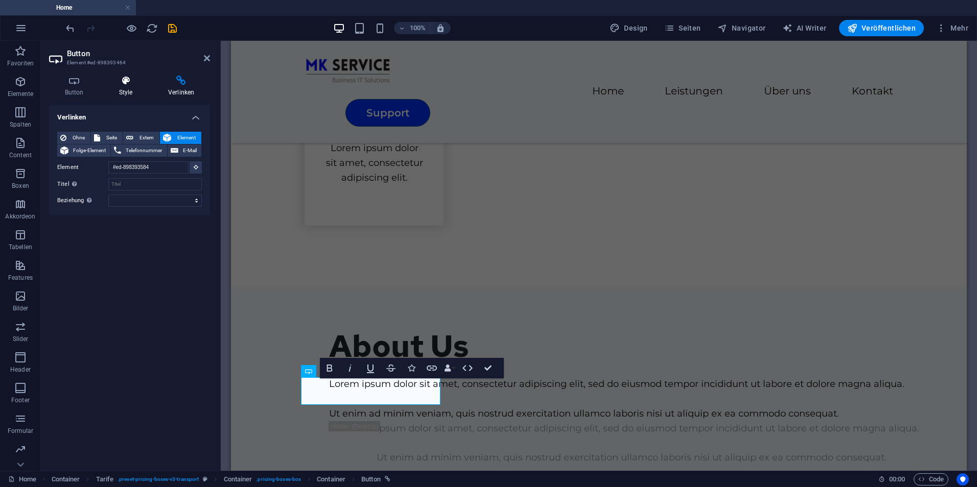
click at [134, 85] on icon at bounding box center [125, 81] width 45 height 10
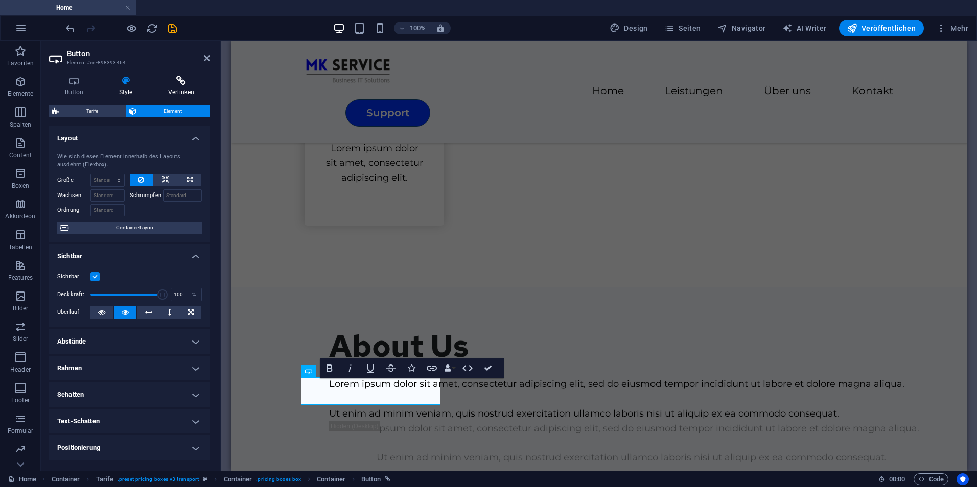
click at [154, 81] on icon at bounding box center [181, 81] width 58 height 10
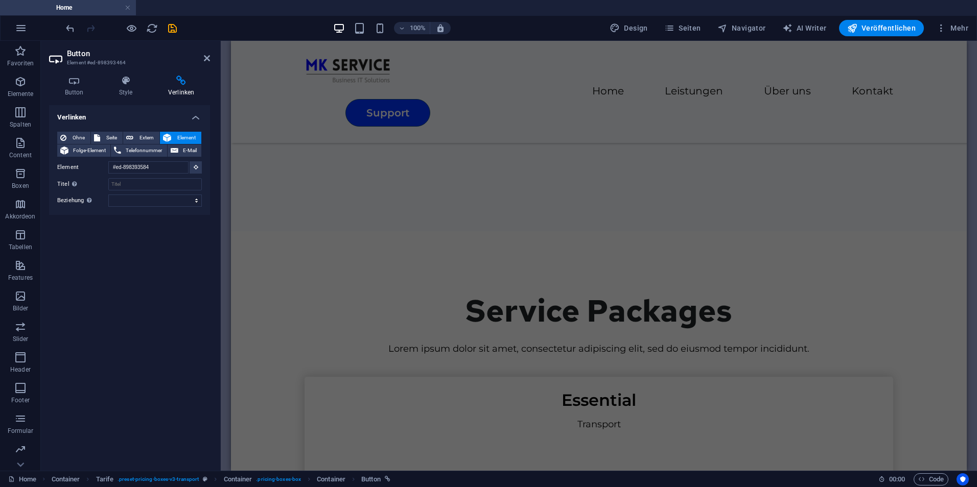
scroll to position [1166, 0]
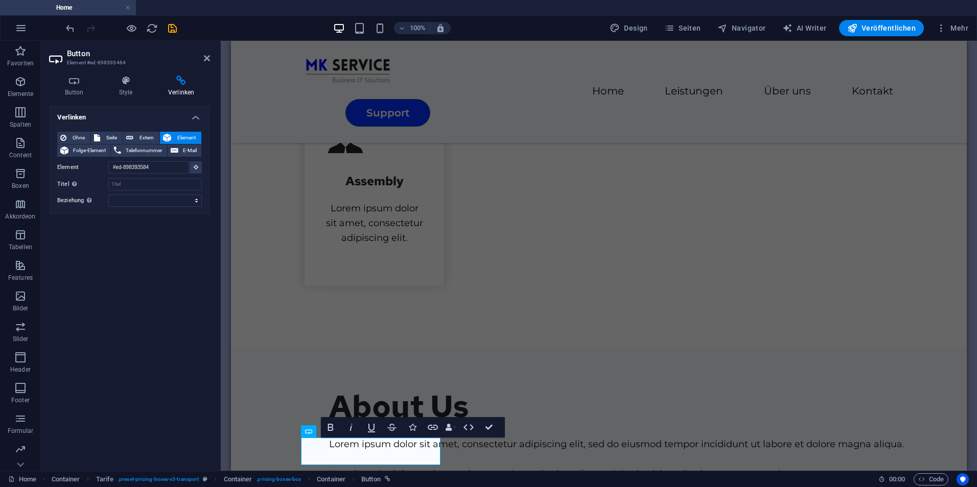
click at [210, 54] on aside "Button Element #ed-898393464 Button Style Verlinken Button Design Standard Prim…" at bounding box center [131, 256] width 180 height 430
click at [209, 56] on icon at bounding box center [207, 58] width 6 height 8
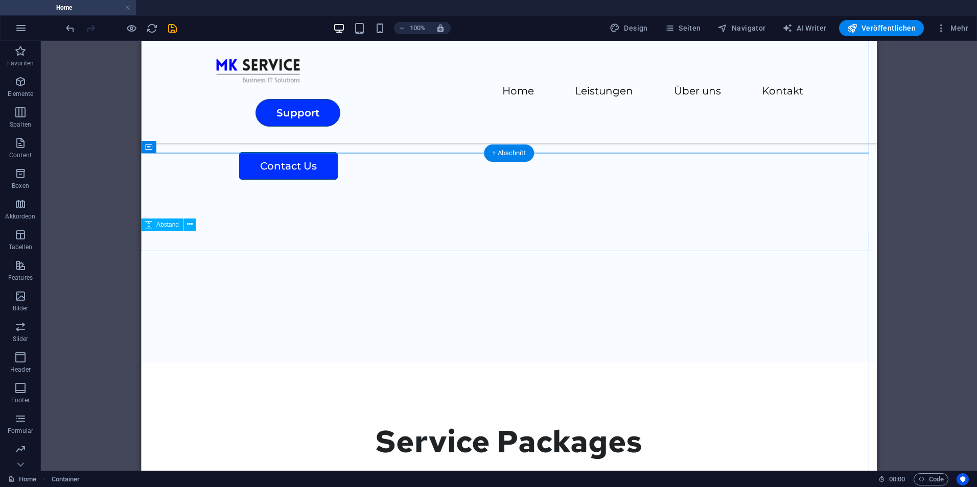
scroll to position [1574, 0]
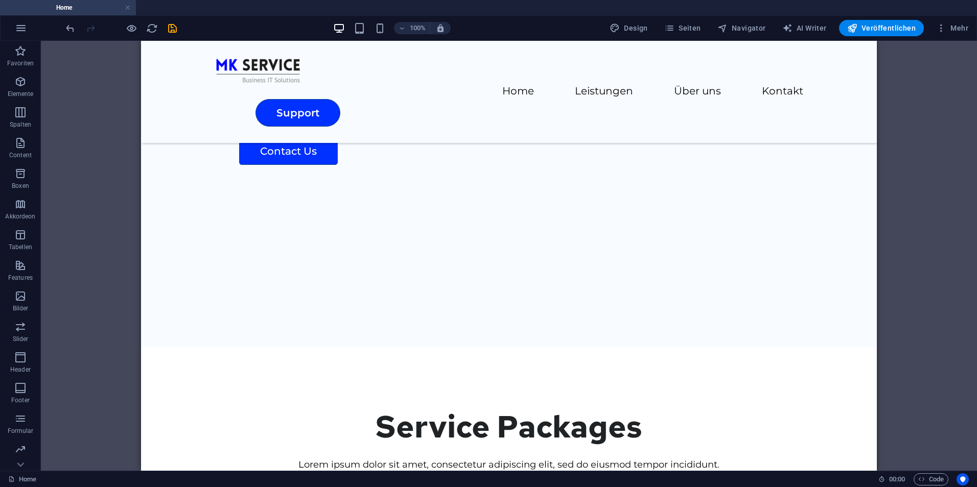
click at [113, 245] on div "H1 Breit-Bild mit Text Container Menü Menüleiste Container Bild Container Conta…" at bounding box center [509, 256] width 936 height 430
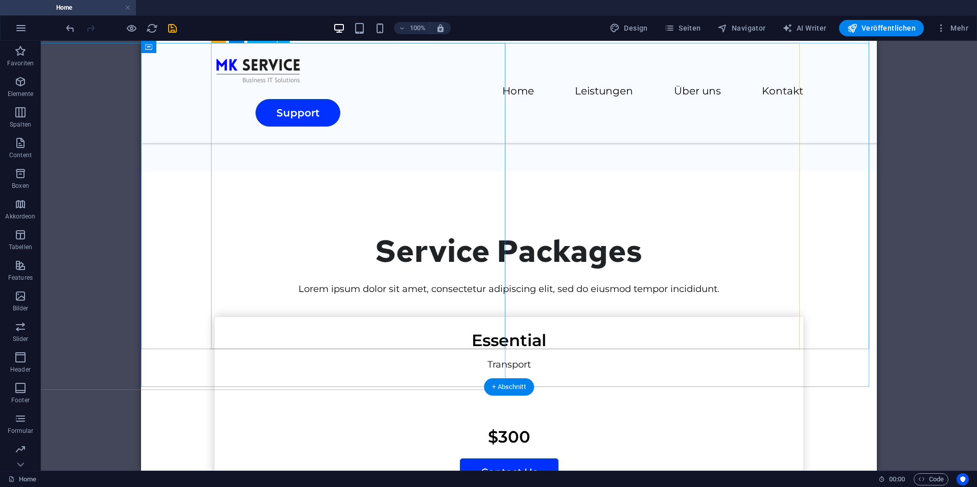
scroll to position [1727, 0]
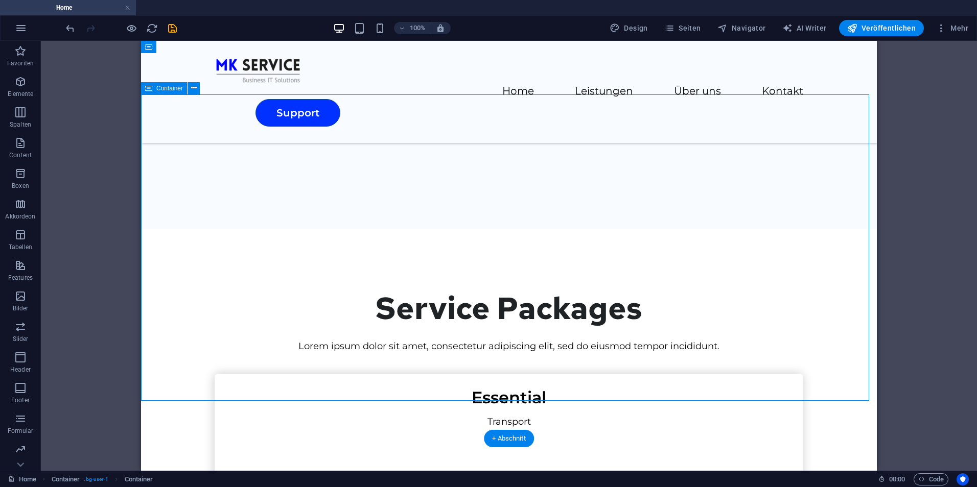
scroll to position [1676, 0]
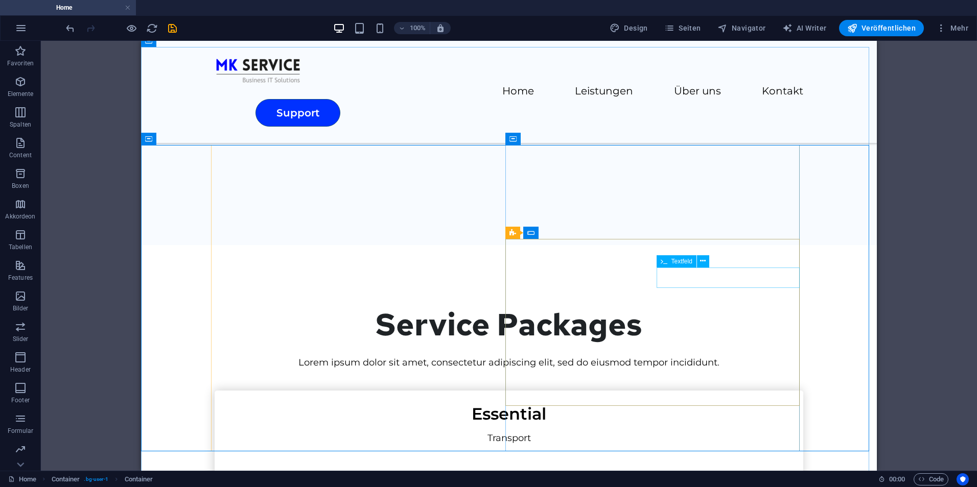
click at [676, 263] on span "Textfeld" at bounding box center [681, 261] width 21 height 6
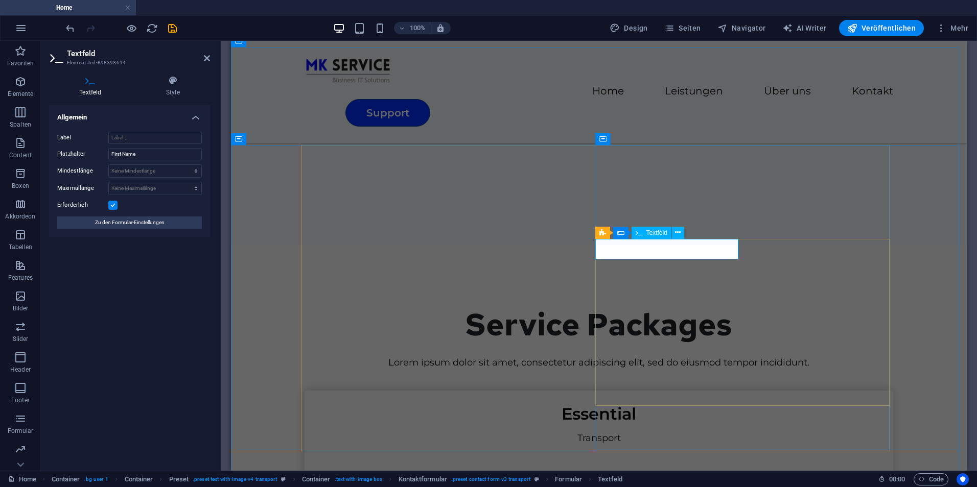
drag, startPoint x: 159, startPoint y: 151, endPoint x: 98, endPoint y: 152, distance: 61.3
click at [98, 152] on div "Platzhalter First Name" at bounding box center [129, 154] width 145 height 12
type input "Vorname"
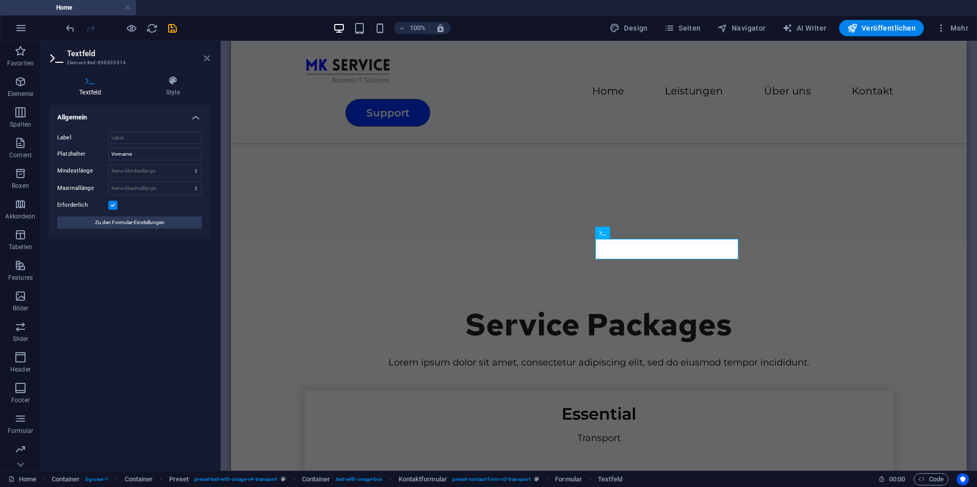
click at [207, 56] on icon at bounding box center [207, 58] width 6 height 8
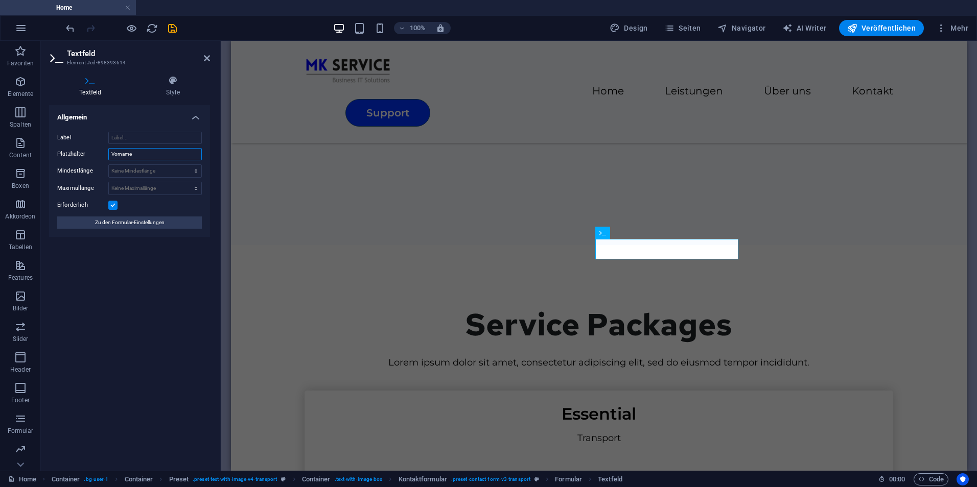
click at [147, 152] on input "Vorname" at bounding box center [154, 154] width 93 height 12
type input "Name"
click at [204, 58] on icon at bounding box center [207, 58] width 6 height 8
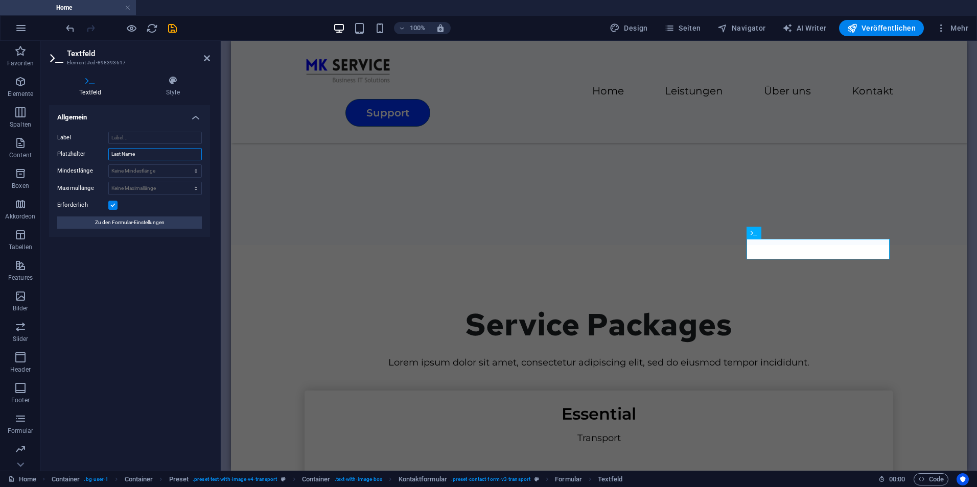
click at [154, 158] on input "Last Name" at bounding box center [154, 154] width 93 height 12
drag, startPoint x: 137, startPoint y: 156, endPoint x: 103, endPoint y: 152, distance: 34.5
click at [103, 152] on div "Platzhalter Last Name" at bounding box center [129, 154] width 145 height 12
type input "Nachname"
